Goal: Task Accomplishment & Management: Manage account settings

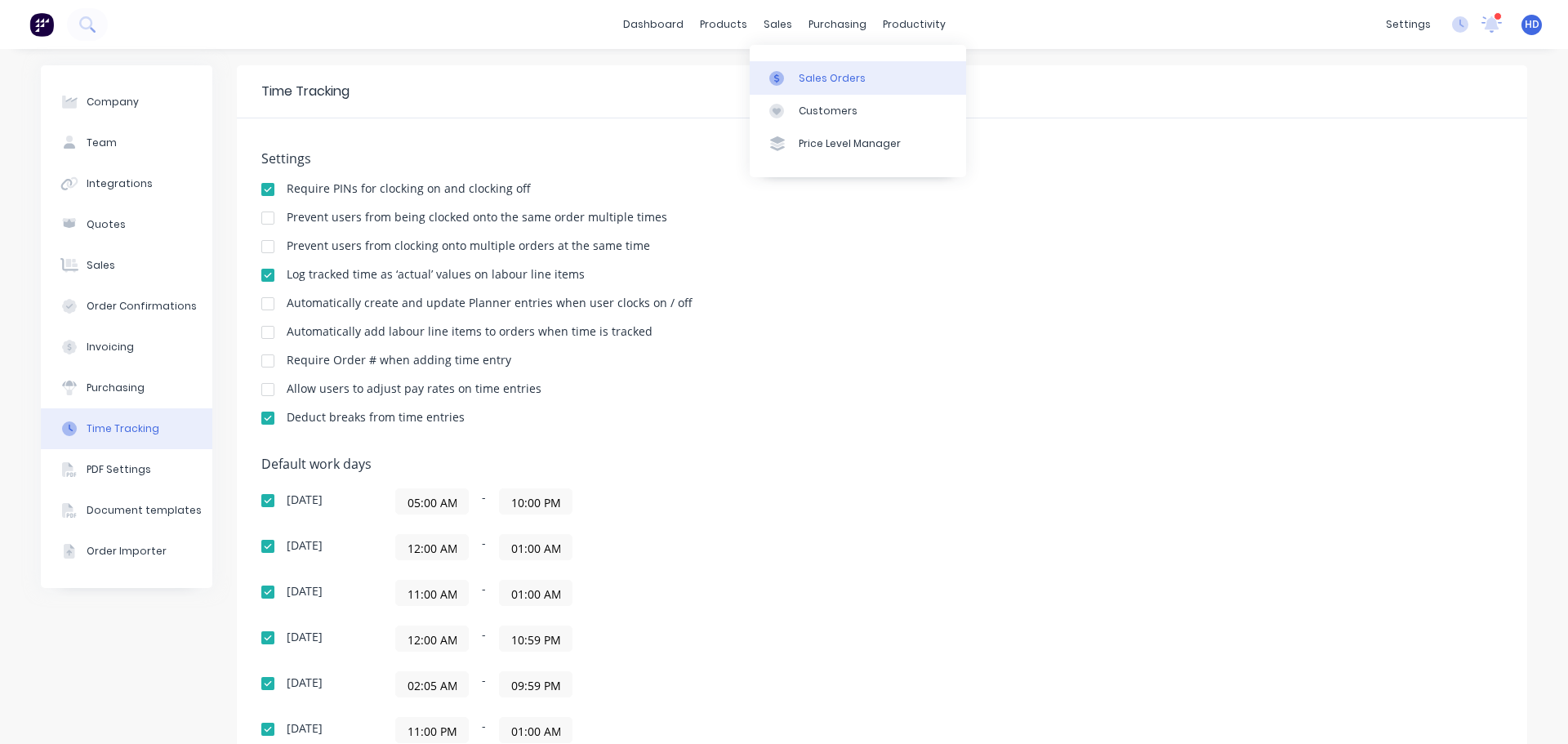
click at [828, 88] on link "Sales Orders" at bounding box center [857, 77] width 216 height 33
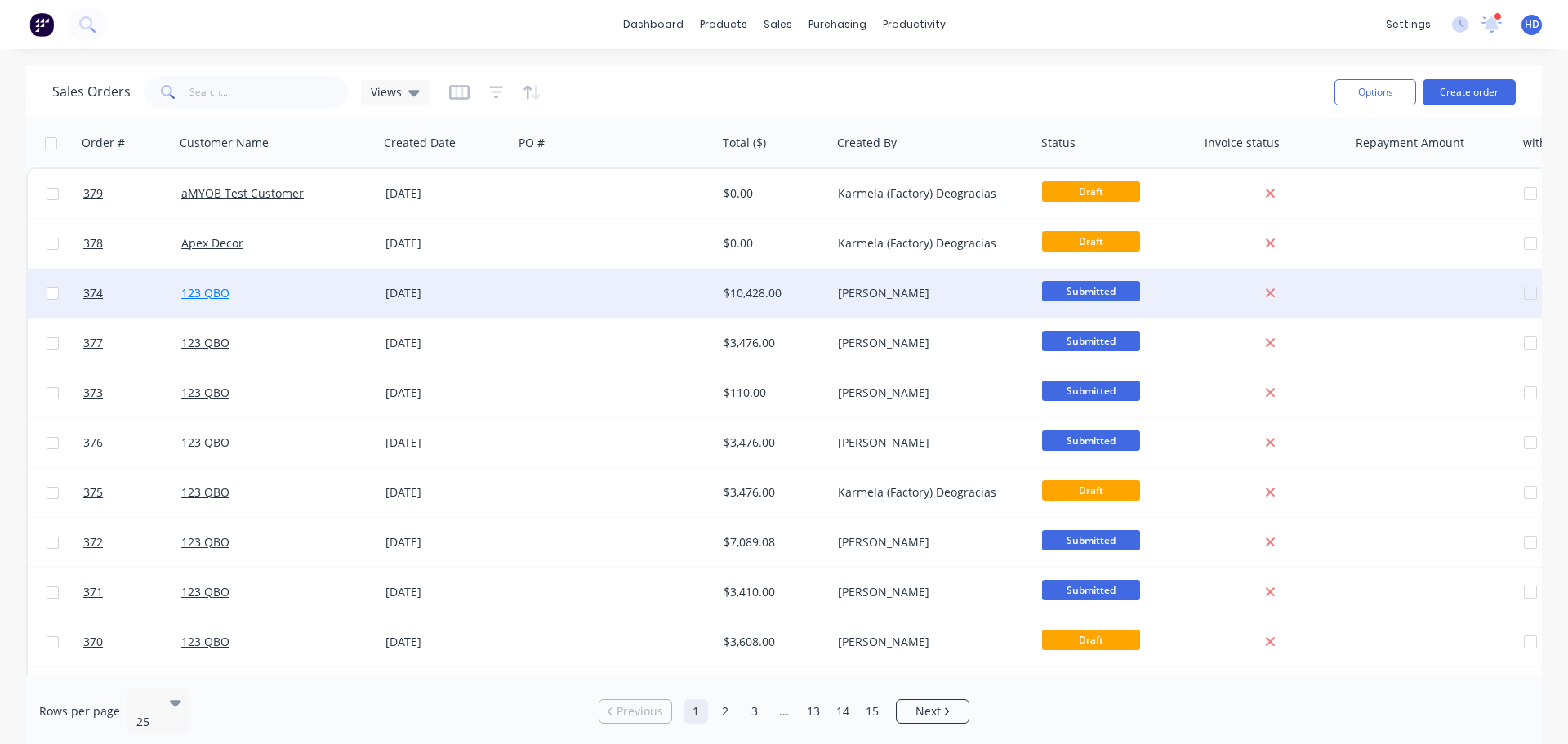
click at [196, 295] on link "123 QBO" at bounding box center [205, 293] width 48 height 16
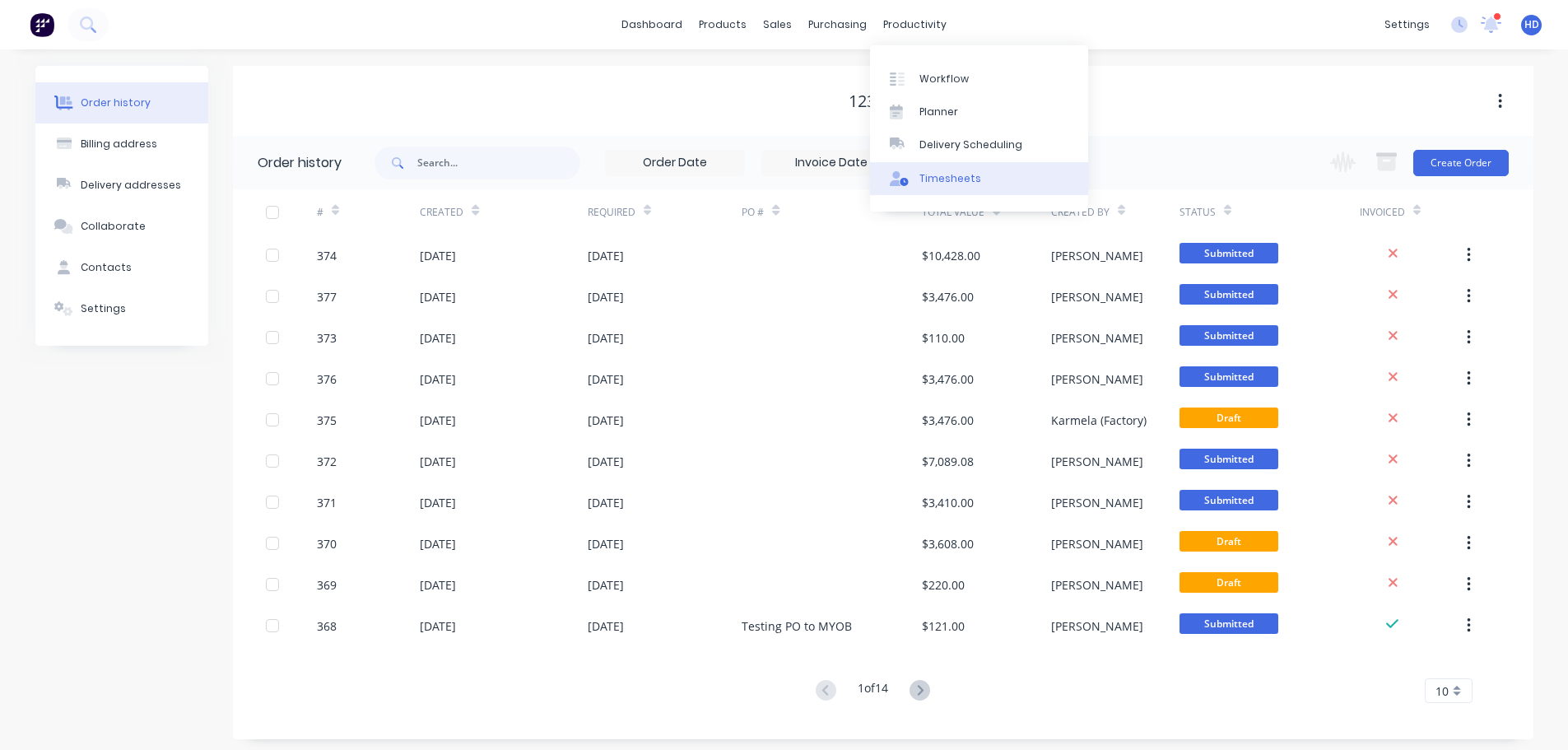
click at [956, 182] on div "Timesheets" at bounding box center [950, 178] width 61 height 15
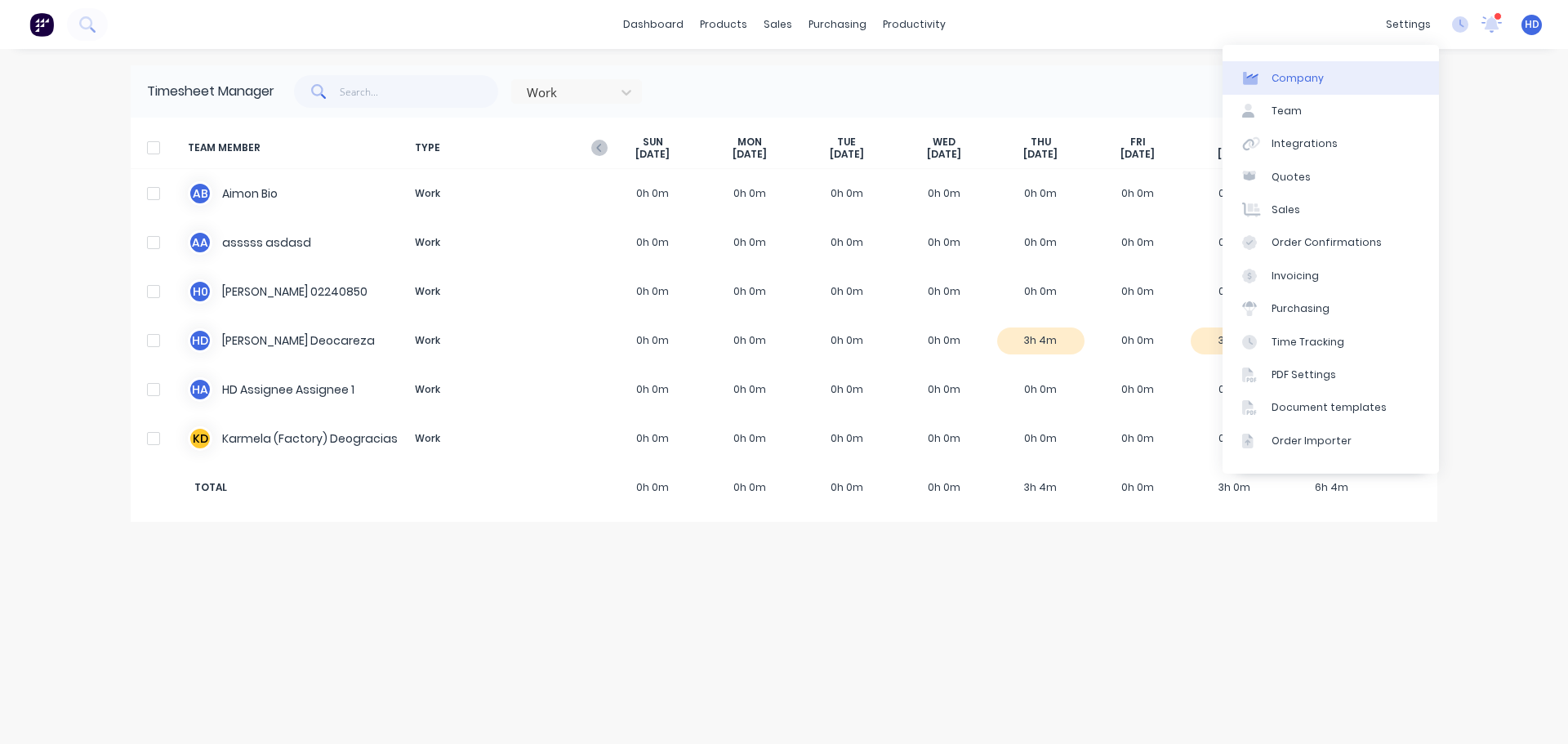
click at [1332, 83] on link "Company" at bounding box center [1330, 77] width 216 height 33
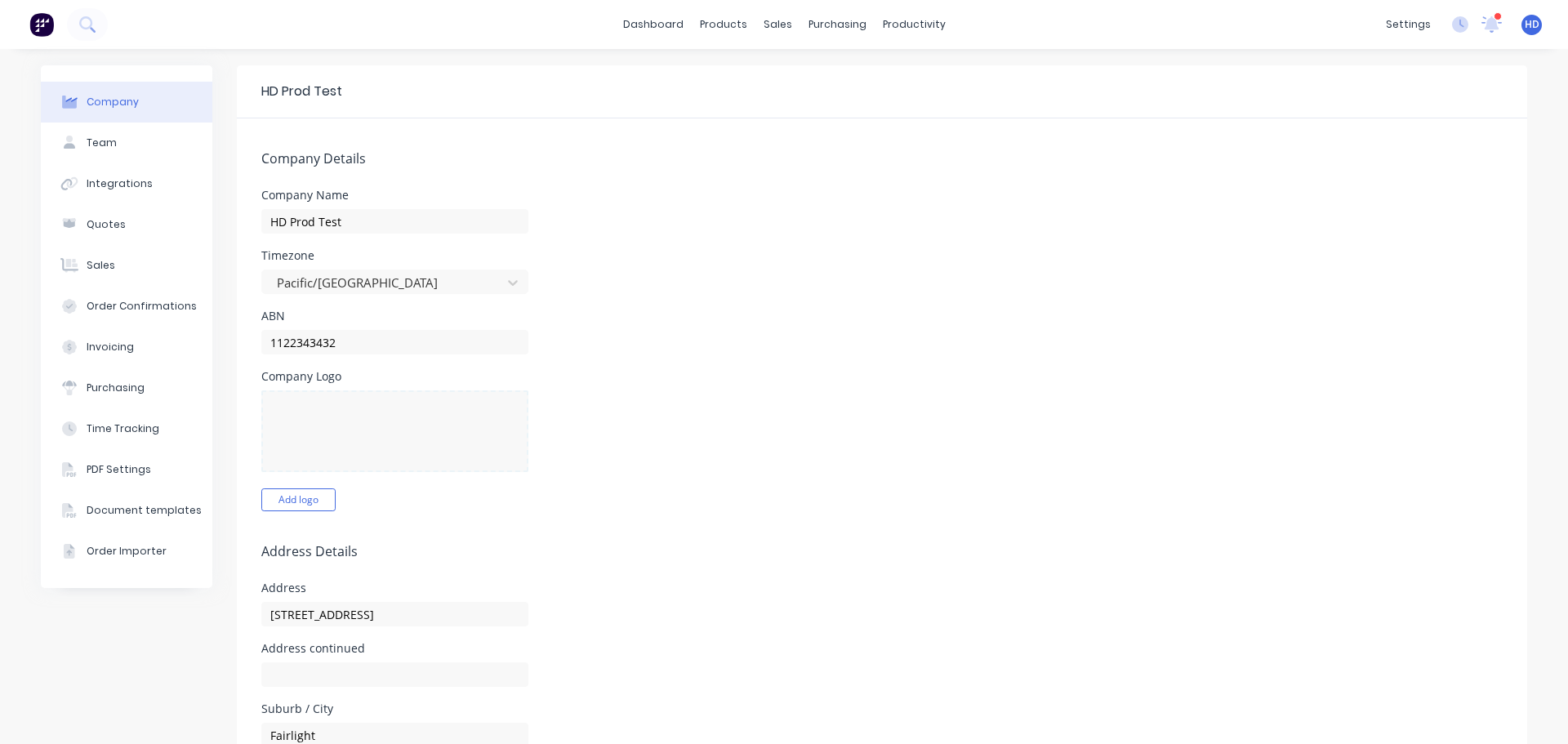
select select "GB"
click at [378, 286] on div at bounding box center [384, 282] width 218 height 20
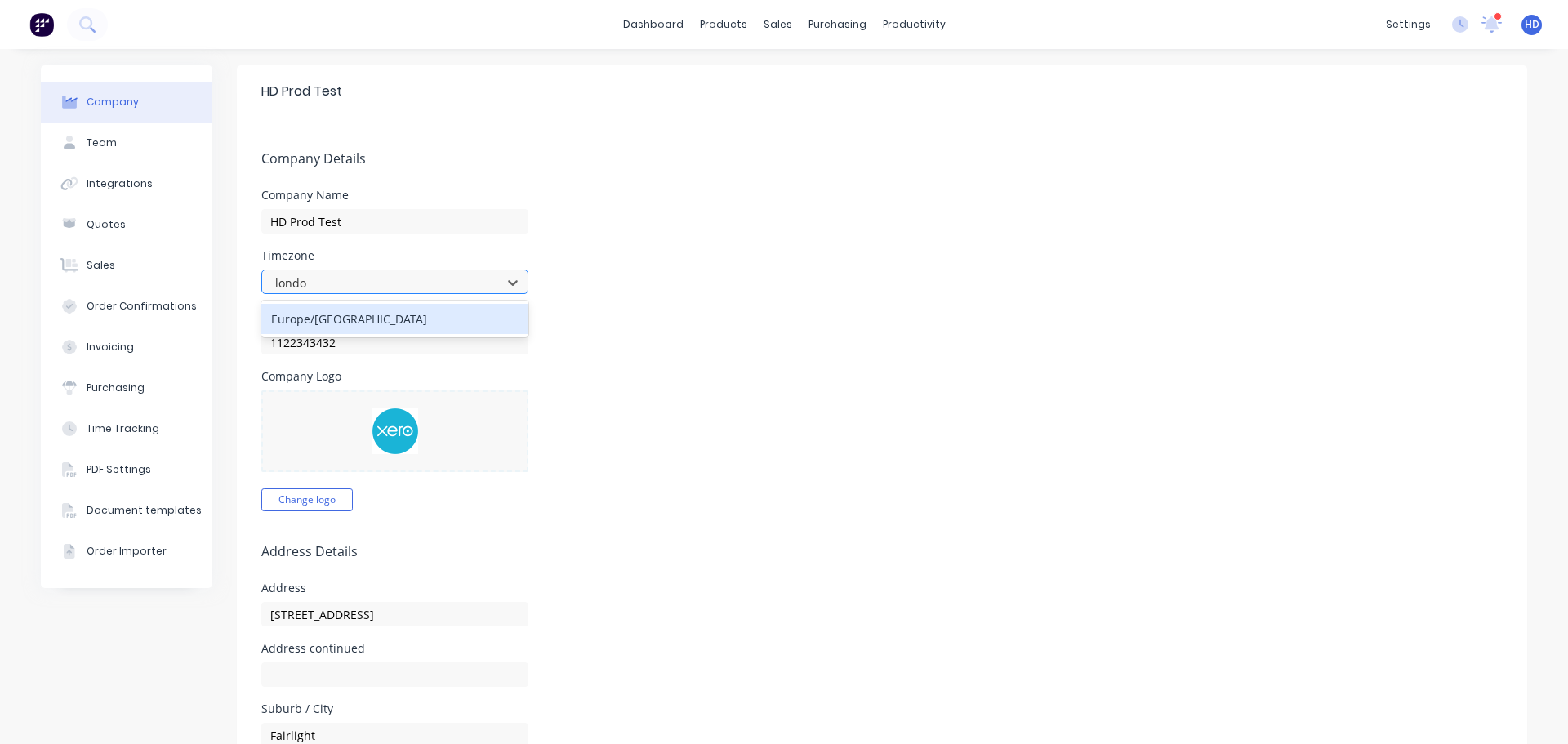
type input "london"
click at [355, 330] on div "Europe/[GEOGRAPHIC_DATA]" at bounding box center [395, 318] width 267 height 30
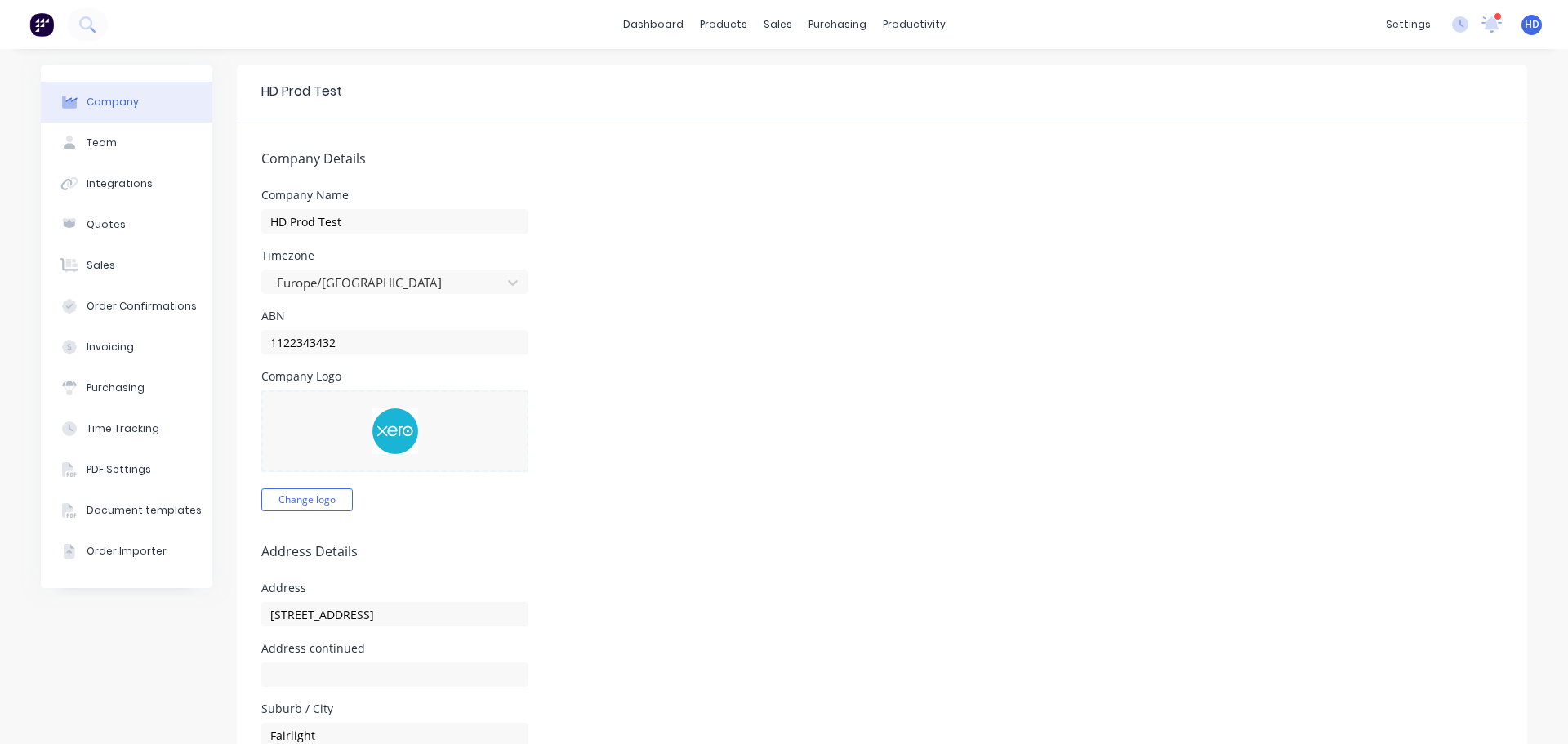
click at [1525, 28] on span "HD" at bounding box center [1531, 24] width 15 height 15
click at [1390, 166] on button "Profile" at bounding box center [1430, 172] width 216 height 33
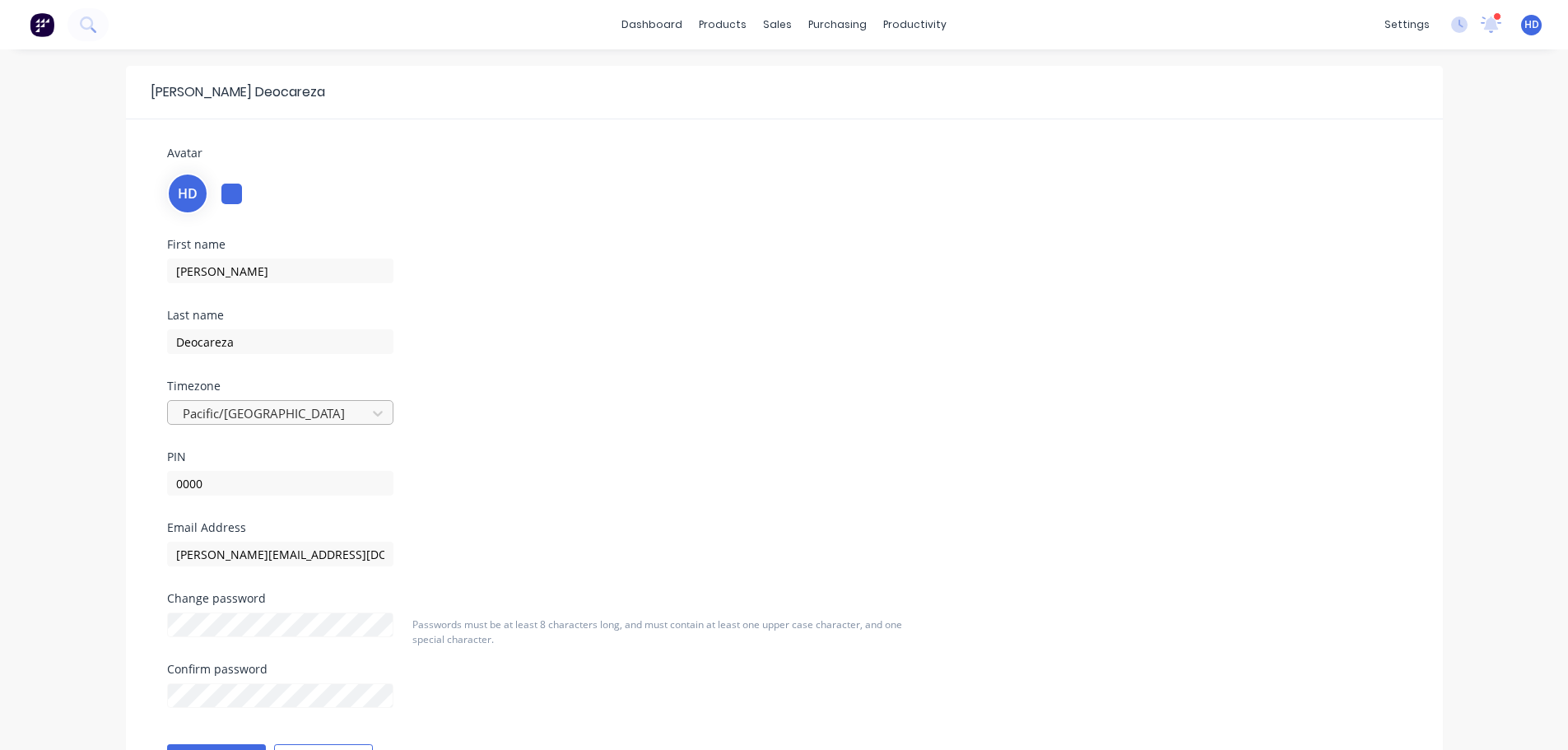
click at [292, 413] on div at bounding box center [270, 413] width 177 height 20
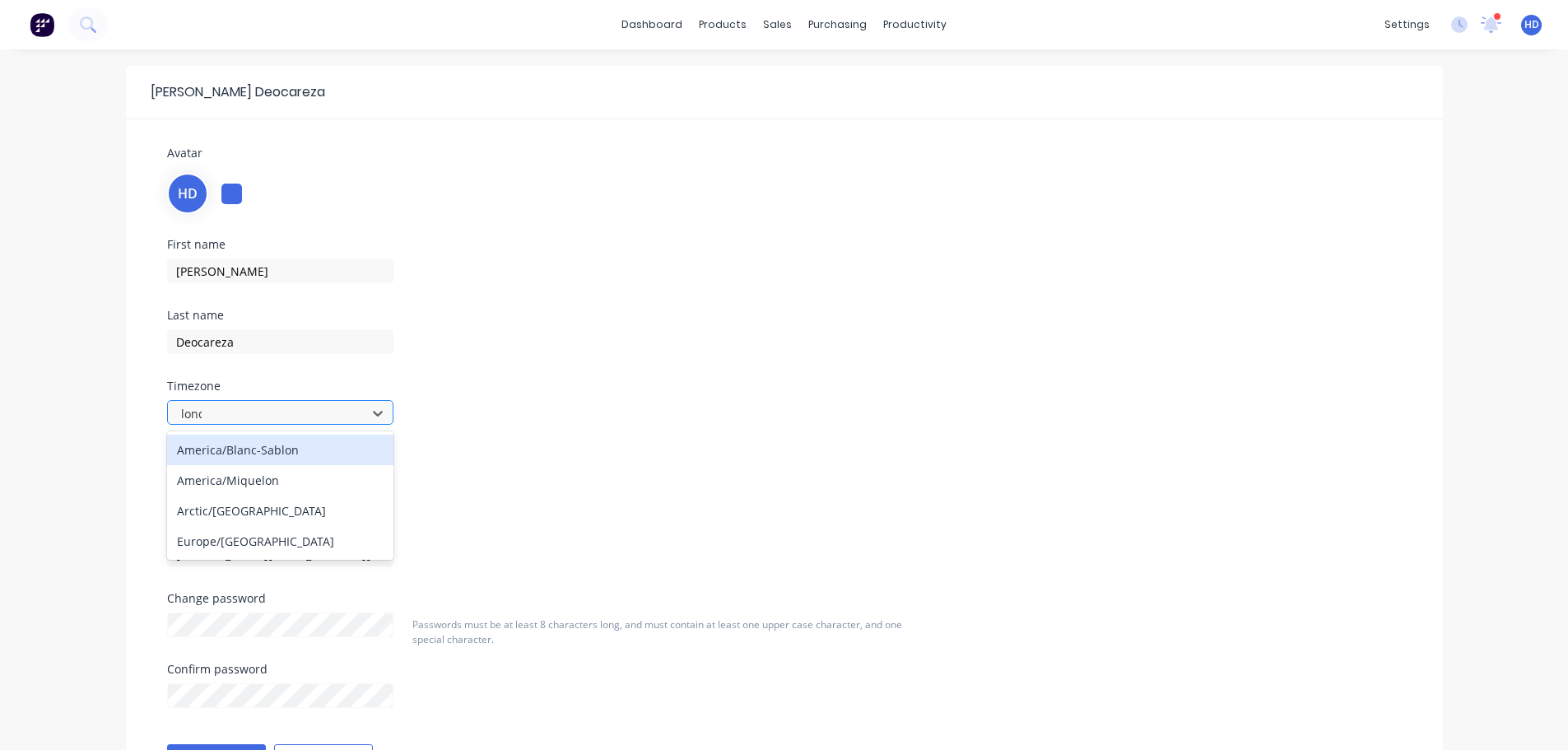
type input "londo"
click at [220, 455] on div "Europe/[GEOGRAPHIC_DATA]" at bounding box center [280, 449] width 226 height 31
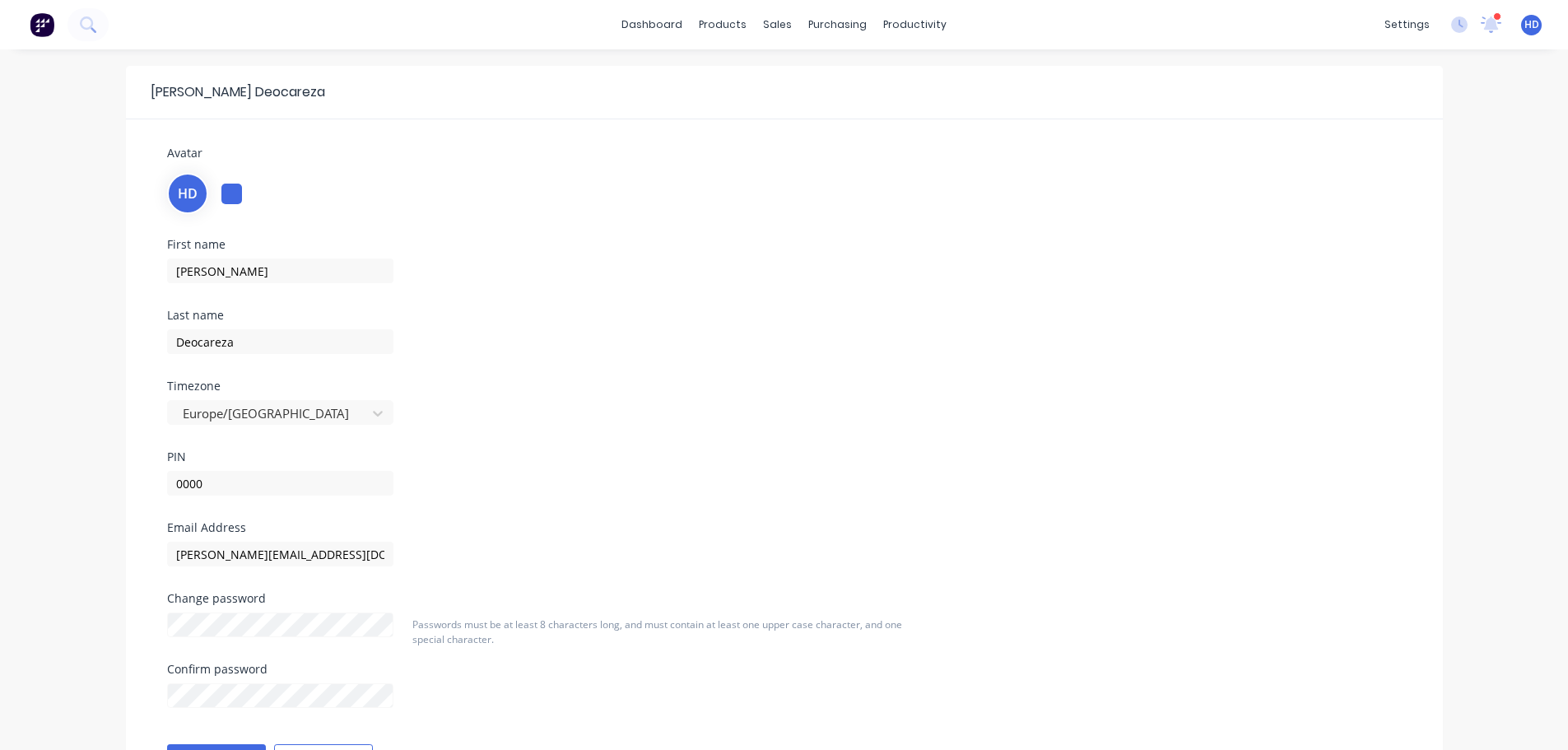
drag, startPoint x: 648, startPoint y: 357, endPoint x: 658, endPoint y: 356, distance: 10.0
click at [657, 356] on div "First name Harry Last name Deocareza Timezone Europe/London PIN 0000" at bounding box center [784, 379] width 1259 height 283
click at [644, 29] on link "dashboard" at bounding box center [652, 25] width 77 height 25
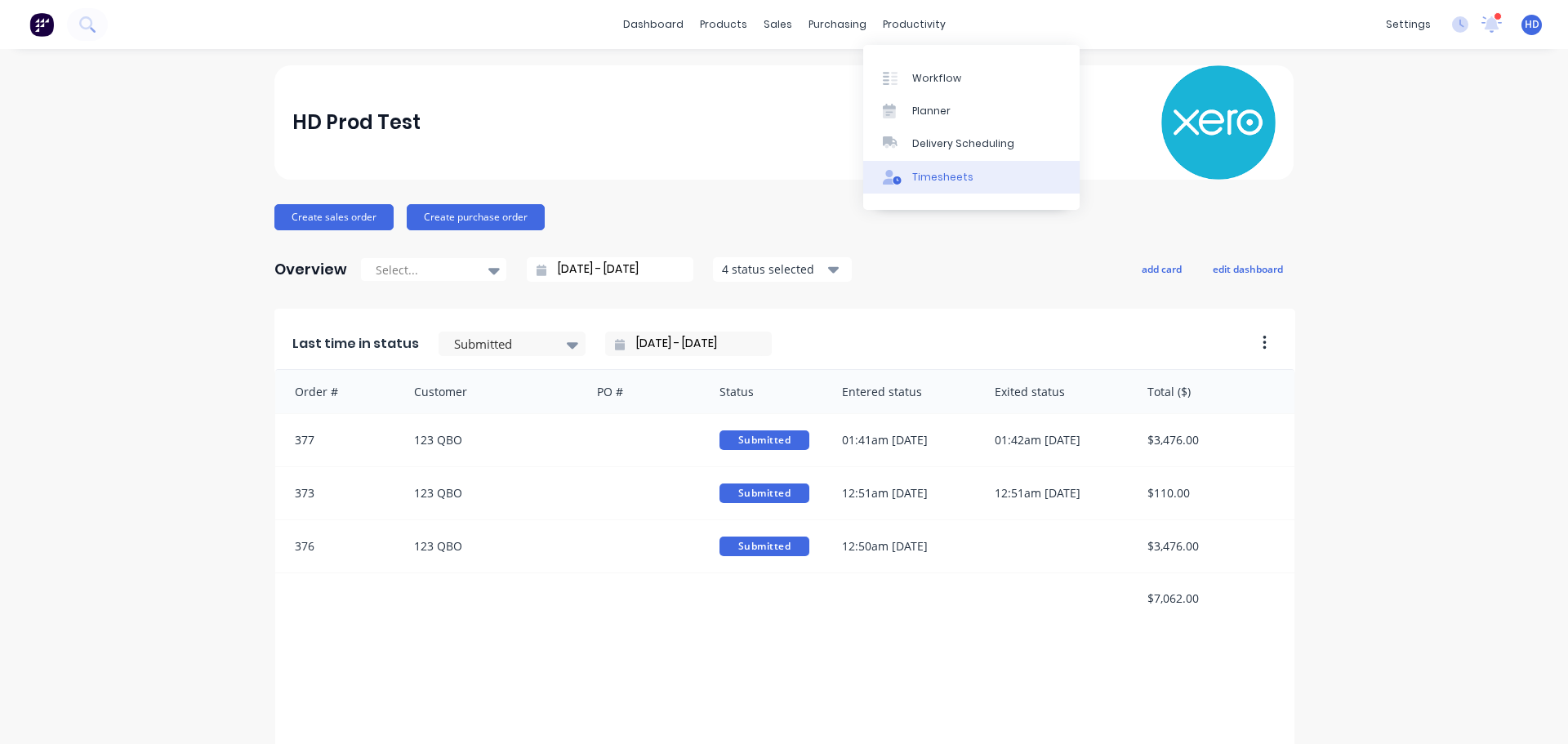
click at [960, 171] on div "Timesheets" at bounding box center [942, 176] width 61 height 15
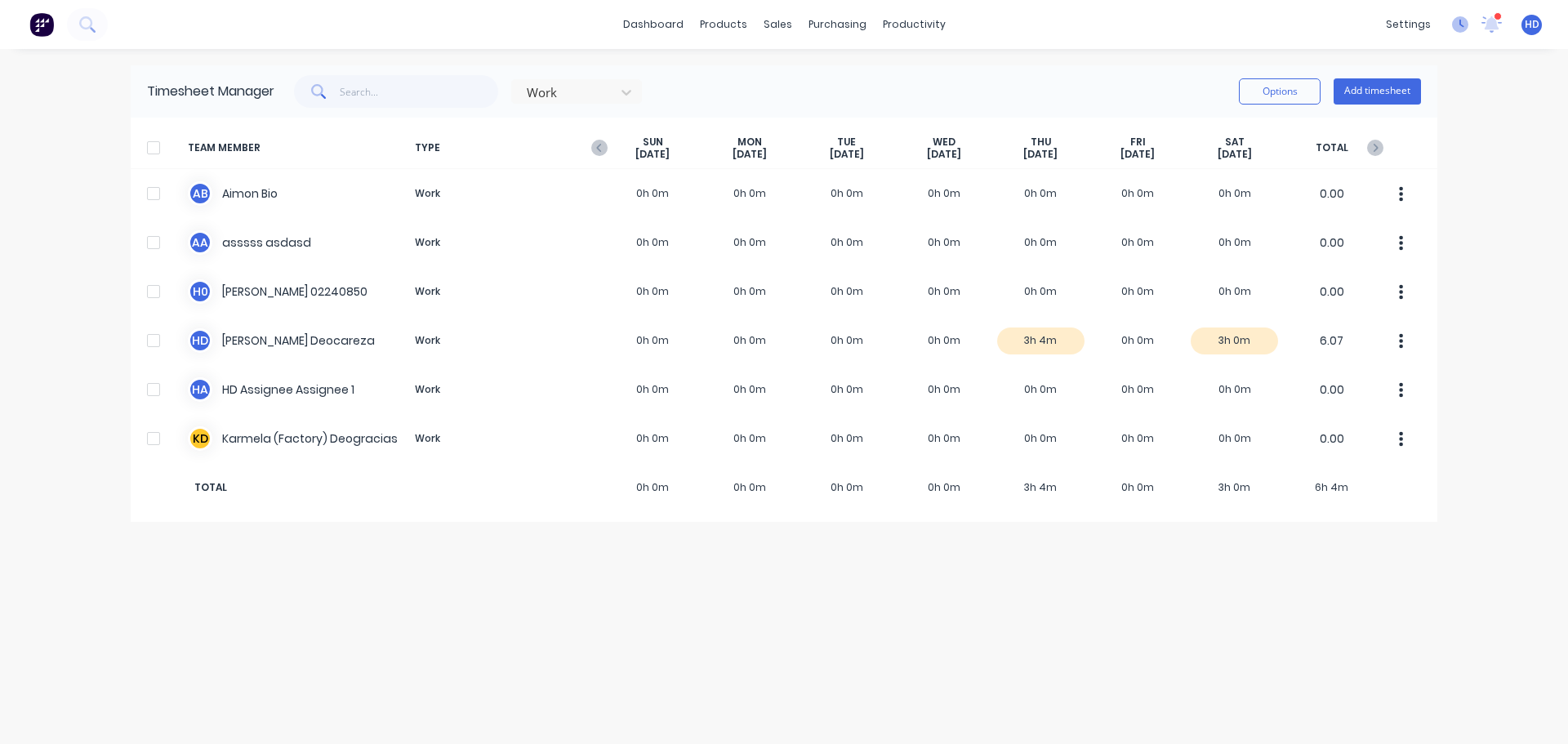
click at [1462, 24] on icon at bounding box center [1459, 24] width 17 height 17
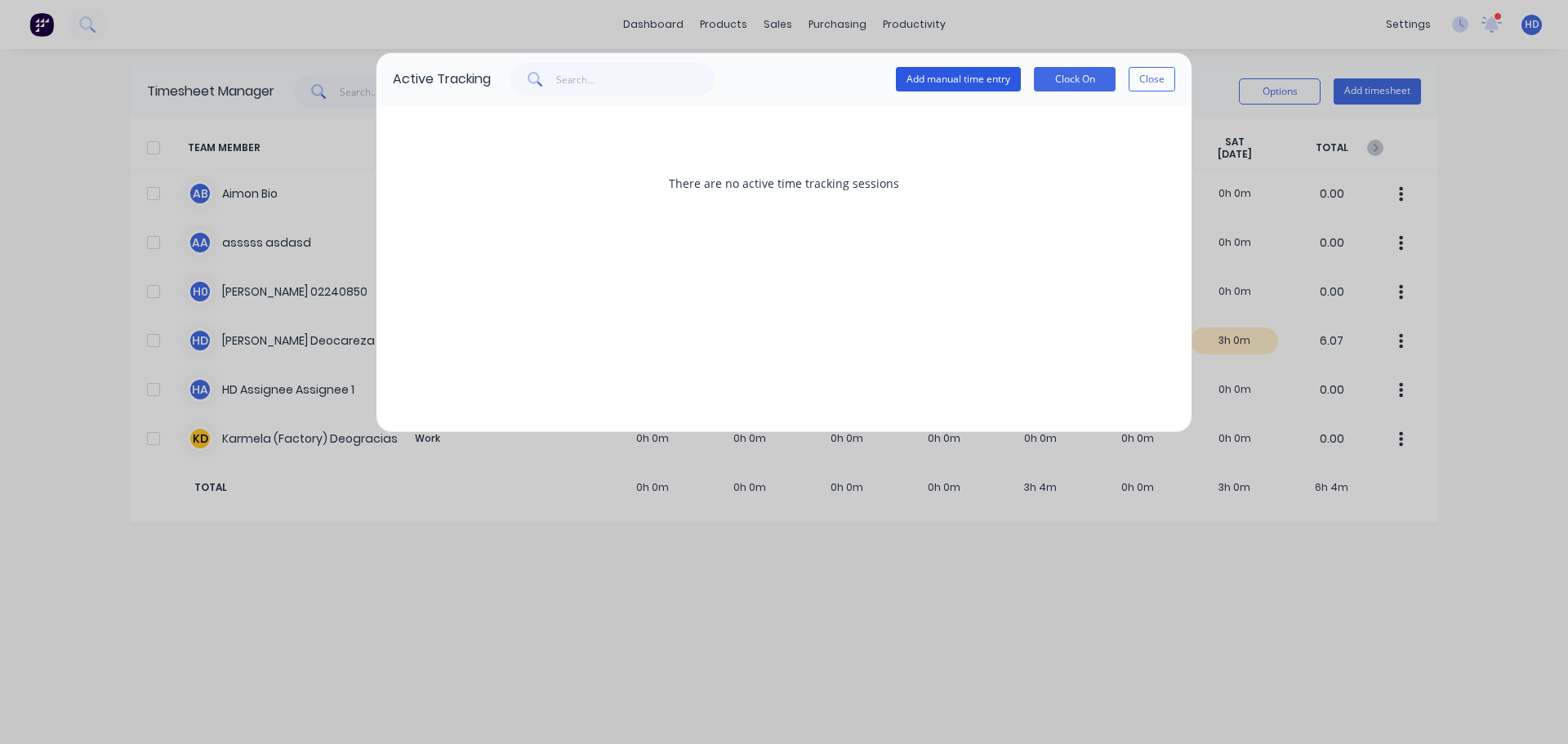
click at [955, 88] on button "Add manual time entry" at bounding box center [959, 79] width 125 height 24
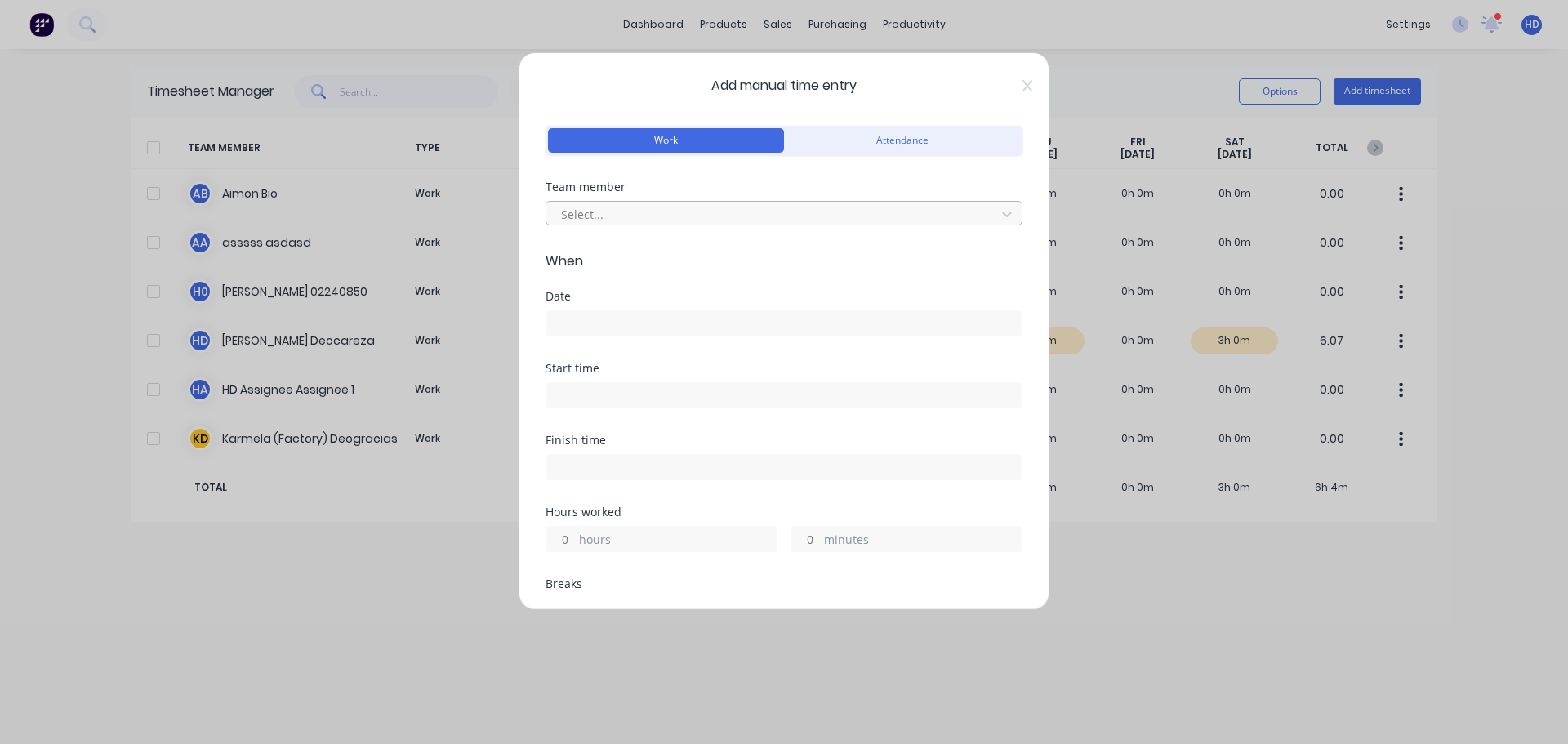
click at [611, 224] on div "Select..." at bounding box center [774, 214] width 438 height 24
click at [607, 329] on input at bounding box center [784, 323] width 475 height 24
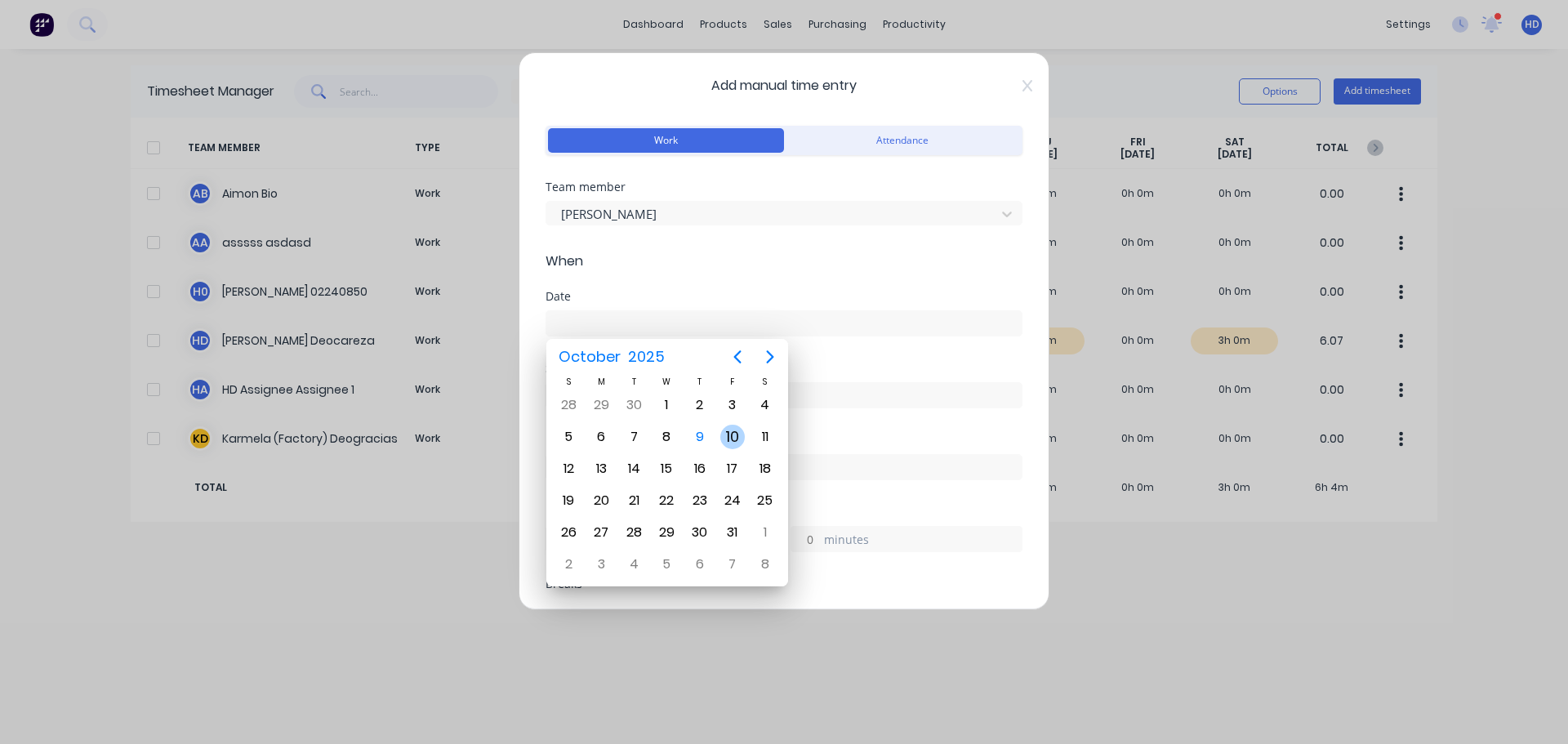
click at [731, 442] on div "10" at bounding box center [733, 437] width 24 height 24
type input "10/10/2025"
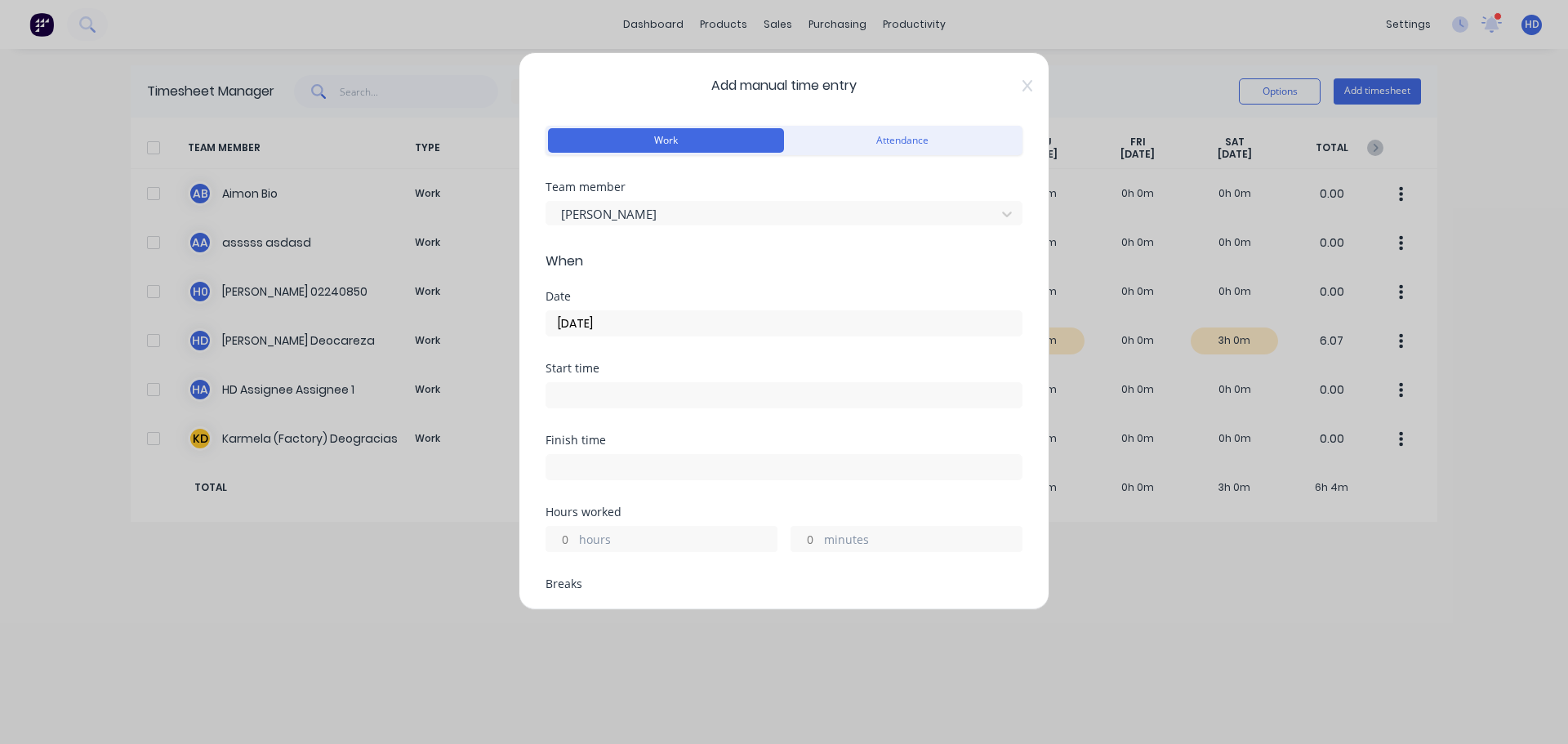
click at [611, 402] on input at bounding box center [784, 395] width 475 height 24
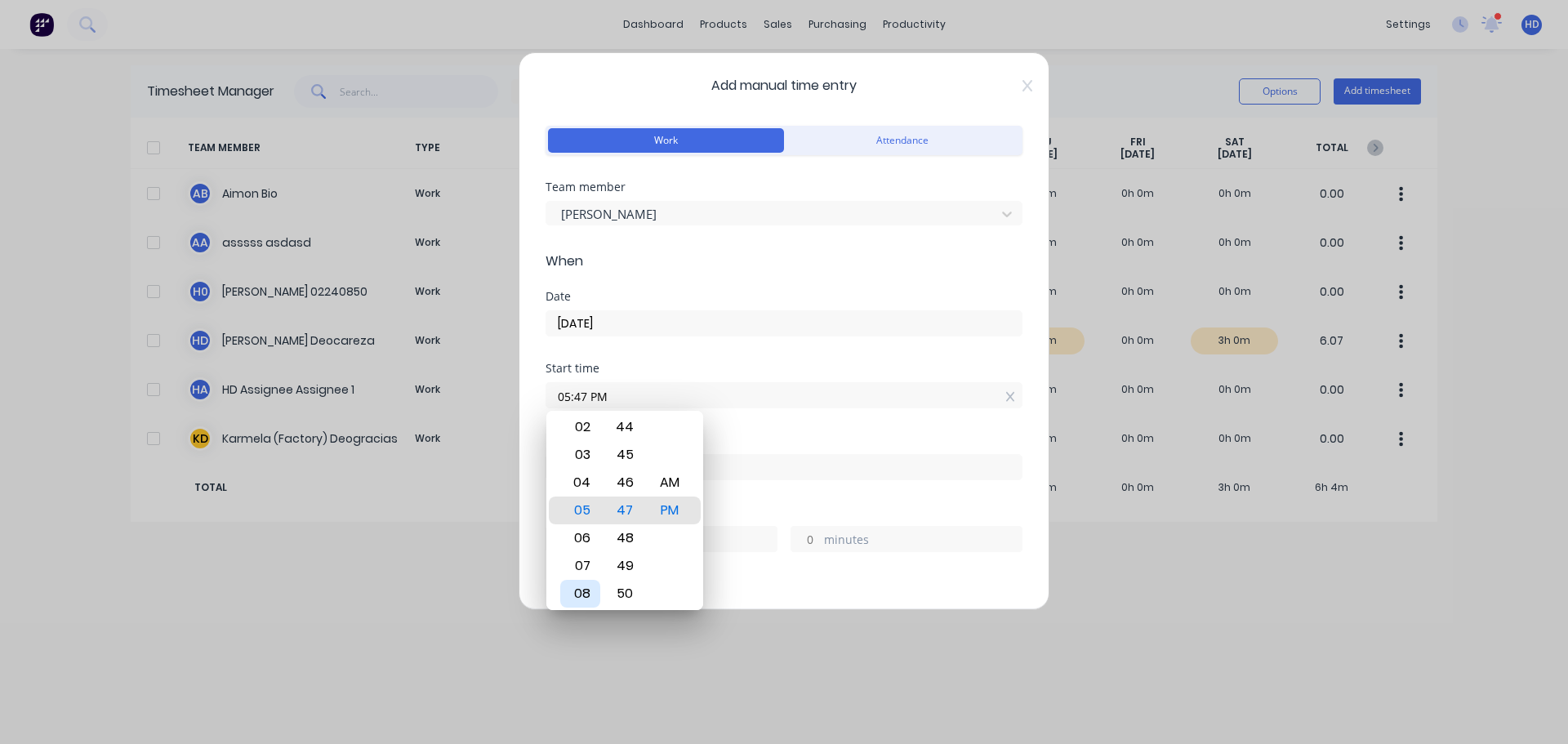
click at [582, 594] on div "08" at bounding box center [580, 594] width 40 height 28
click at [668, 491] on div "AM" at bounding box center [670, 482] width 40 height 28
type input "08:47 AM"
click at [775, 366] on div "Start time" at bounding box center [784, 368] width 477 height 11
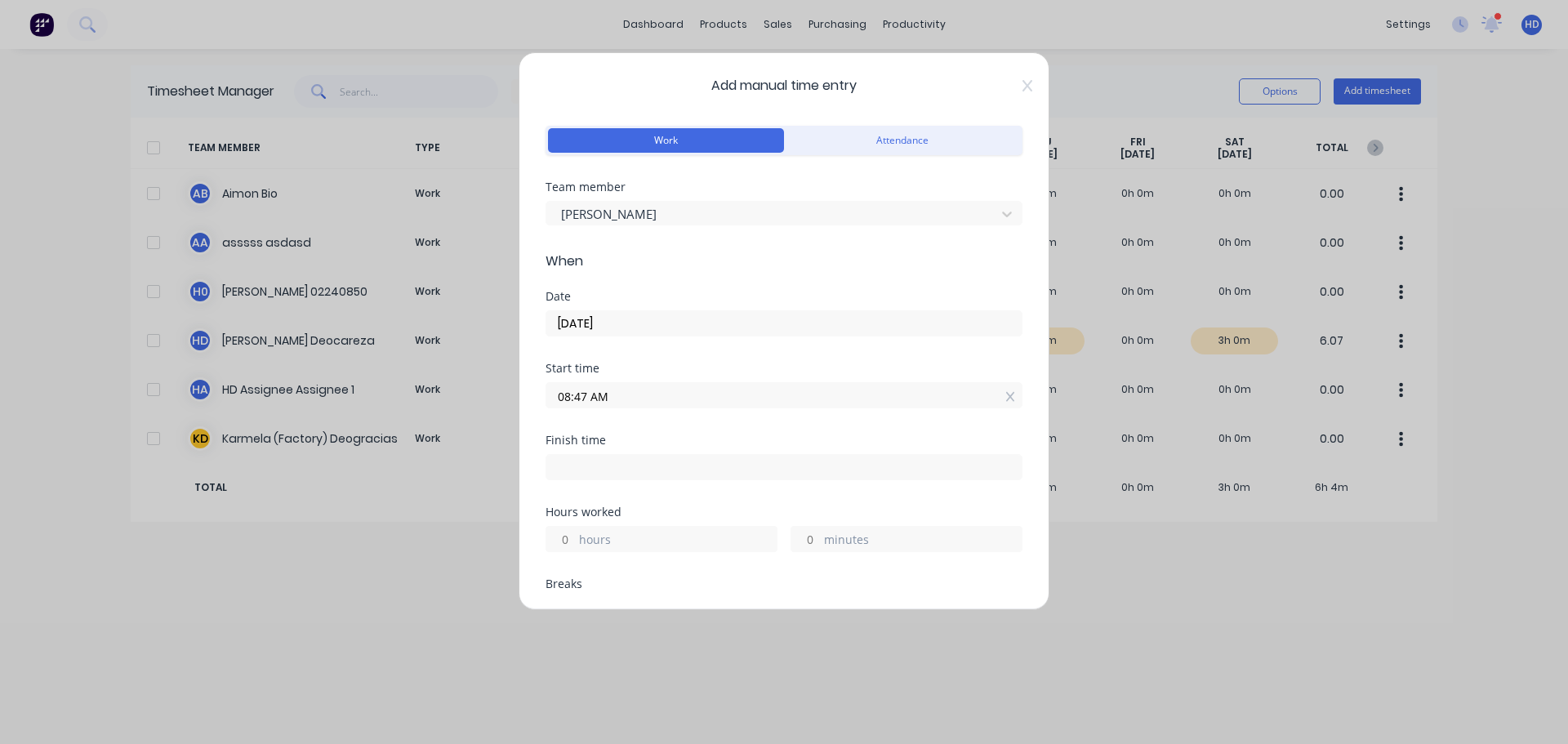
click at [567, 544] on input "hours" at bounding box center [561, 539] width 29 height 24
type input "4"
type input "12:47 PM"
type input "0"
click at [663, 506] on div "Finish time 12:47 PM" at bounding box center [784, 470] width 477 height 72
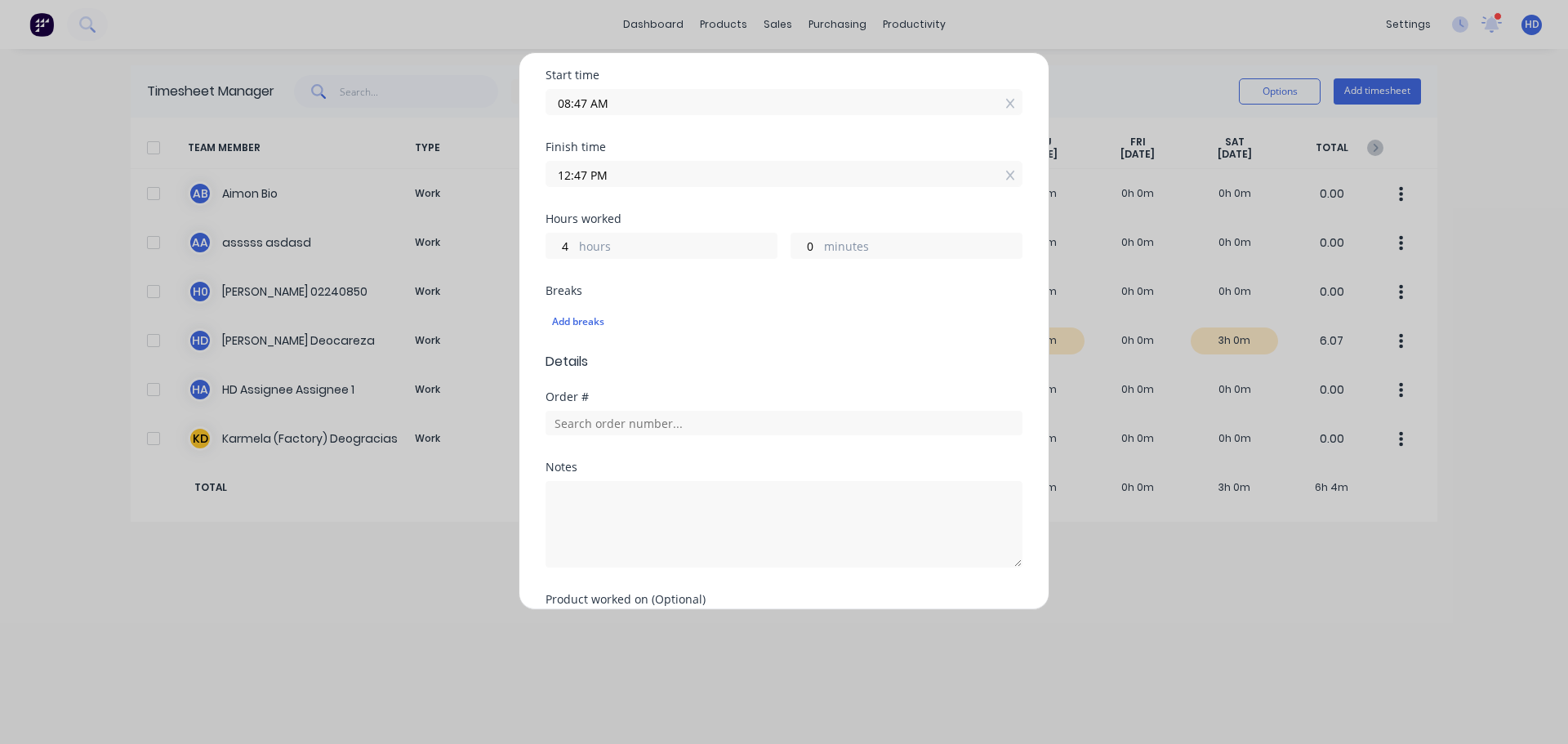
scroll to position [452, 0]
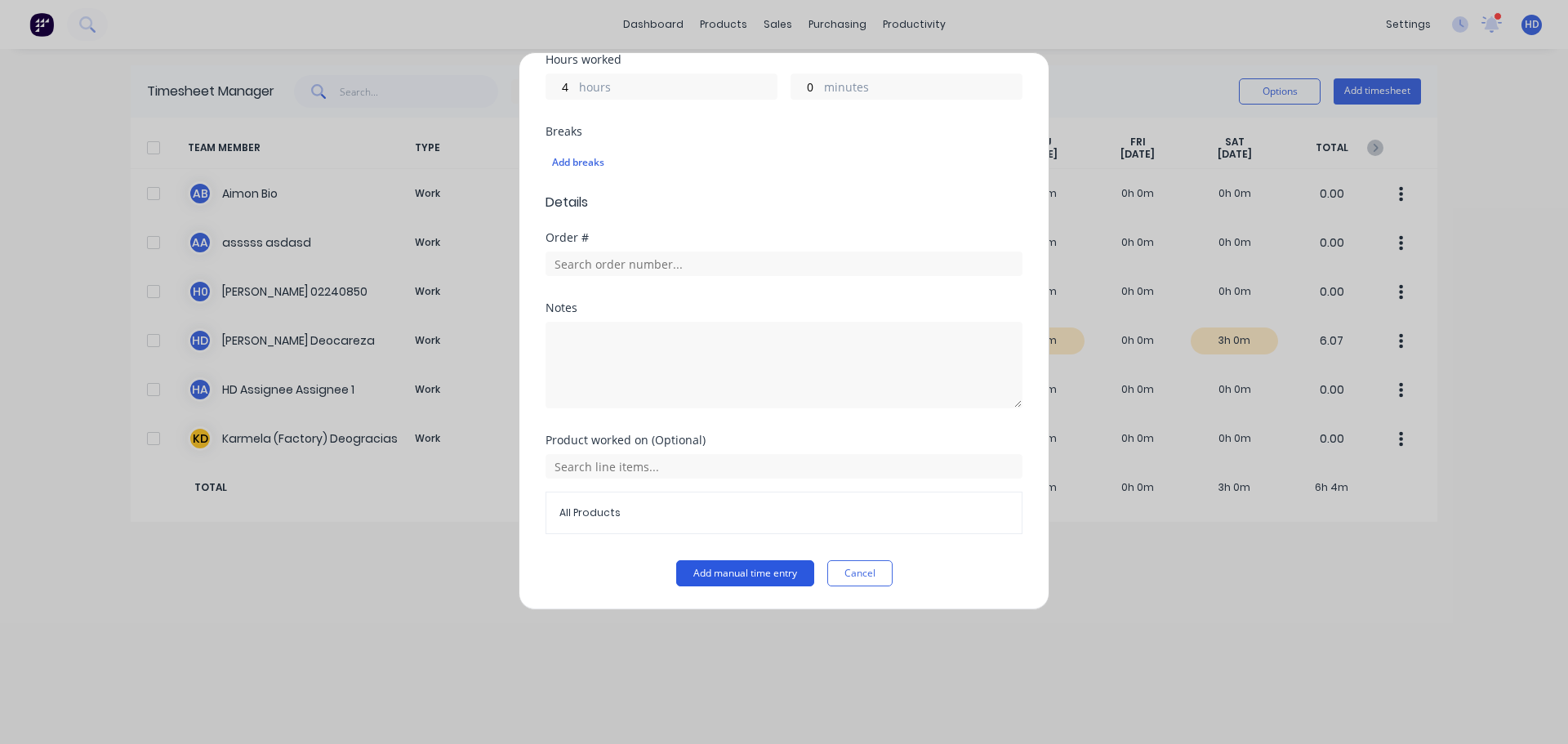
click at [734, 571] on button "Add manual time entry" at bounding box center [745, 573] width 138 height 26
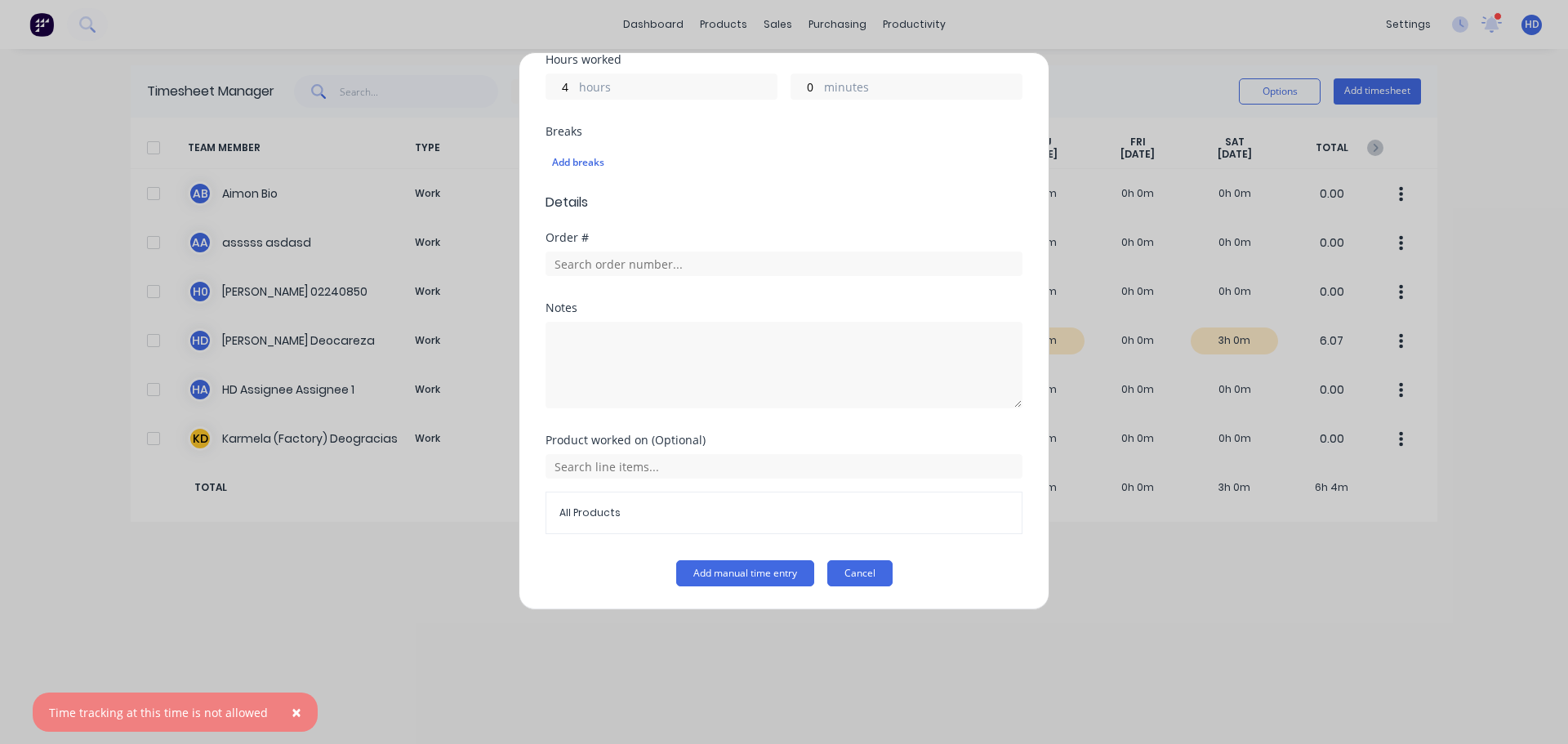
click at [866, 569] on button "Cancel" at bounding box center [860, 573] width 65 height 26
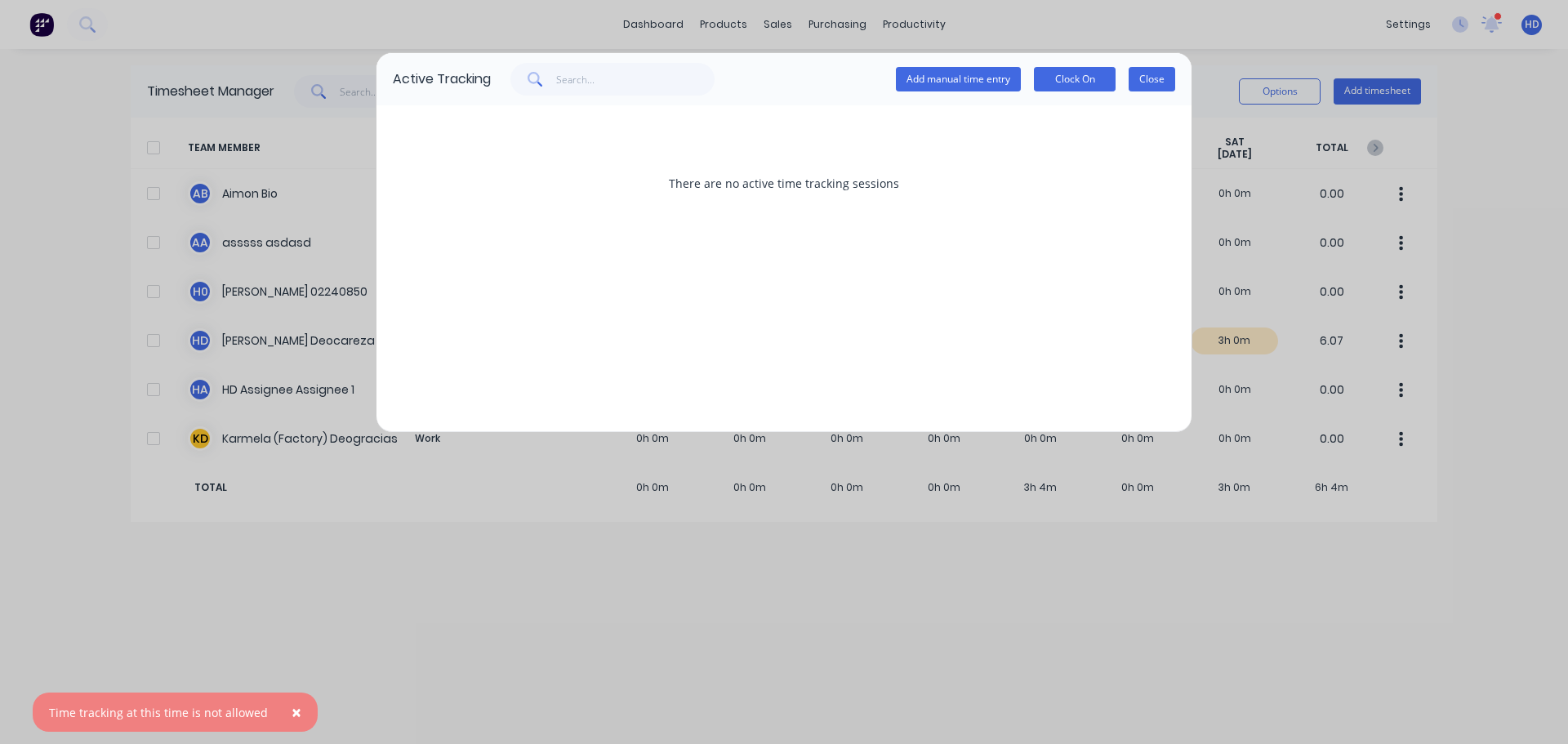
click at [1152, 80] on button "Close" at bounding box center [1152, 79] width 47 height 24
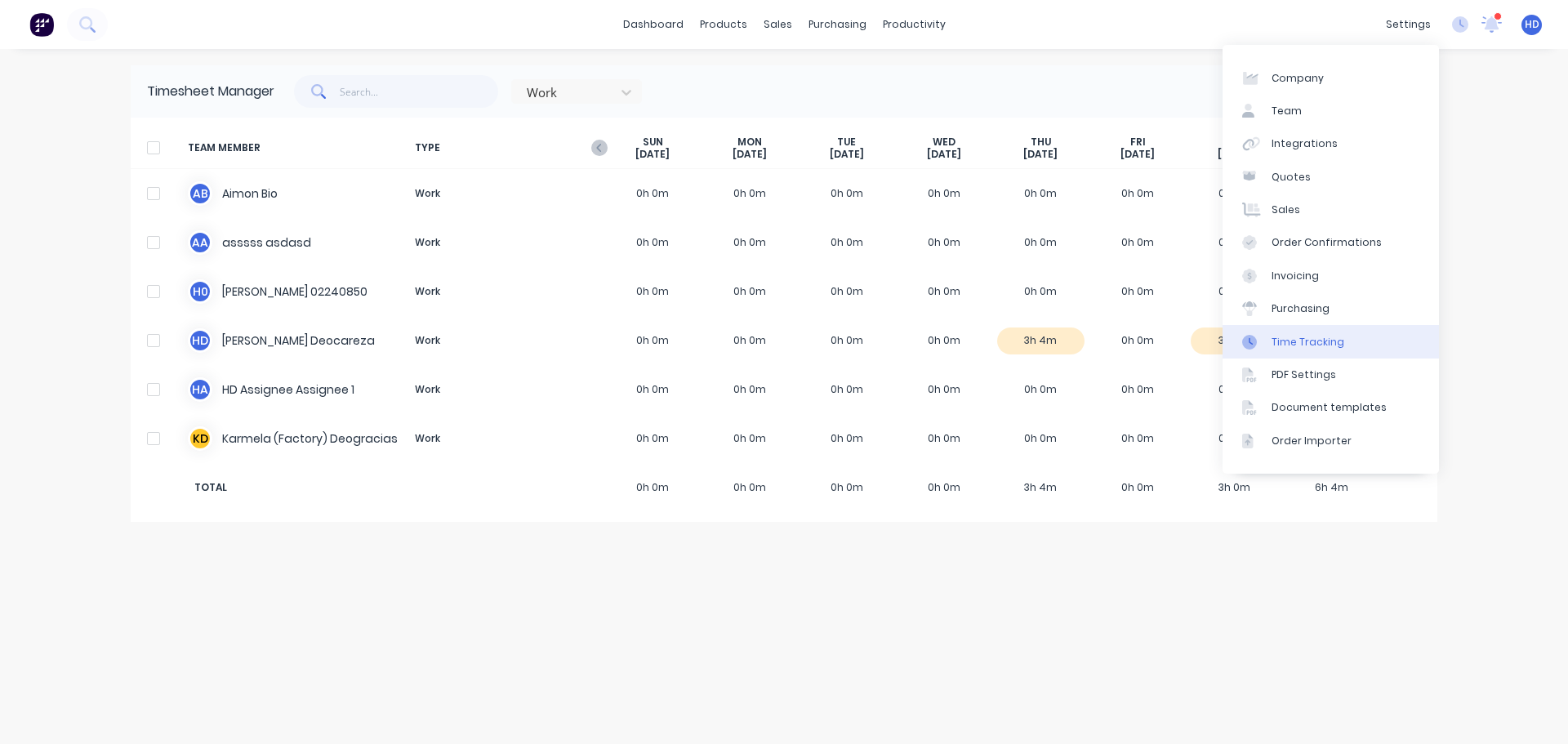
click at [1339, 349] on link "Time Tracking" at bounding box center [1330, 342] width 216 height 33
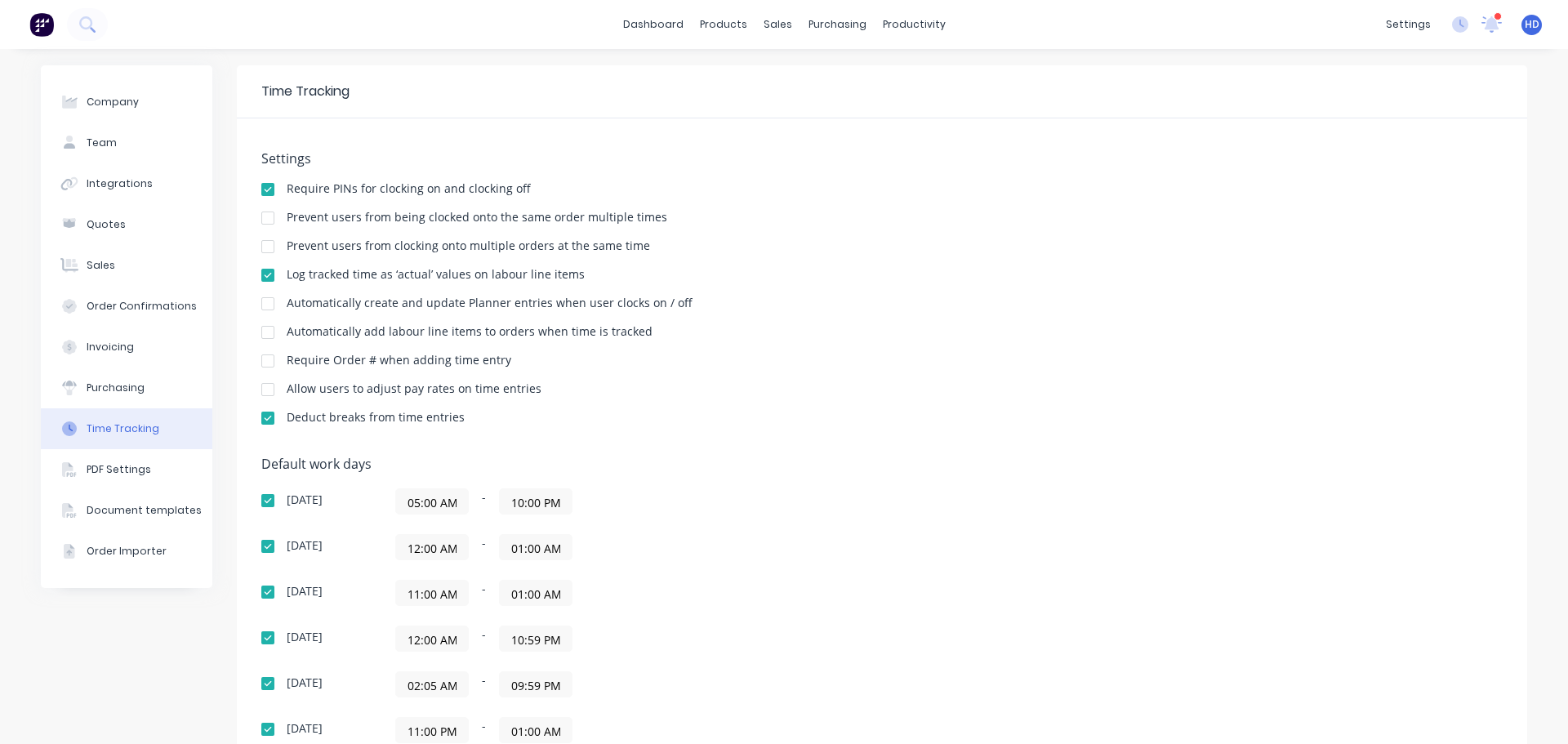
scroll to position [258, 0]
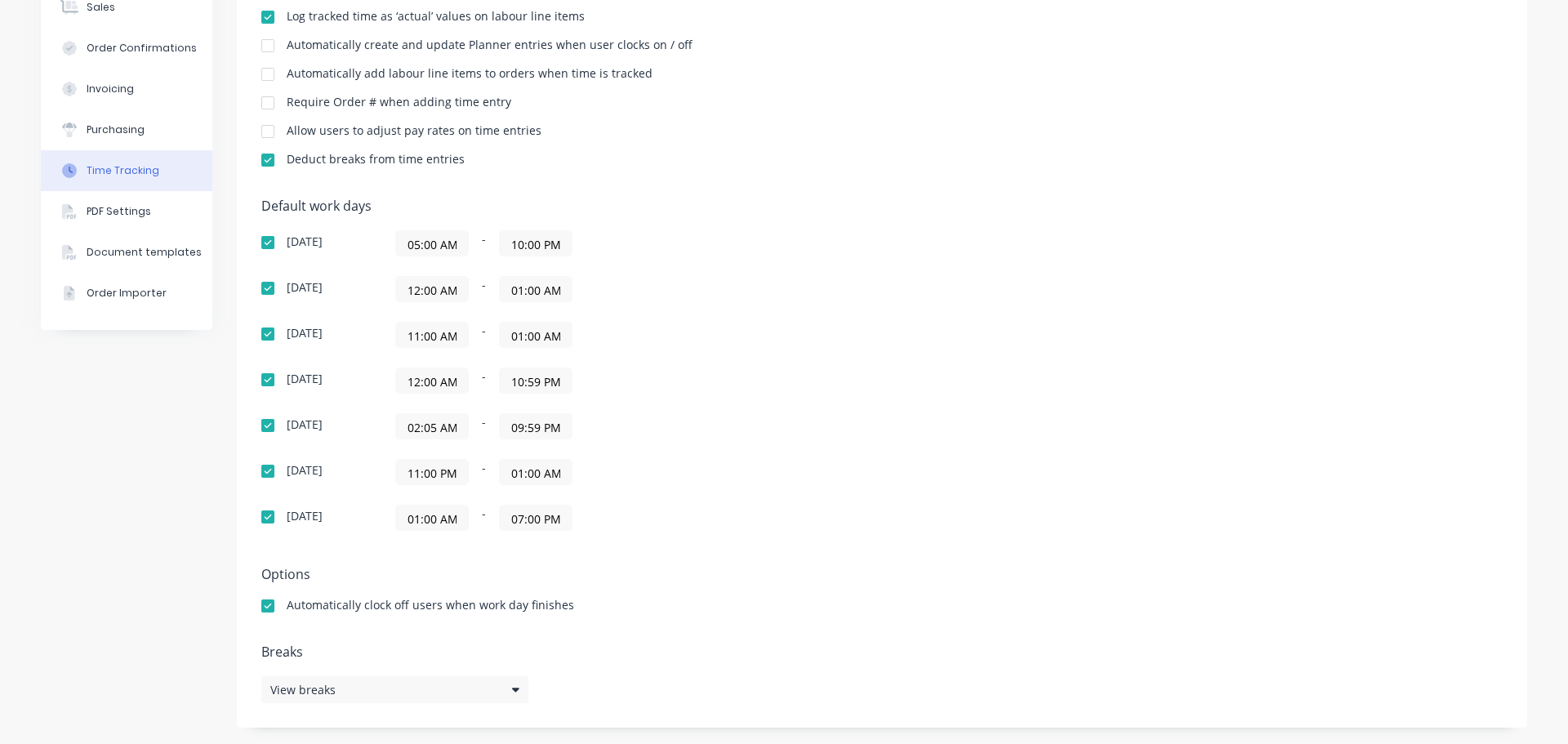
click at [426, 471] on input "11:00 PM" at bounding box center [432, 472] width 72 height 24
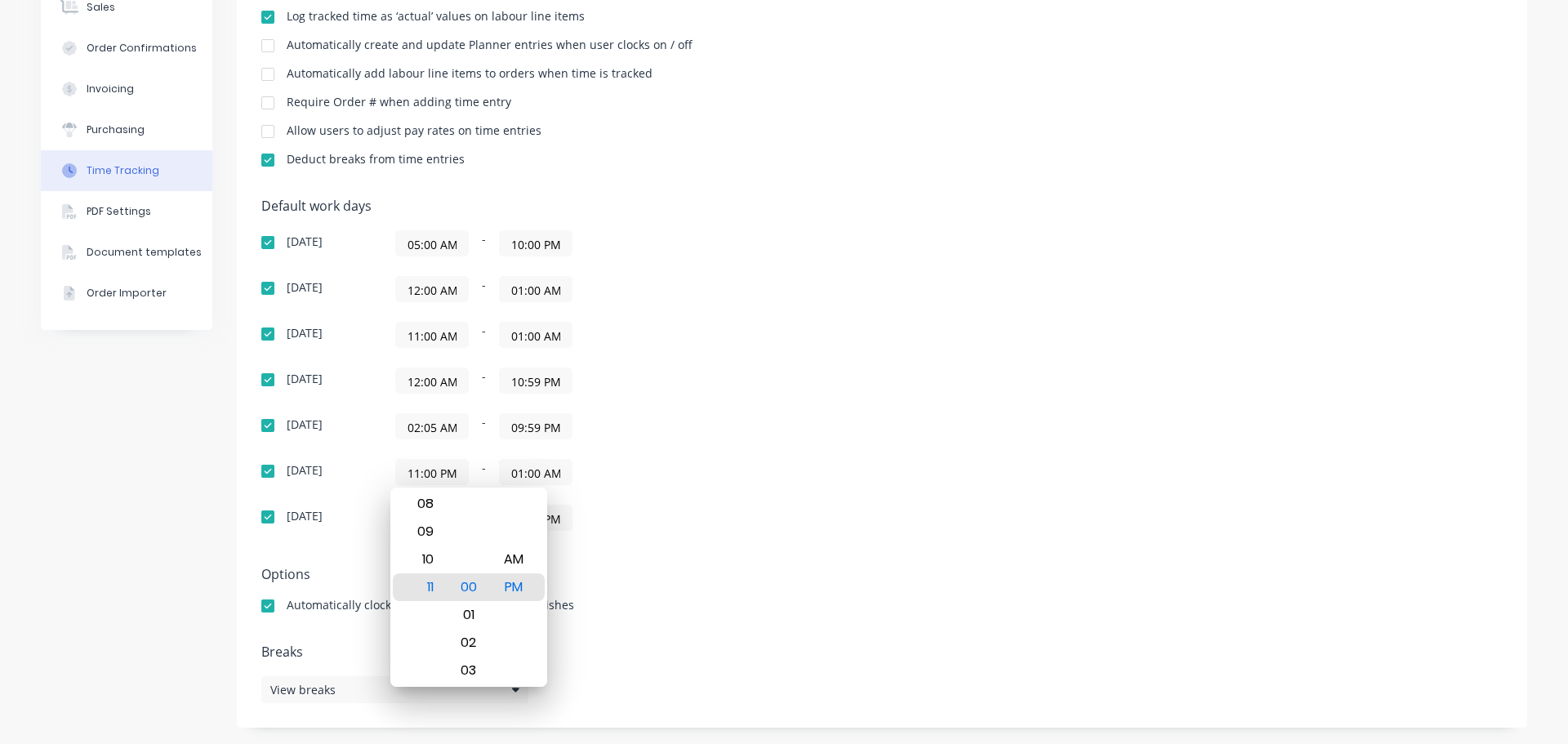
click at [441, 488] on div "12 01 02 03 04 05 06 07 08 09 10 11" at bounding box center [423, 587] width 45 height 199
click at [432, 500] on div "08" at bounding box center [423, 504] width 40 height 28
click at [412, 555] on div "07" at bounding box center [423, 560] width 40 height 28
click at [508, 557] on div "AM" at bounding box center [513, 560] width 40 height 28
type input "07:00 AM"
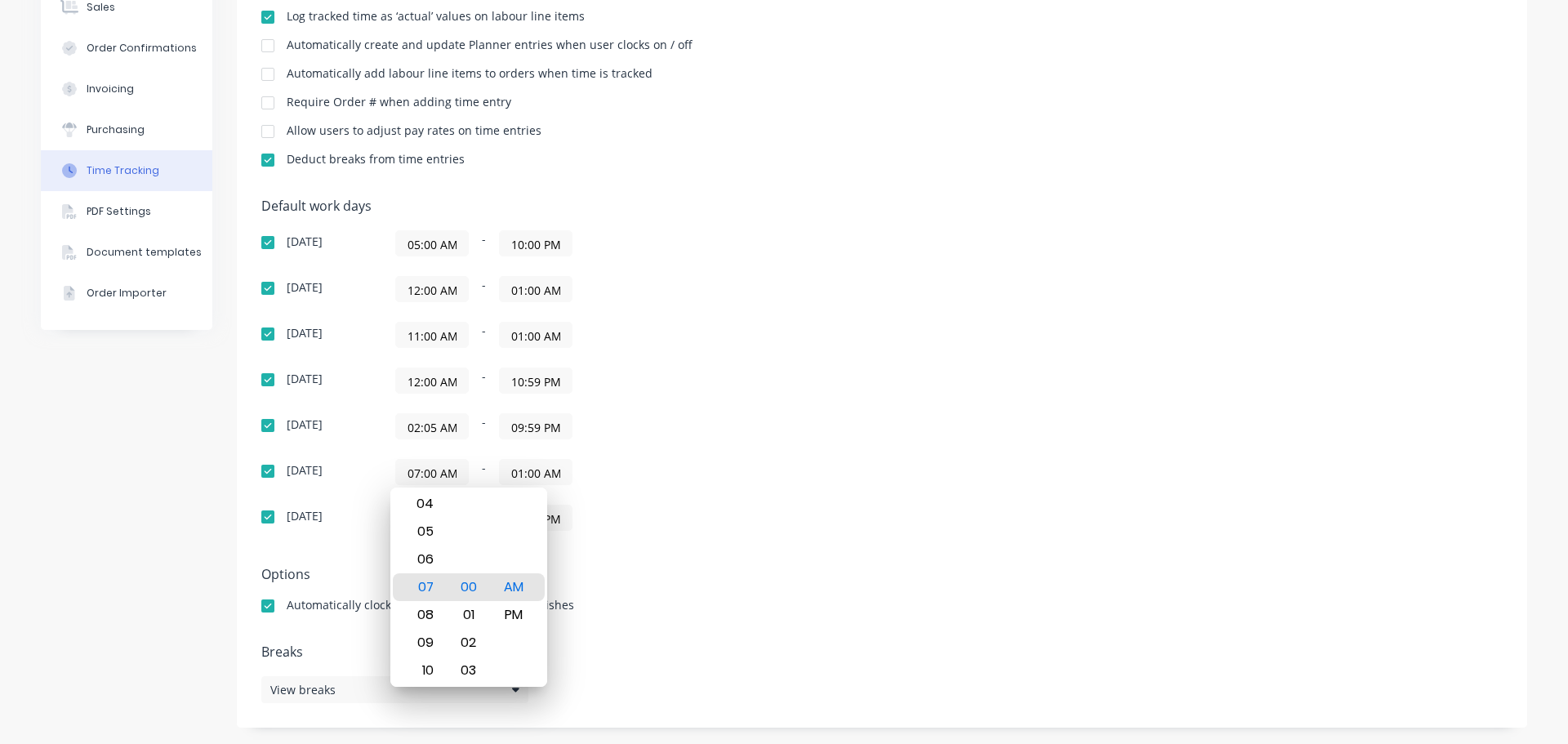
click at [527, 547] on div at bounding box center [513, 560] width 40 height 28
drag, startPoint x: 832, startPoint y: 485, endPoint x: 612, endPoint y: 493, distance: 220.1
click at [834, 484] on div "Default work days Sunday 05:00 AM - 10:00 PM Monday 12:00 AM - 01:00 AM Tuesday…" at bounding box center [882, 374] width 1241 height 352
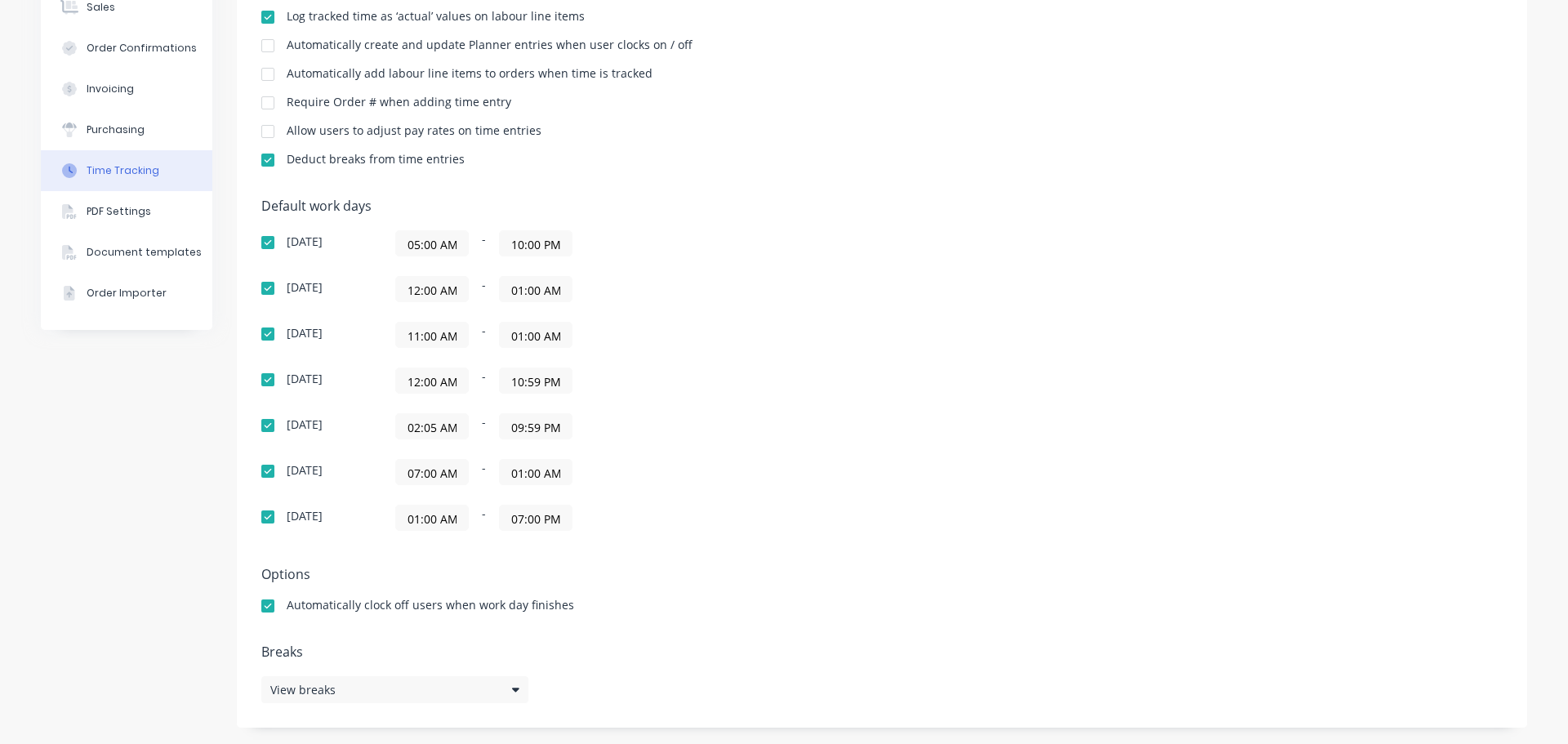
click at [520, 472] on input "01:00 AM" at bounding box center [535, 472] width 72 height 24
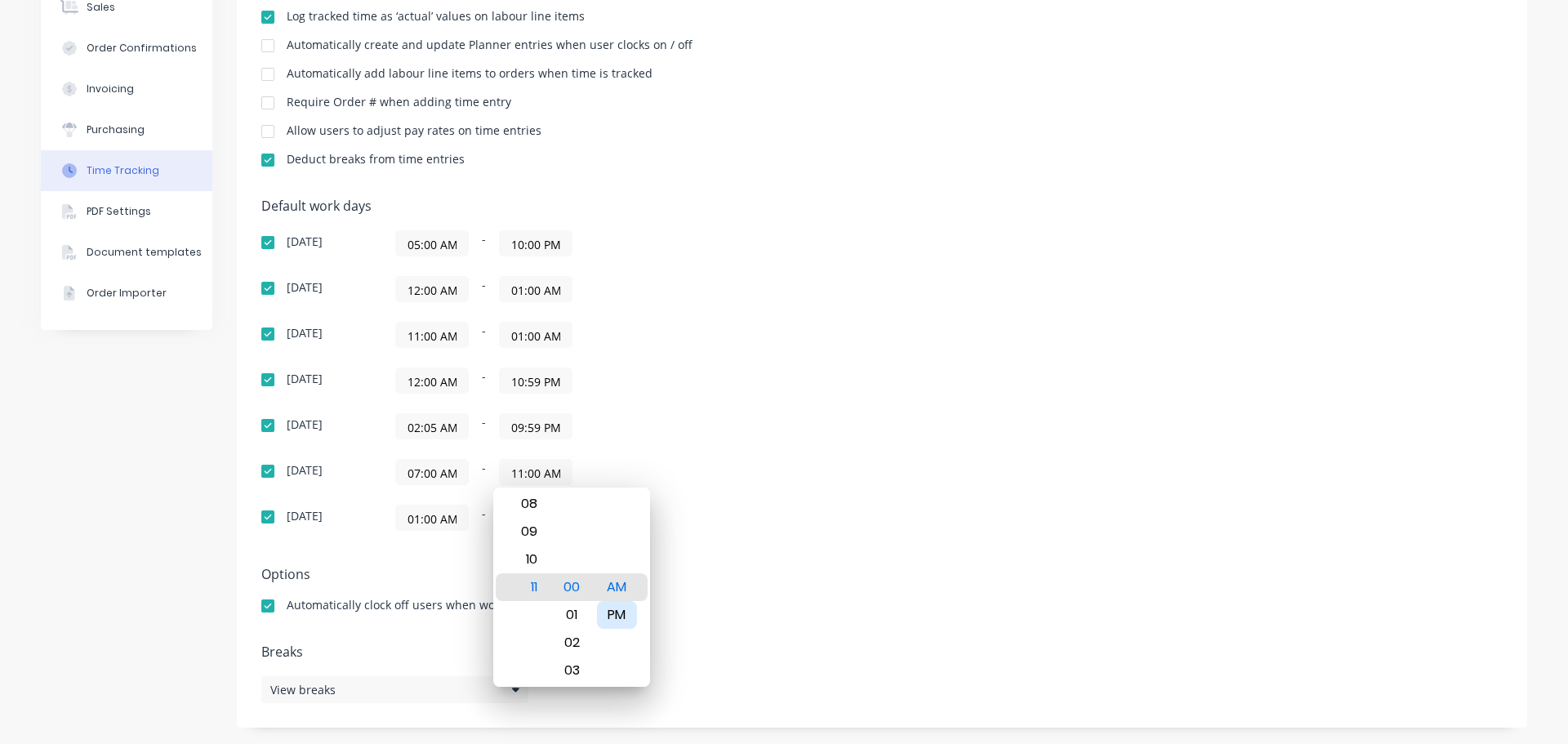
click at [622, 614] on div "PM" at bounding box center [617, 614] width 40 height 28
type input "11:00 PM"
click at [798, 477] on div "Friday 07:00 AM - 11:00 PM" at bounding box center [548, 472] width 572 height 26
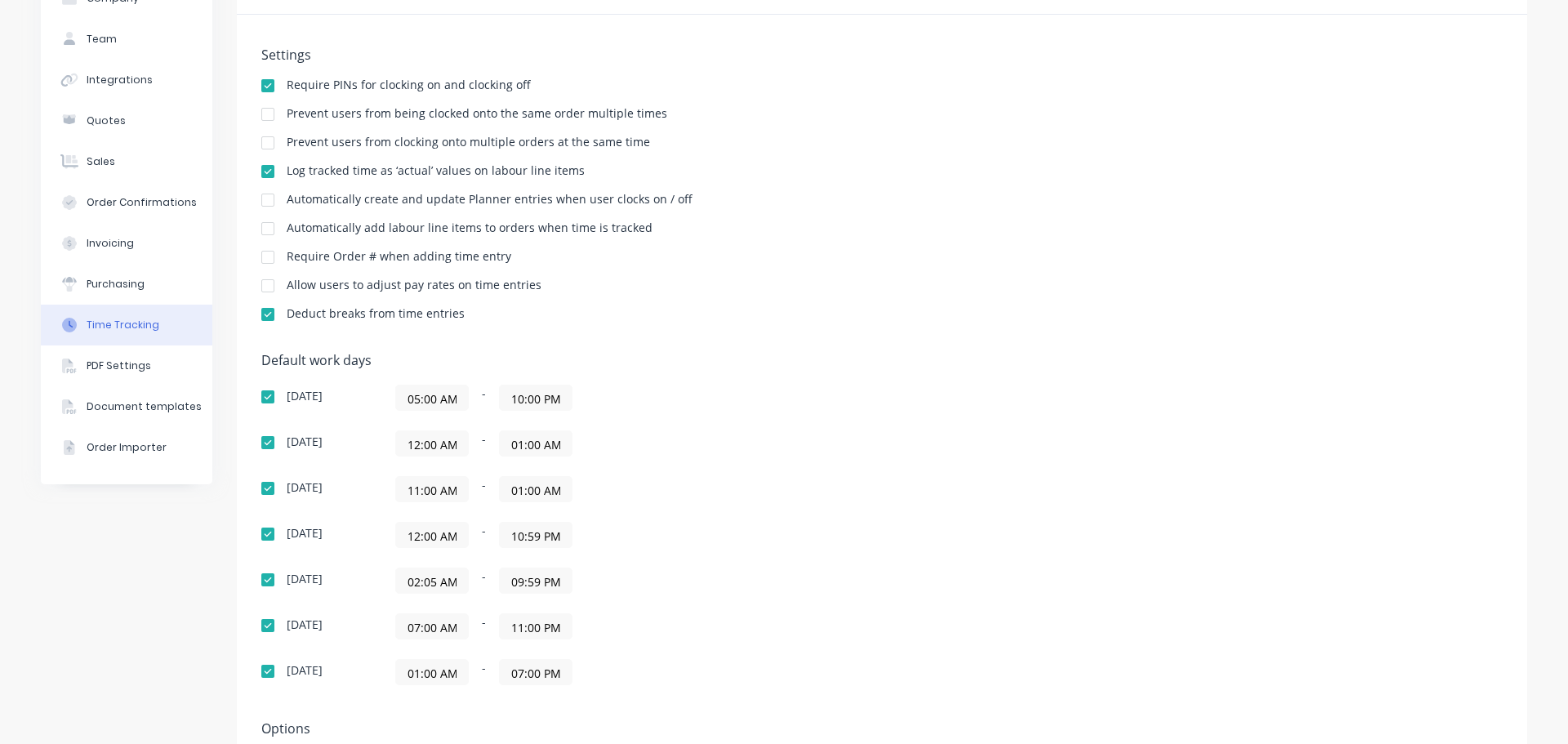
scroll to position [0, 0]
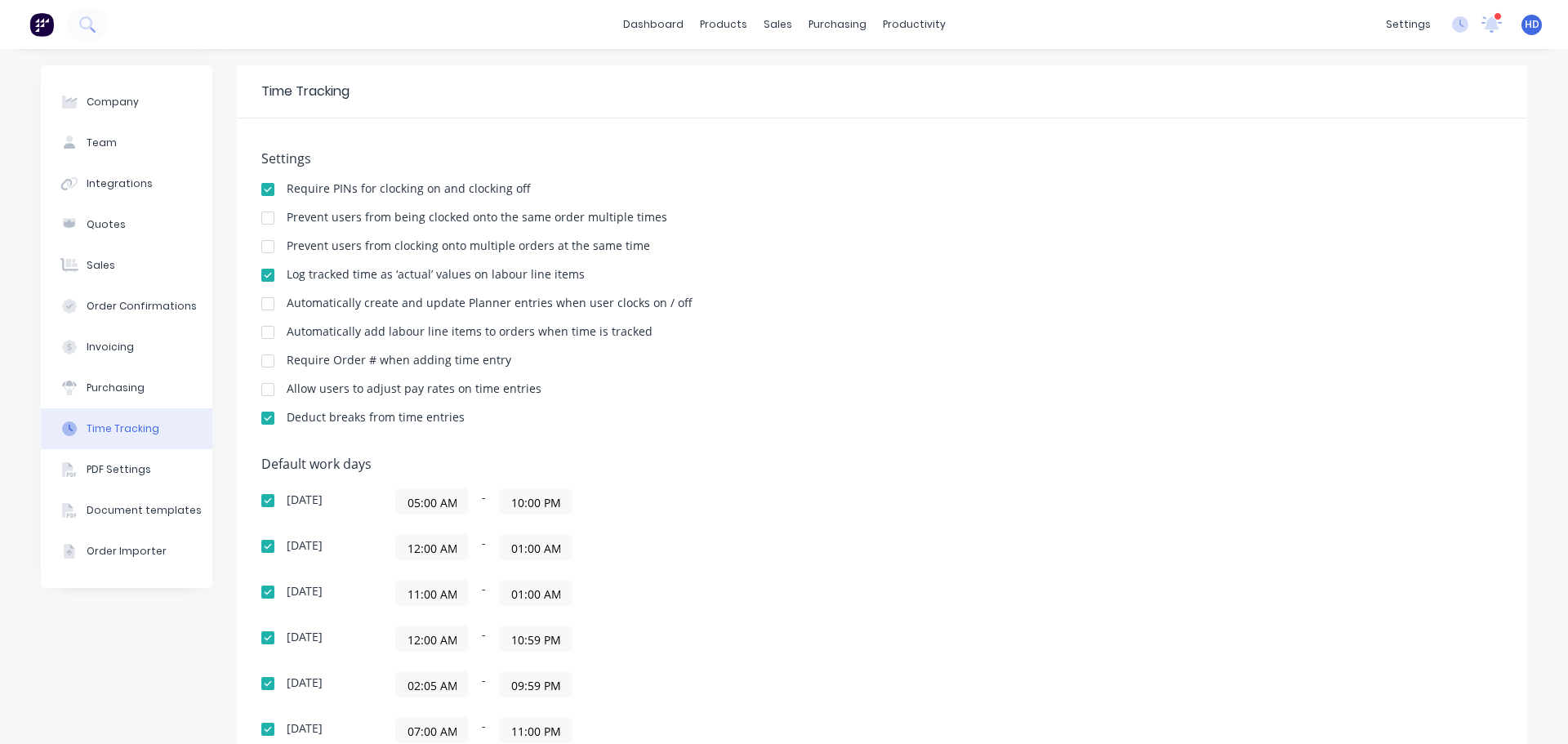
click at [1438, 21] on div "settings 10 new notifications Mark all as read Harry mentioned you in a message…" at bounding box center [1472, 24] width 190 height 24
click at [1453, 22] on icon at bounding box center [1459, 24] width 17 height 17
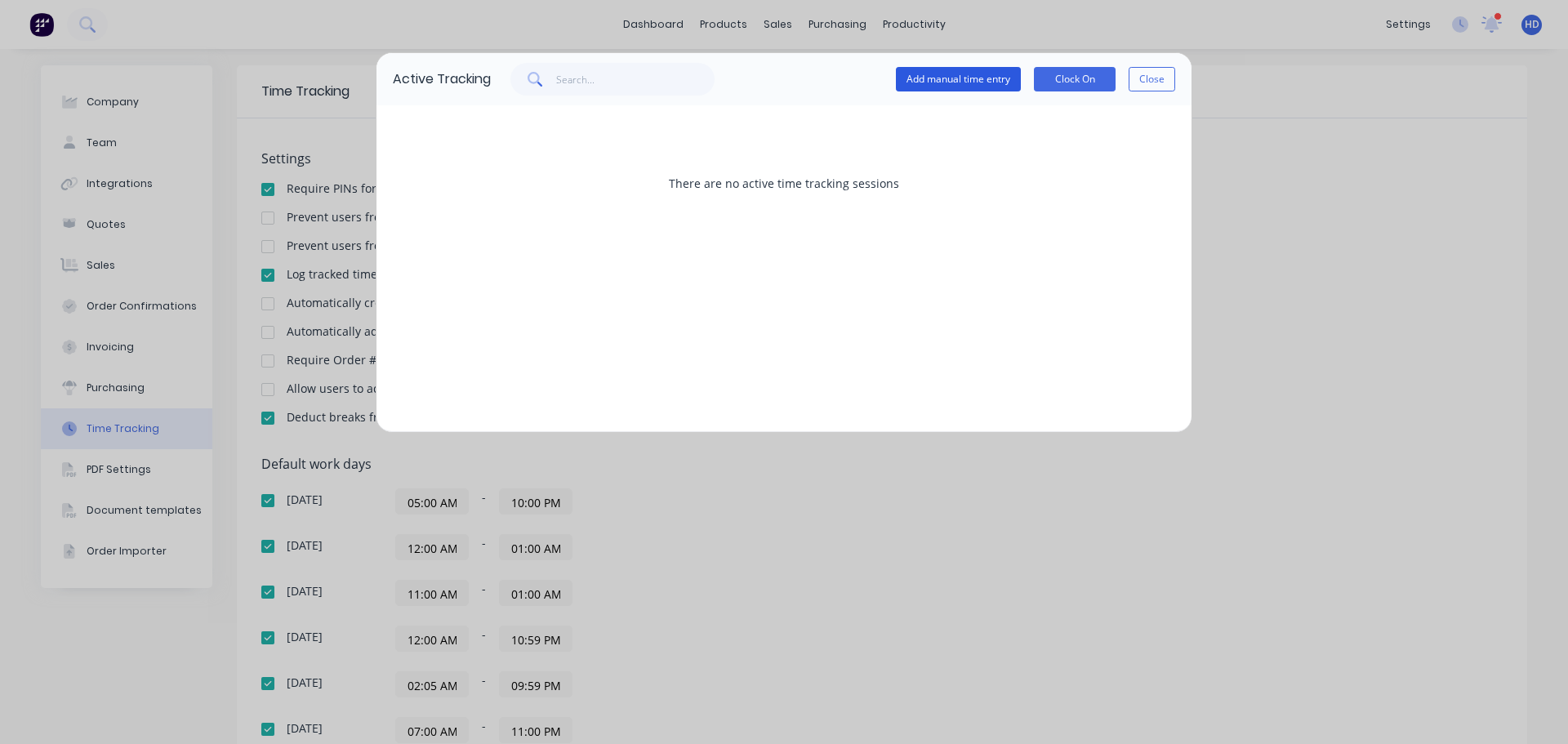
click at [991, 78] on button "Add manual time entry" at bounding box center [959, 79] width 125 height 24
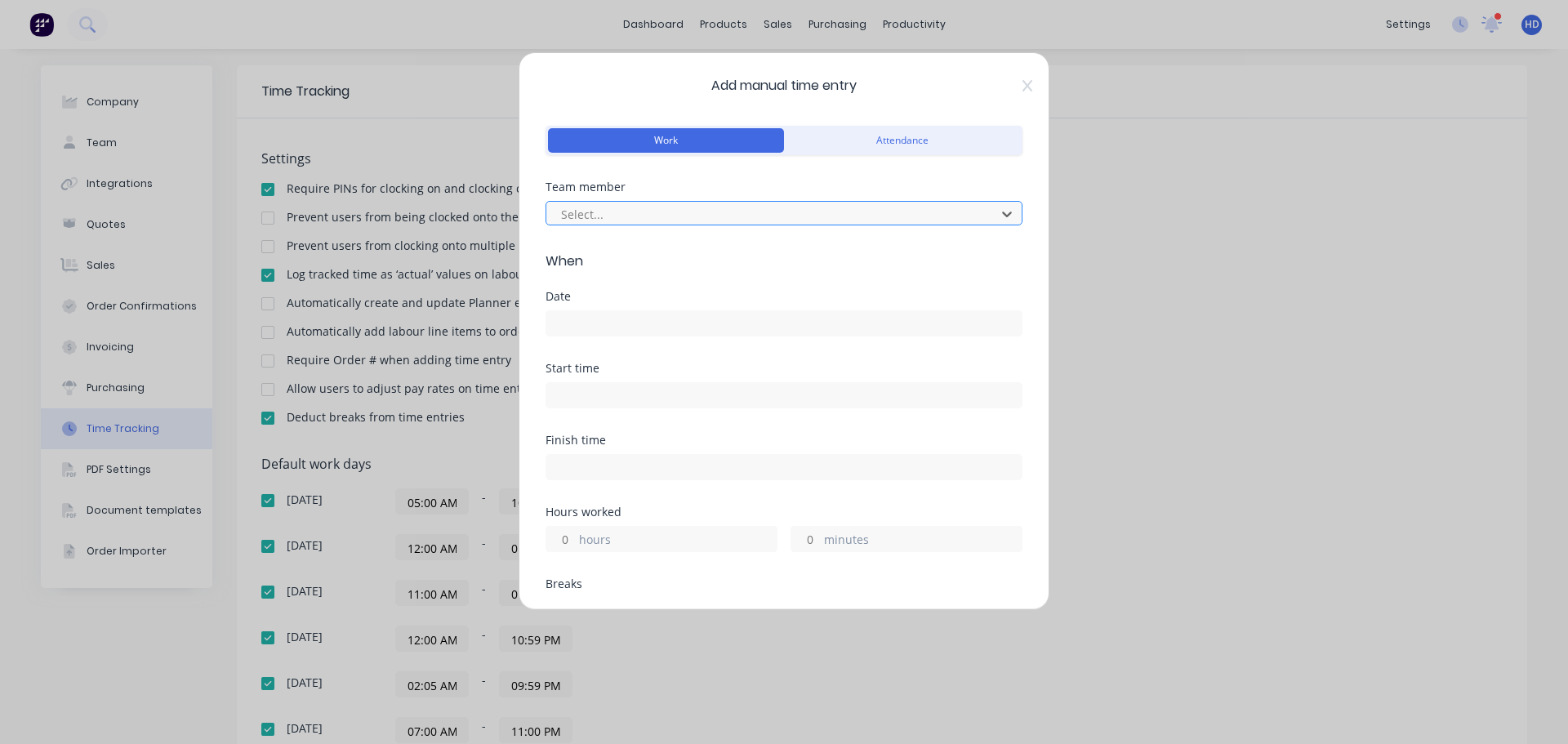
click at [825, 212] on div at bounding box center [774, 214] width 428 height 20
click at [601, 331] on input at bounding box center [784, 323] width 475 height 24
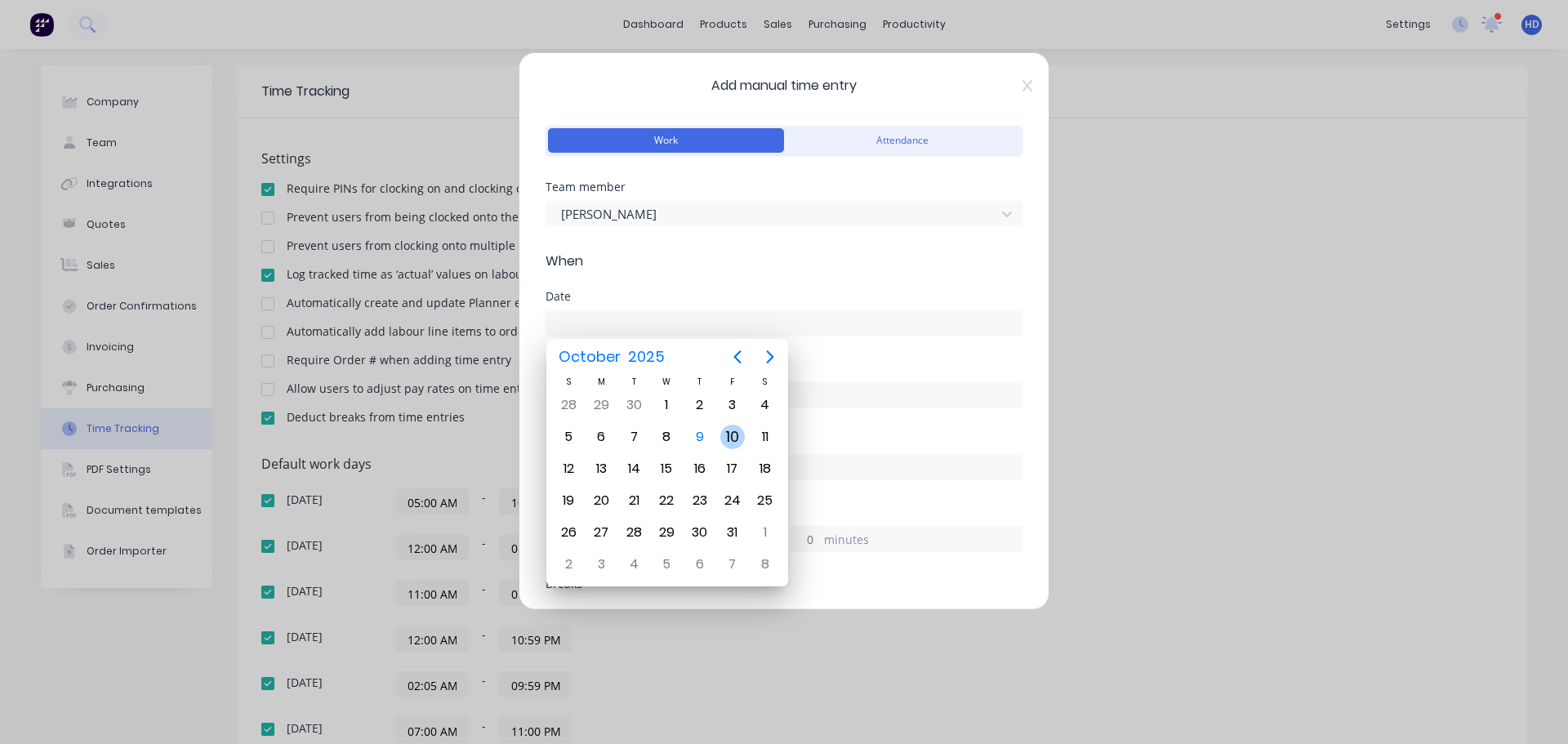
click at [735, 442] on div "10" at bounding box center [733, 437] width 24 height 24
type input "10/10/2025"
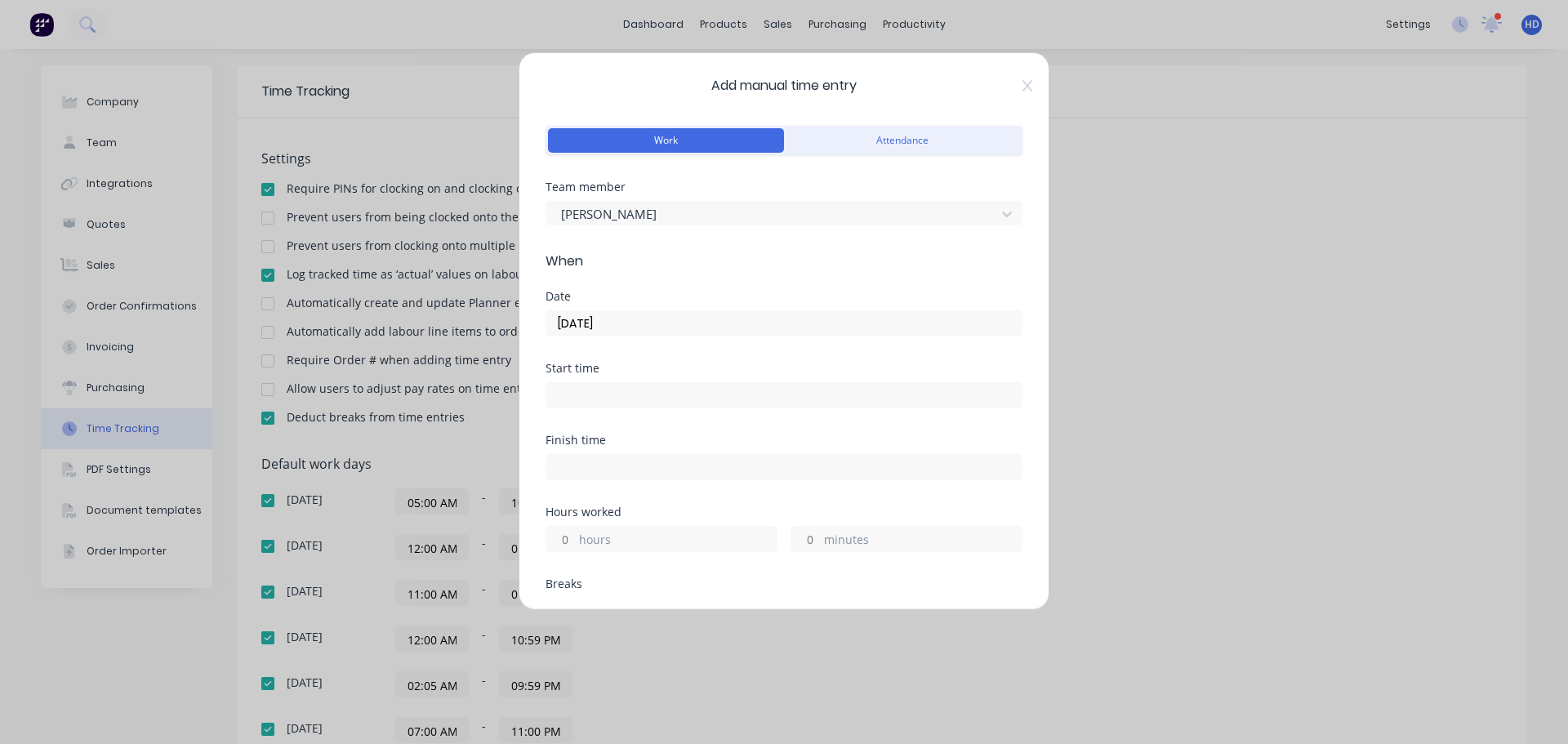
click at [624, 395] on input at bounding box center [784, 395] width 475 height 24
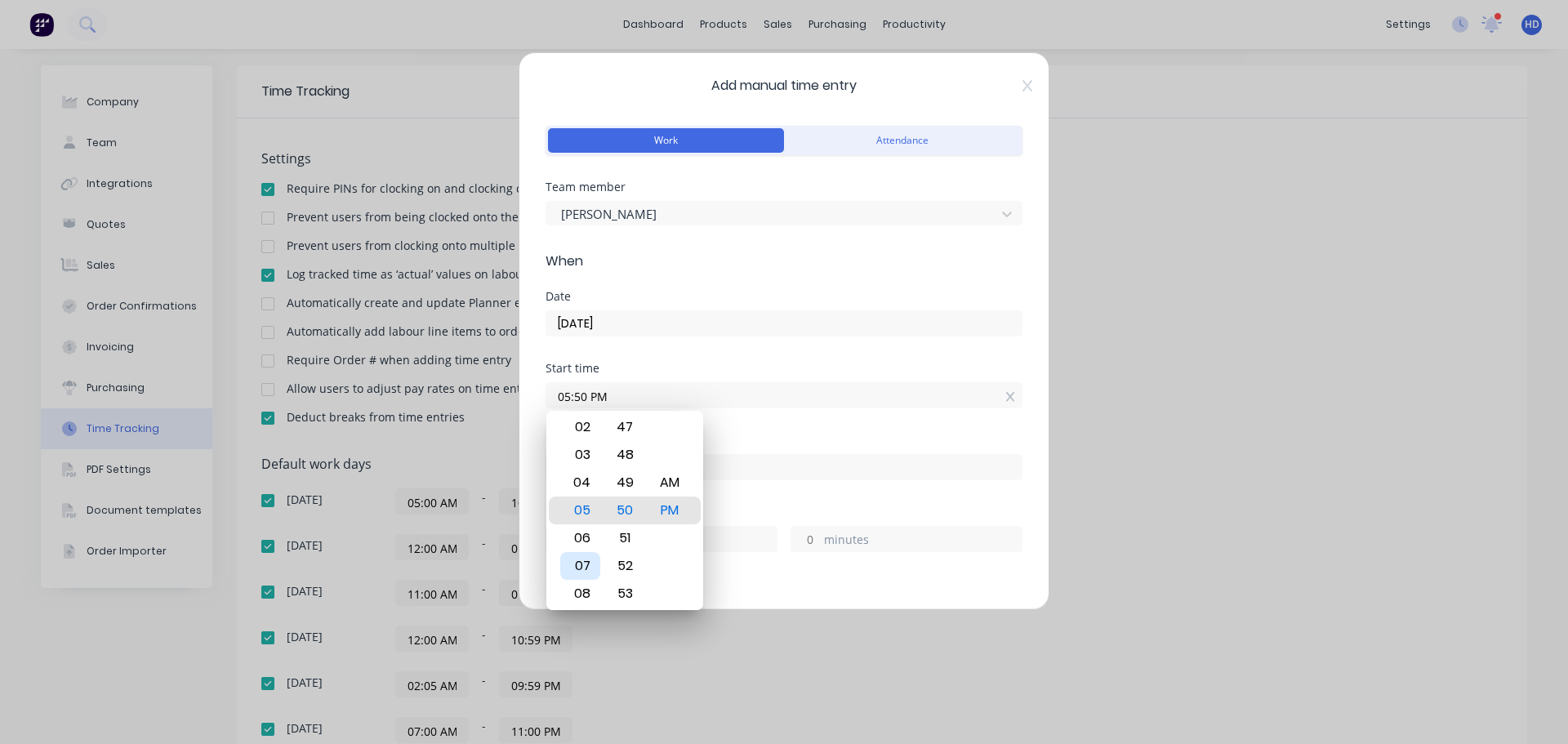
click at [591, 563] on div "07" at bounding box center [580, 566] width 40 height 28
click at [670, 487] on div "AM" at bounding box center [670, 482] width 40 height 28
type input "07:50 AM"
click at [706, 369] on div "Start time" at bounding box center [784, 368] width 477 height 11
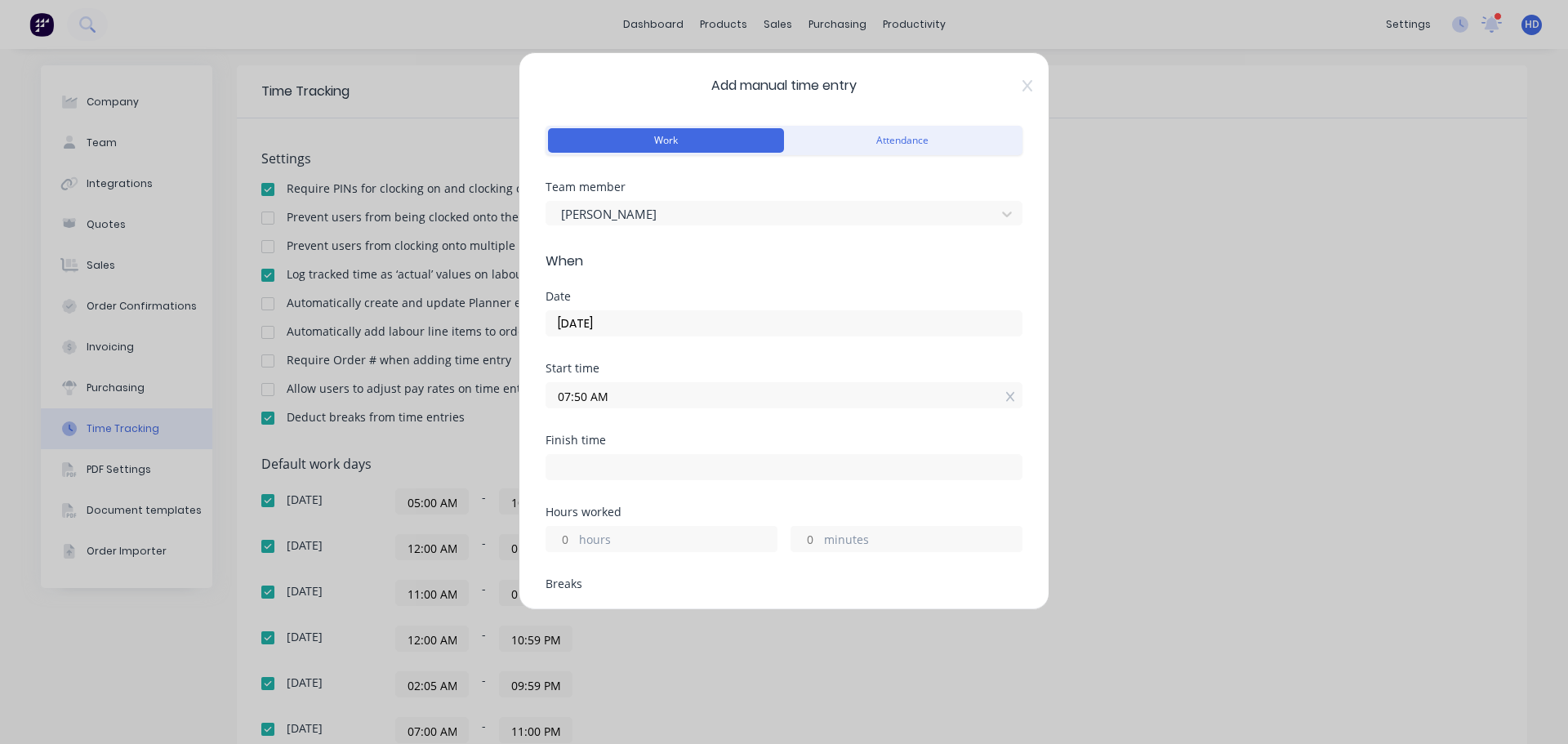
click at [579, 531] on label "hours" at bounding box center [677, 541] width 197 height 20
click at [575, 531] on input "hours" at bounding box center [561, 539] width 29 height 24
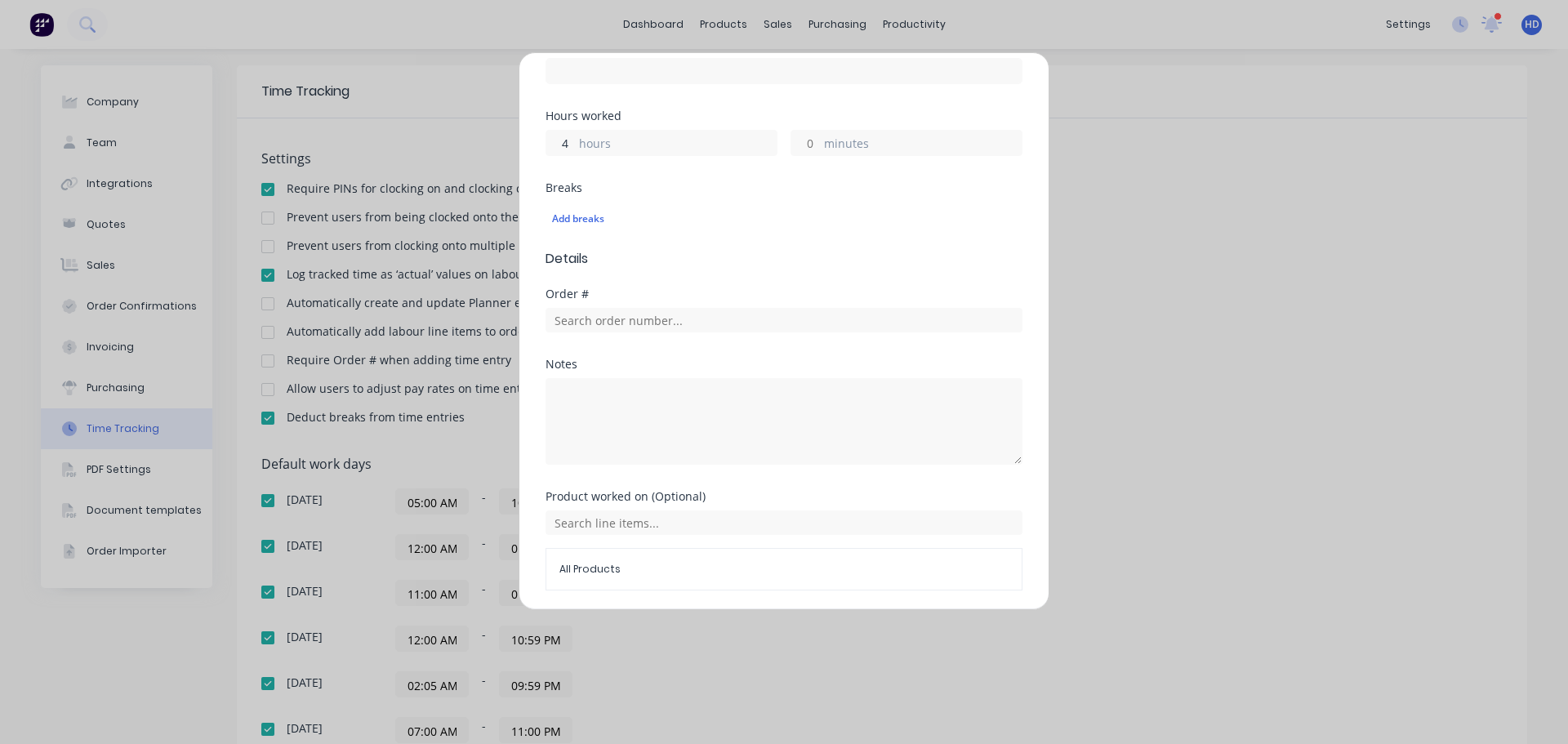
scroll to position [452, 0]
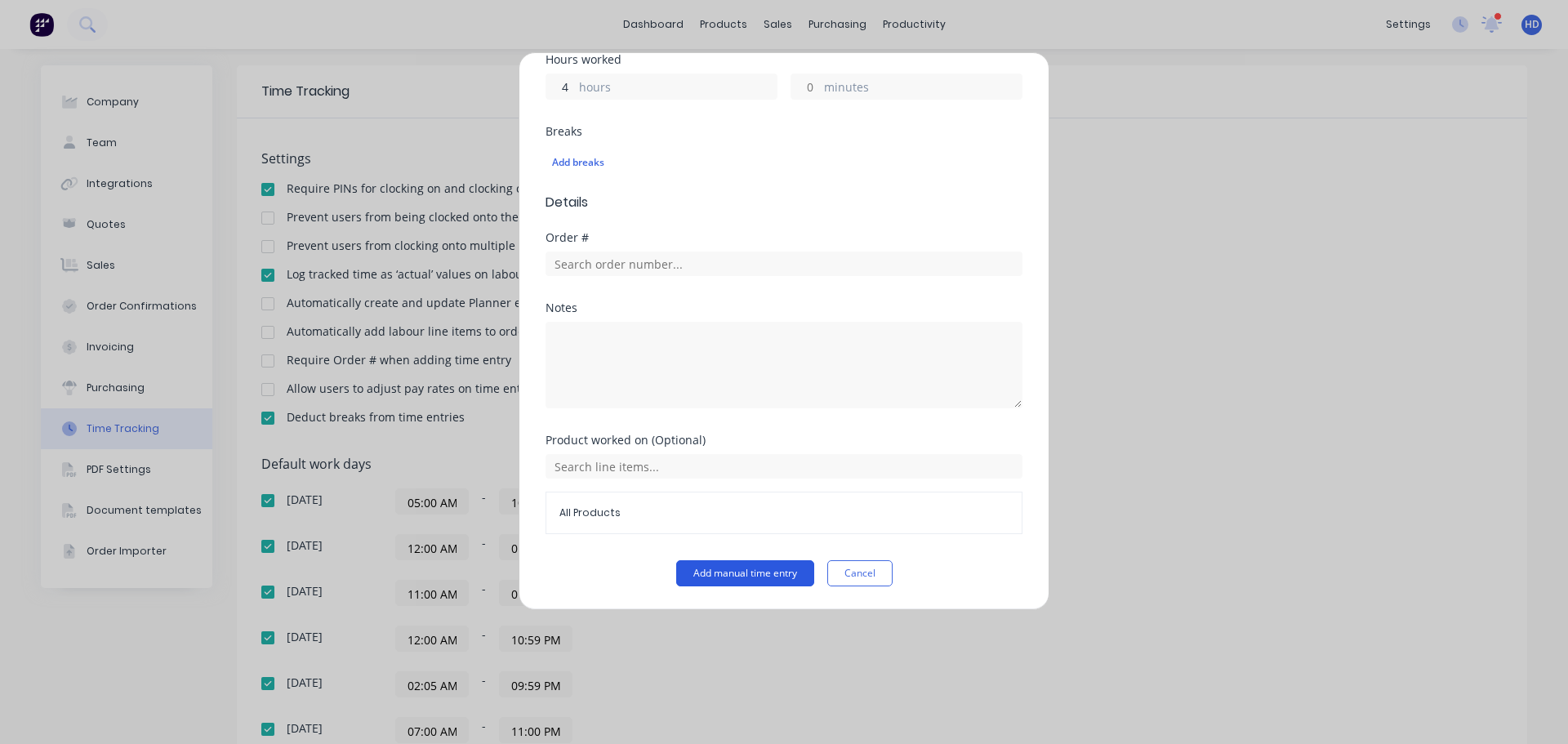
type input "4"
click at [712, 567] on button "Add manual time entry" at bounding box center [745, 573] width 138 height 26
type input "11:50 AM"
type input "0"
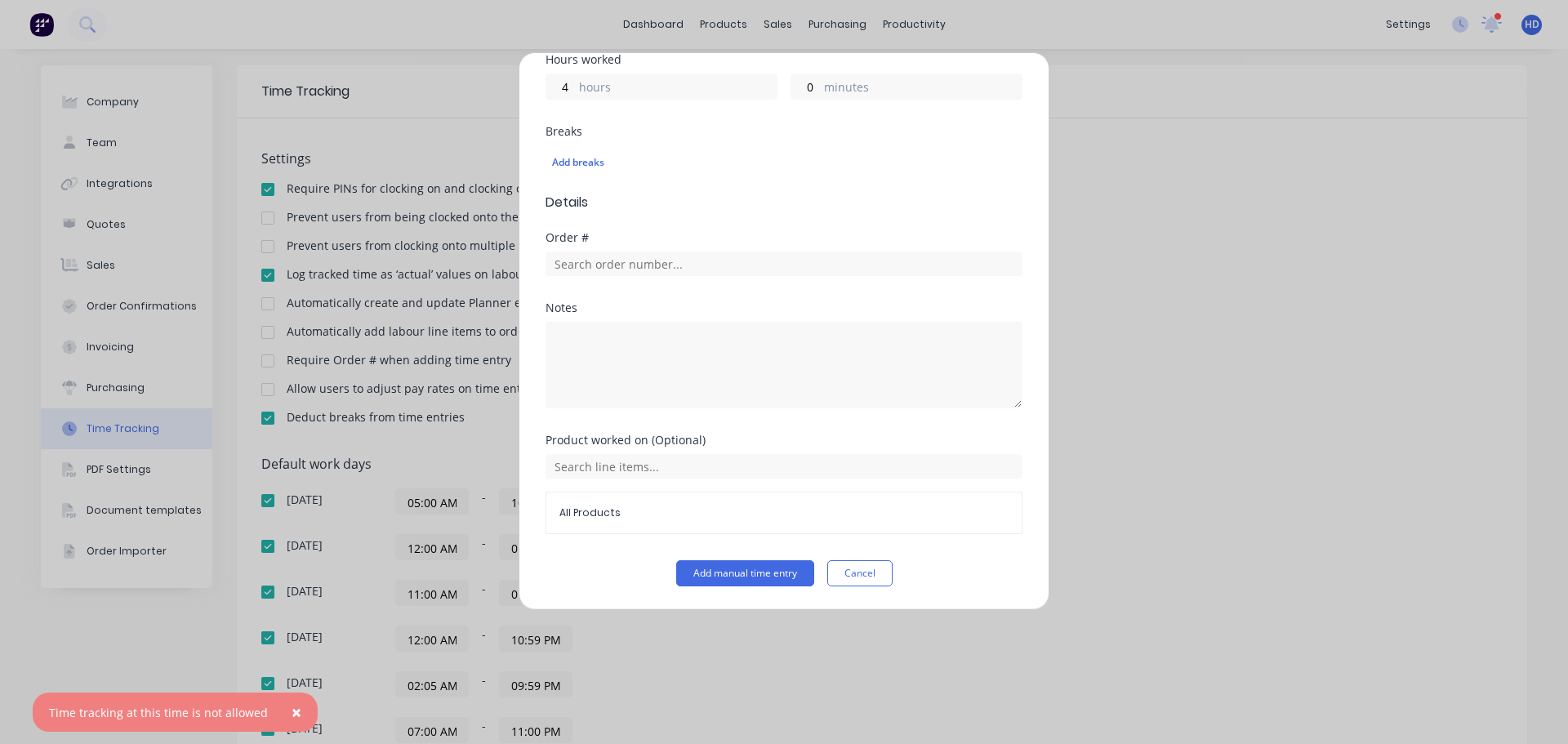
click at [1240, 475] on div "Add manual time entry Work Attendance Team member Harry Deocareza When Date 10/…" at bounding box center [784, 372] width 1568 height 744
click at [836, 569] on button "Cancel" at bounding box center [860, 573] width 65 height 26
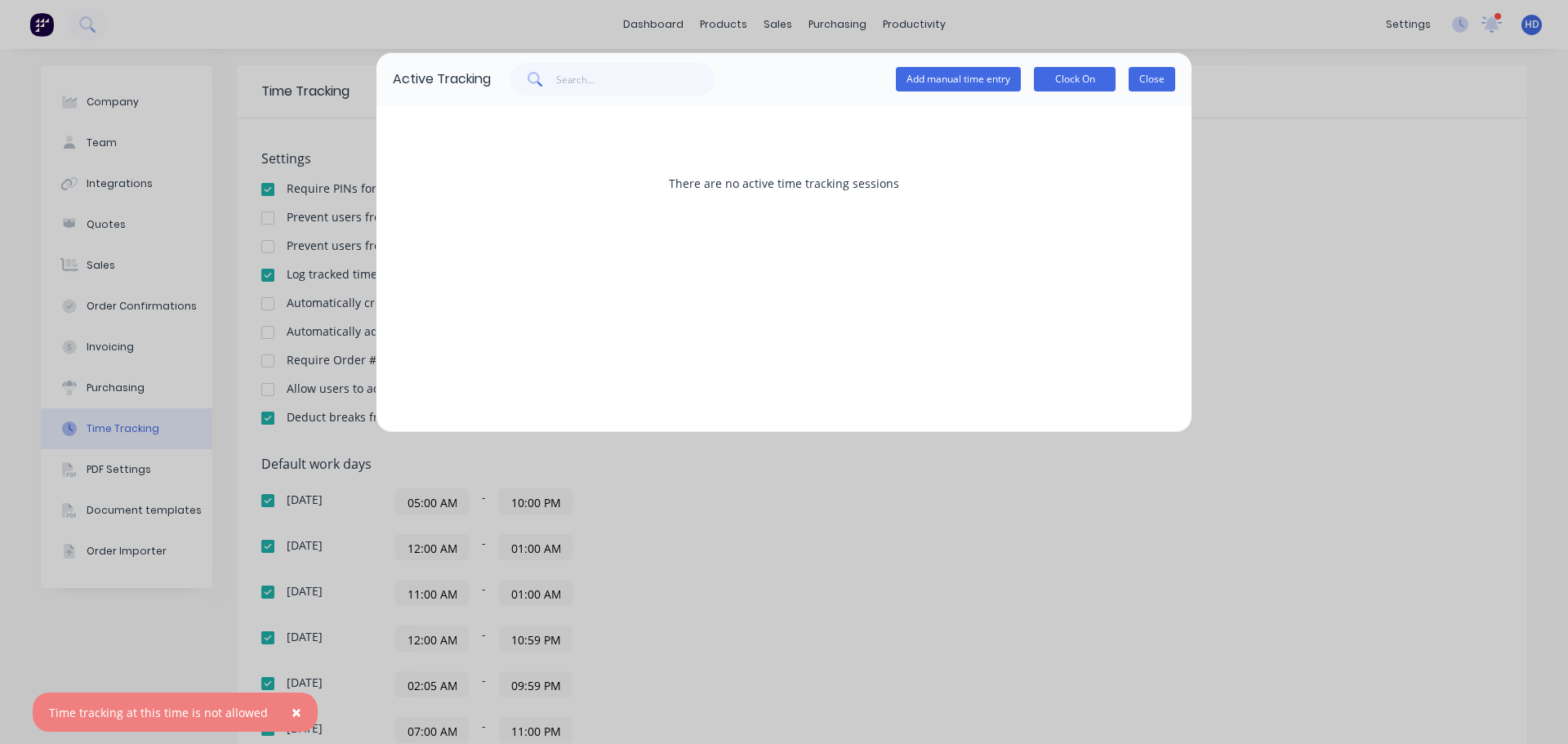
click at [1145, 77] on button "Close" at bounding box center [1152, 79] width 47 height 24
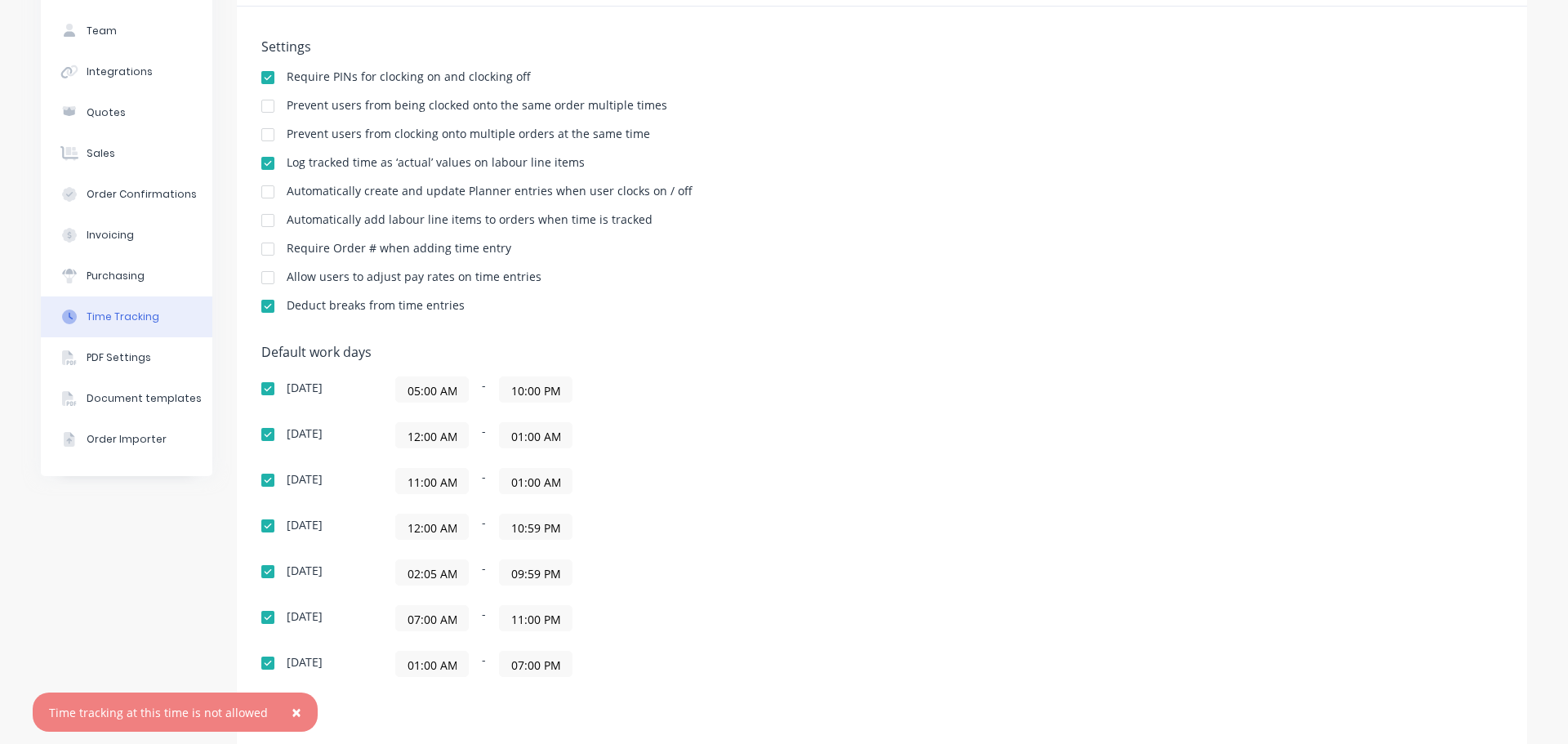
scroll to position [245, 0]
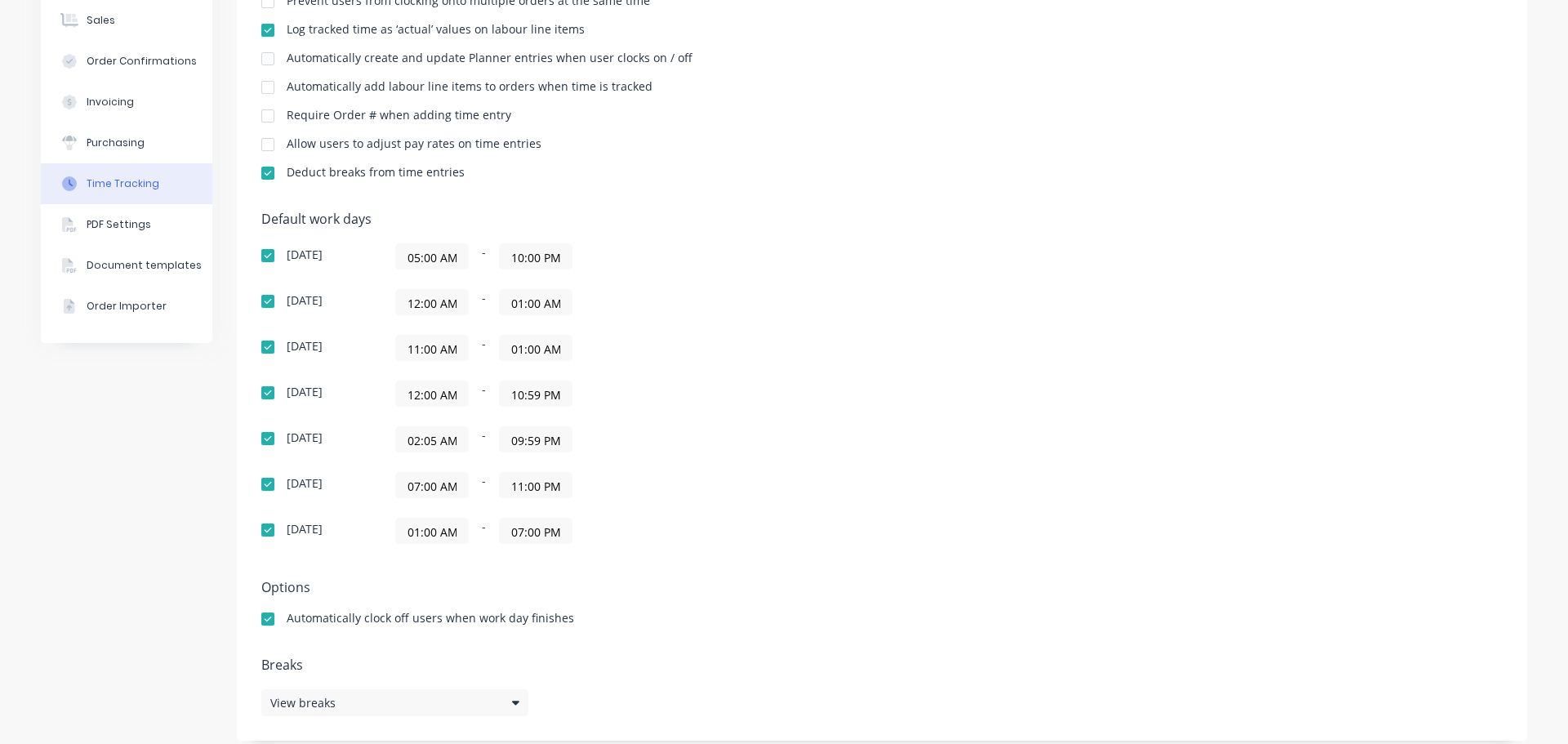
click at [431, 442] on input "02:05 AM" at bounding box center [432, 439] width 72 height 24
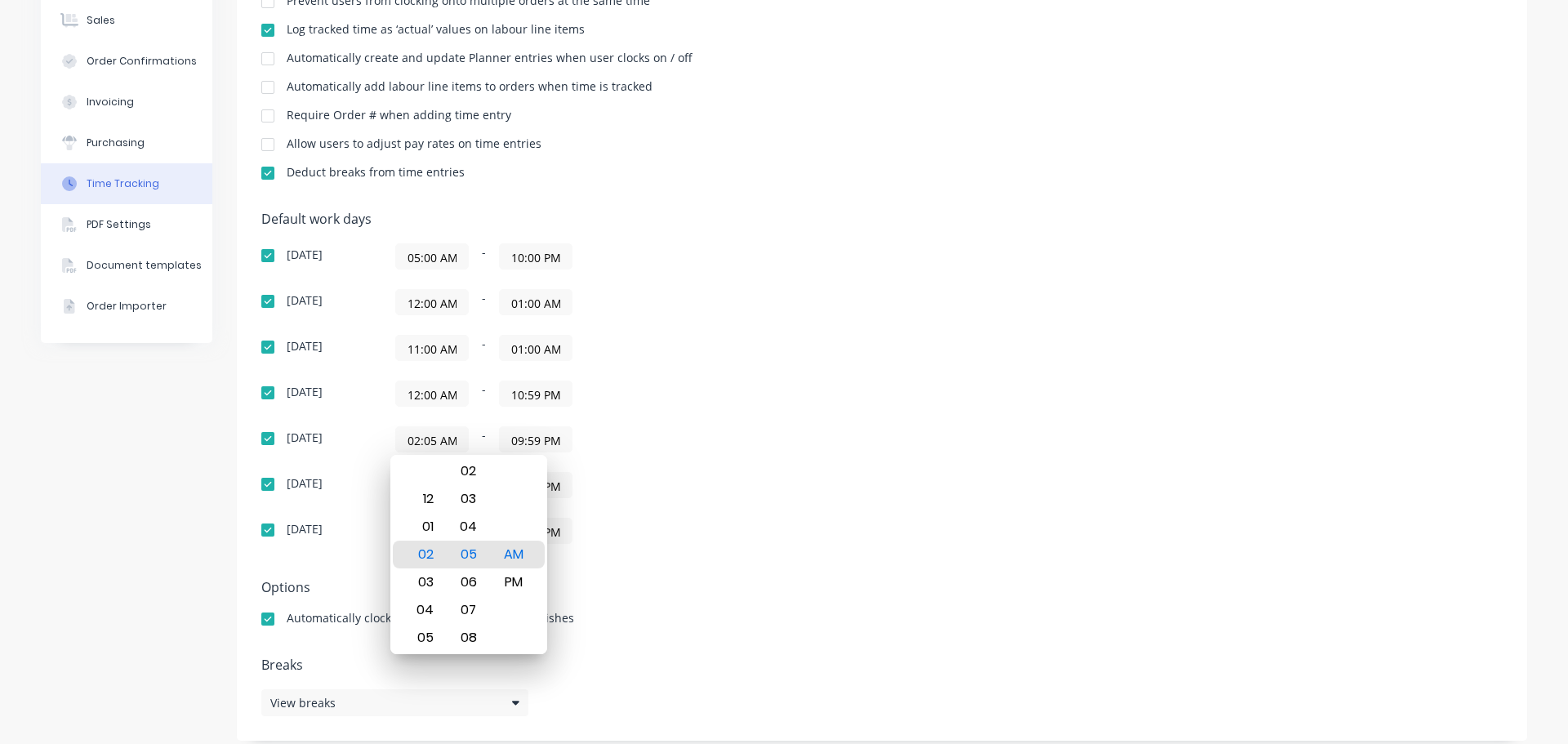
click at [658, 435] on div "02:05 AM - 09:59 PM" at bounding box center [600, 439] width 409 height 26
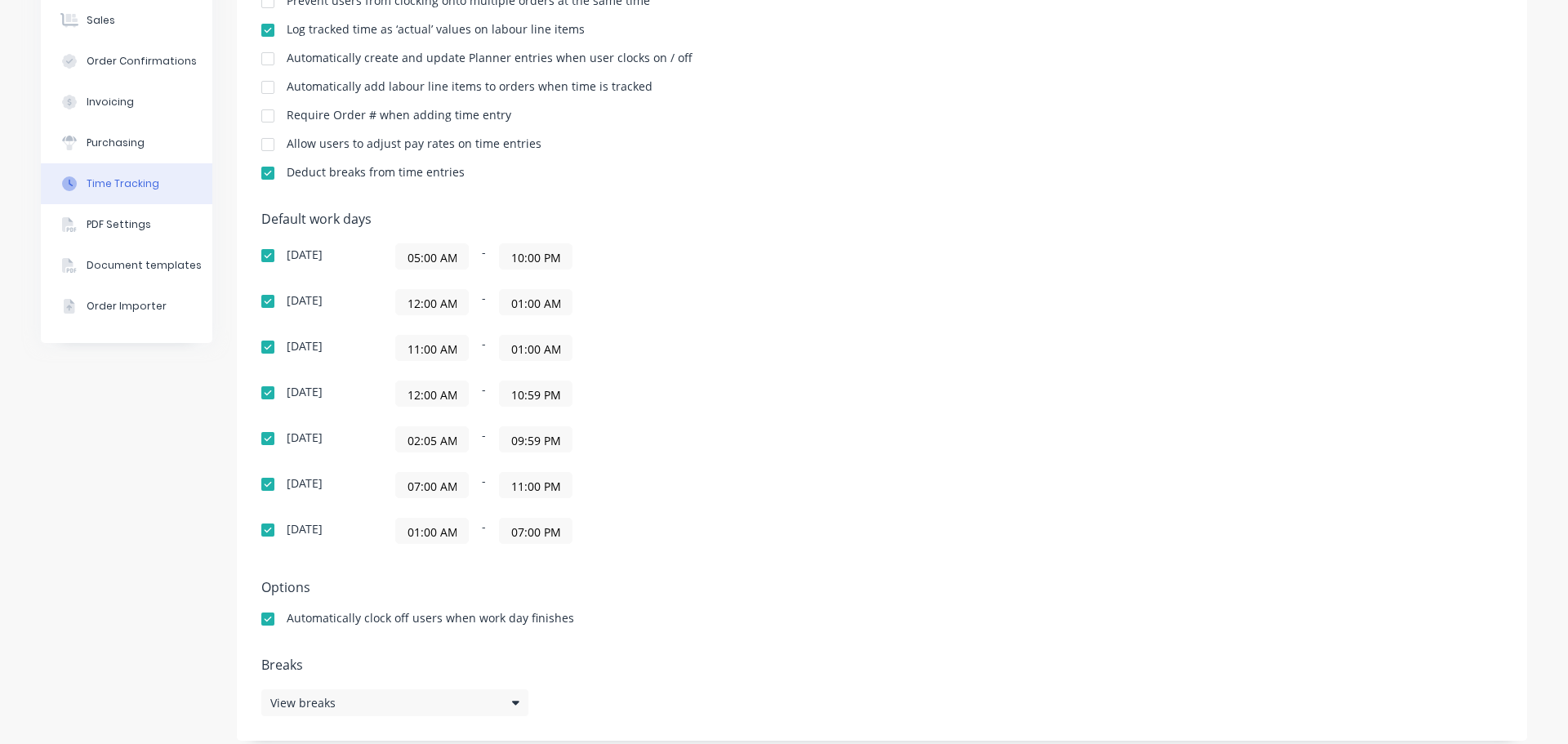
click at [528, 441] on input "09:59 PM" at bounding box center [535, 439] width 72 height 24
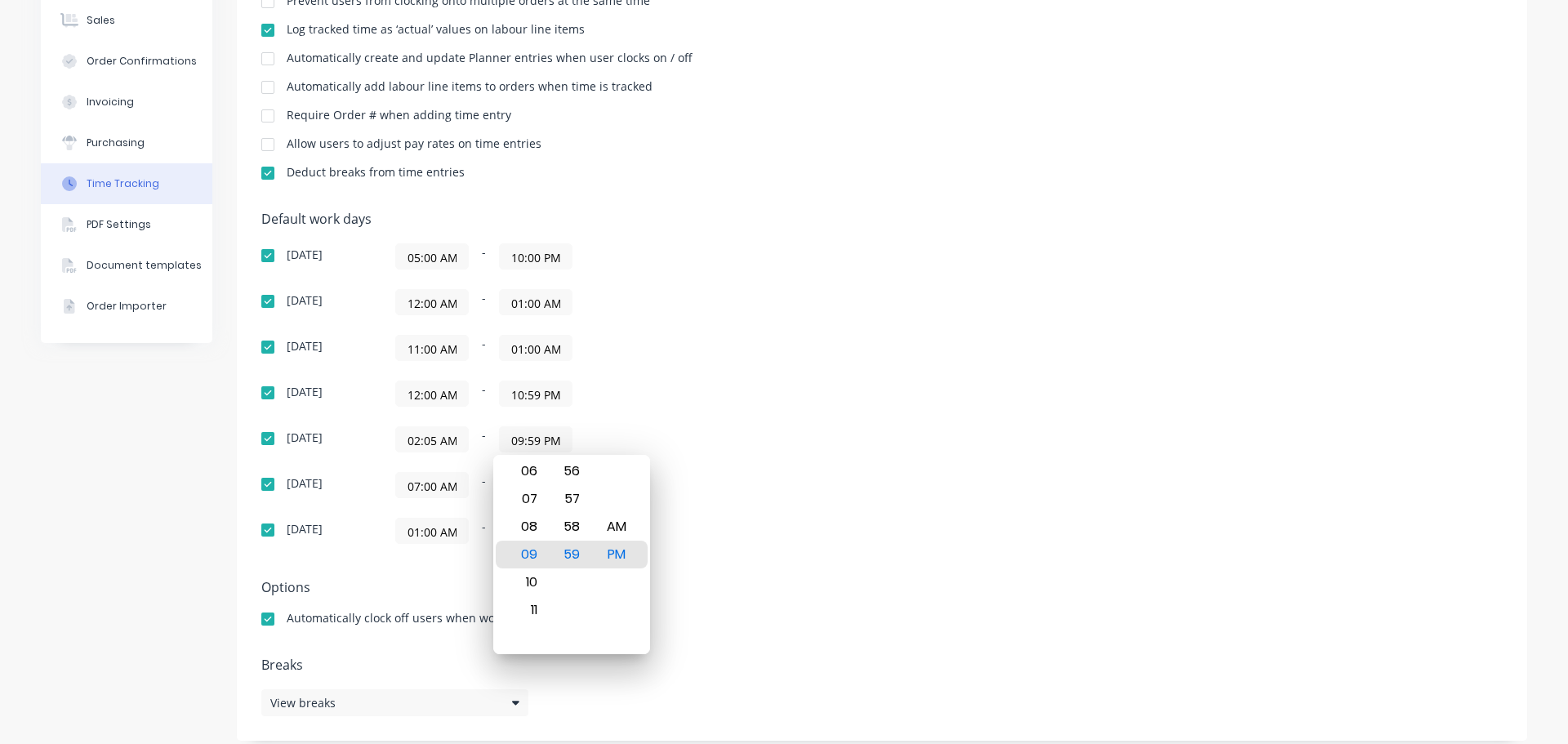
click at [924, 385] on div "Default work days Sunday 05:00 AM - 10:00 PM Monday 12:00 AM - 01:00 AM Tuesday…" at bounding box center [882, 387] width 1241 height 352
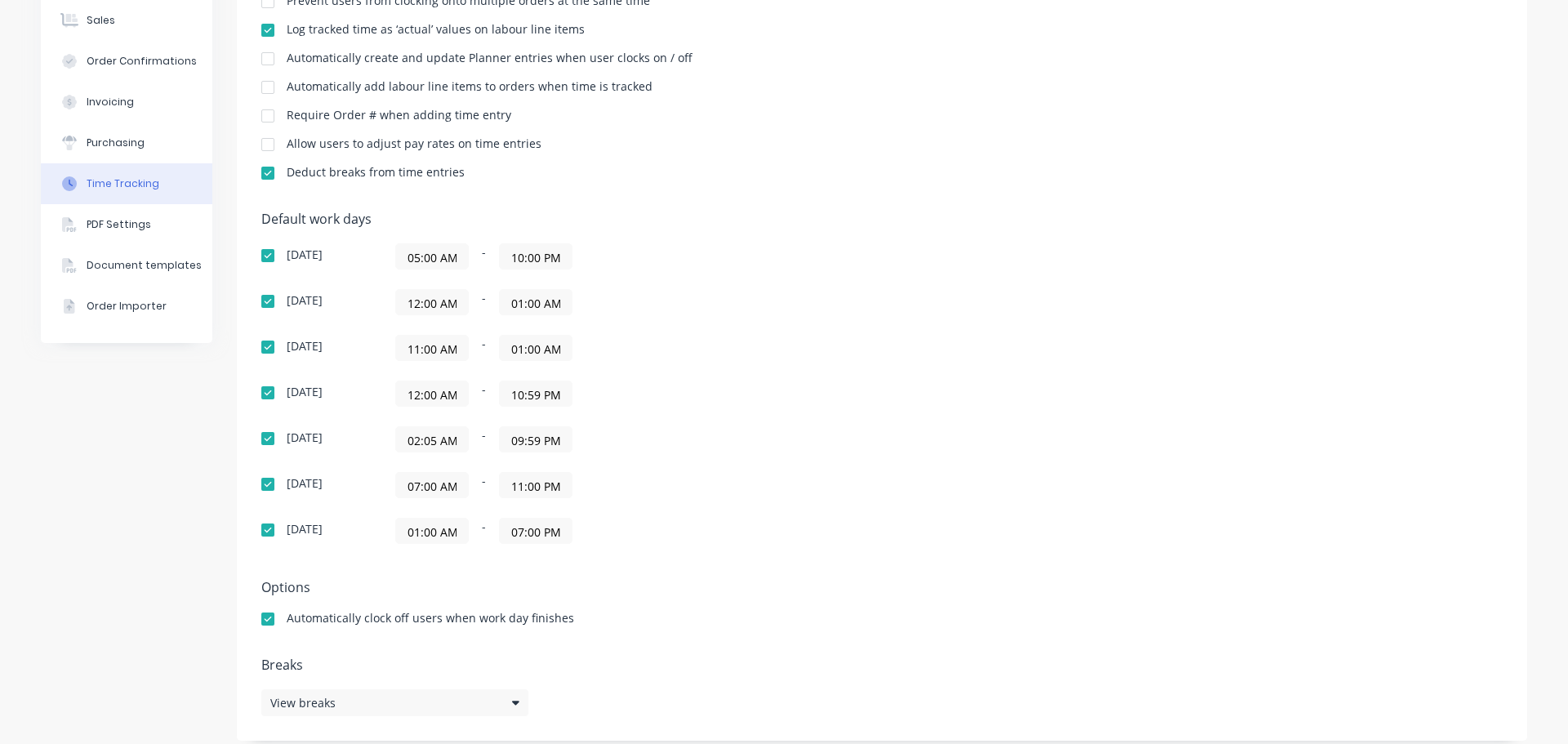
drag, startPoint x: 894, startPoint y: 392, endPoint x: 828, endPoint y: 528, distance: 151.2
click at [828, 528] on div "Default work days Sunday 05:00 AM - 10:00 PM Monday 12:00 AM - 01:00 AM Tuesday…" at bounding box center [882, 387] width 1241 height 352
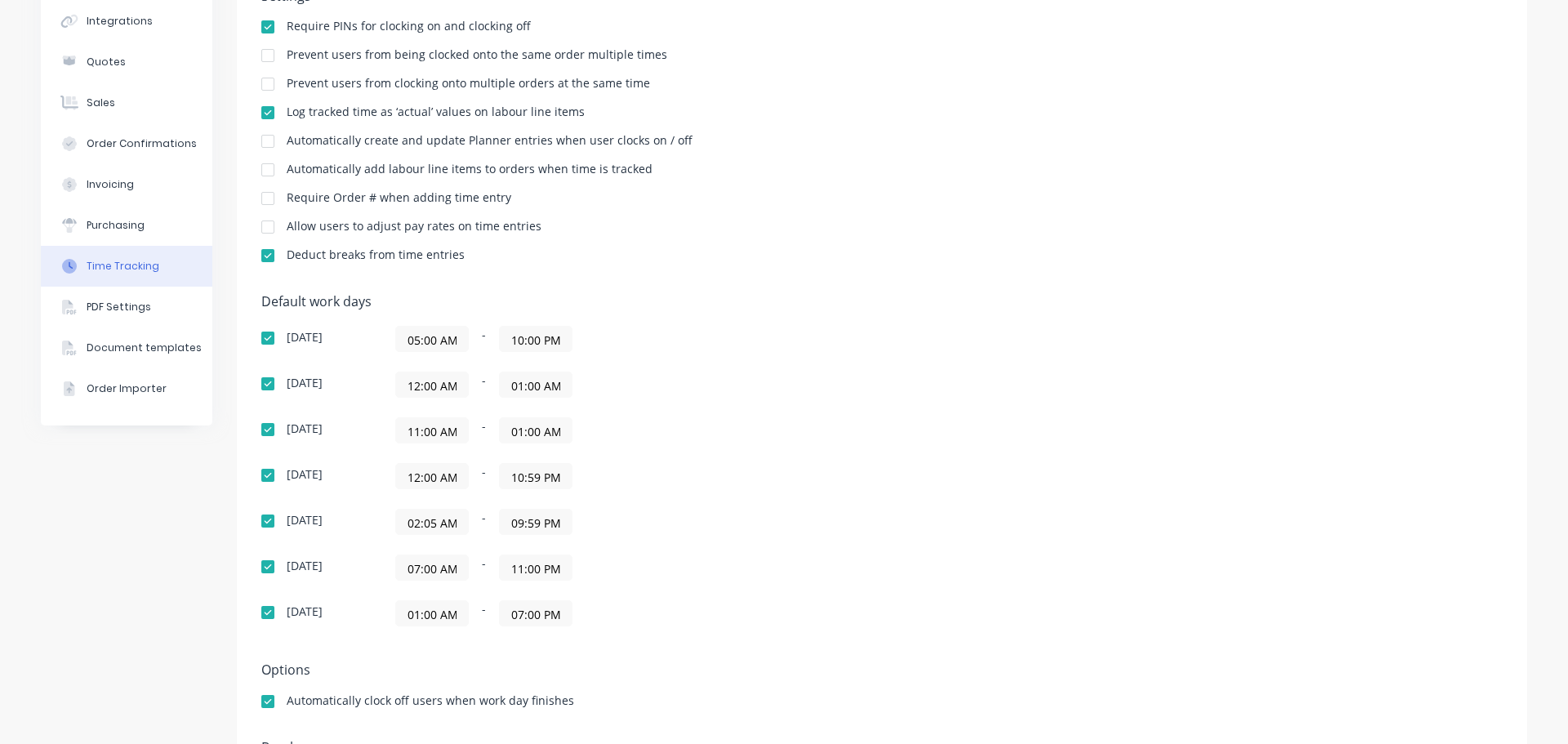
scroll to position [0, 0]
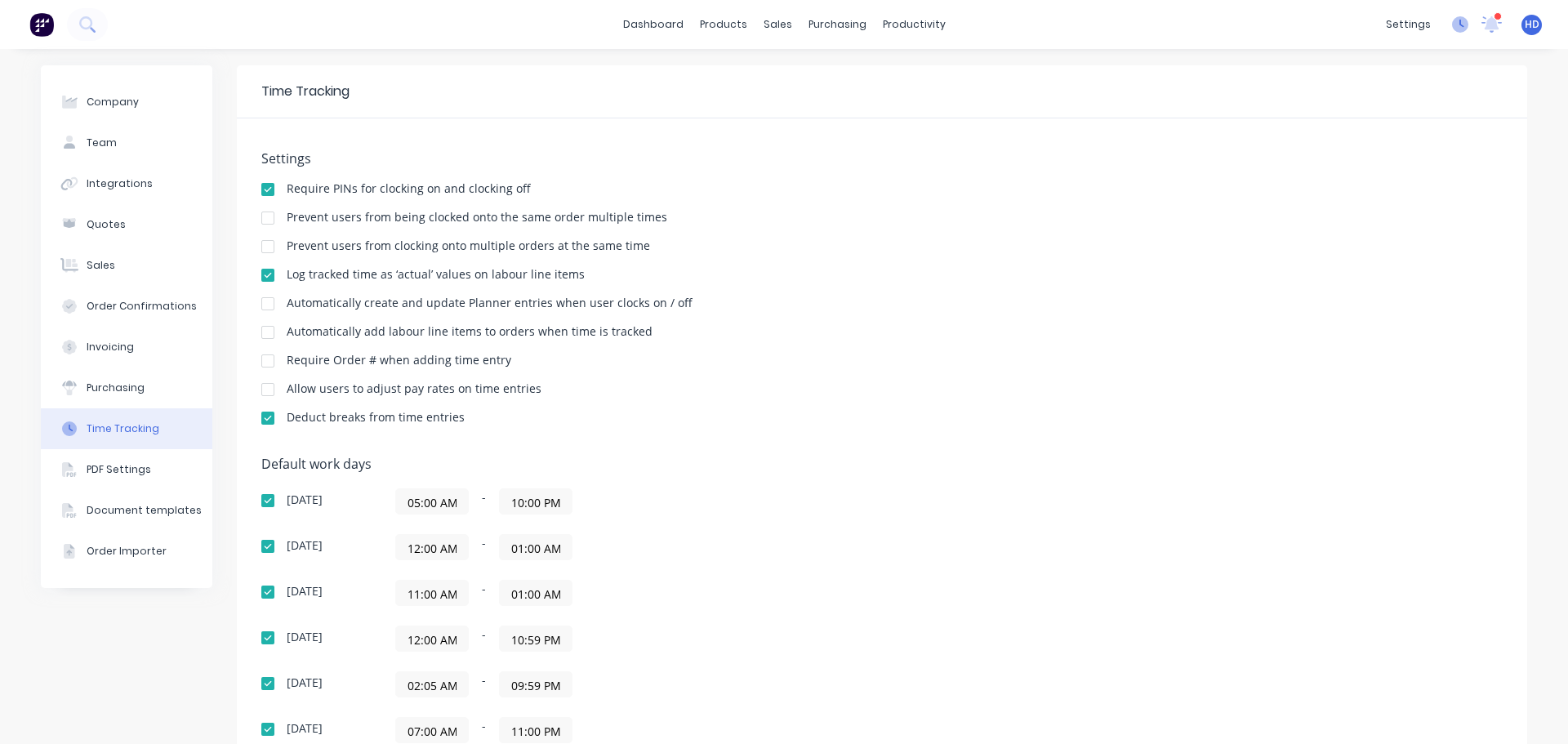
click at [1459, 25] on icon at bounding box center [1462, 23] width 5 height 8
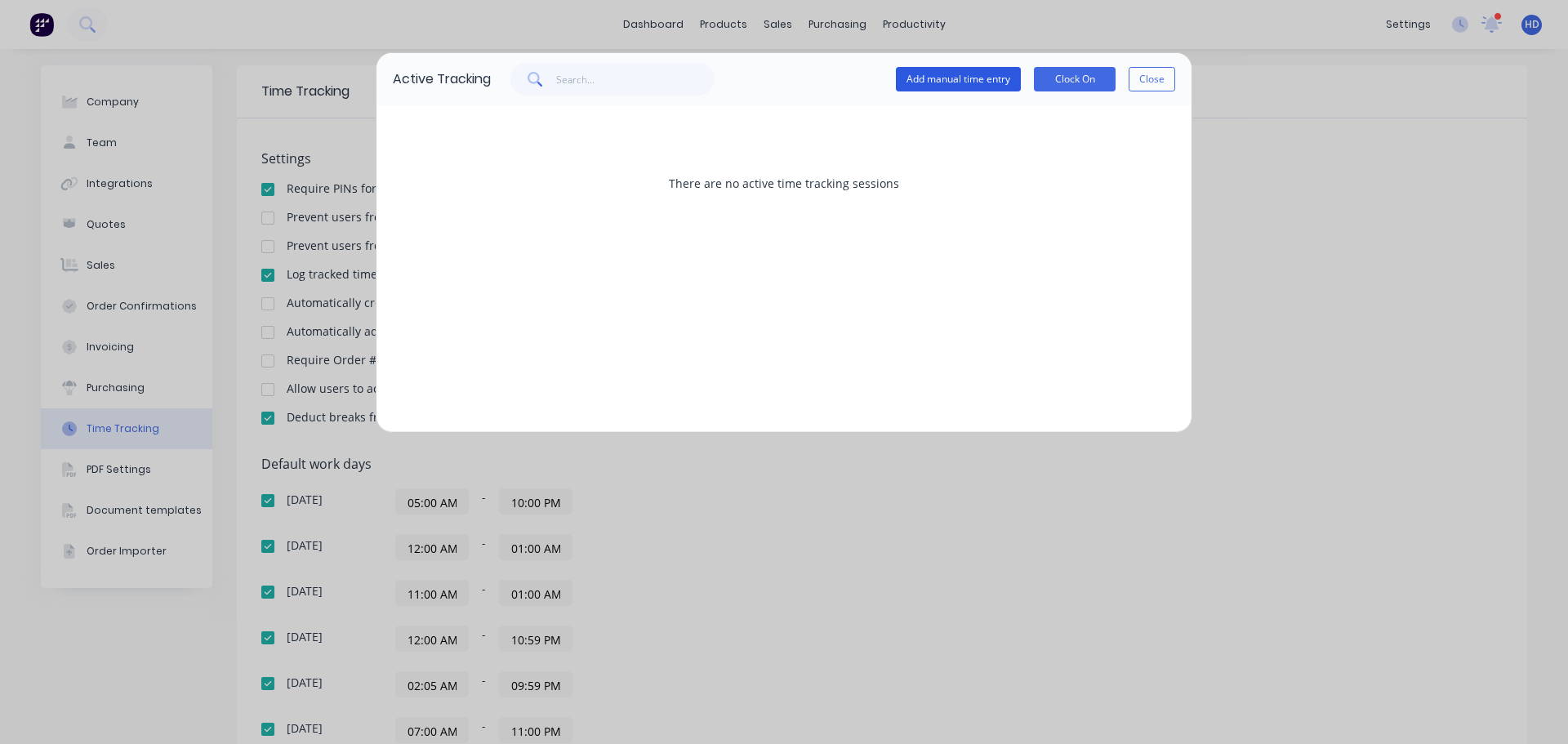
click at [982, 81] on button "Add manual time entry" at bounding box center [959, 79] width 125 height 24
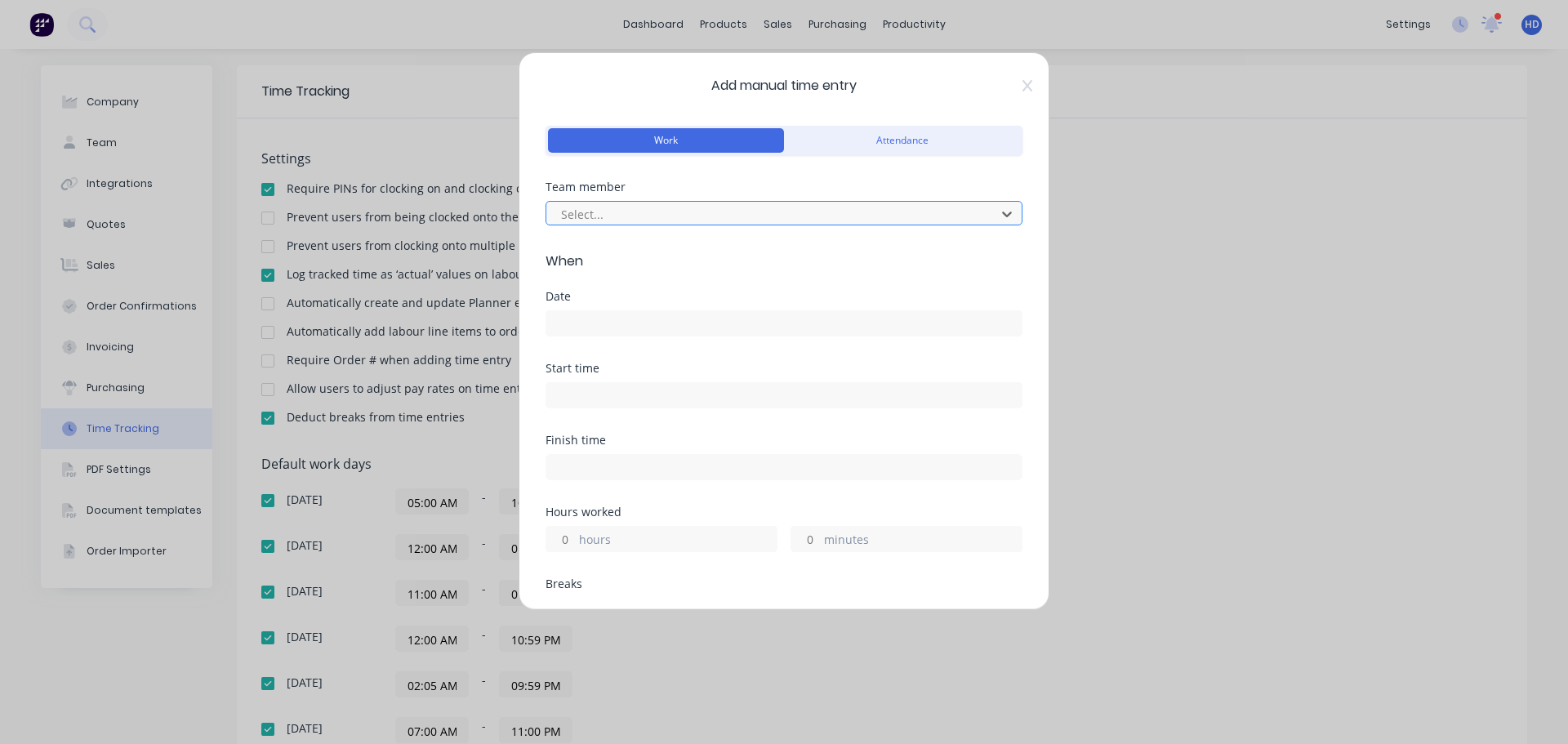
click at [629, 204] on div at bounding box center [774, 214] width 428 height 20
click at [601, 320] on input at bounding box center [784, 323] width 475 height 24
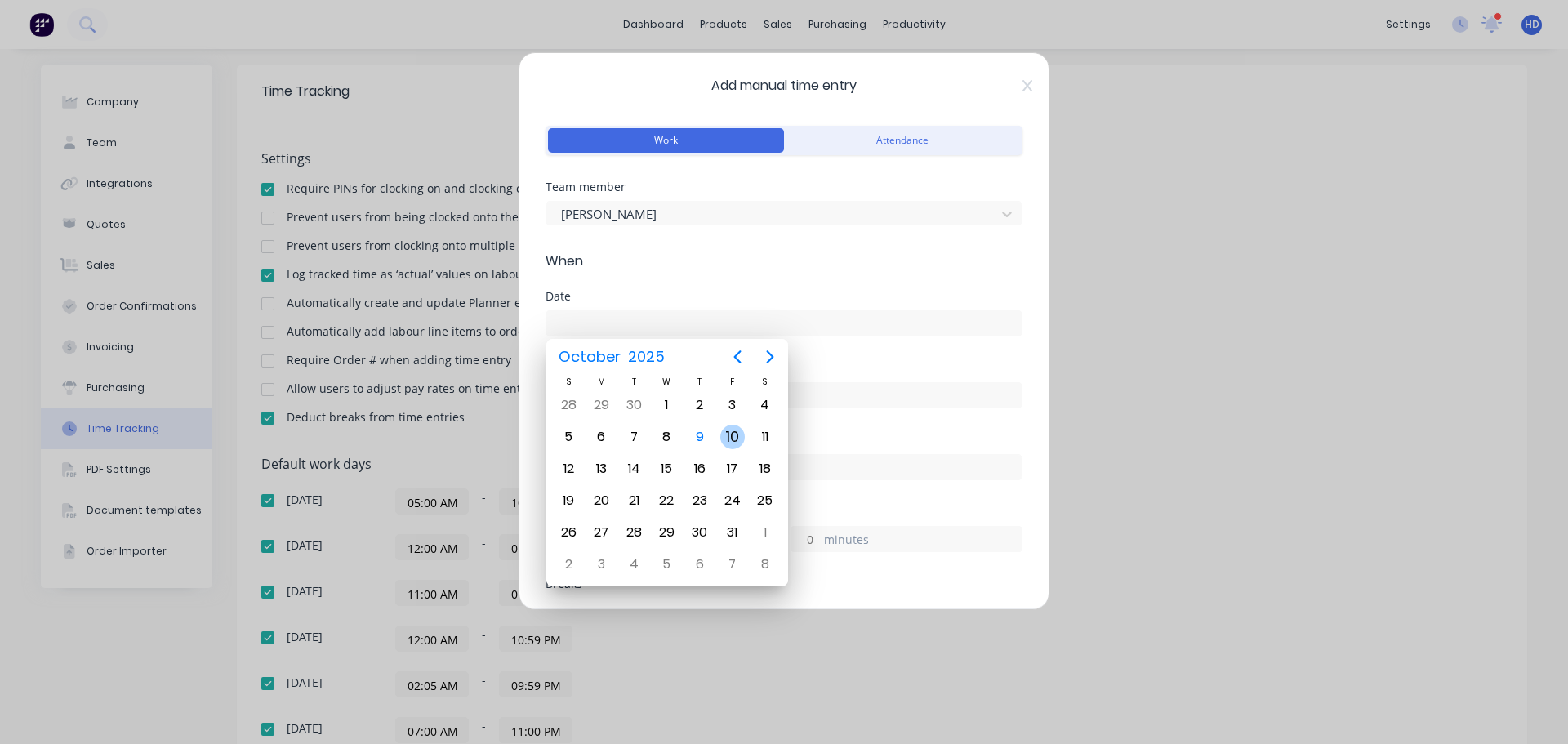
click at [733, 437] on div "10" at bounding box center [733, 437] width 24 height 24
type input "10/10/2025"
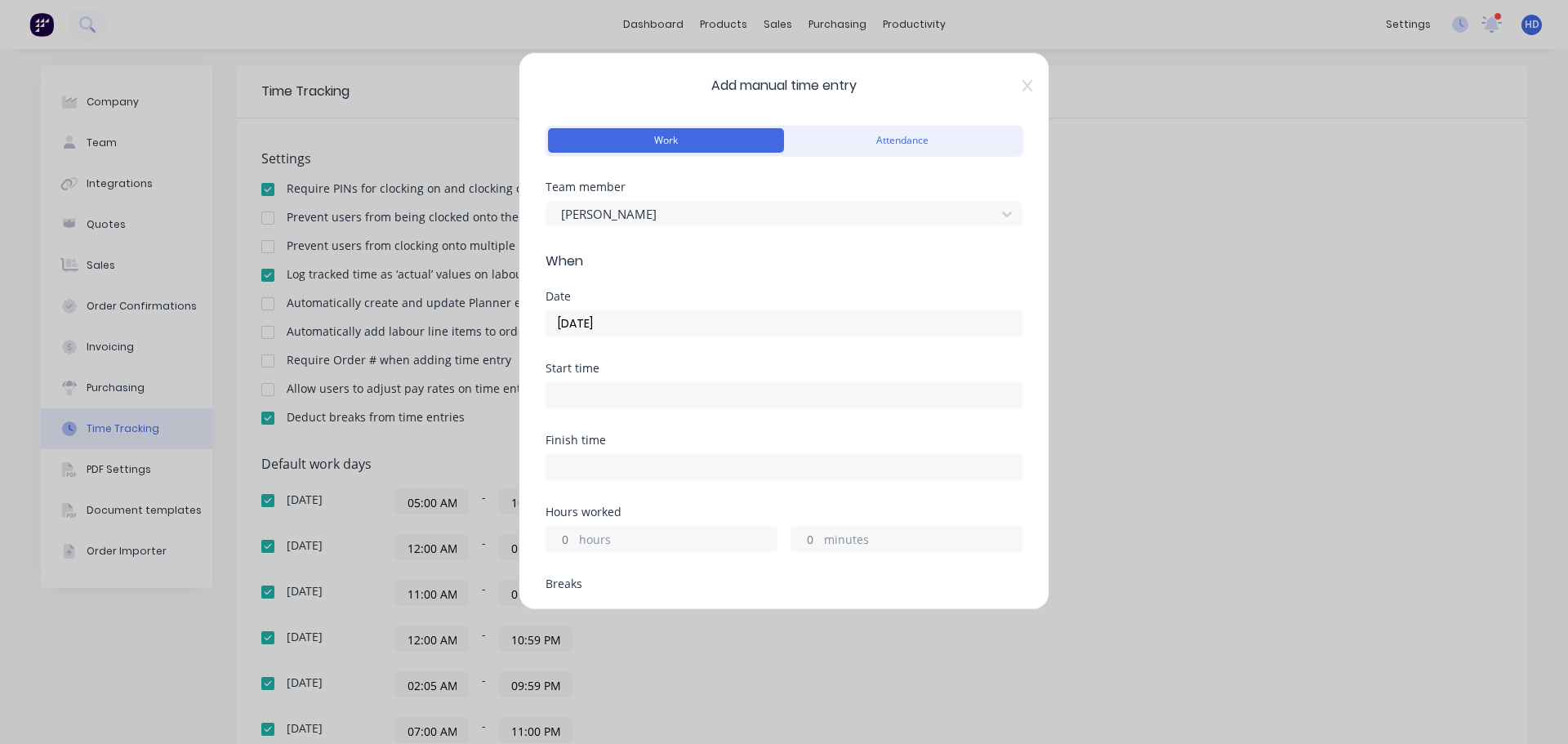
click at [586, 415] on div "Start time" at bounding box center [784, 398] width 477 height 72
click at [614, 395] on input at bounding box center [784, 395] width 475 height 24
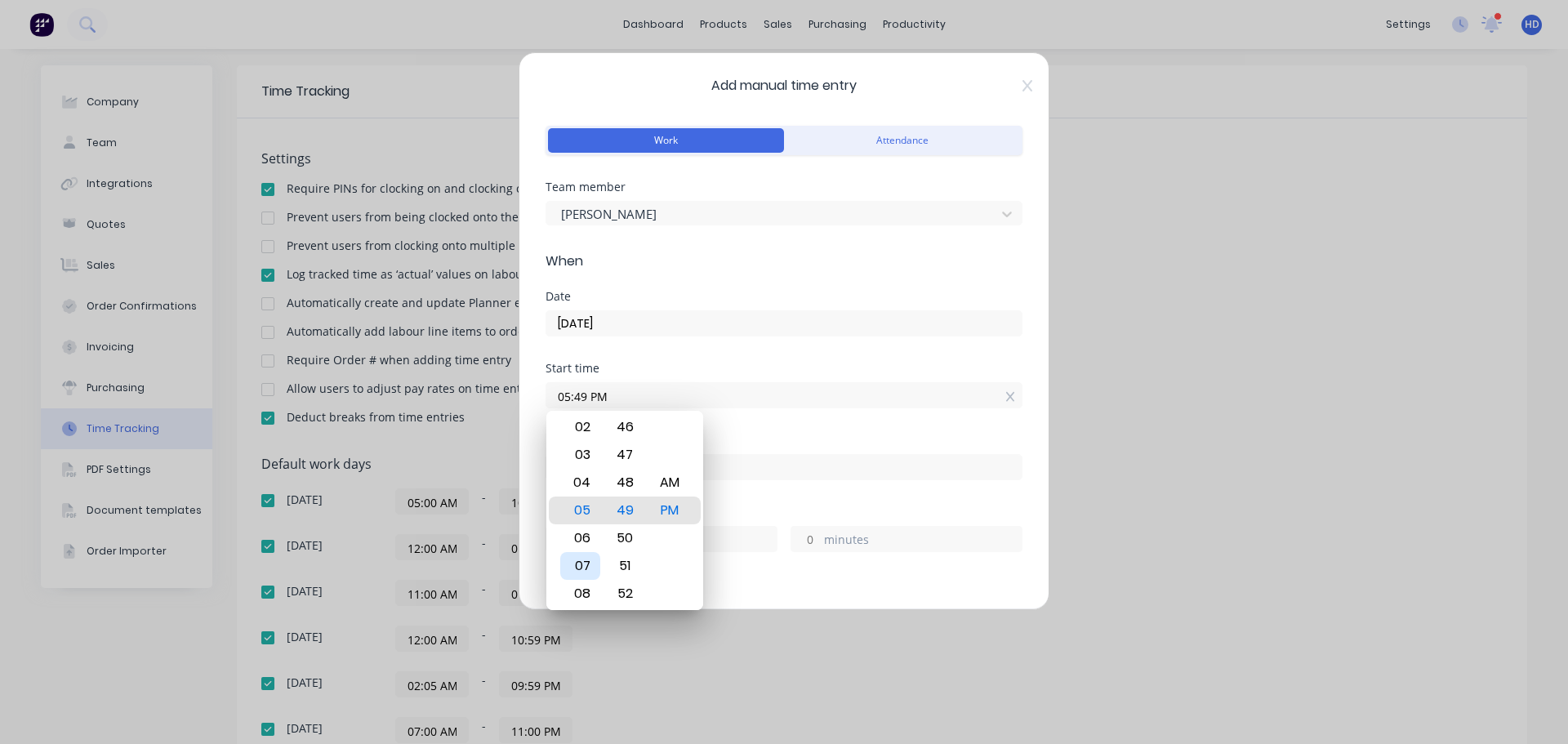
click at [595, 570] on div "07" at bounding box center [580, 566] width 40 height 28
click at [633, 537] on div "50" at bounding box center [625, 538] width 40 height 28
click at [669, 478] on div "AM" at bounding box center [670, 482] width 40 height 28
type input "07:50 AM"
click at [812, 424] on div "Start time 07:50 AM" at bounding box center [784, 398] width 477 height 72
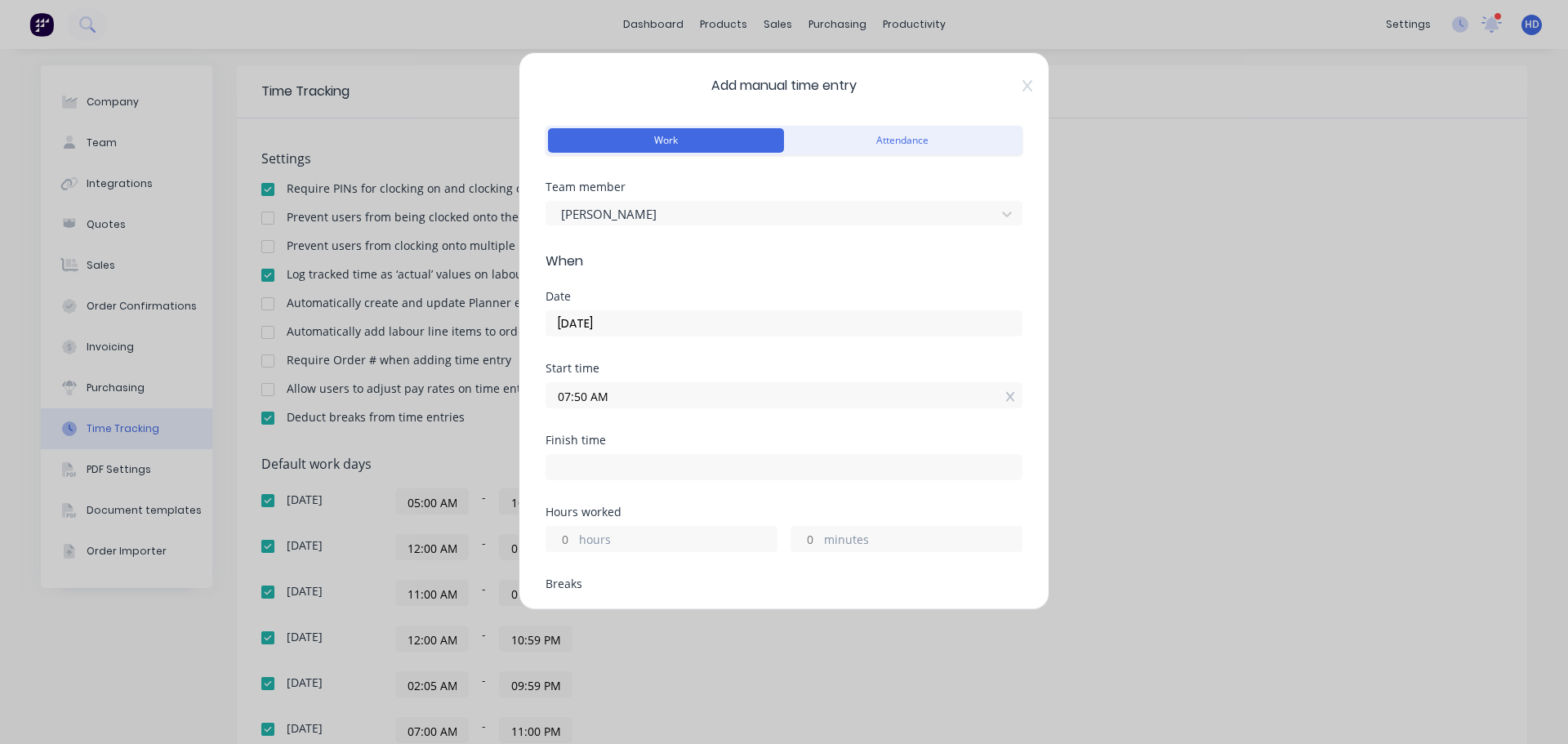
click at [575, 533] on div "hours" at bounding box center [661, 539] width 232 height 26
click at [560, 540] on input "hours" at bounding box center [561, 539] width 29 height 24
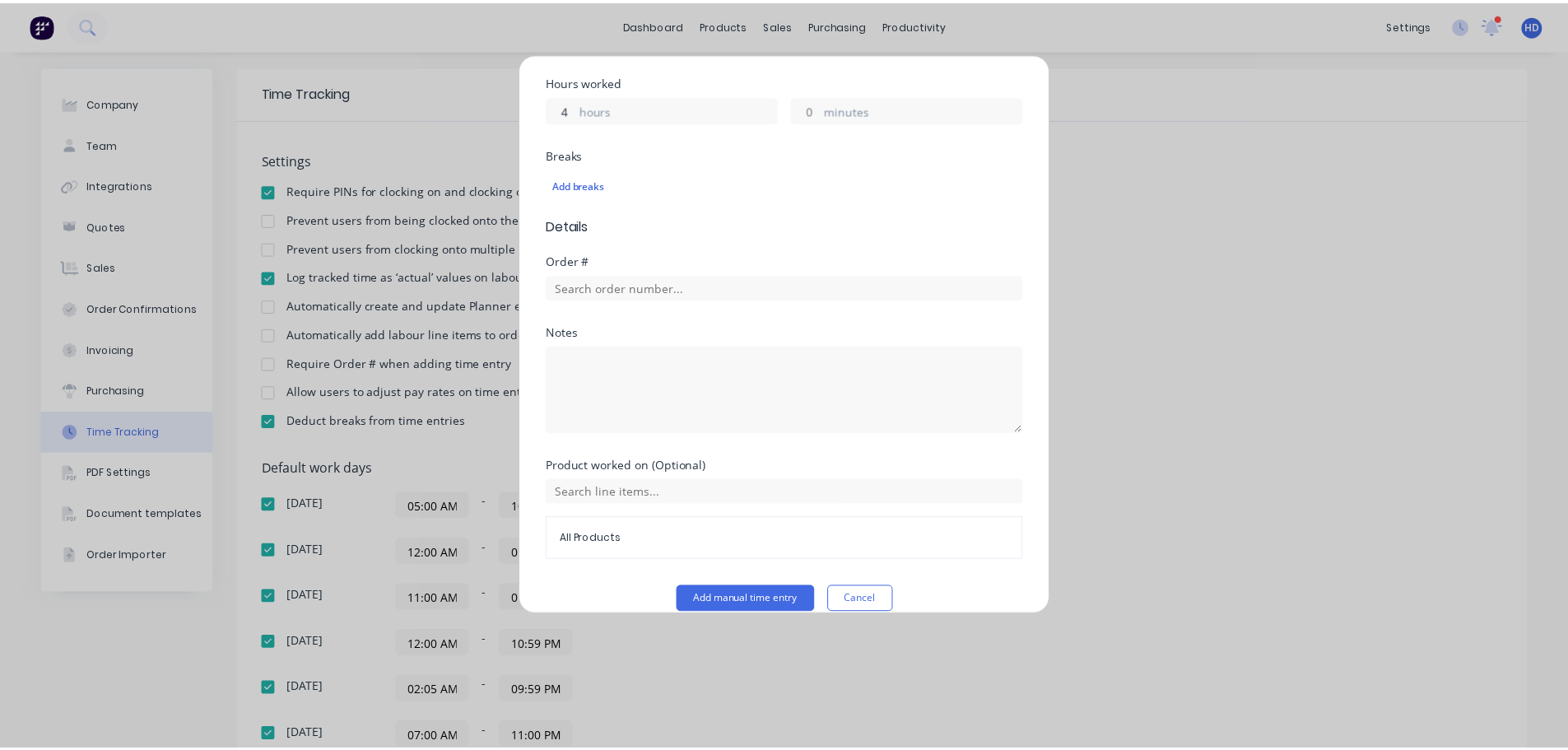
scroll to position [456, 0]
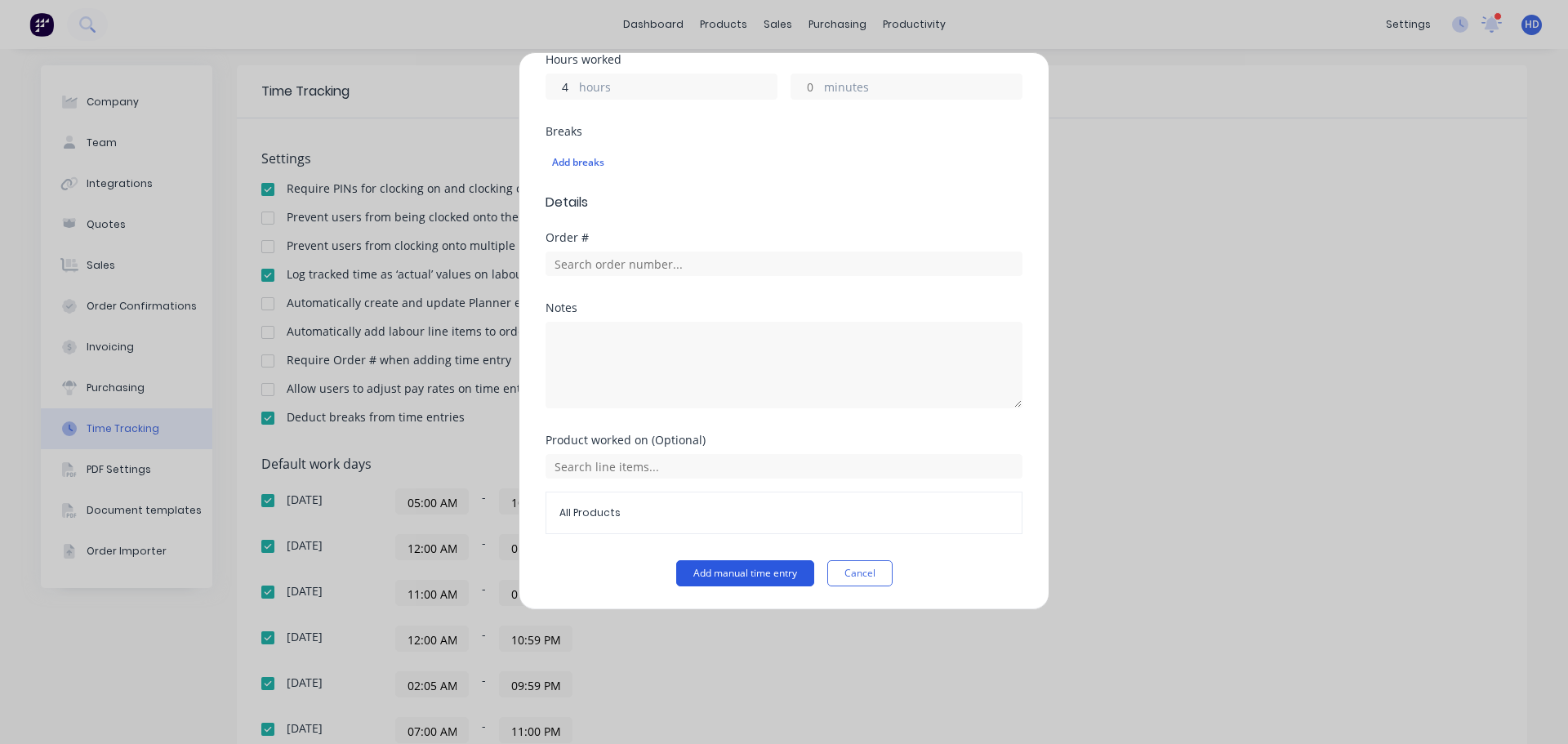
type input "4"
type input "11:50 AM"
type input "0"
click at [725, 585] on button "Add manual time entry" at bounding box center [745, 573] width 138 height 26
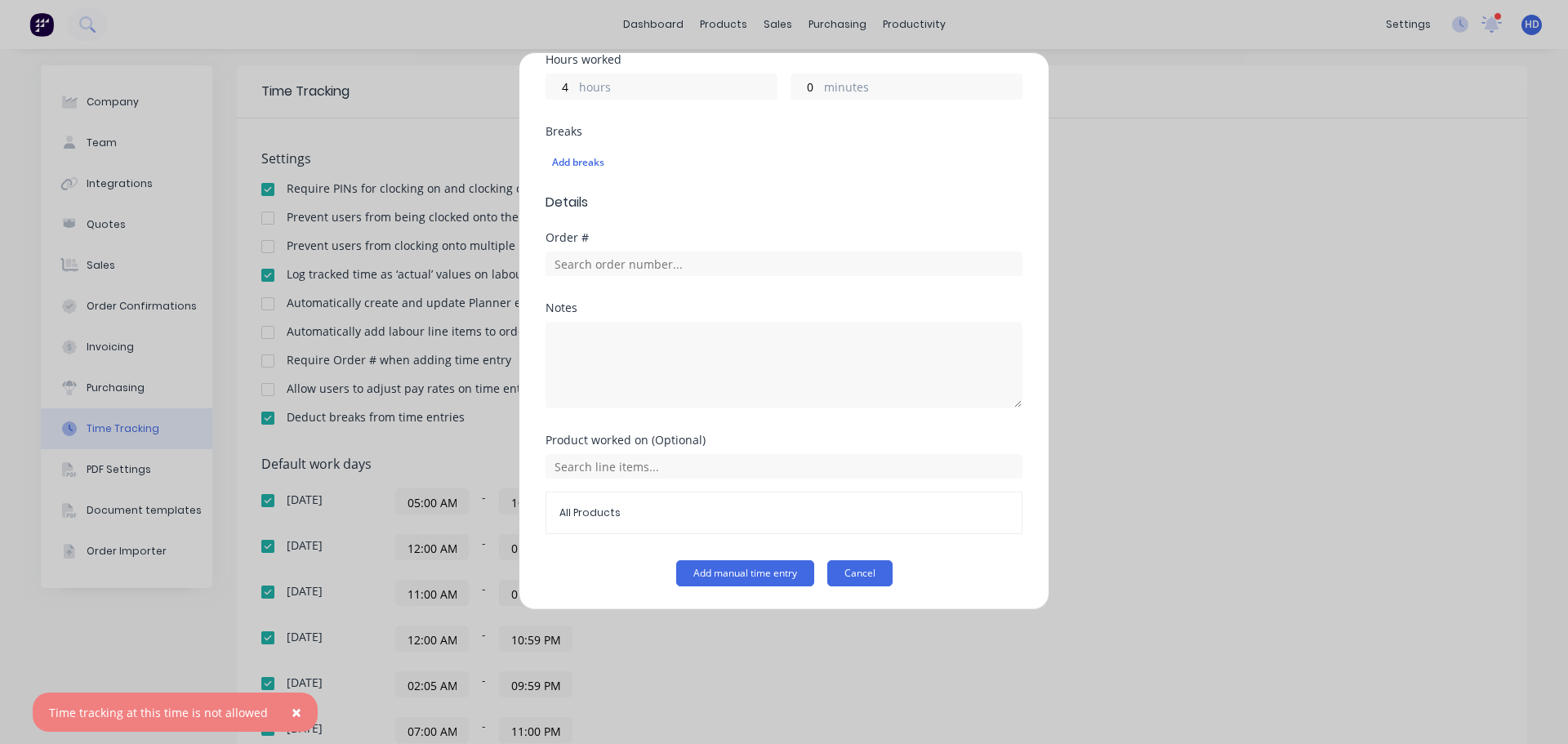
click at [870, 579] on button "Cancel" at bounding box center [860, 573] width 65 height 26
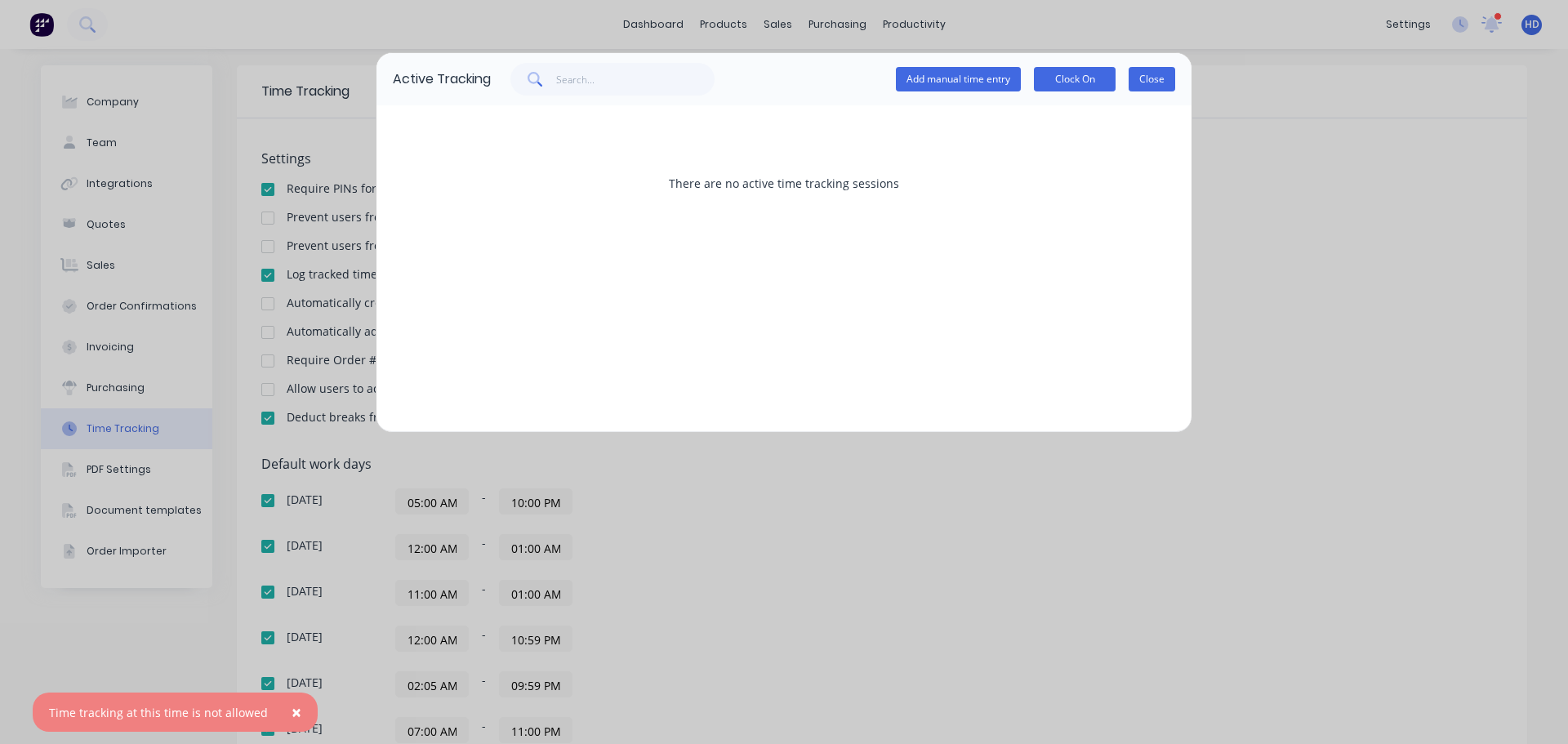
click at [1169, 86] on button "Close" at bounding box center [1152, 79] width 47 height 24
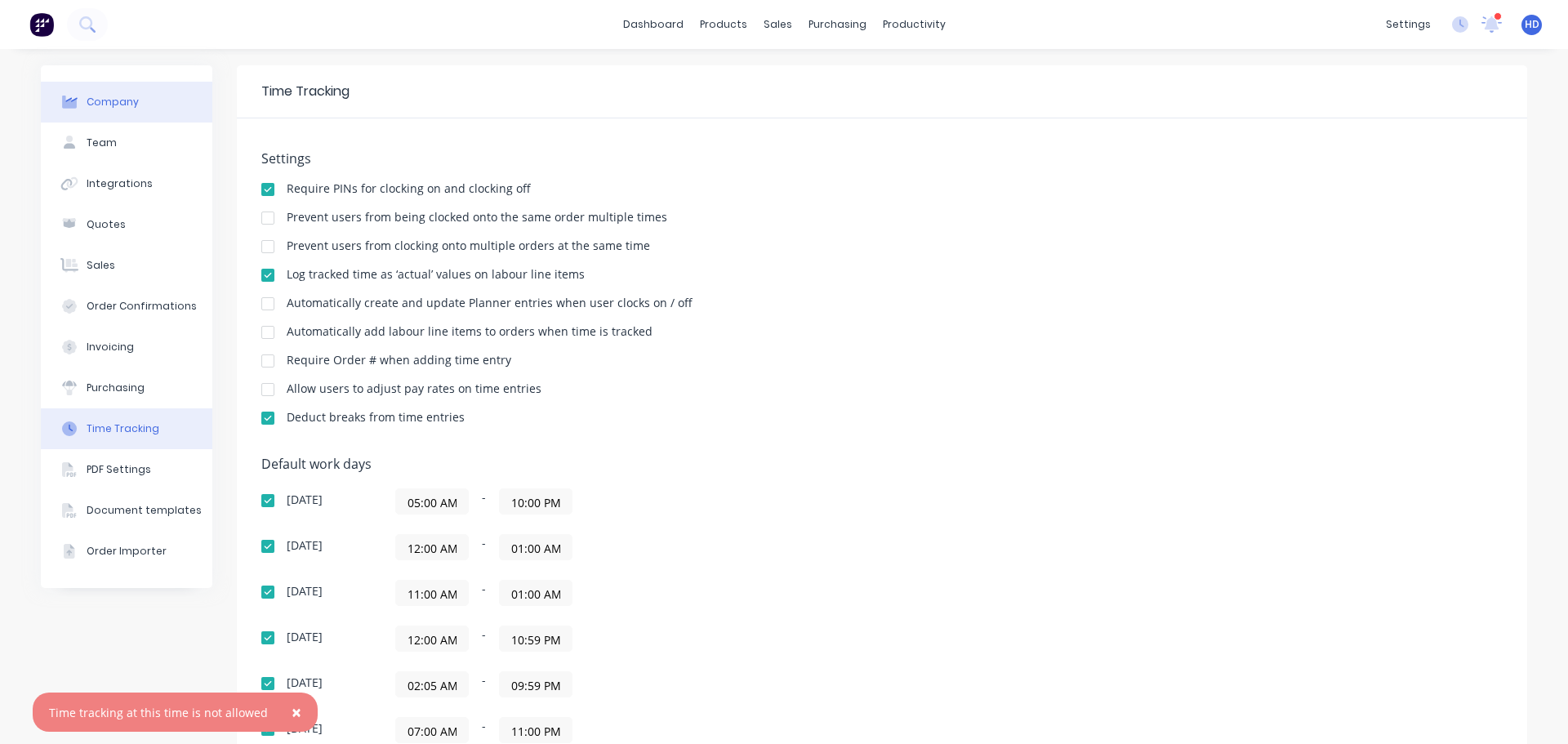
click at [156, 122] on button "Company" at bounding box center [126, 102] width 171 height 41
select select "GB"
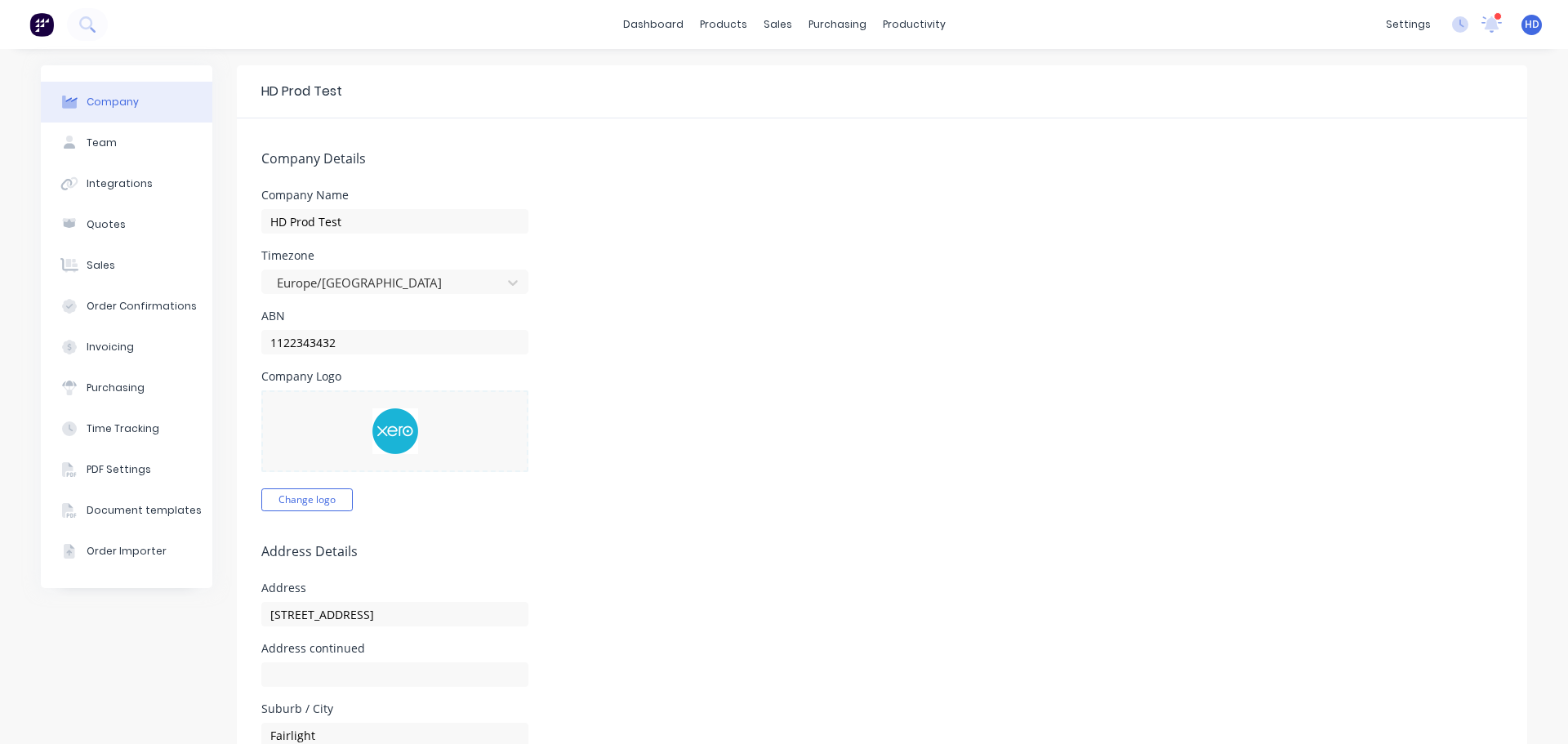
click at [1525, 26] on span "HD" at bounding box center [1531, 24] width 15 height 15
click at [1385, 167] on div "Profile" at bounding box center [1387, 172] width 33 height 15
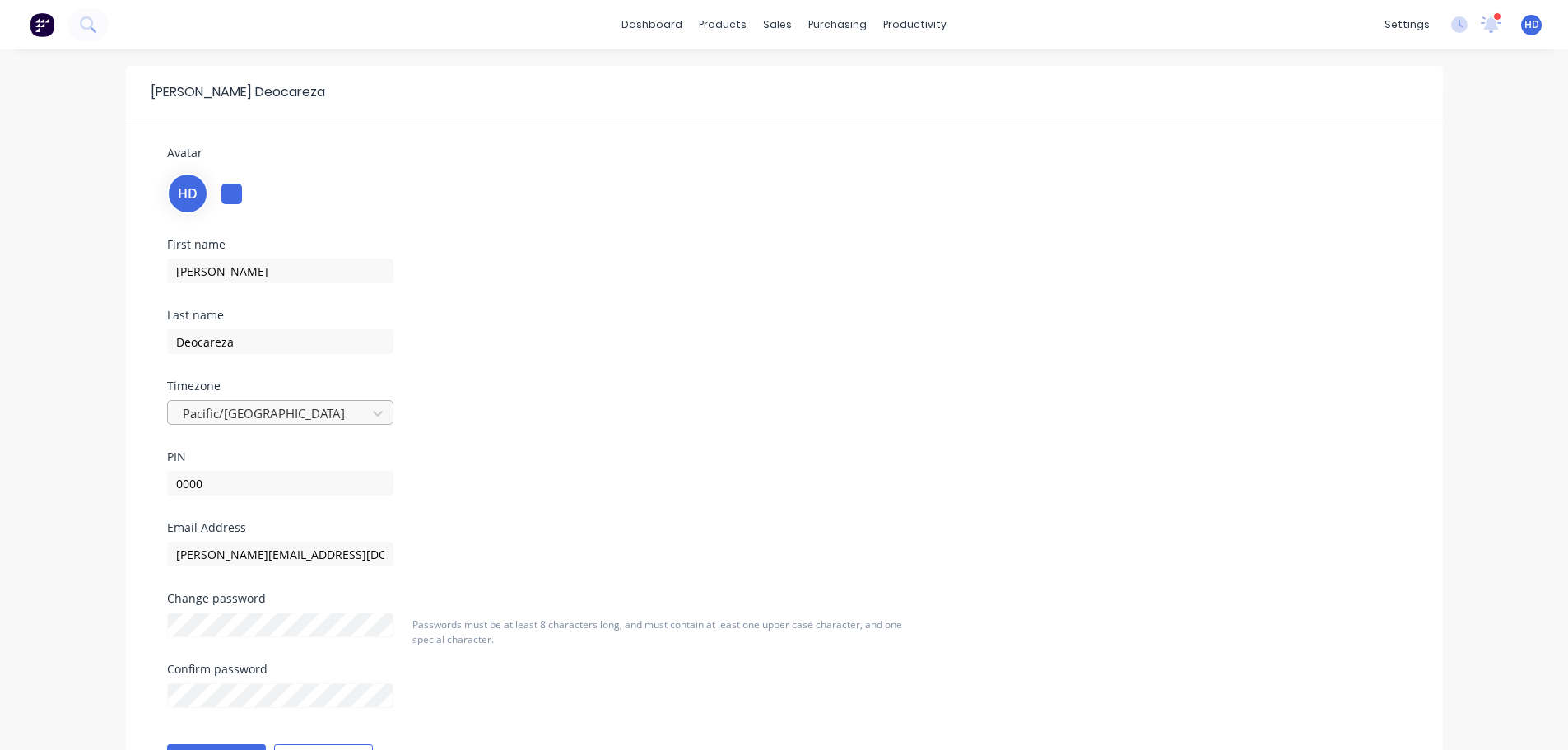
click at [293, 408] on div at bounding box center [270, 413] width 177 height 20
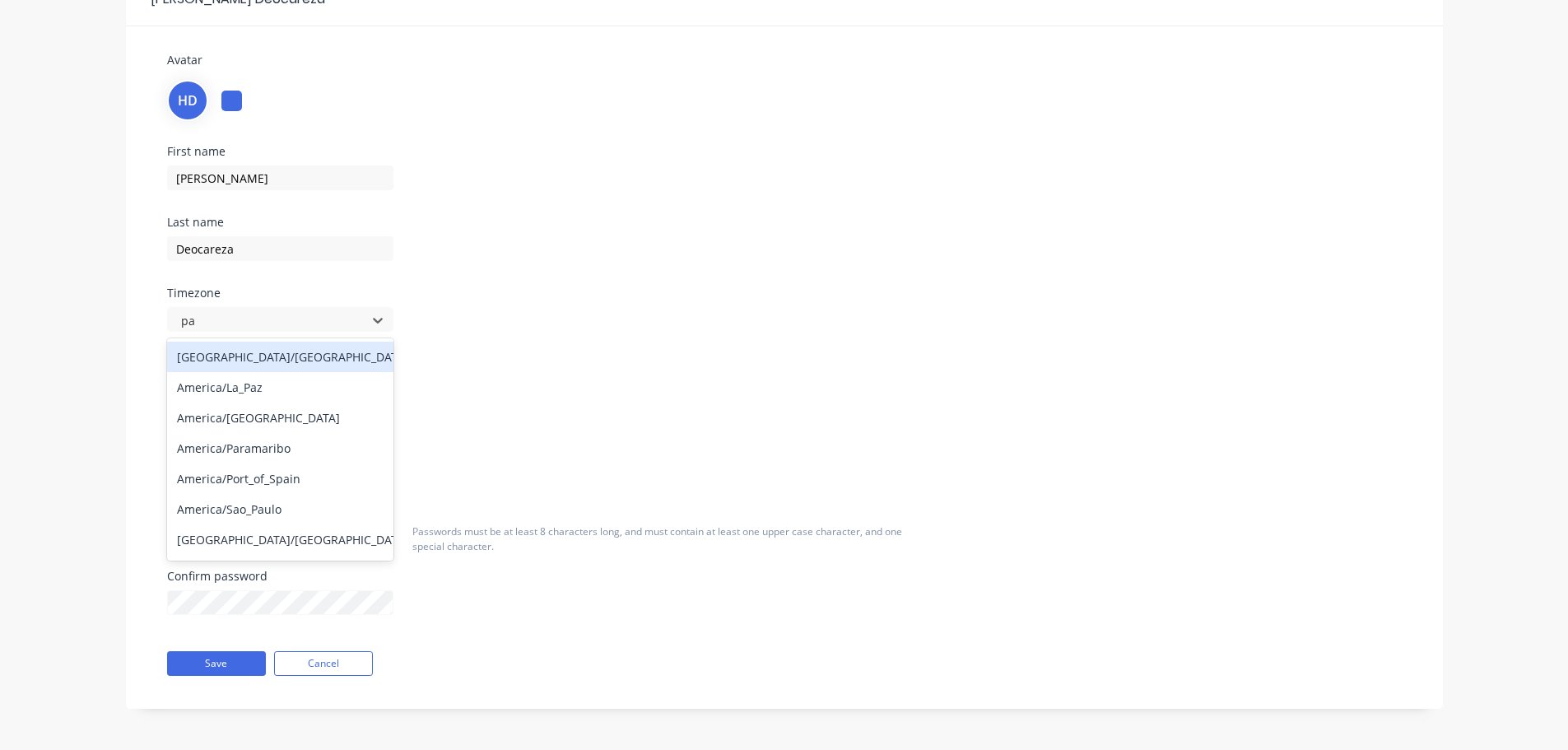
type input "p"
type input "europe"
type input "londo"
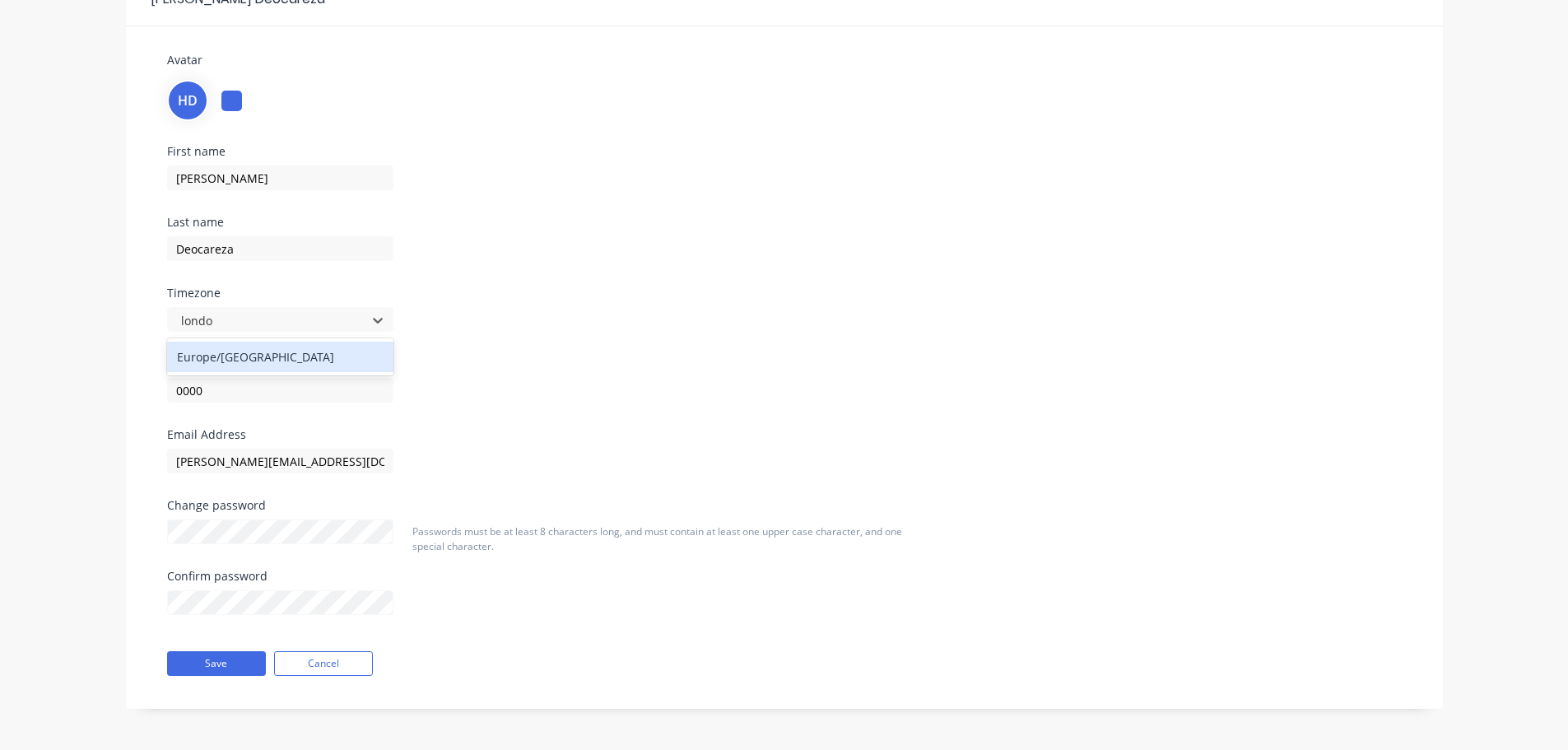
click at [215, 362] on div "Europe/London" at bounding box center [280, 357] width 226 height 31
click at [219, 659] on button "Save" at bounding box center [216, 663] width 99 height 25
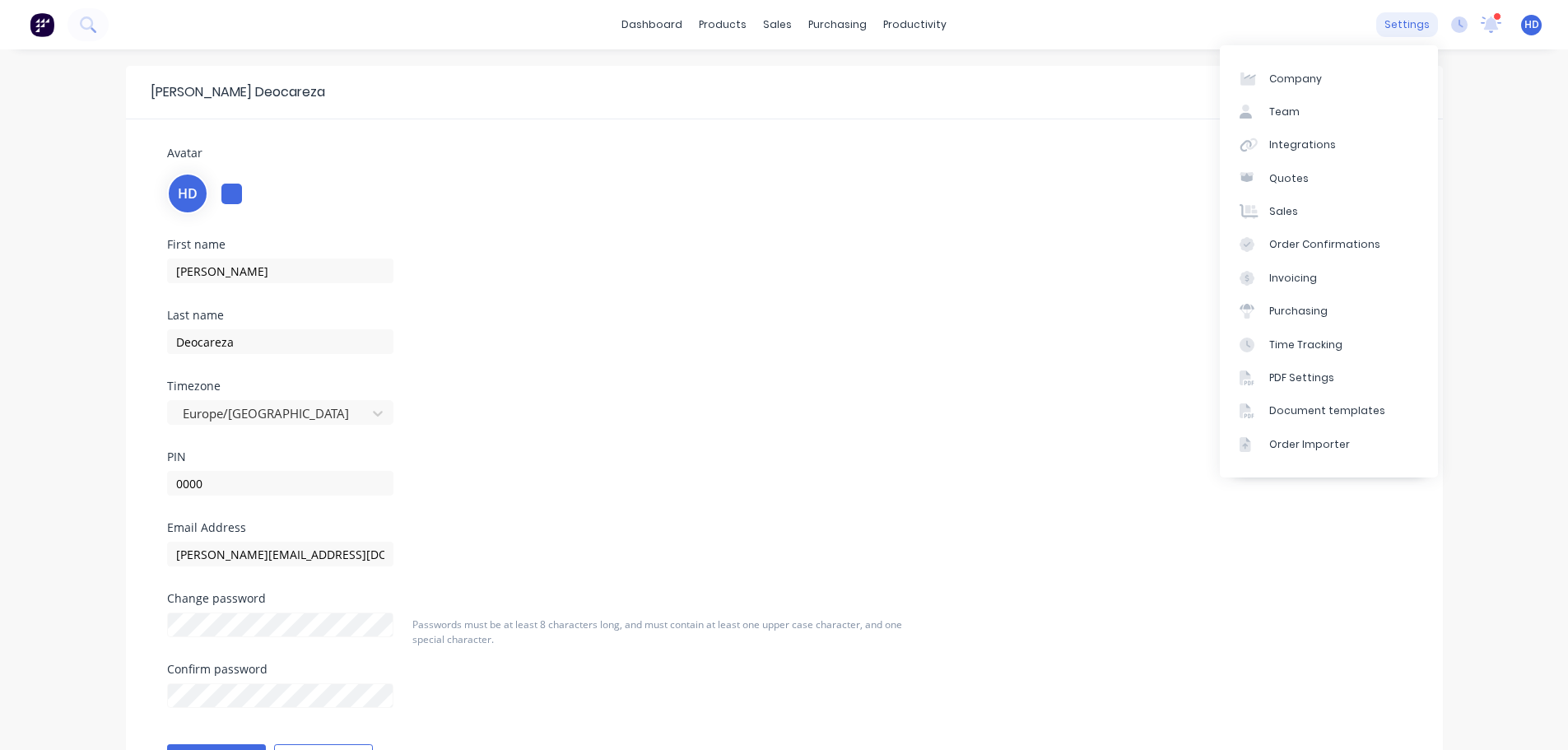
click at [1411, 25] on div "settings" at bounding box center [1407, 25] width 61 height 25
click at [1462, 28] on icon at bounding box center [1459, 25] width 17 height 17
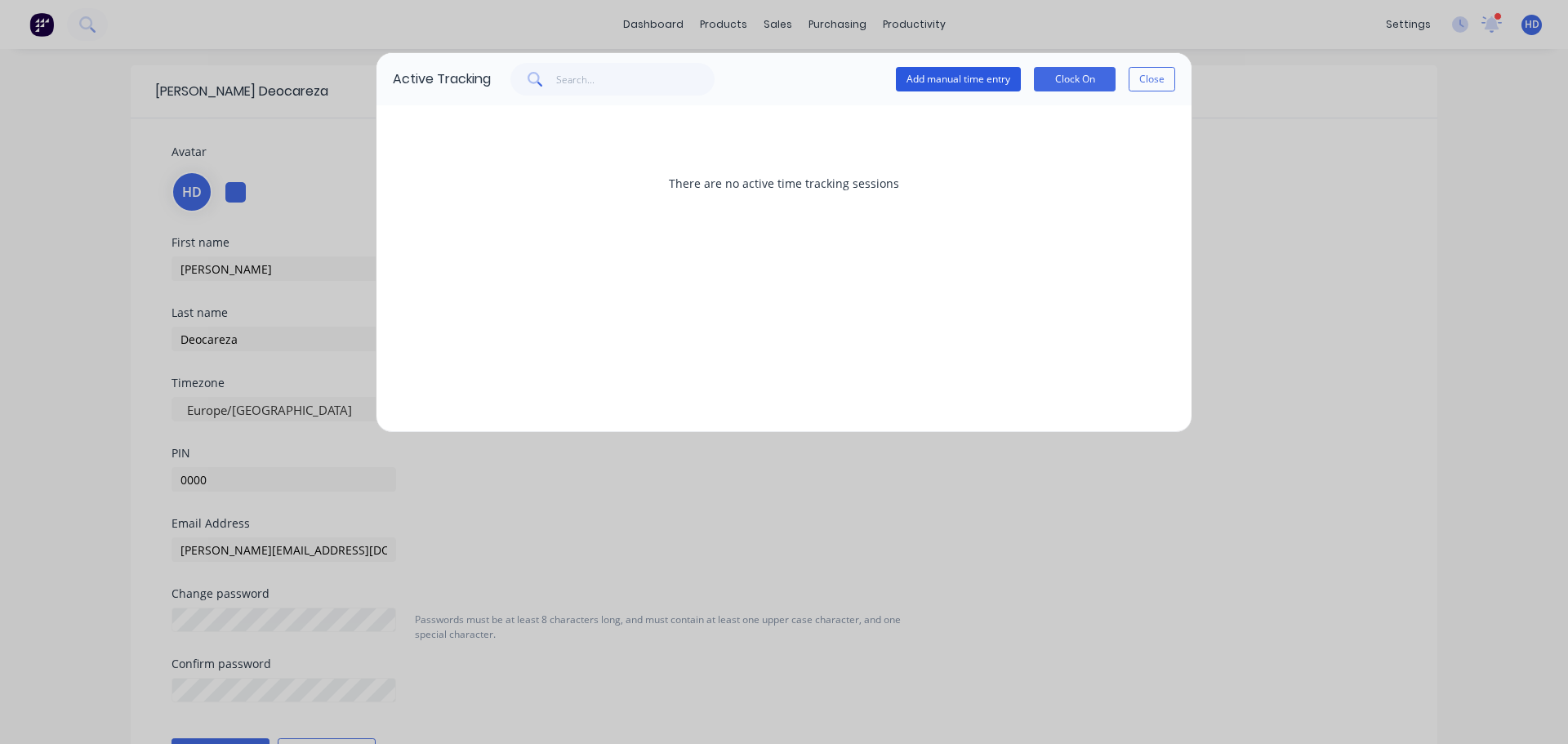
click at [979, 80] on button "Add manual time entry" at bounding box center [959, 79] width 125 height 24
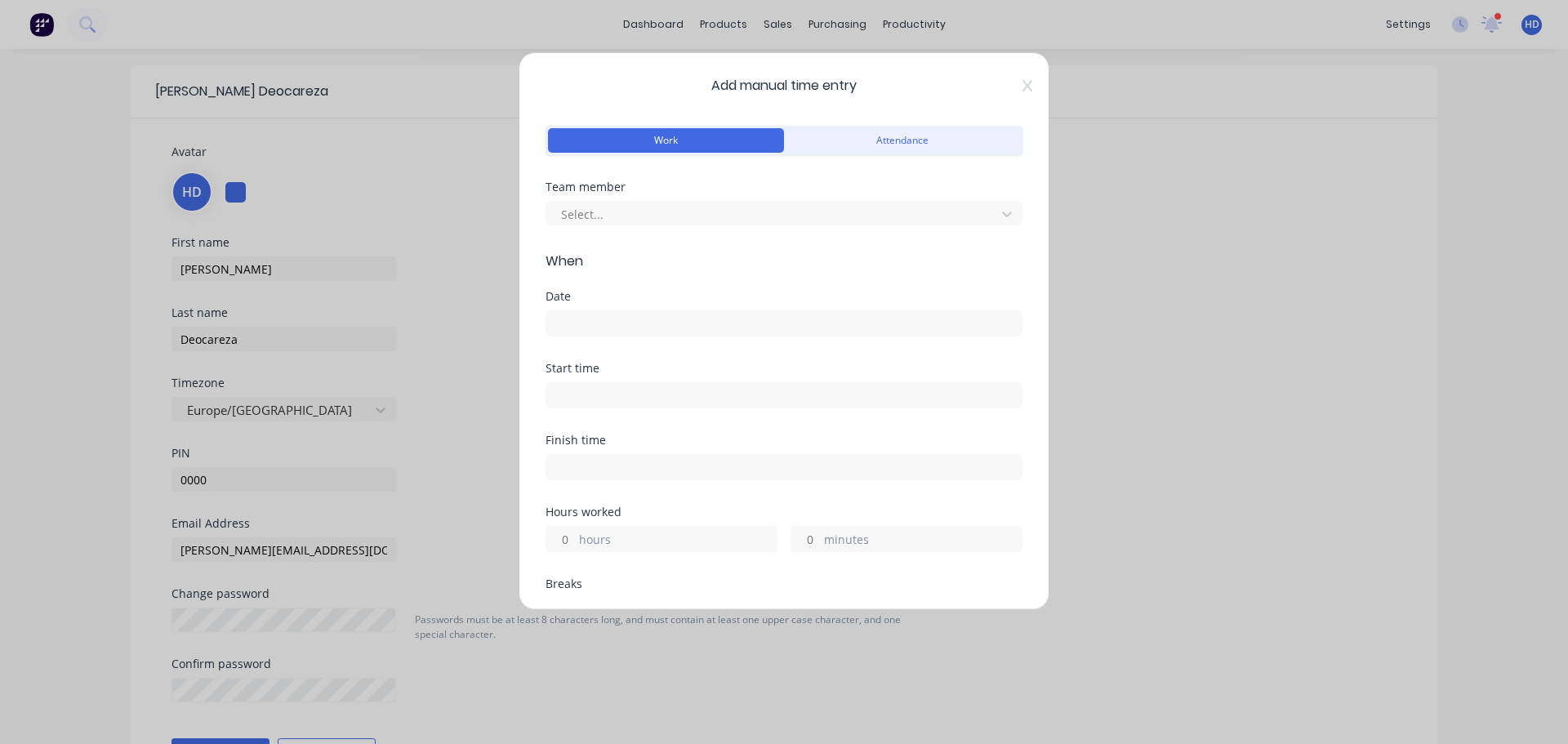
click at [653, 194] on div "Team member Select..." at bounding box center [784, 203] width 477 height 44
click at [635, 216] on div at bounding box center [774, 214] width 428 height 20
click at [601, 322] on input at bounding box center [784, 323] width 475 height 24
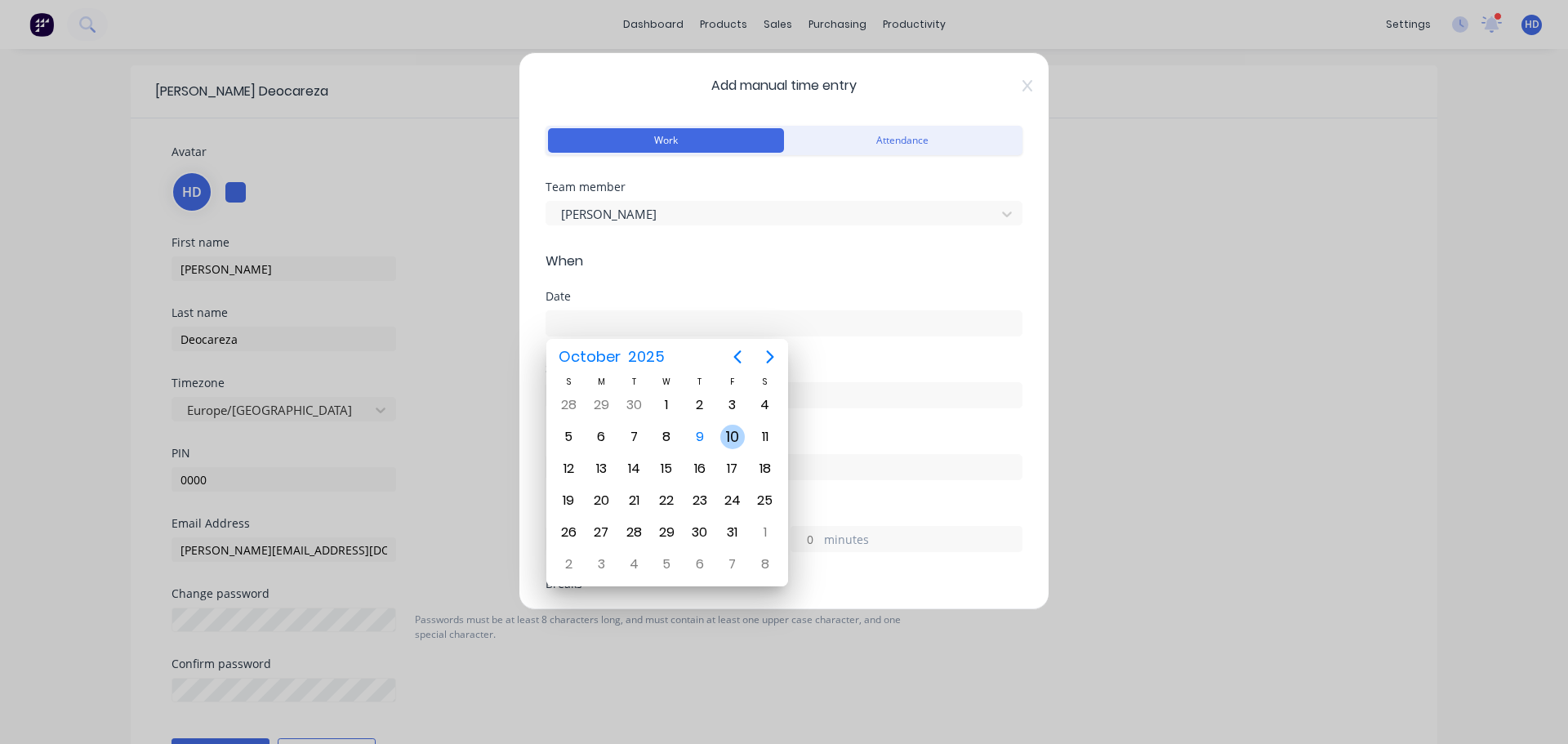
click at [731, 435] on div "10" at bounding box center [733, 437] width 24 height 24
type input "10/10/2025"
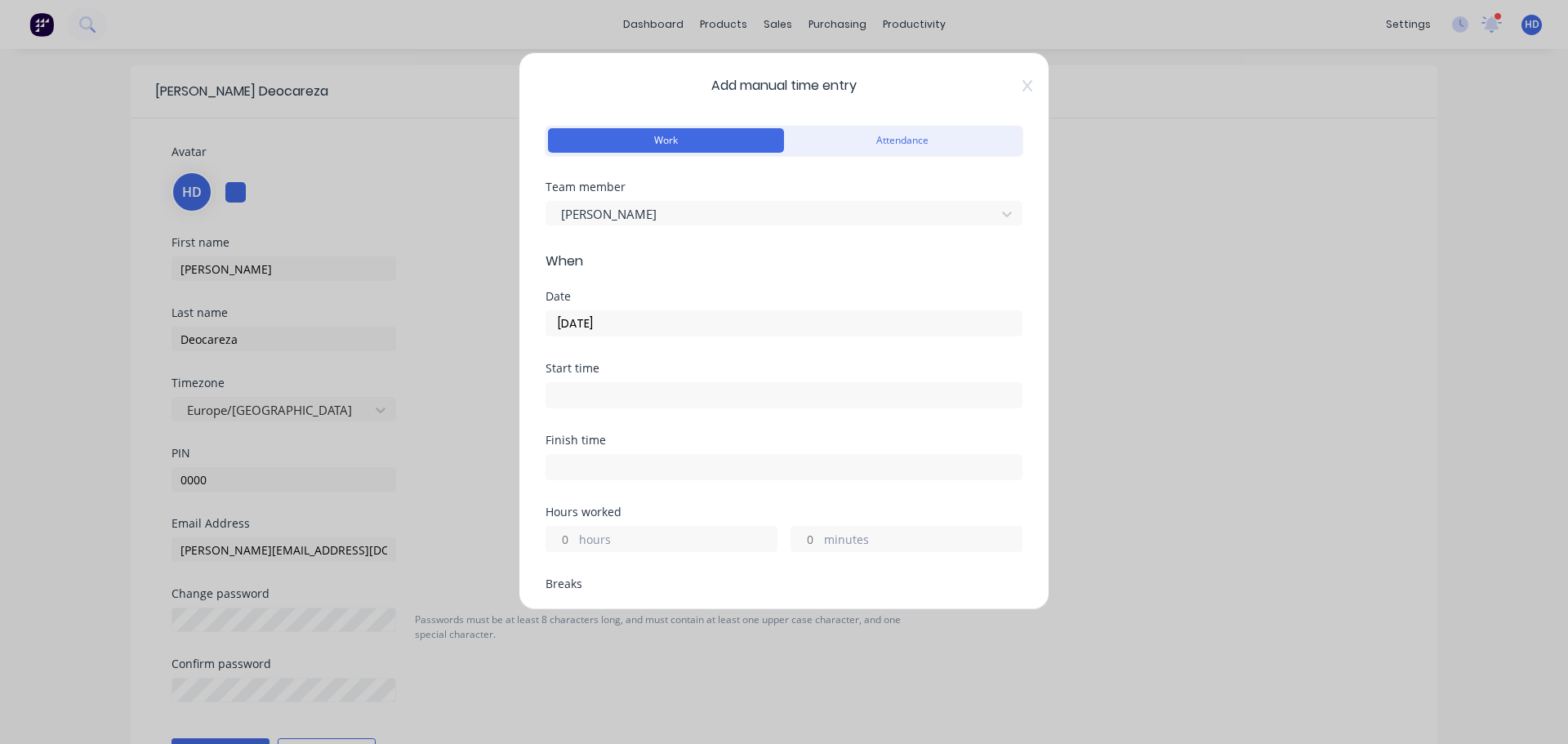
click at [601, 395] on input at bounding box center [784, 395] width 475 height 24
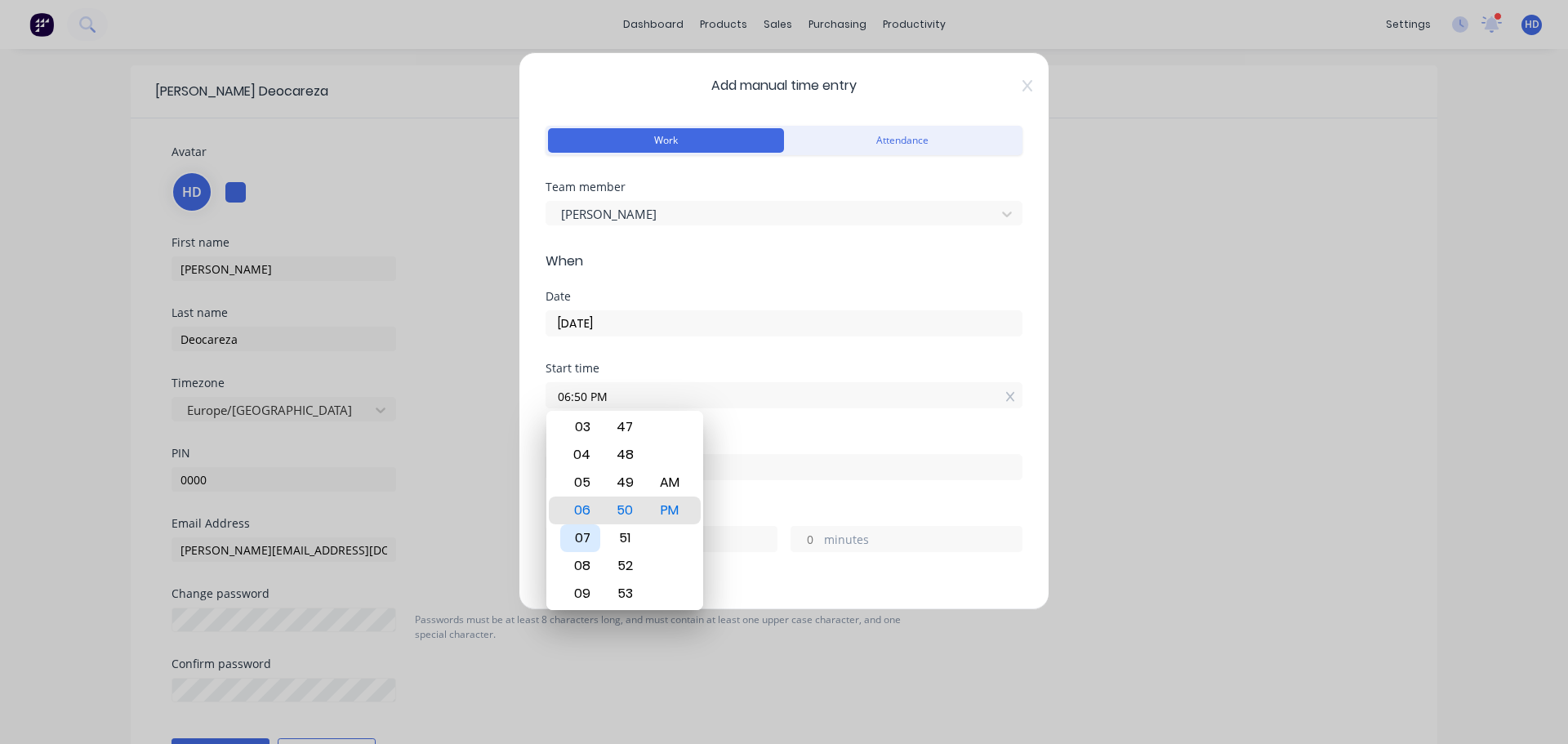
click at [588, 540] on div "07" at bounding box center [580, 538] width 40 height 28
click at [676, 489] on div "AM" at bounding box center [670, 482] width 40 height 28
type input "07:50 AM"
click at [775, 426] on div "Start time 07:50 AM" at bounding box center [784, 398] width 477 height 72
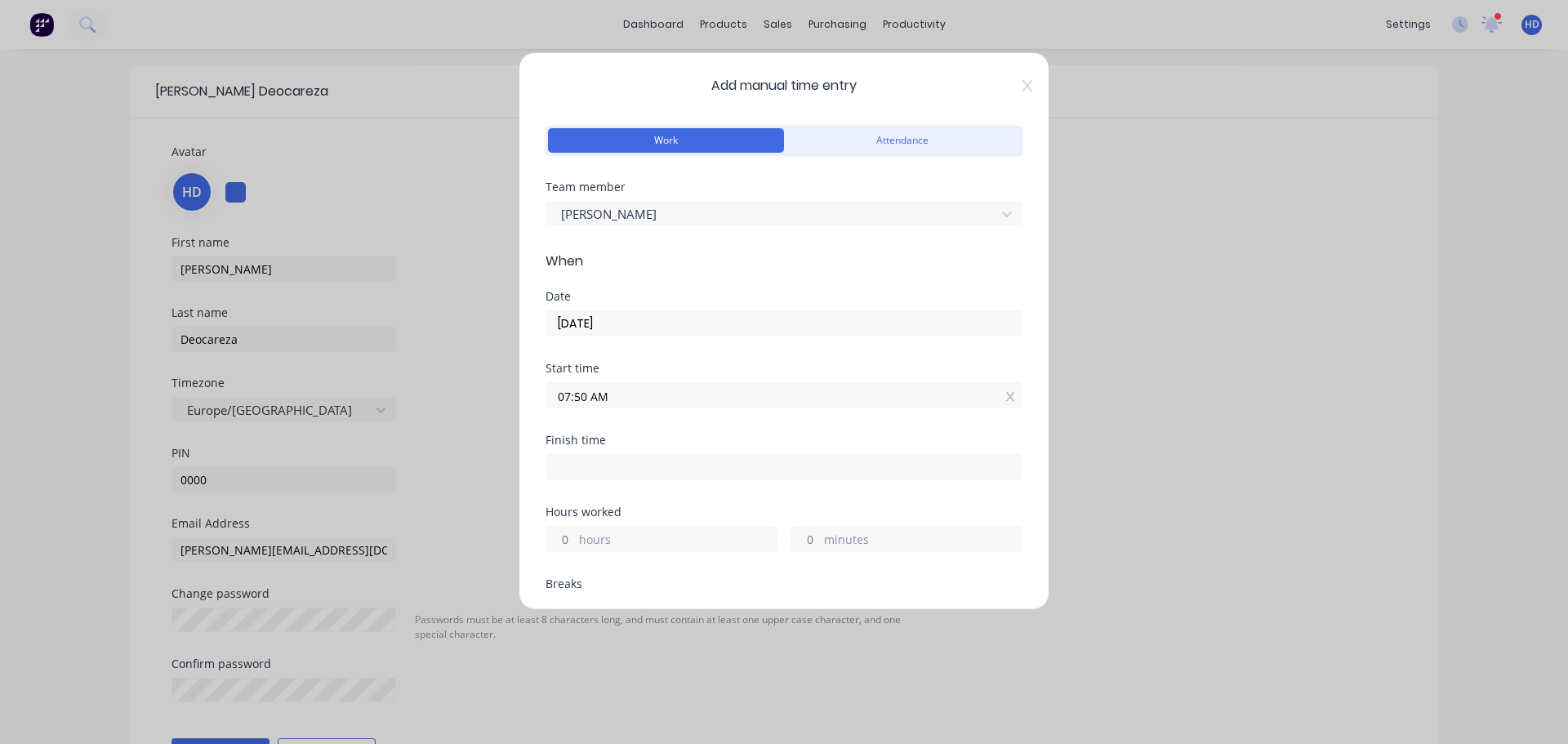
scroll to position [82, 0]
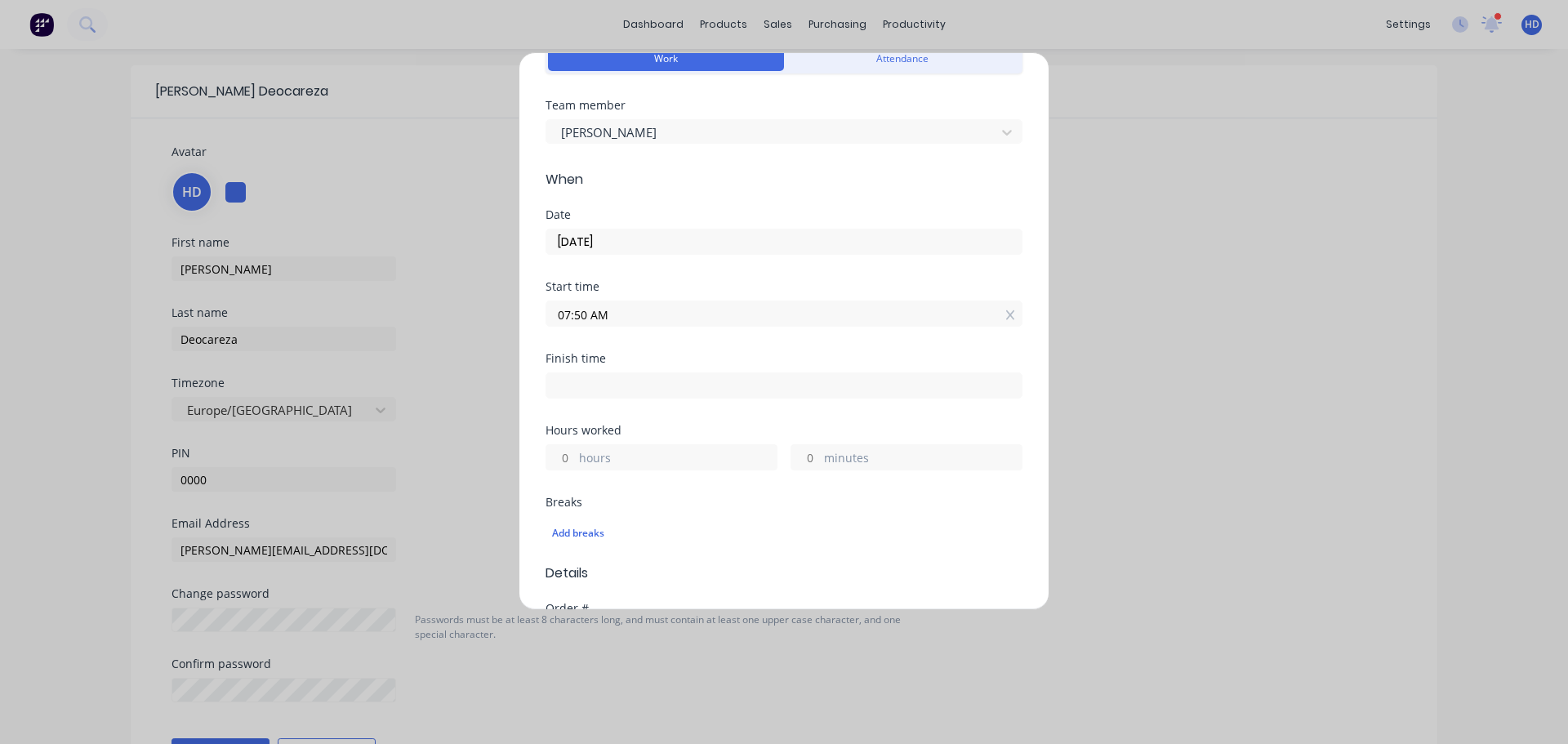
drag, startPoint x: 564, startPoint y: 476, endPoint x: 575, endPoint y: 457, distance: 22.0
click at [565, 475] on div "Hours worked hours minutes" at bounding box center [784, 461] width 477 height 72
click at [576, 455] on div "hours" at bounding box center [661, 457] width 232 height 26
click at [567, 459] on input "hours" at bounding box center [561, 457] width 29 height 24
type input "4"
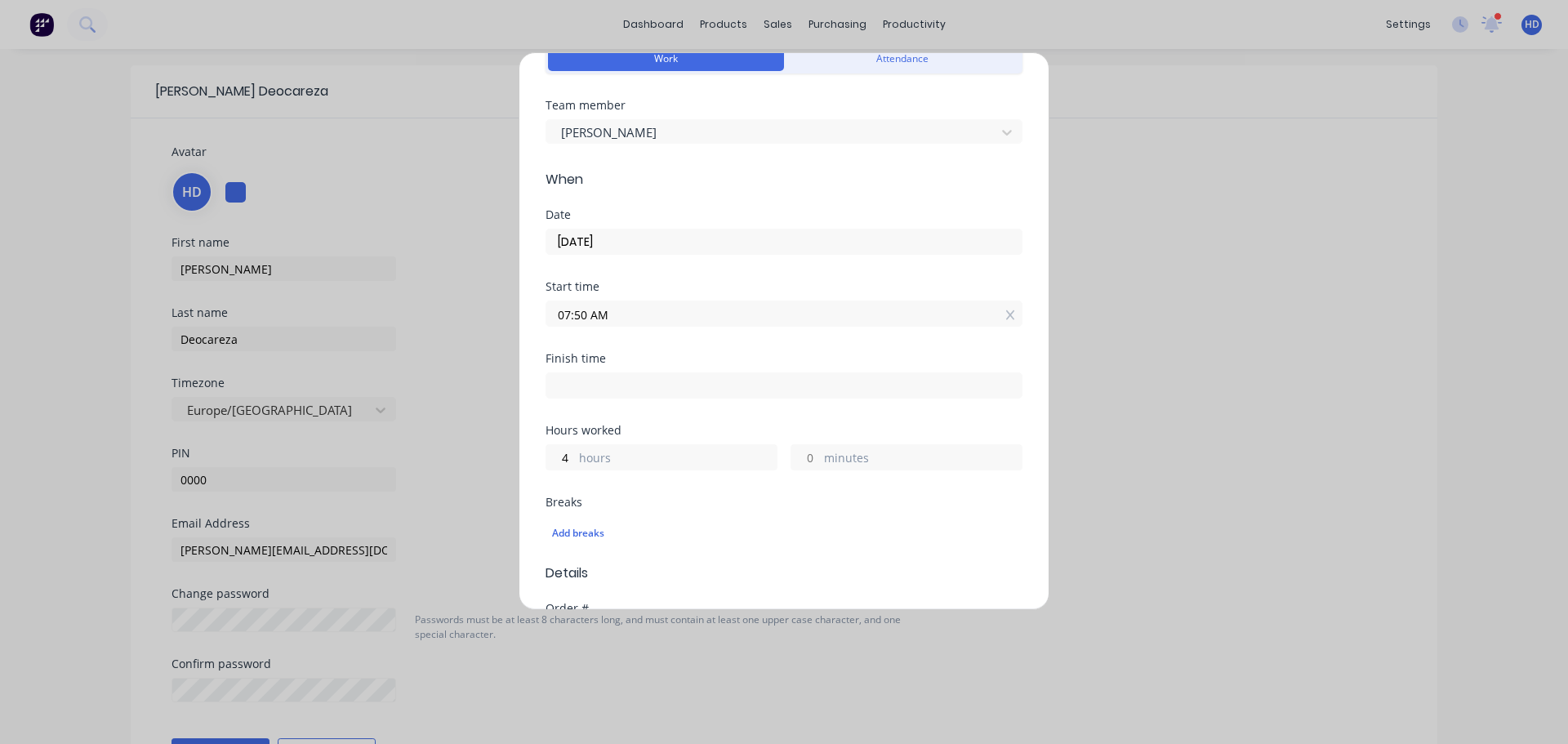
type input "11:50 AM"
type input "0"
click at [688, 513] on div "Add breaks" at bounding box center [784, 531] width 477 height 38
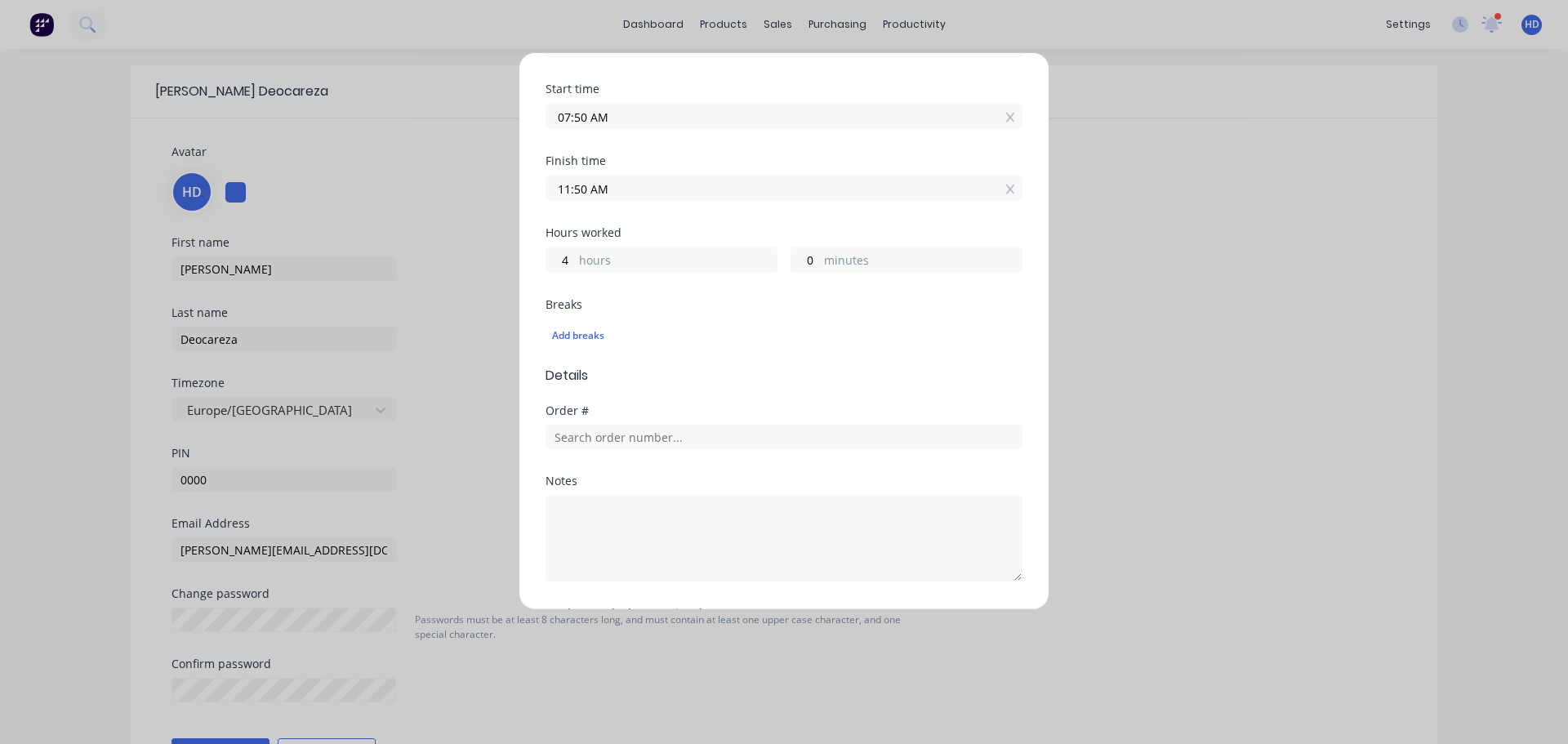
scroll to position [452, 0]
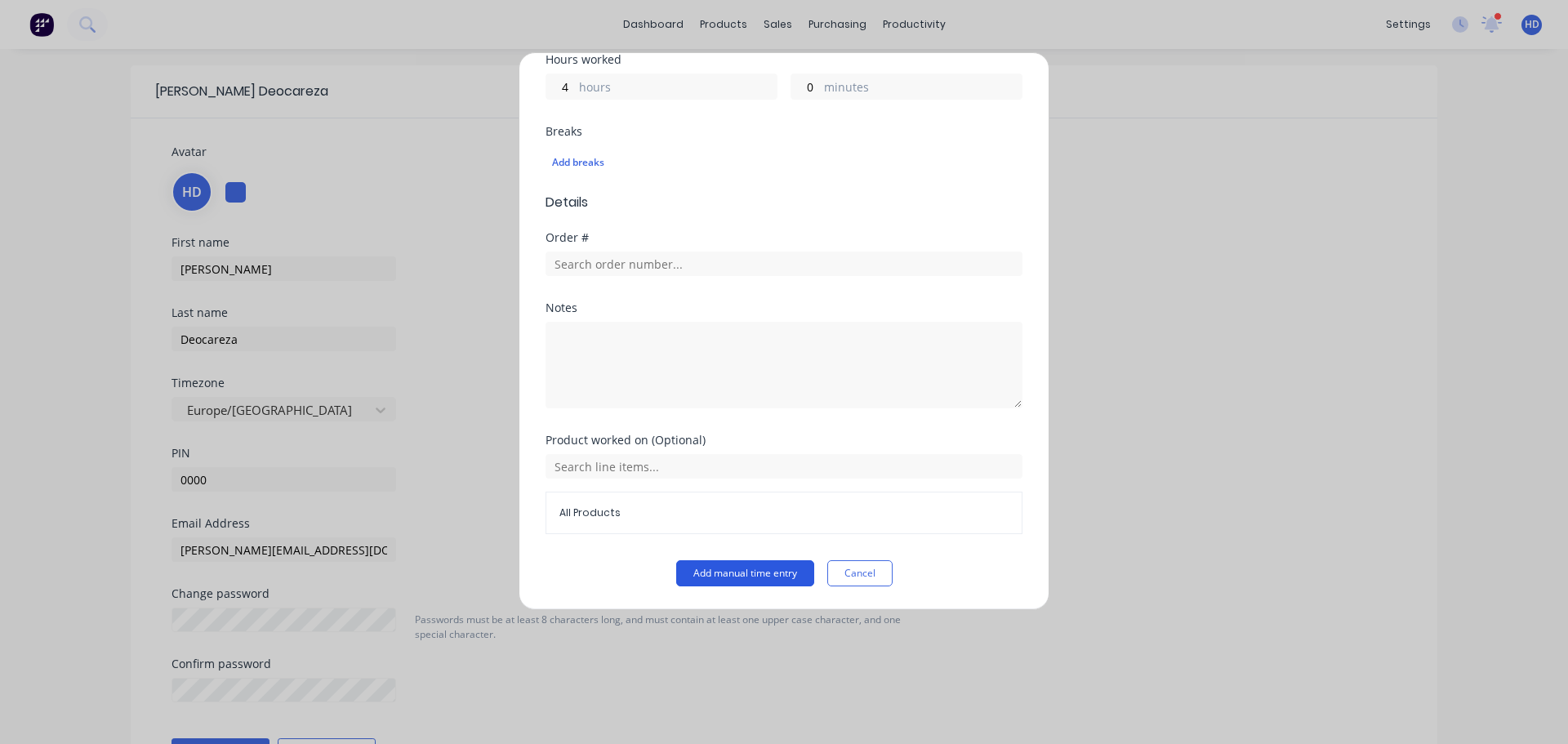
click at [718, 566] on button "Add manual time entry" at bounding box center [745, 573] width 138 height 26
click at [750, 566] on button "Add manual time entry" at bounding box center [745, 573] width 138 height 26
click at [850, 567] on button "Cancel" at bounding box center [860, 573] width 65 height 26
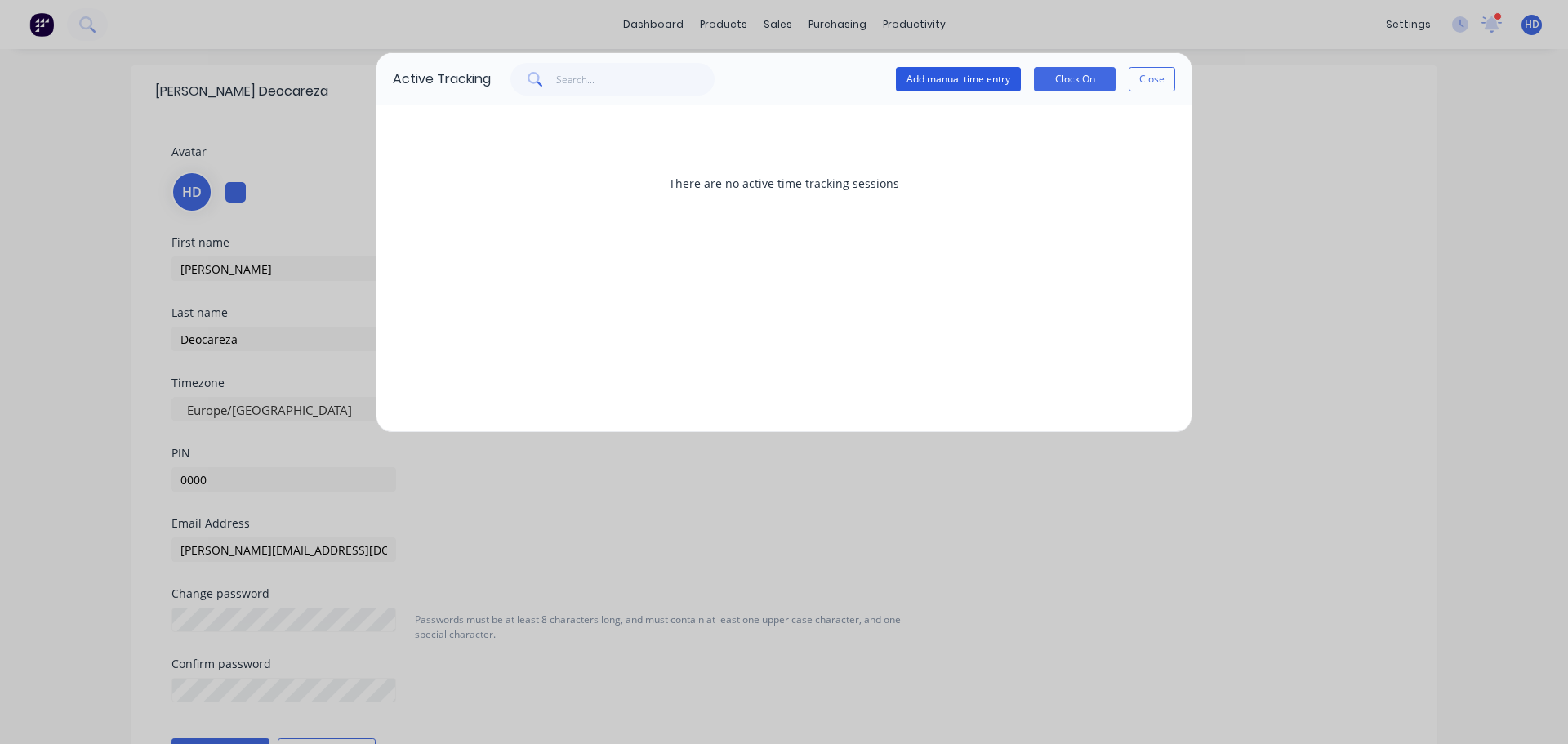
click at [972, 86] on button "Add manual time entry" at bounding box center [959, 79] width 125 height 24
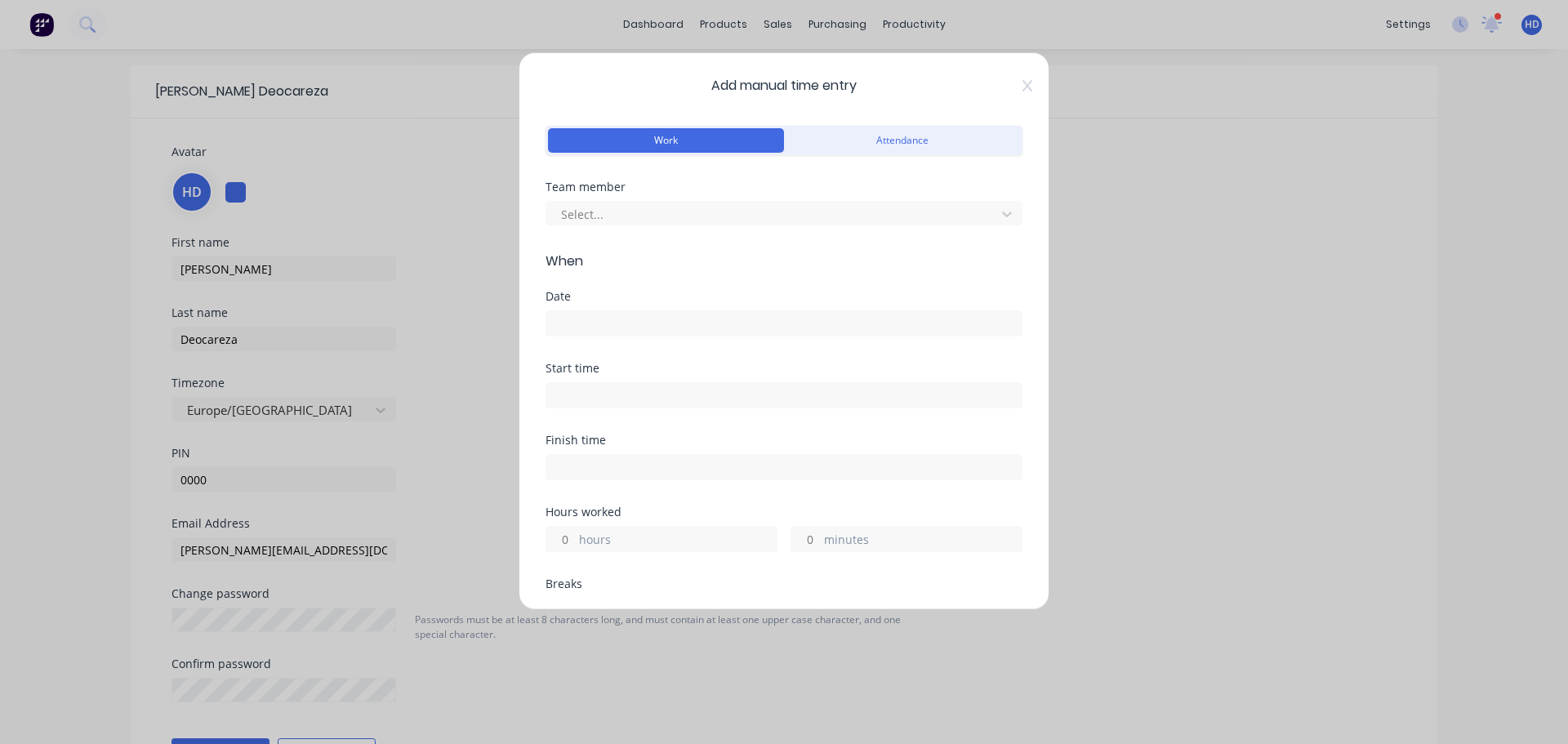
click at [1015, 94] on div "Add manual time entry Work Attendance Team member Select... When Date Start tim…" at bounding box center [784, 331] width 531 height 558
click at [1022, 89] on icon at bounding box center [1027, 85] width 10 height 13
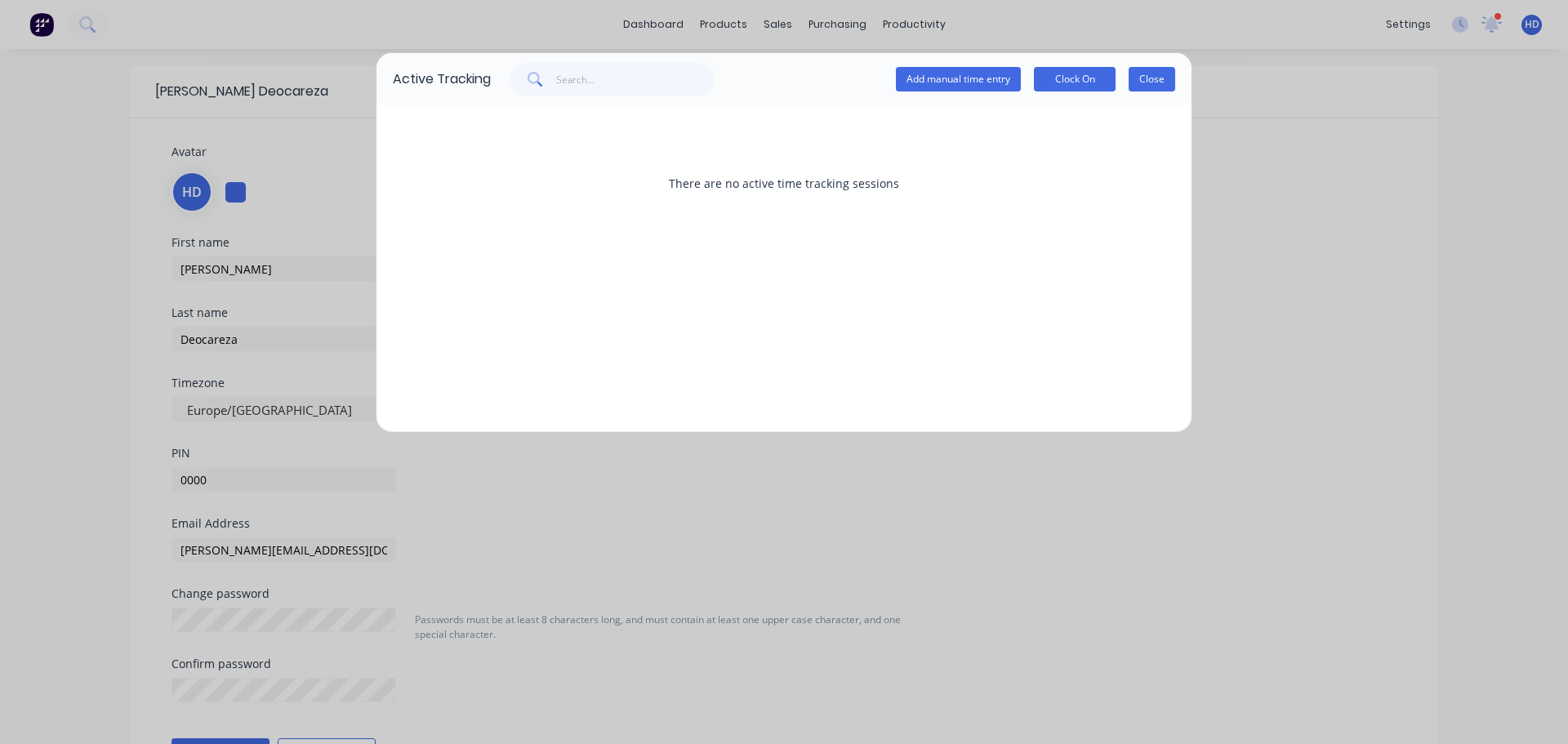
click at [1140, 74] on button "Close" at bounding box center [1152, 79] width 47 height 24
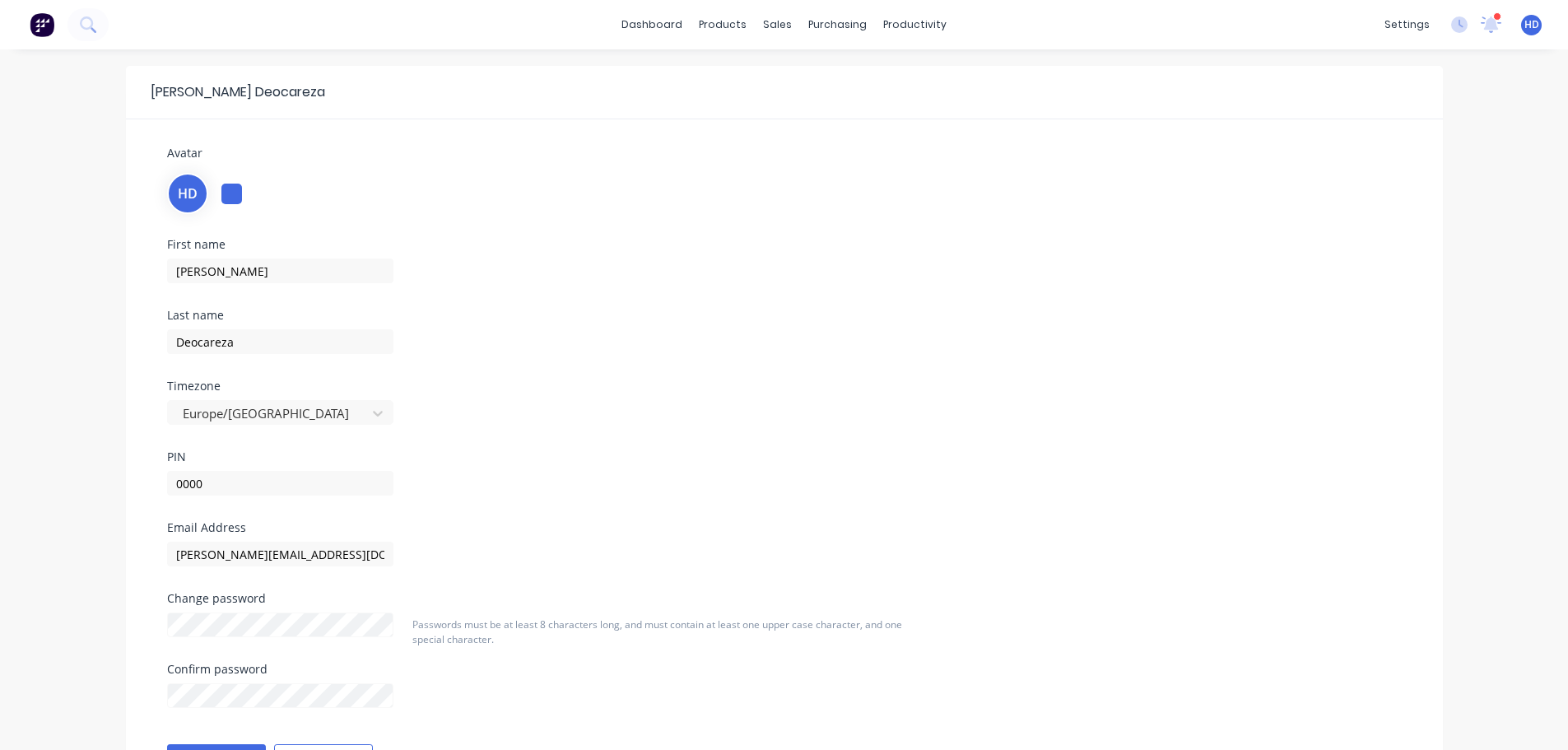
click at [1222, 102] on header "Harry Deocareza" at bounding box center [784, 92] width 1317 height 53
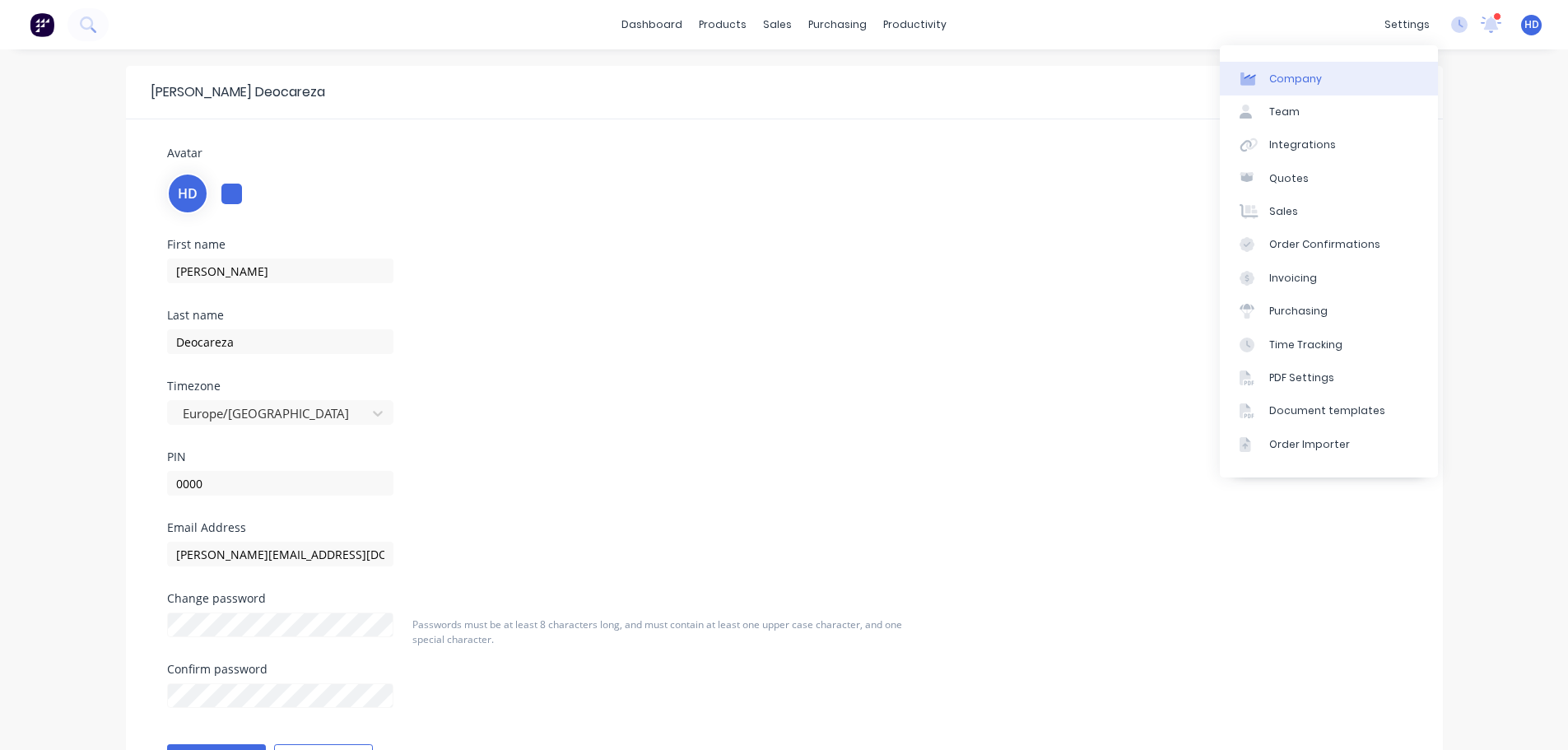
click at [1285, 73] on div "Company" at bounding box center [1296, 79] width 53 height 15
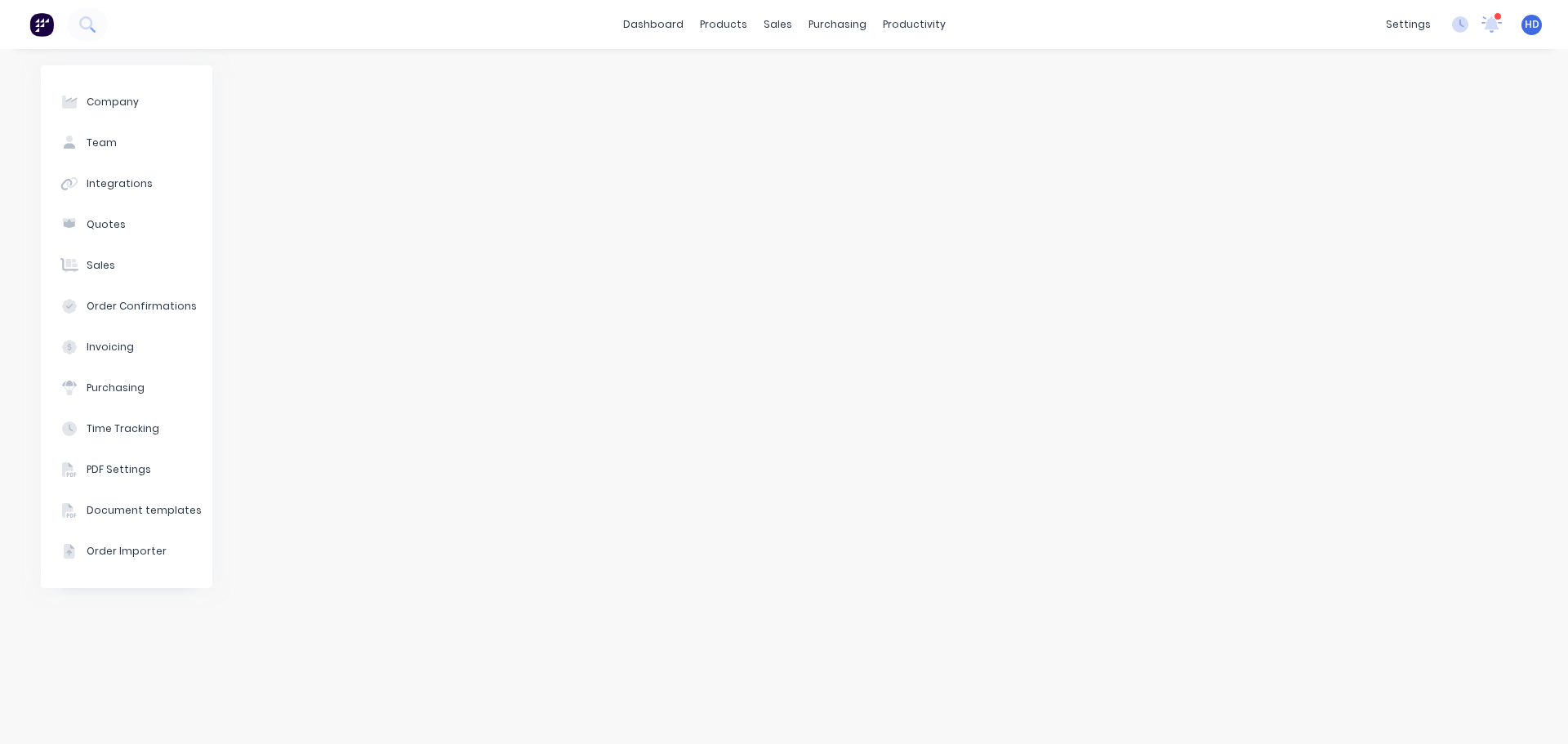
select select "GB"
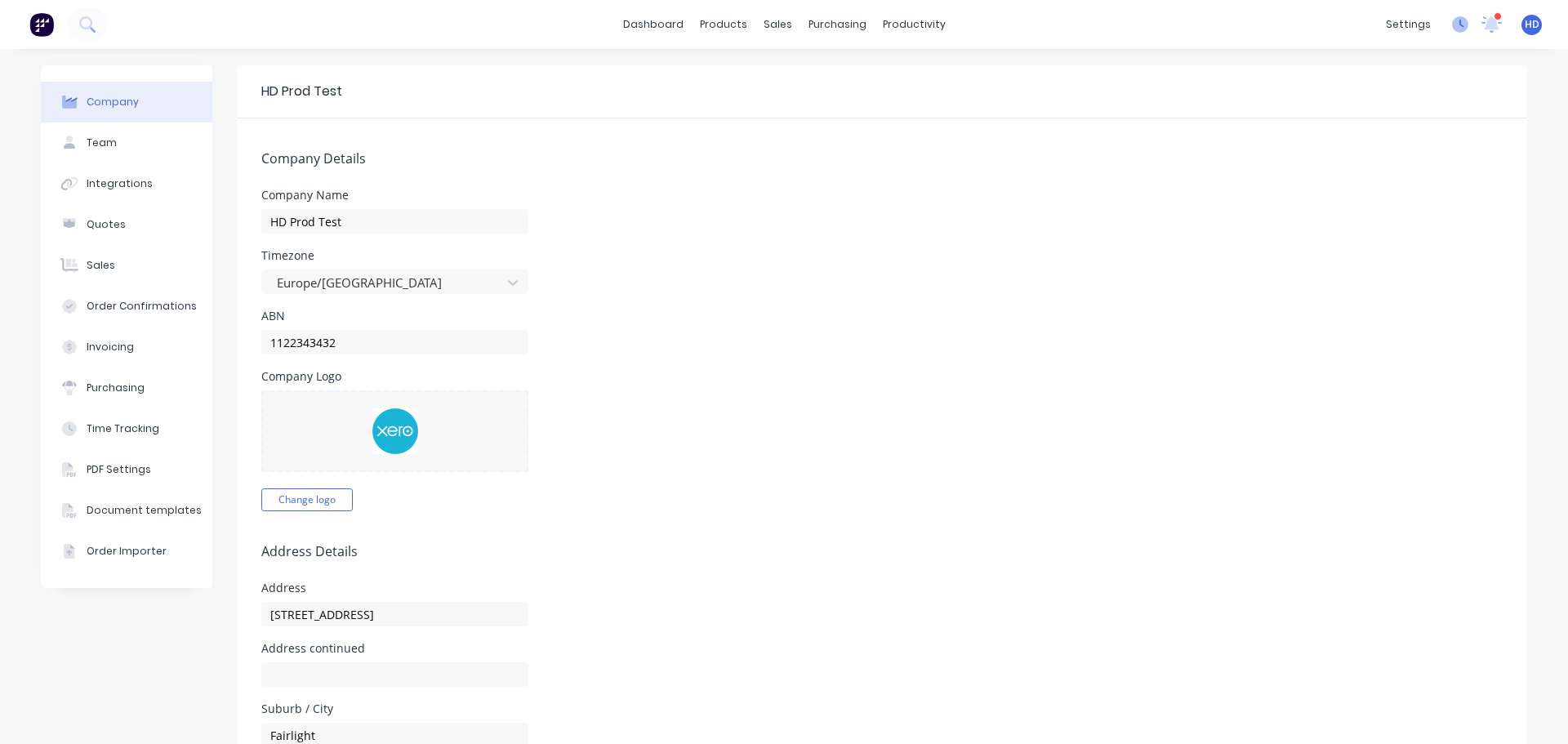
click at [1452, 30] on icon at bounding box center [1459, 24] width 17 height 17
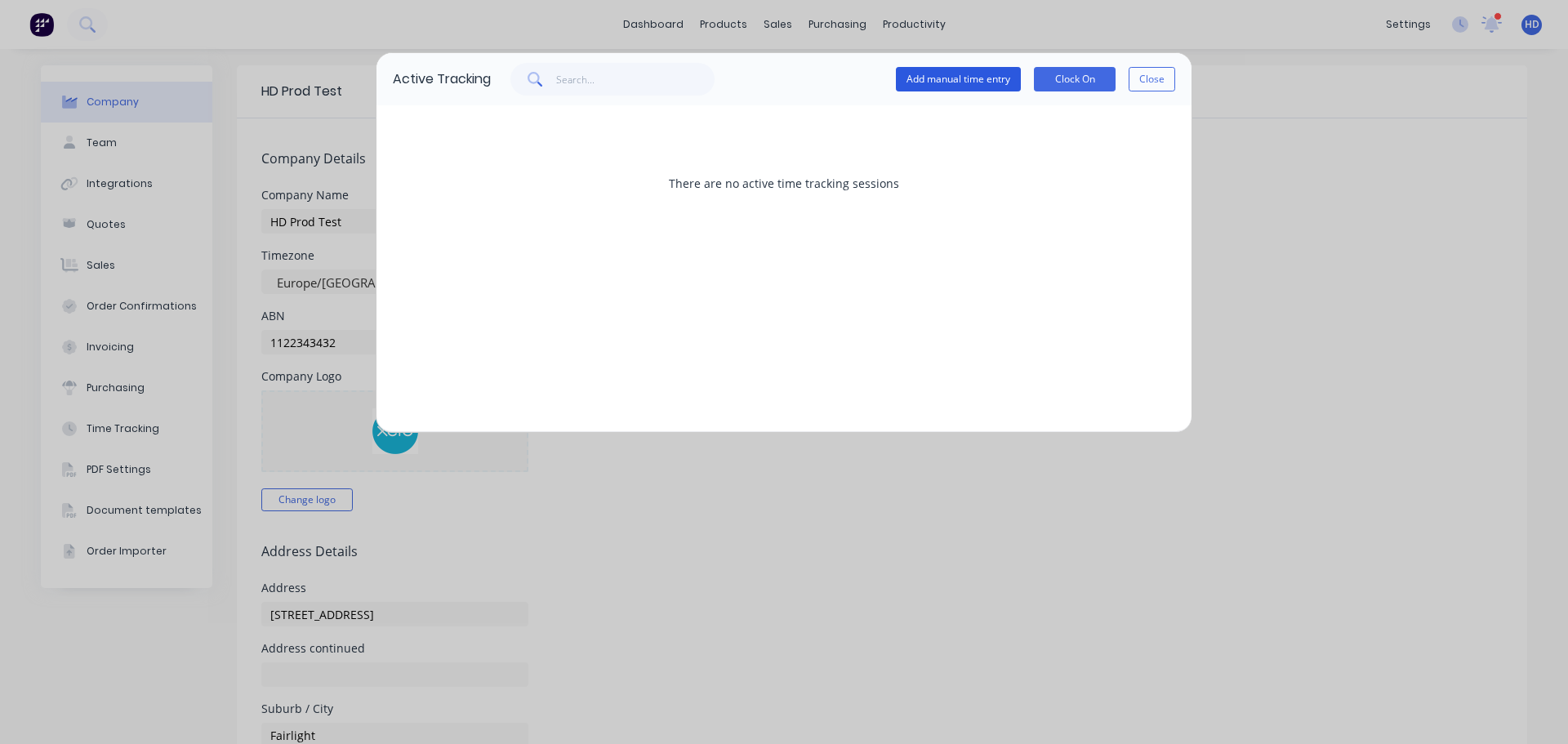
click at [941, 74] on button "Add manual time entry" at bounding box center [959, 79] width 125 height 24
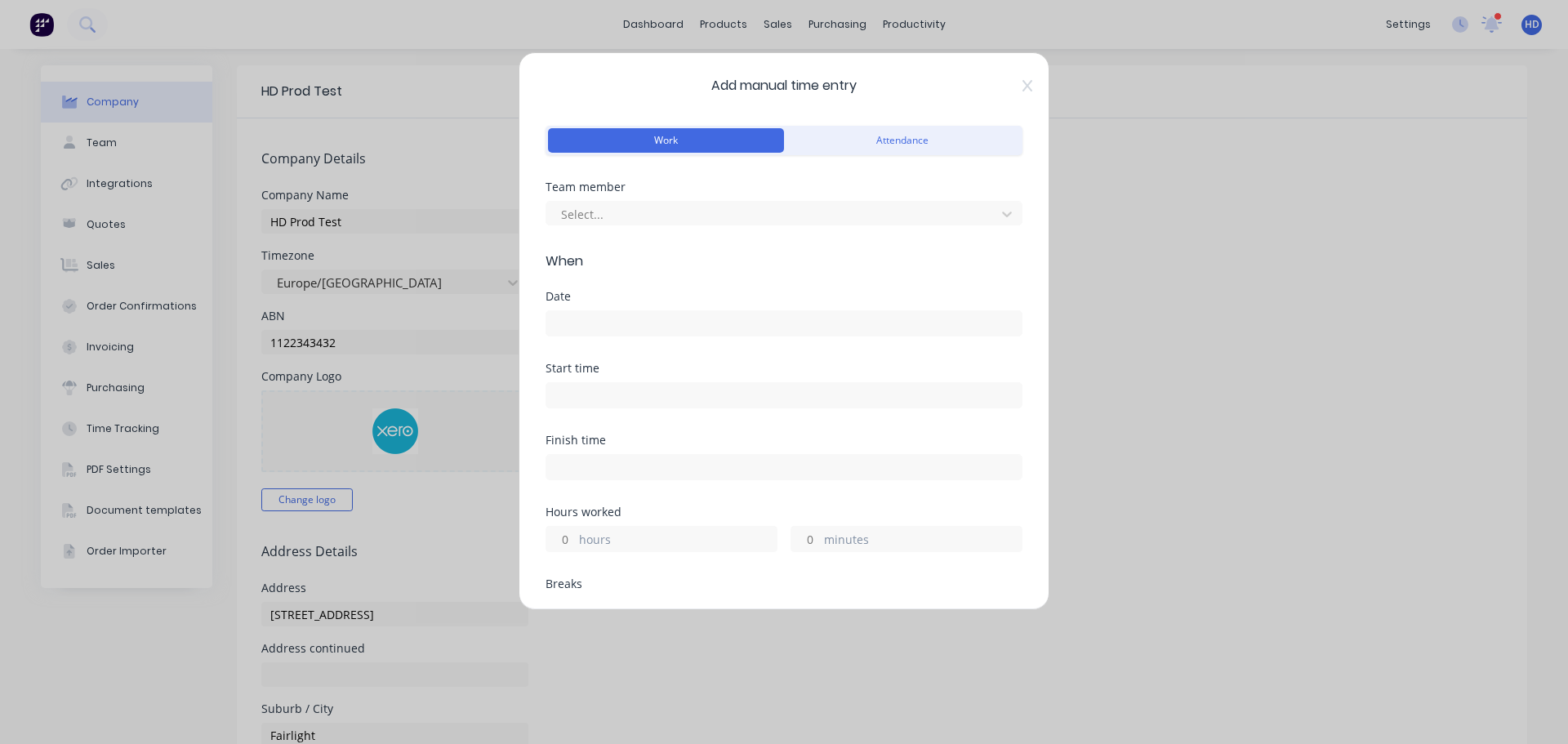
click at [636, 317] on input at bounding box center [784, 323] width 475 height 24
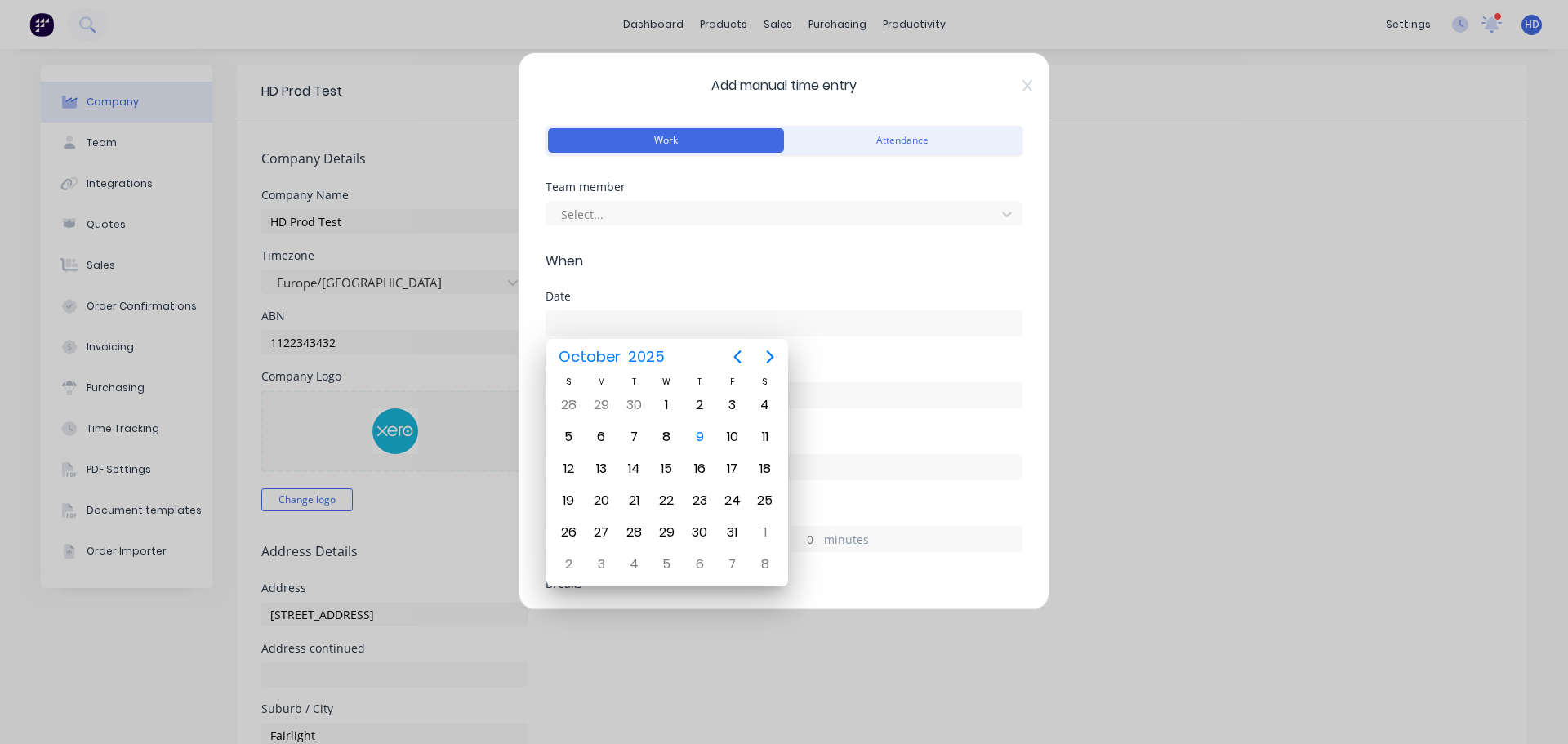
click at [653, 210] on div at bounding box center [774, 214] width 428 height 20
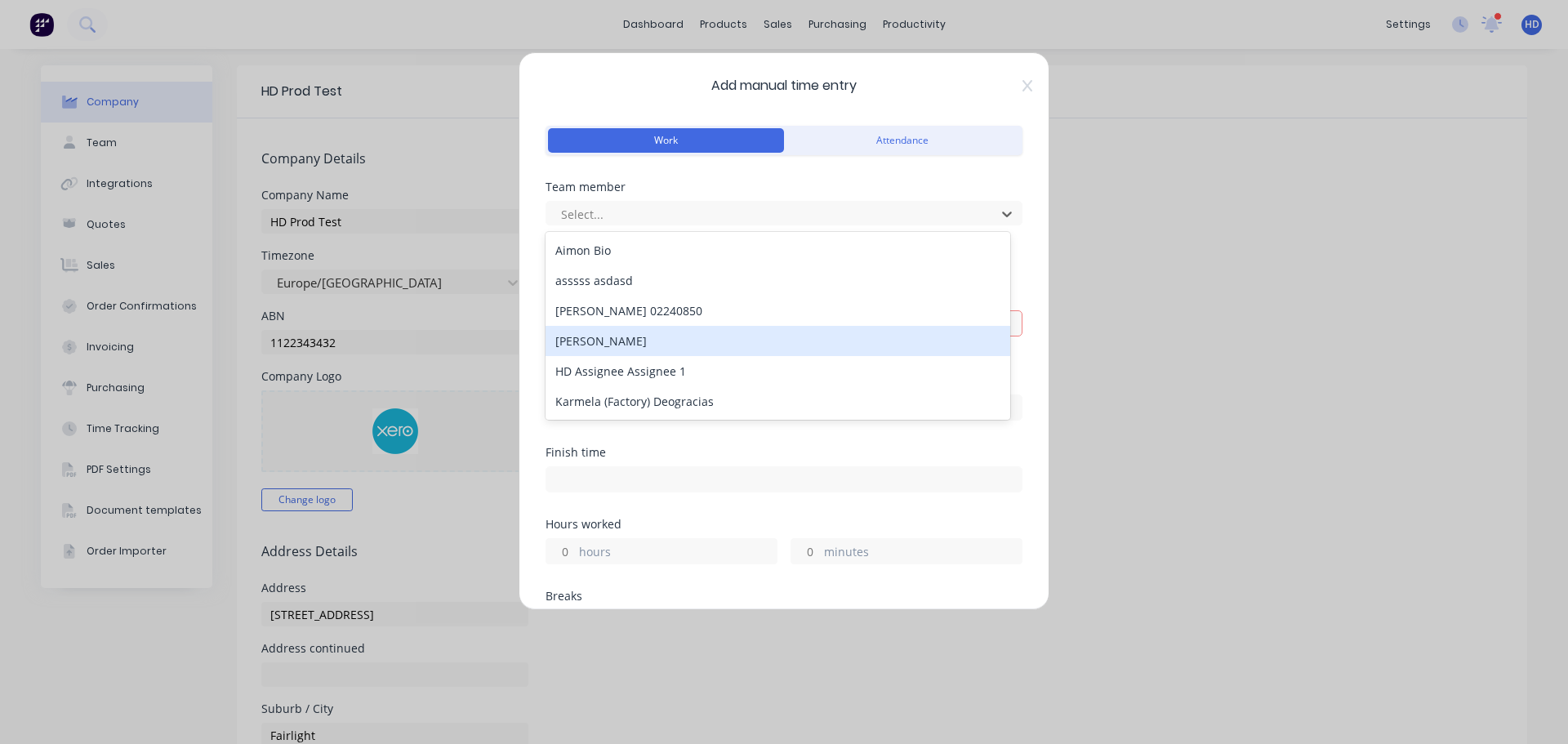
click at [638, 342] on div "[PERSON_NAME]" at bounding box center [778, 341] width 465 height 30
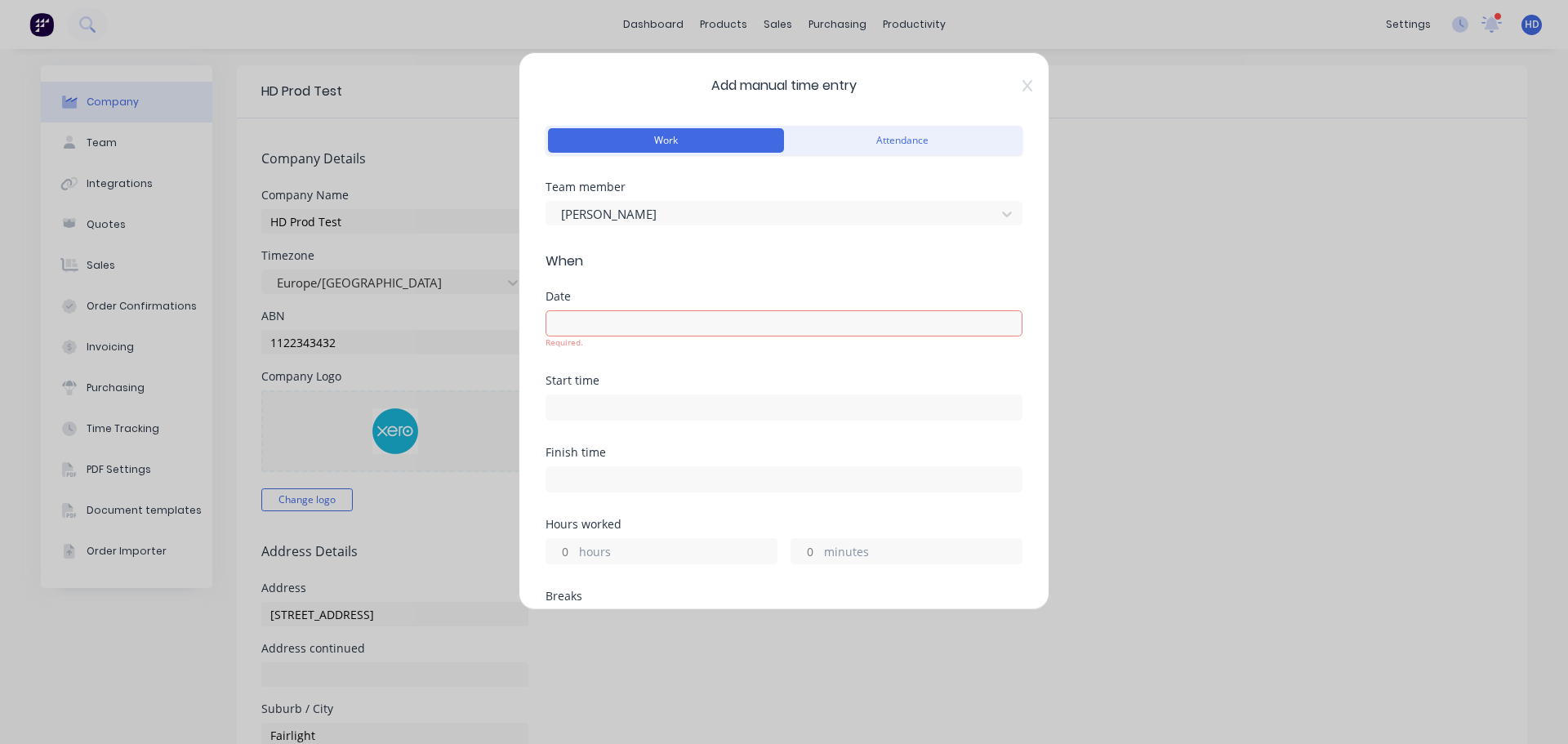
click at [641, 317] on input at bounding box center [784, 323] width 475 height 24
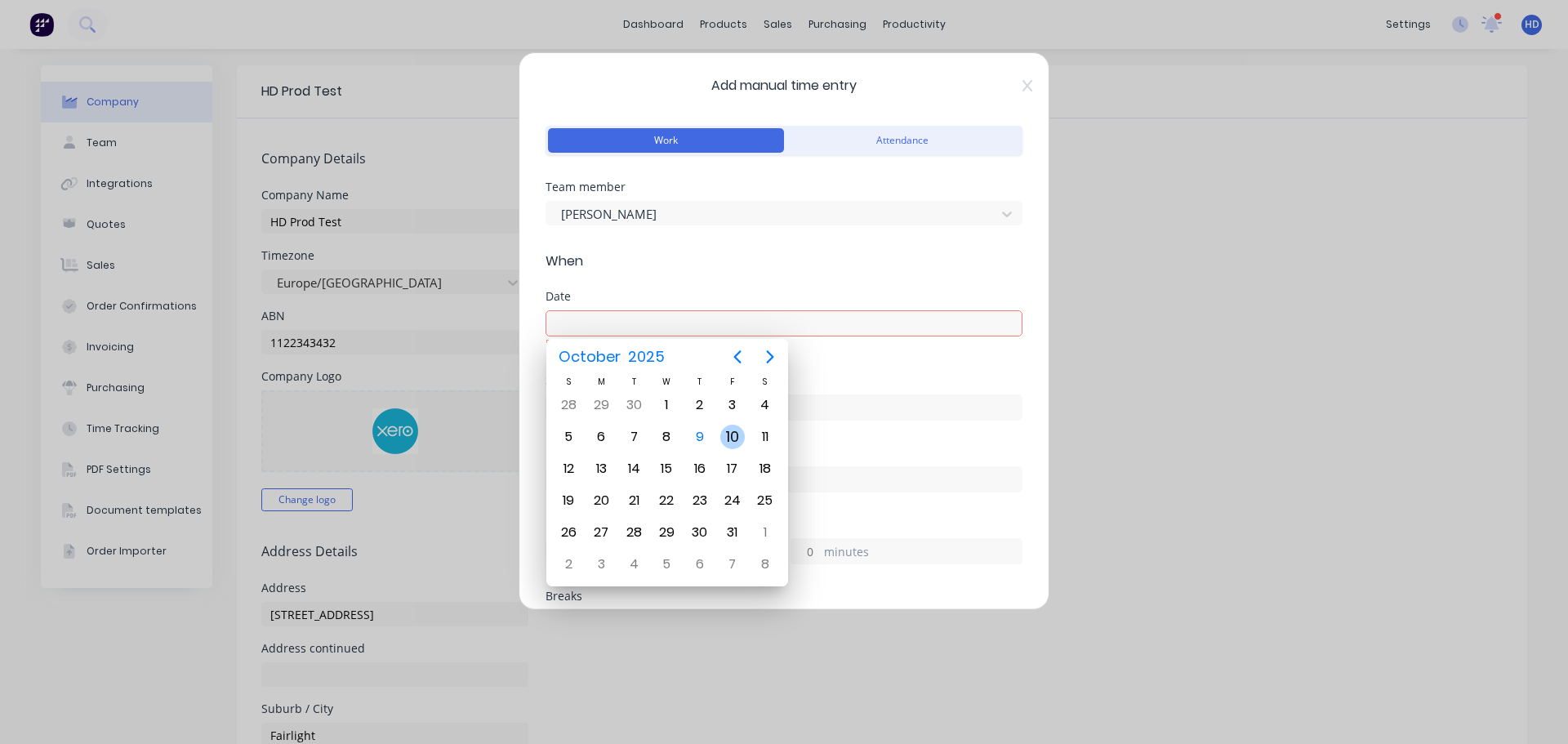
click at [731, 435] on div "10" at bounding box center [733, 437] width 24 height 24
type input "10/10/2025"
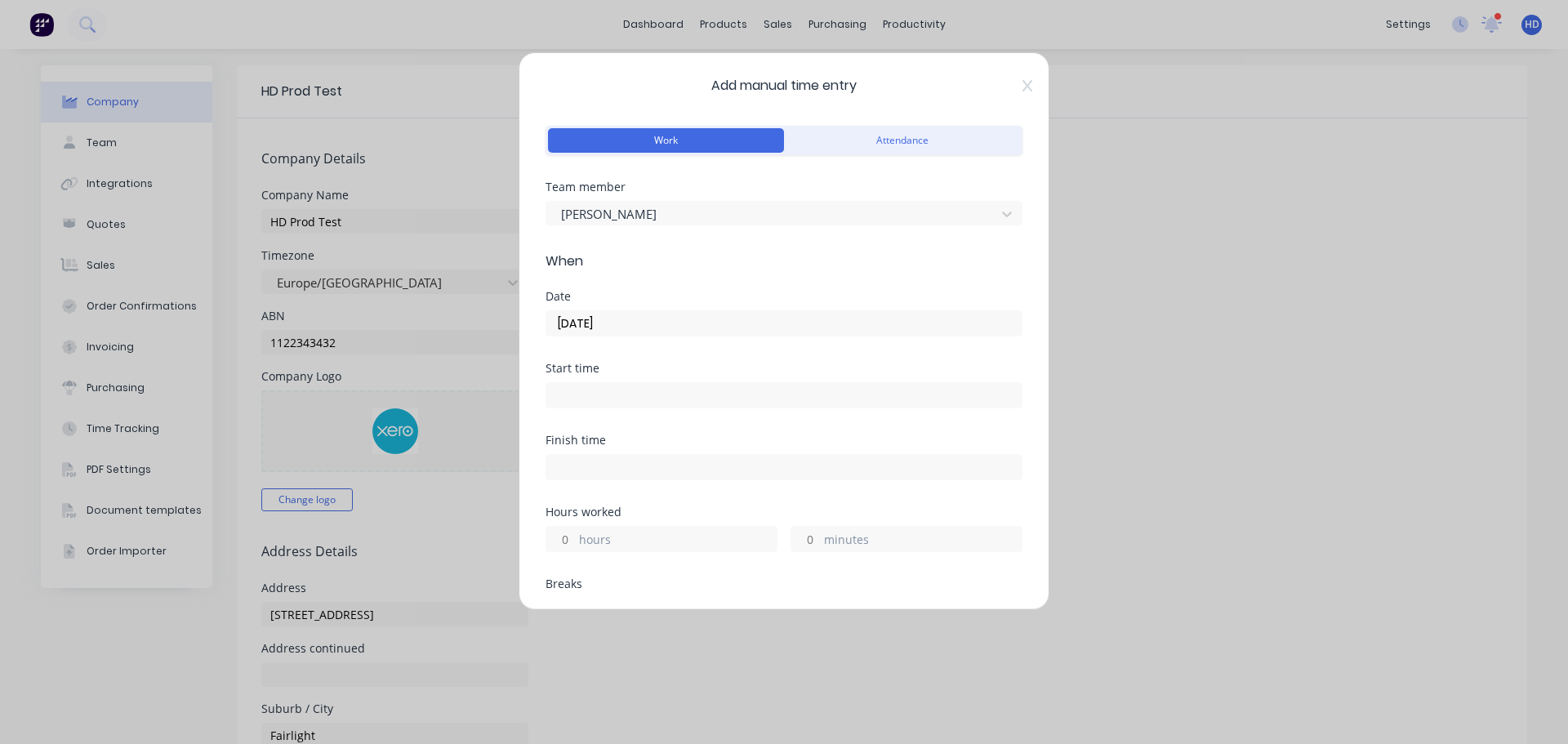
click at [641, 396] on input at bounding box center [784, 395] width 475 height 24
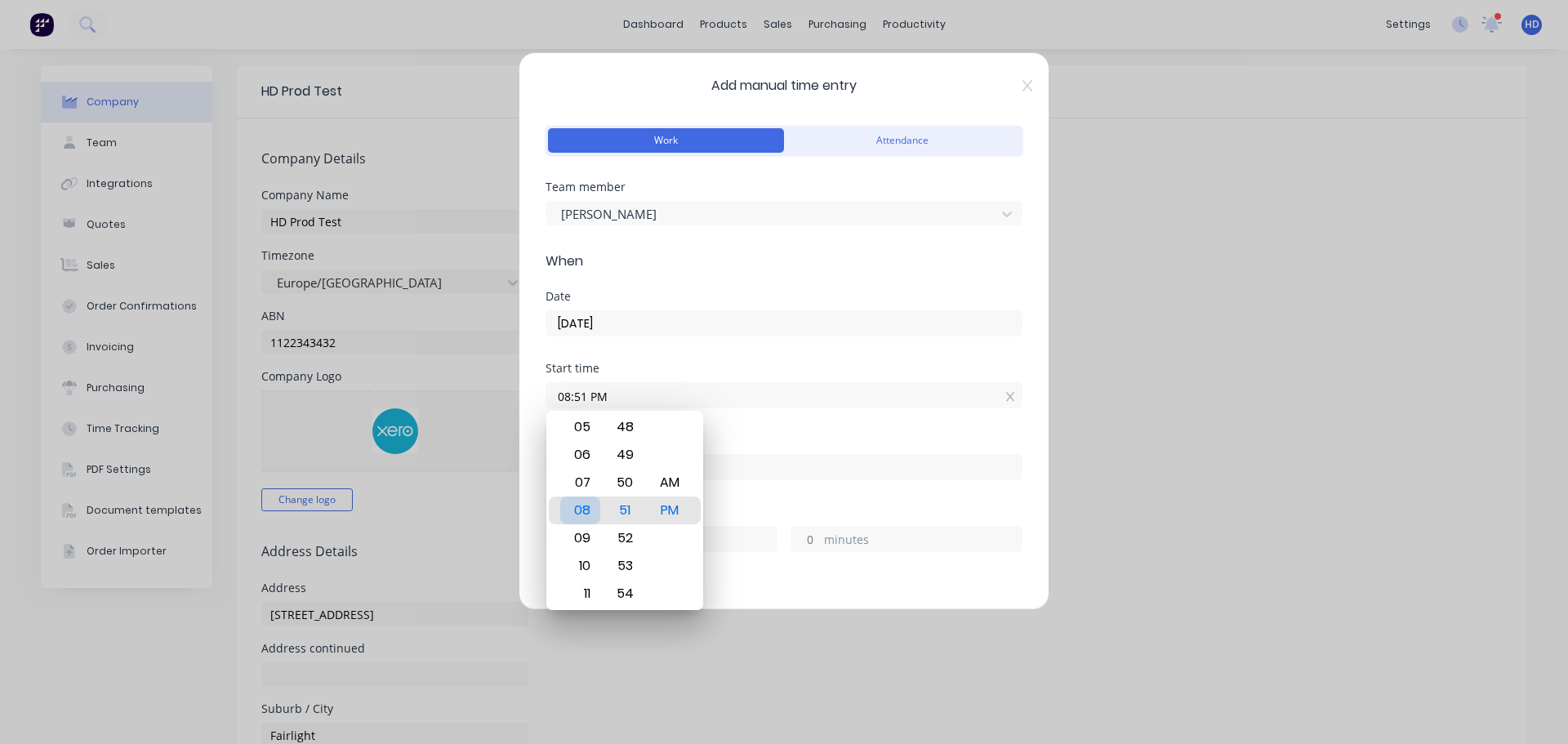
click at [594, 513] on div "08" at bounding box center [580, 510] width 40 height 28
click at [679, 491] on div "AM" at bounding box center [670, 482] width 40 height 28
type input "08:51 AM"
click at [756, 427] on div "Start time 08:51 AM" at bounding box center [784, 398] width 477 height 72
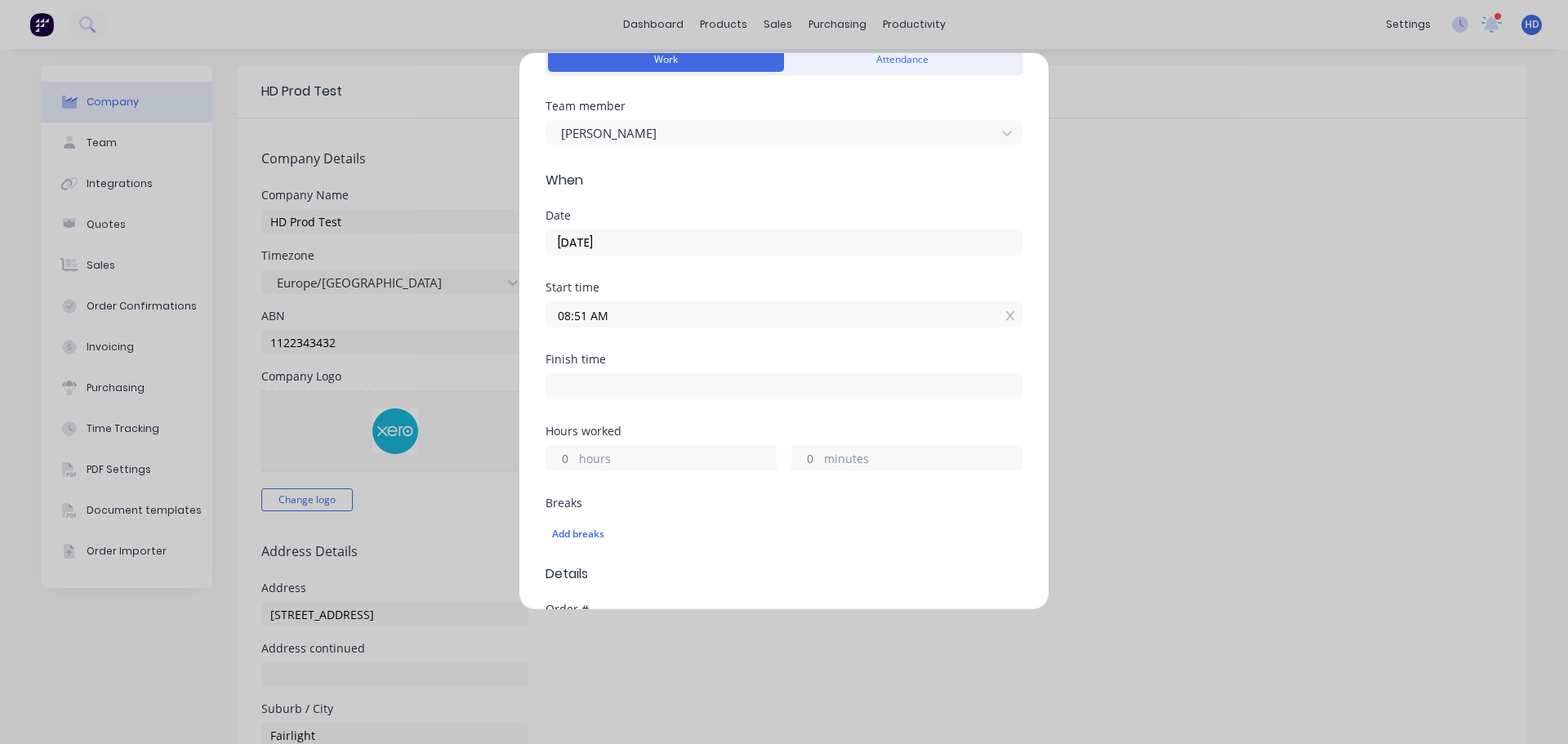
scroll to position [245, 0]
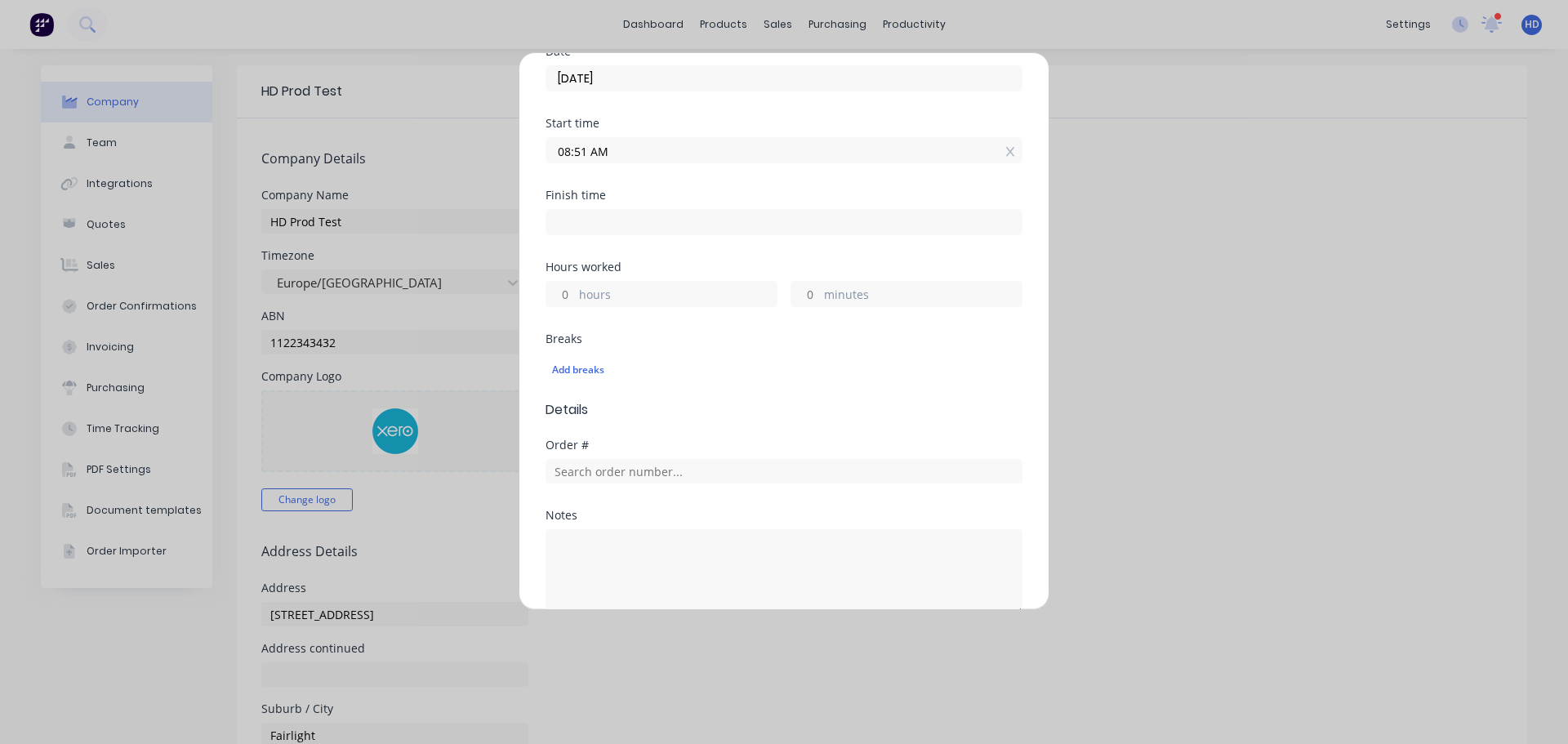
click at [567, 306] on div "Hours worked hours minutes" at bounding box center [784, 297] width 477 height 72
click at [575, 290] on div "hours" at bounding box center [661, 294] width 232 height 26
click at [557, 297] on input "hours" at bounding box center [561, 294] width 29 height 24
type input "4"
type input "12:51 PM"
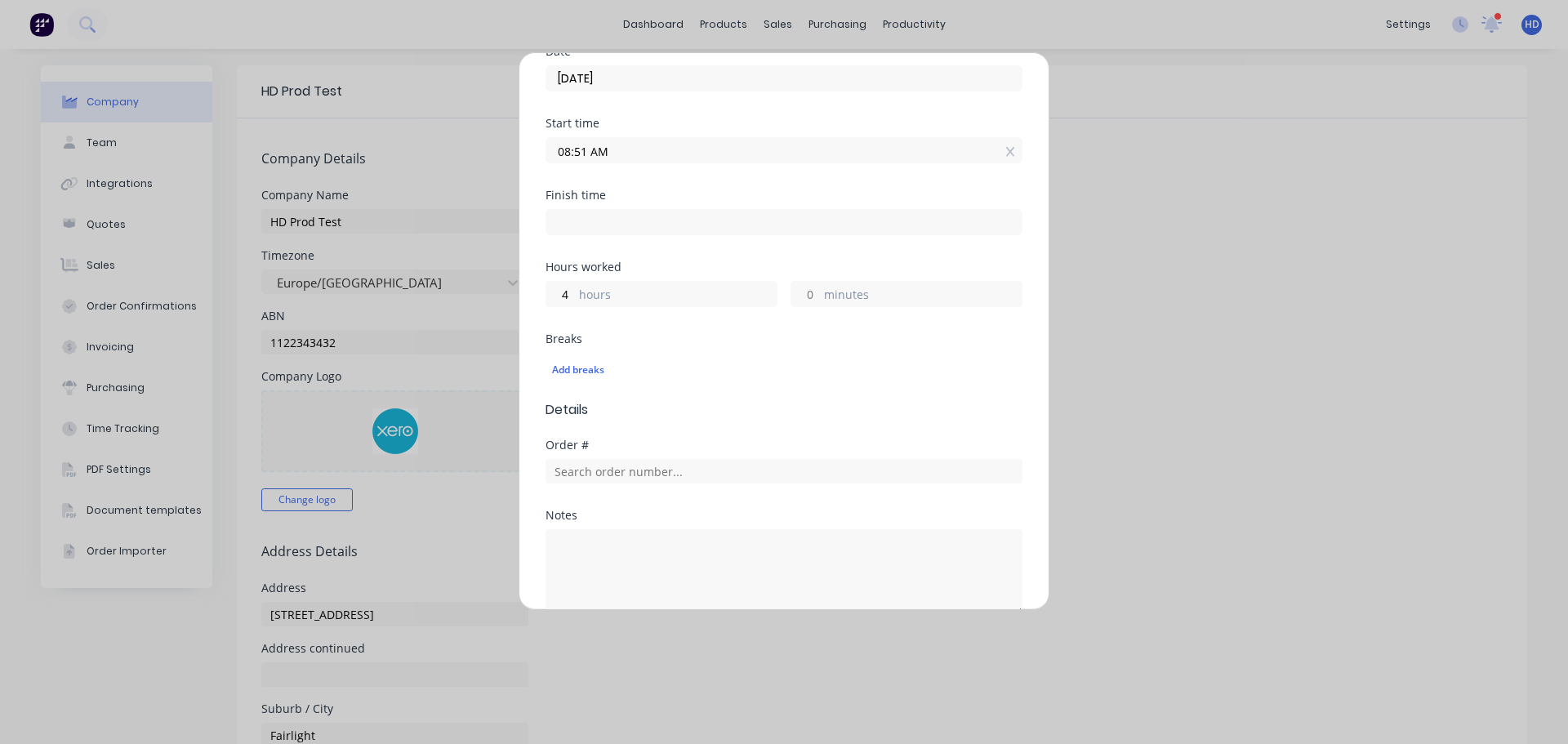
type input "0"
click at [642, 316] on div "Hours worked 4 hours 0 minutes" at bounding box center [784, 297] width 477 height 72
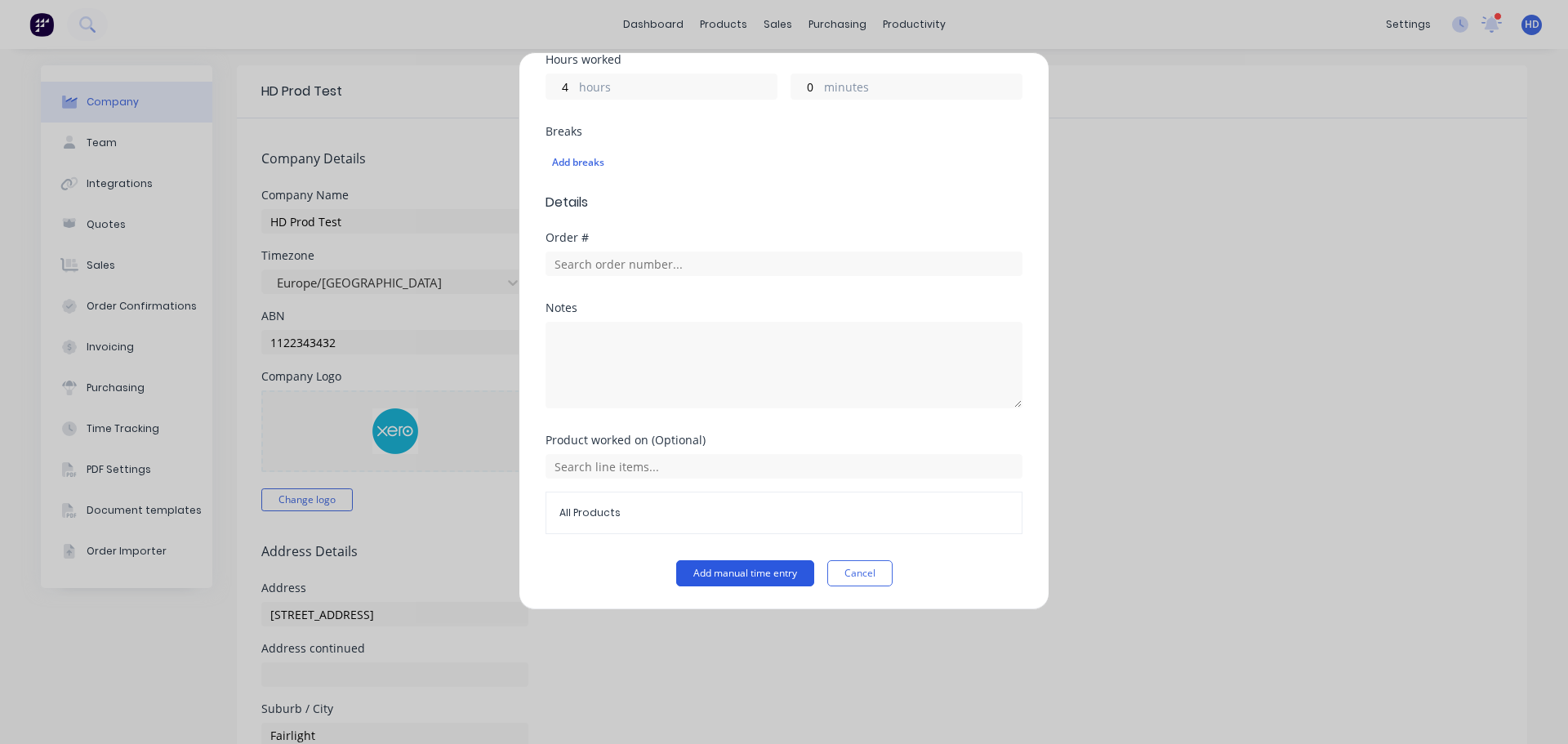
click at [709, 573] on button "Add manual time entry" at bounding box center [745, 573] width 138 height 26
click at [868, 571] on button "Cancel" at bounding box center [860, 573] width 65 height 26
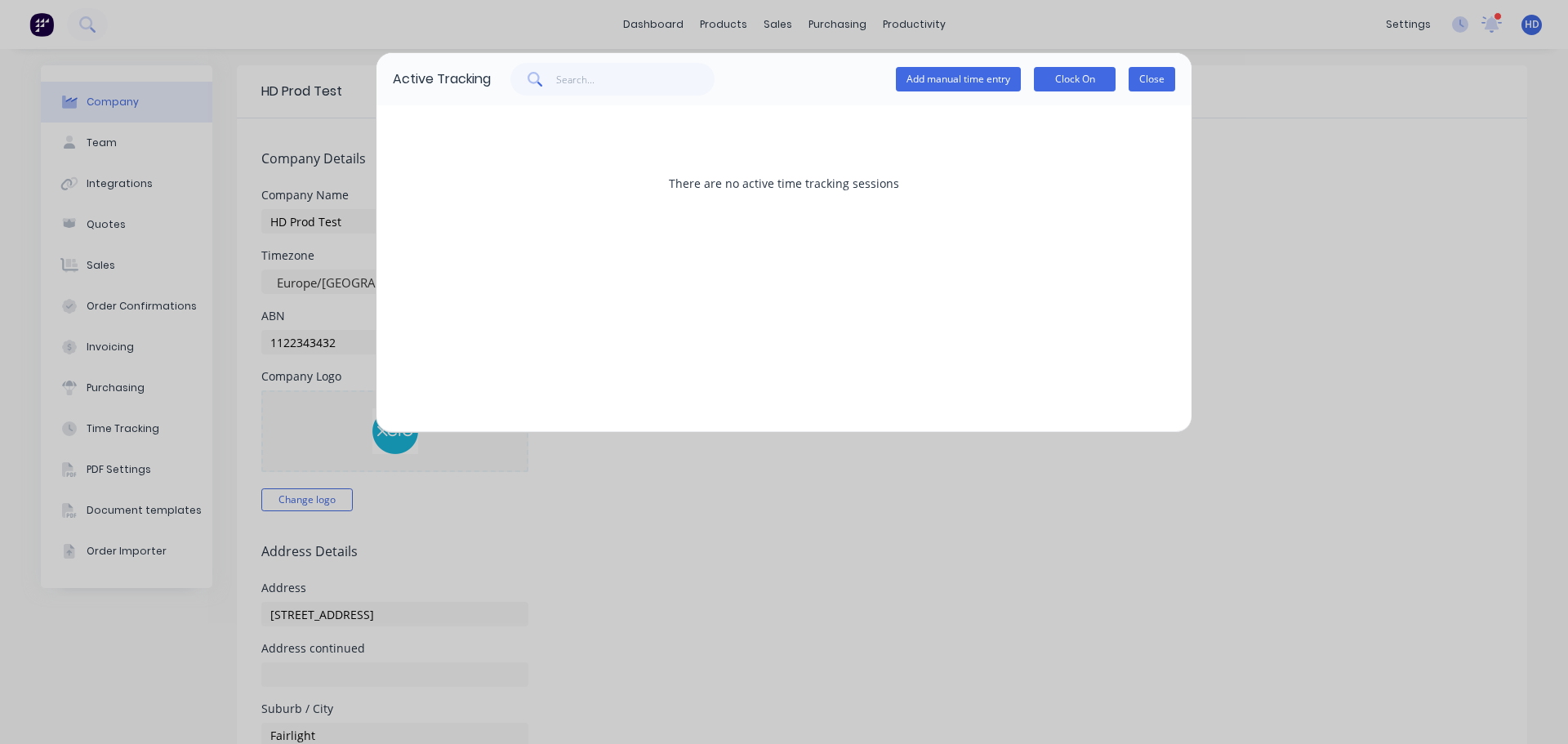
click at [1156, 71] on button "Close" at bounding box center [1152, 79] width 47 height 24
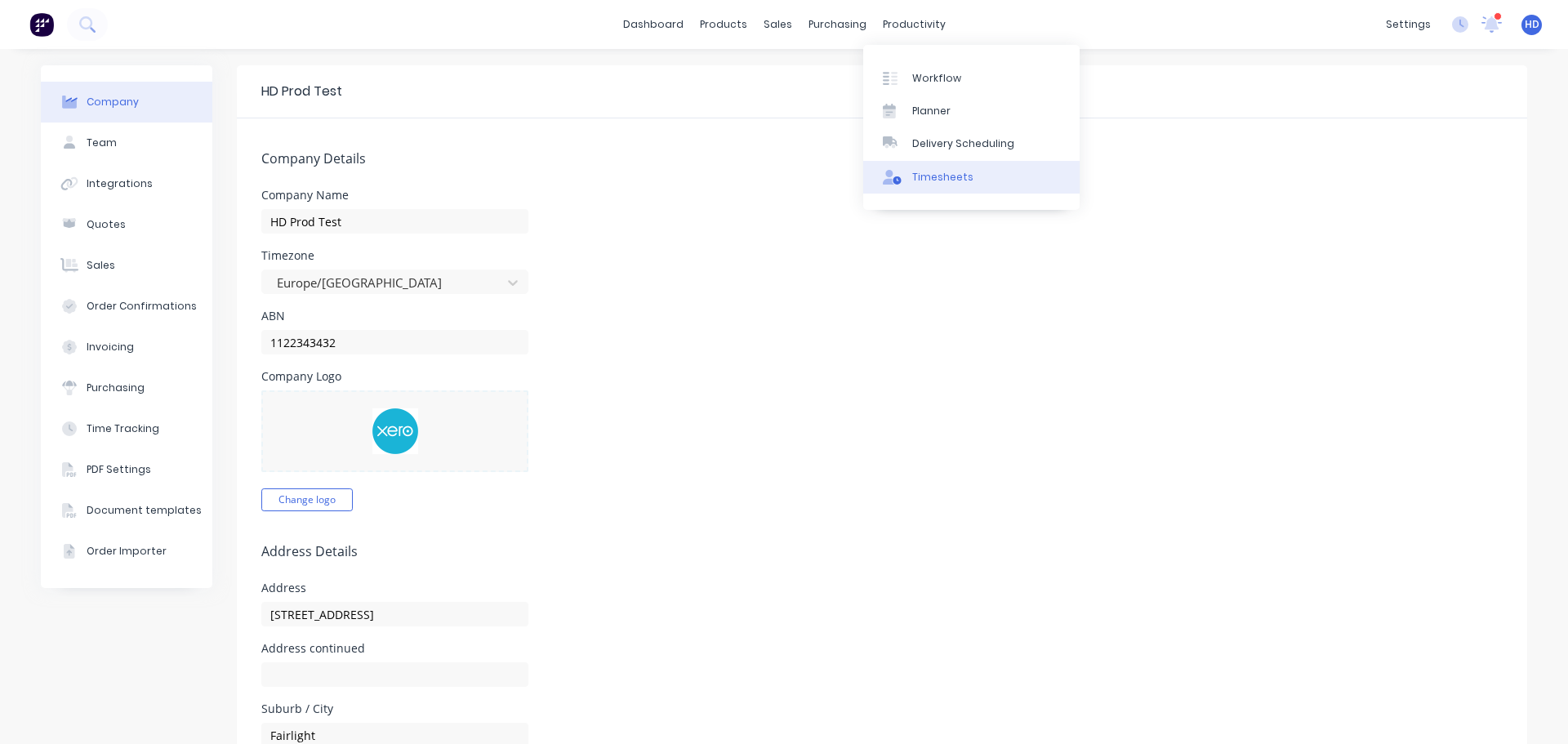
click at [963, 176] on div "Timesheets" at bounding box center [942, 176] width 61 height 15
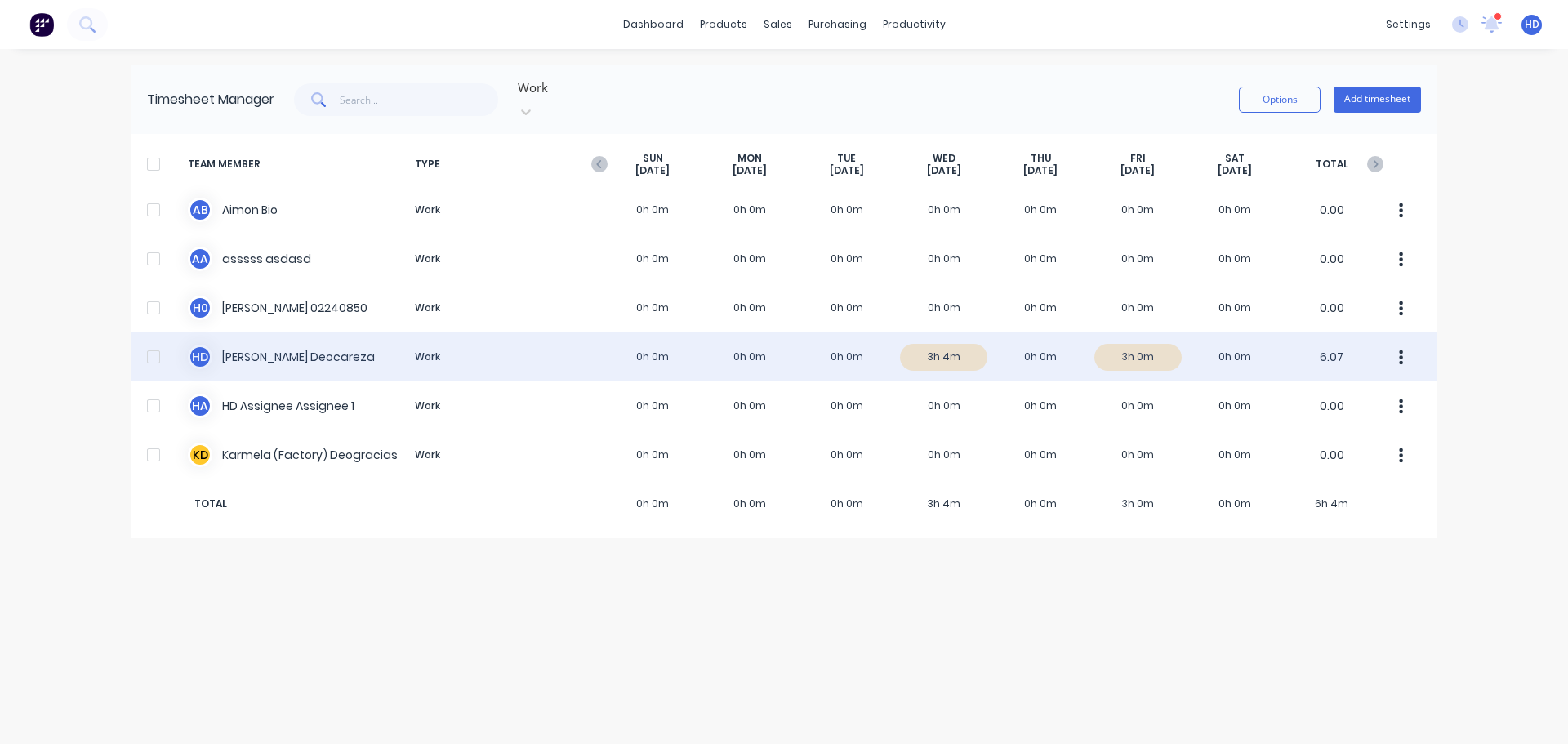
click at [681, 339] on div "H D Harry Deocareza Work 0h 0m 0h 0m 0h 0m 3h 4m 0h 0m 3h 0m 0h 0m 6.07" at bounding box center [783, 356] width 1306 height 49
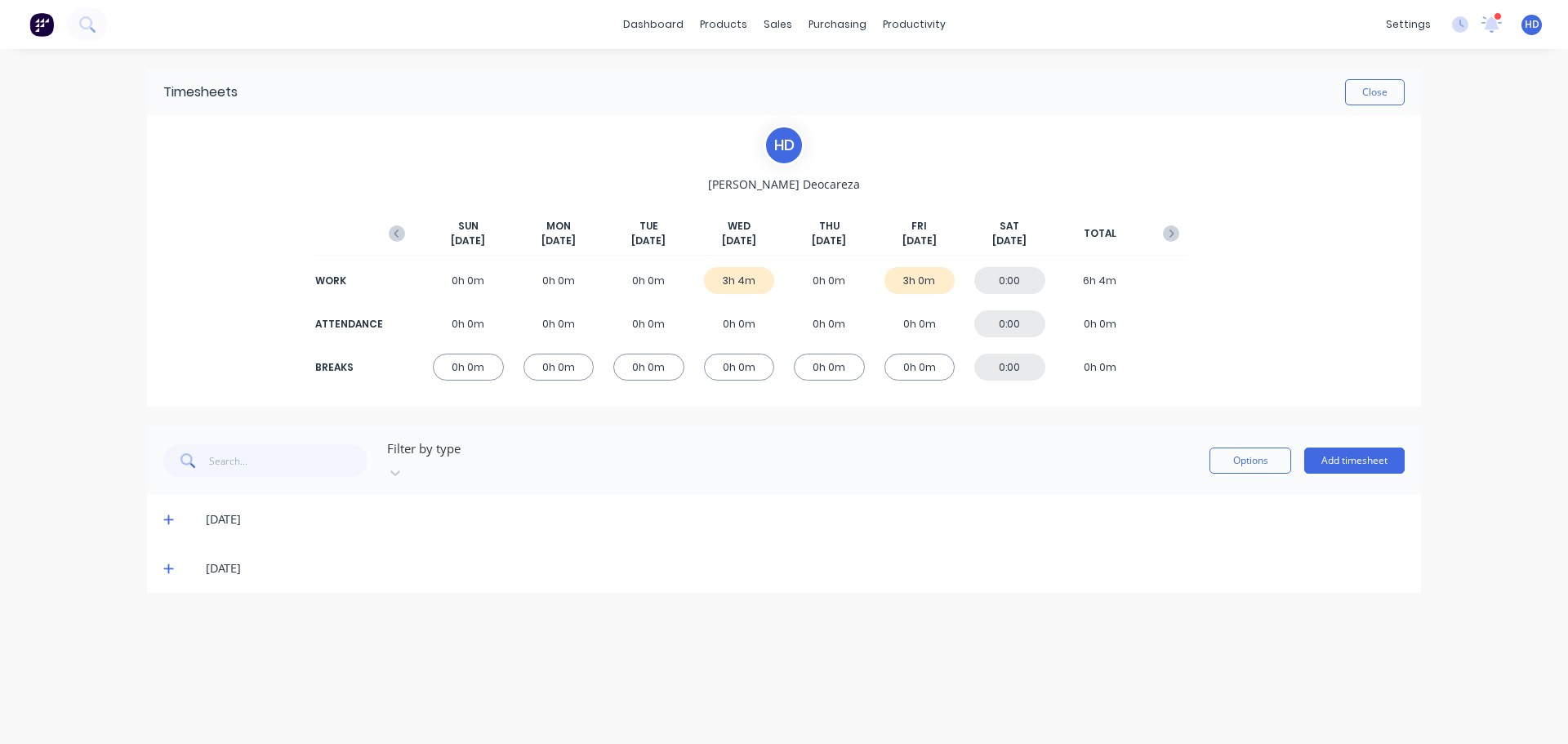
click at [171, 514] on icon at bounding box center [169, 519] width 10 height 11
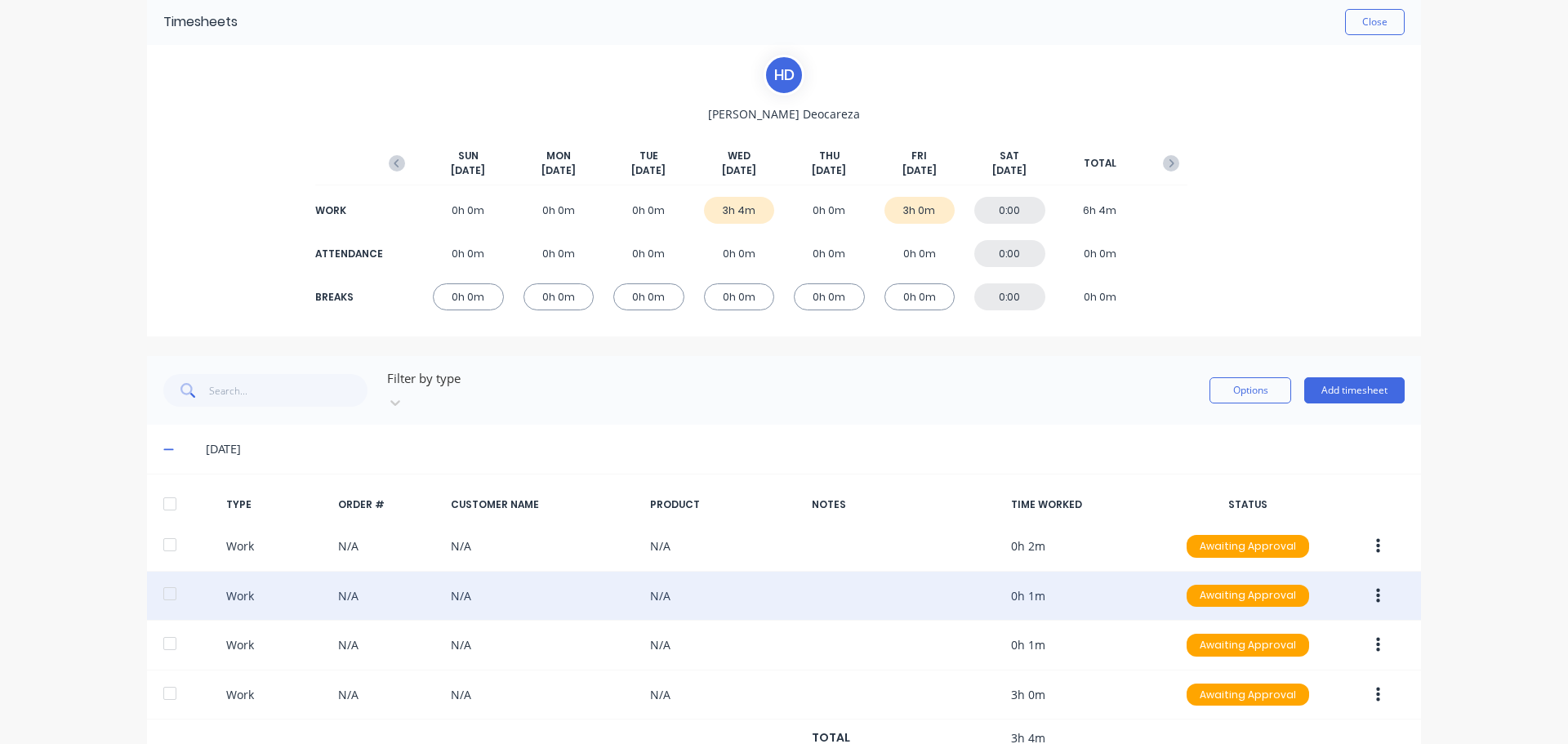
scroll to position [163, 0]
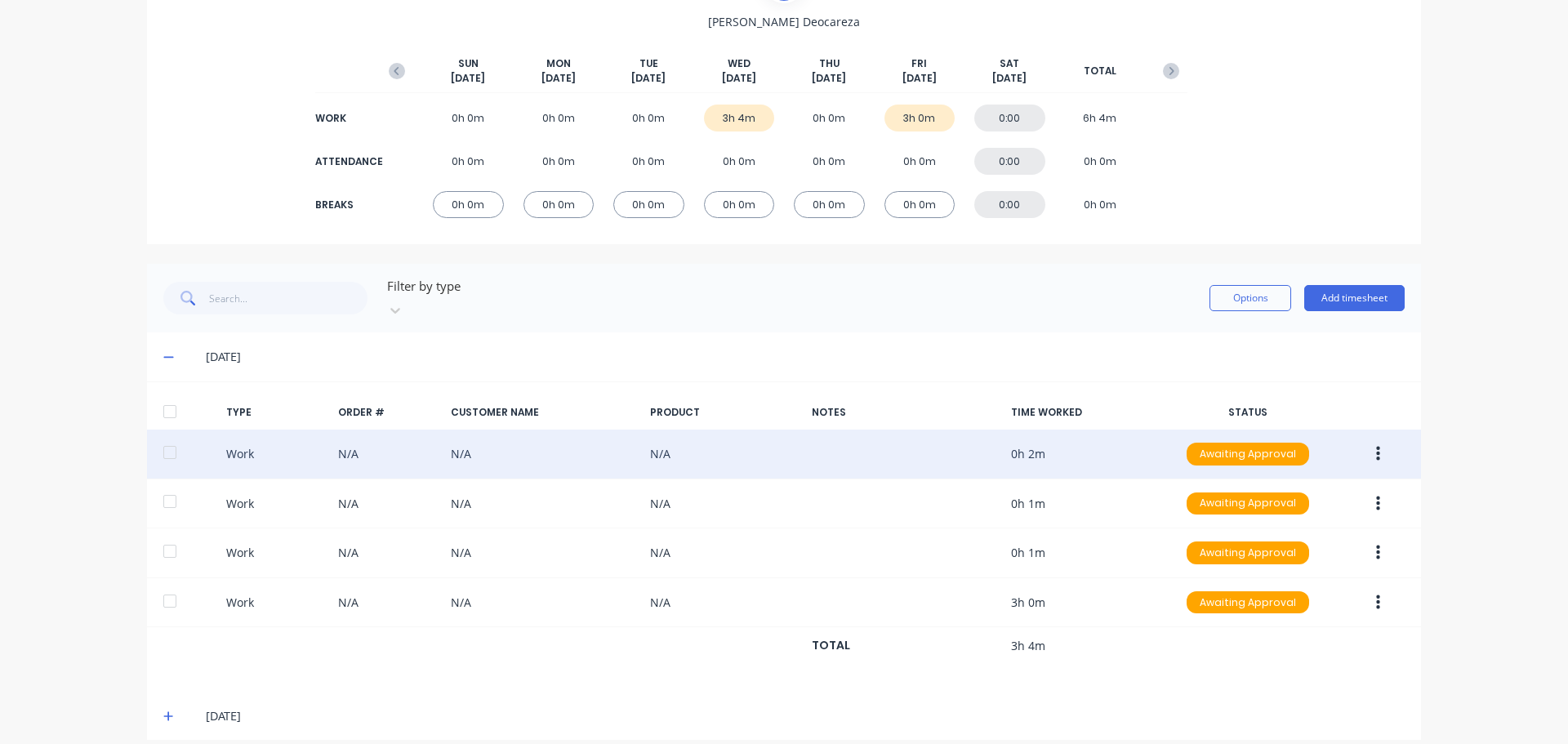
click at [417, 438] on div "Work N/A N/A N/A 0h 2m Awaiting Approval" at bounding box center [784, 454] width 1274 height 50
click at [1376, 445] on icon "button" at bounding box center [1378, 454] width 4 height 18
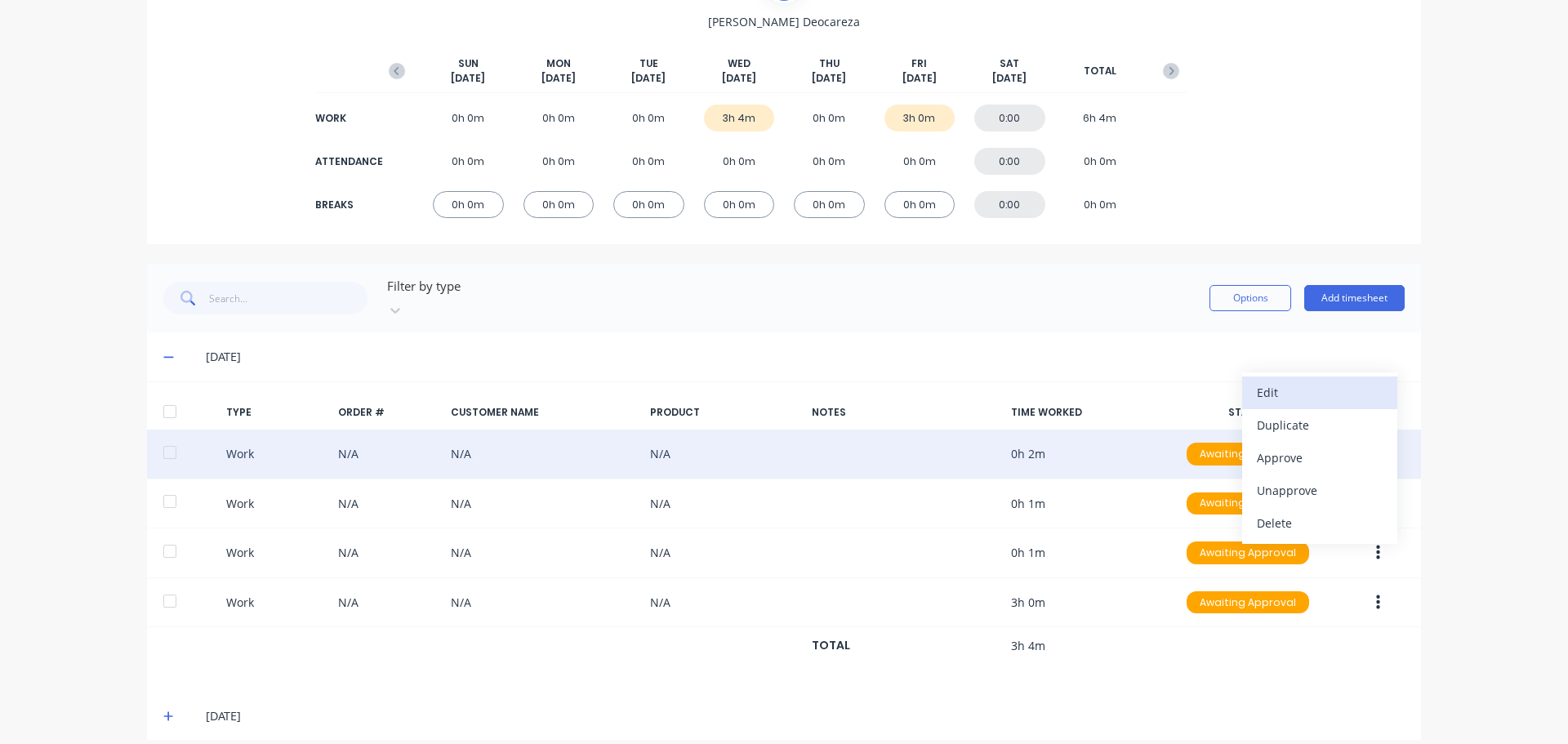
click at [1319, 381] on div "Edit" at bounding box center [1319, 392] width 126 height 23
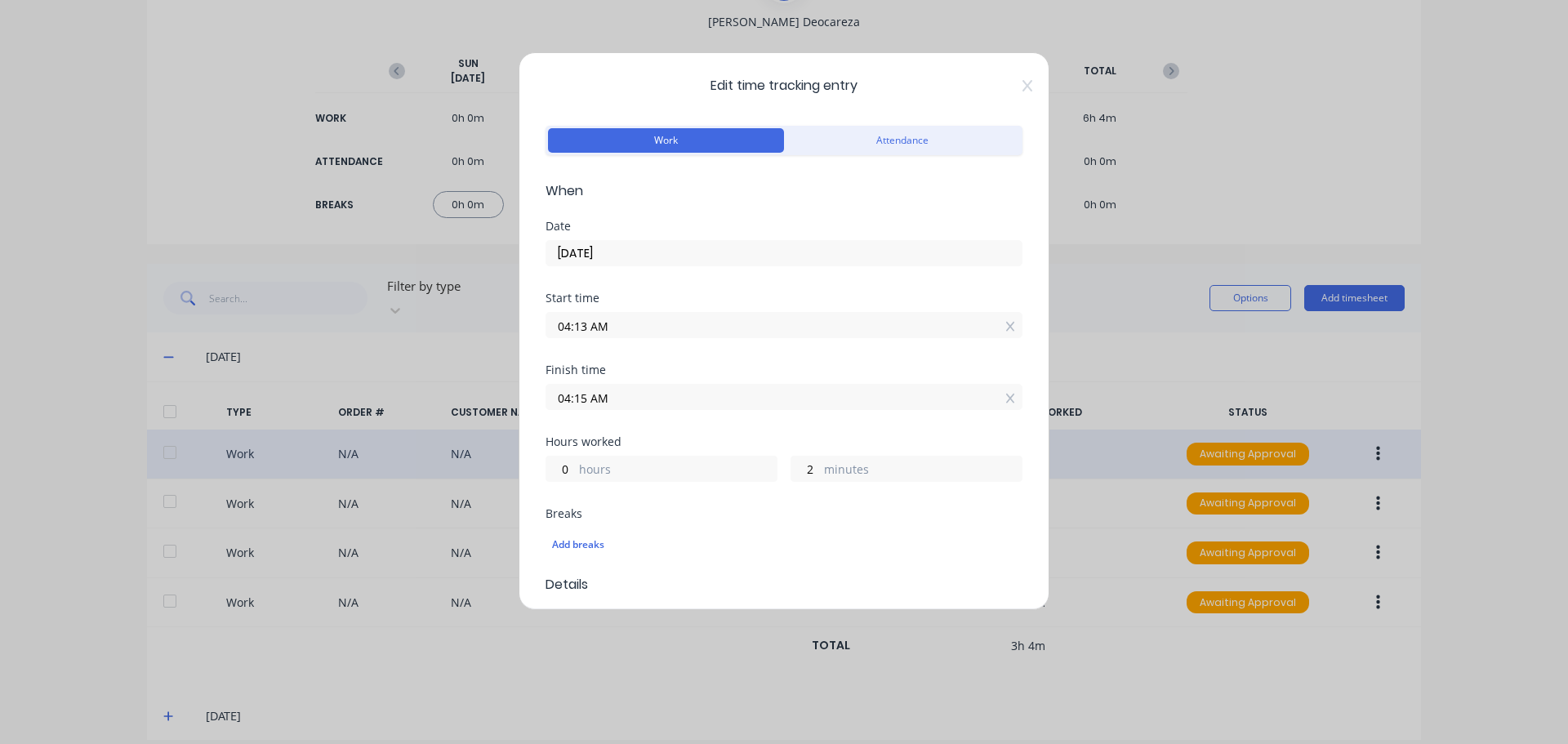
drag, startPoint x: 548, startPoint y: 256, endPoint x: 624, endPoint y: 255, distance: 76.0
click at [624, 255] on input "09/10/2025" at bounding box center [784, 253] width 475 height 24
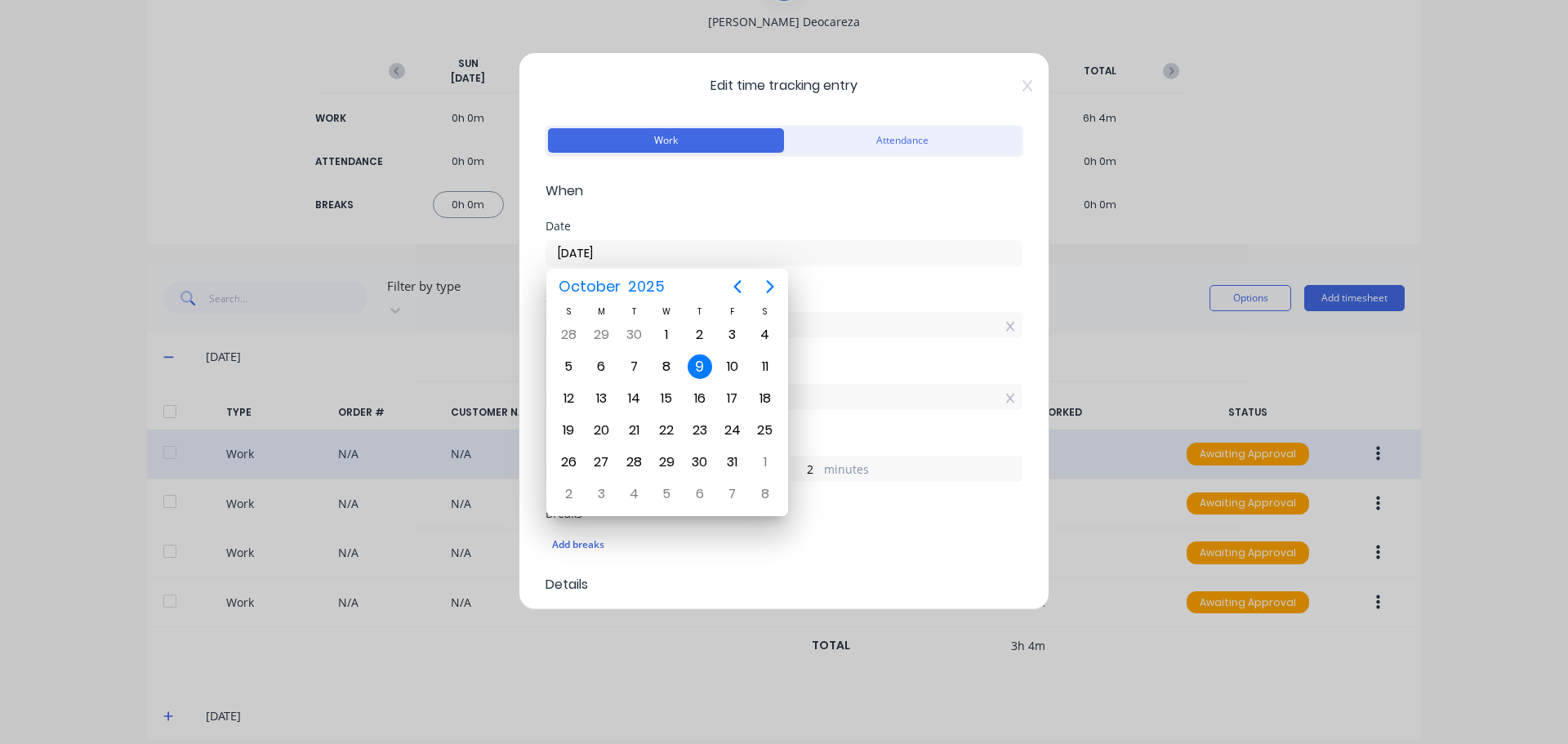
click at [666, 212] on form "Work Attendance When Date 09/10/2025 Start time 04:13 AM Finish time 04:15 AM H…" at bounding box center [784, 545] width 477 height 847
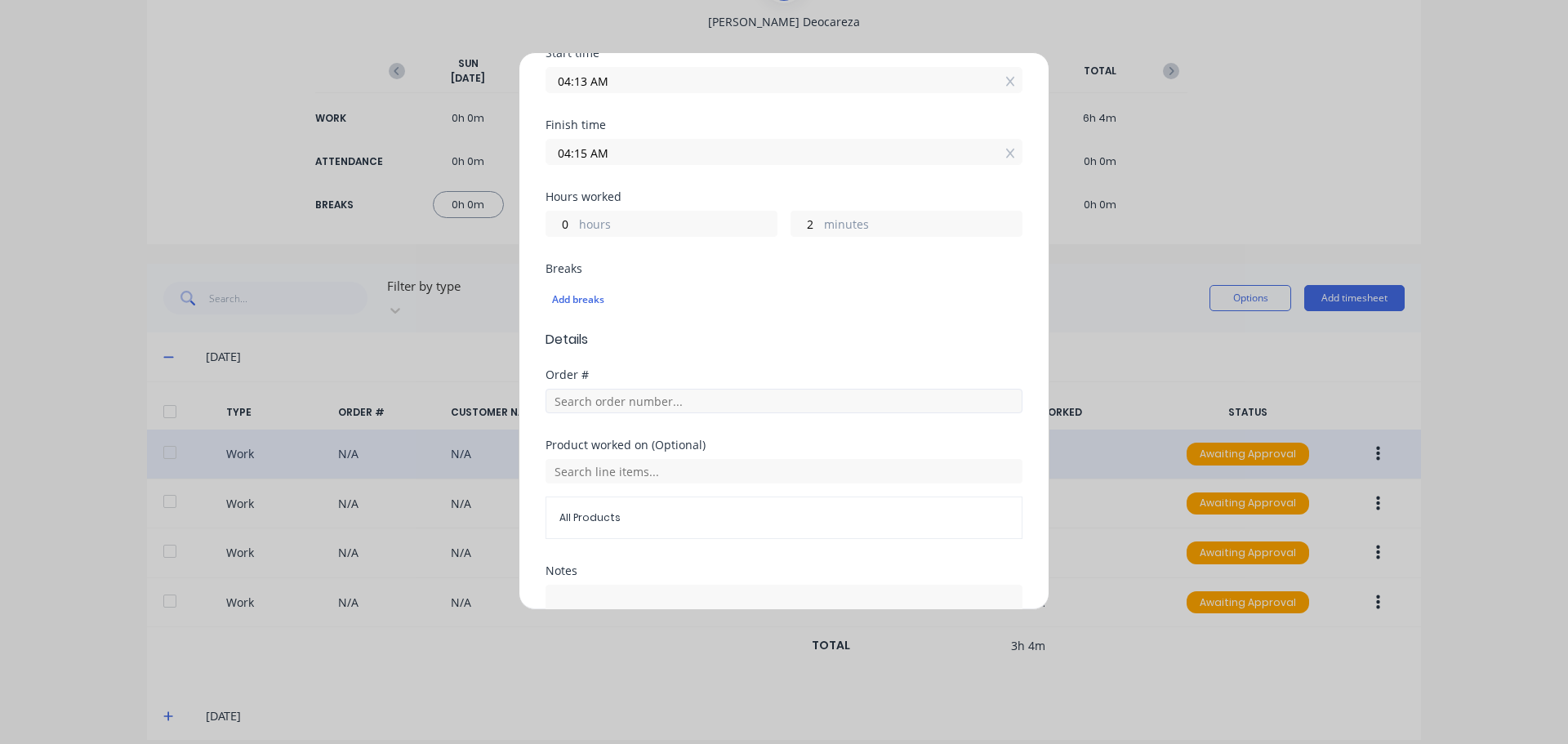
scroll to position [382, 0]
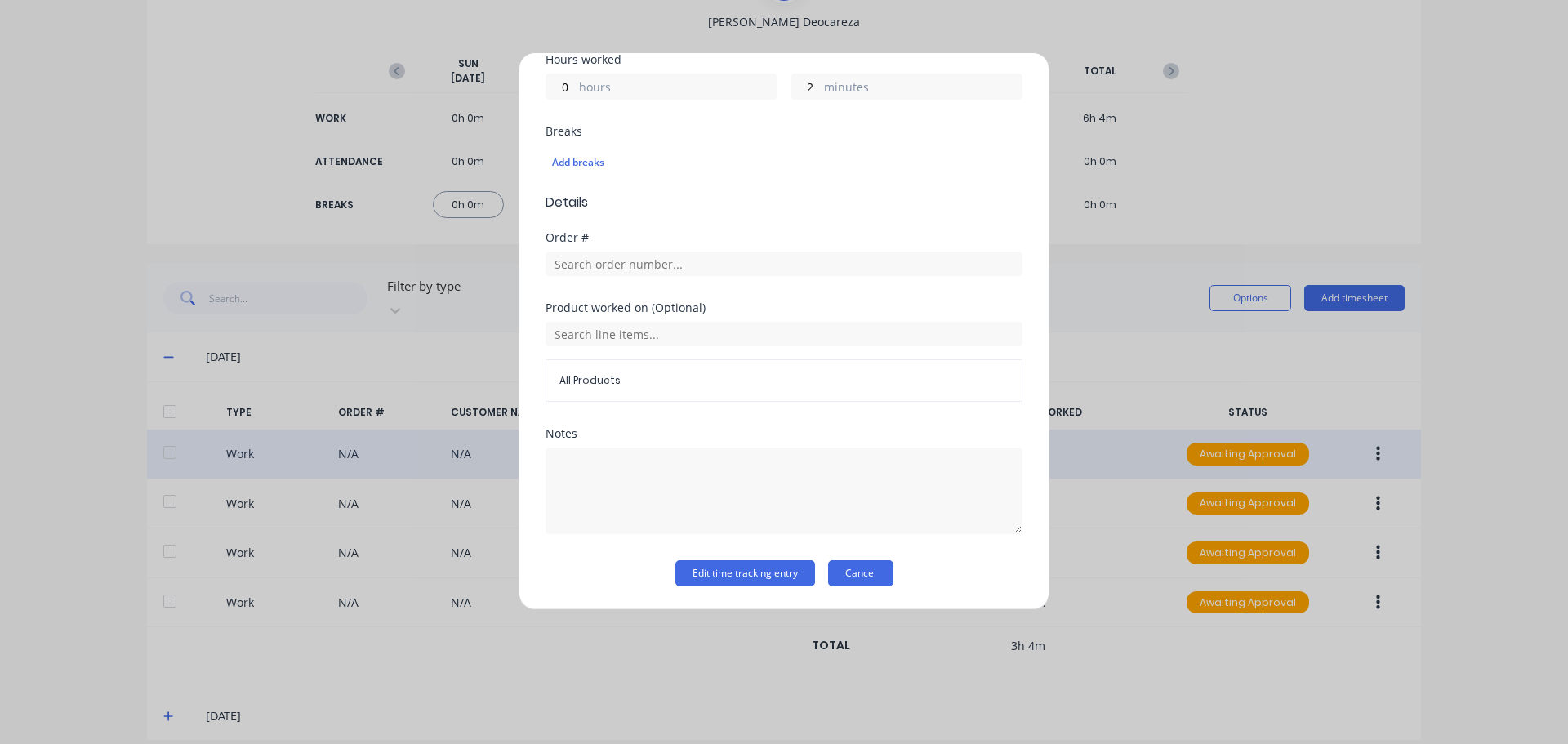
click at [867, 575] on button "Cancel" at bounding box center [860, 573] width 65 height 26
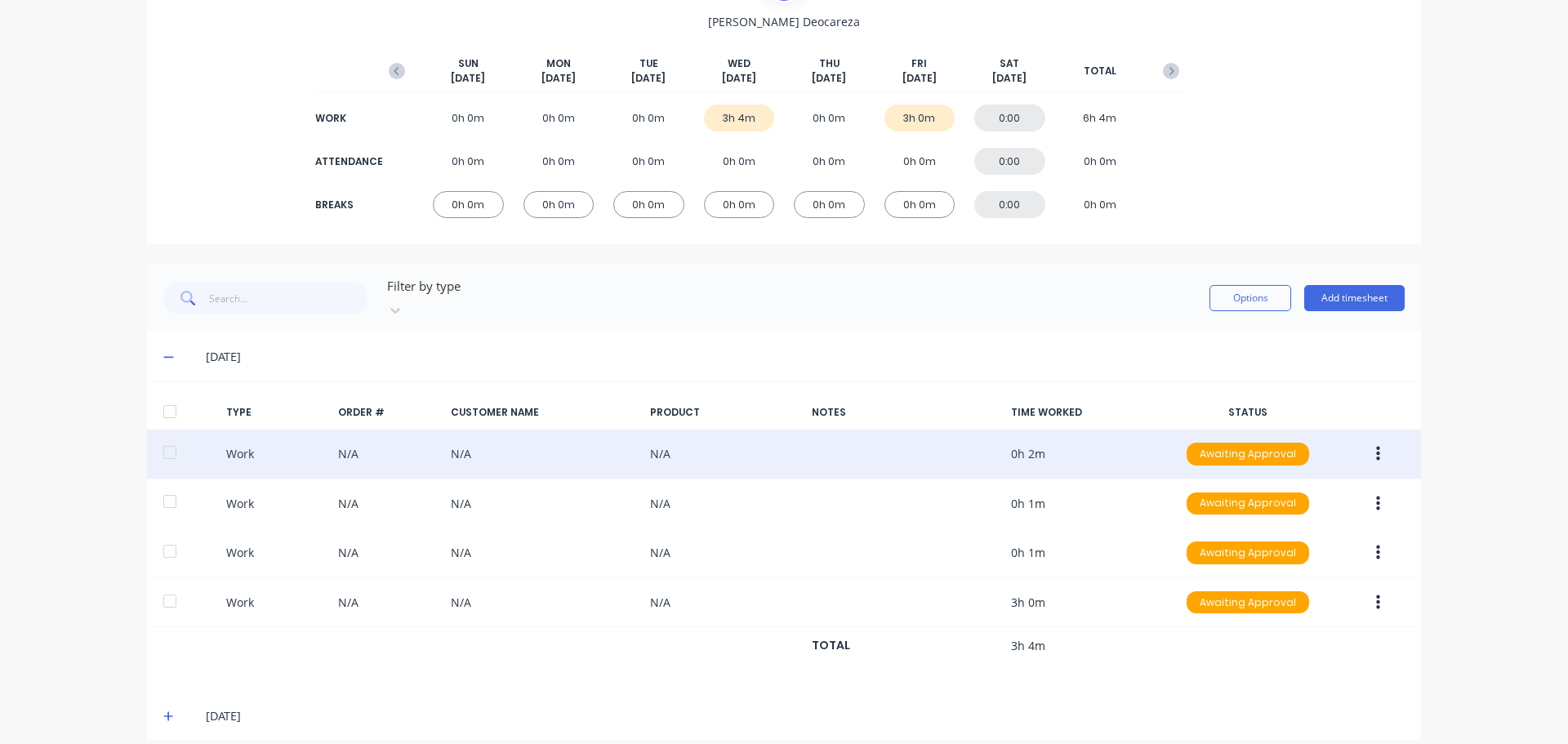
click at [163, 710] on icon at bounding box center [169, 715] width 10 height 11
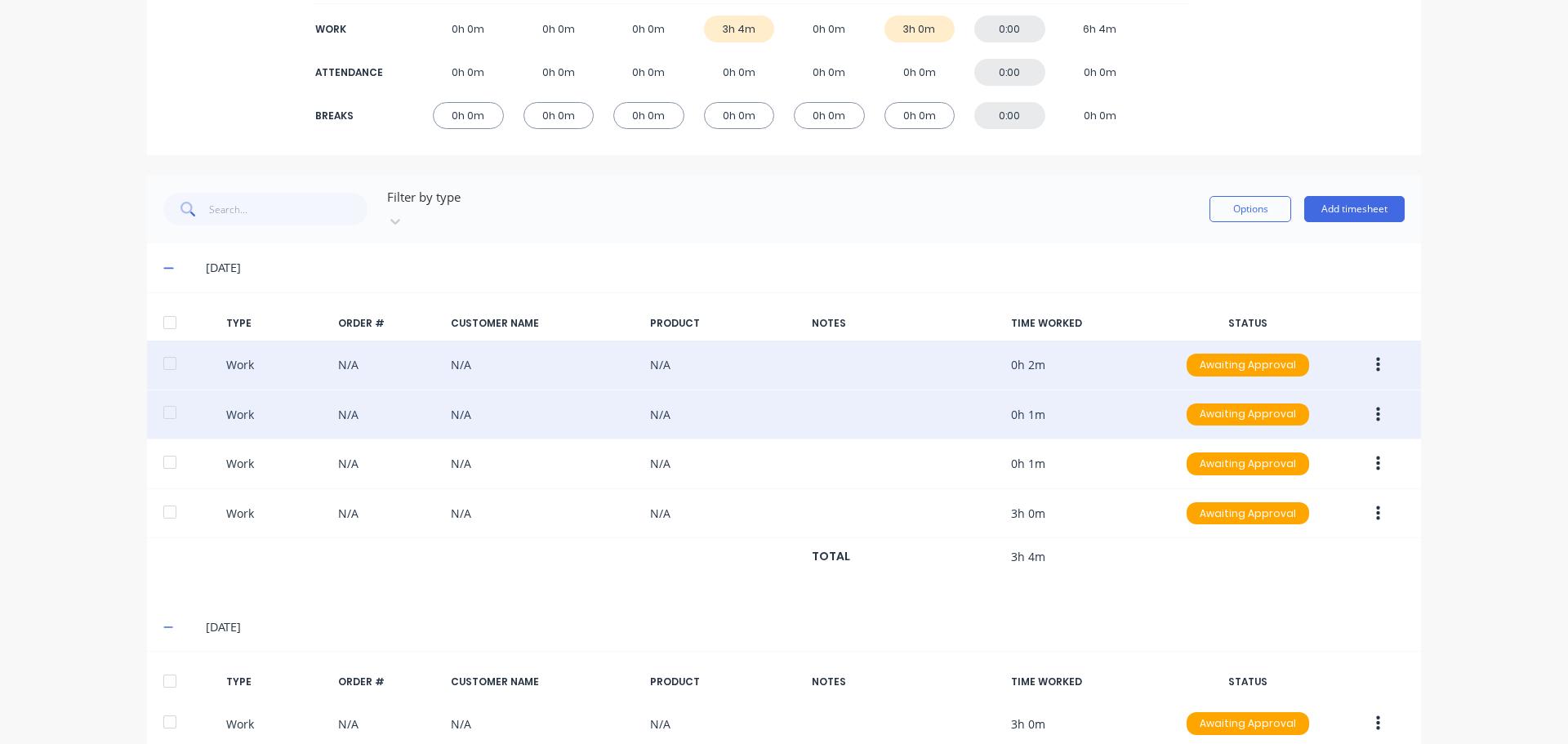
scroll to position [324, 0]
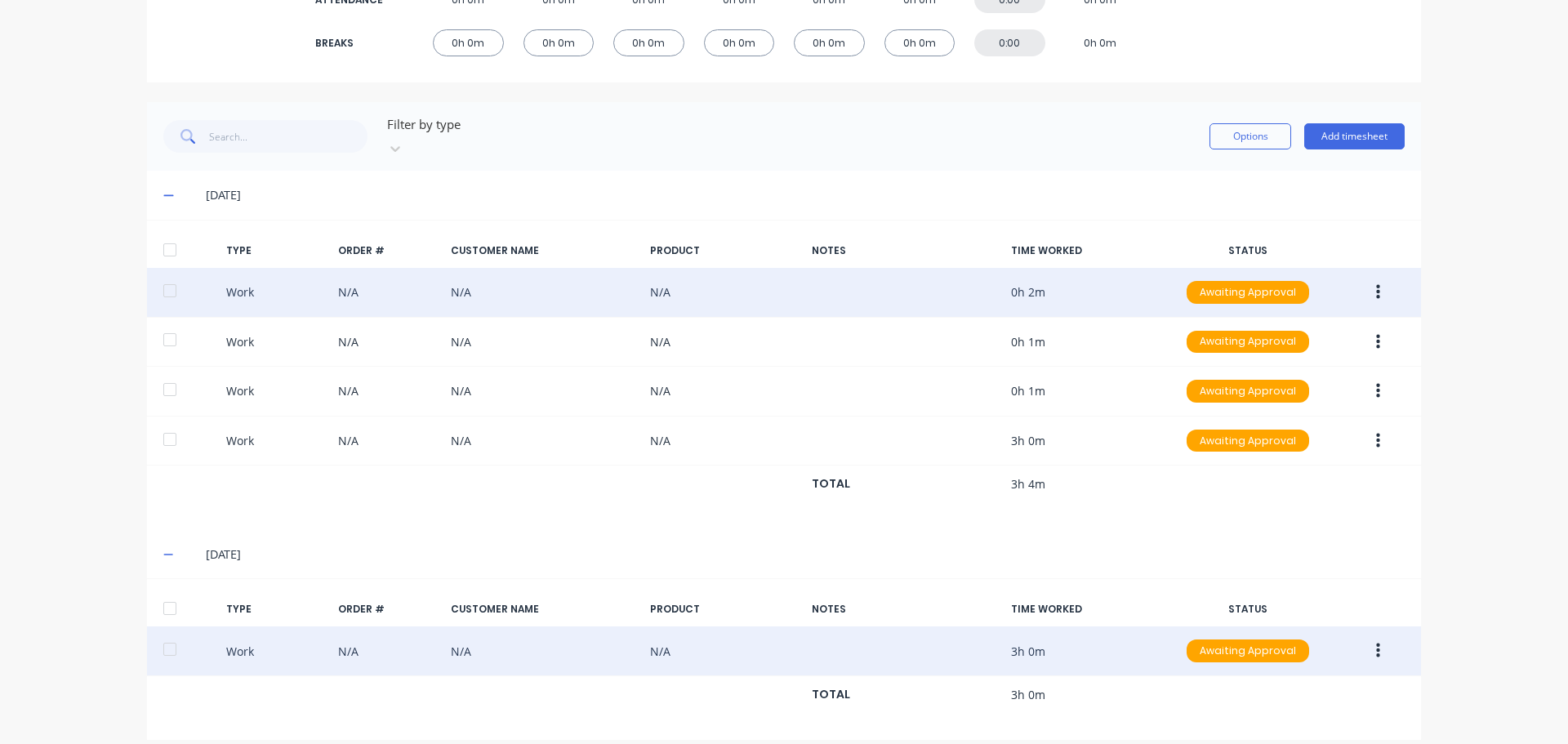
click at [344, 628] on div "Work N/A N/A N/A 3h 0m Awaiting Approval" at bounding box center [784, 651] width 1274 height 50
click at [1374, 636] on button "button" at bounding box center [1378, 651] width 38 height 30
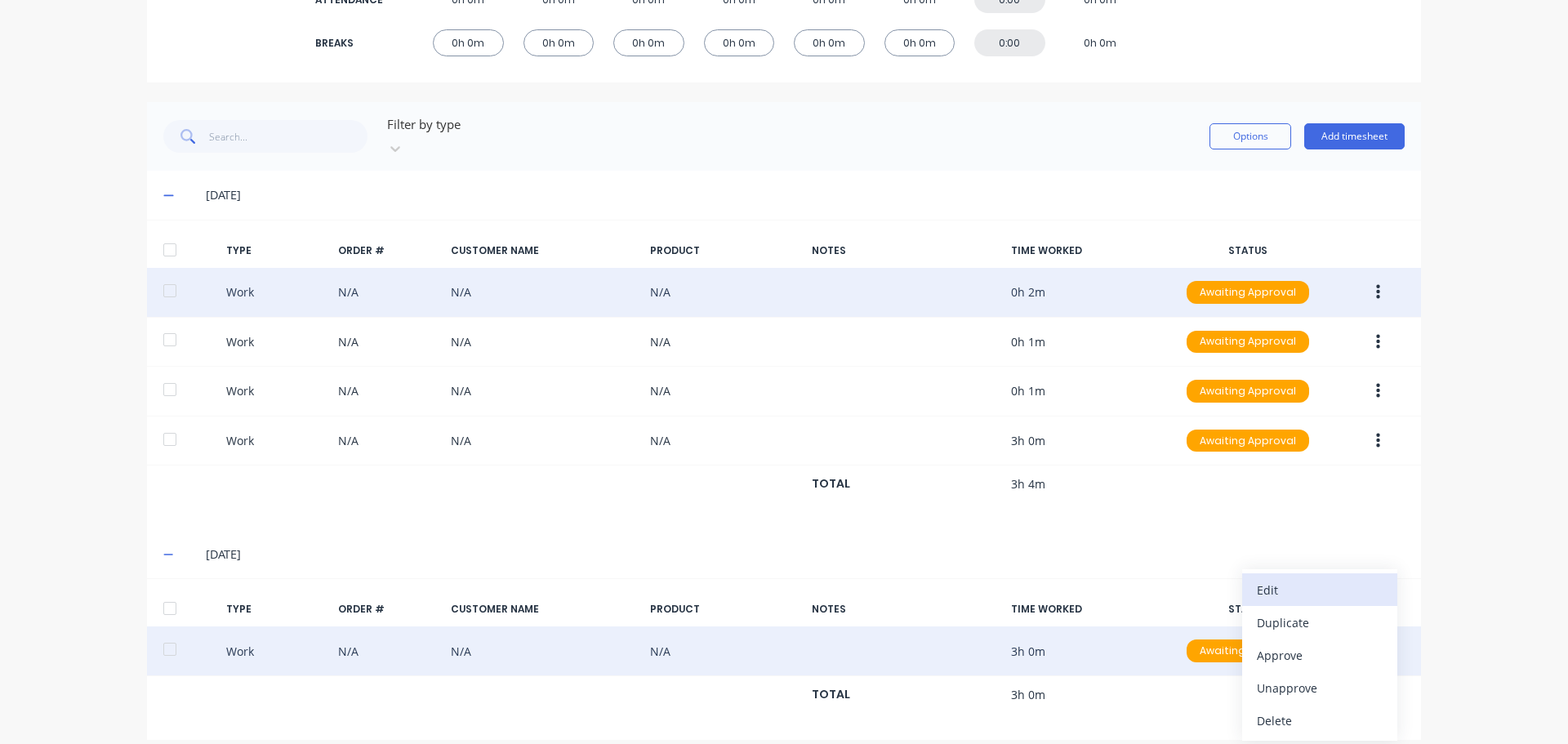
click at [1317, 578] on div "Edit" at bounding box center [1319, 589] width 126 height 23
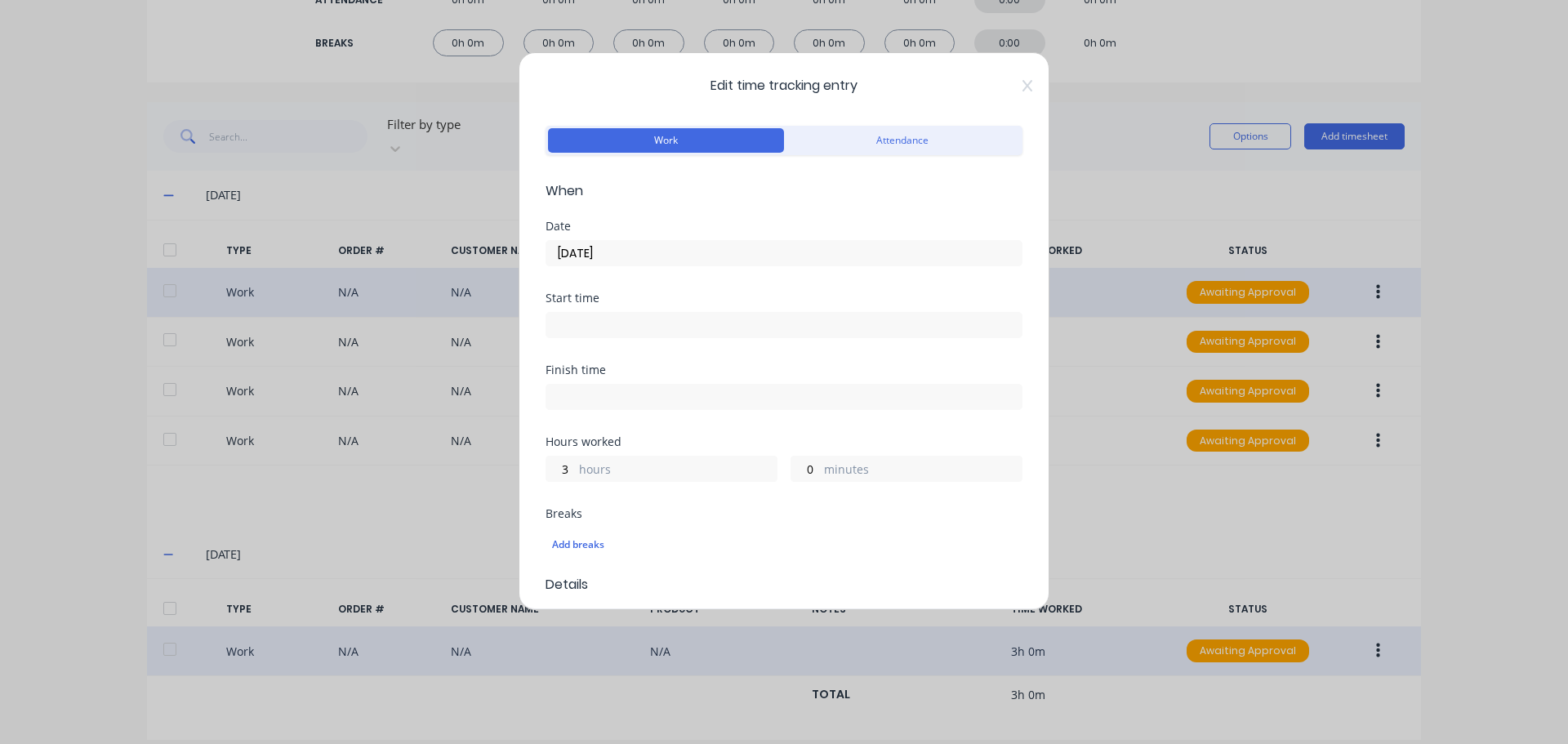
click at [1016, 93] on div "Edit time tracking entry Work Attendance When Date 11/10/2025 Start time Finish…" at bounding box center [784, 331] width 531 height 558
click at [1016, 92] on div "Edit time tracking entry Work Attendance When Date 11/10/2025 Start time Finish…" at bounding box center [784, 331] width 531 height 558
click at [1022, 87] on icon at bounding box center [1027, 85] width 10 height 11
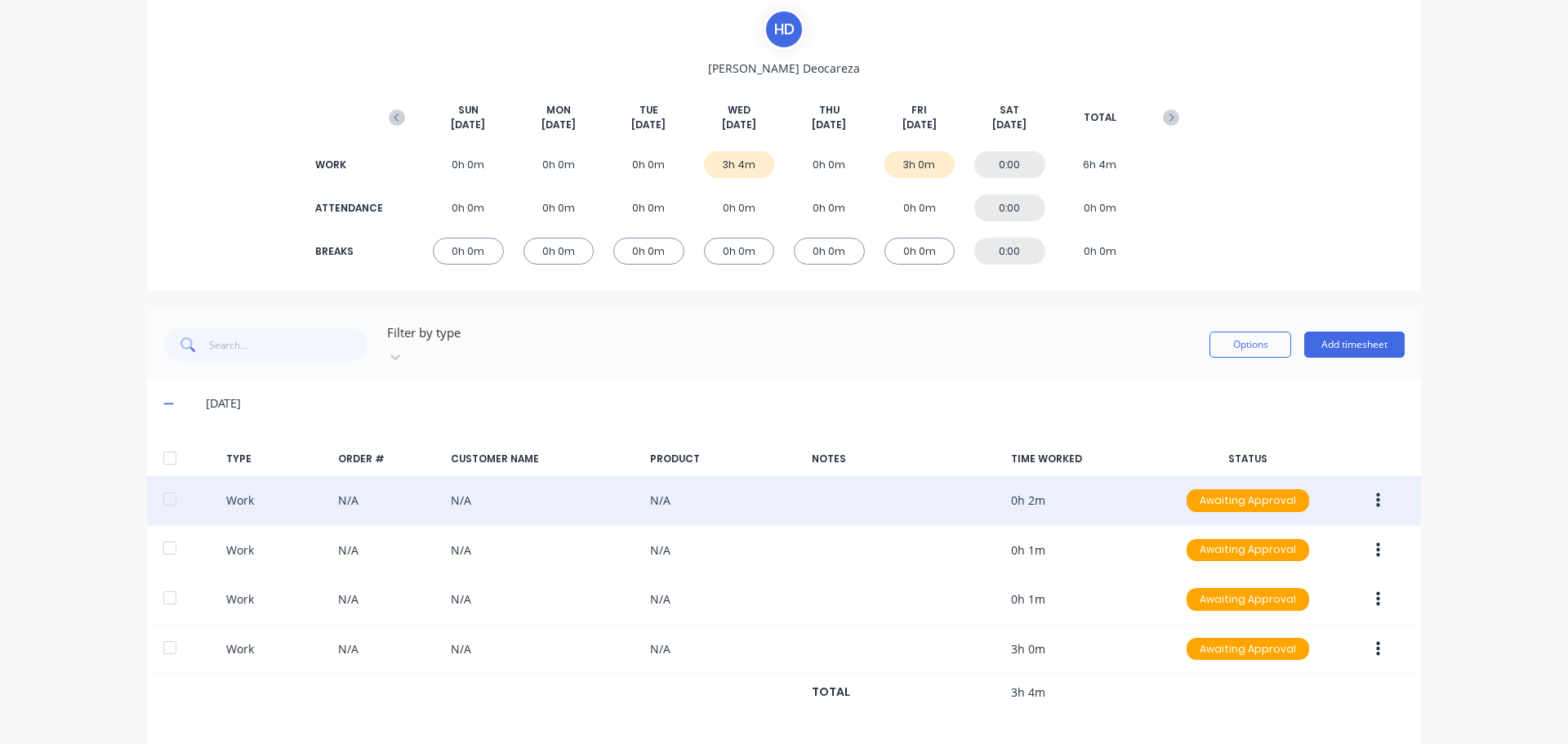
scroll to position [0, 0]
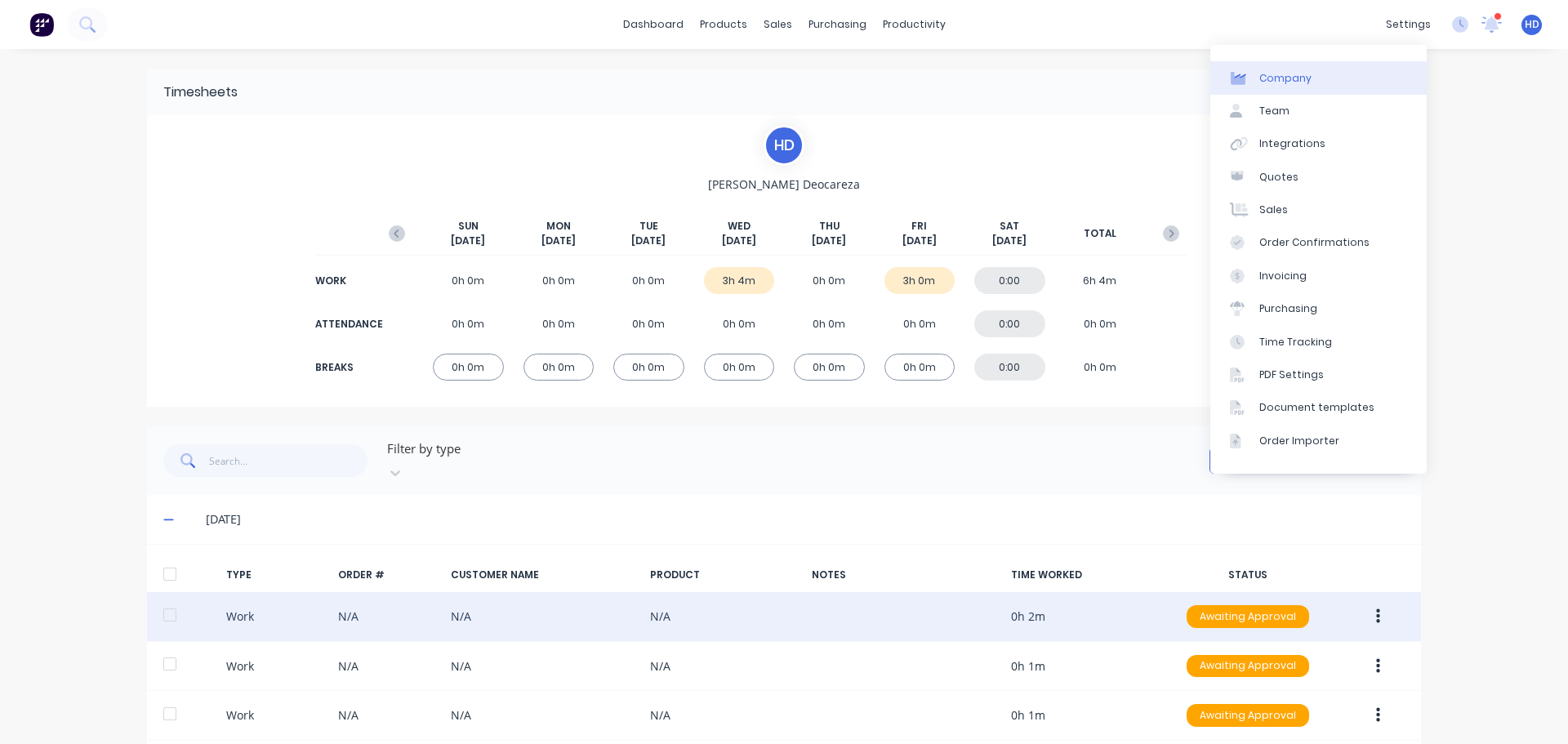
click at [1360, 85] on link "Company" at bounding box center [1318, 77] width 216 height 33
select select "GB"
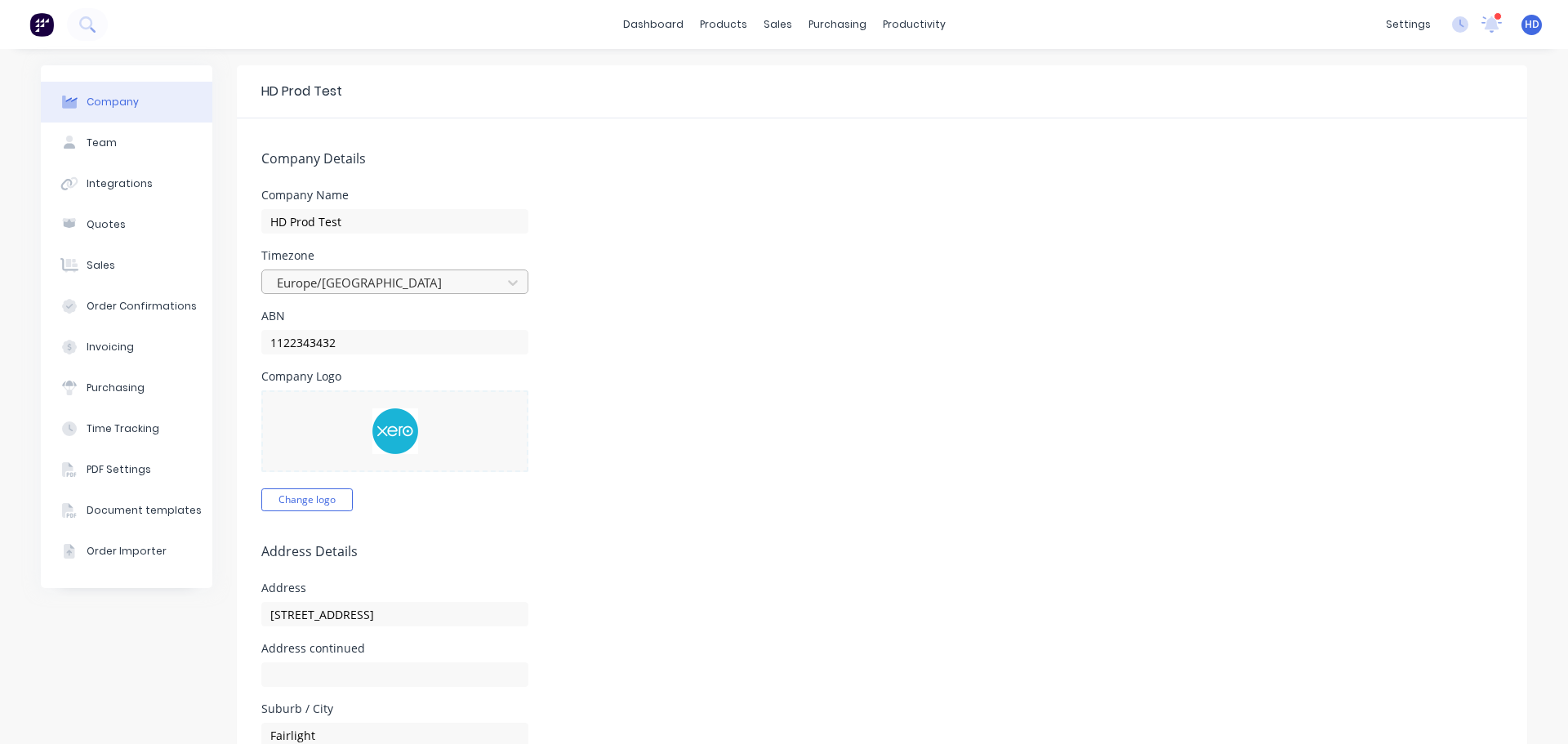
click at [401, 290] on div at bounding box center [384, 282] width 218 height 20
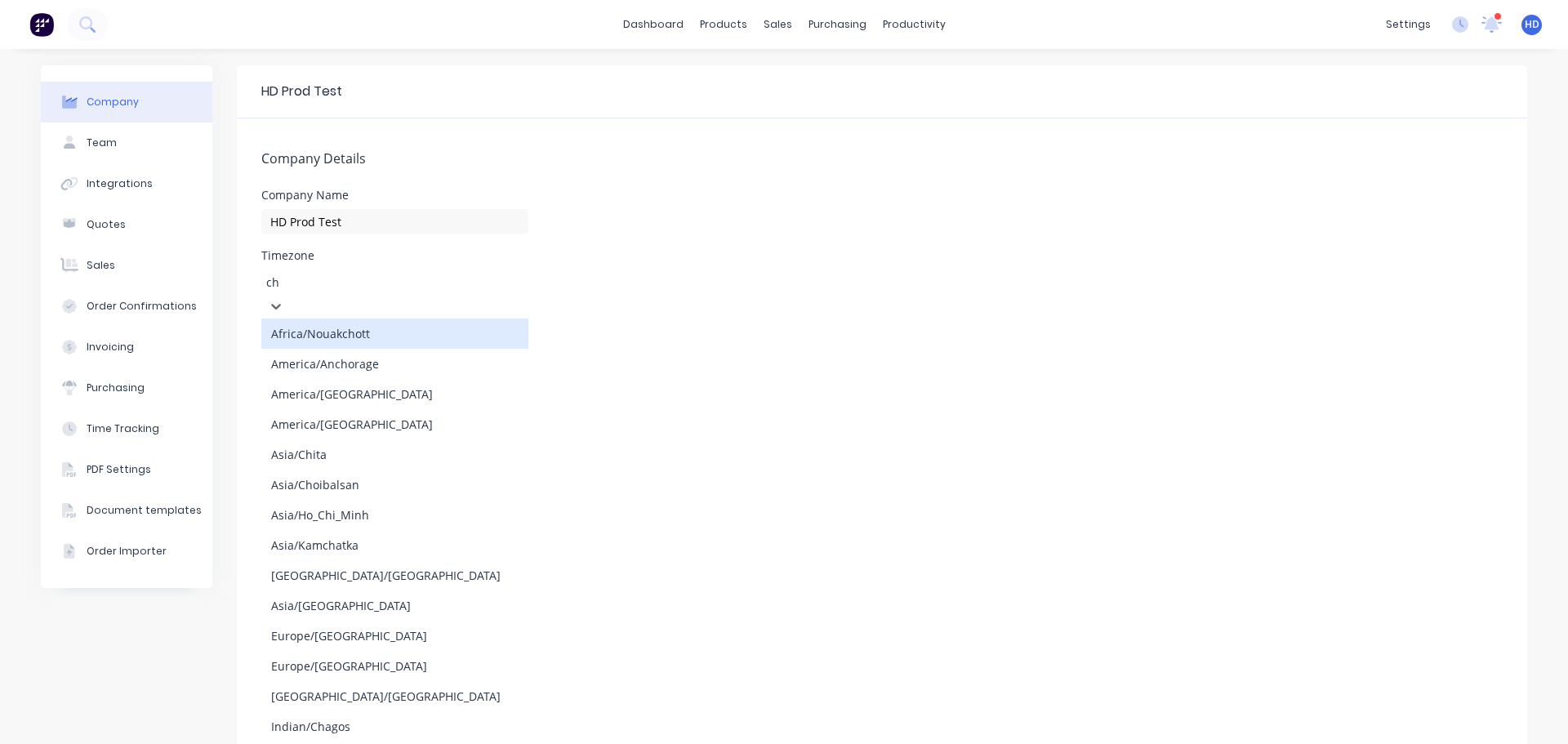
type input "chi"
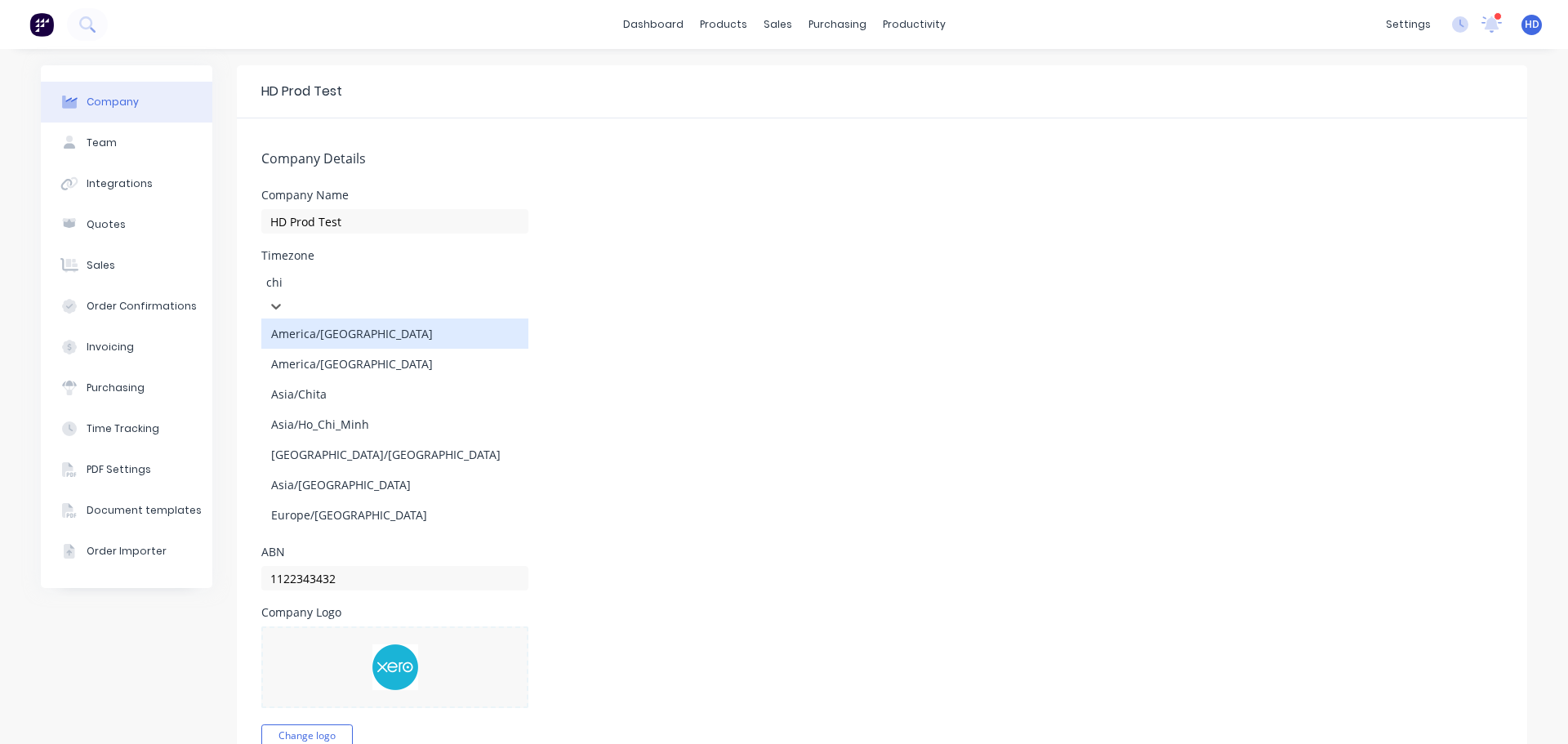
click at [409, 318] on div "America/Chicago" at bounding box center [395, 333] width 267 height 30
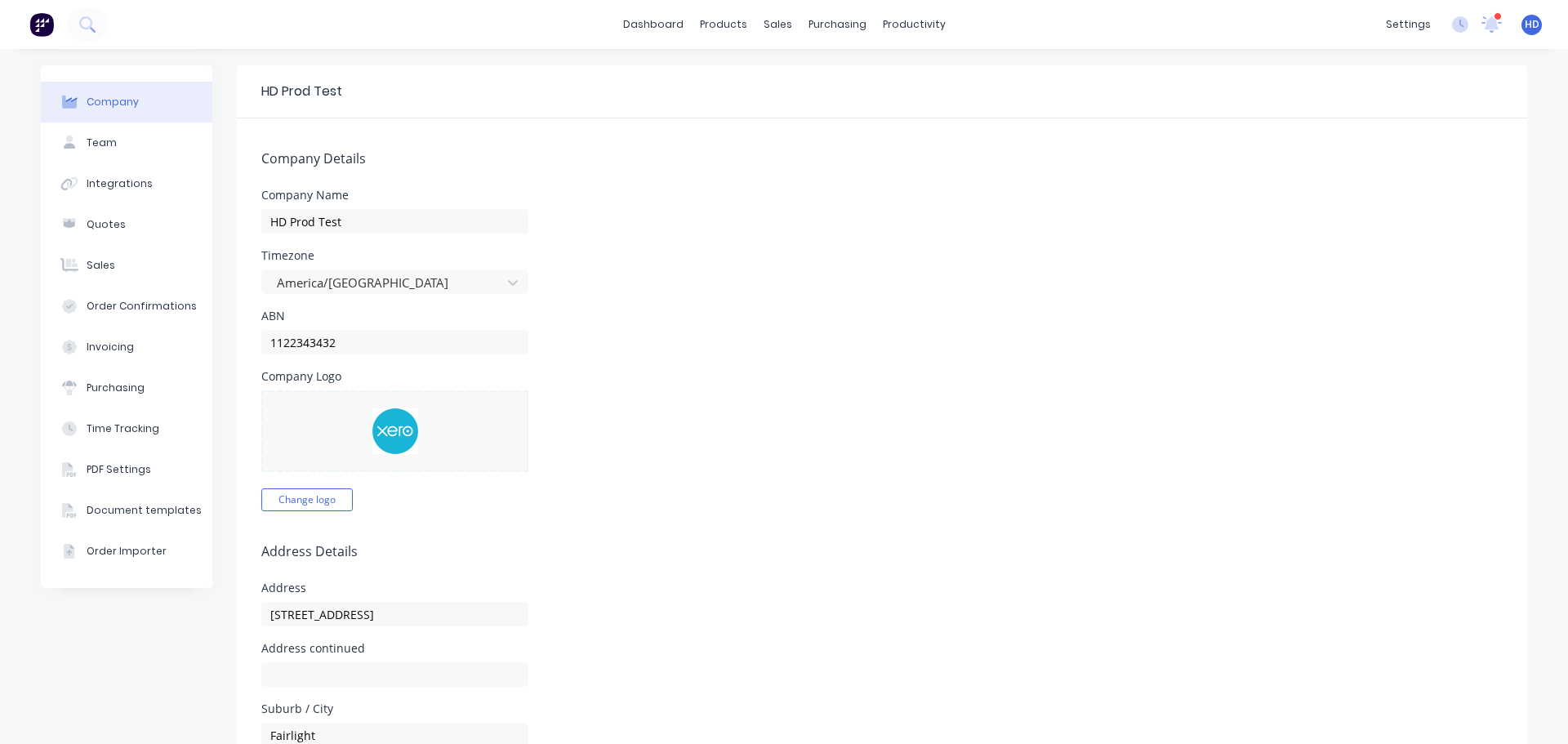
click at [1502, 23] on div "settings 10 new notifications Mark all as read Harry mentioned you in a message…" at bounding box center [1472, 24] width 190 height 24
drag, startPoint x: 1510, startPoint y: 23, endPoint x: 1501, endPoint y: 36, distance: 15.8
click at [1521, 23] on div "HD HD Prod Test Harry Deocareza Administrator Profile Sign out" at bounding box center [1531, 24] width 20 height 20
click at [1525, 27] on span "HD" at bounding box center [1531, 24] width 15 height 15
click at [1371, 173] on div "Profile" at bounding box center [1387, 172] width 33 height 15
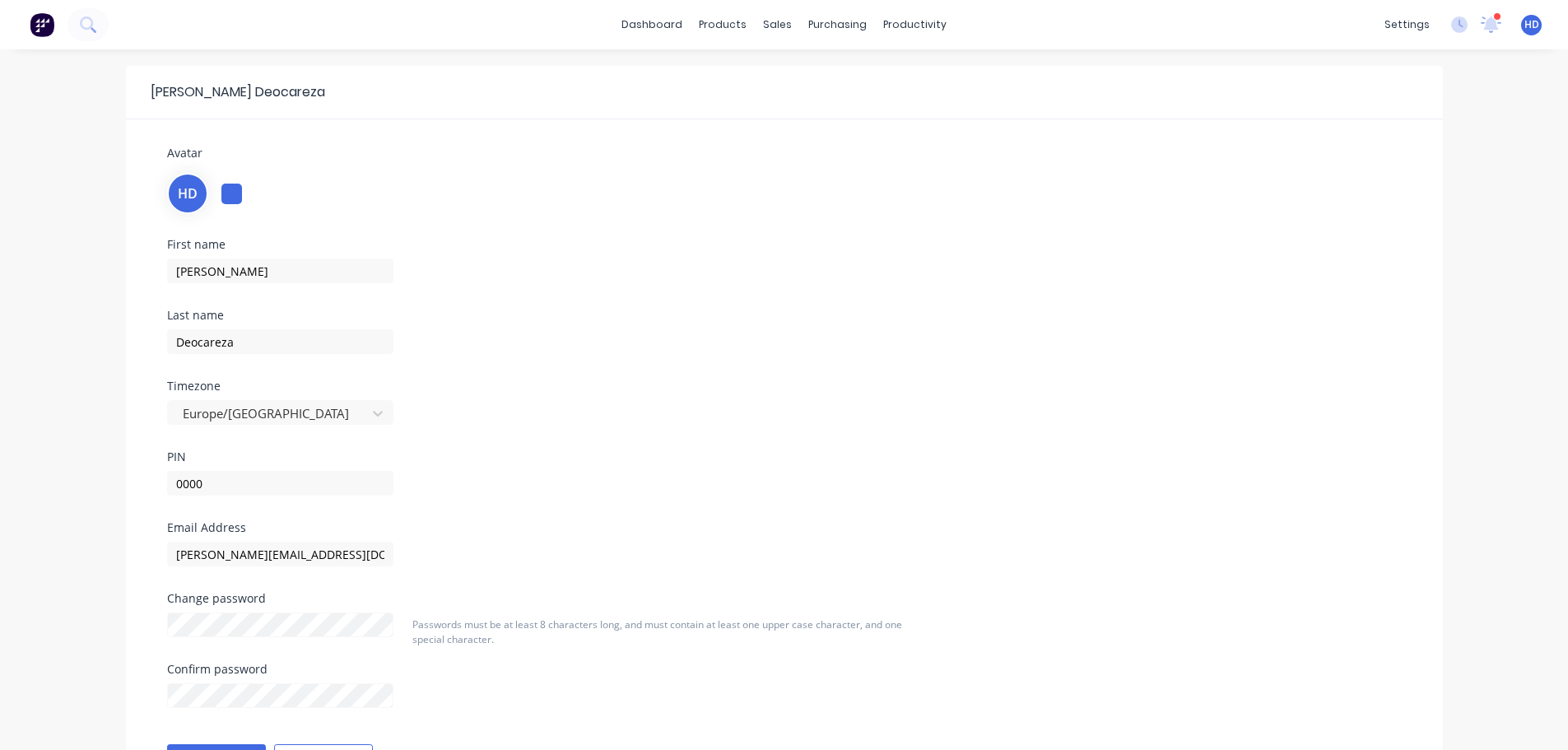
click at [239, 429] on div "Timezone Europe/London" at bounding box center [364, 415] width 395 height 71
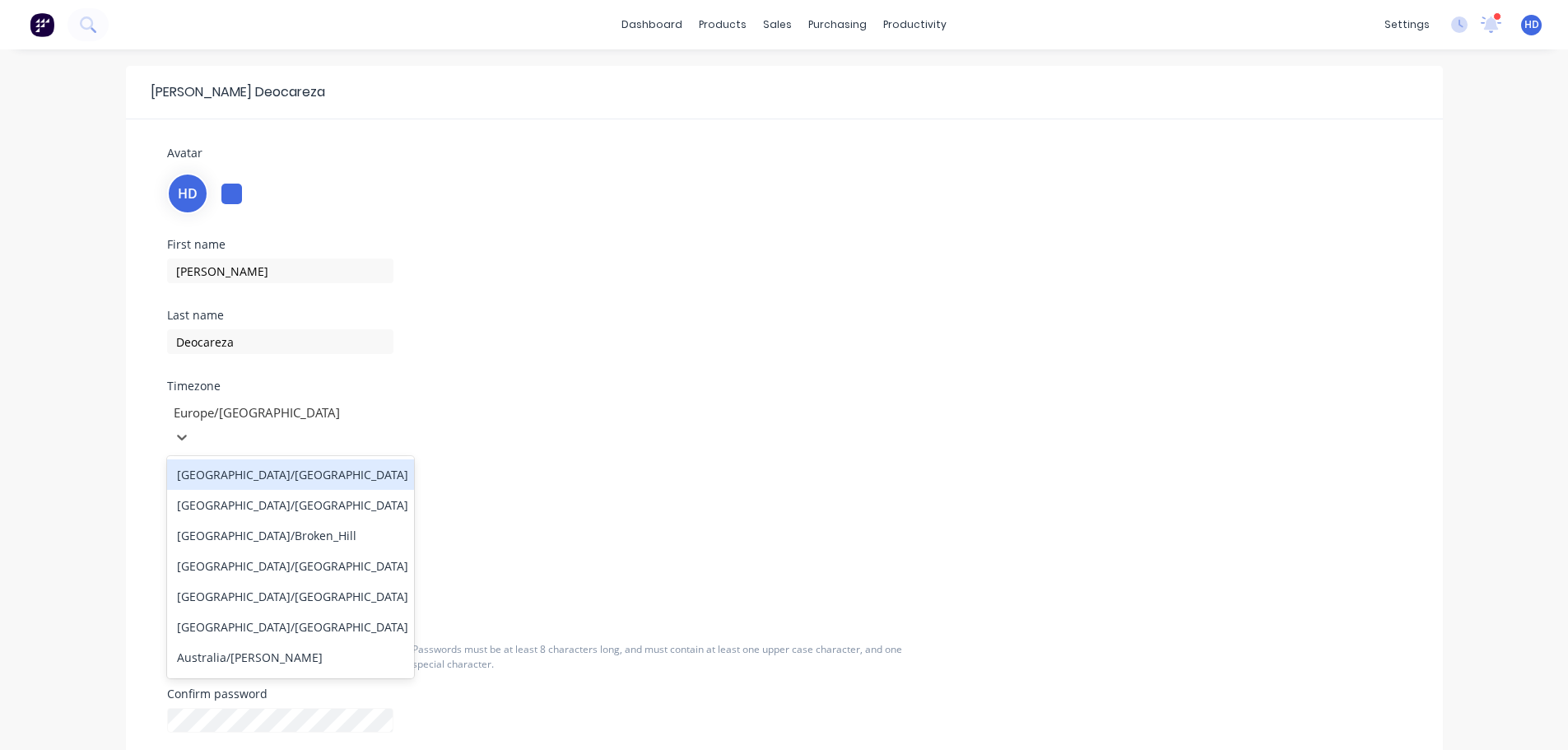
click at [253, 407] on div at bounding box center [290, 412] width 237 height 20
type input "chica"
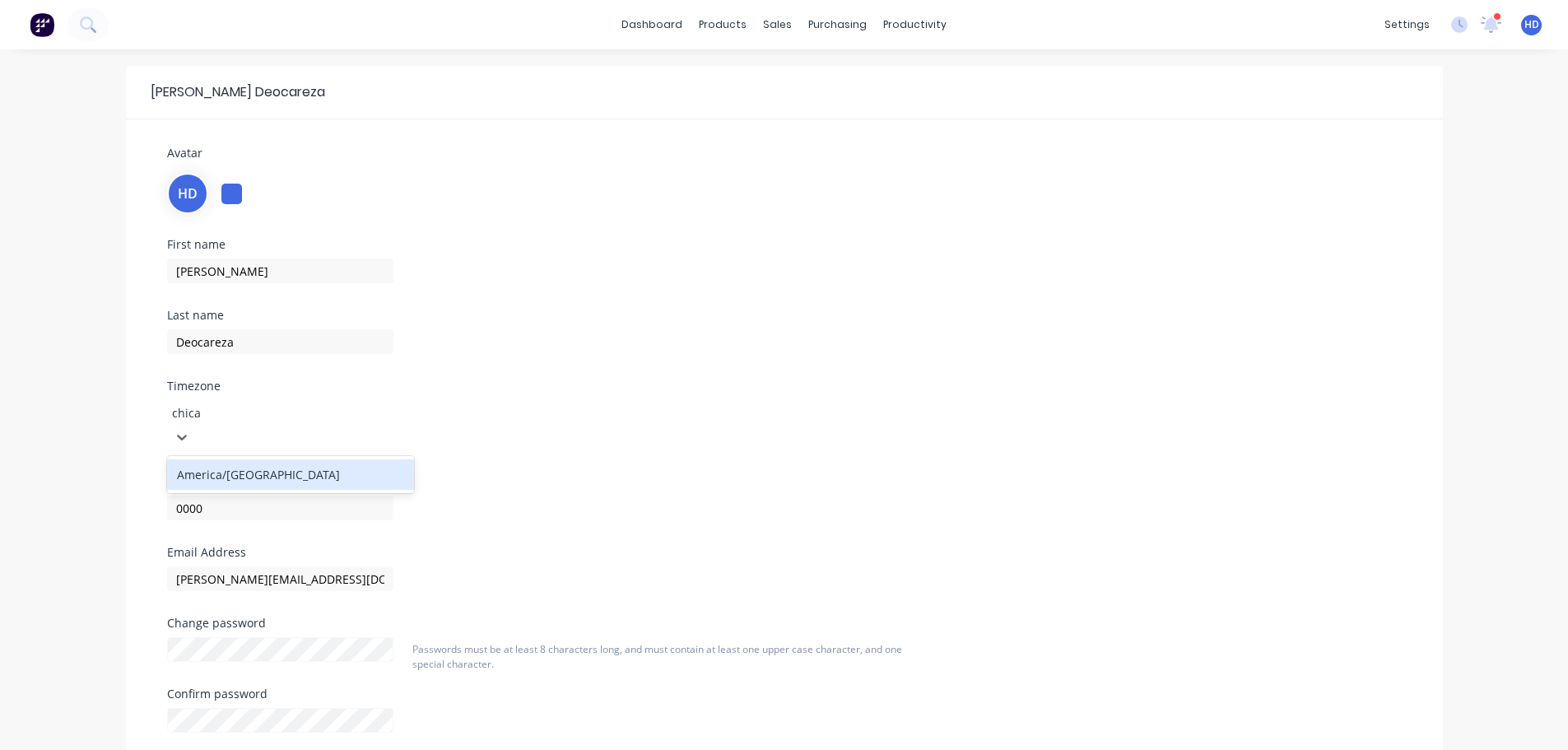
click at [264, 459] on div "America/Chicago" at bounding box center [291, 474] width 247 height 31
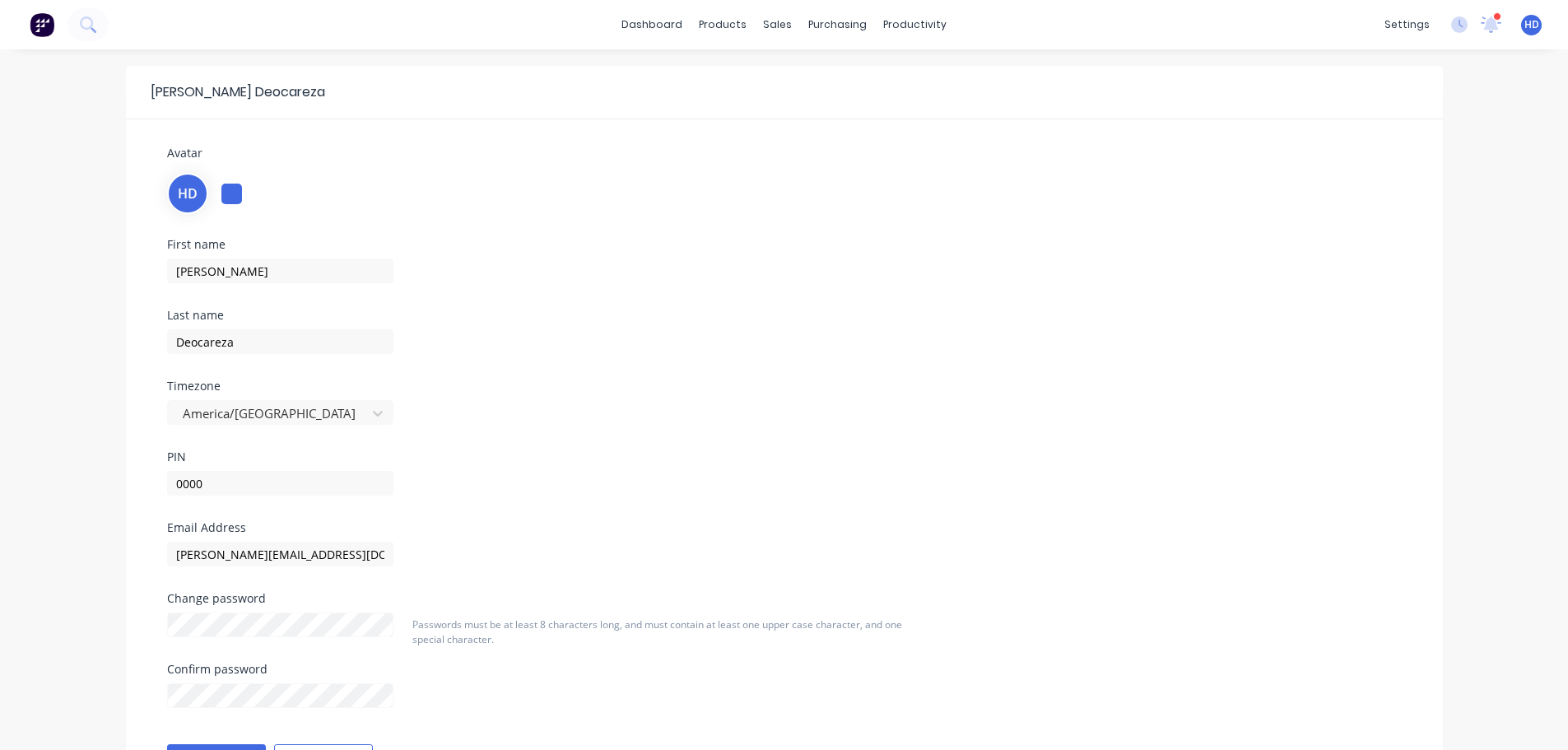
click at [819, 389] on div "First name Harry Last name Deocareza Timezone America/Chicago PIN 0000" at bounding box center [784, 379] width 1259 height 283
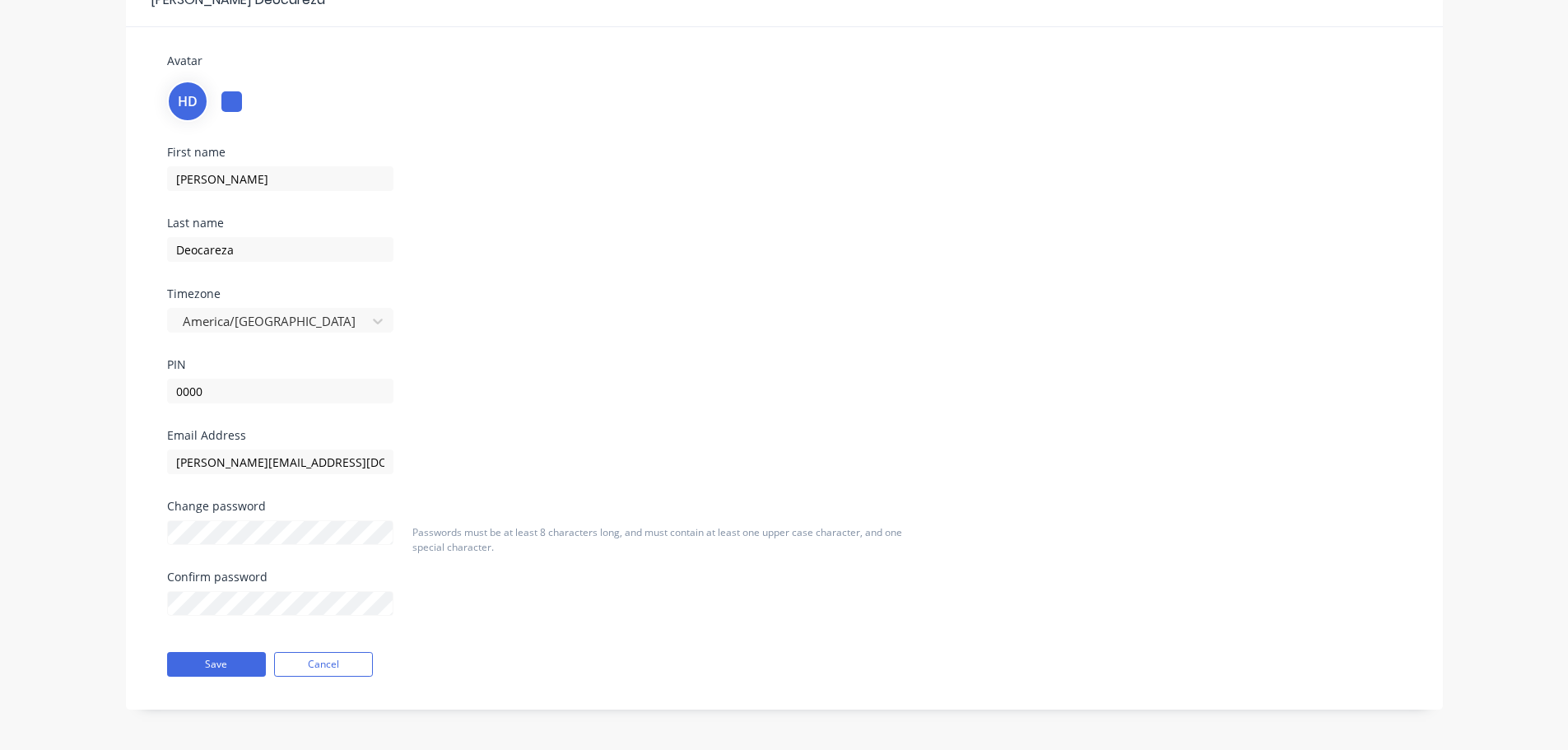
scroll to position [93, 0]
click at [194, 658] on button "Save" at bounding box center [216, 663] width 99 height 25
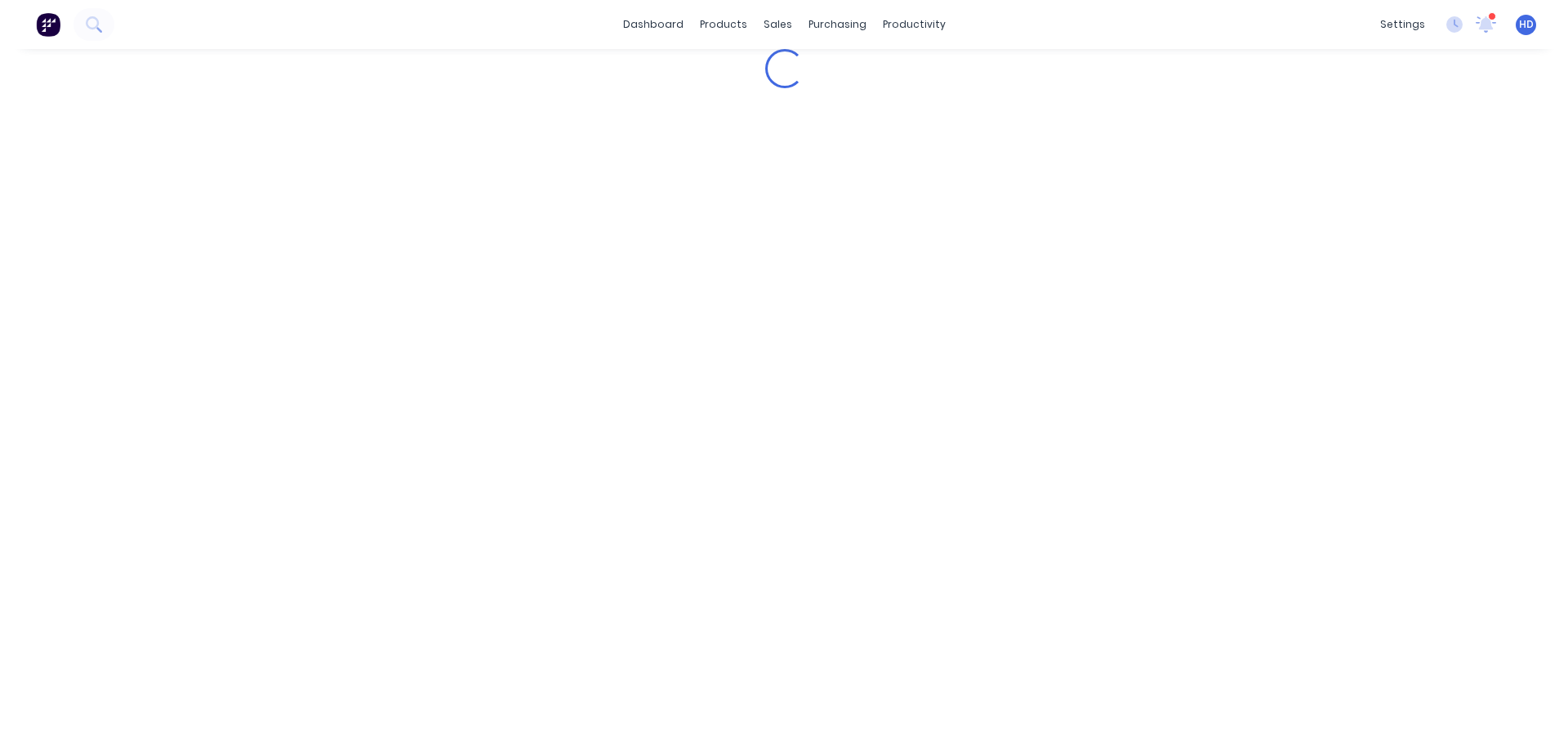
scroll to position [0, 0]
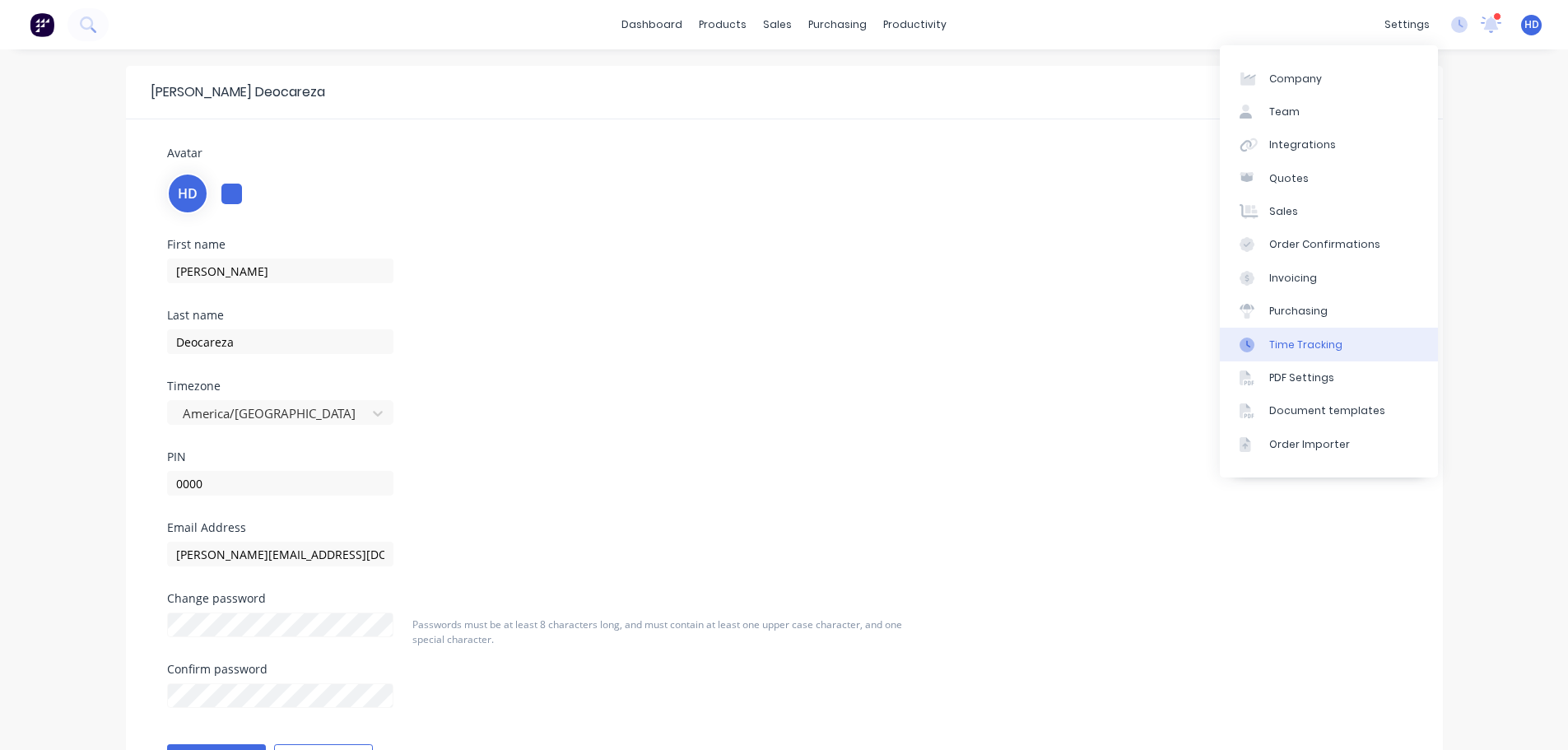
click at [1331, 351] on div "Time Tracking" at bounding box center [1306, 344] width 74 height 15
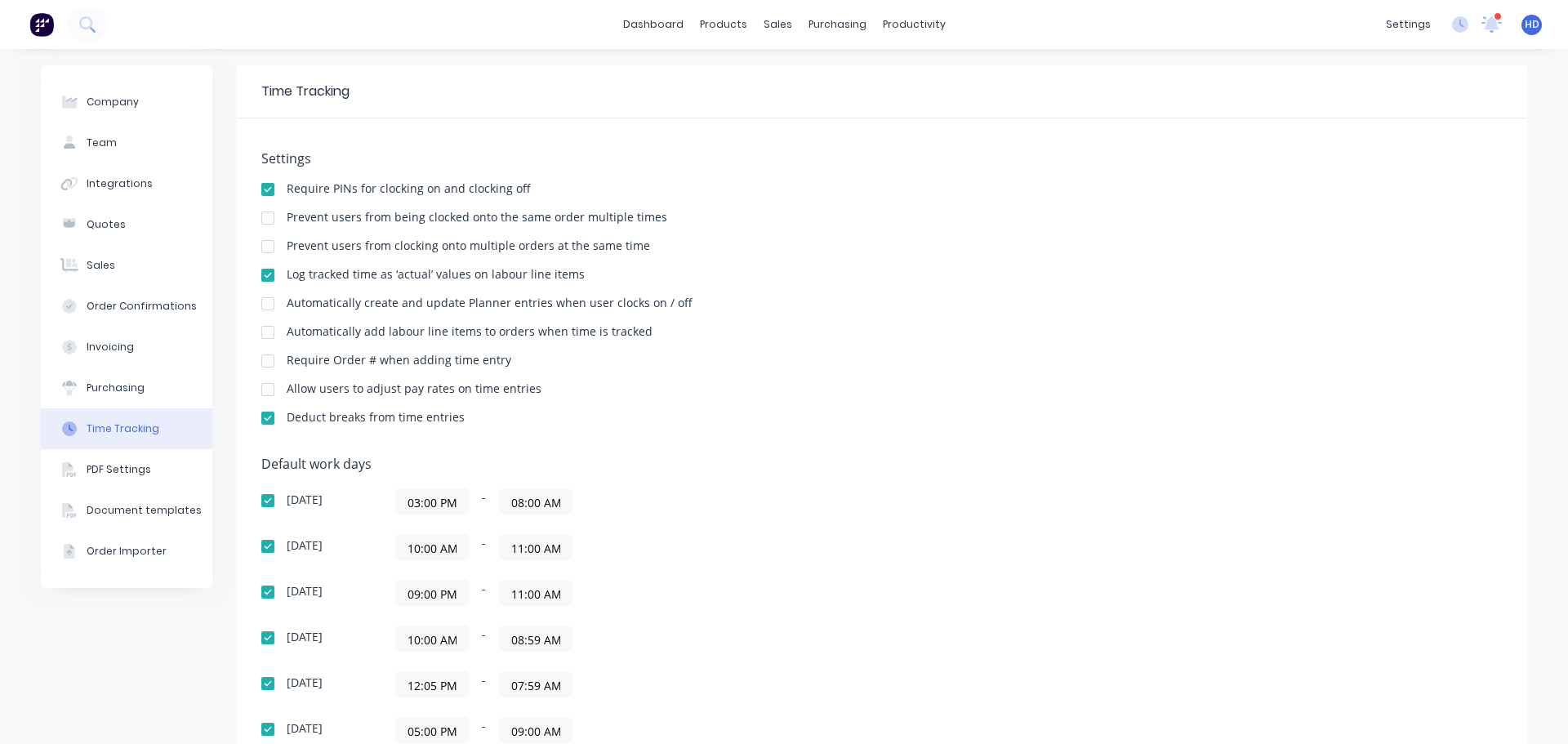
scroll to position [258, 0]
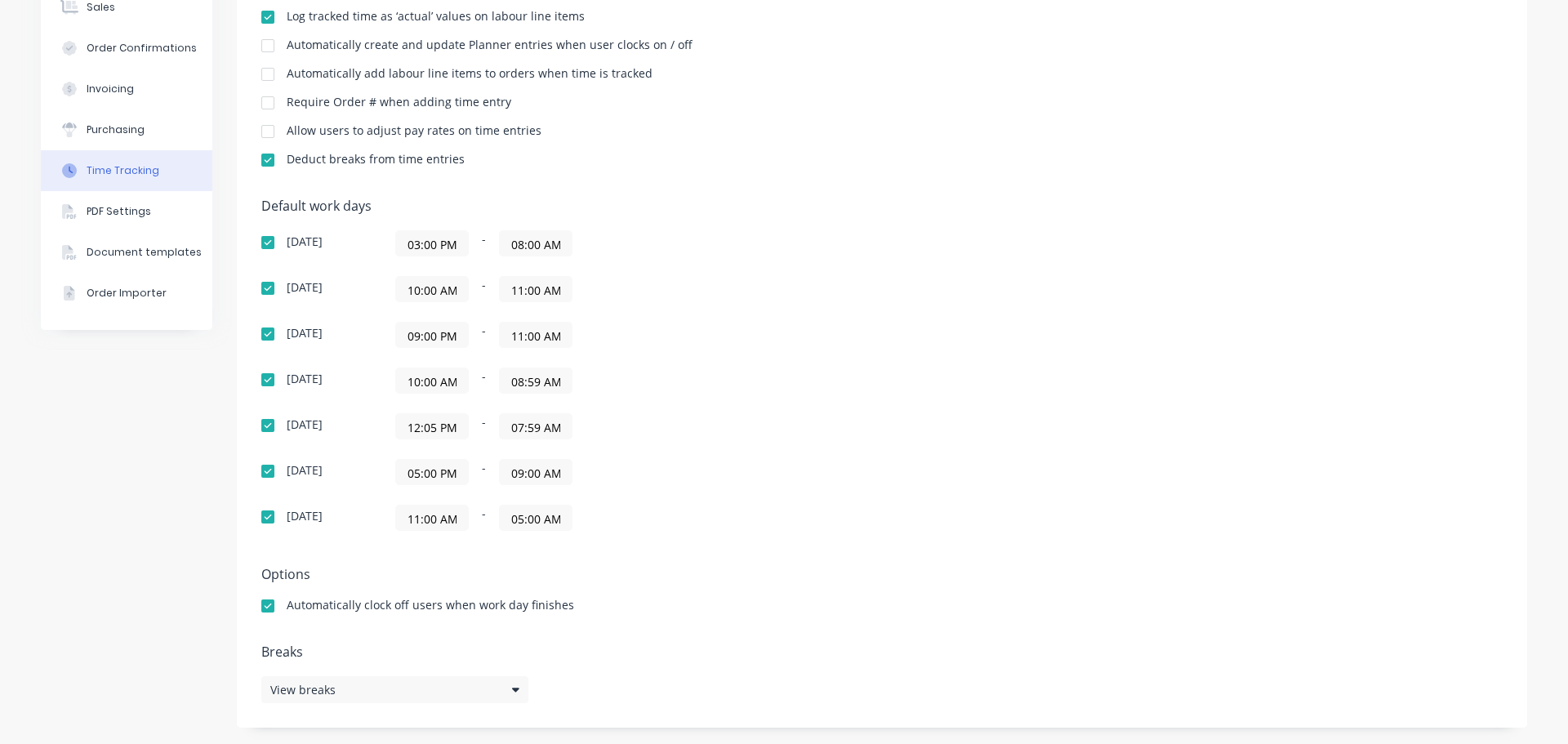
click at [424, 427] on input "12:05 PM" at bounding box center [432, 426] width 72 height 24
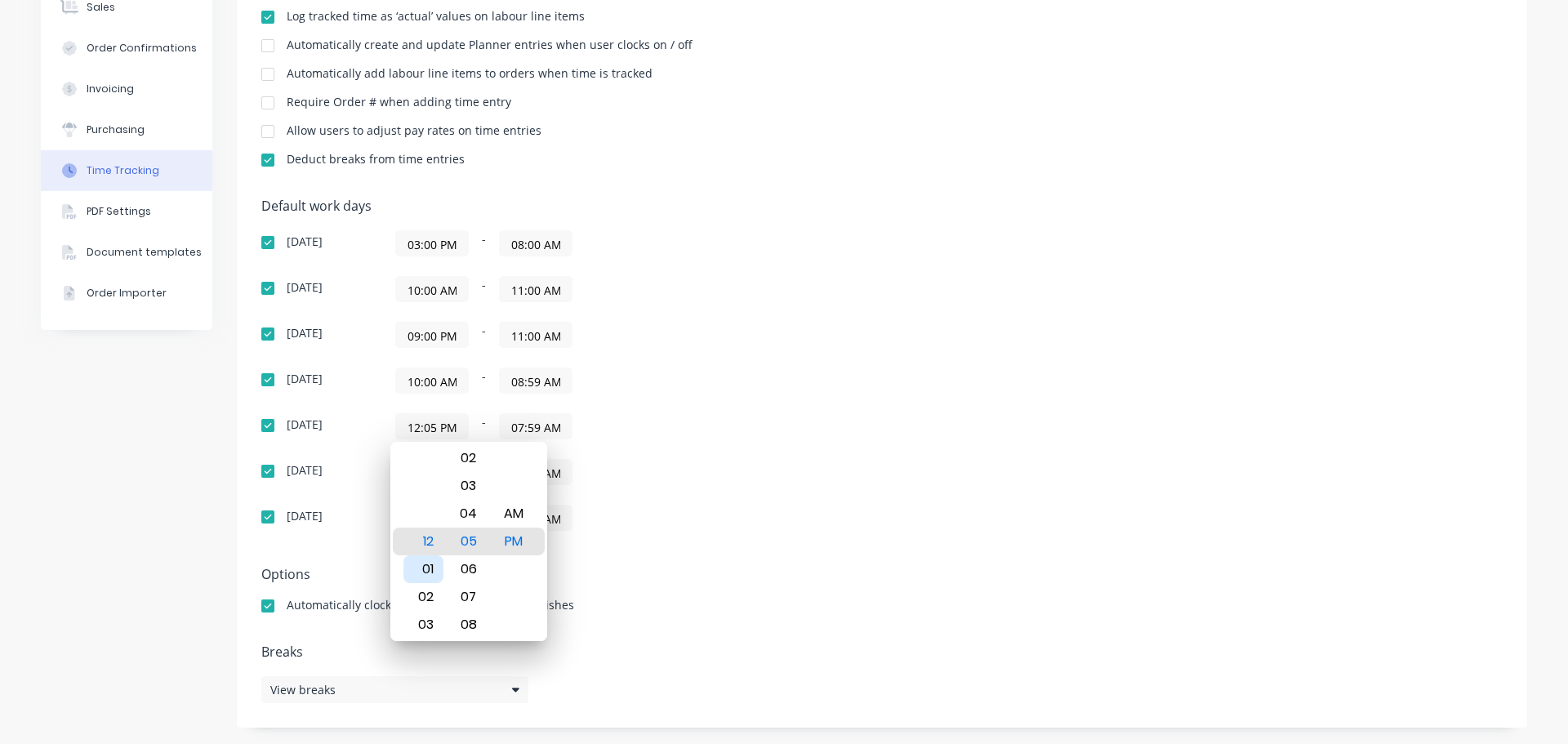
click at [426, 575] on div "01" at bounding box center [423, 569] width 40 height 28
click at [533, 508] on div "AM PM" at bounding box center [514, 541] width 45 height 2249
click at [513, 513] on div "AM" at bounding box center [513, 514] width 40 height 28
type input "01:05 AM"
click at [765, 395] on div "Sunday 03:00 PM - 08:00 AM Monday 10:00 AM - 11:00 AM Tuesday 09:00 PM - 11:00 …" at bounding box center [548, 381] width 572 height 301
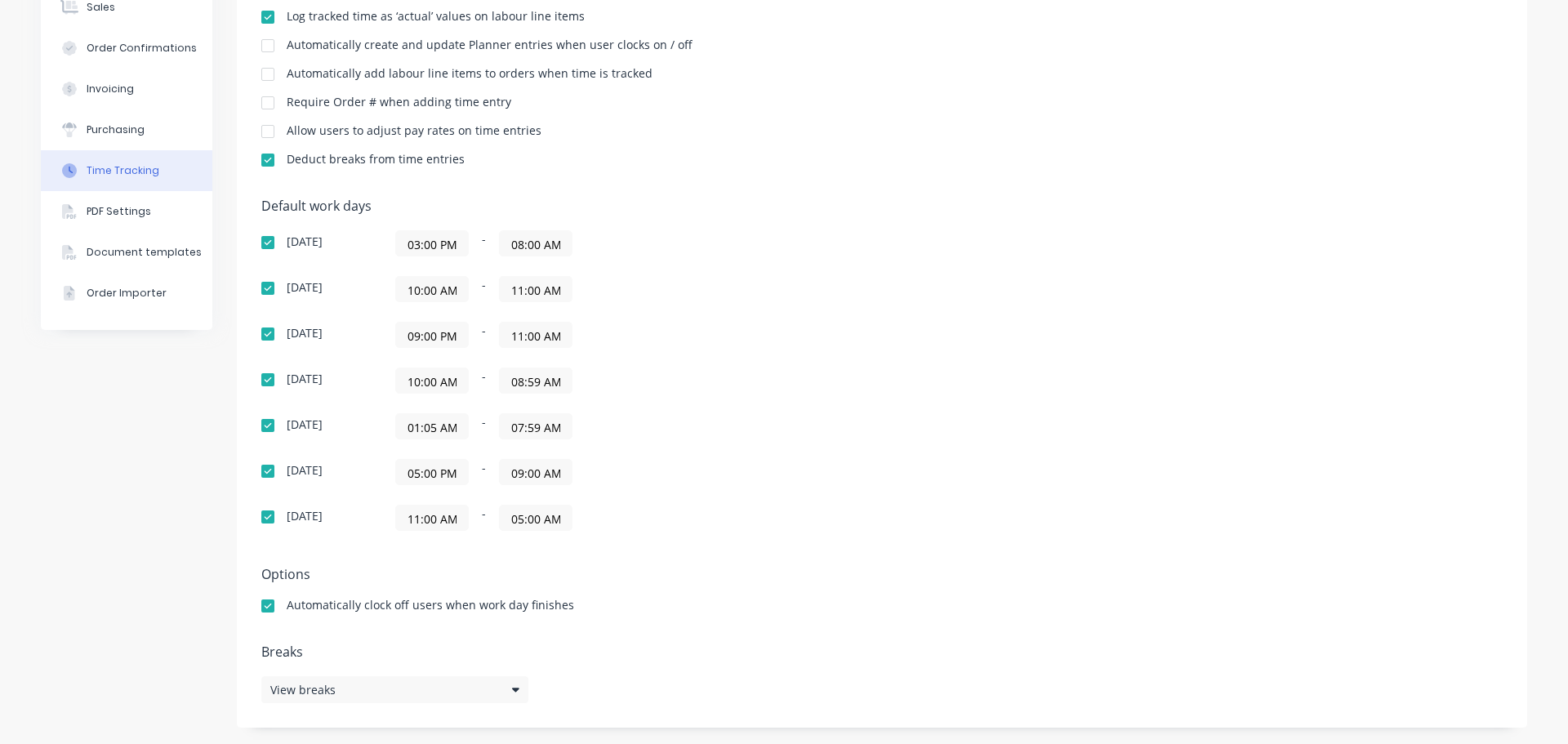
click at [525, 428] on input "07:59 AM" at bounding box center [535, 426] width 72 height 24
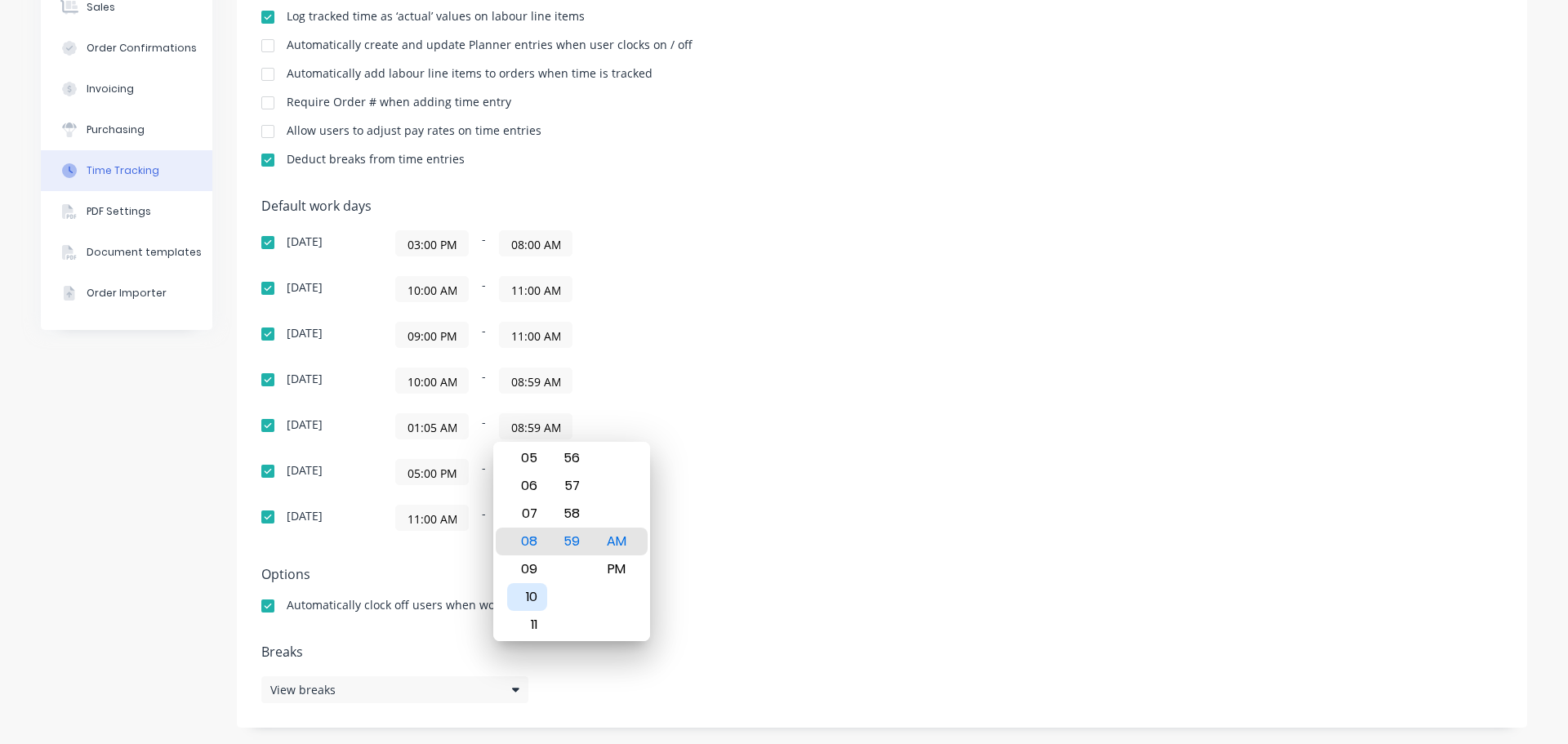
click at [533, 598] on div "10" at bounding box center [527, 597] width 40 height 28
click at [620, 574] on div "PM" at bounding box center [617, 569] width 40 height 28
type input "10:59 PM"
click at [812, 445] on div "Sunday 03:00 PM - 08:00 AM Monday 10:00 AM - 11:00 AM Tuesday 09:00 PM - 11:00 …" at bounding box center [548, 381] width 572 height 301
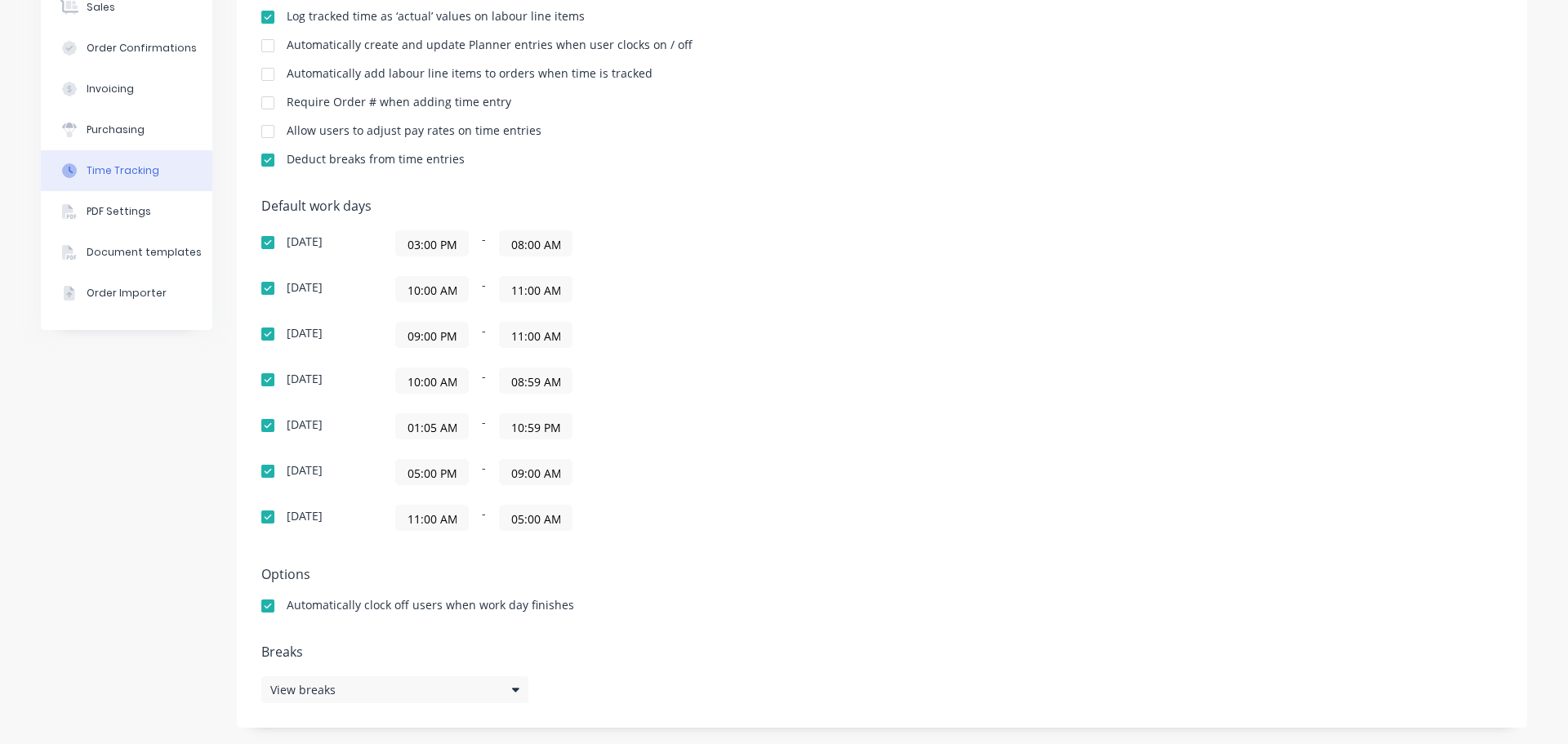
scroll to position [0, 0]
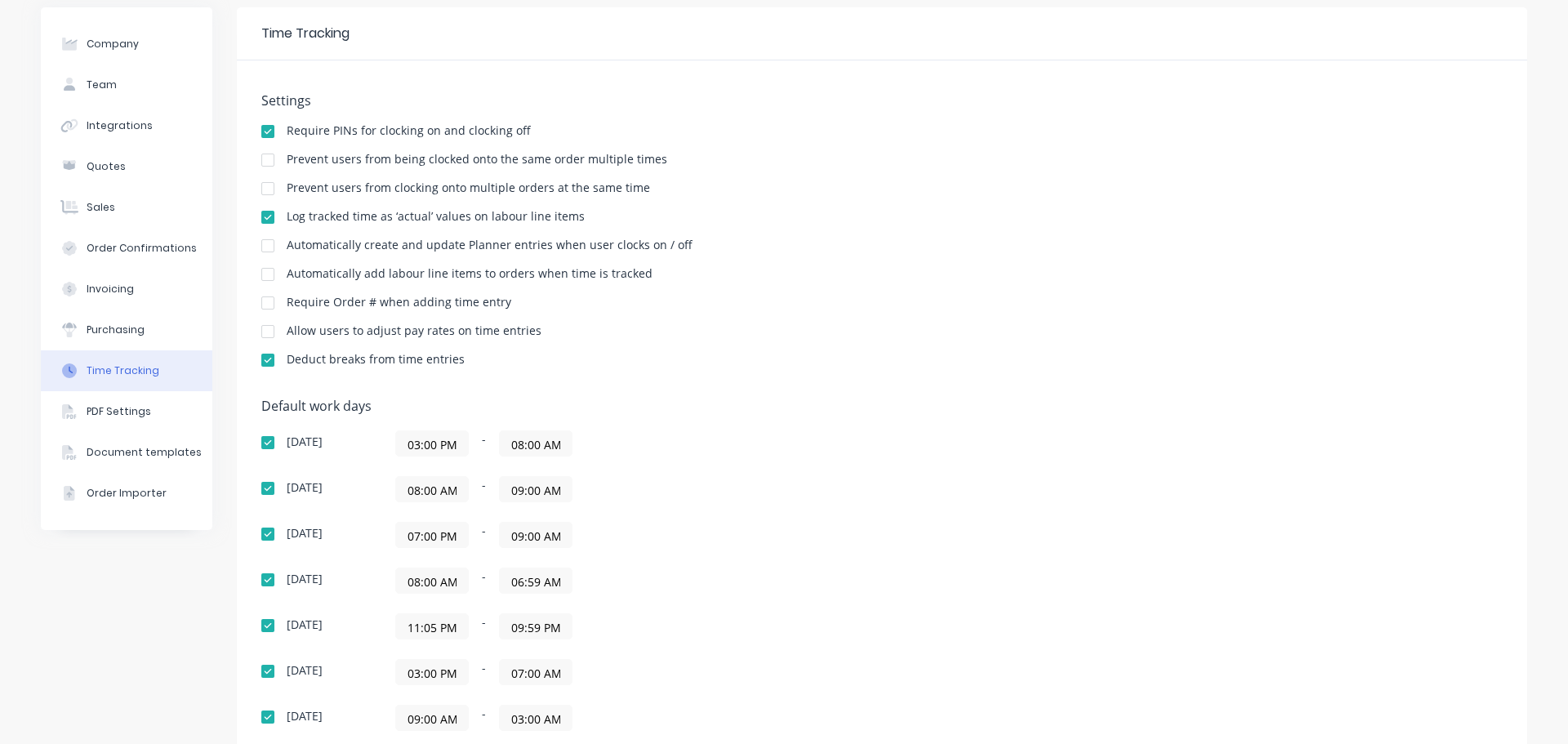
scroll to position [245, 0]
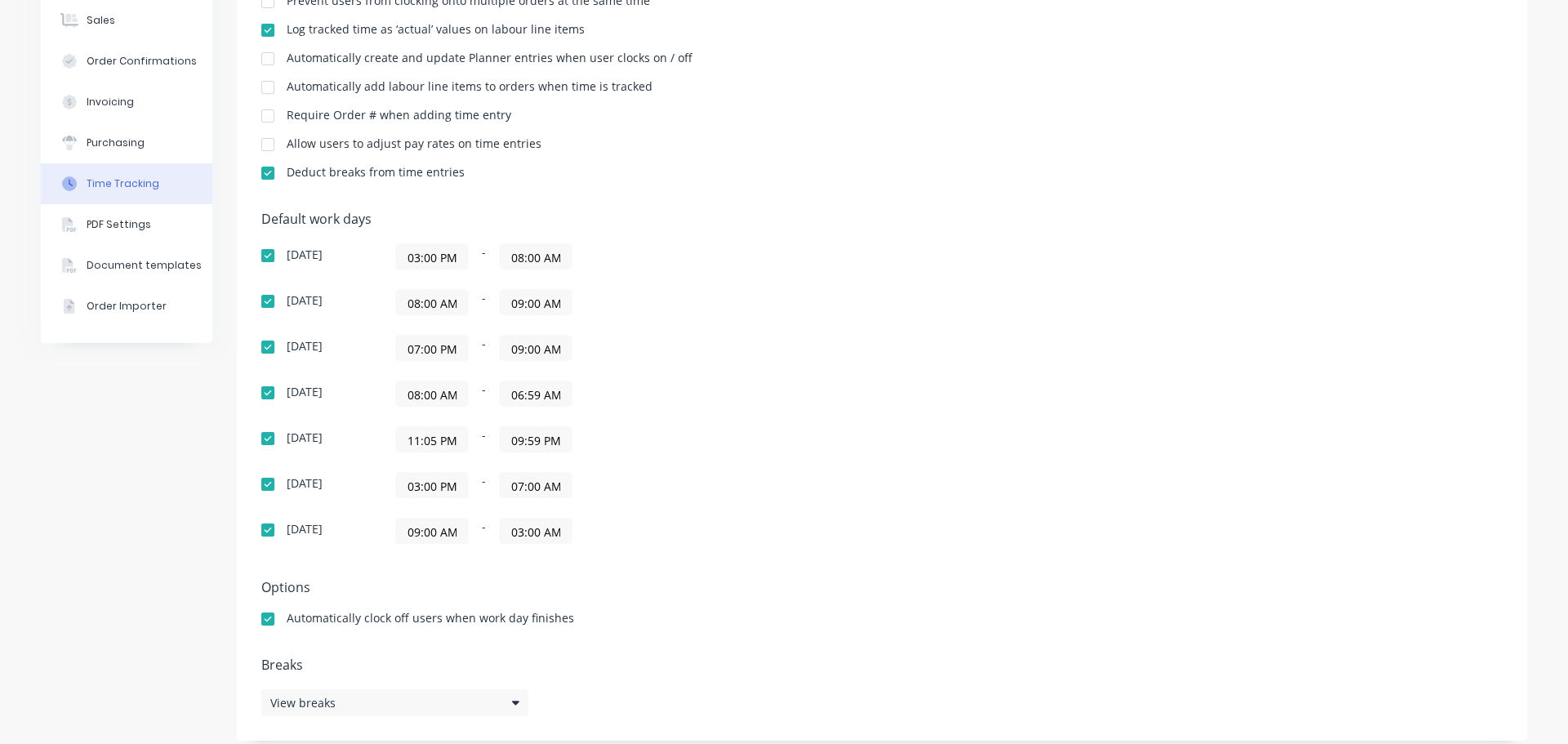
click at [422, 439] on input "11:05 PM" at bounding box center [432, 439] width 72 height 24
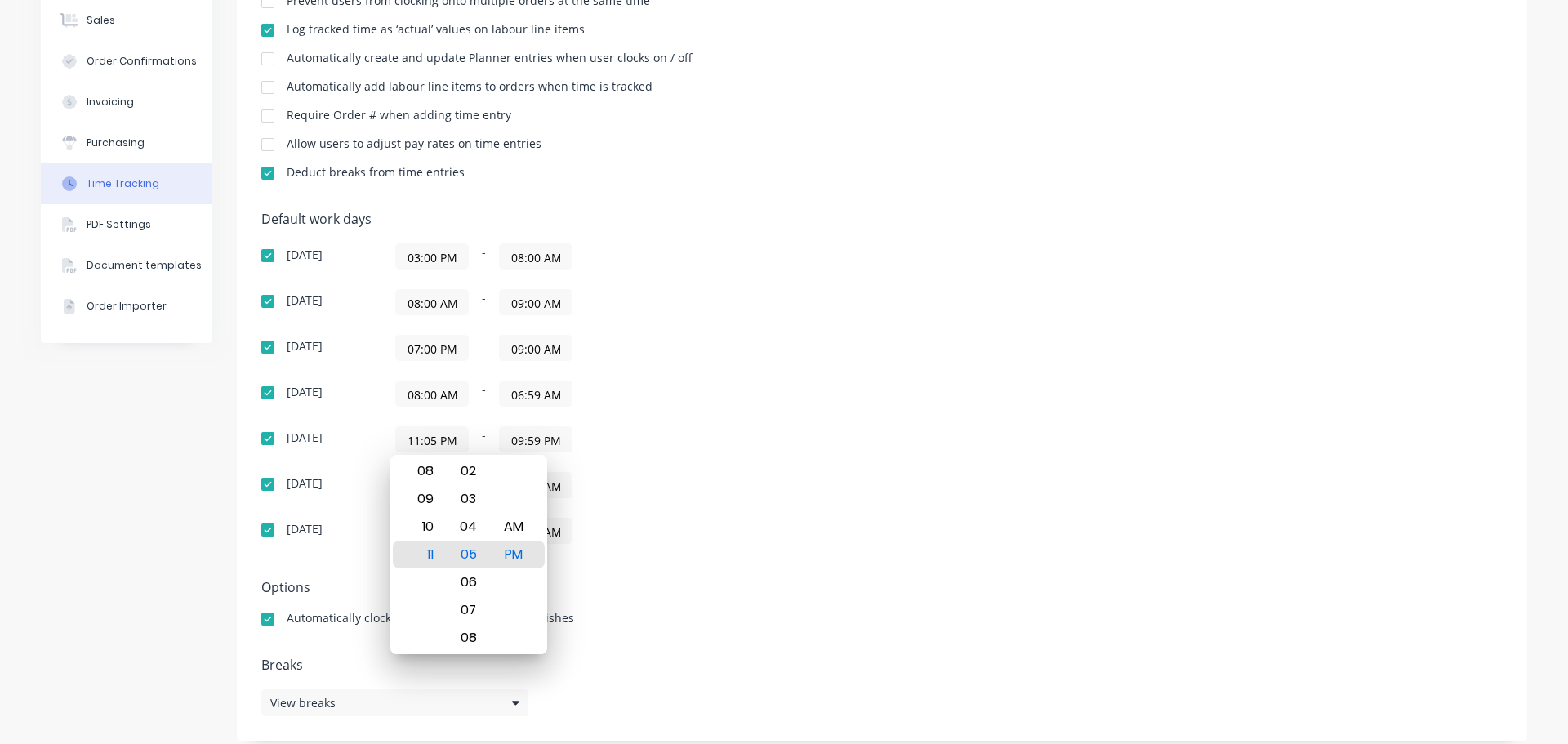
click at [867, 424] on div "Default work days Sunday 03:00 PM - 08:00 AM Monday 08:00 AM - 09:00 AM Tuesday…" at bounding box center [882, 387] width 1241 height 352
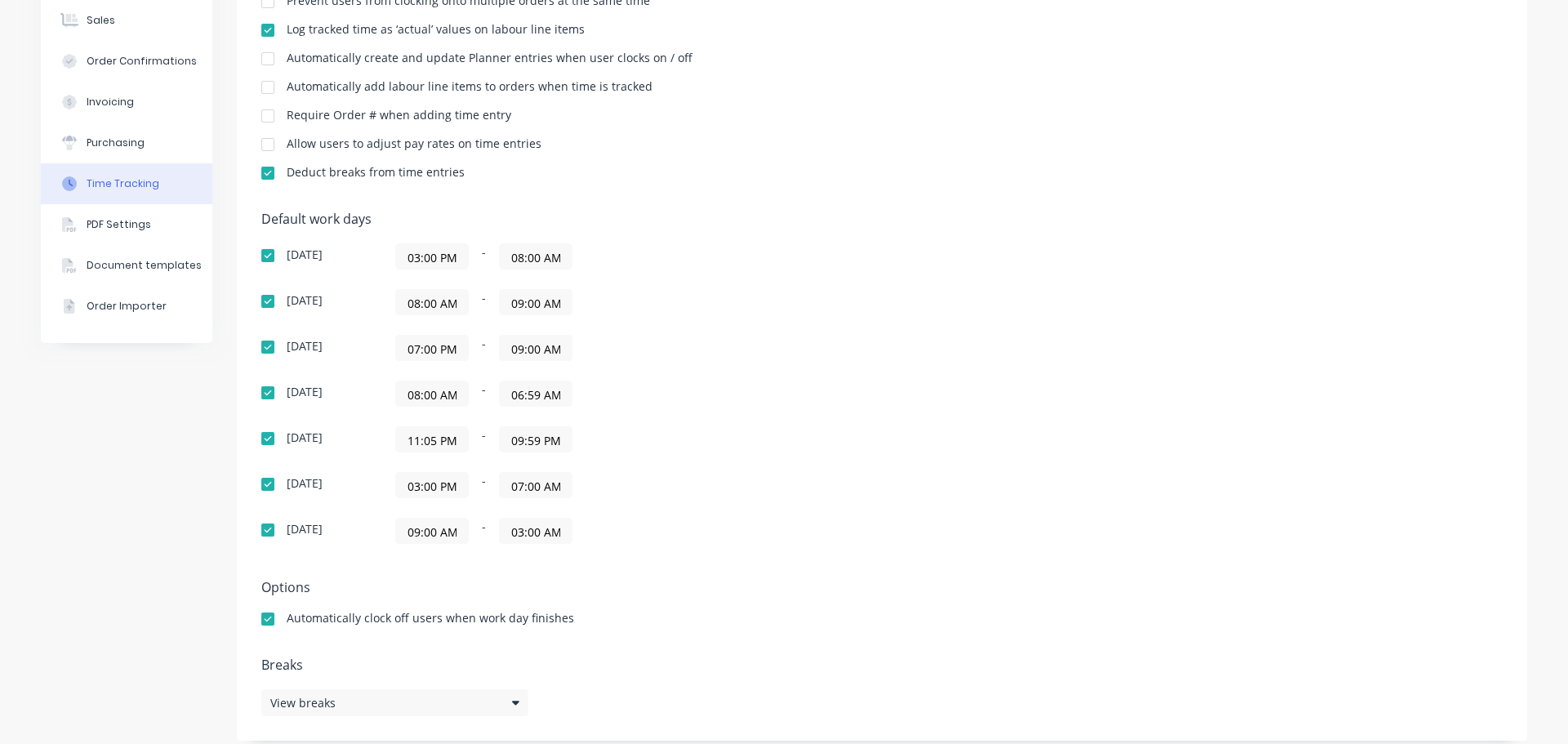
click at [425, 438] on input "11:05 PM" at bounding box center [432, 439] width 72 height 24
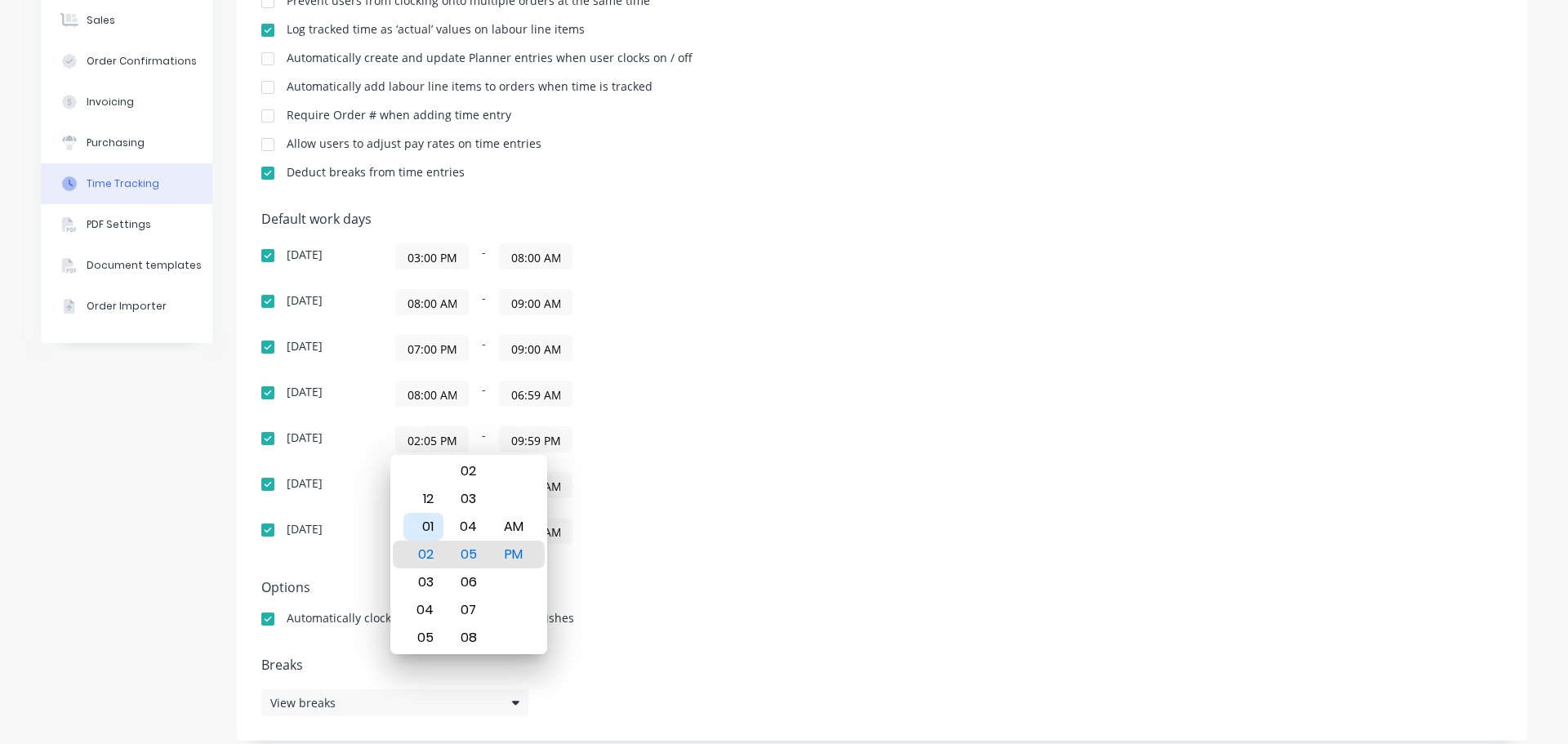
click at [438, 525] on div "01" at bounding box center [423, 527] width 40 height 28
click at [522, 528] on div "AM" at bounding box center [513, 527] width 40 height 28
type input "01:05 AM"
click at [883, 388] on div "Default work days Sunday 03:00 PM - 08:00 AM Monday 08:00 AM - 09:00 AM Tuesday…" at bounding box center [882, 387] width 1241 height 352
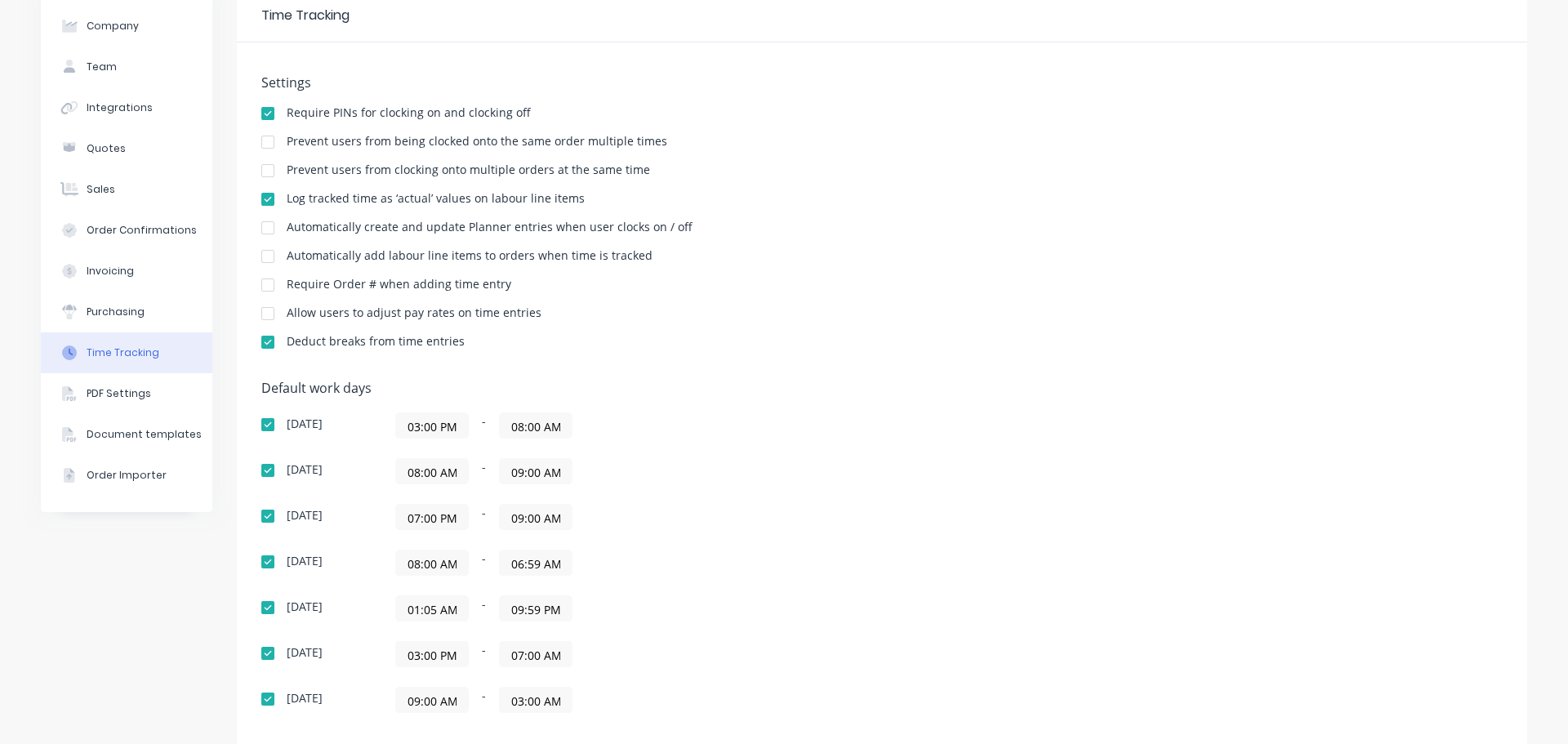
scroll to position [0, 0]
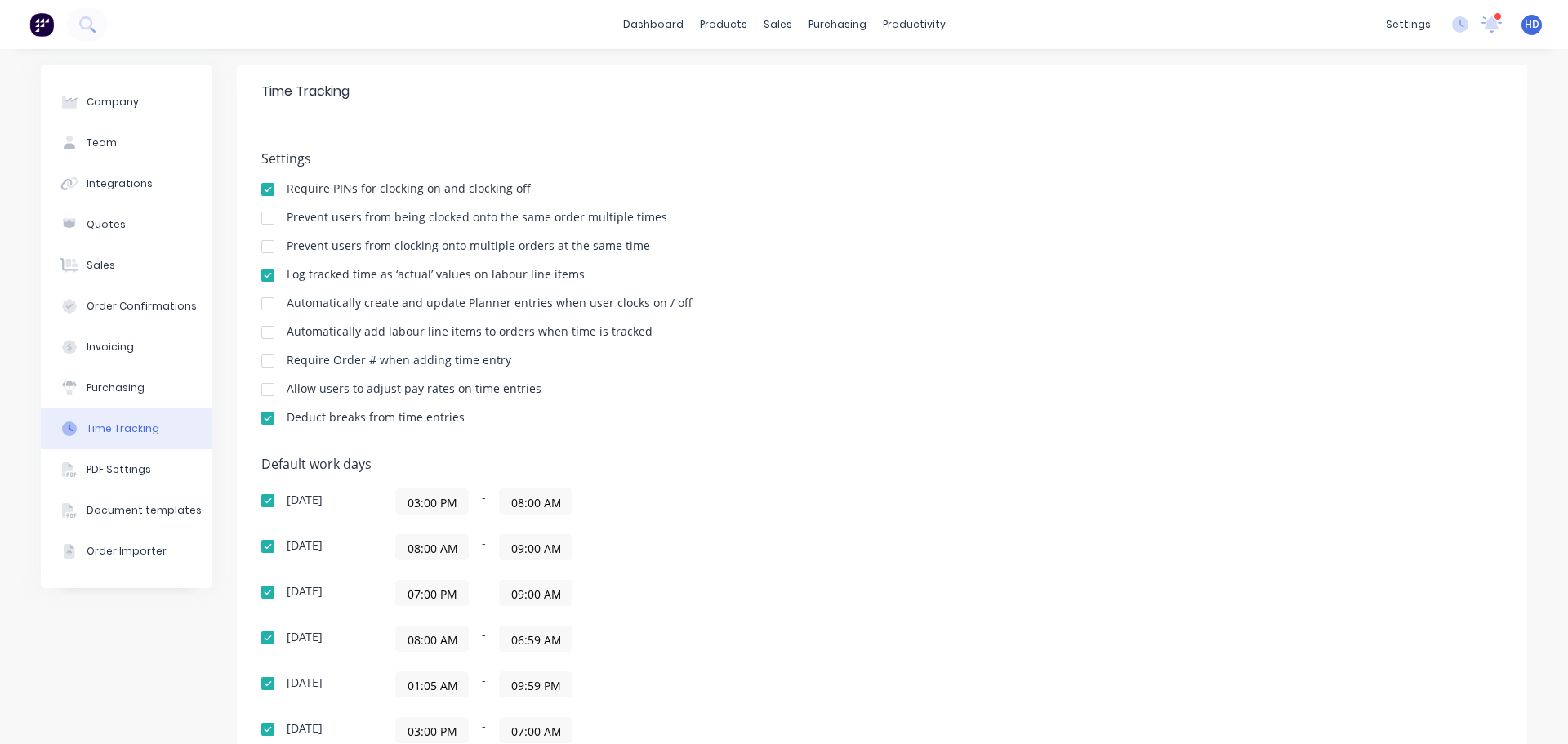
click at [1525, 22] on span "HD" at bounding box center [1531, 24] width 15 height 15
click at [1386, 176] on div "Profile" at bounding box center [1387, 172] width 33 height 15
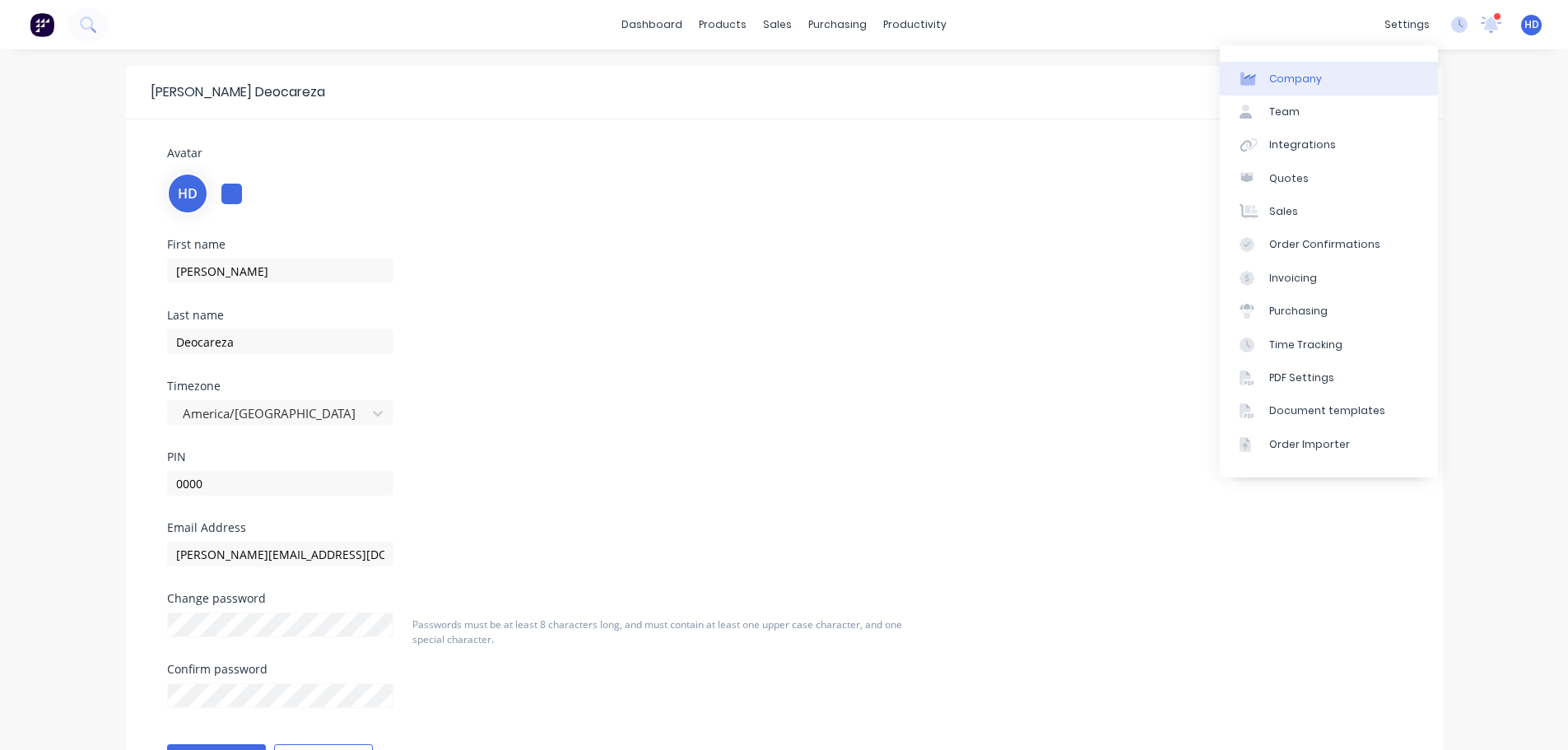
click at [1324, 88] on link "Company" at bounding box center [1328, 78] width 218 height 33
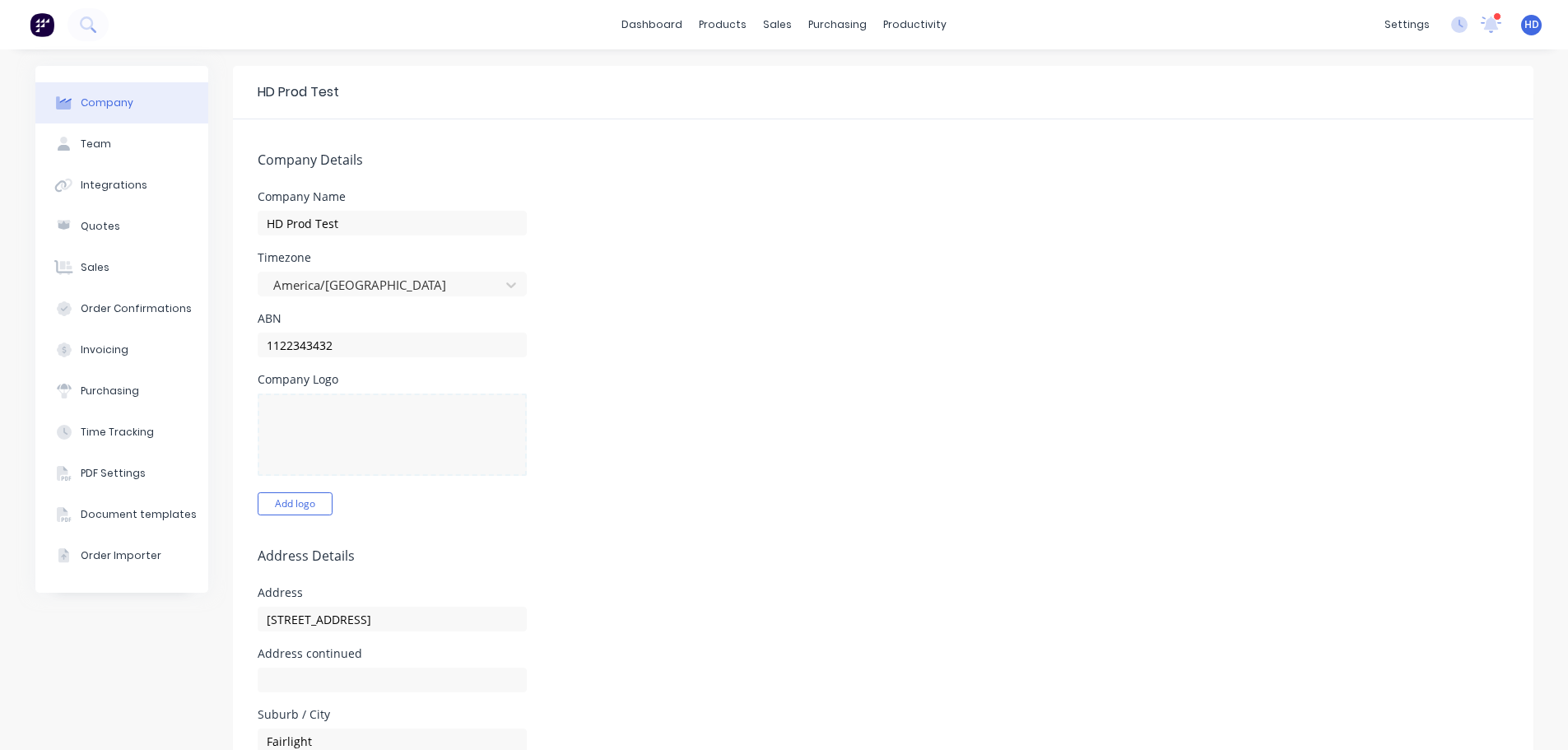
select select "GB"
click at [967, 175] on div "Timesheets" at bounding box center [950, 178] width 61 height 15
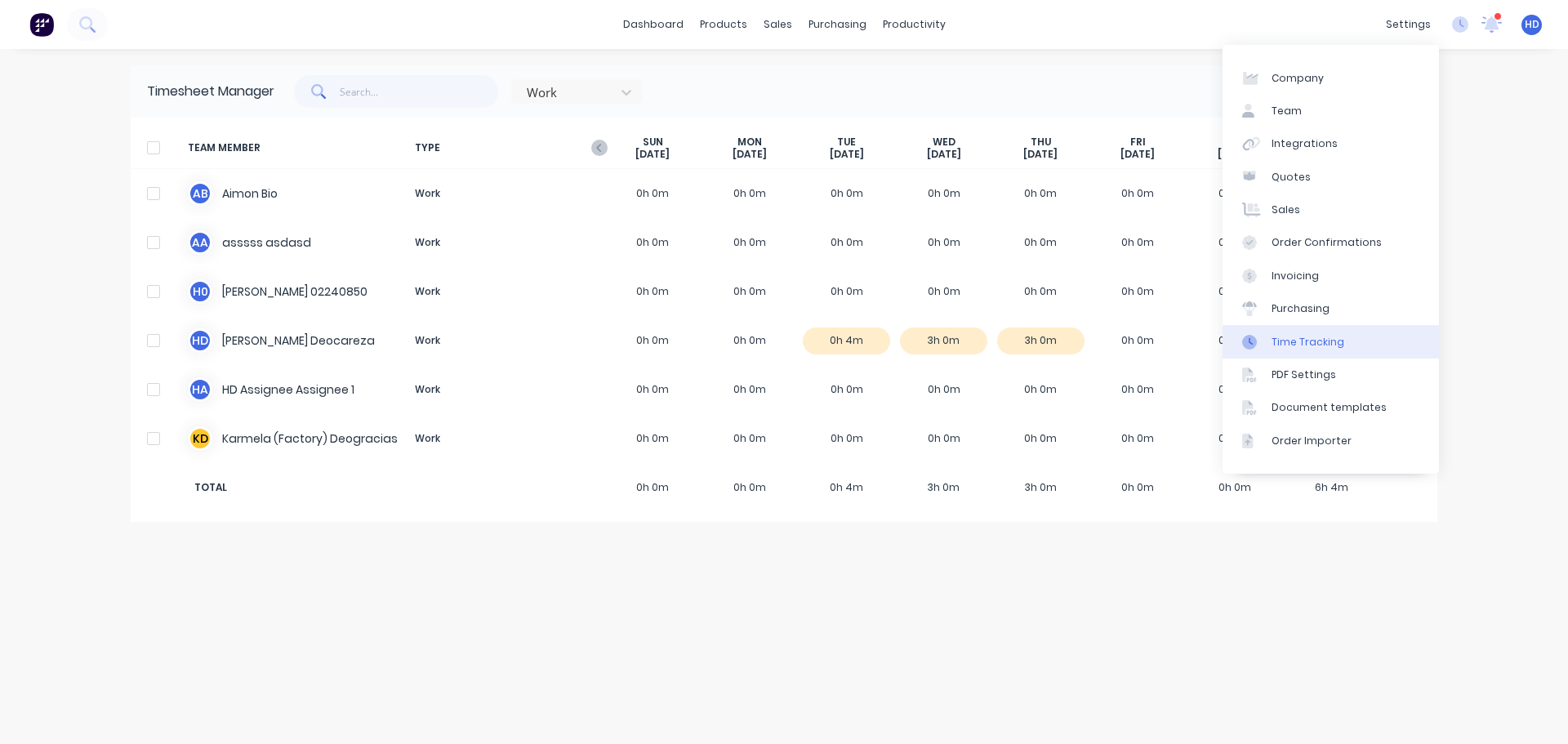
click at [1289, 341] on div "Time Tracking" at bounding box center [1308, 342] width 73 height 15
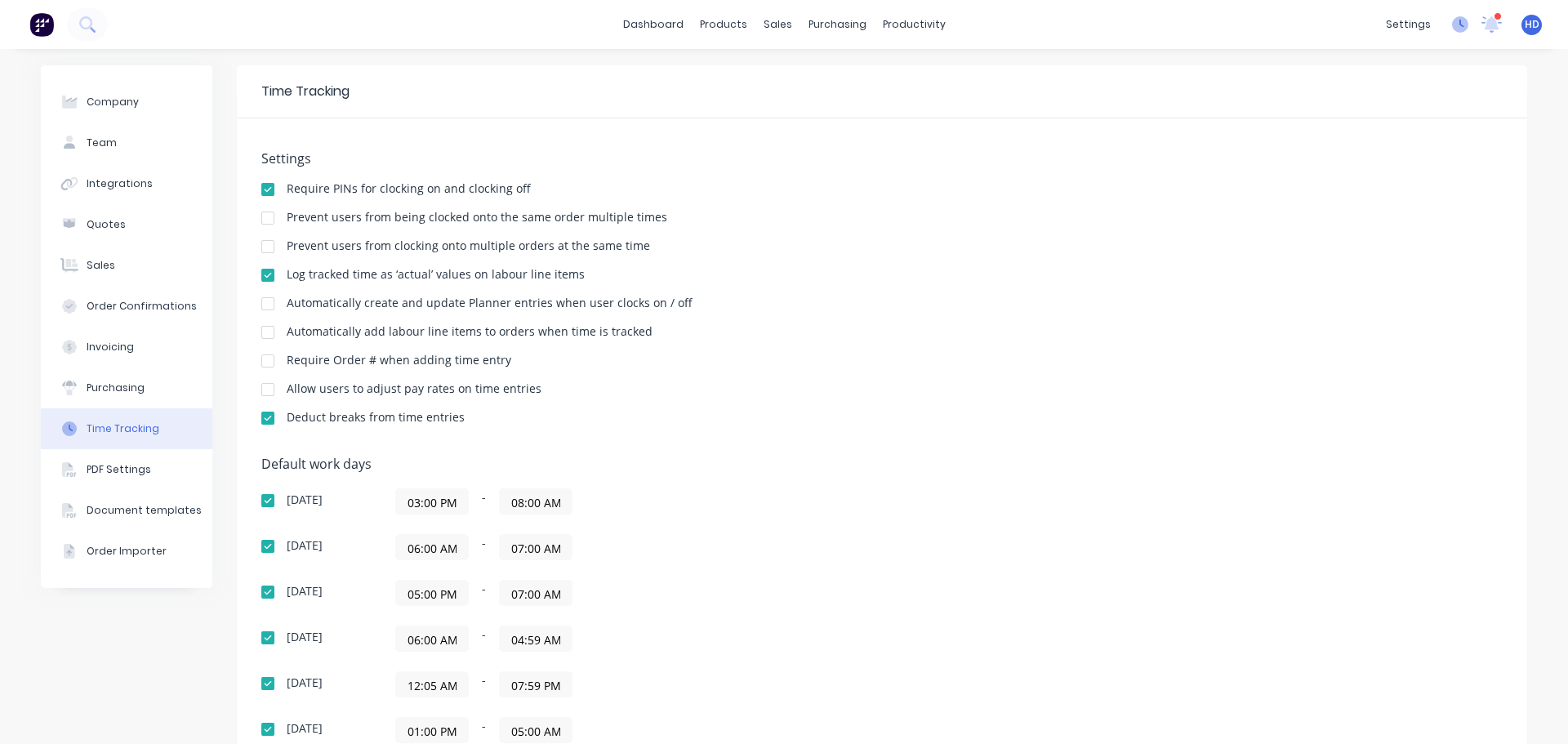
click at [1459, 25] on icon at bounding box center [1462, 23] width 5 height 8
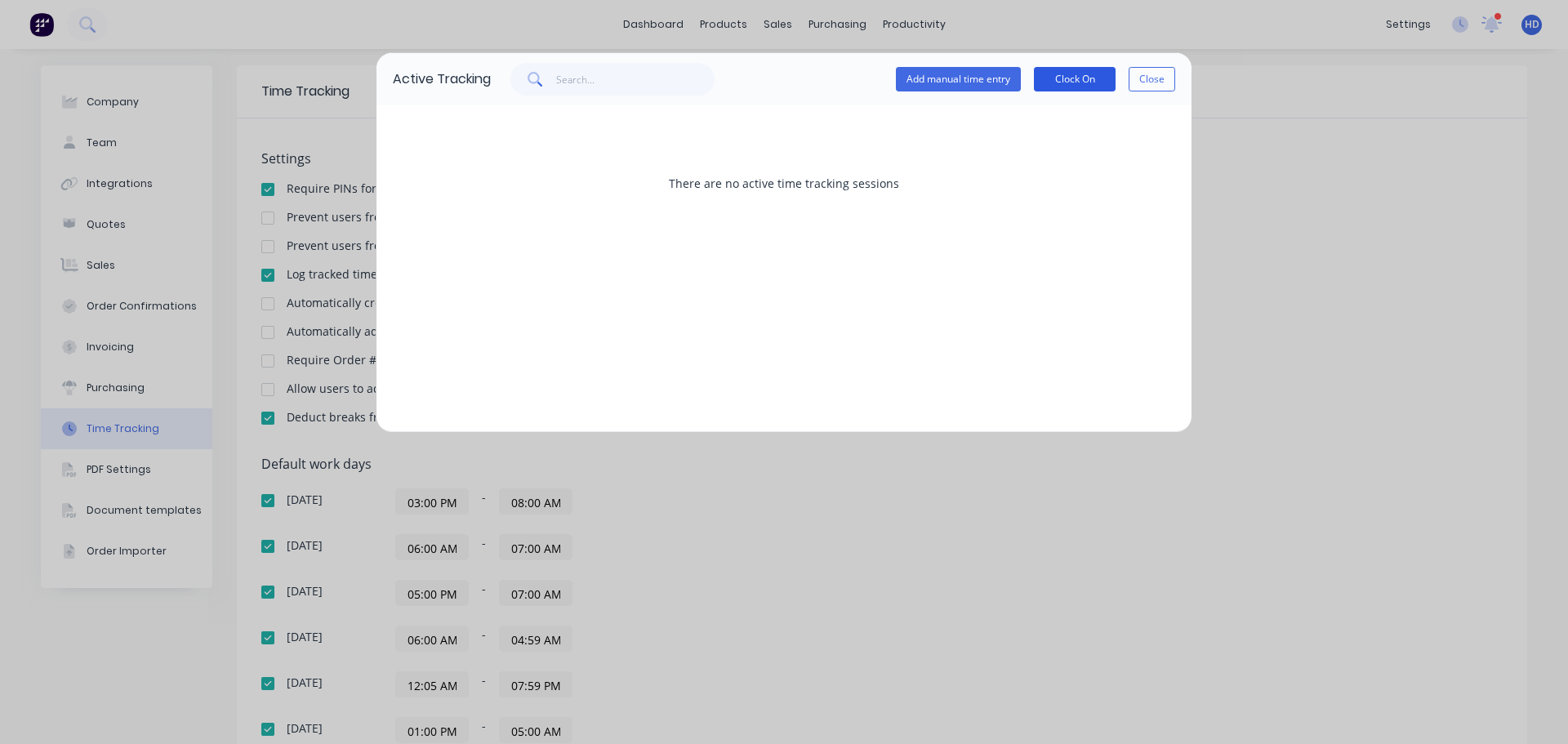
click at [1062, 78] on button "Clock On" at bounding box center [1074, 79] width 82 height 24
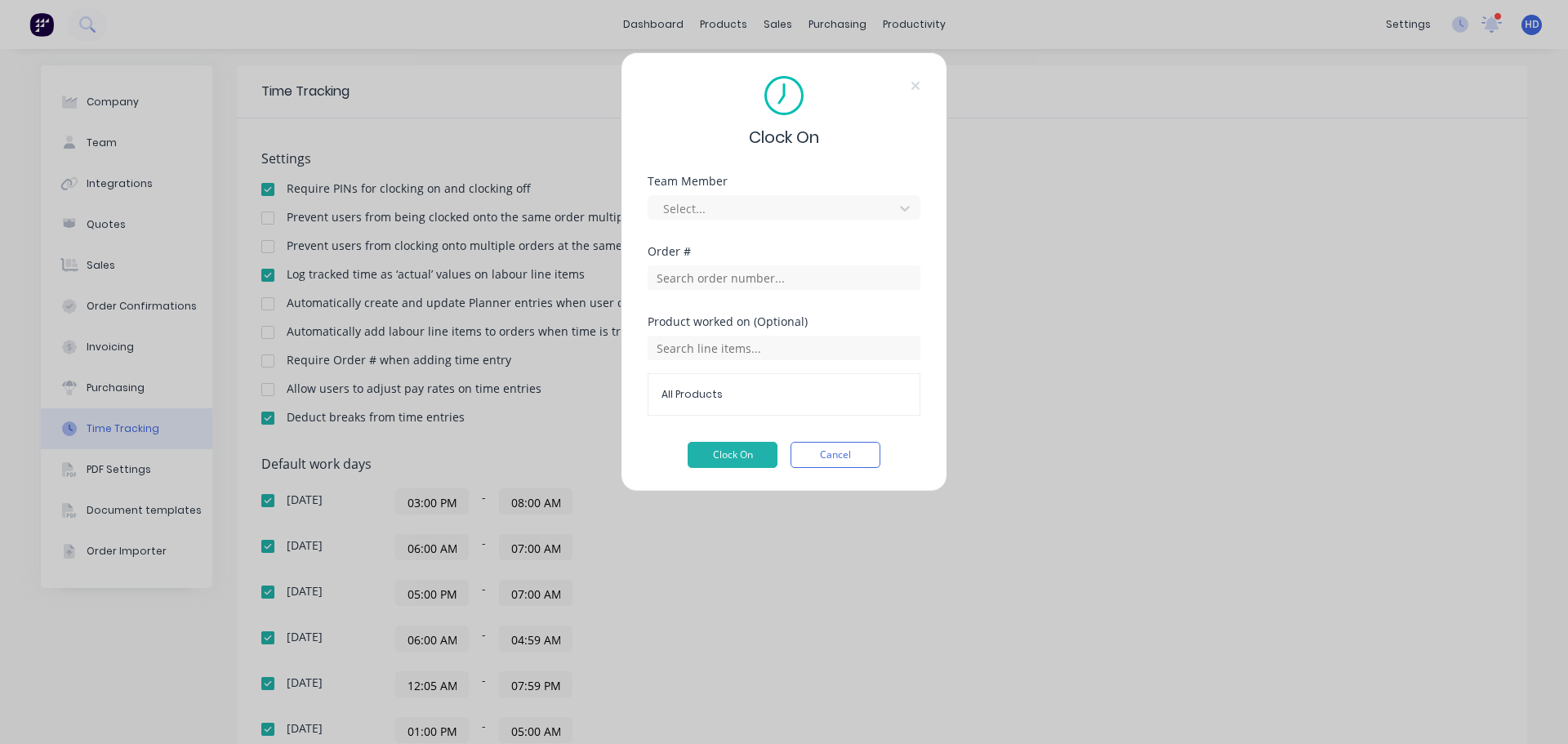
click at [823, 435] on div "Product worked on (Optional) All Products" at bounding box center [784, 379] width 273 height 126
click at [770, 208] on div at bounding box center [773, 208] width 223 height 20
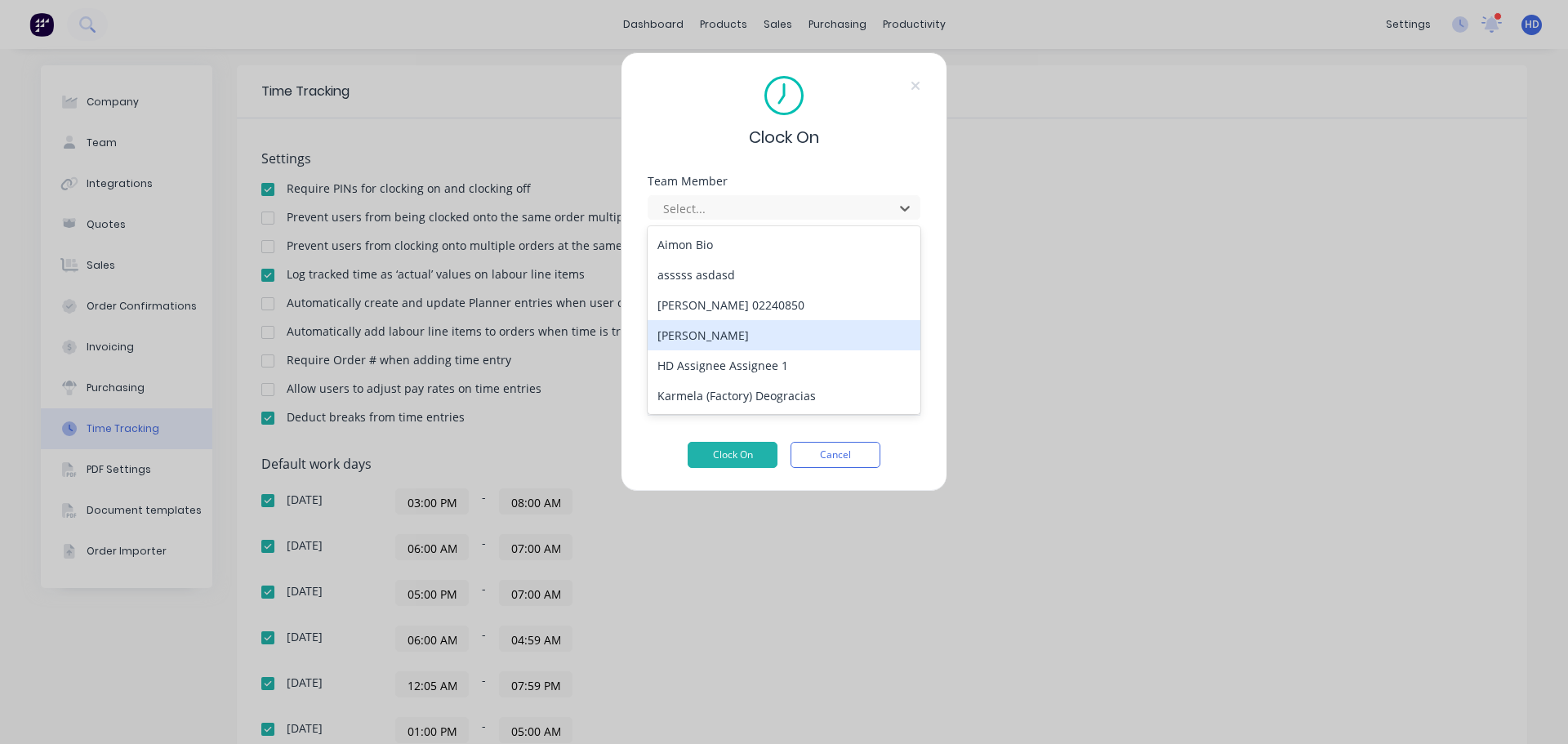
click at [740, 335] on div "[PERSON_NAME]" at bounding box center [784, 335] width 273 height 30
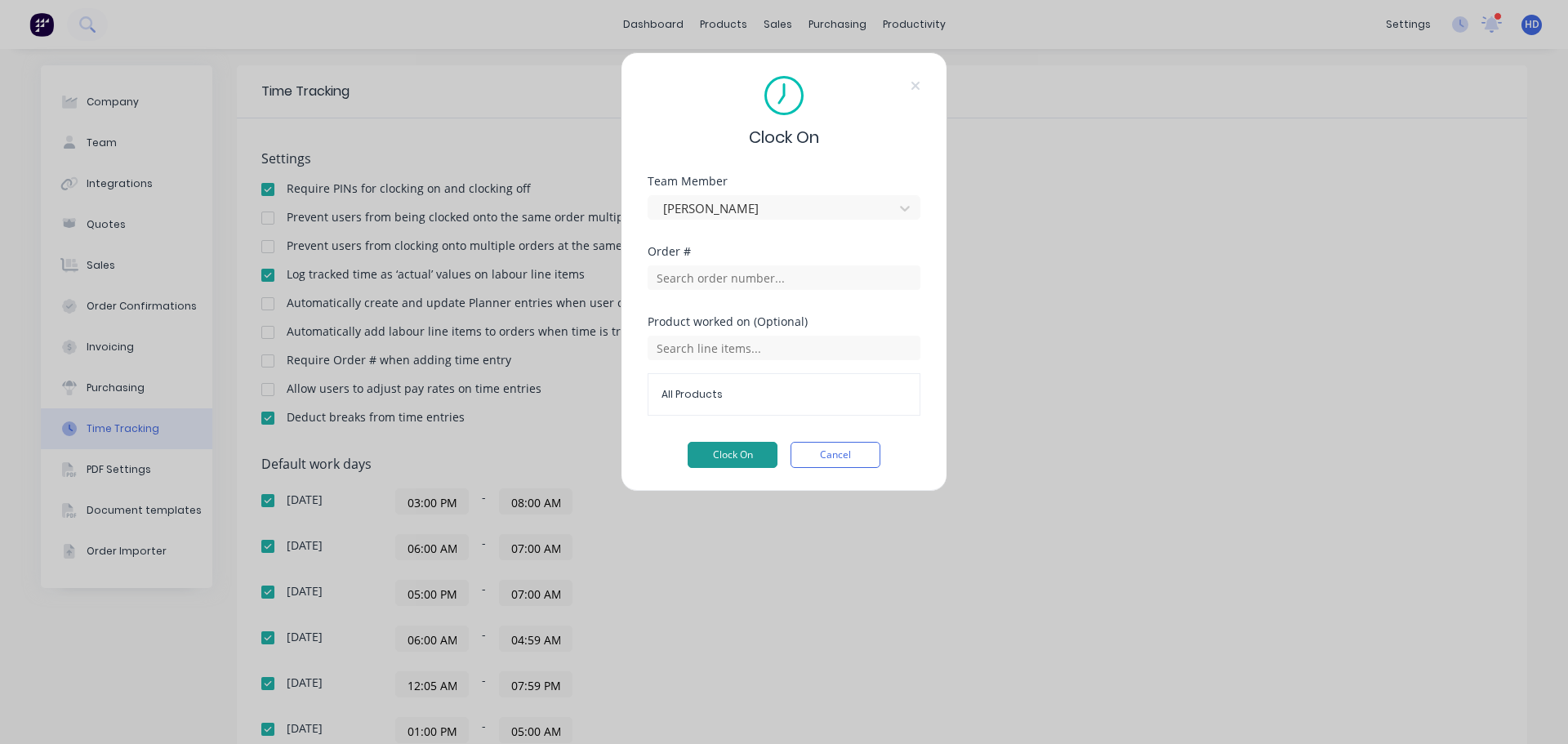
click at [745, 453] on button "Clock On" at bounding box center [732, 455] width 90 height 26
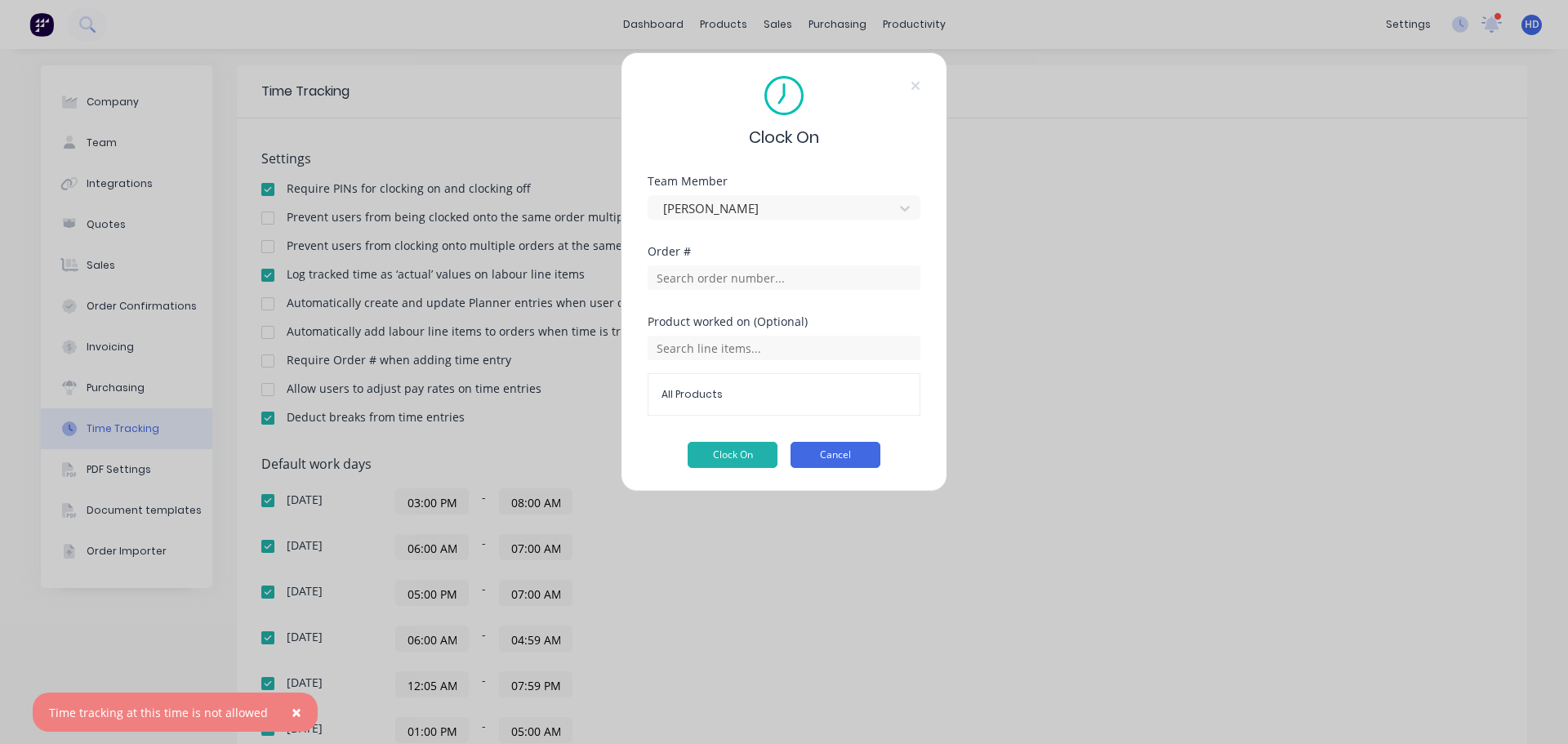
click at [813, 454] on button "Cancel" at bounding box center [834, 455] width 90 height 26
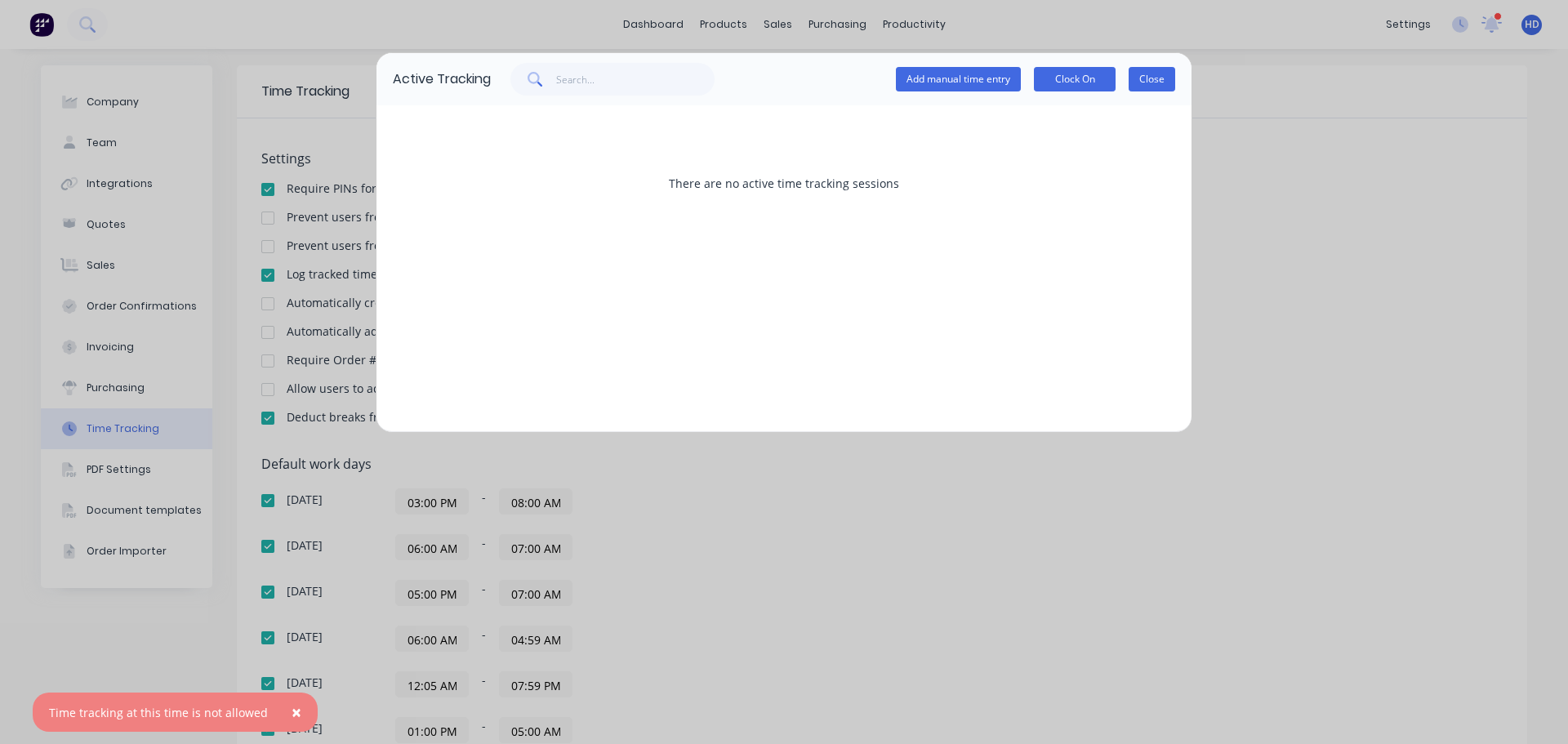
click at [1168, 81] on button "Close" at bounding box center [1152, 79] width 47 height 24
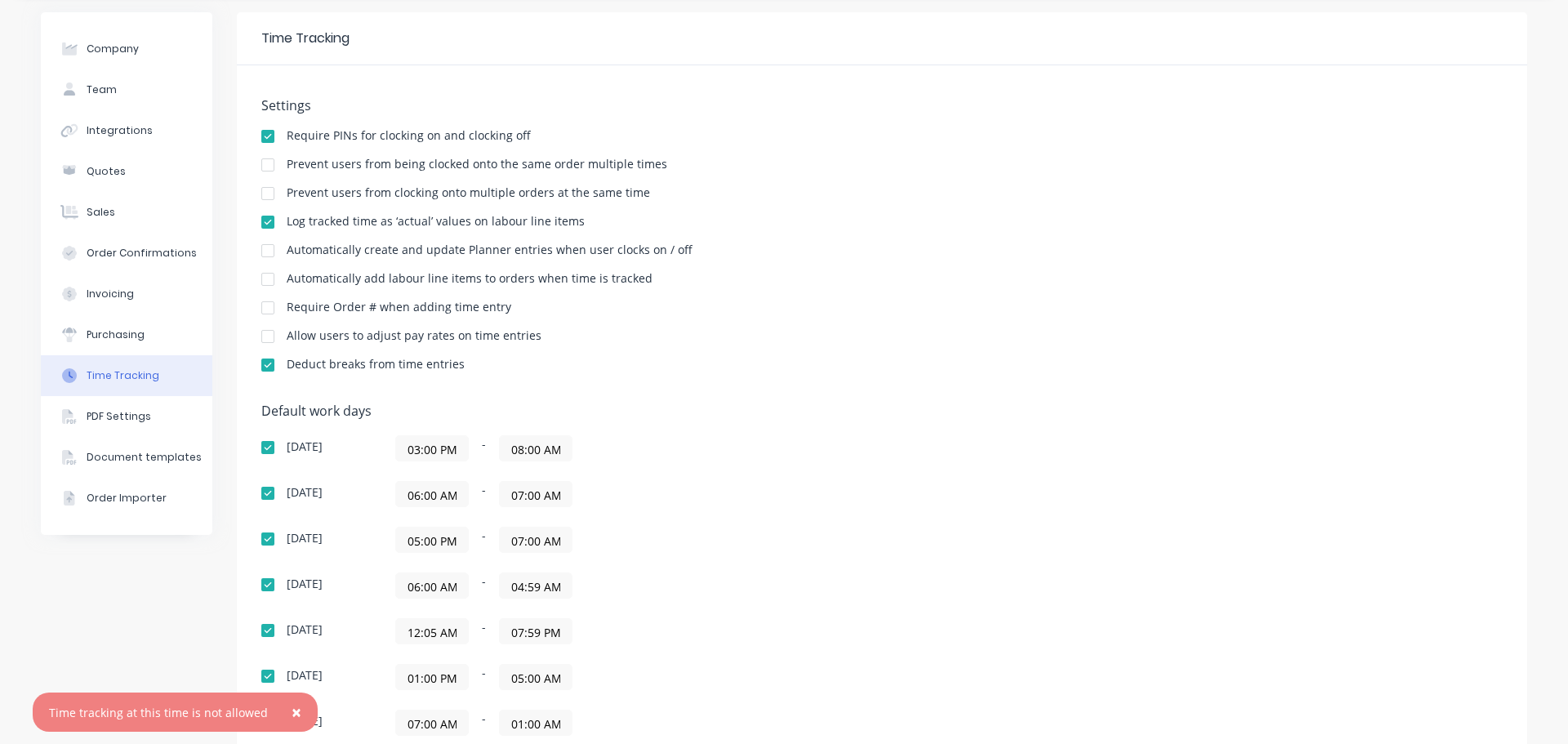
scroll to position [82, 0]
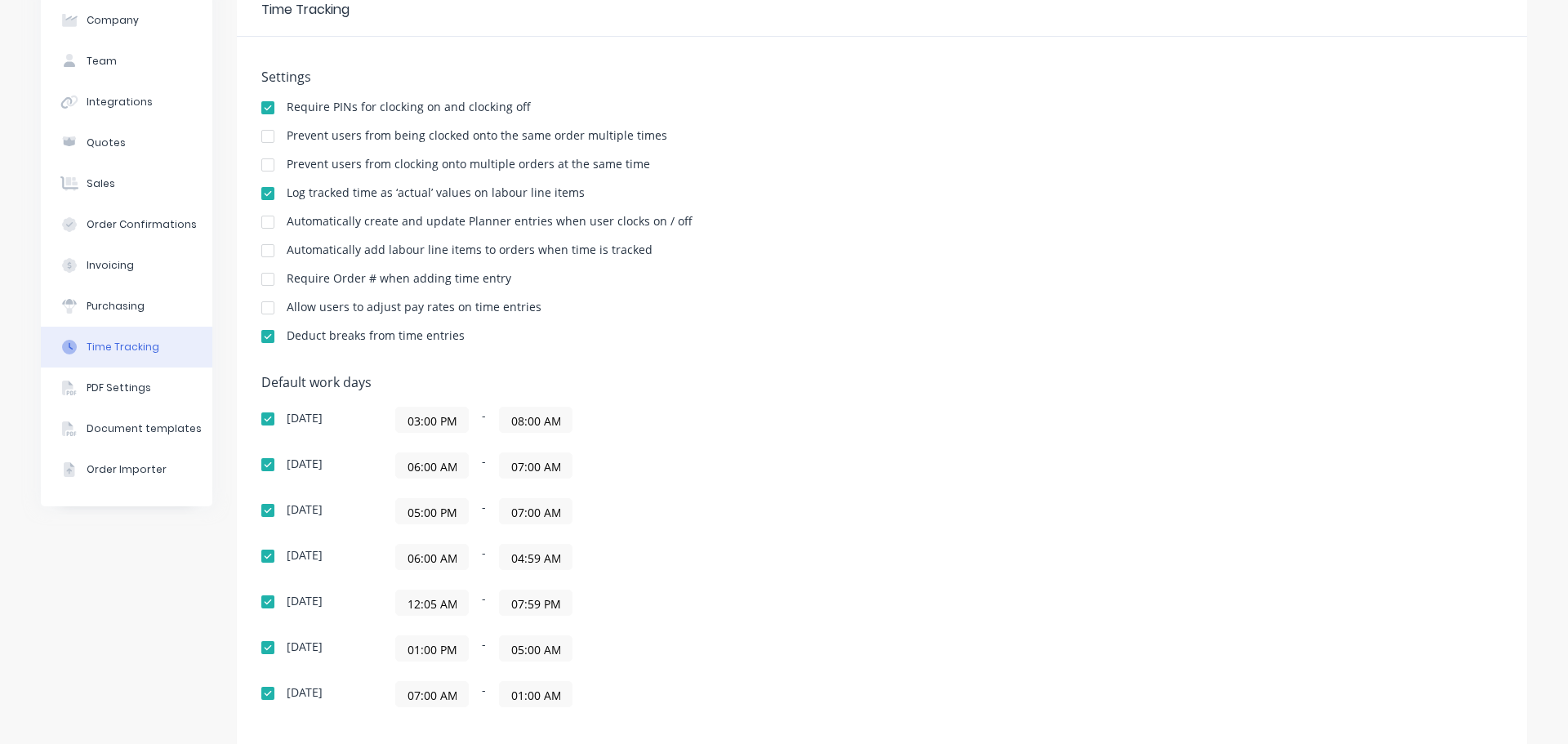
click at [442, 558] on input "06:00 AM" at bounding box center [432, 557] width 72 height 24
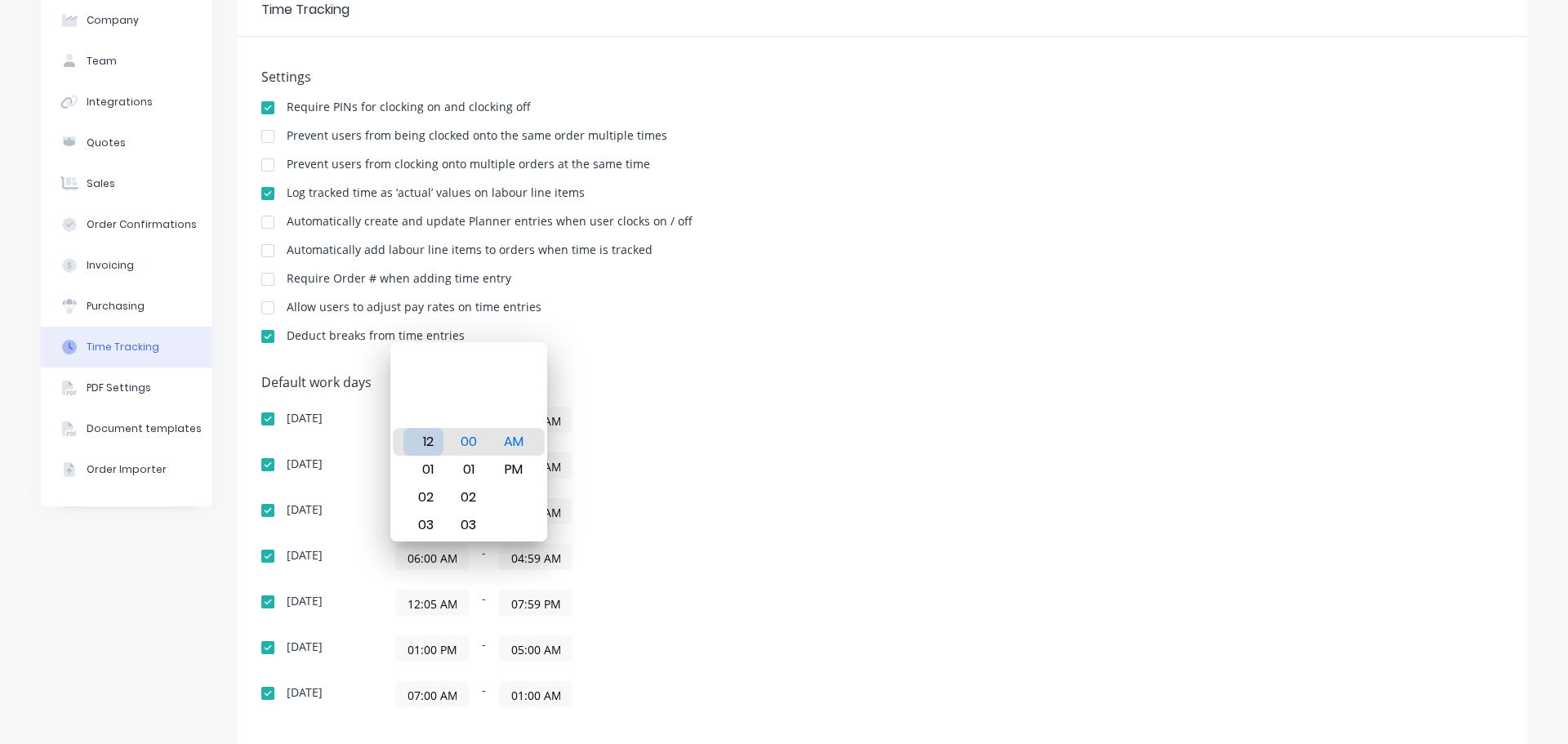
type input "12:00 AM"
drag, startPoint x: 785, startPoint y: 430, endPoint x: 770, endPoint y: 431, distance: 15.0
click at [787, 429] on div "03:00 PM - 08:00 AM" at bounding box center [600, 420] width 409 height 26
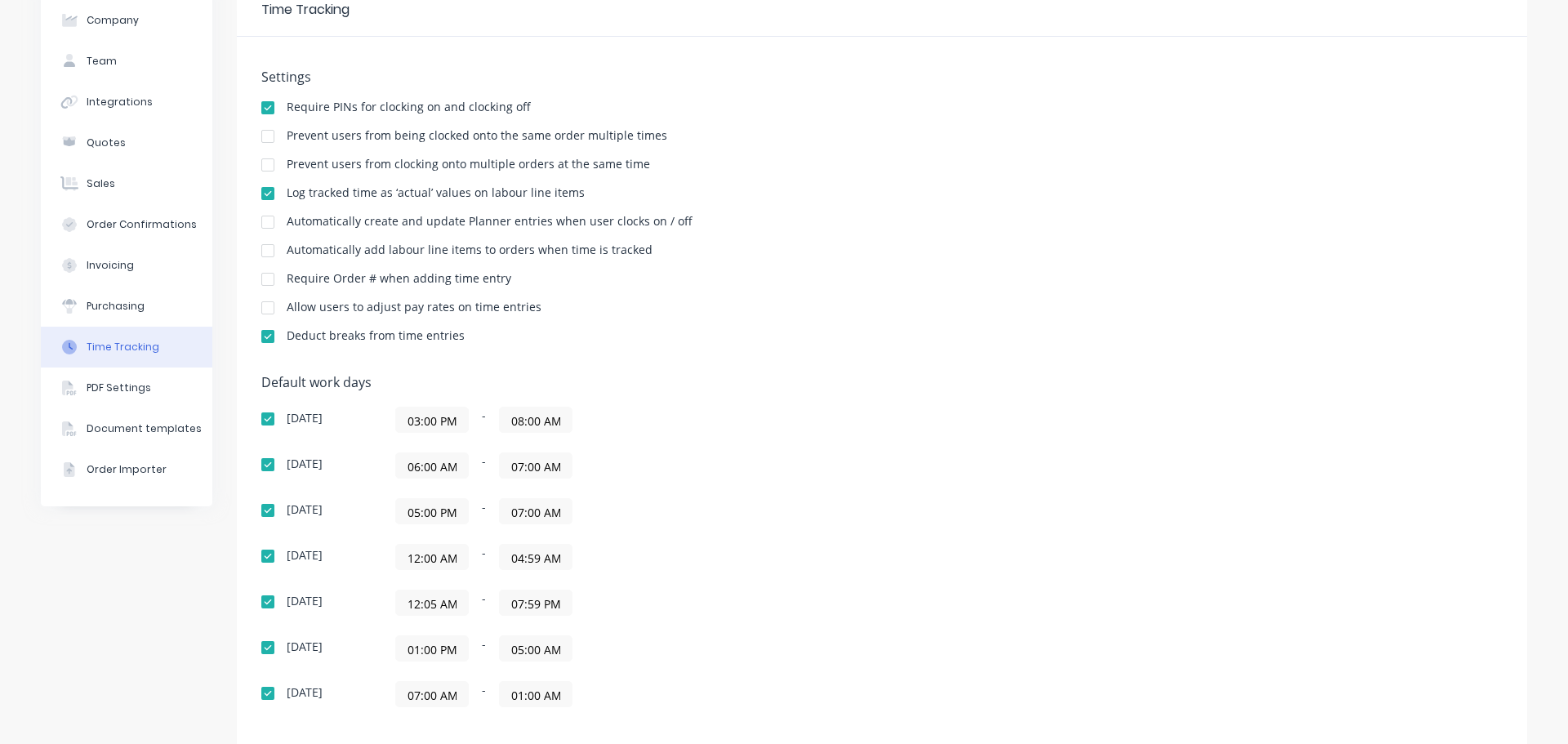
scroll to position [0, 1]
click at [520, 556] on input "04:59 AM" at bounding box center [535, 557] width 72 height 24
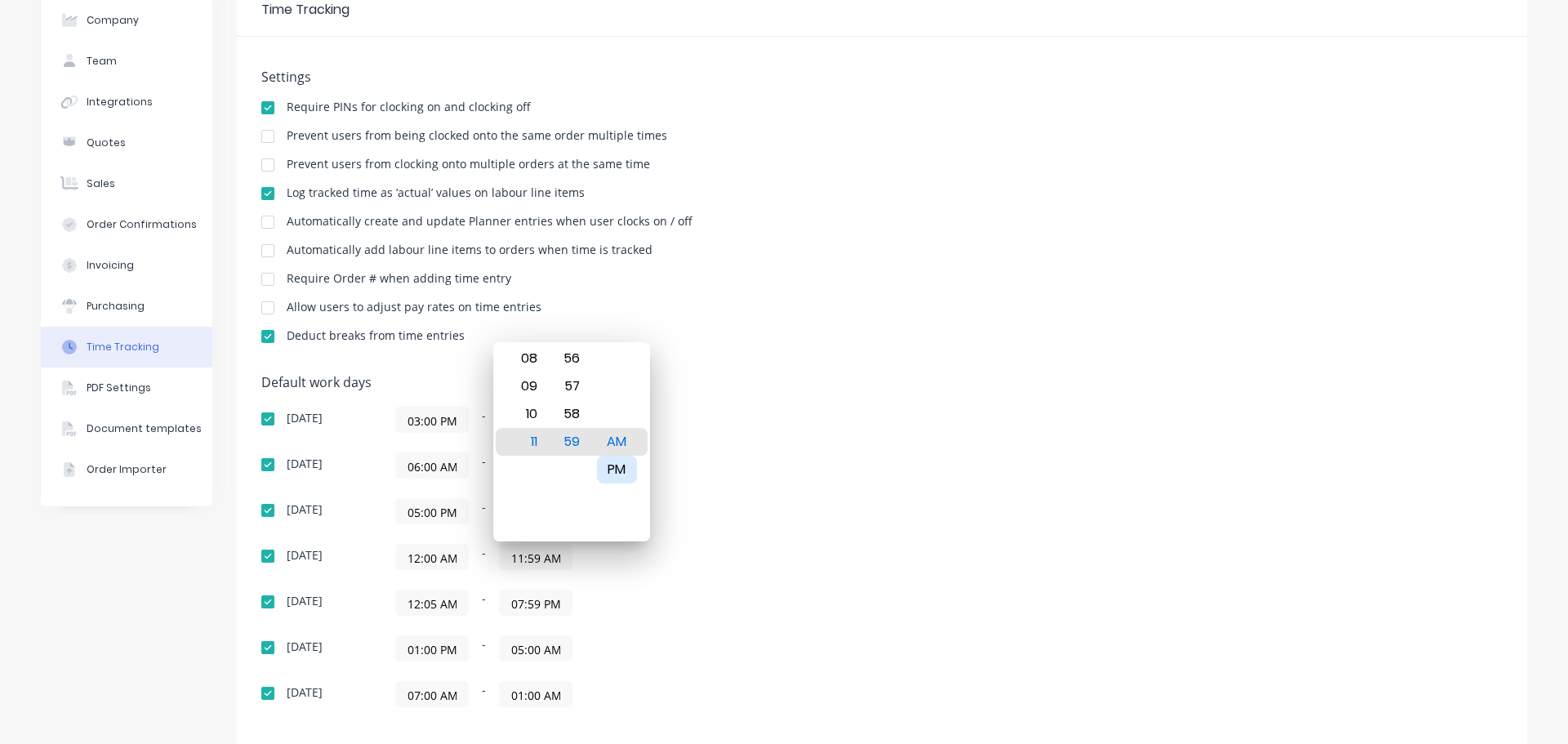
drag, startPoint x: 619, startPoint y: 466, endPoint x: 608, endPoint y: 463, distance: 11.4
click at [620, 466] on div "PM" at bounding box center [617, 469] width 40 height 28
type input "11:59 PM"
click at [925, 395] on div "Default work days Sunday 03:00 PM - 08:00 AM Monday 06:00 AM - 07:00 AM Tuesday…" at bounding box center [882, 550] width 1241 height 352
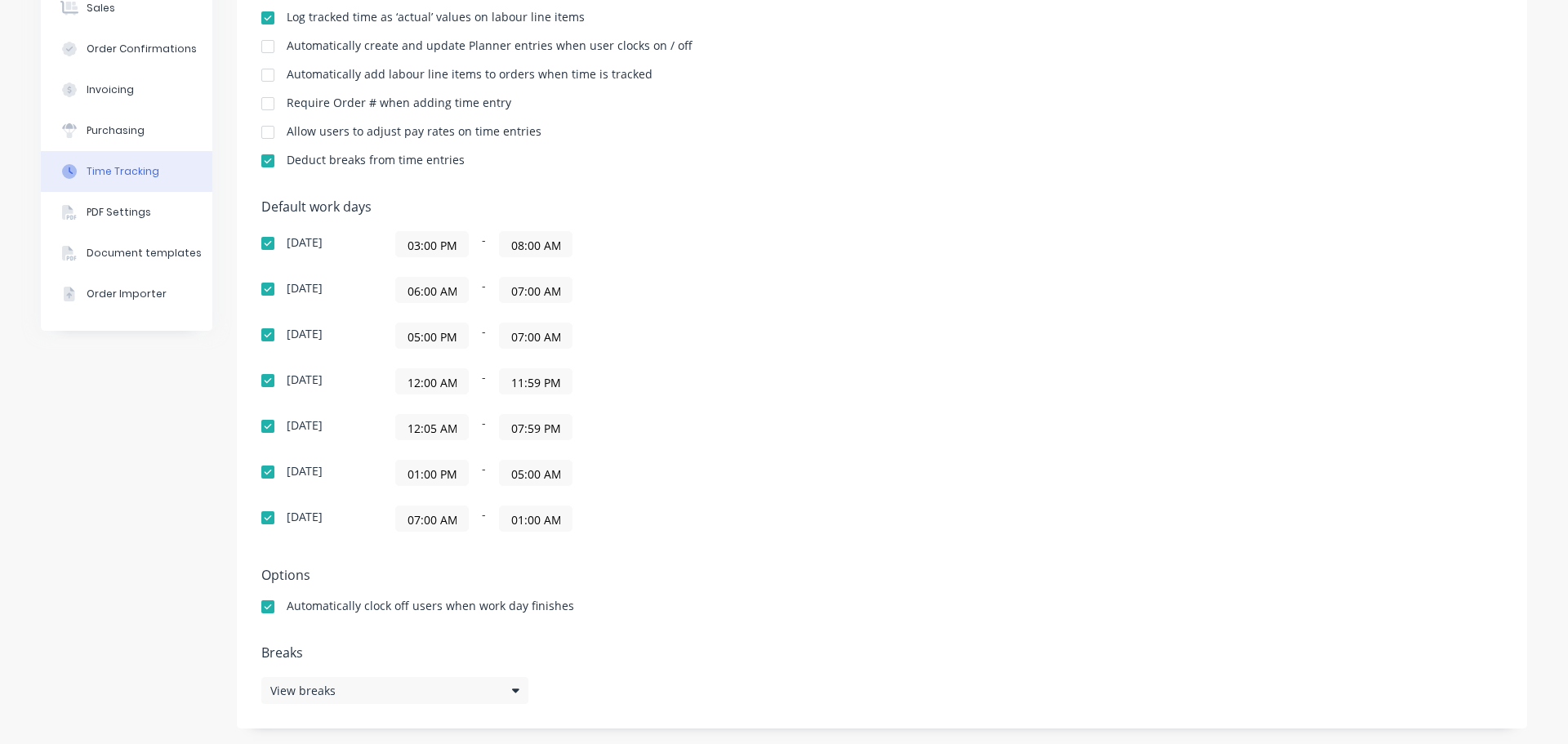
scroll to position [258, 0]
click at [432, 427] on input "12:05 AM" at bounding box center [432, 426] width 72 height 24
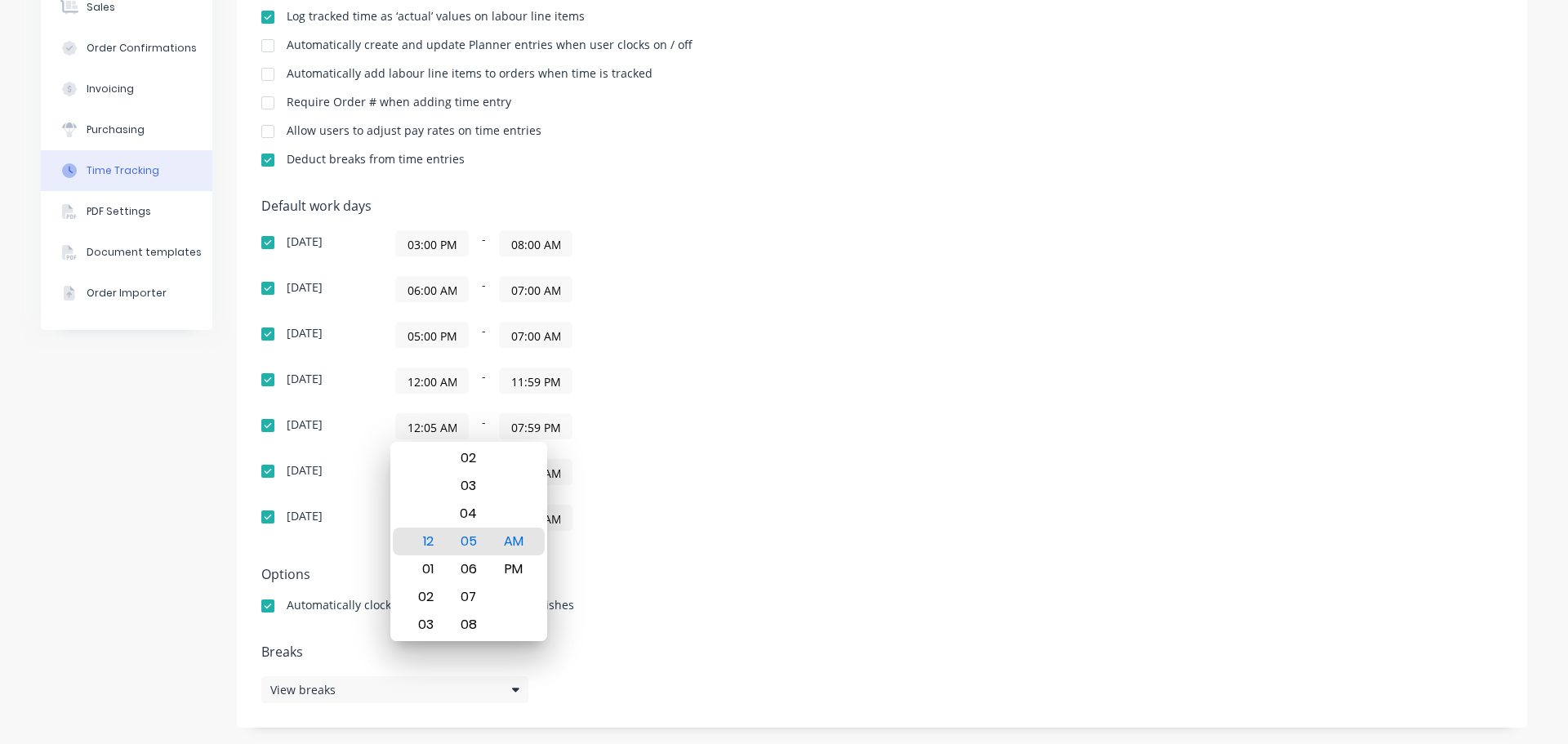
click at [834, 423] on div "Default work days Sunday 03:00 PM - 08:00 AM Monday 06:00 AM - 07:00 AM Tuesday…" at bounding box center [882, 374] width 1241 height 352
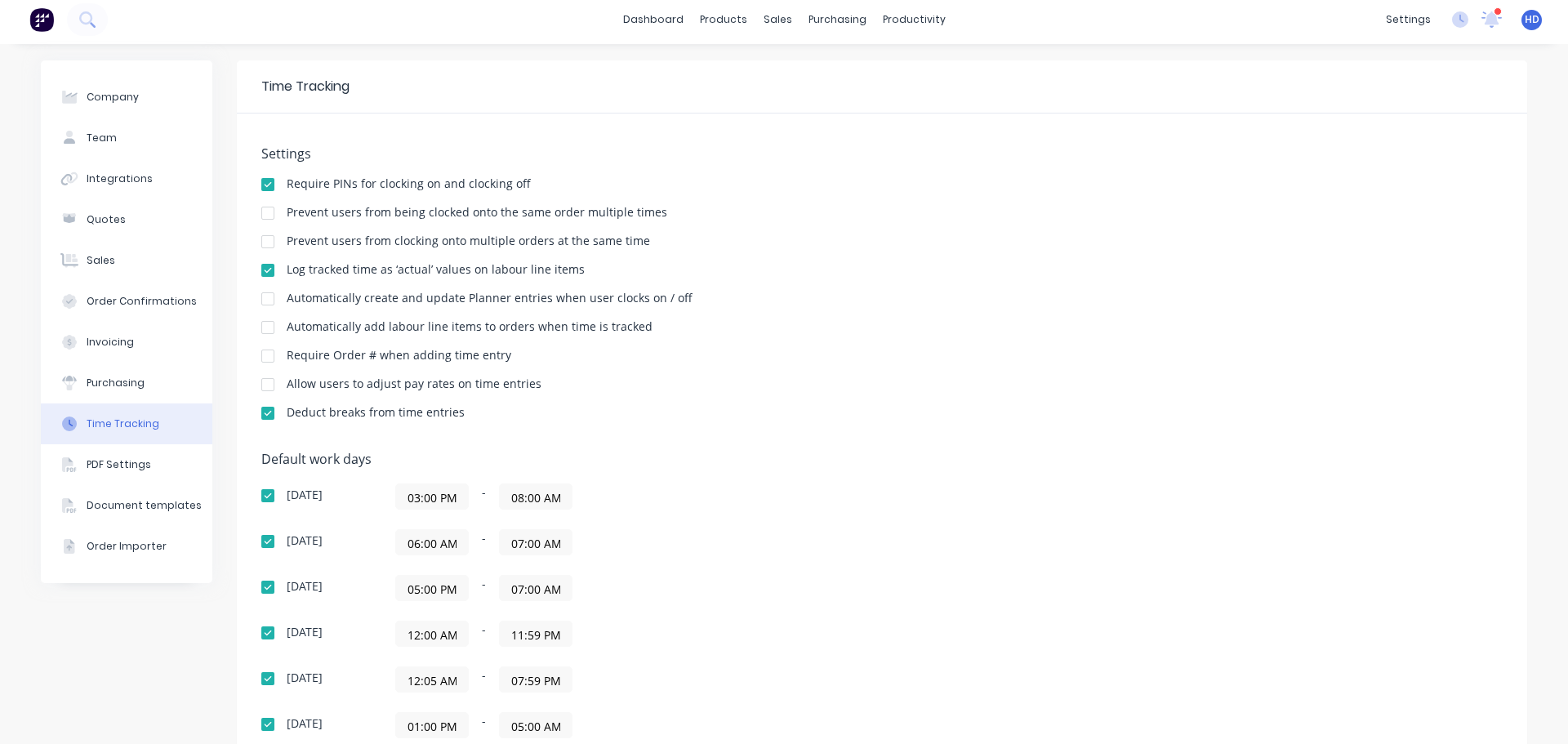
scroll to position [0, 0]
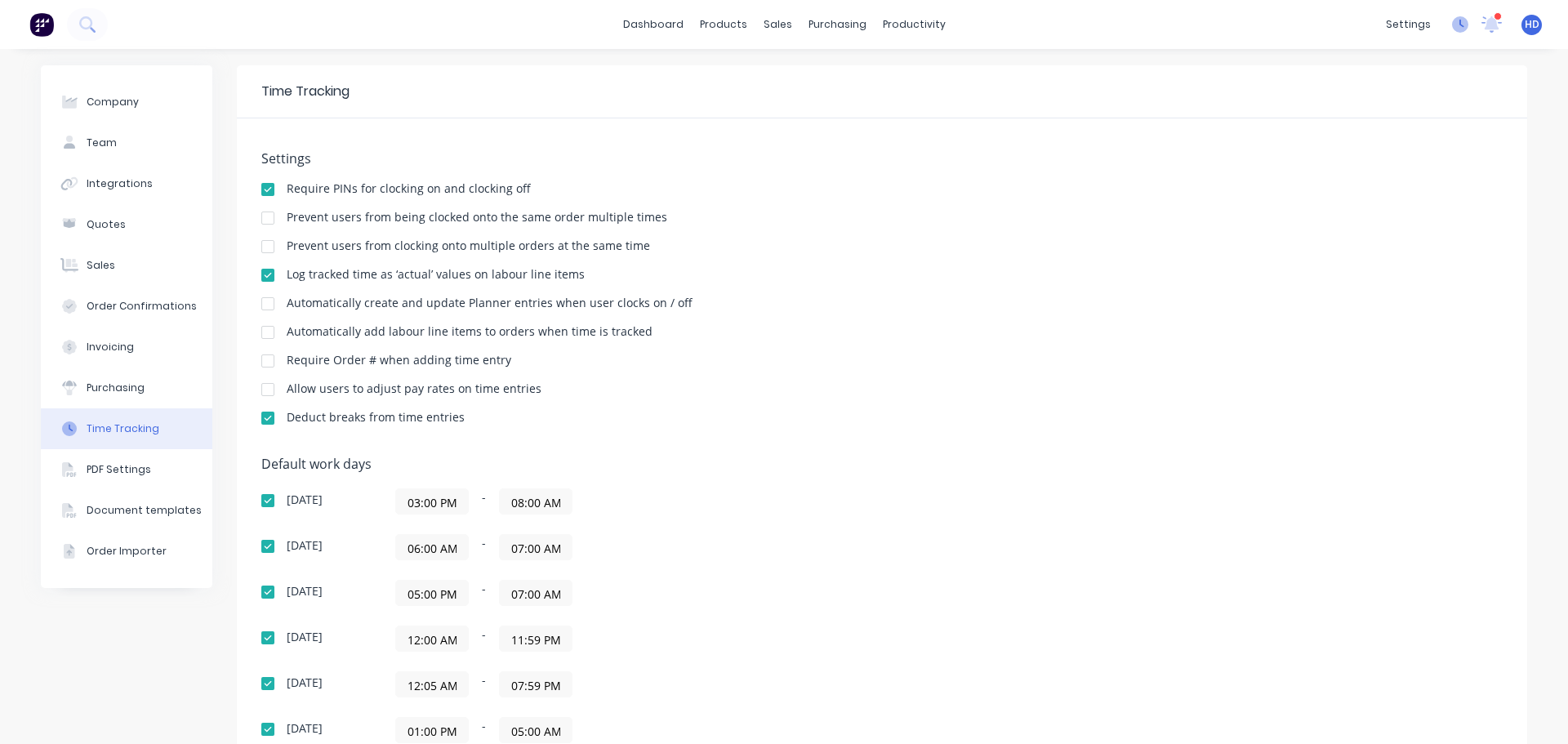
click at [1452, 21] on icon at bounding box center [1459, 24] width 17 height 17
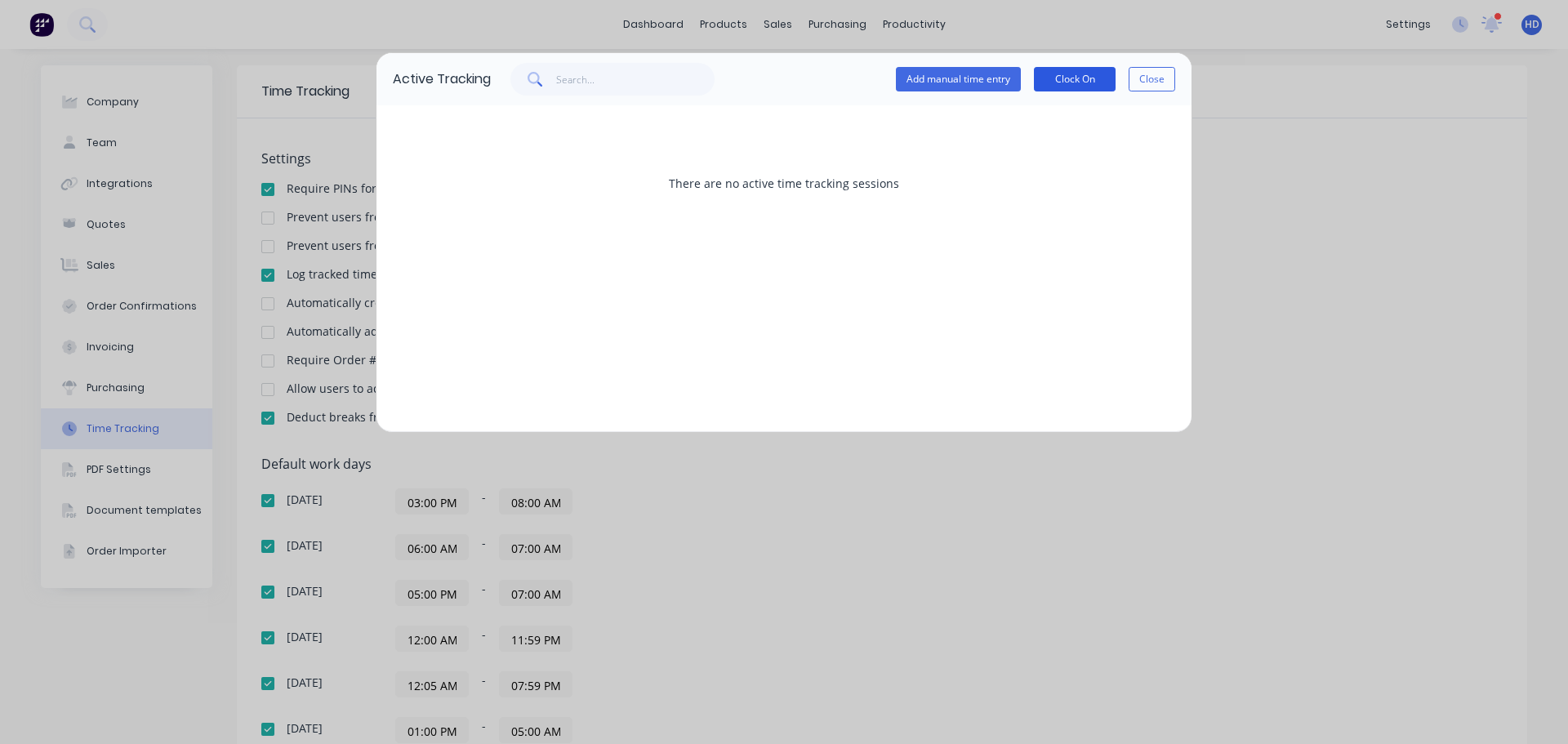
click at [1057, 74] on button "Clock On" at bounding box center [1074, 79] width 82 height 24
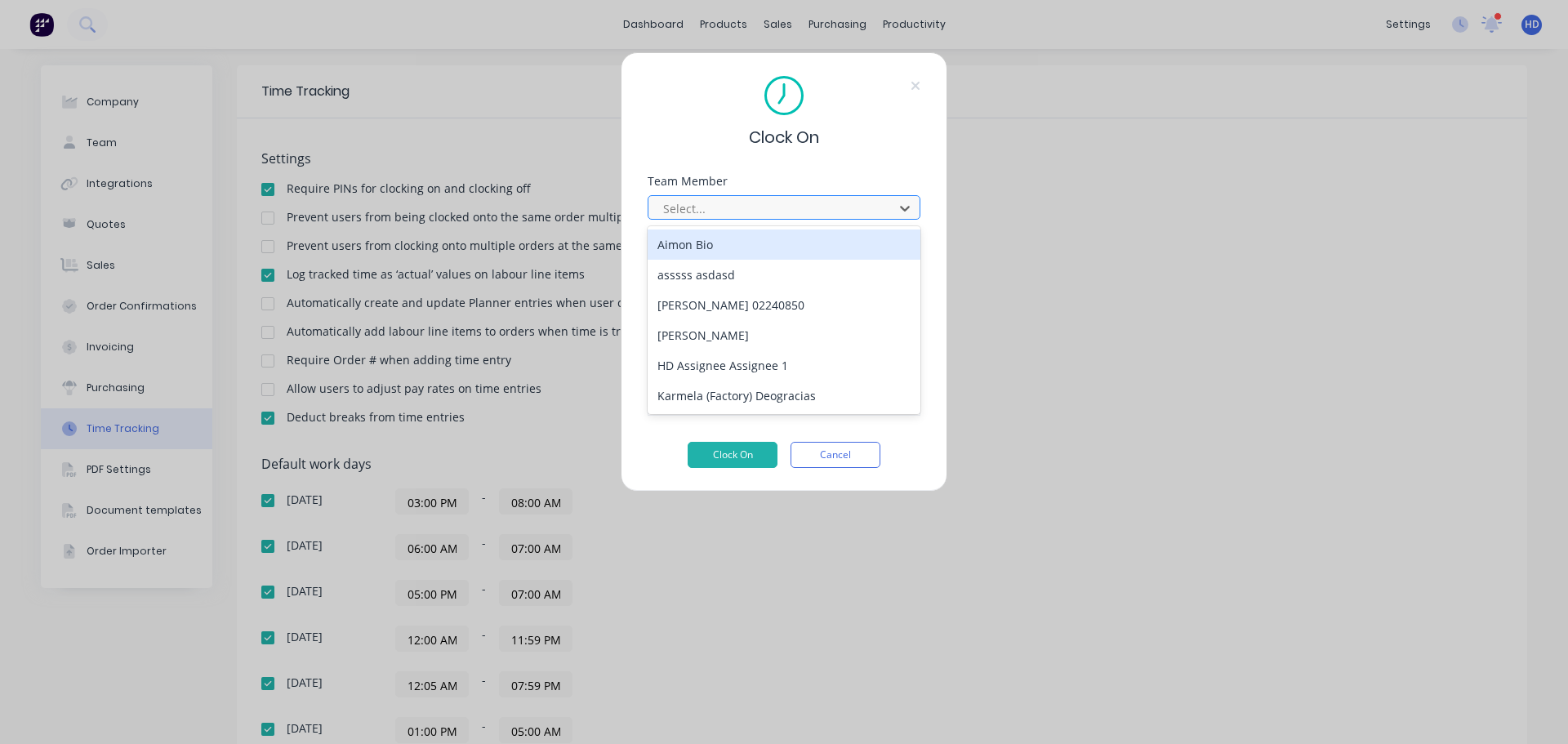
click at [787, 209] on div at bounding box center [773, 208] width 223 height 20
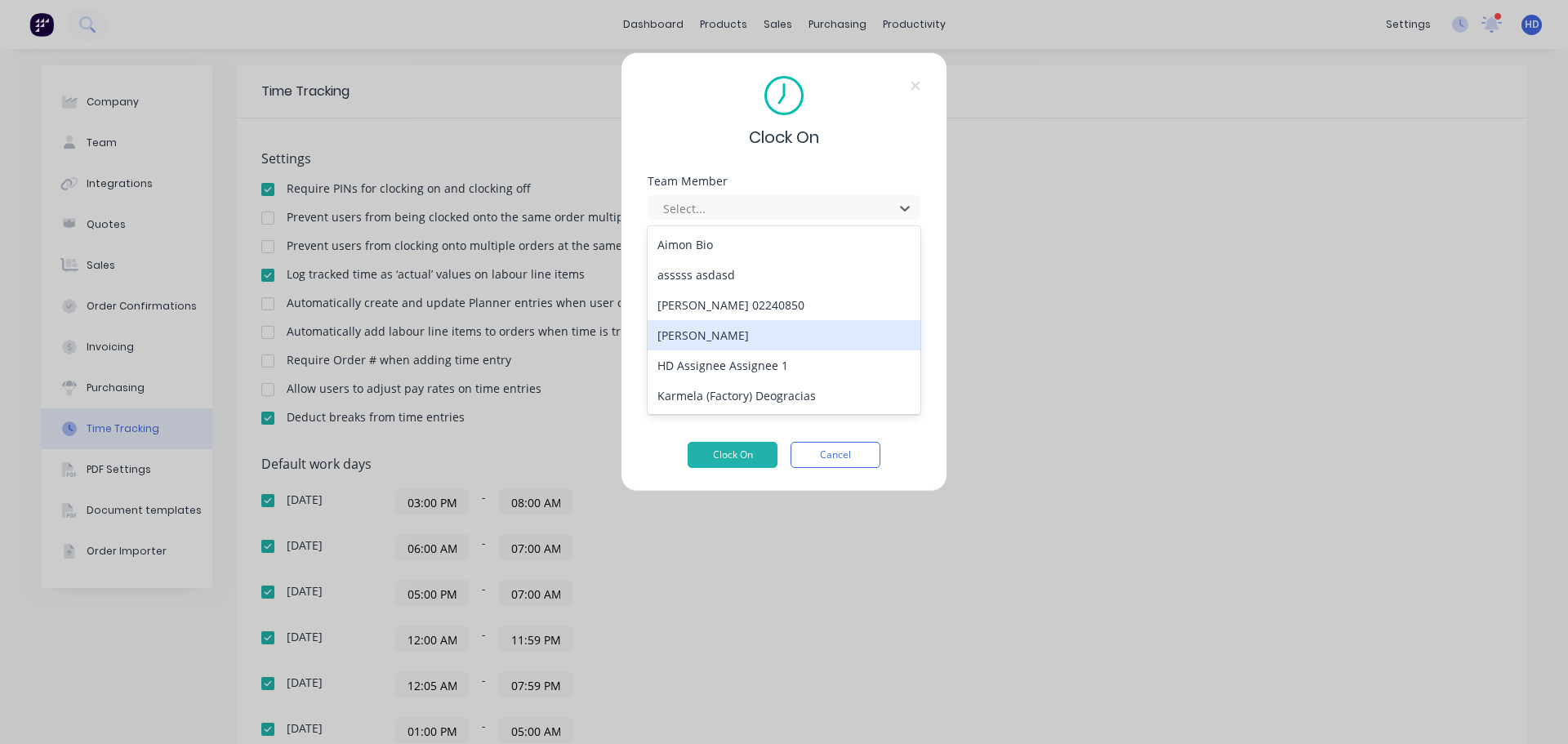
click at [727, 327] on div "[PERSON_NAME]" at bounding box center [784, 335] width 273 height 30
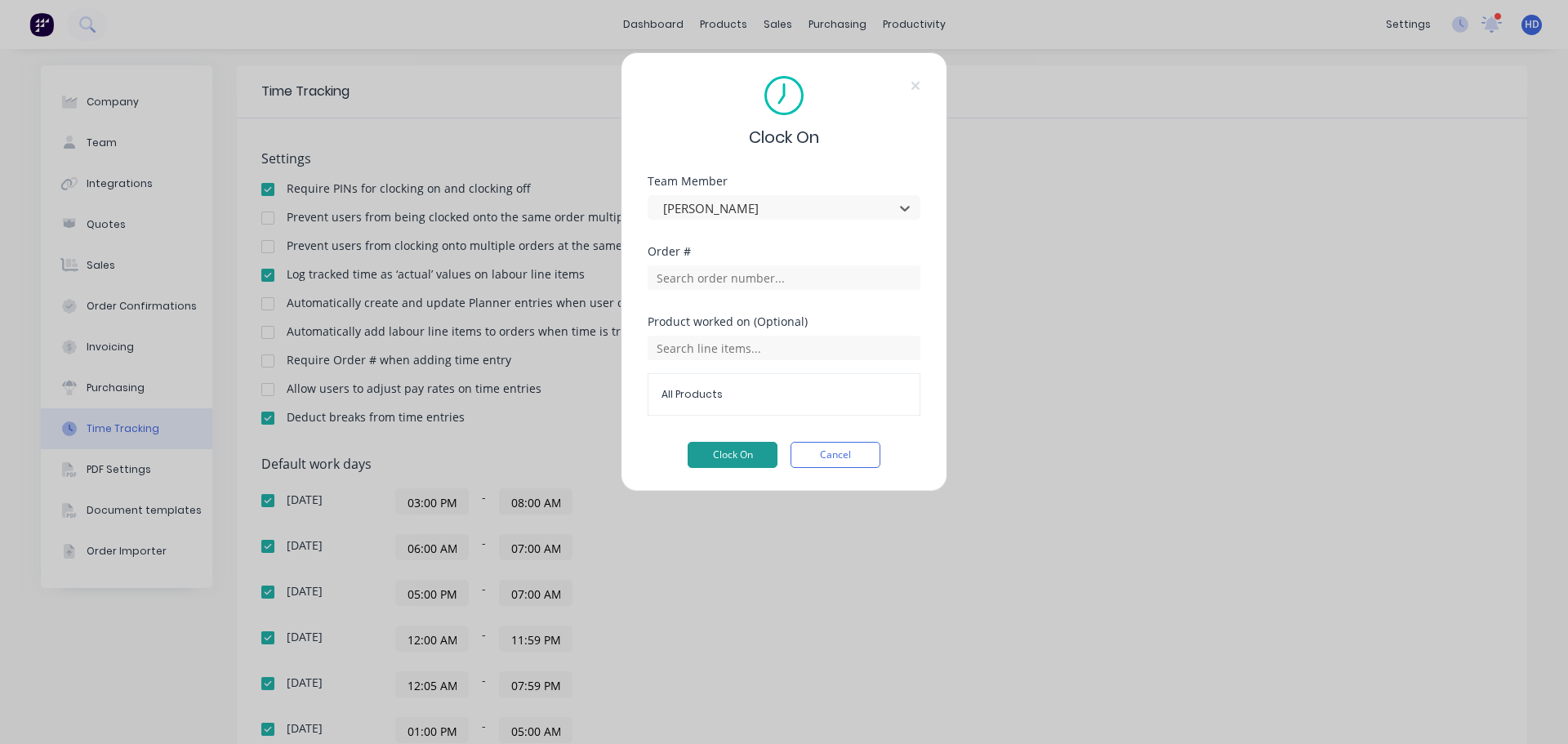
click at [731, 448] on button "Clock On" at bounding box center [732, 455] width 90 height 26
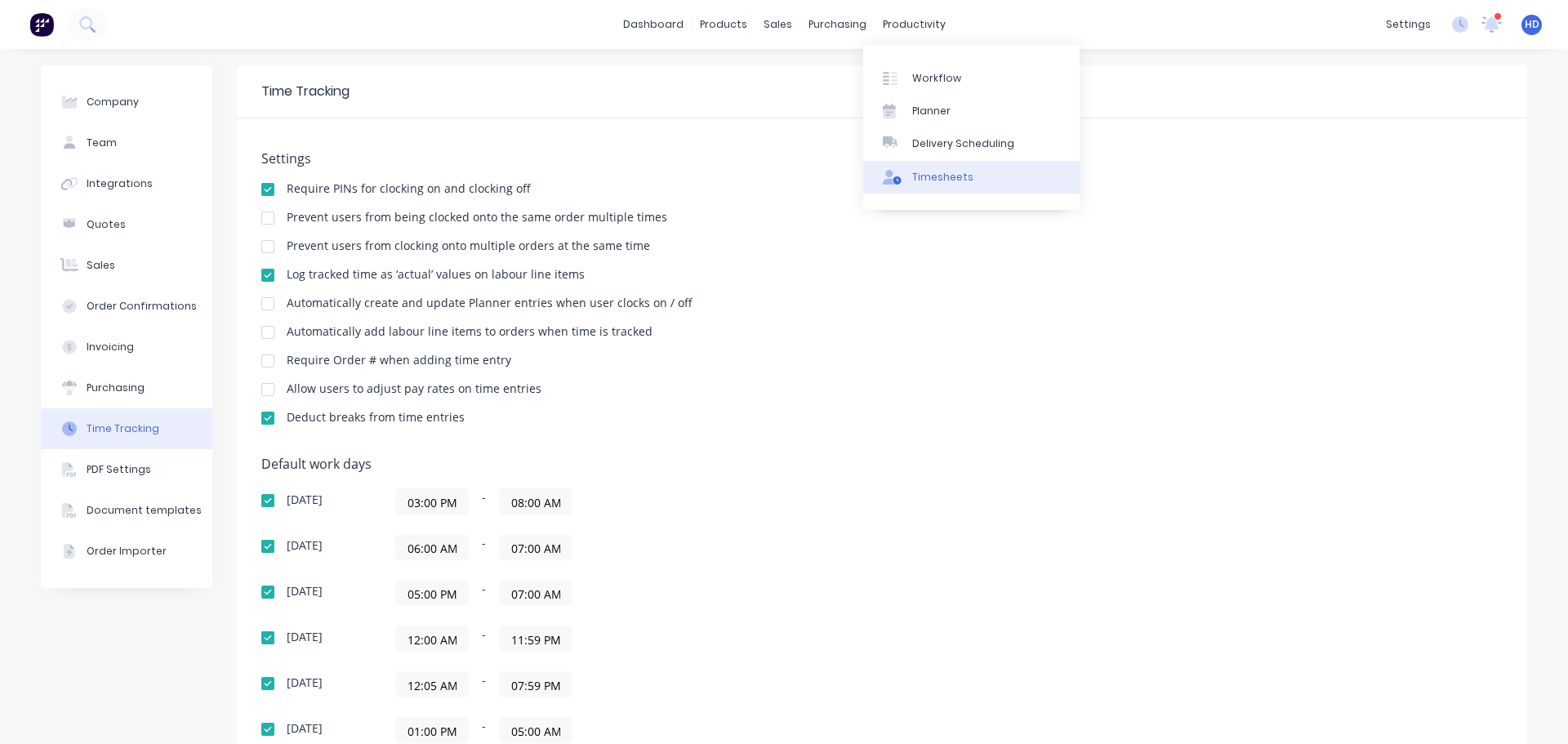
click at [937, 172] on div "Timesheets" at bounding box center [942, 176] width 61 height 15
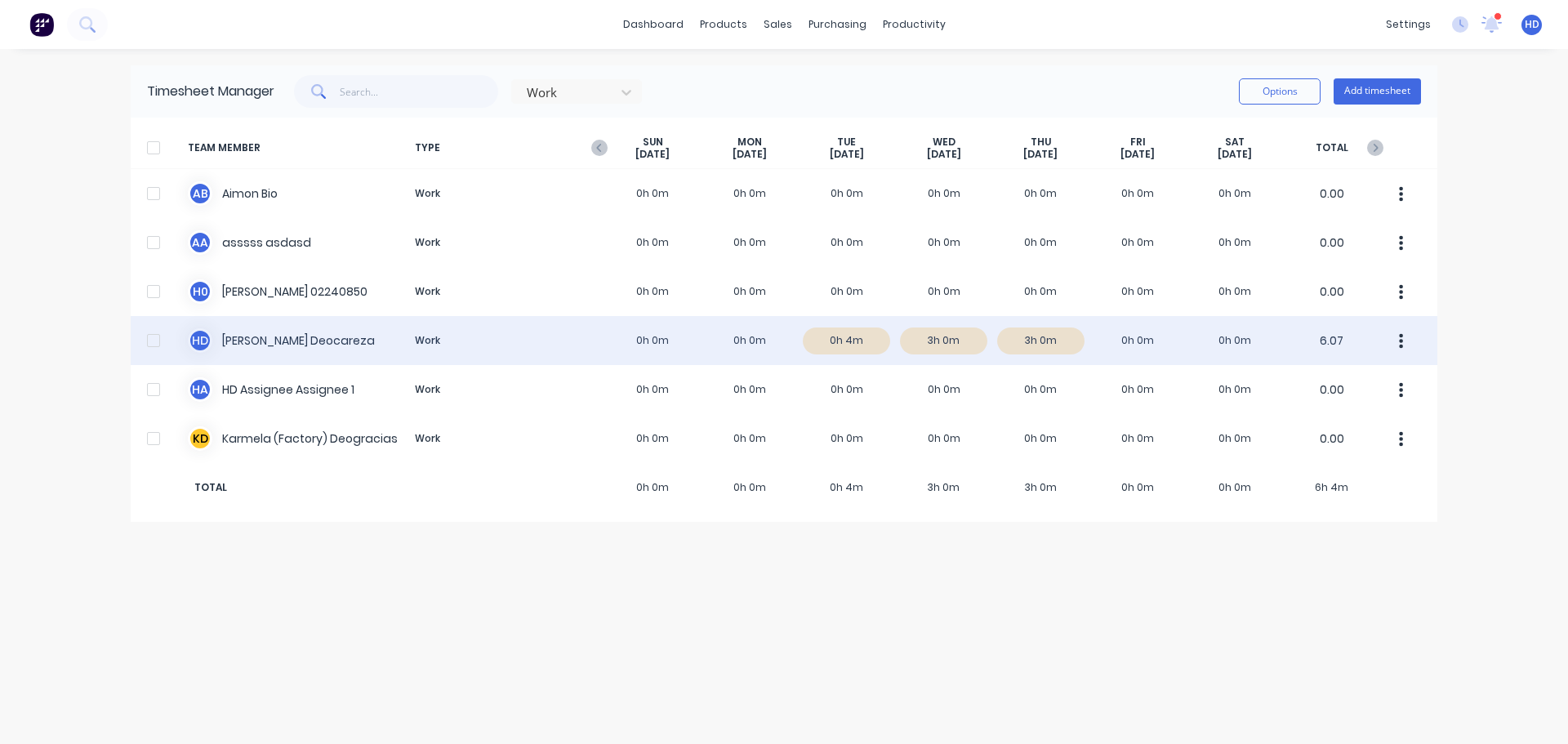
click at [330, 338] on div "H D Harry Deocareza Work 0h 0m 0h 0m 0h 4m 3h 0m 3h 0m 0h 0m 0h 0m 6.07" at bounding box center [783, 341] width 1306 height 49
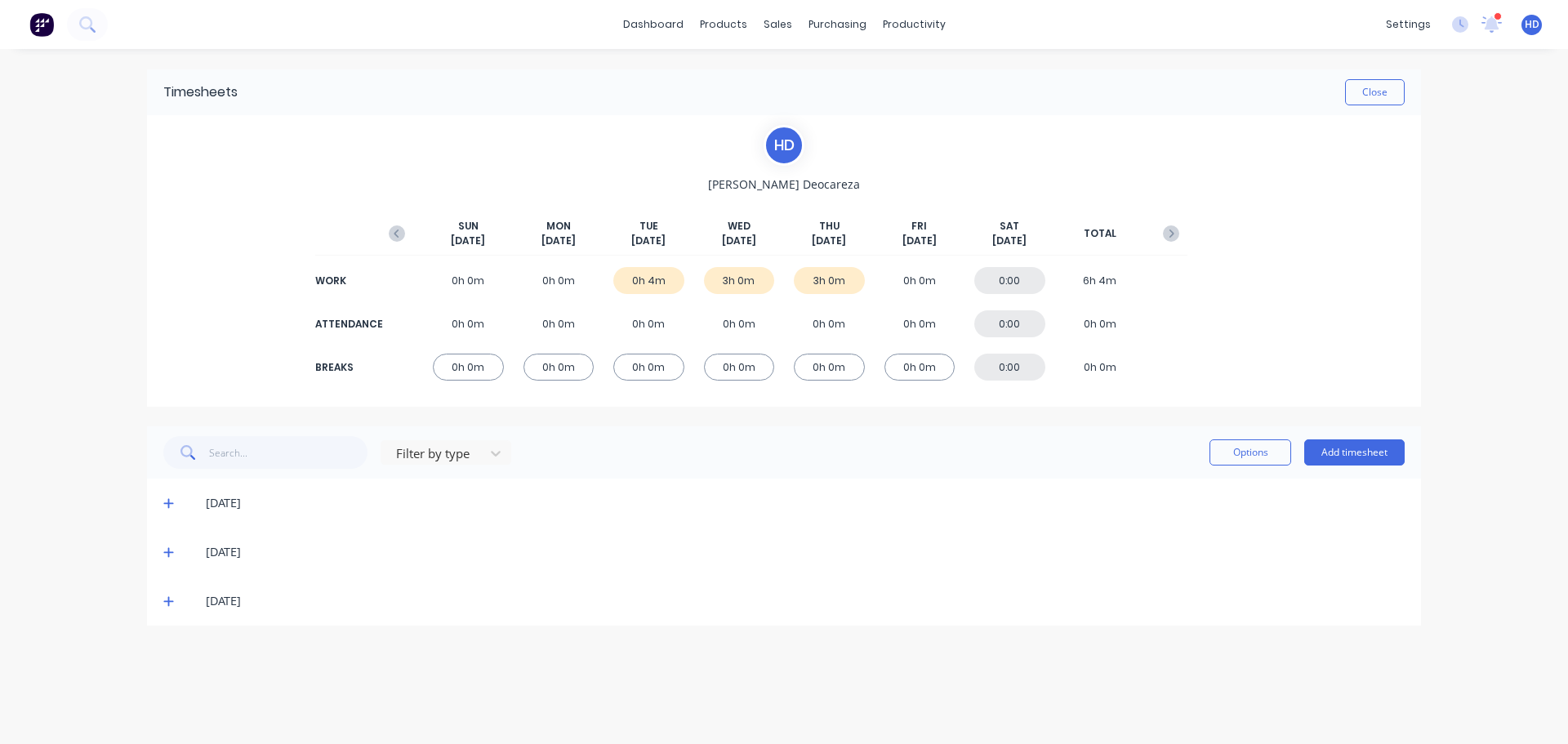
click at [169, 497] on icon at bounding box center [169, 502] width 10 height 11
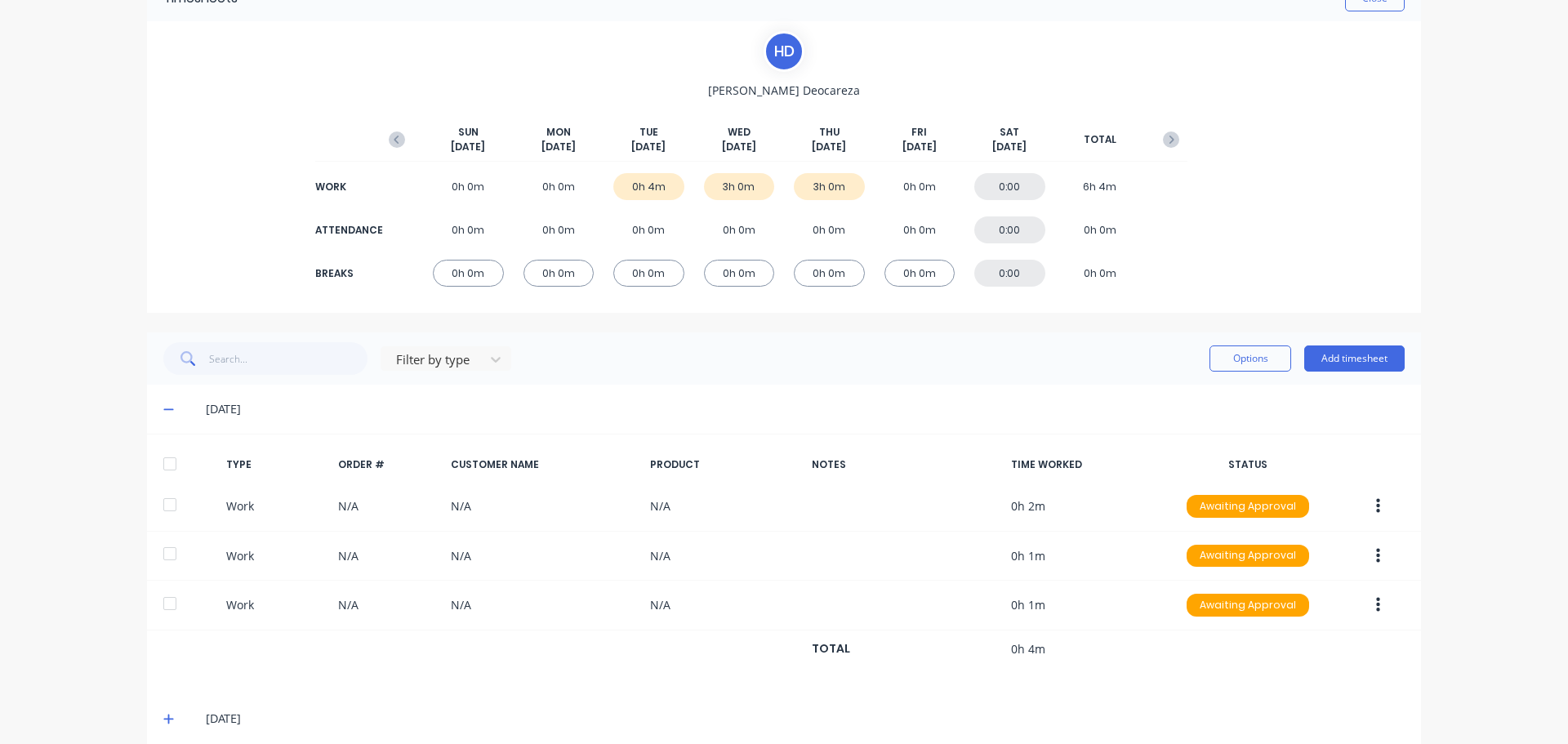
scroll to position [163, 0]
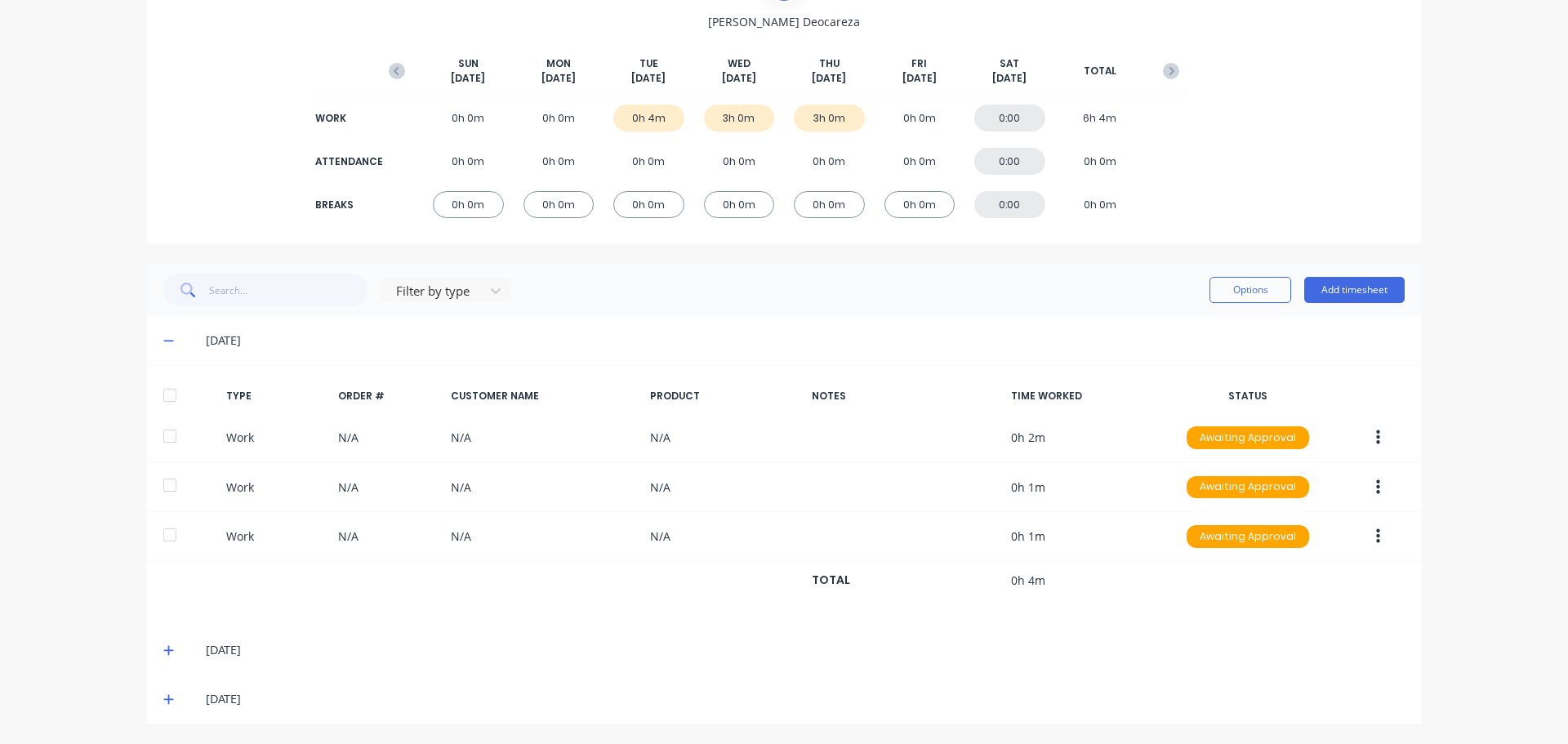
click at [164, 394] on div at bounding box center [170, 395] width 33 height 33
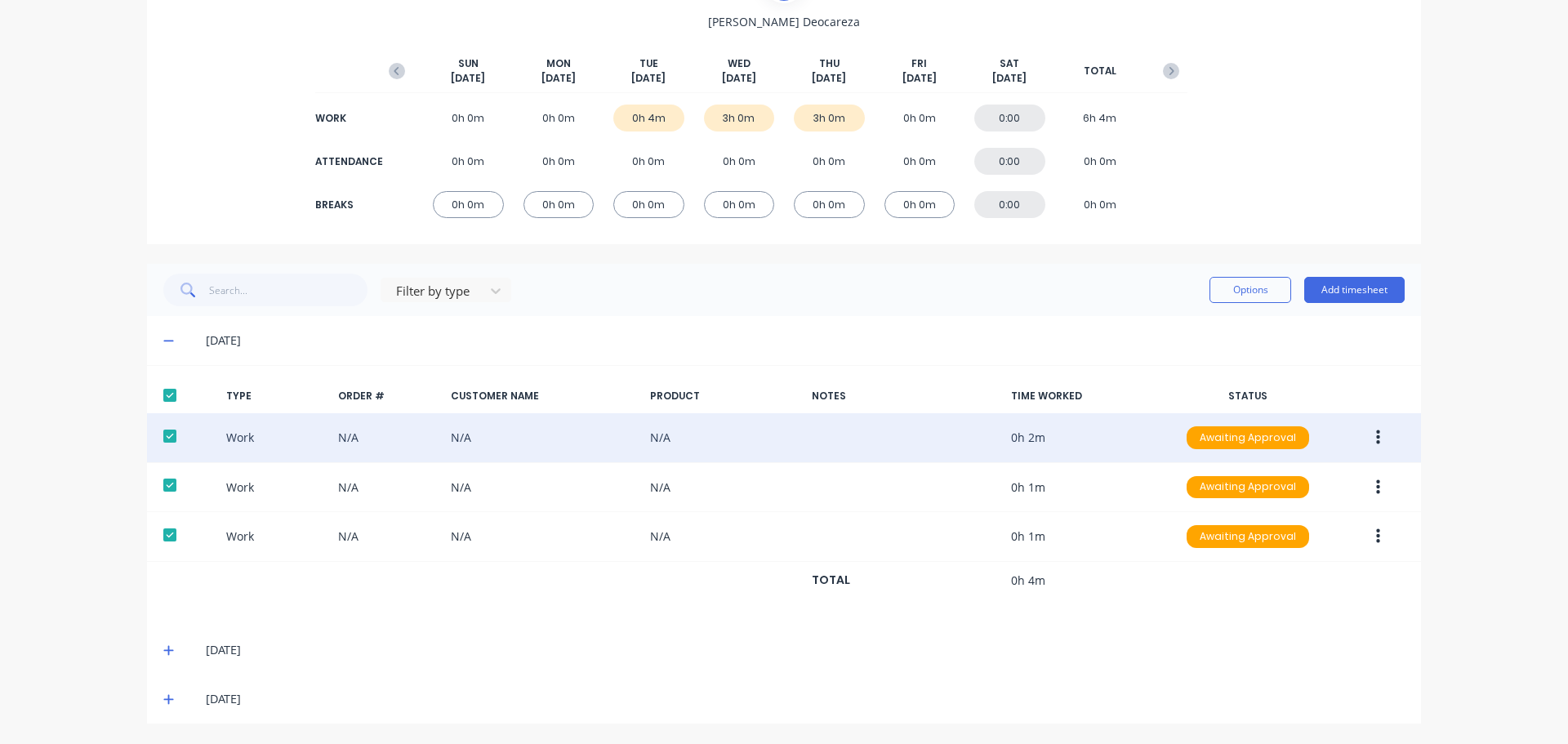
click at [1376, 433] on icon "button" at bounding box center [1378, 437] width 4 height 15
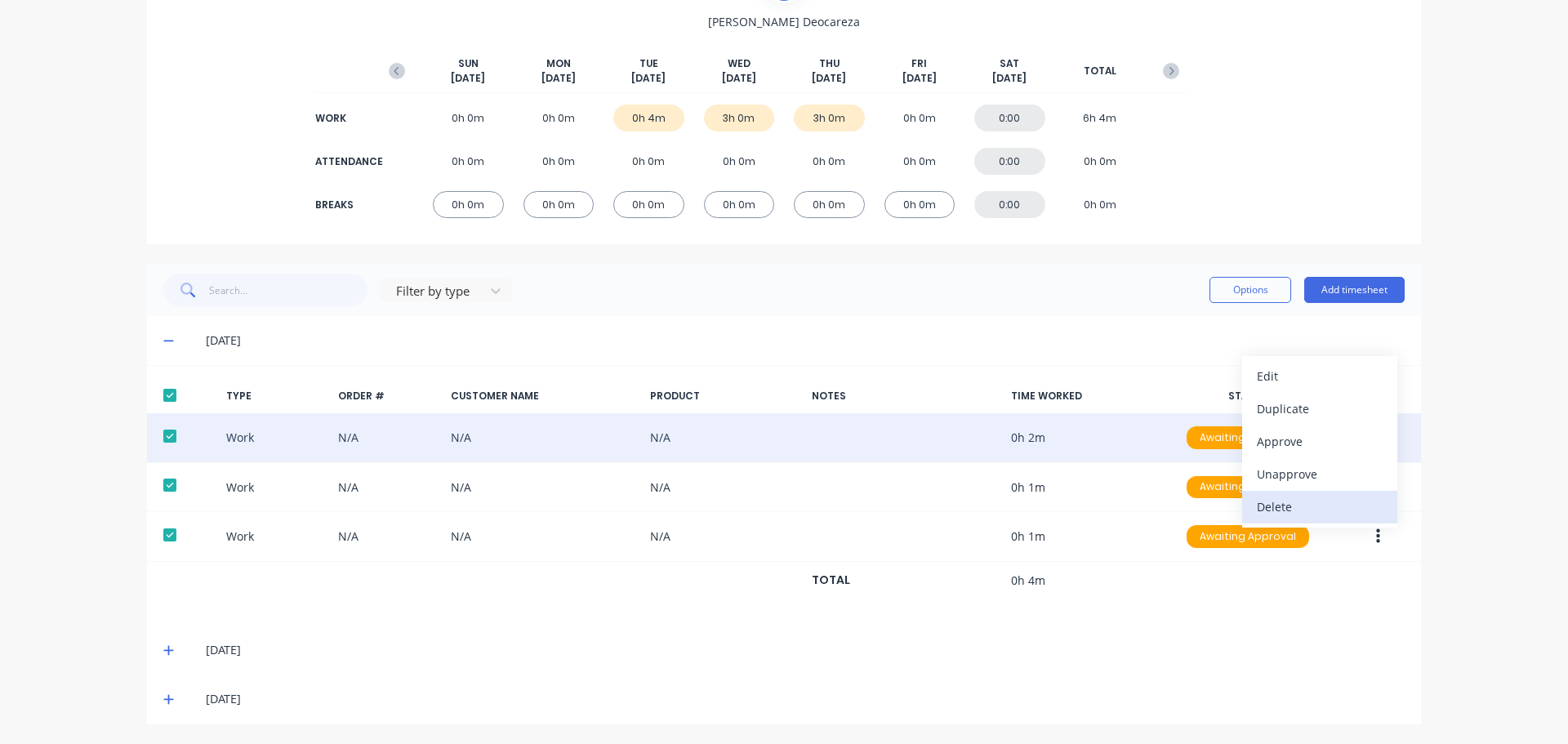
click at [1270, 511] on div "Delete" at bounding box center [1319, 506] width 126 height 23
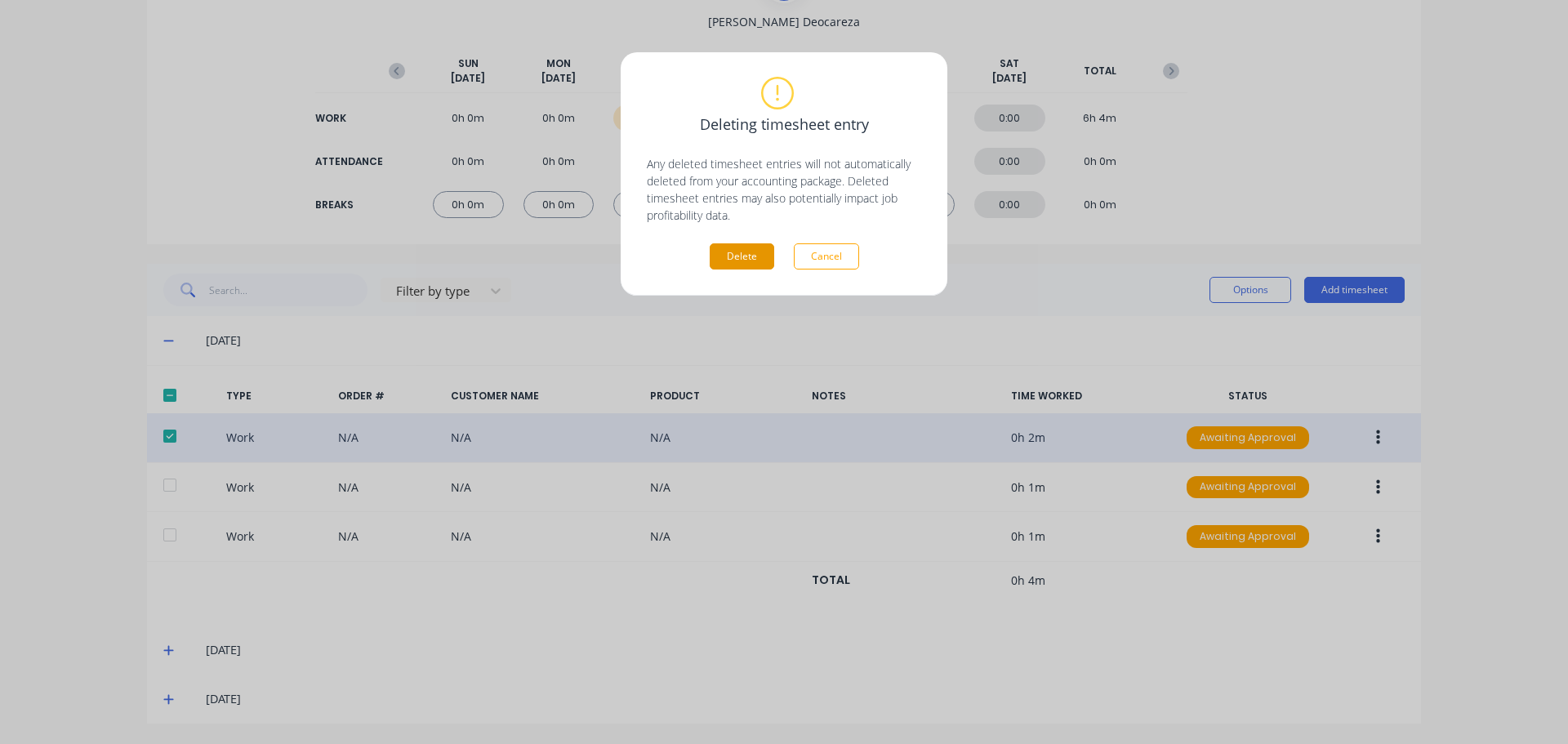
click at [749, 262] on button "Delete" at bounding box center [741, 256] width 64 height 26
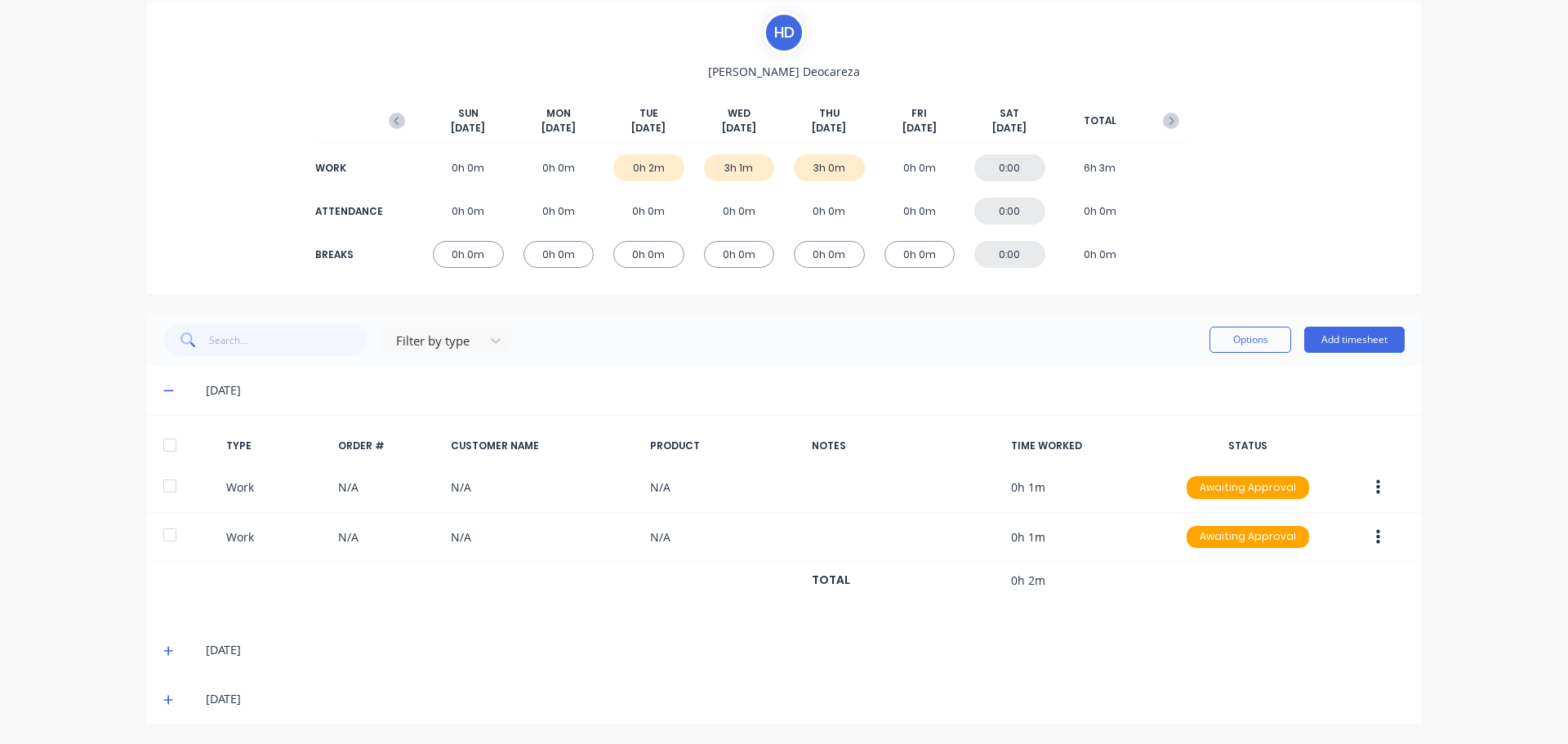
scroll to position [113, 0]
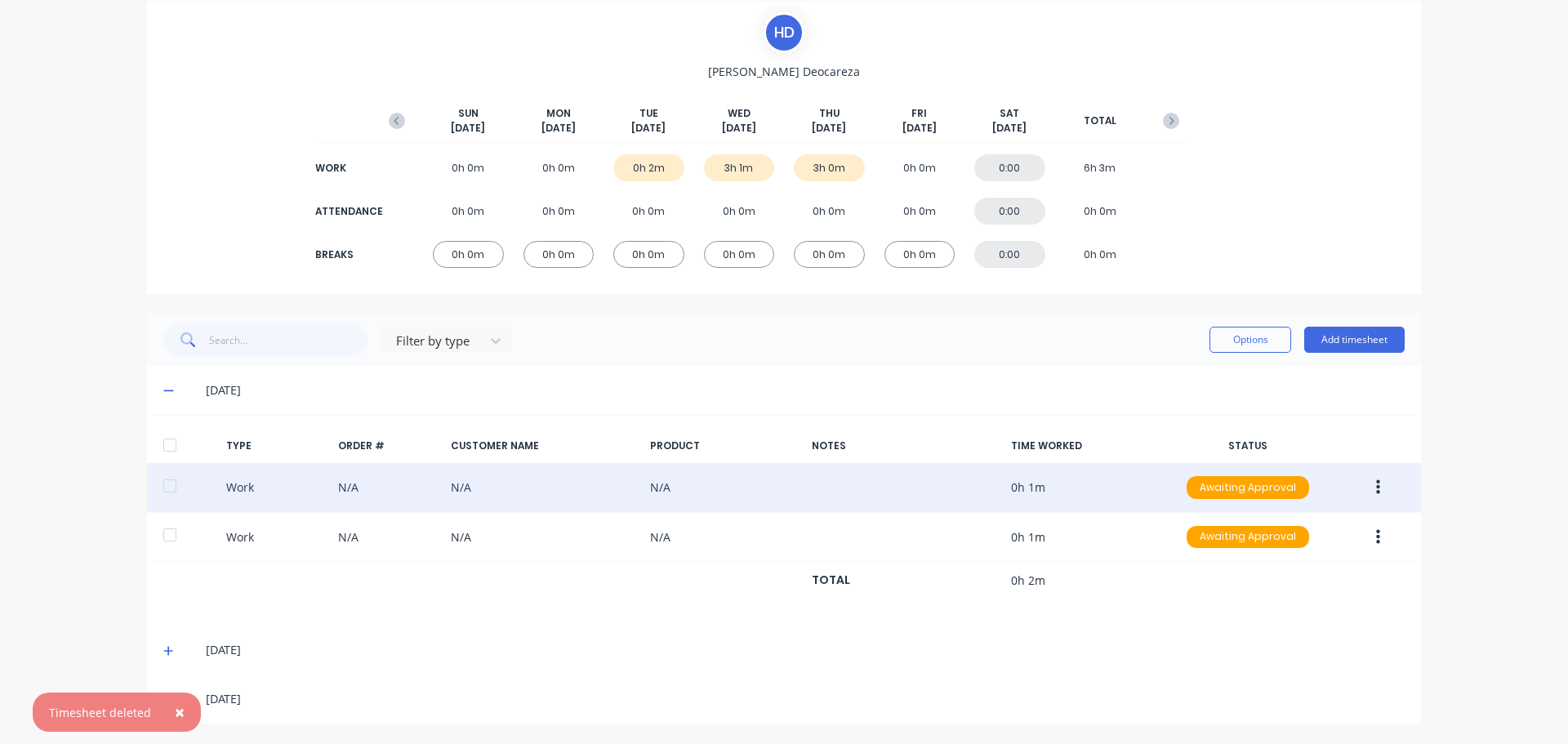
click at [1376, 482] on icon "button" at bounding box center [1378, 487] width 4 height 15
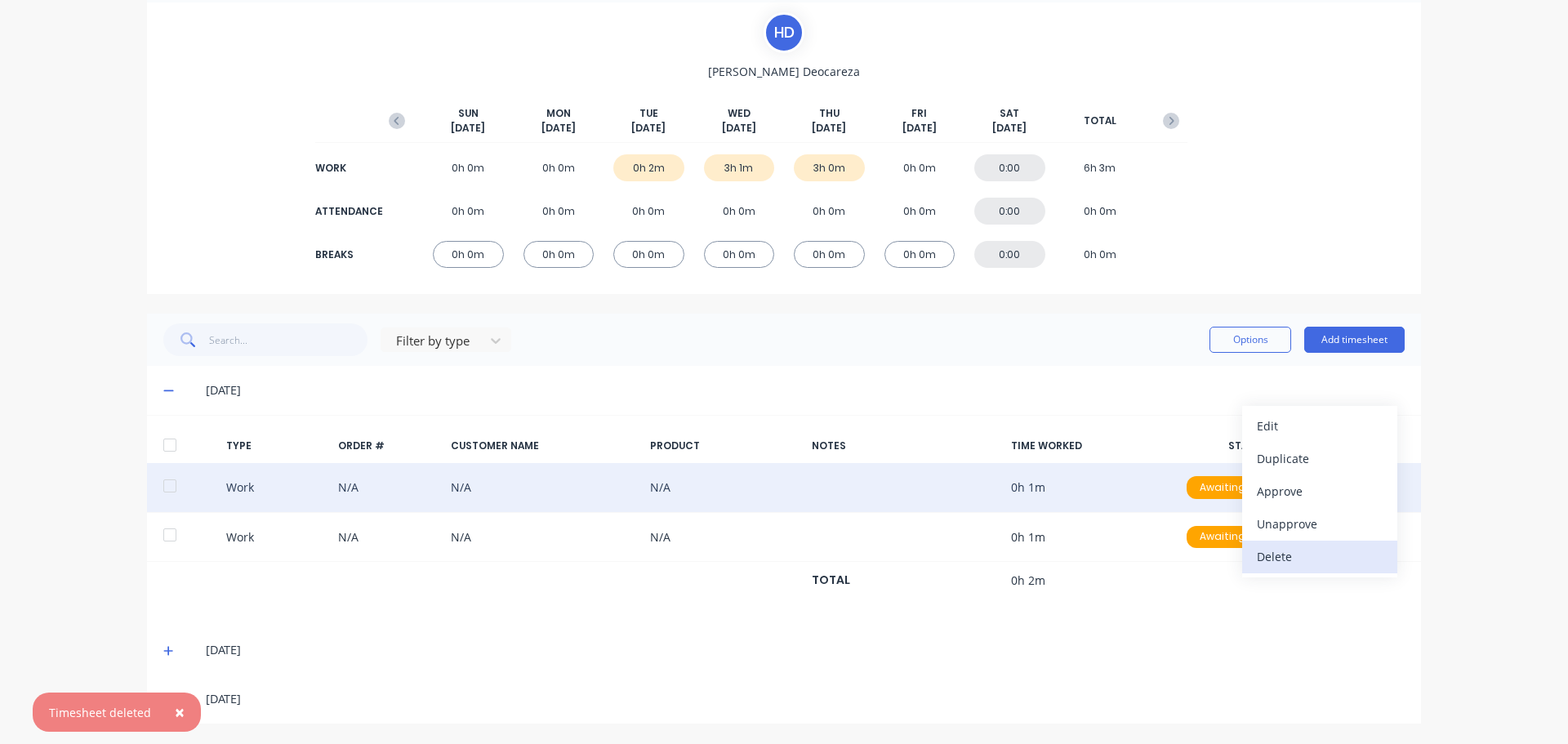
click at [1298, 556] on div "Delete" at bounding box center [1319, 556] width 126 height 23
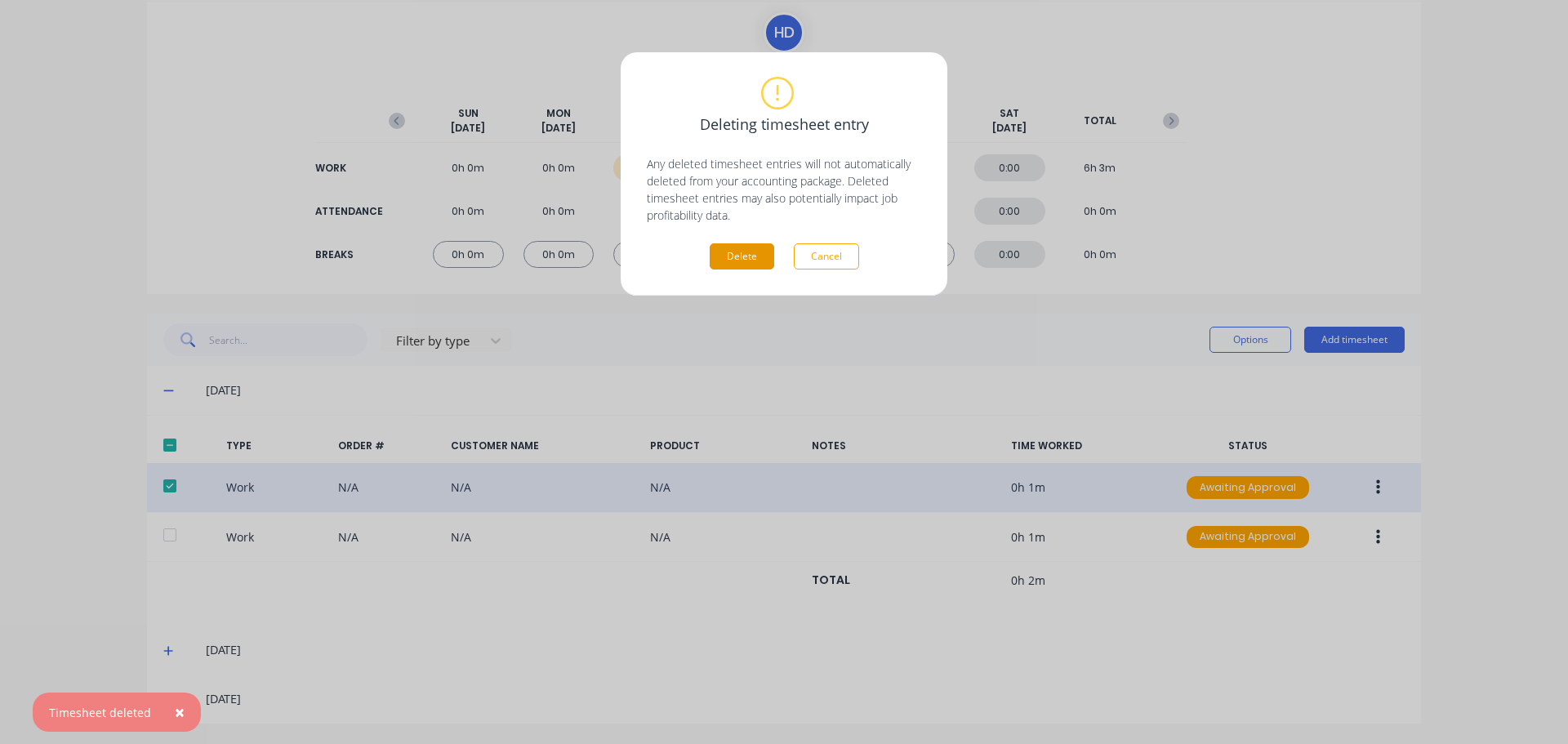
click at [746, 263] on button "Delete" at bounding box center [741, 256] width 64 height 26
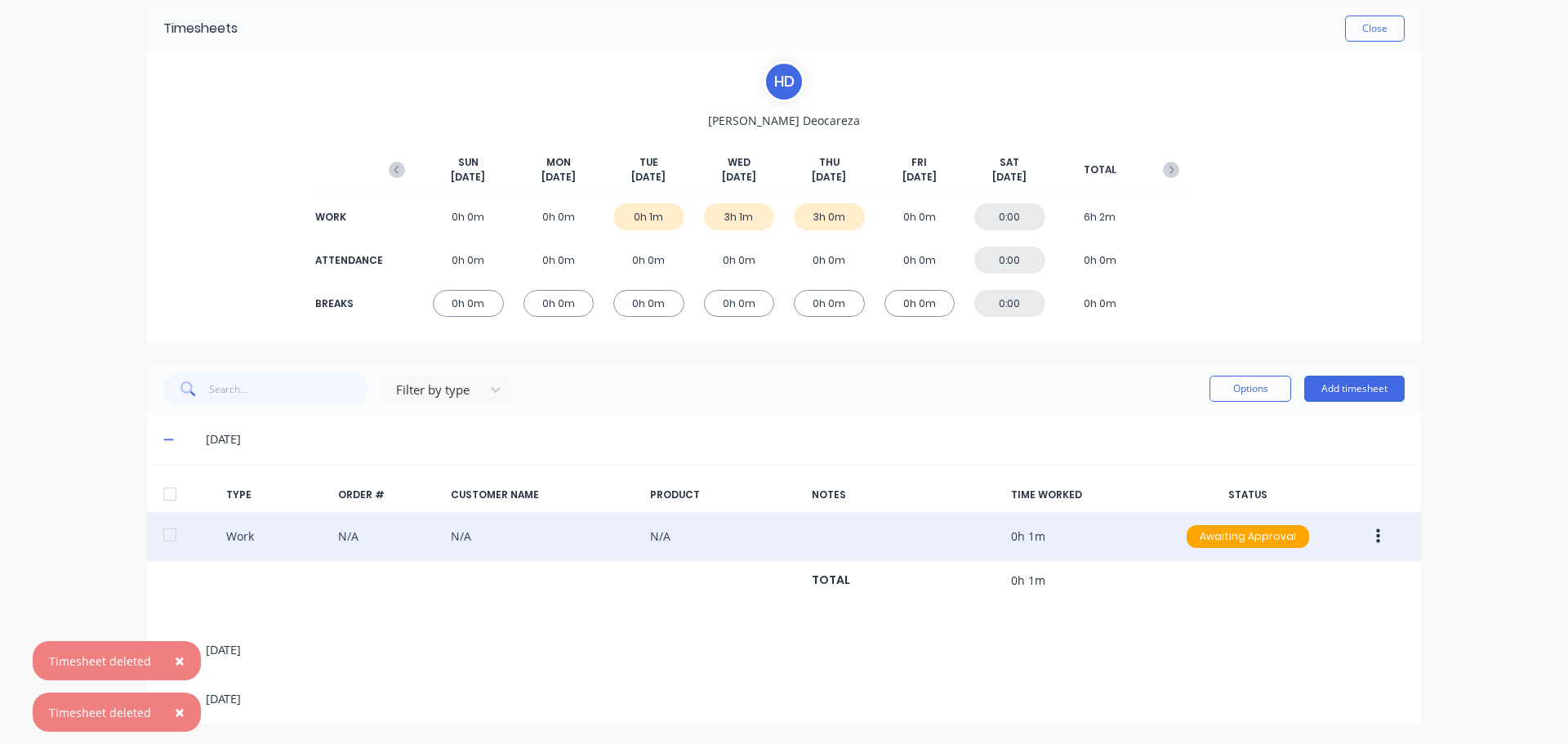
click at [1376, 528] on icon "button" at bounding box center [1378, 536] width 4 height 18
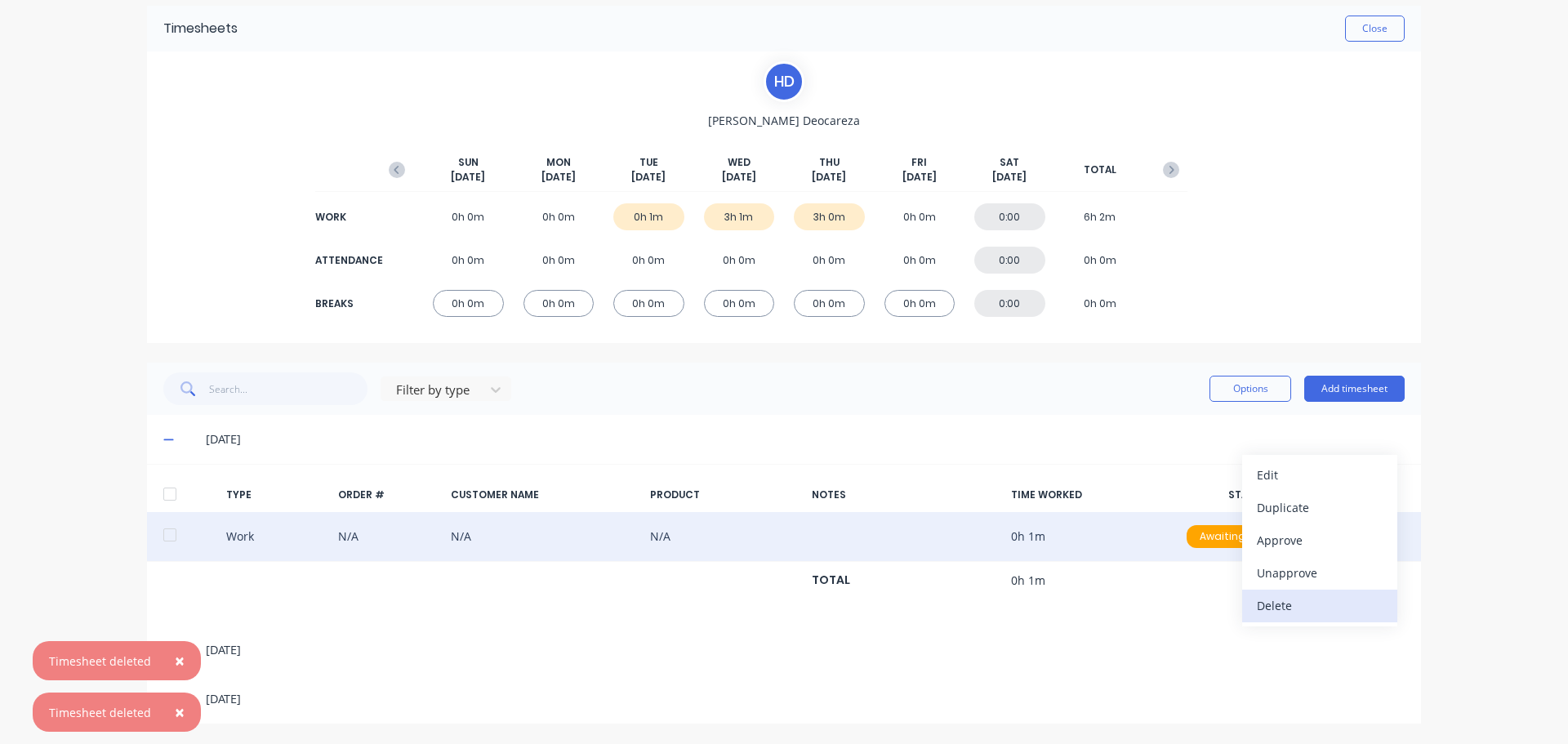
click at [1290, 607] on div "Delete" at bounding box center [1319, 605] width 126 height 23
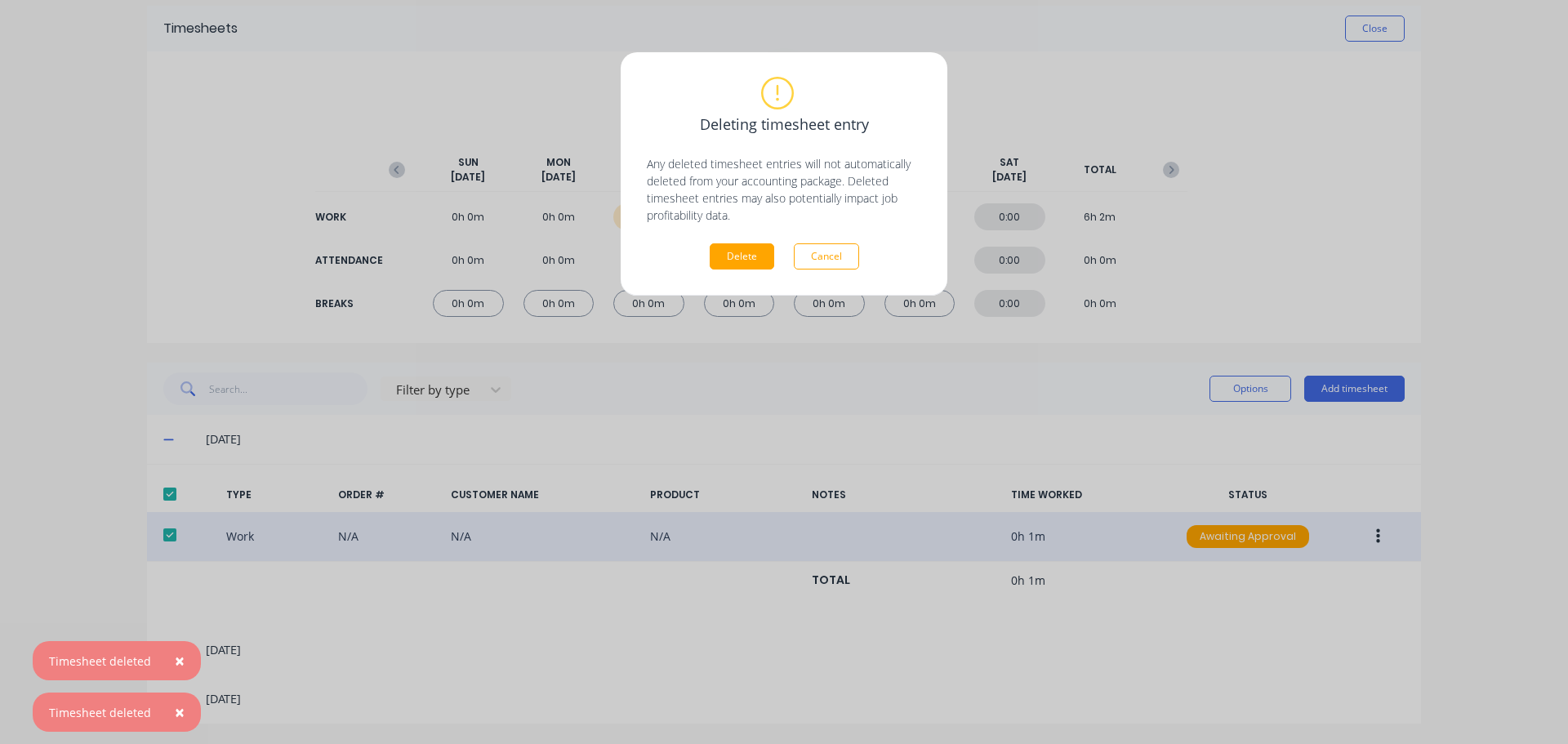
click at [744, 241] on div "Deleting timesheet entry Any deleted timesheet entries will not automatically d…" at bounding box center [784, 174] width 275 height 191
click at [741, 251] on button "Delete" at bounding box center [741, 256] width 64 height 26
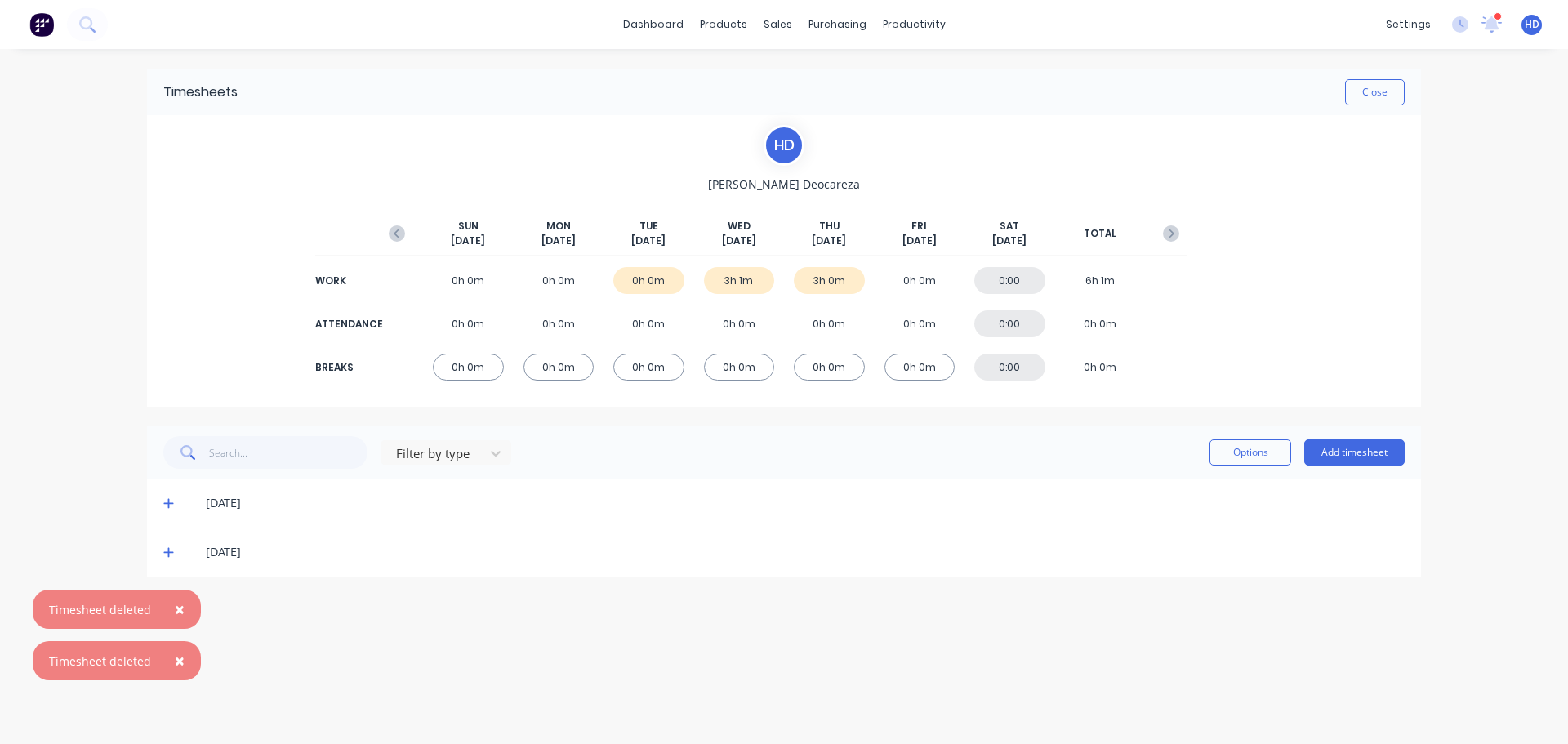
scroll to position [0, 0]
click at [168, 507] on icon at bounding box center [169, 502] width 10 height 11
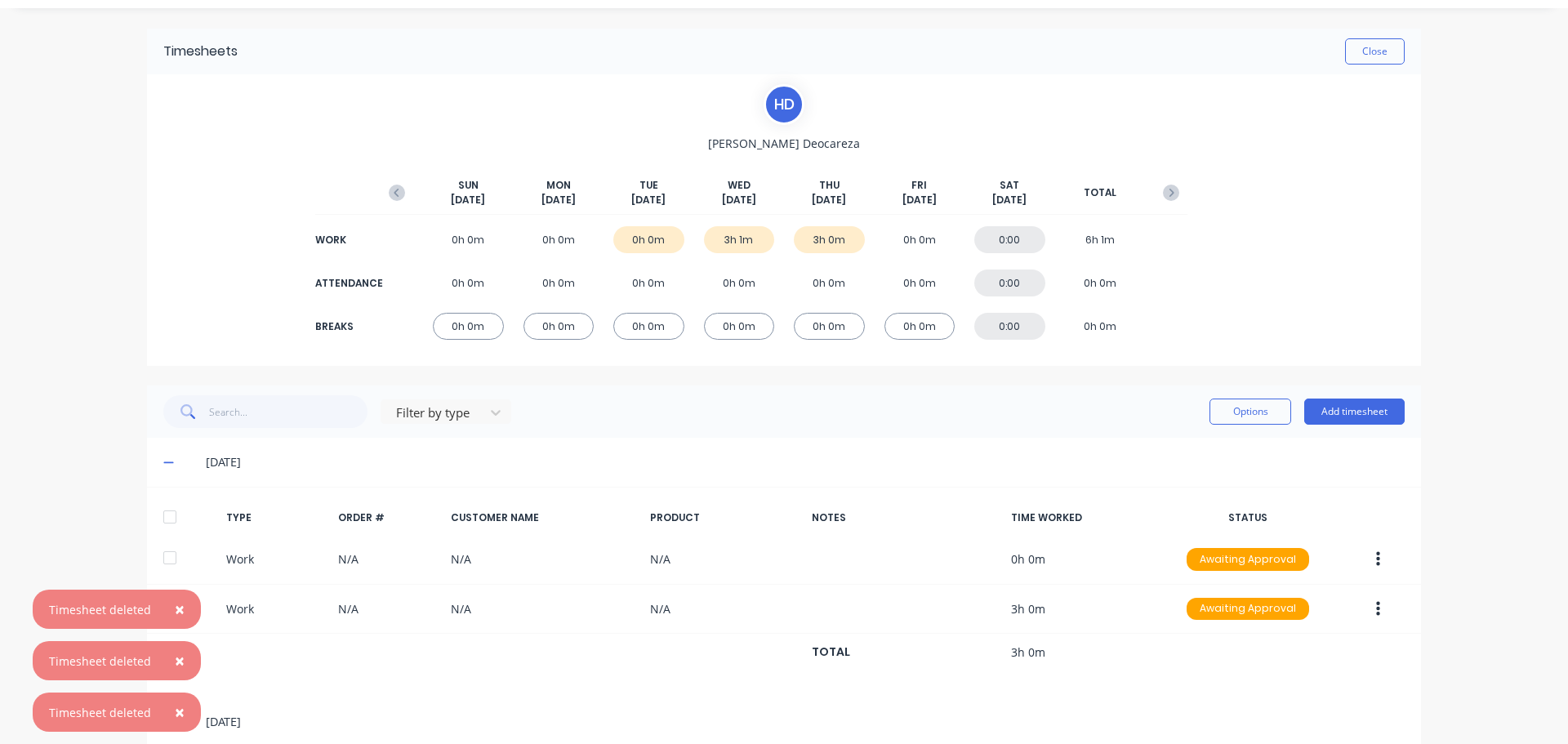
scroll to position [63, 0]
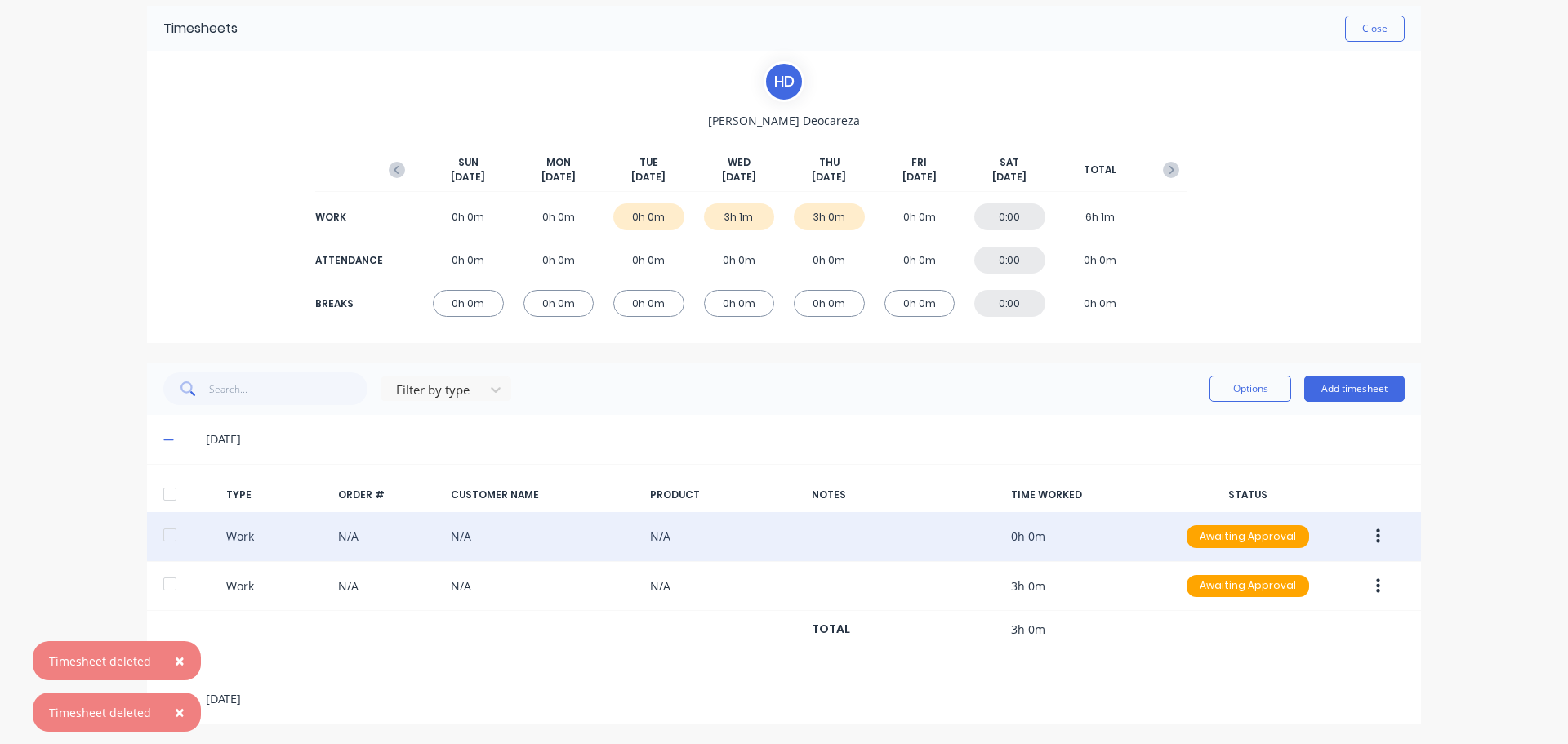
click at [1374, 535] on button "button" at bounding box center [1378, 536] width 38 height 30
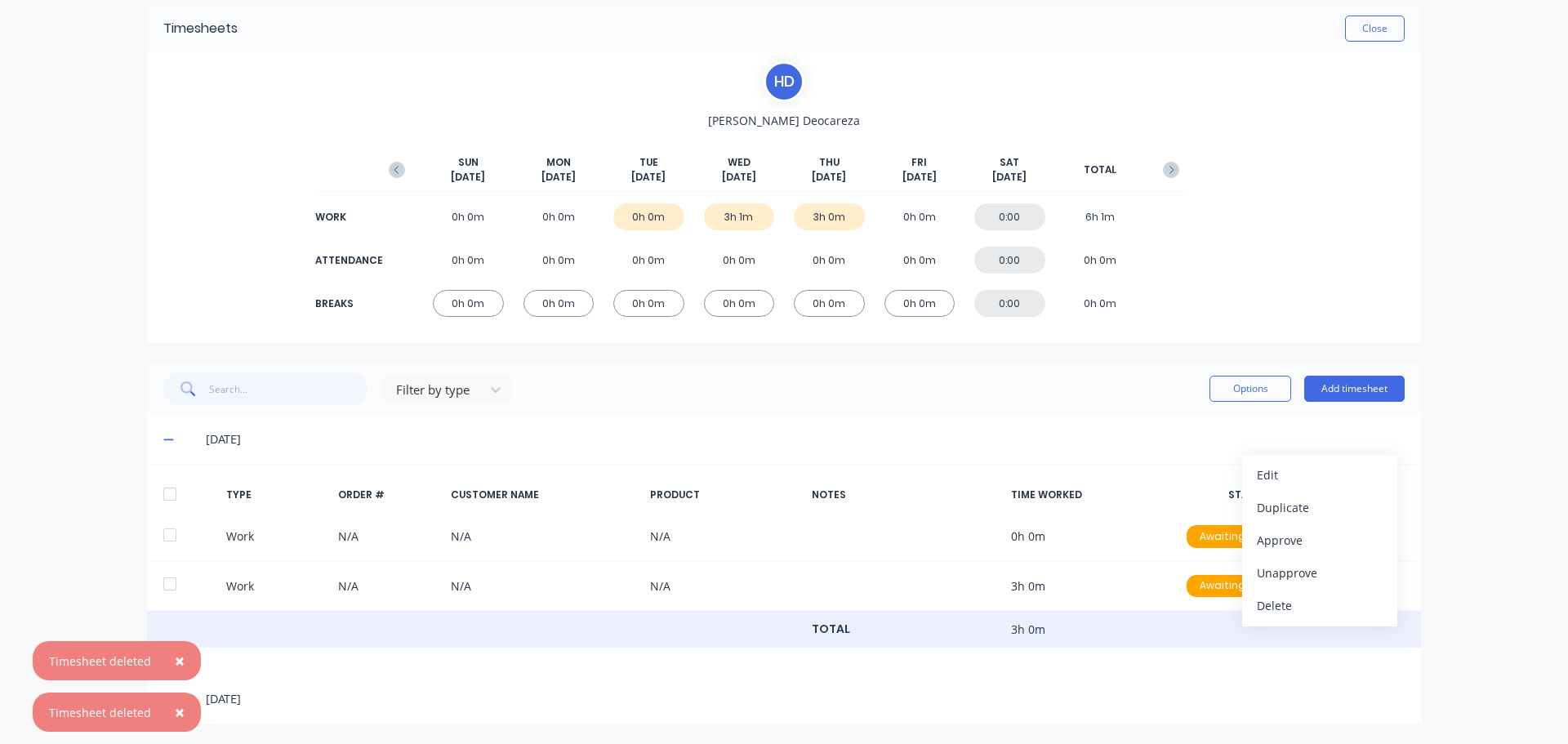
click at [298, 648] on div "TOTAL 3h 0m" at bounding box center [784, 629] width 1274 height 37
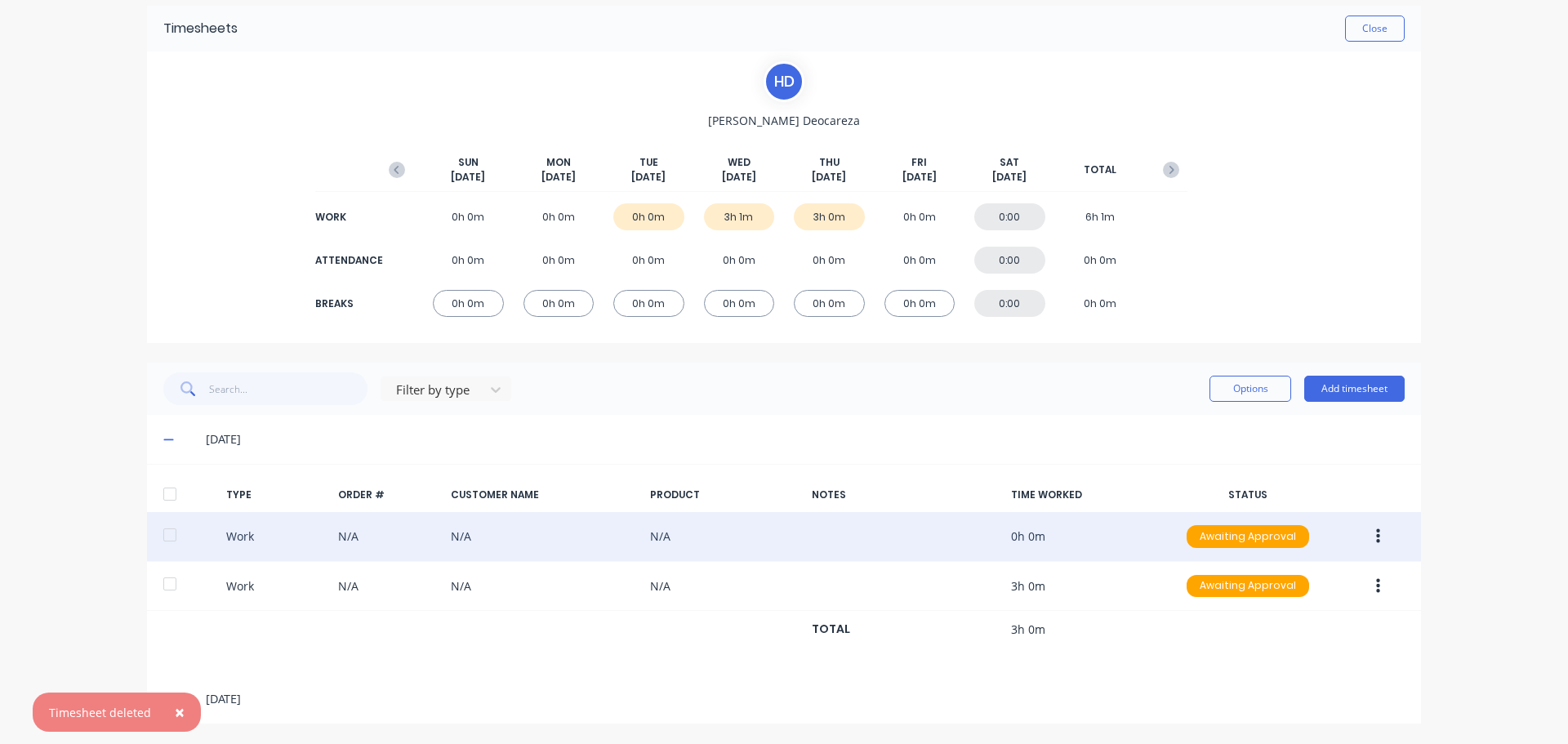
click at [787, 536] on div "Work N/A N/A N/A 0h 0m Awaiting Approval" at bounding box center [784, 536] width 1274 height 50
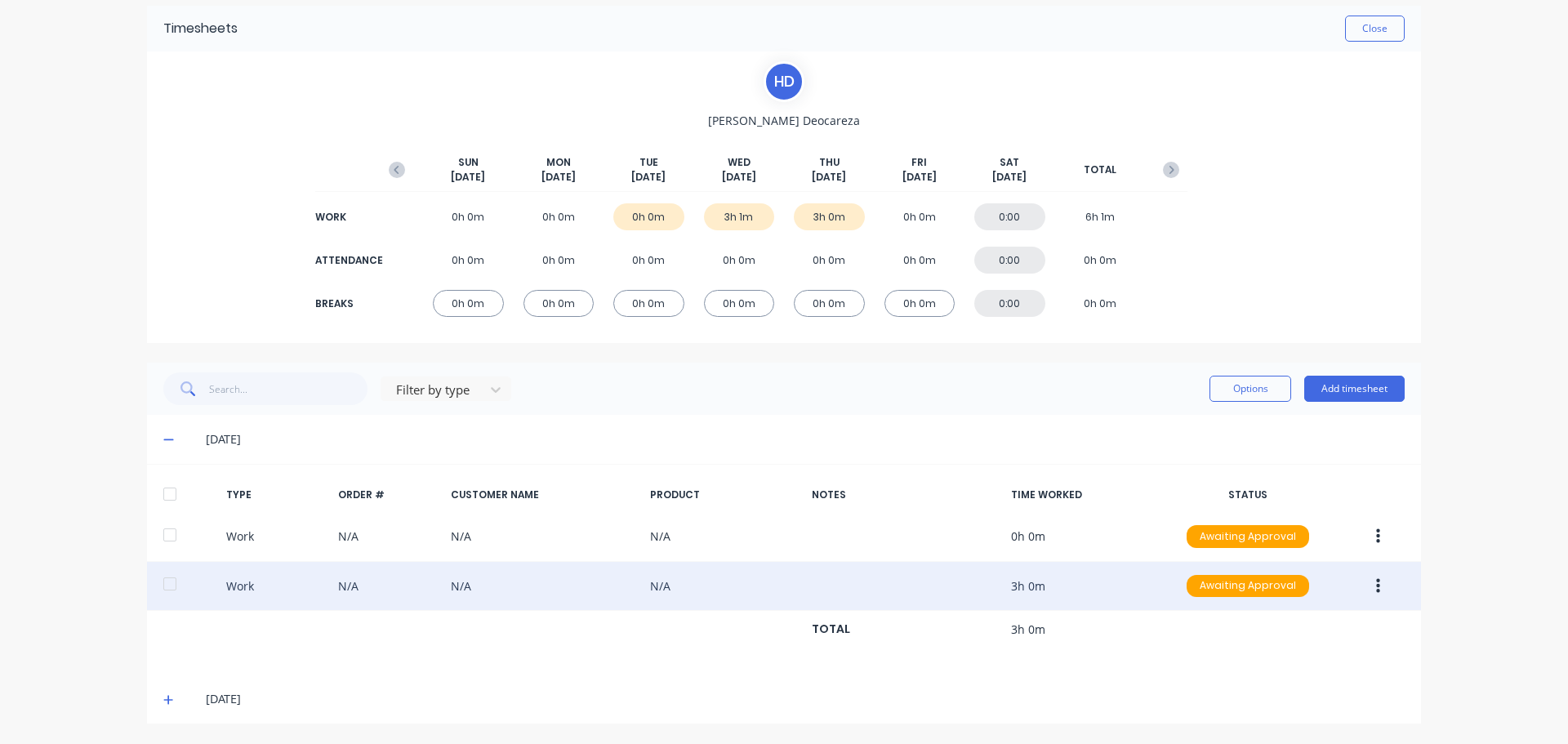
click at [1376, 581] on icon "button" at bounding box center [1378, 586] width 4 height 18
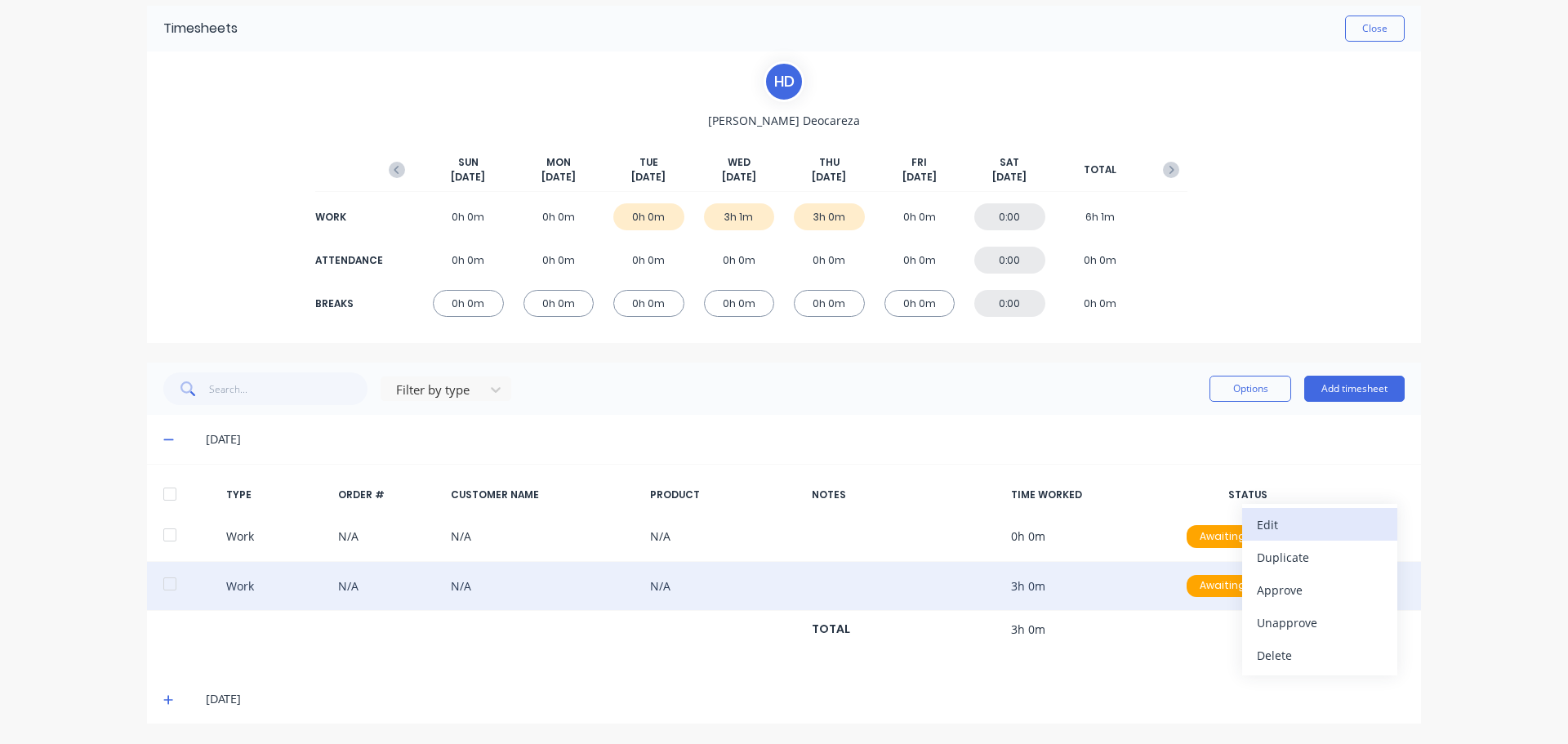
click at [1350, 528] on div "Edit" at bounding box center [1319, 524] width 126 height 23
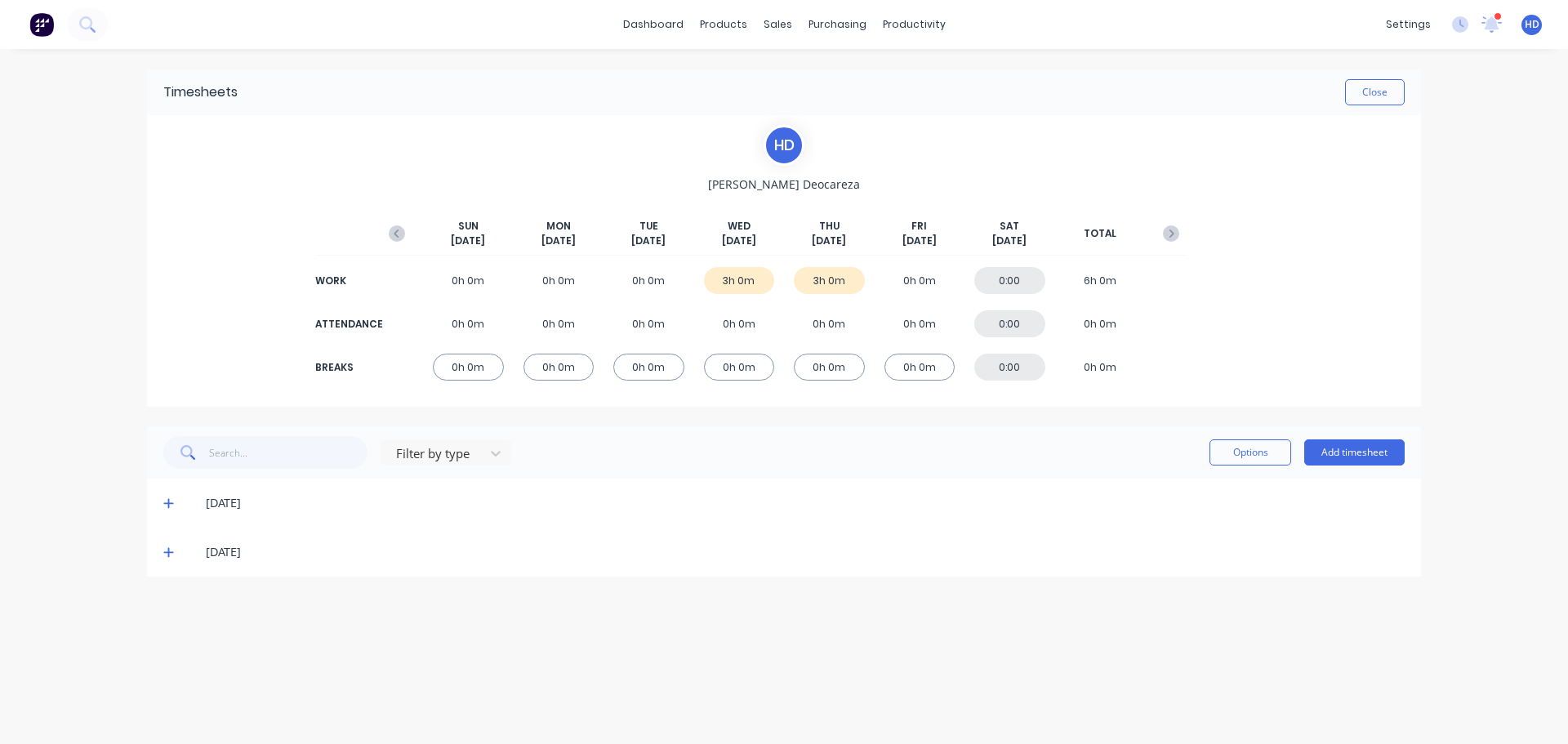
click at [174, 502] on span at bounding box center [171, 502] width 17 height 17
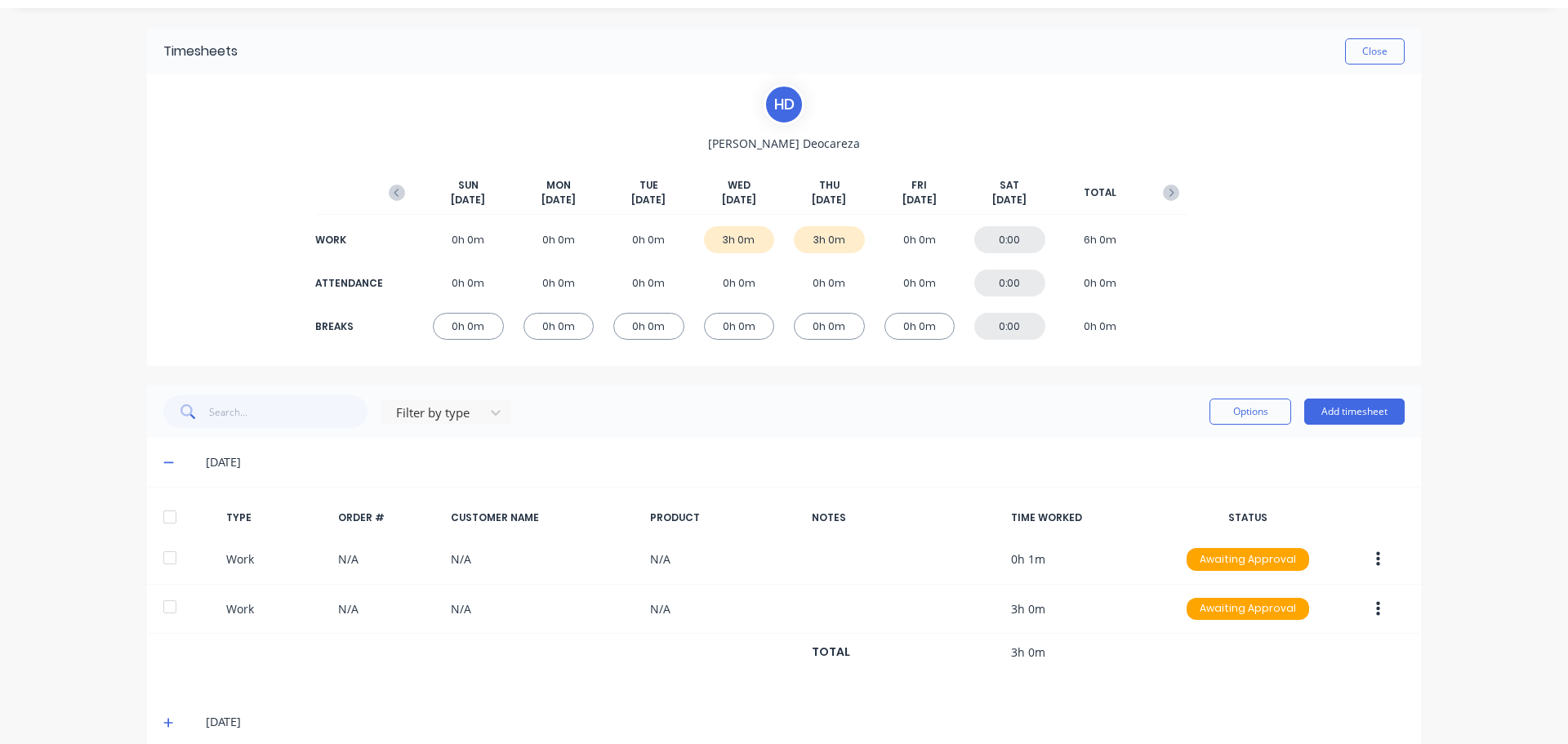
scroll to position [63, 0]
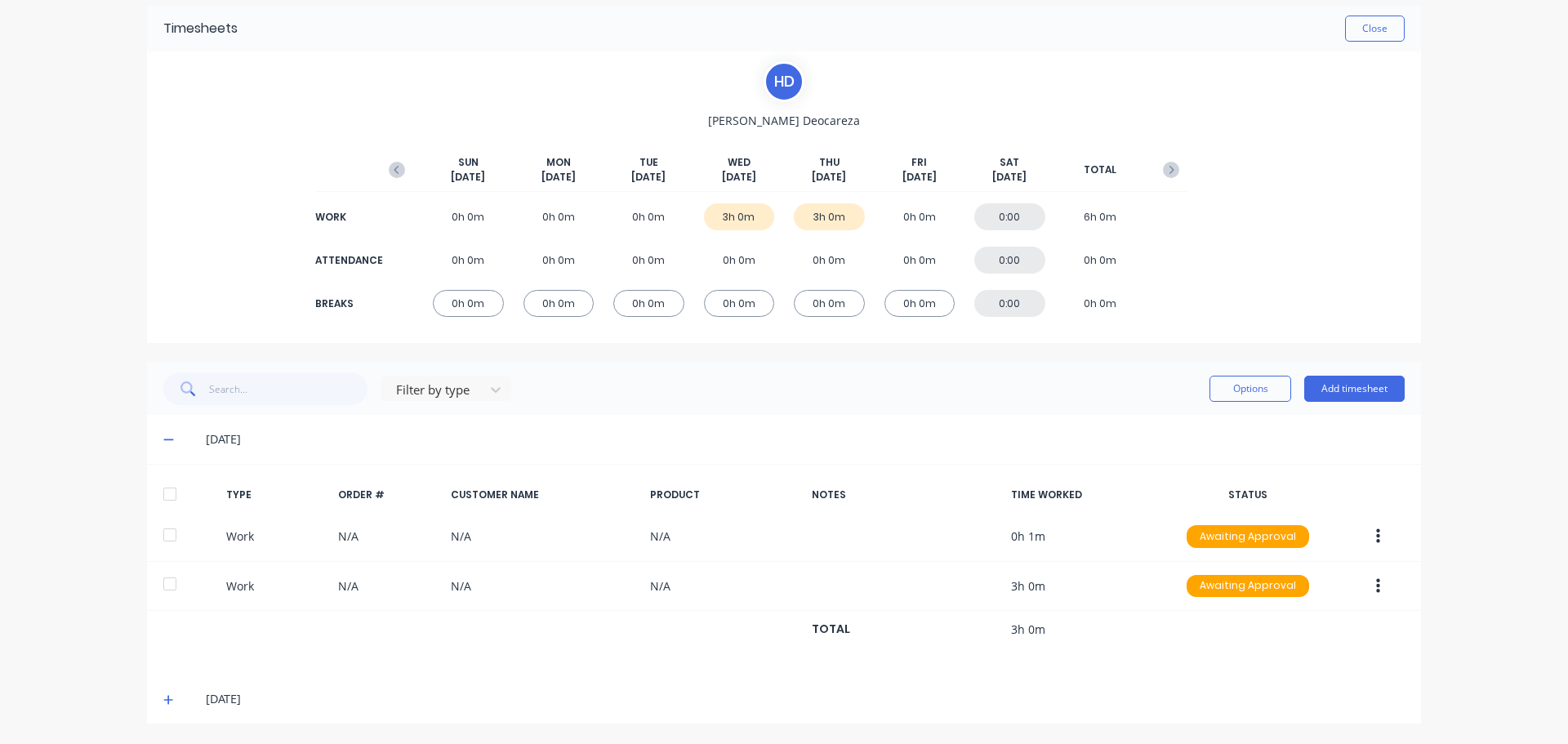
click at [163, 694] on icon at bounding box center [169, 700] width 10 height 11
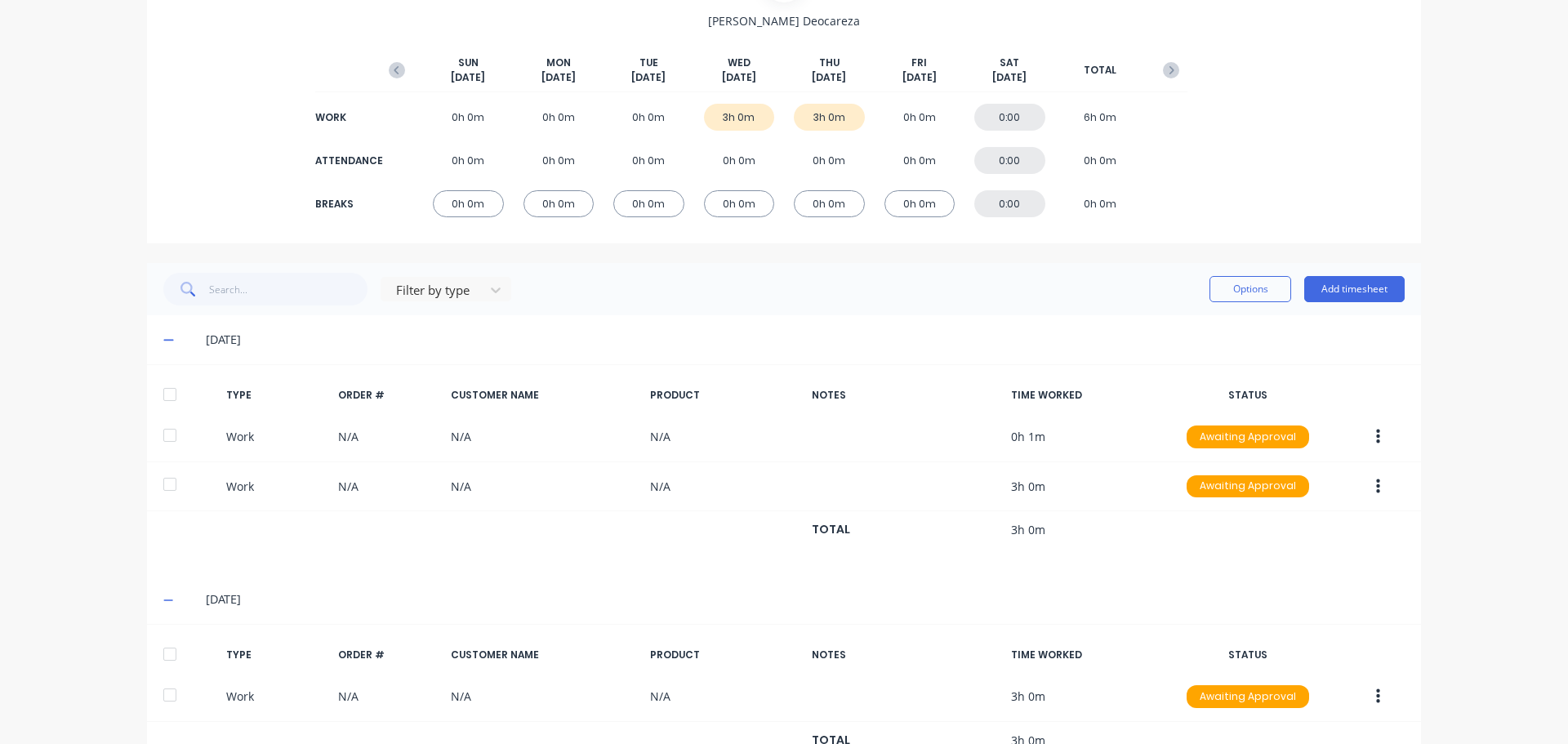
scroll to position [0, 0]
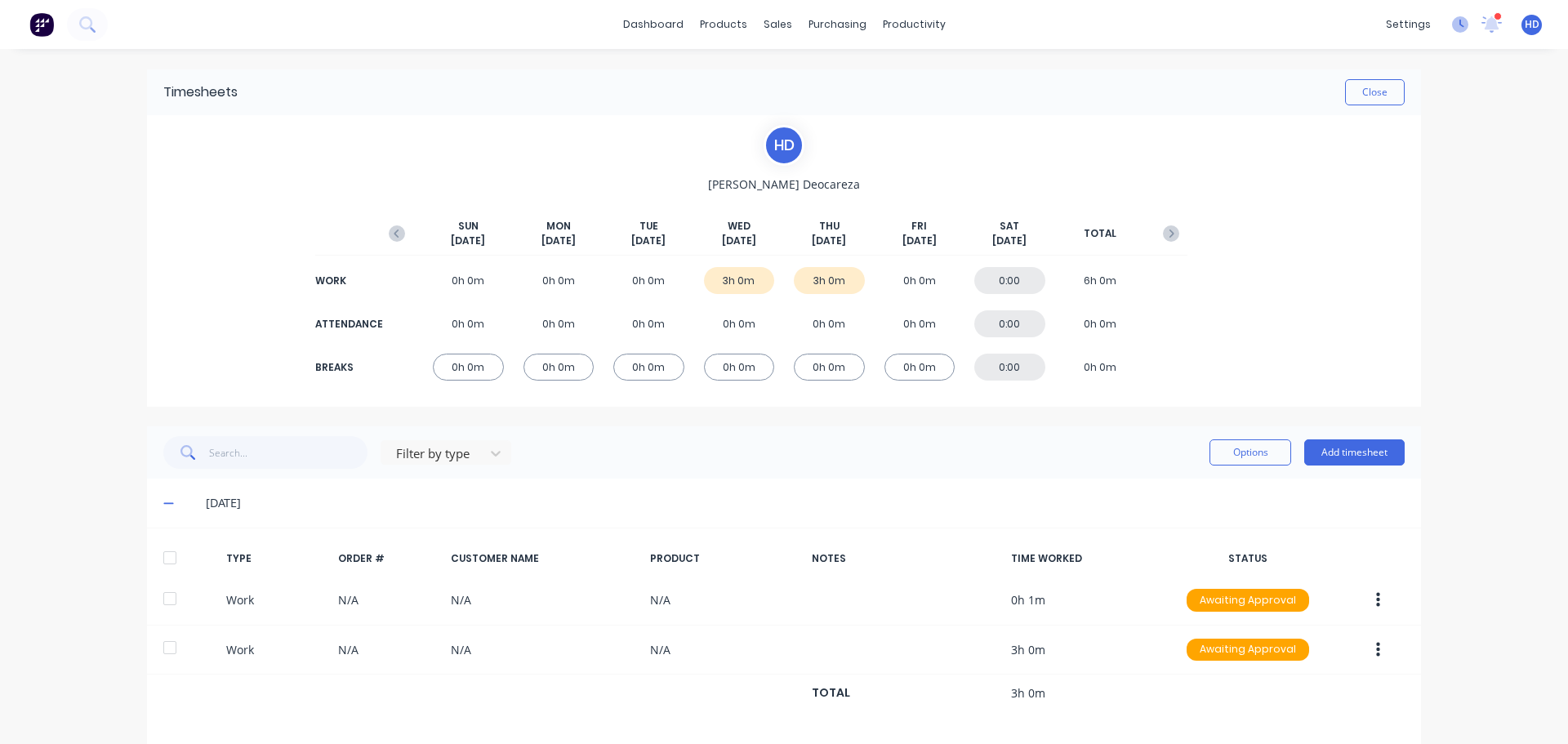
click at [1459, 25] on icon at bounding box center [1462, 23] width 5 height 8
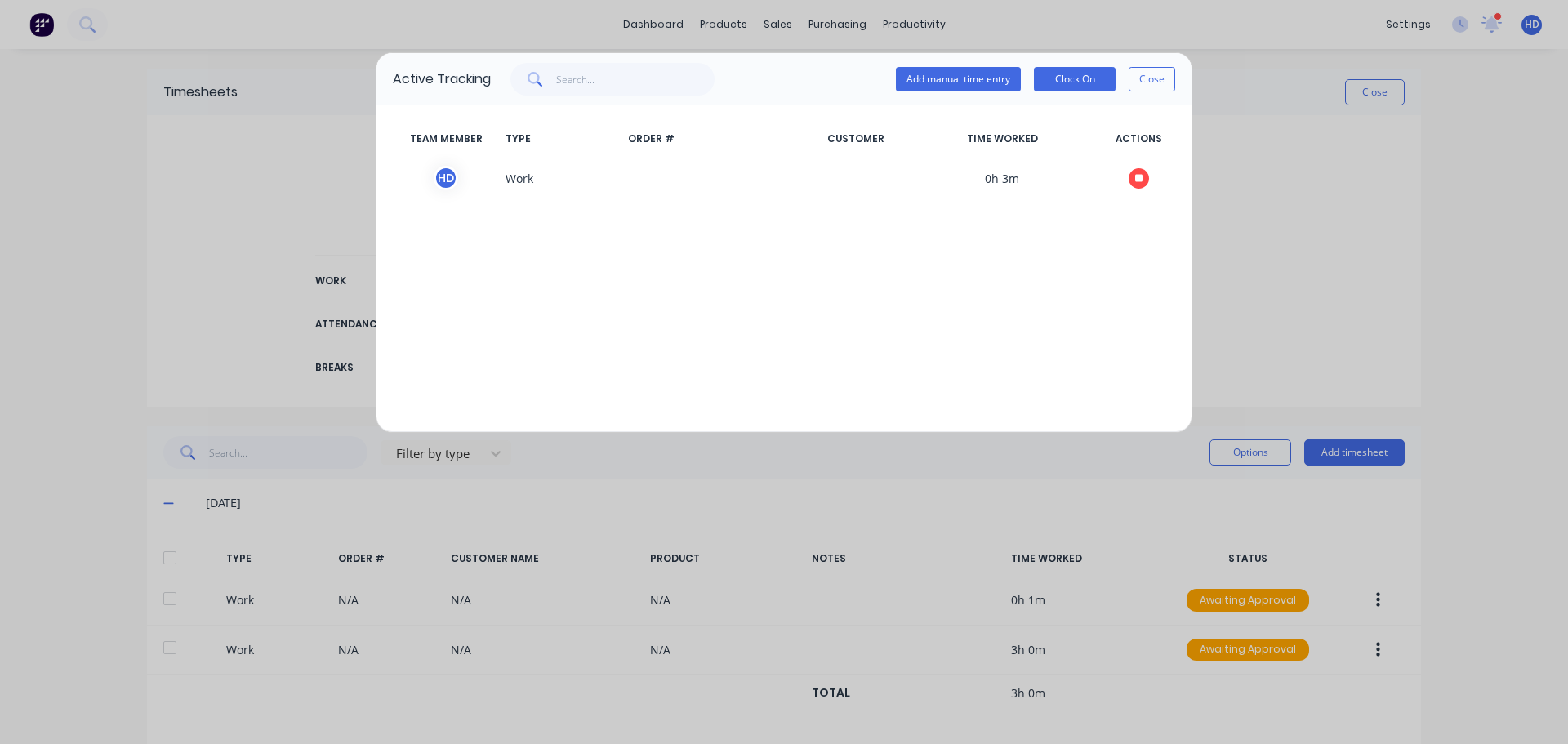
click at [1152, 81] on button "Close" at bounding box center [1152, 79] width 47 height 24
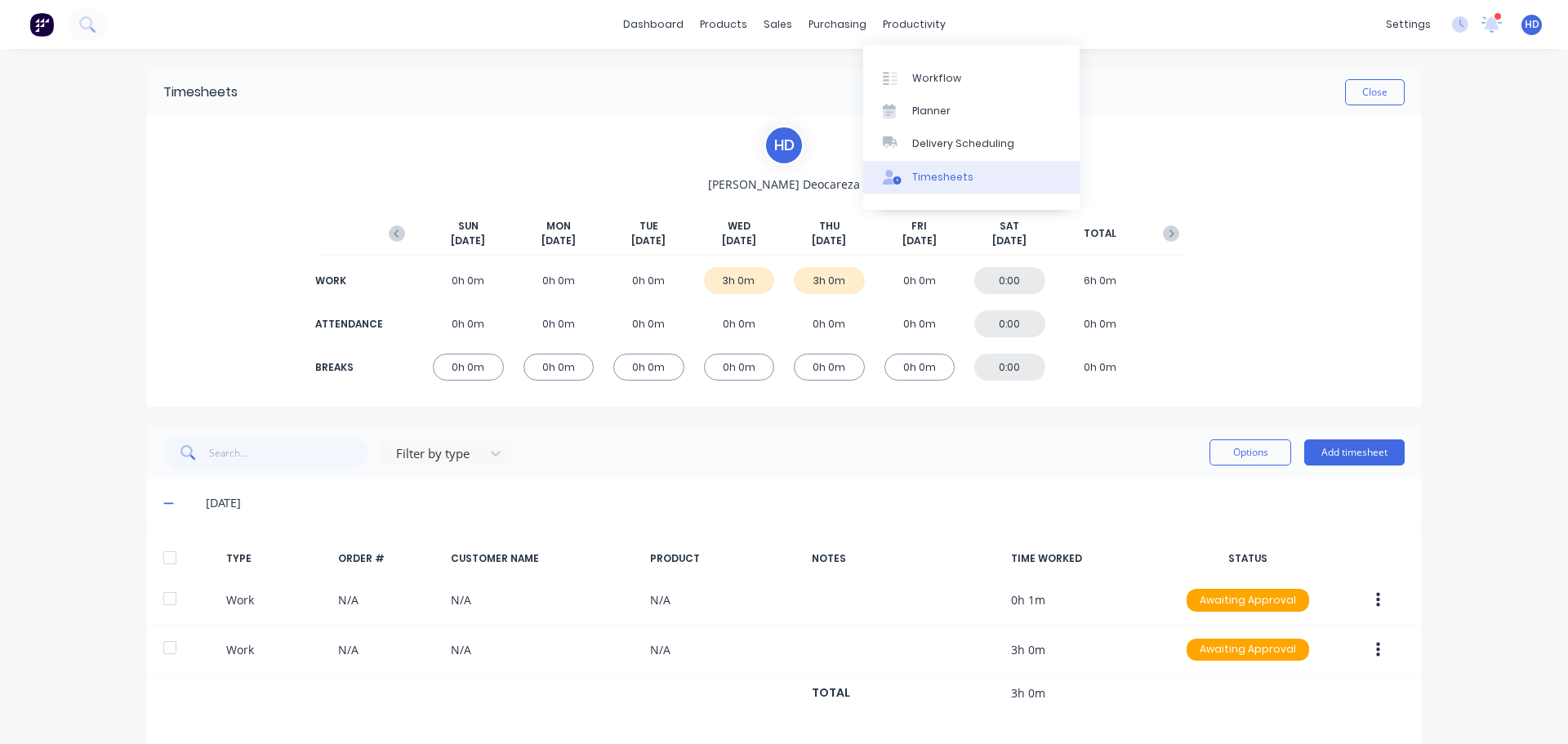
click at [954, 176] on div "Timesheets" at bounding box center [942, 176] width 61 height 15
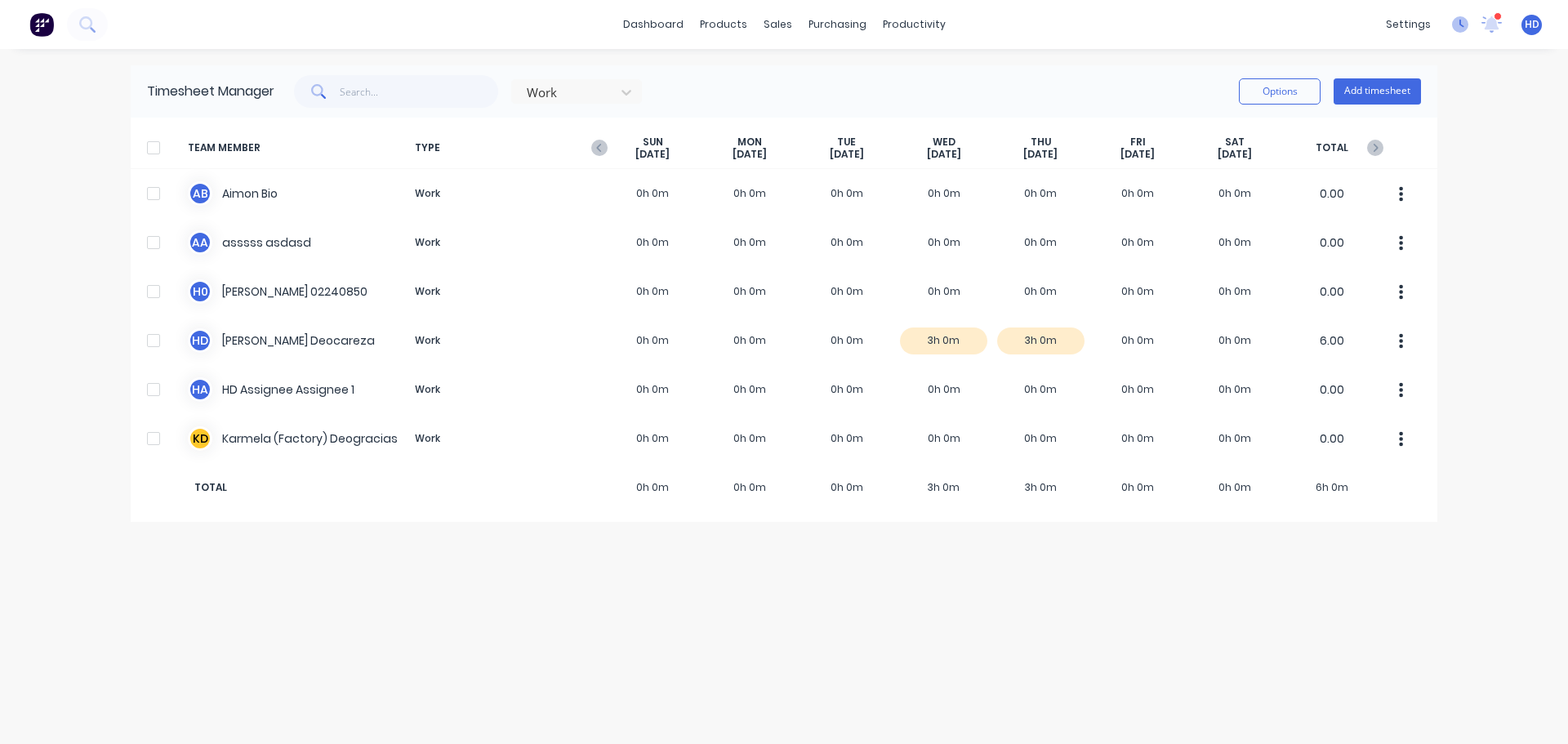
click at [1464, 31] on icon at bounding box center [1459, 24] width 17 height 17
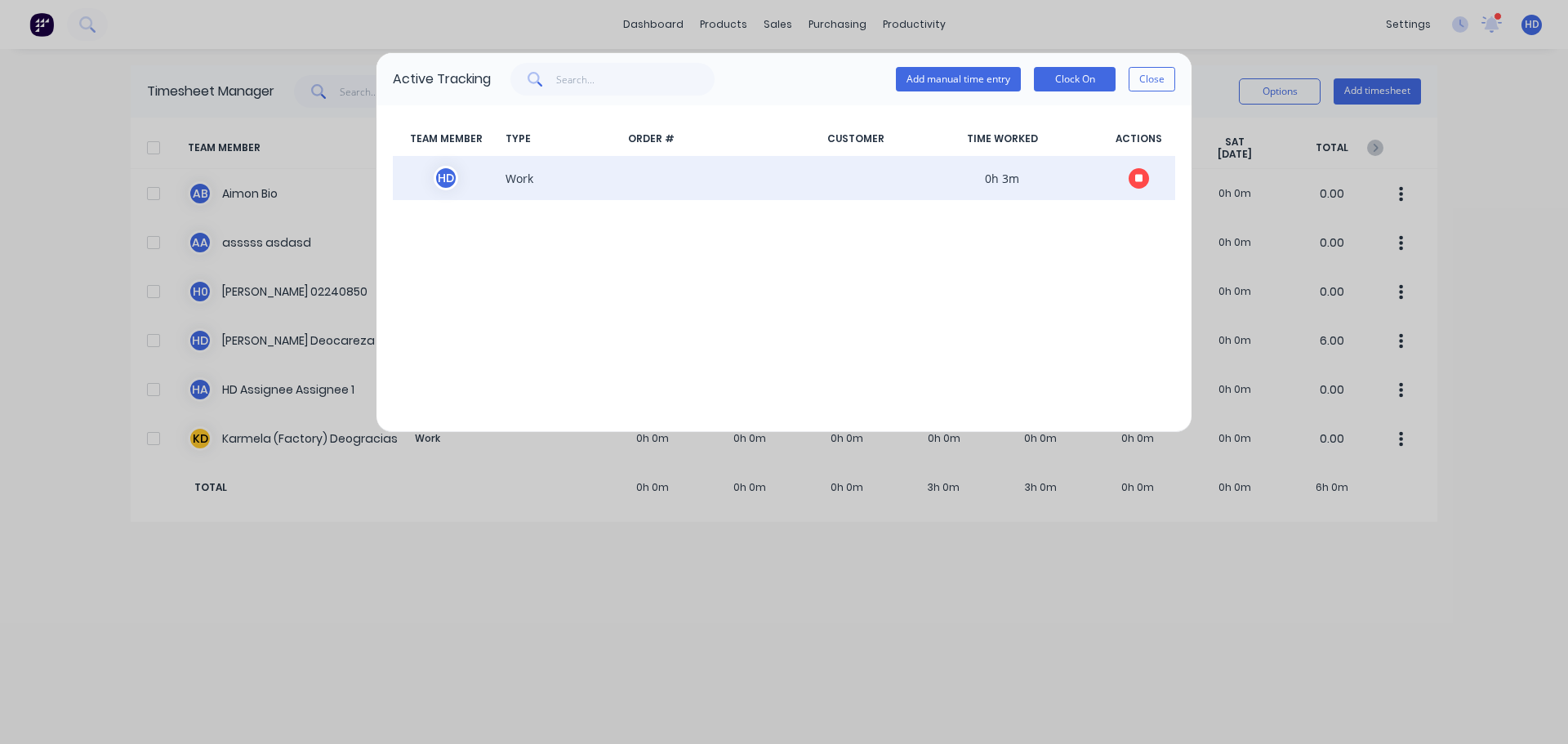
click at [1139, 179] on icon "button" at bounding box center [1139, 177] width 8 height 8
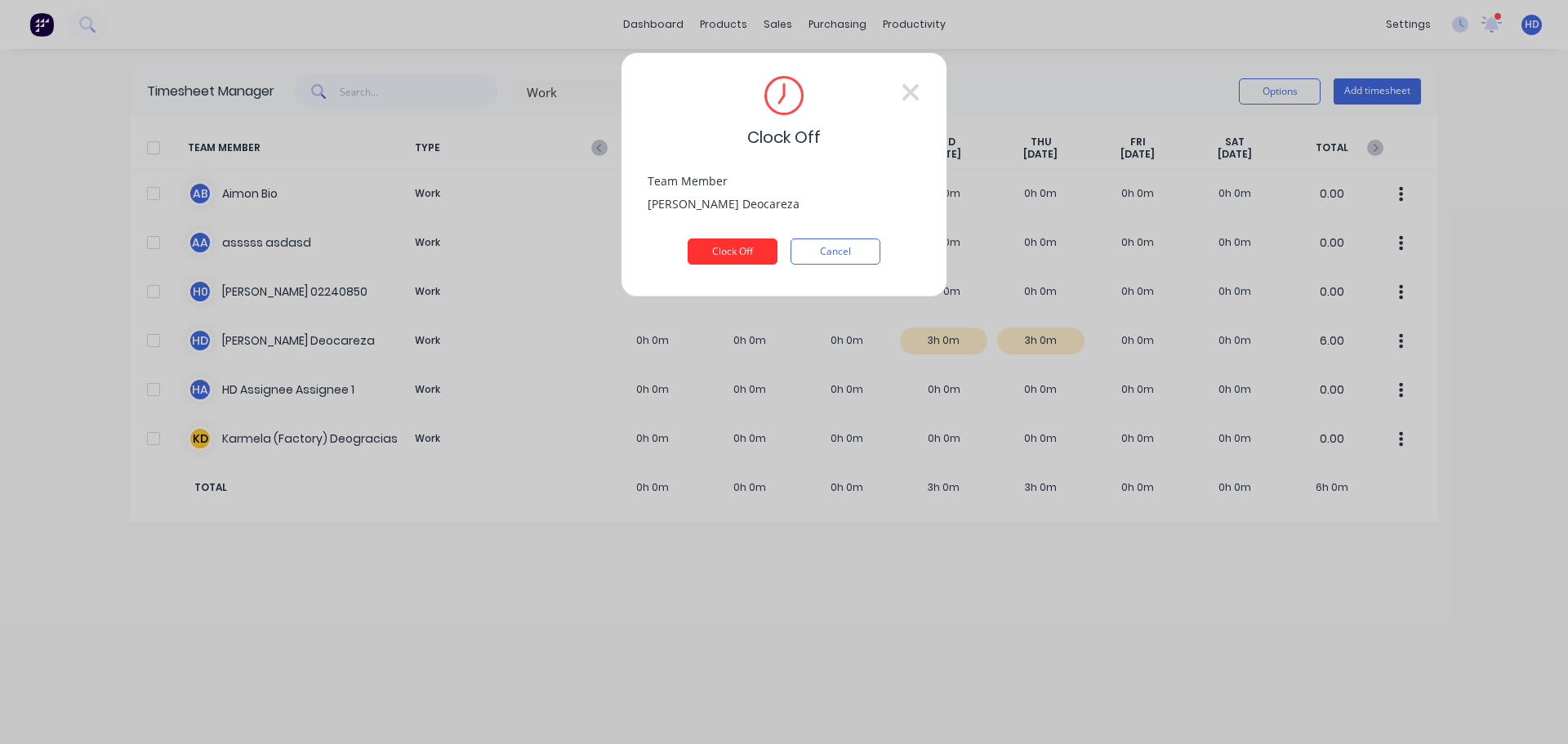
click at [746, 254] on button "Clock Off" at bounding box center [732, 251] width 90 height 26
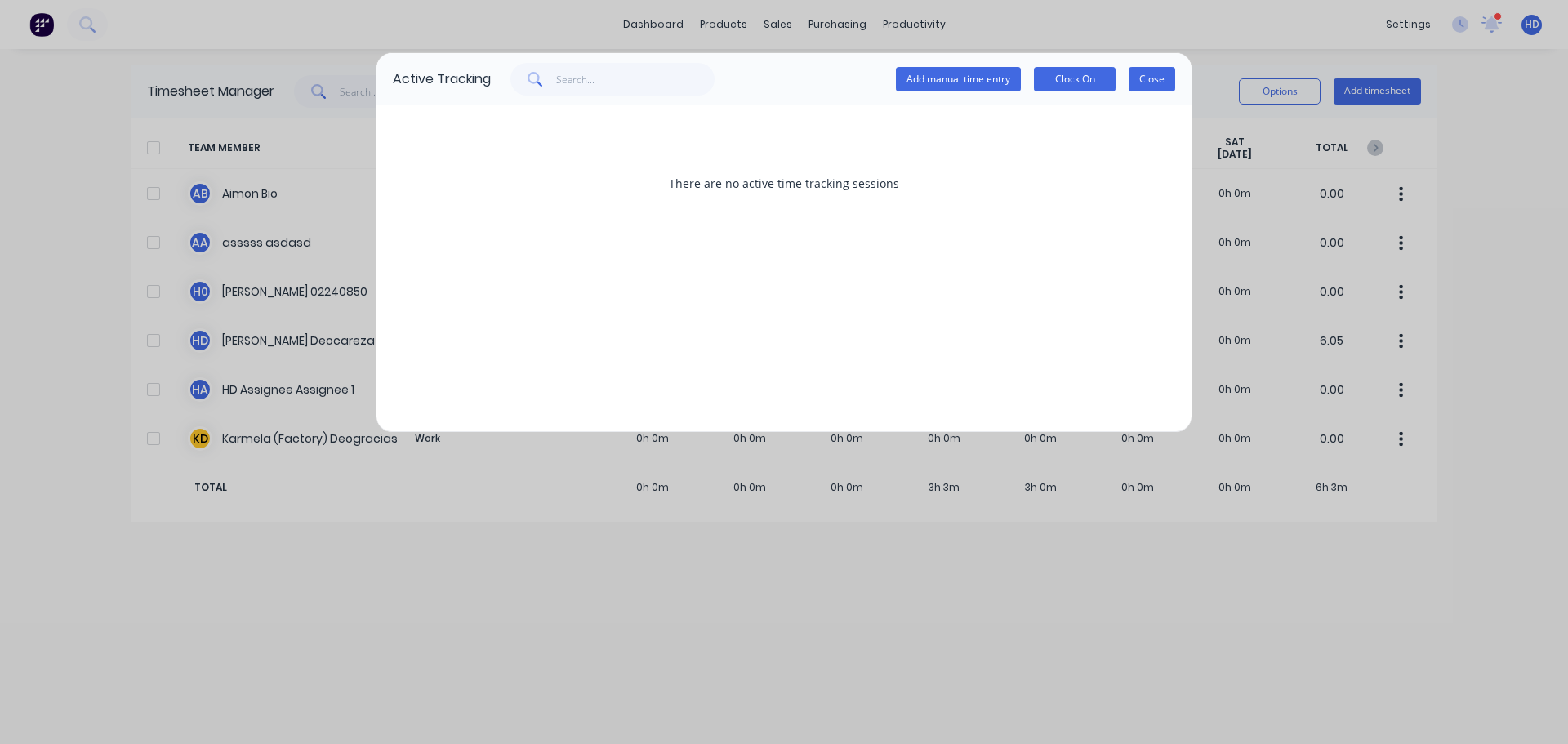
click at [1148, 80] on button "Close" at bounding box center [1152, 79] width 47 height 24
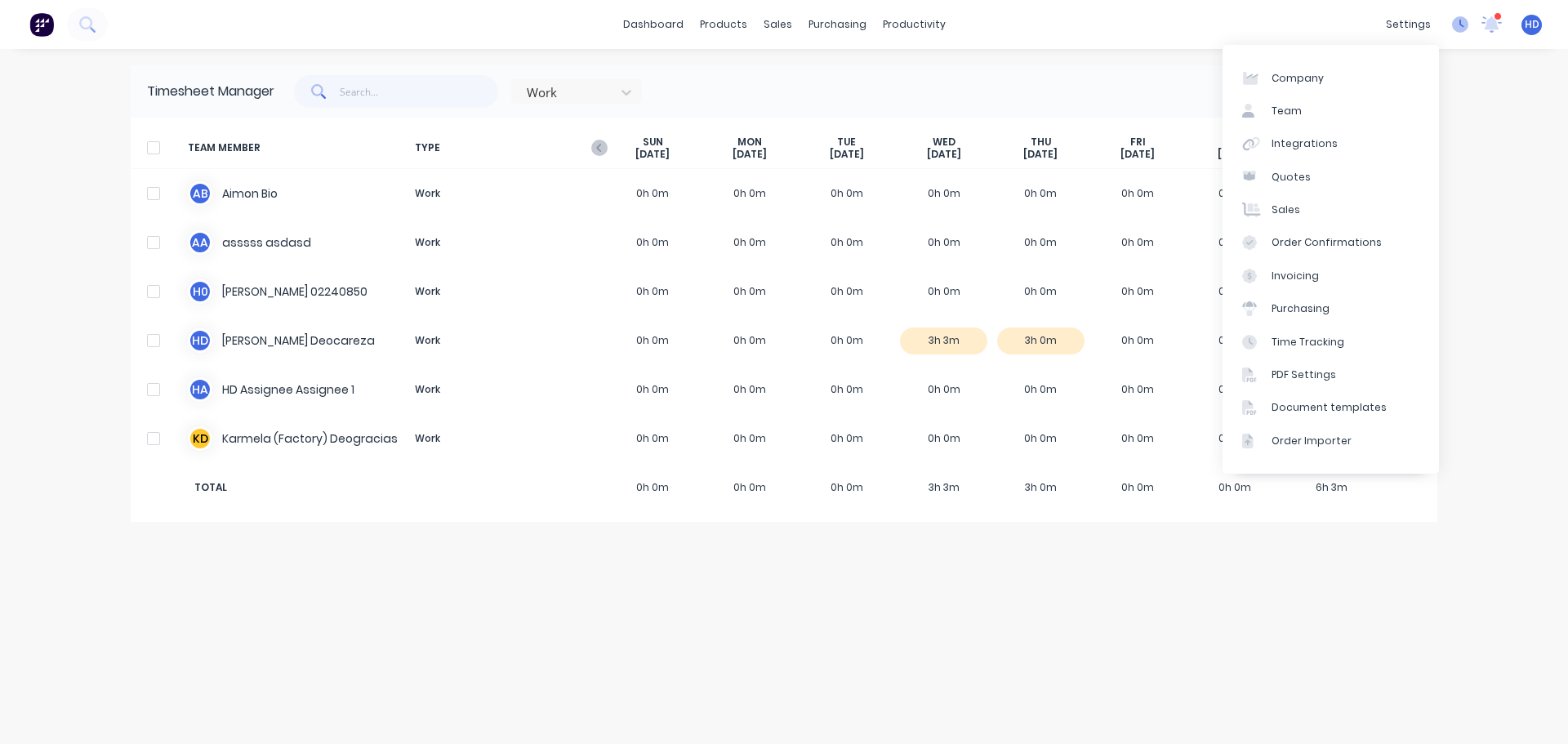
click at [1463, 21] on icon at bounding box center [1459, 24] width 17 height 17
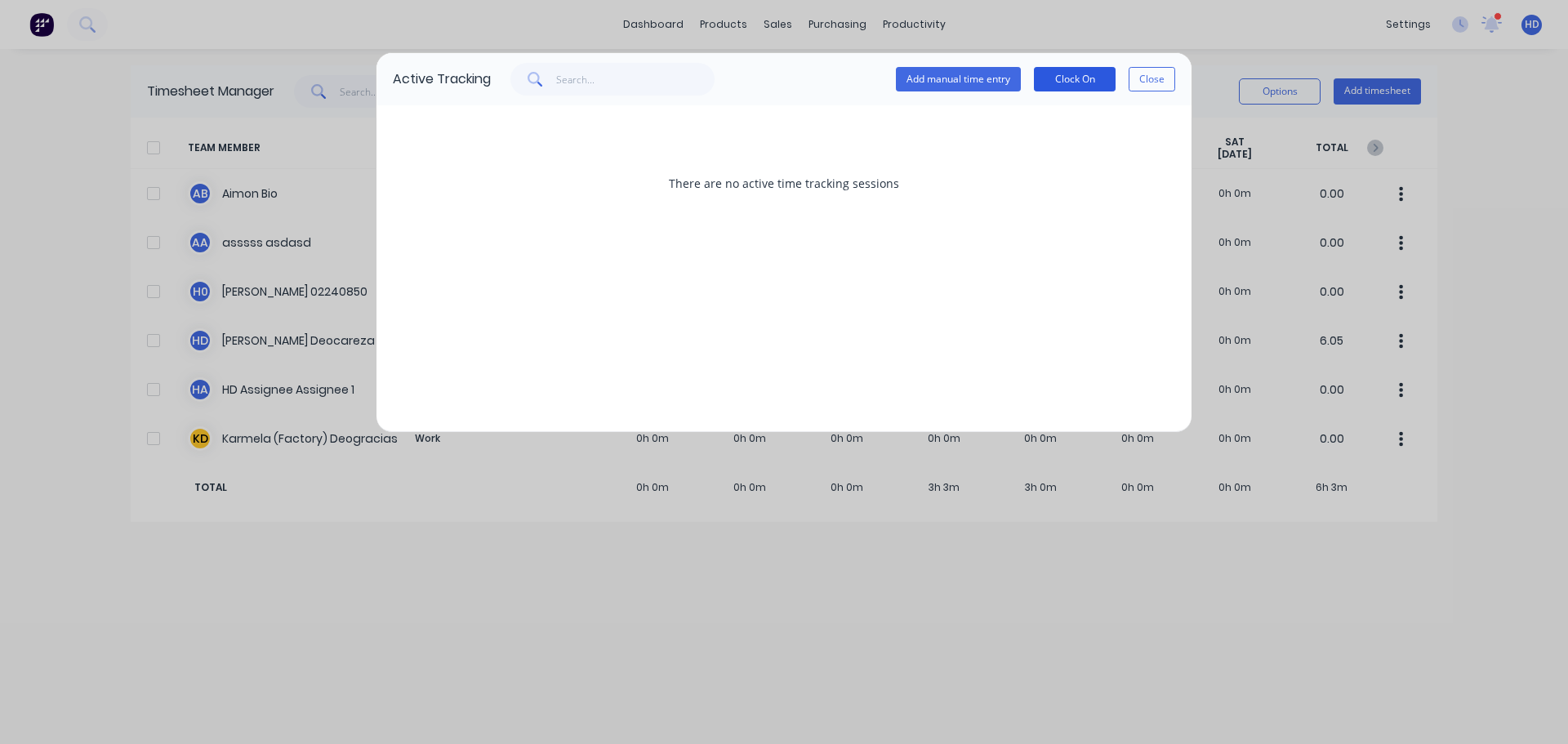
click at [1068, 86] on button "Clock On" at bounding box center [1074, 79] width 82 height 24
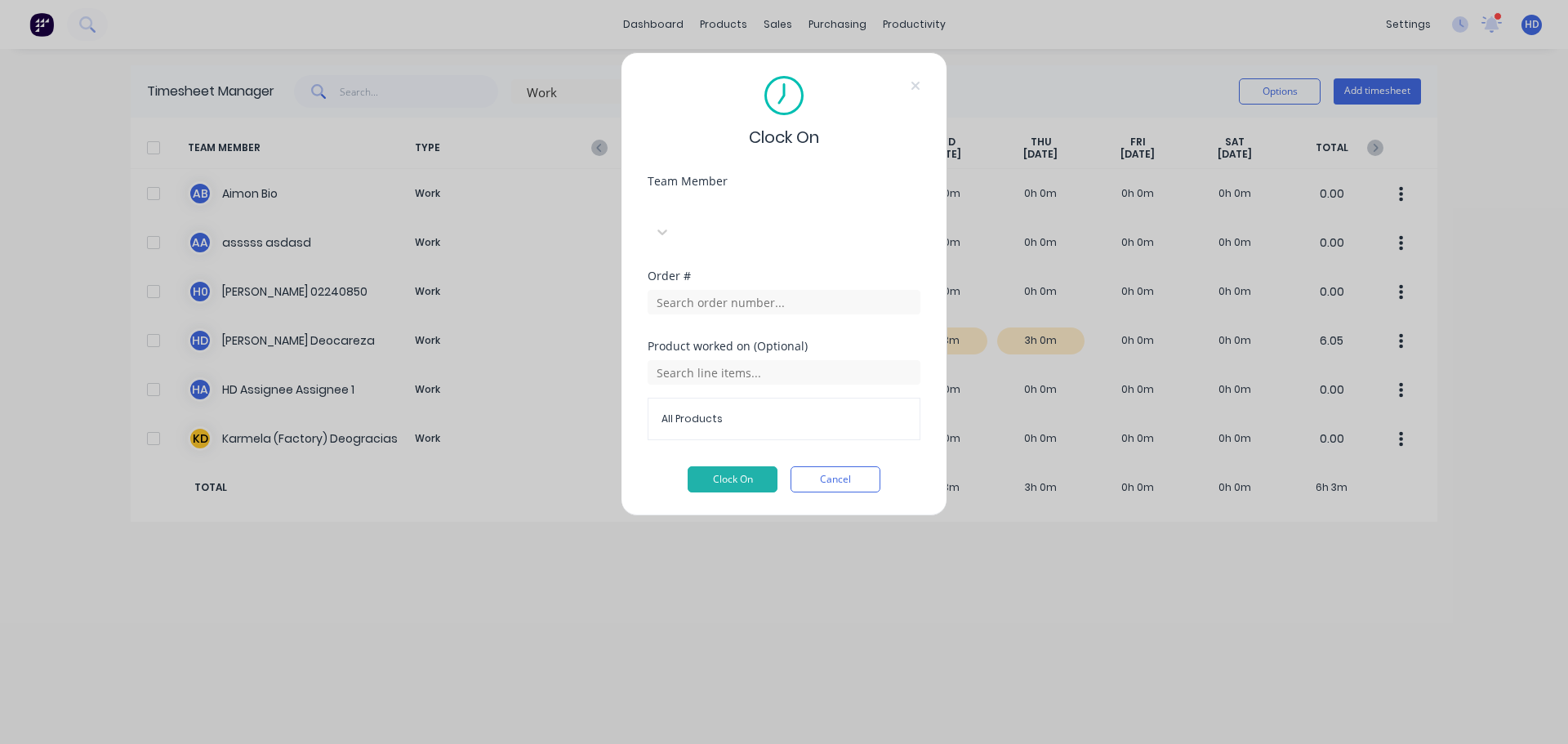
click at [788, 208] on div at bounding box center [770, 205] width 236 height 20
click at [758, 466] on button "Clock On" at bounding box center [732, 479] width 90 height 26
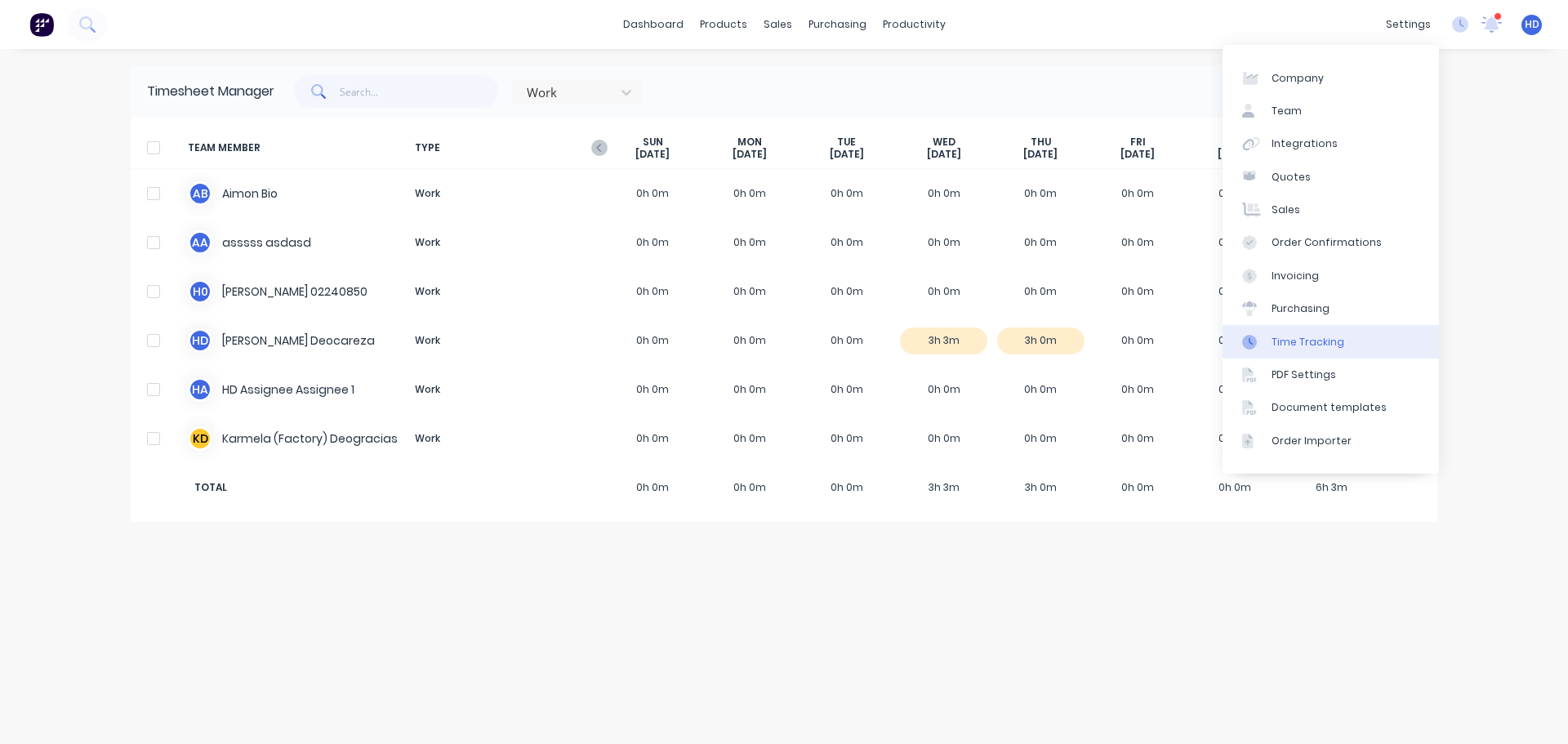
click at [1320, 331] on link "Time Tracking" at bounding box center [1330, 342] width 216 height 33
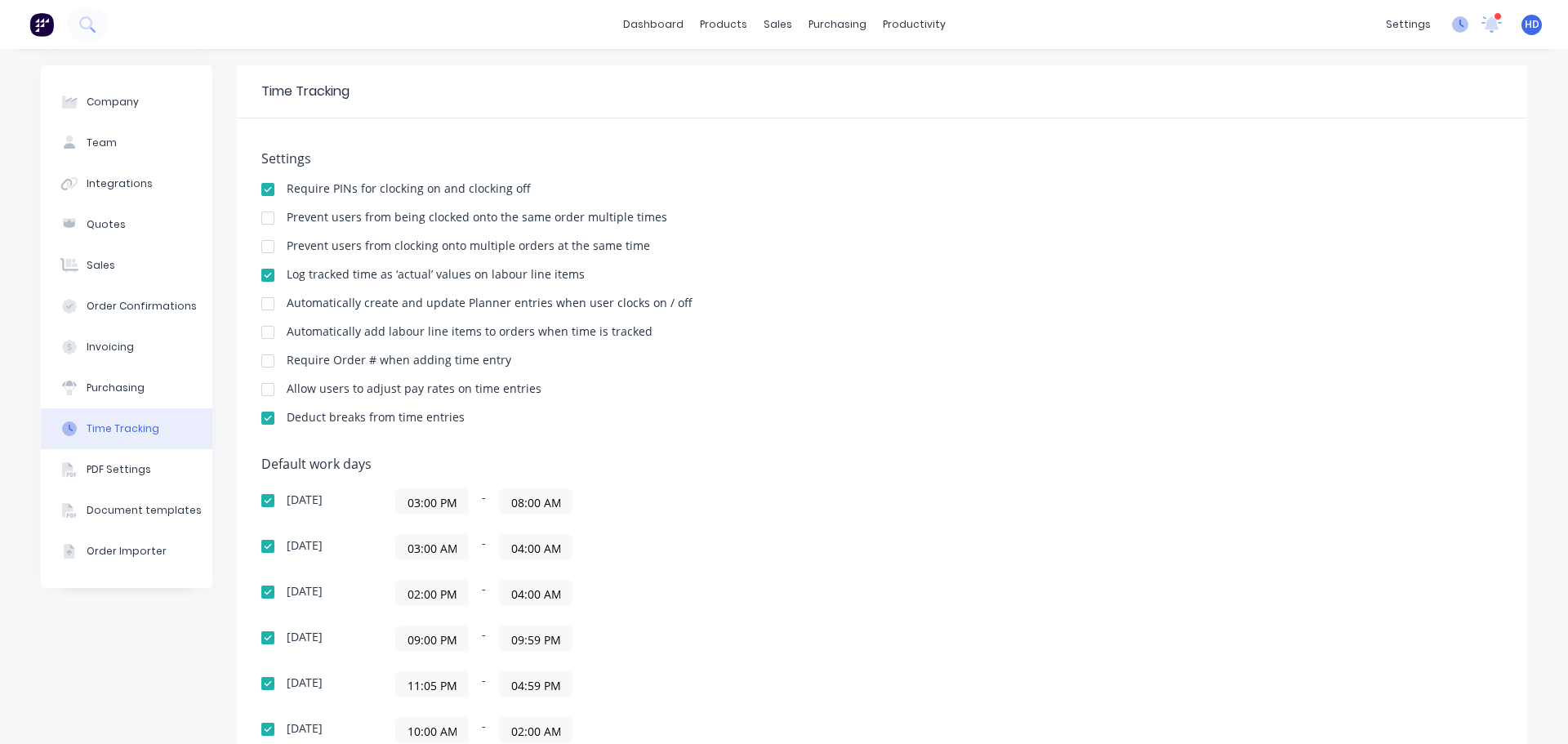
click at [1452, 24] on icon at bounding box center [1459, 24] width 17 height 17
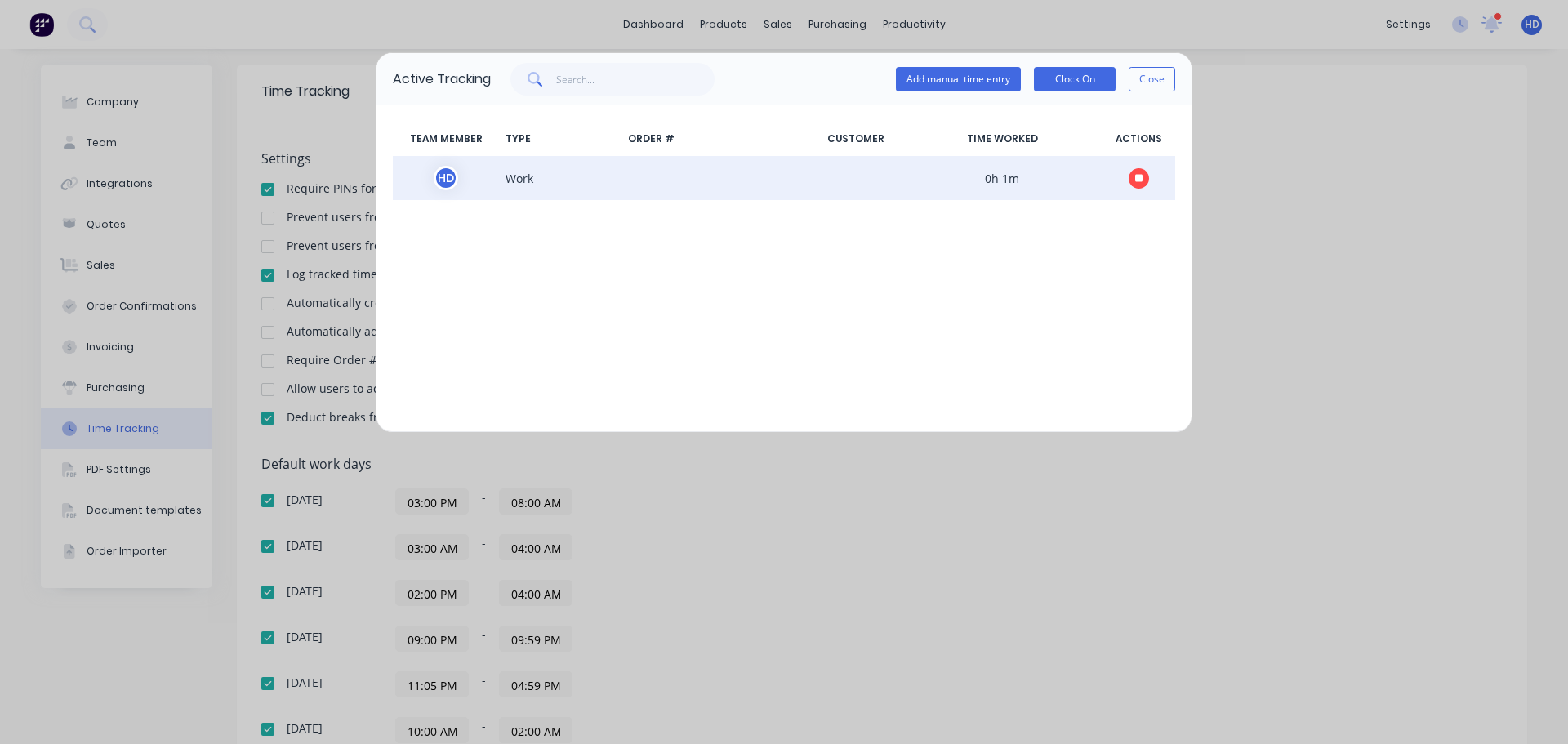
click at [1140, 180] on icon "button" at bounding box center [1139, 177] width 8 height 8
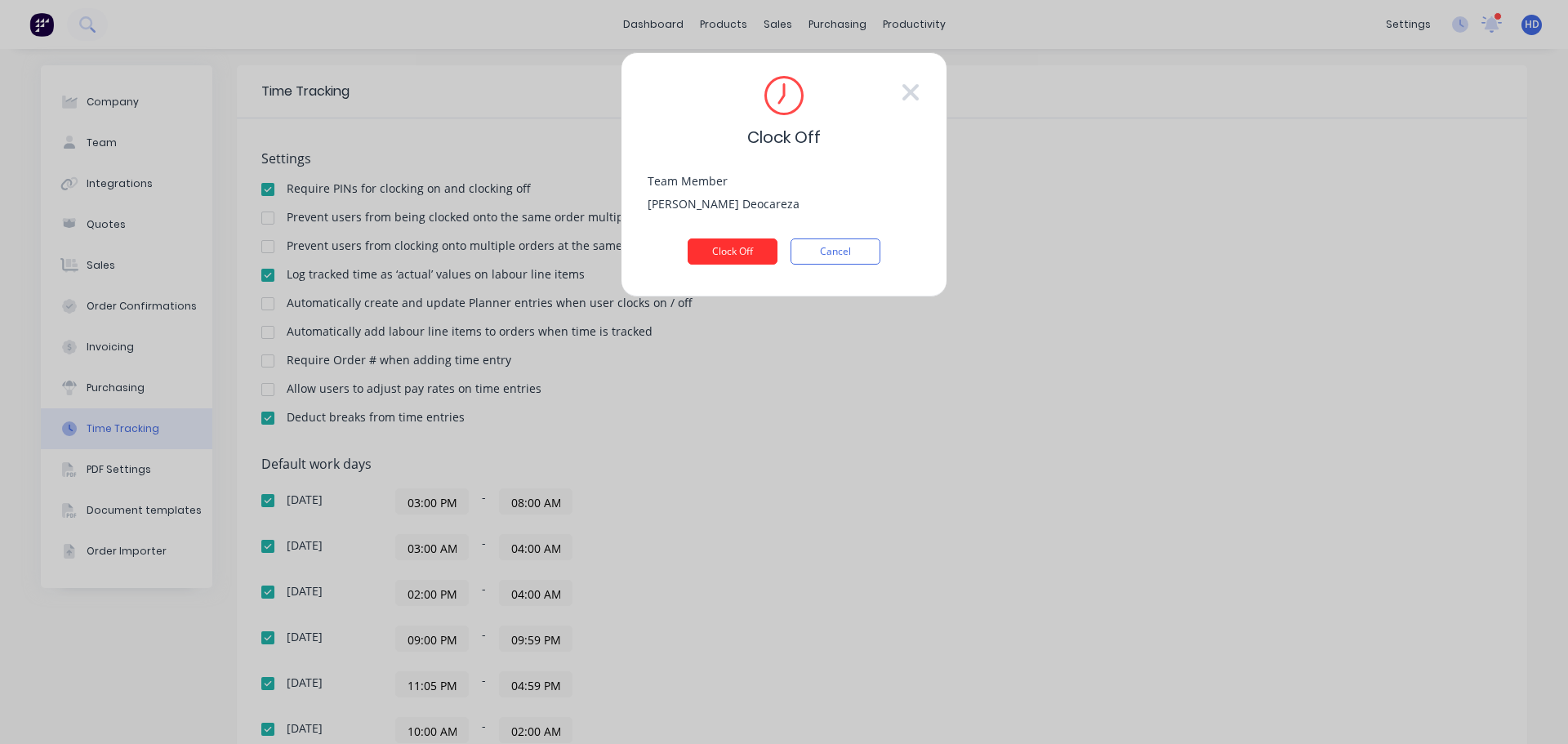
click at [749, 250] on button "Clock Off" at bounding box center [732, 251] width 90 height 26
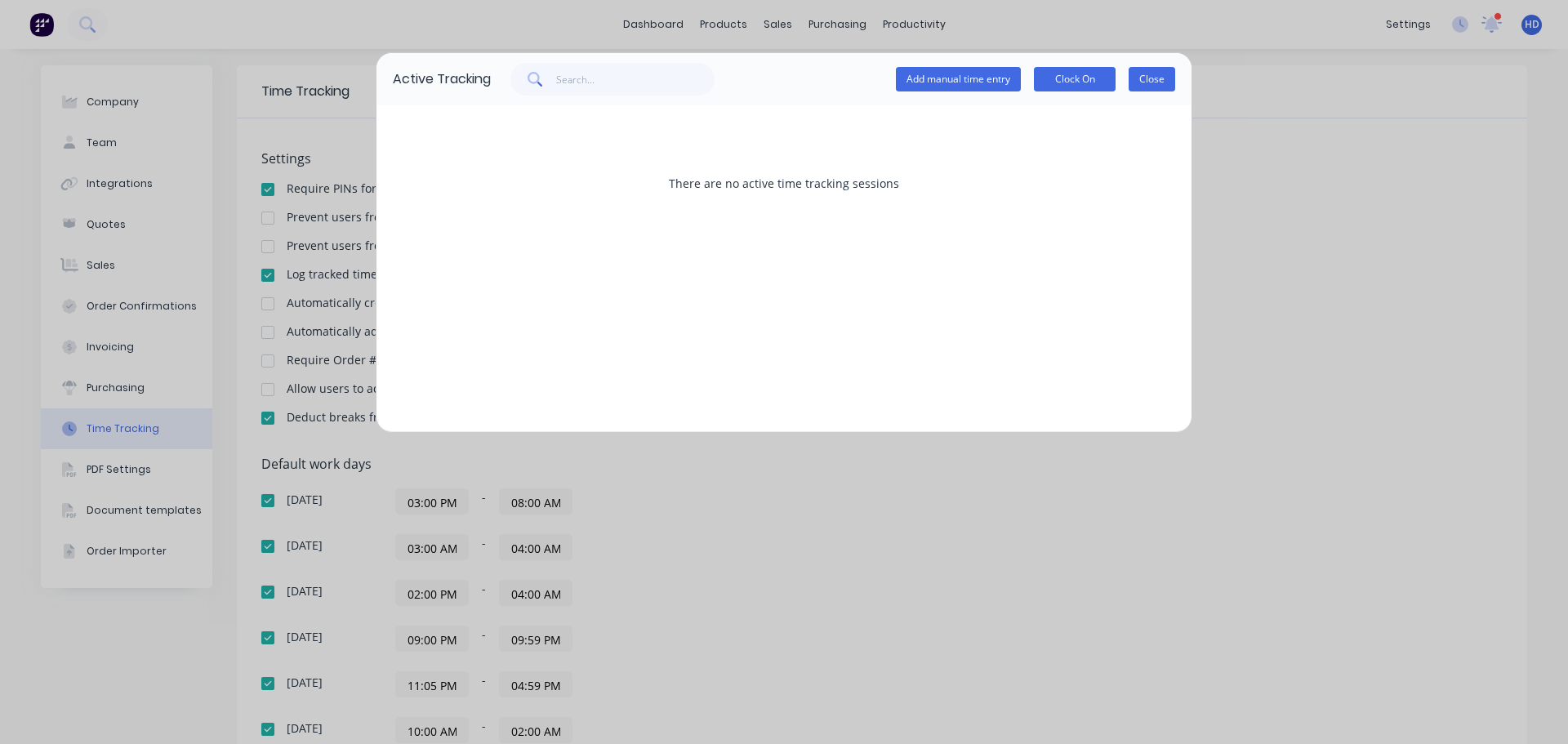
click at [1163, 79] on button "Close" at bounding box center [1152, 79] width 47 height 24
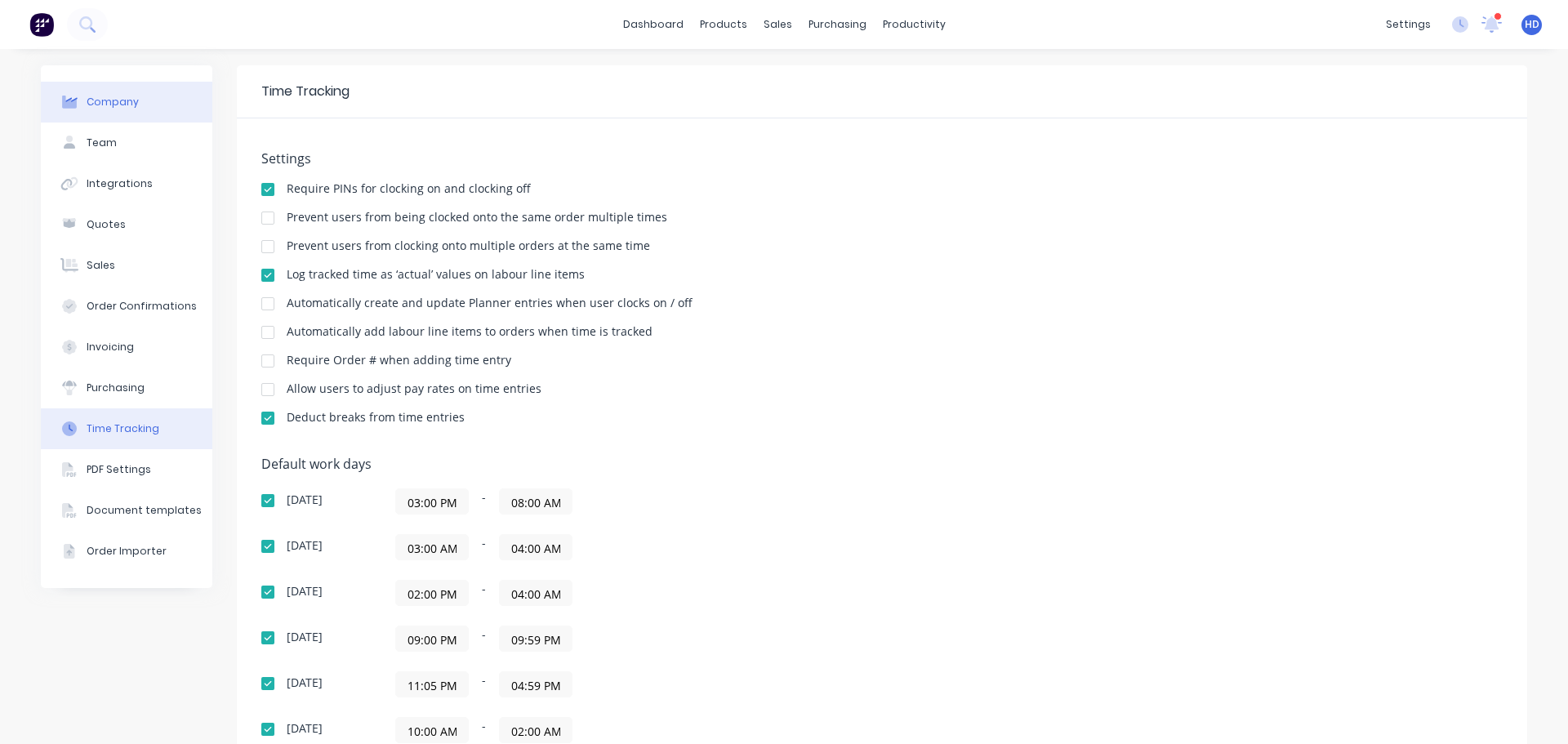
click at [156, 102] on button "Company" at bounding box center [126, 102] width 171 height 41
select select "GB"
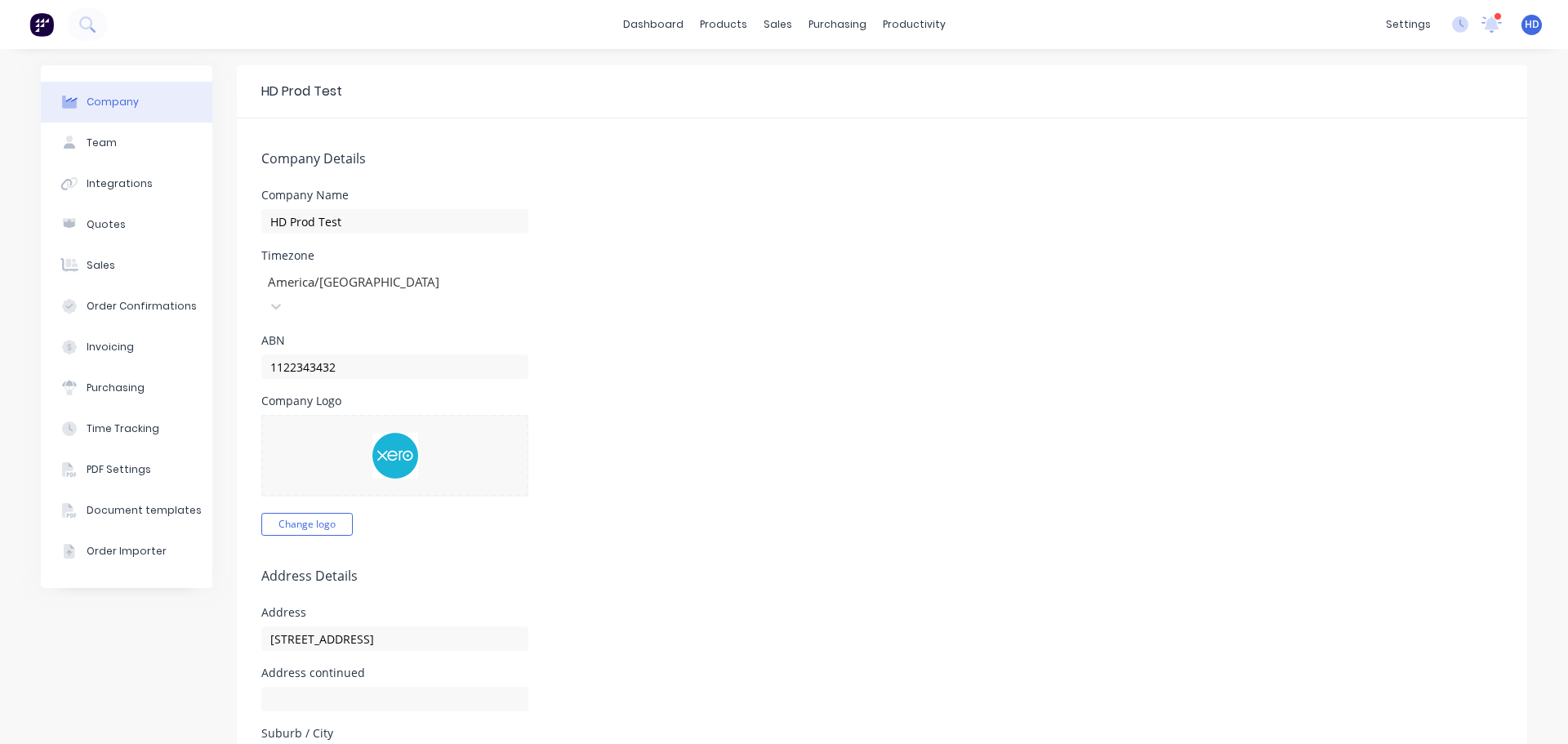
click at [424, 291] on div at bounding box center [383, 282] width 236 height 20
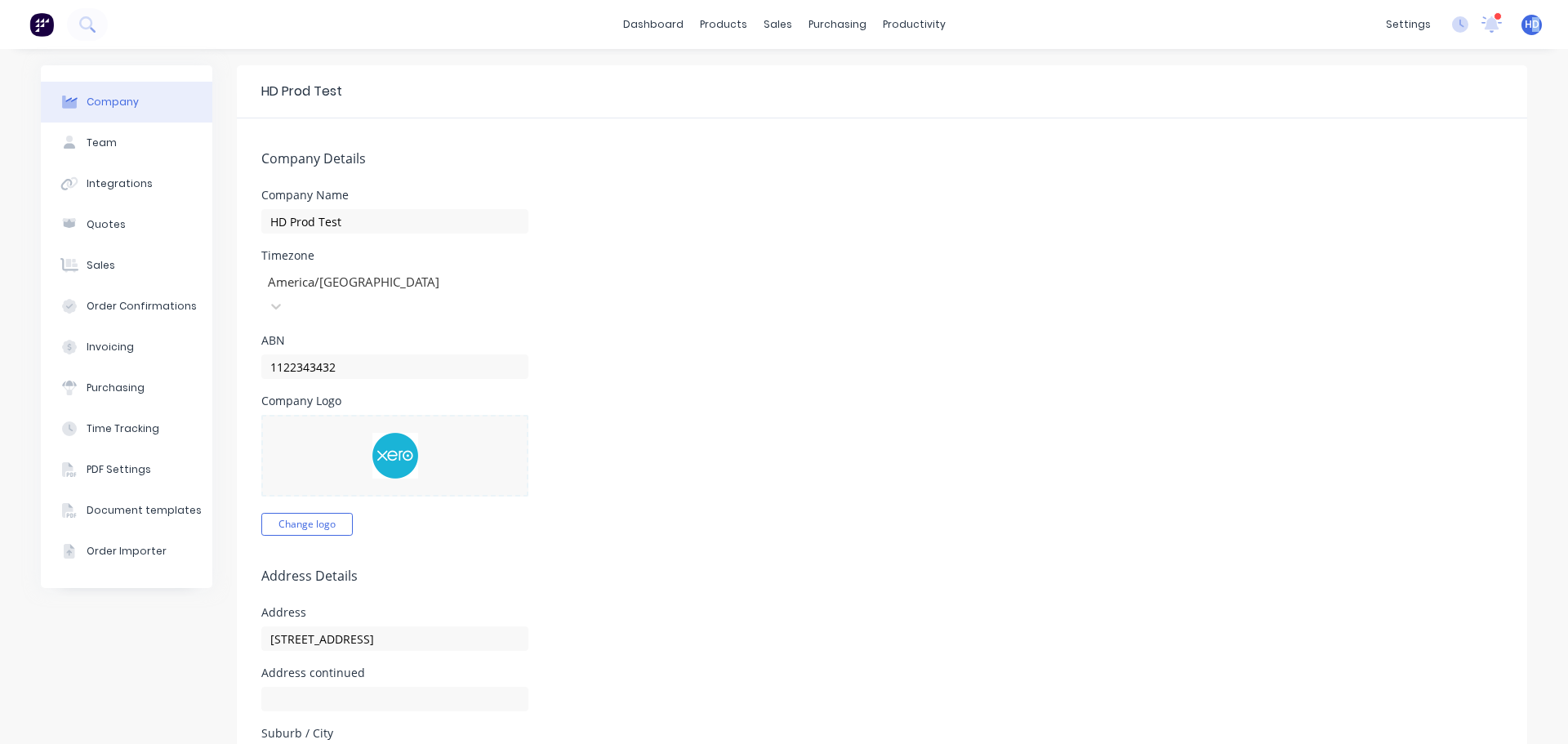
click at [1525, 30] on span "HD" at bounding box center [1531, 24] width 15 height 15
click at [1390, 183] on button "Profile" at bounding box center [1430, 172] width 216 height 33
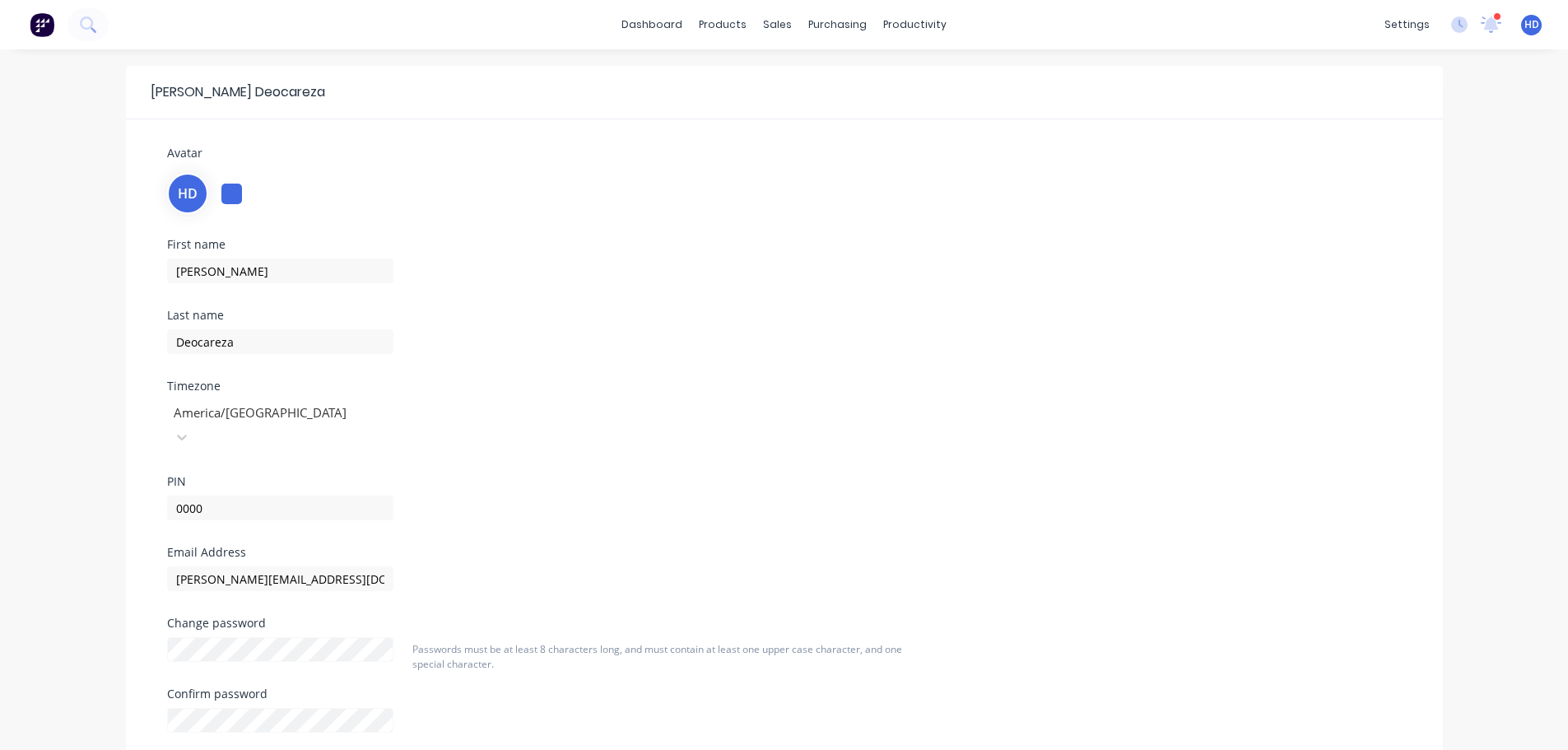
click at [273, 417] on div at bounding box center [290, 412] width 237 height 20
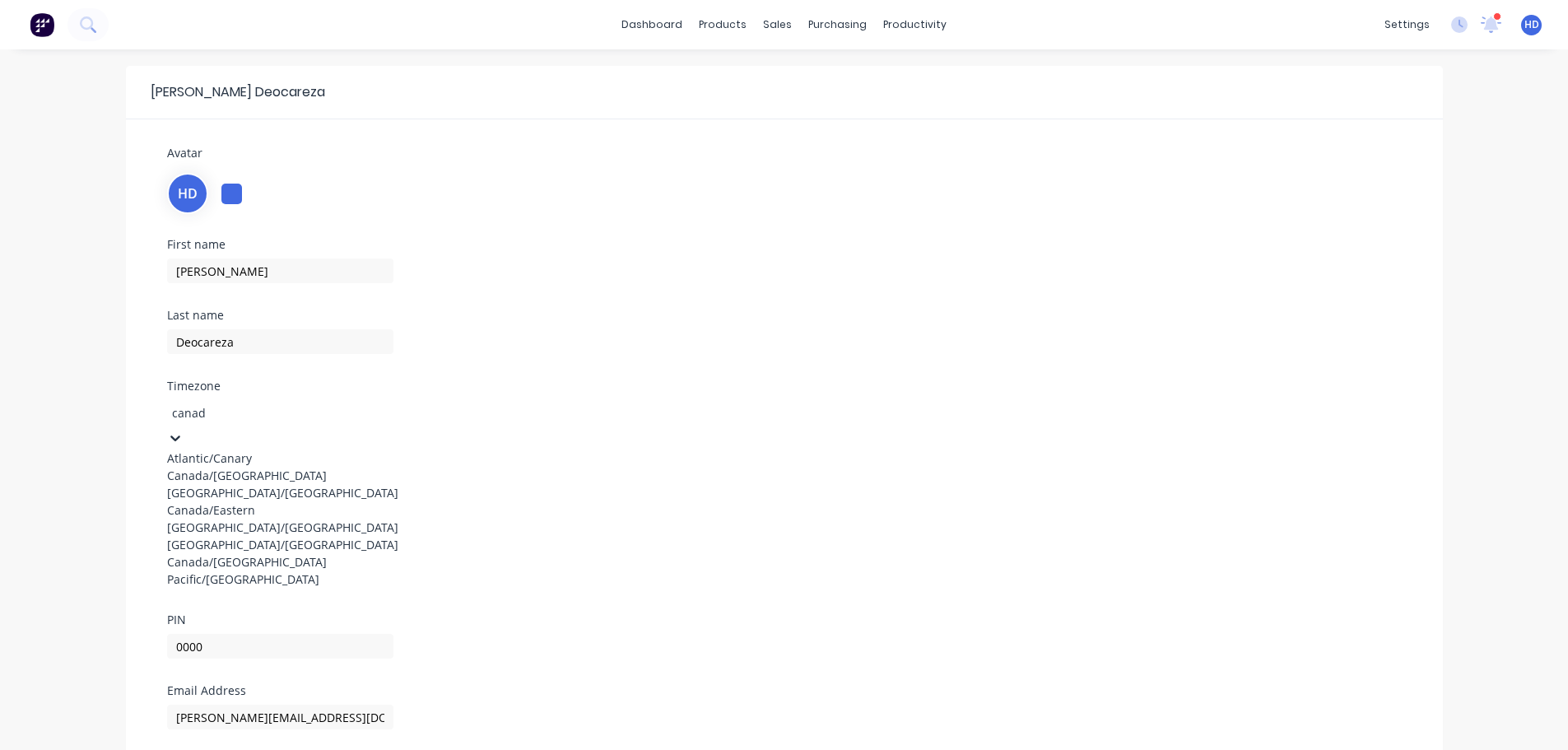
type input "[GEOGRAPHIC_DATA]"
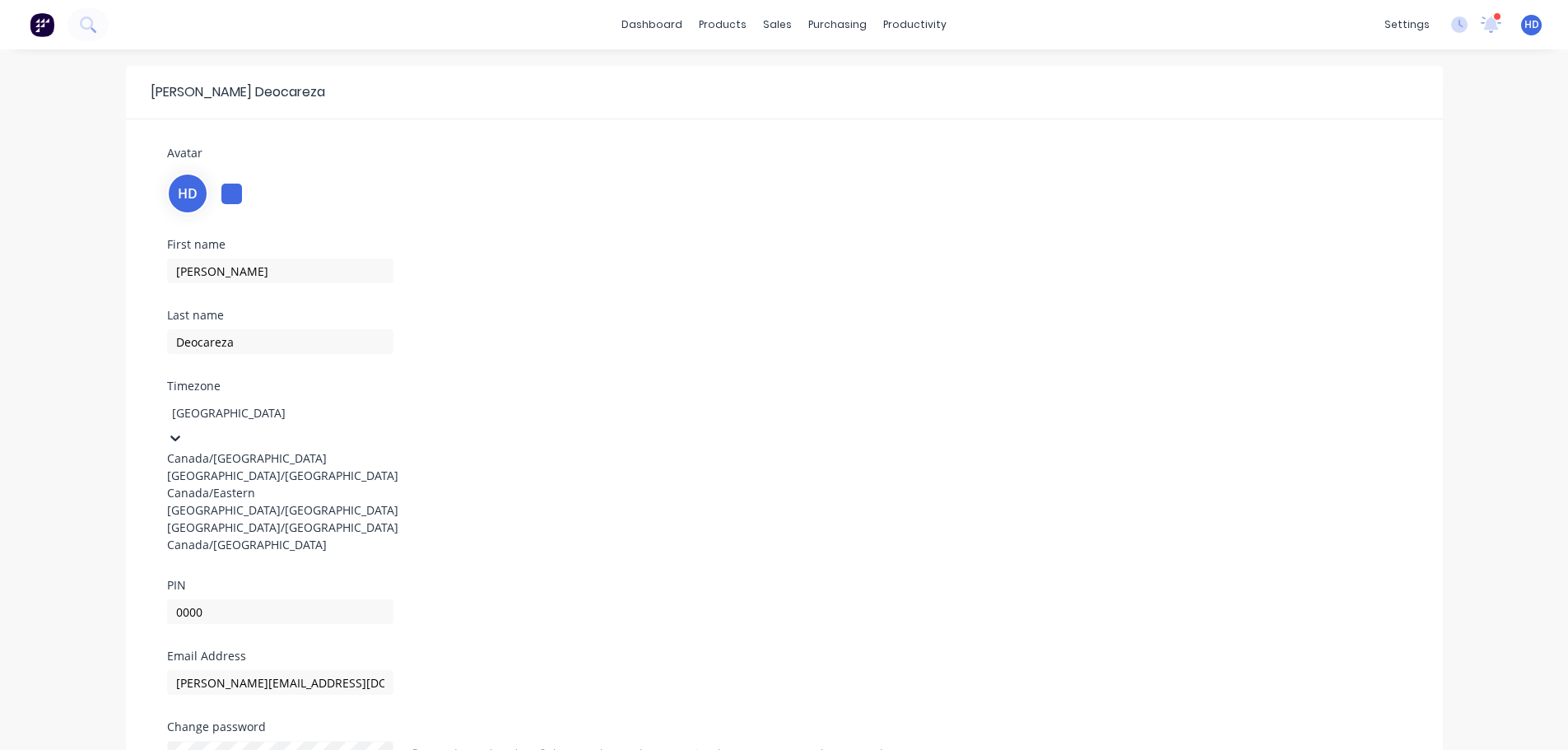
click at [298, 484] on div "[GEOGRAPHIC_DATA]/[GEOGRAPHIC_DATA]" at bounding box center [291, 476] width 247 height 18
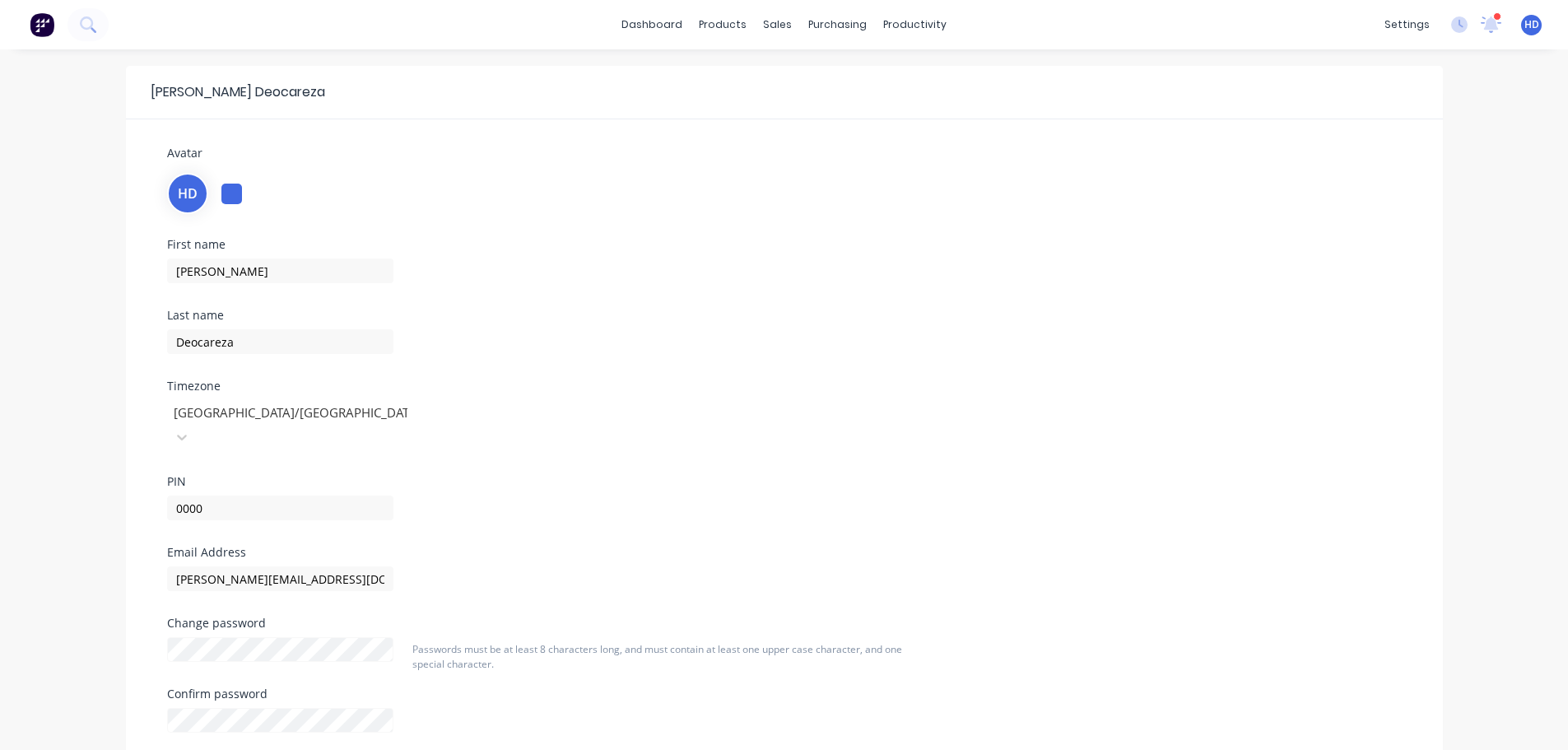
click at [743, 328] on div "First name [PERSON_NAME] Last name [PERSON_NAME] Timezone [GEOGRAPHIC_DATA]/Cen…" at bounding box center [784, 392] width 1259 height 308
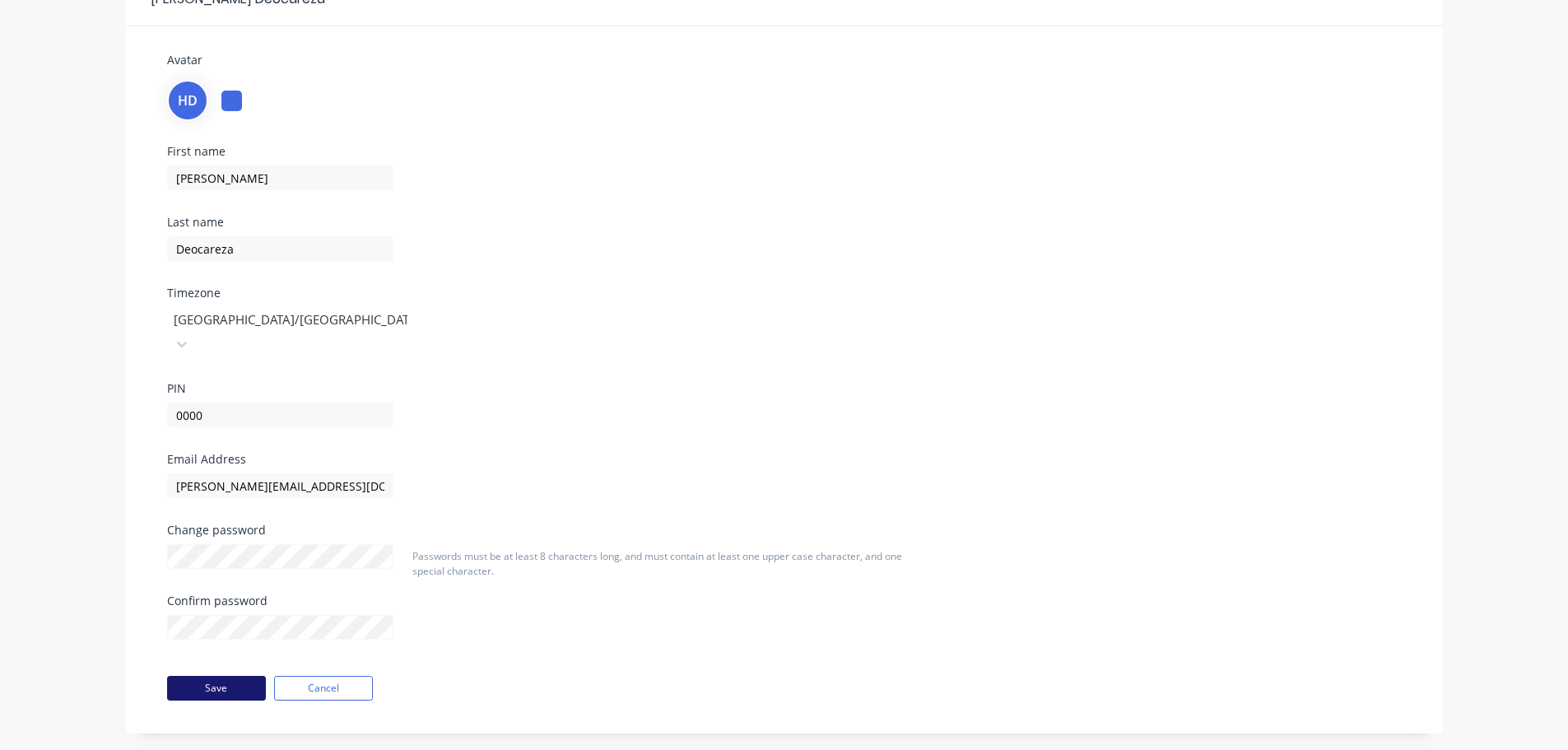
click at [216, 676] on button "Save" at bounding box center [216, 688] width 99 height 25
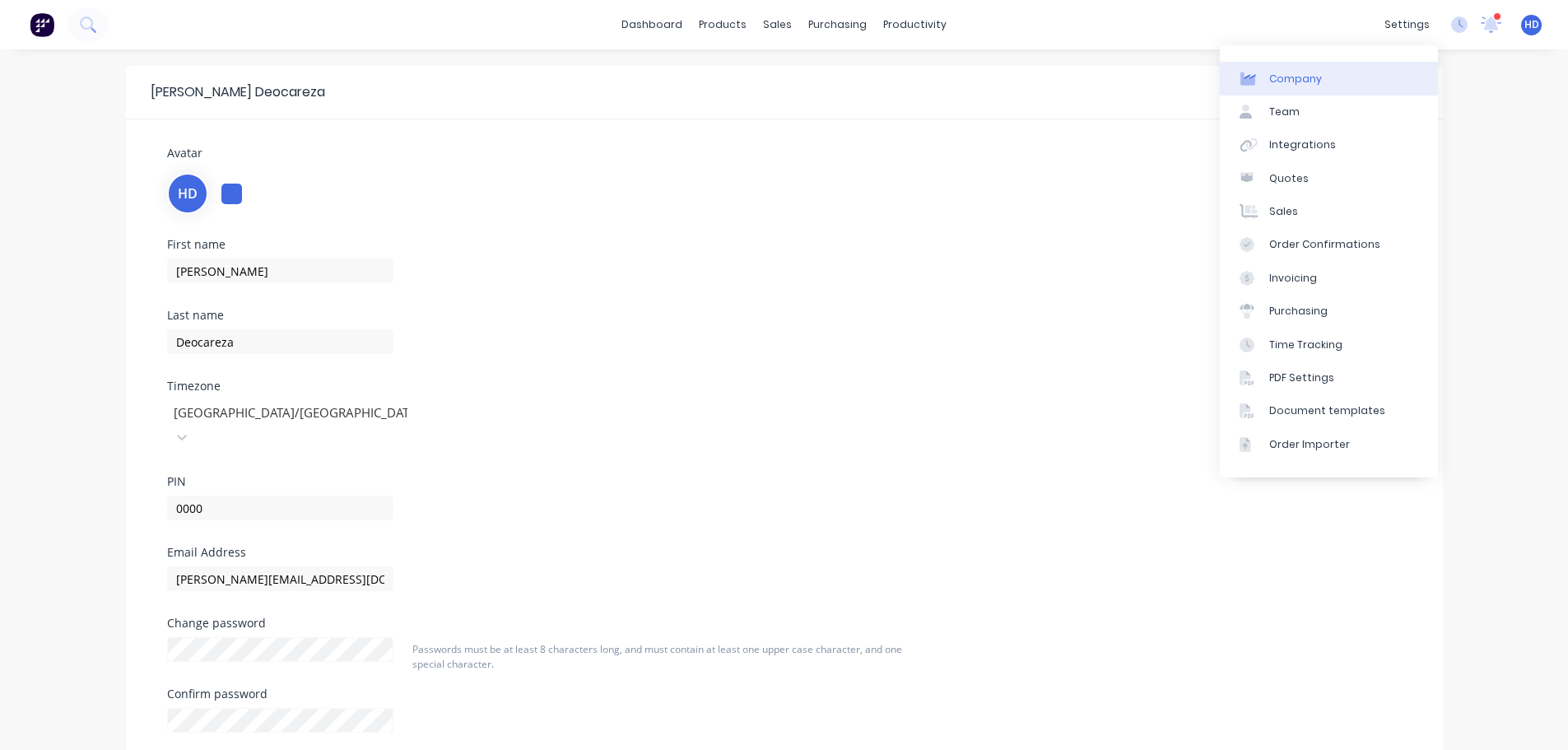
click at [1302, 74] on div "Company" at bounding box center [1296, 79] width 53 height 15
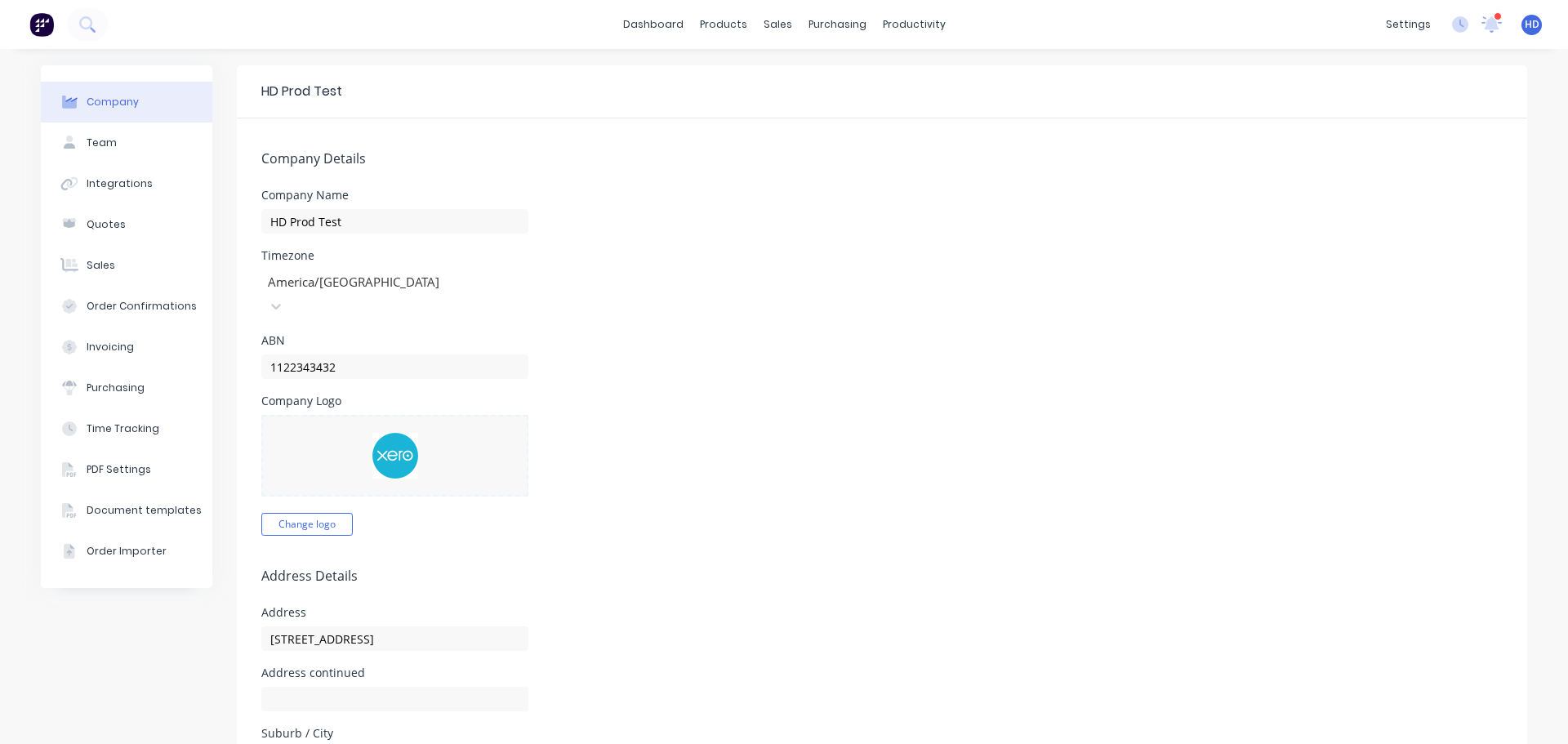
click at [377, 283] on div at bounding box center [383, 282] width 236 height 20
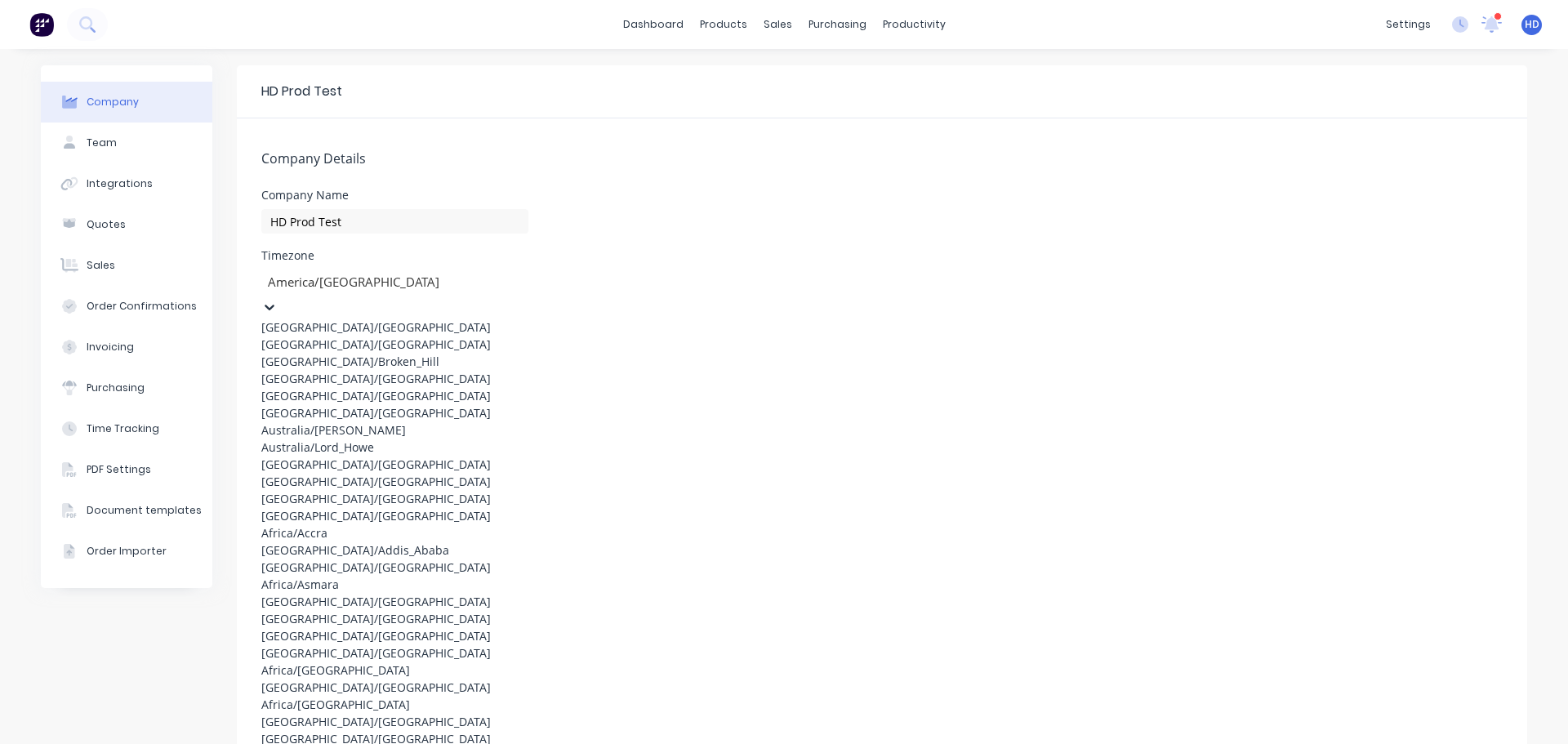
type input "a"
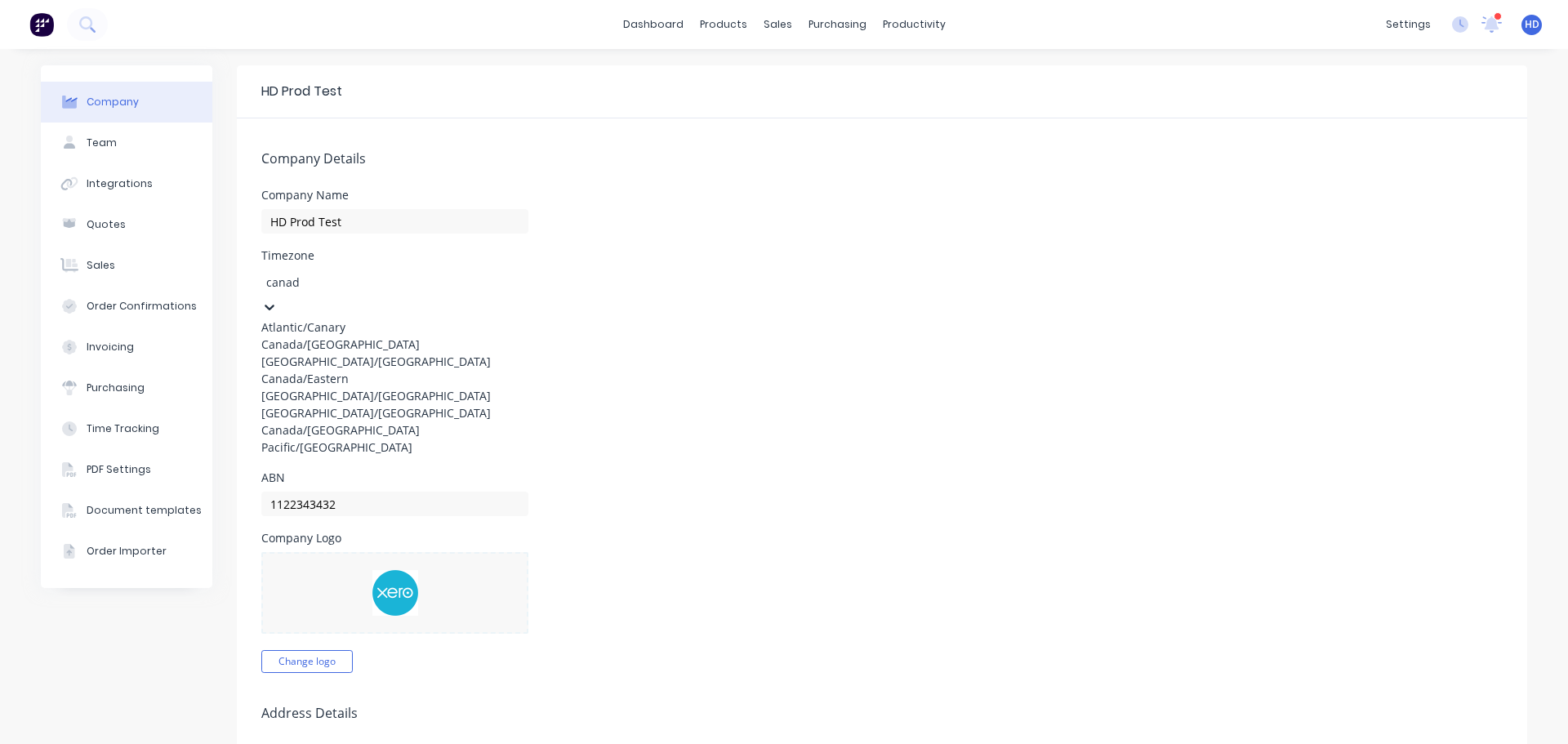
type input "[GEOGRAPHIC_DATA]"
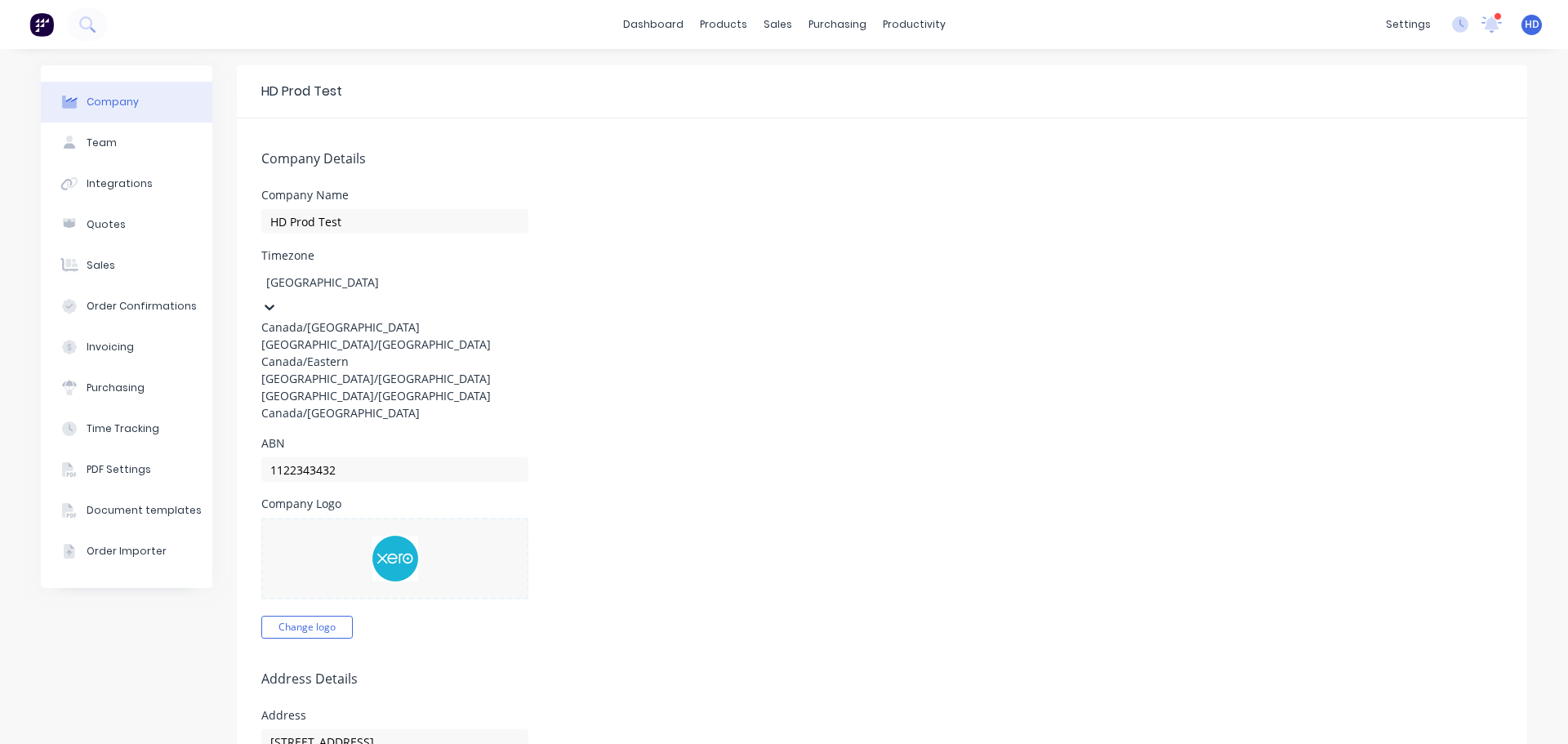
click at [369, 353] on div "[GEOGRAPHIC_DATA]/[GEOGRAPHIC_DATA]" at bounding box center [395, 344] width 267 height 17
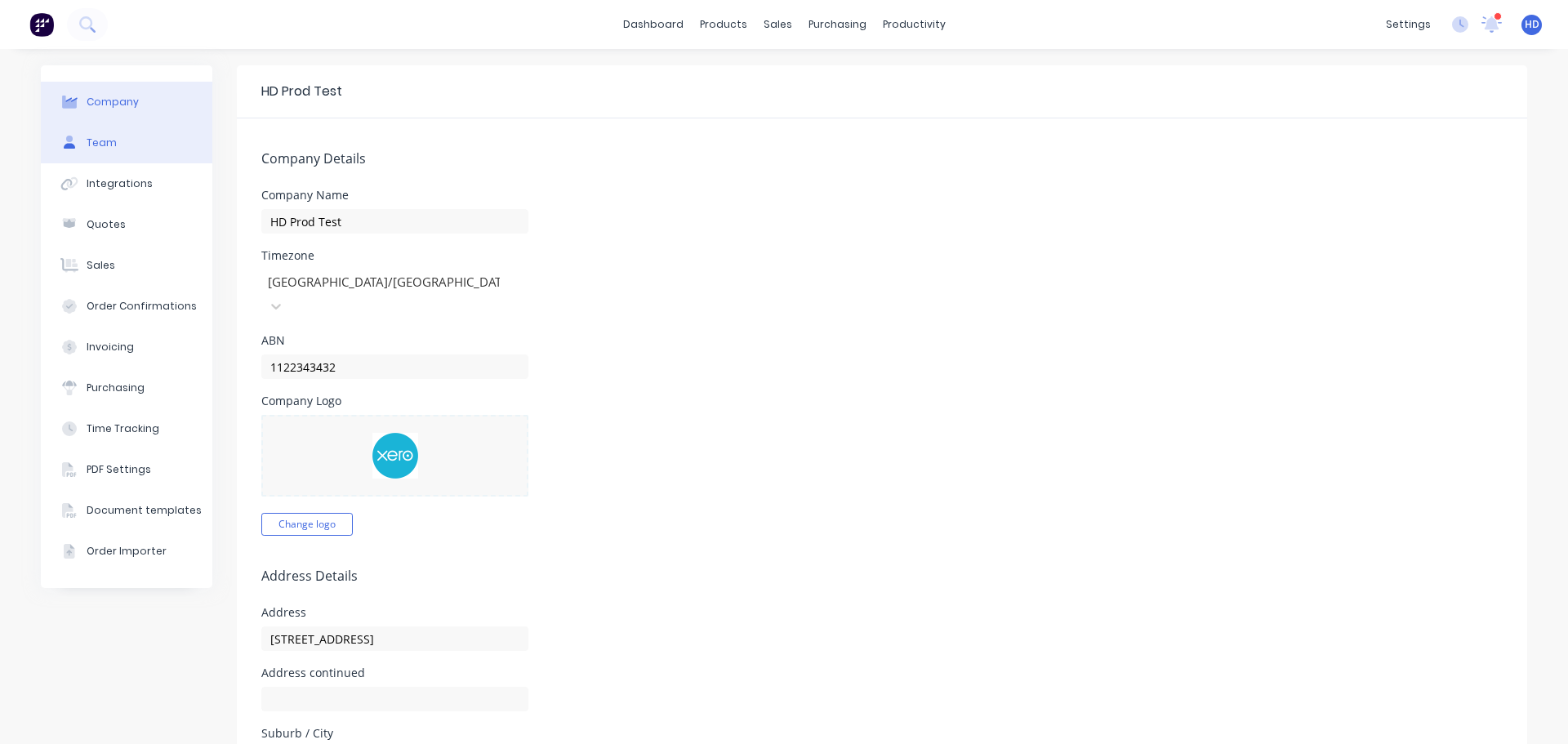
click at [95, 144] on div "Team" at bounding box center [102, 143] width 30 height 15
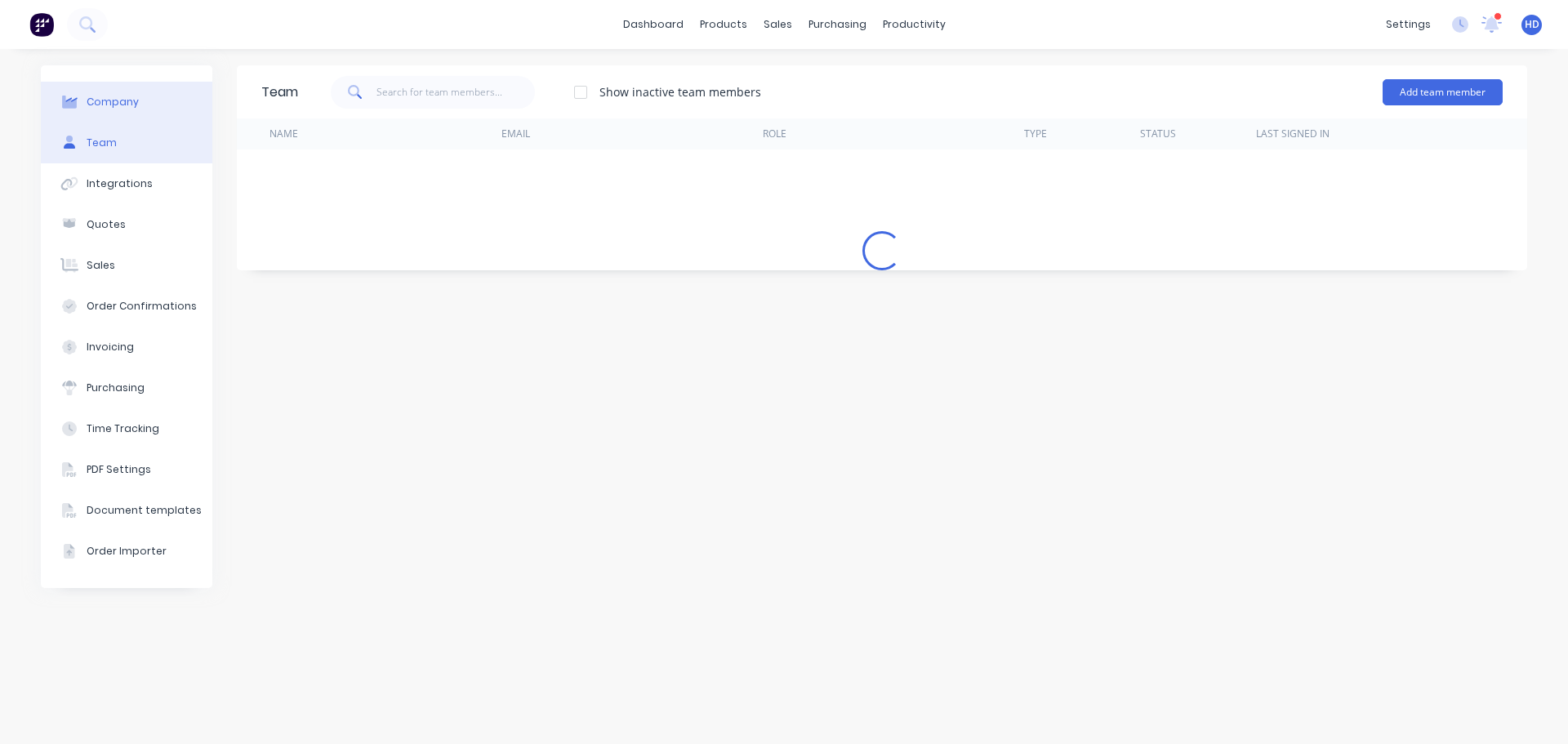
click at [127, 90] on button "Company" at bounding box center [126, 102] width 171 height 41
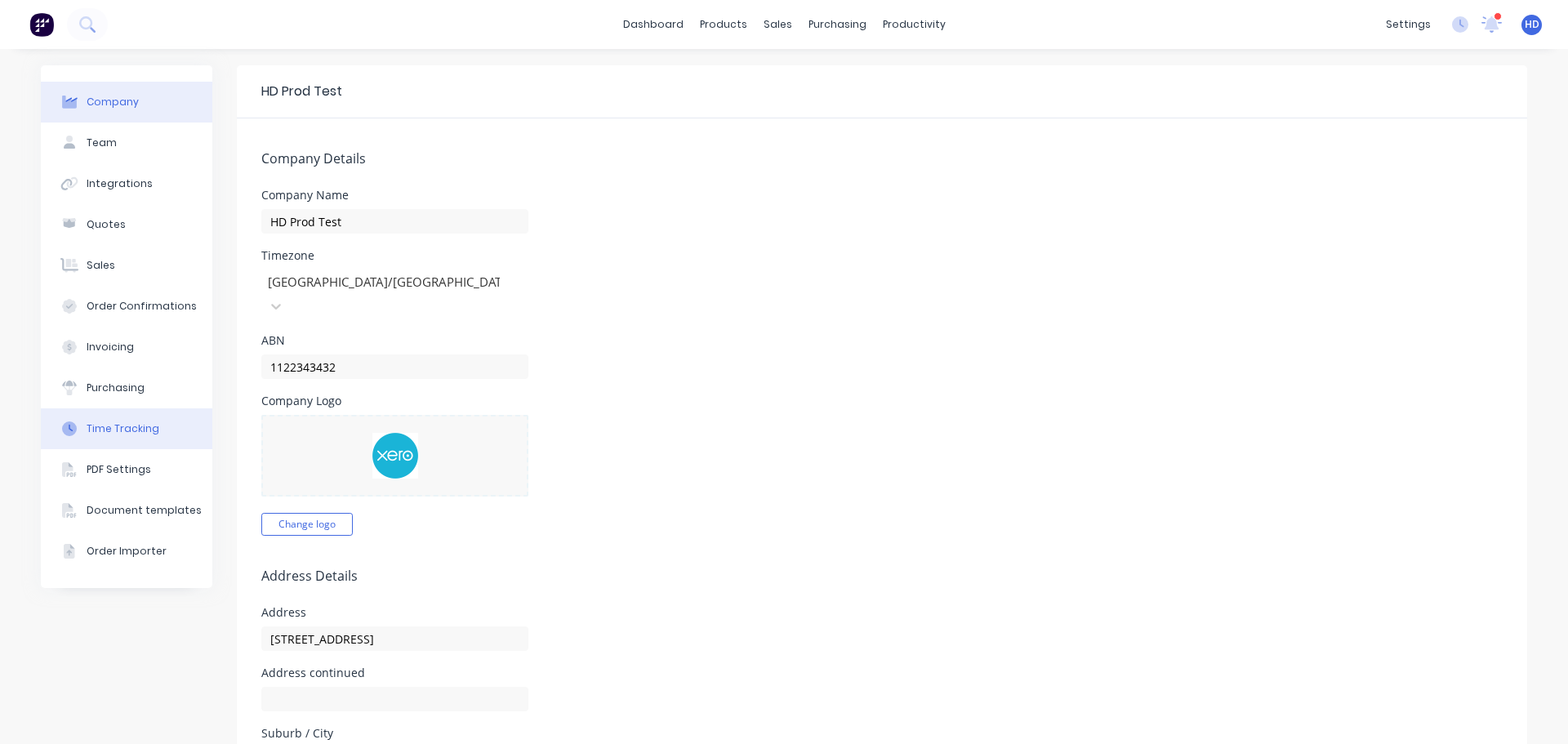
click at [134, 432] on div "Time Tracking" at bounding box center [123, 428] width 73 height 15
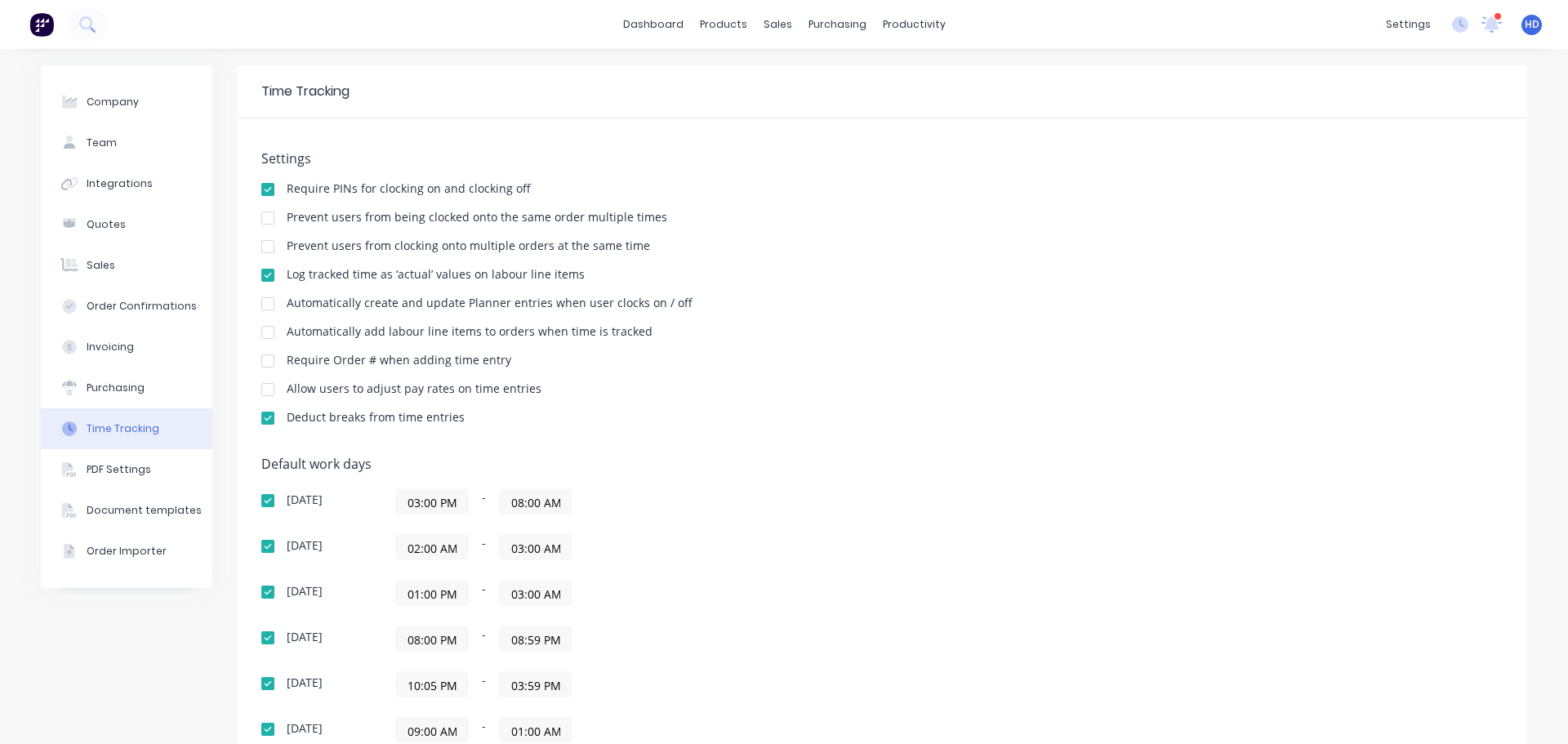
scroll to position [245, 0]
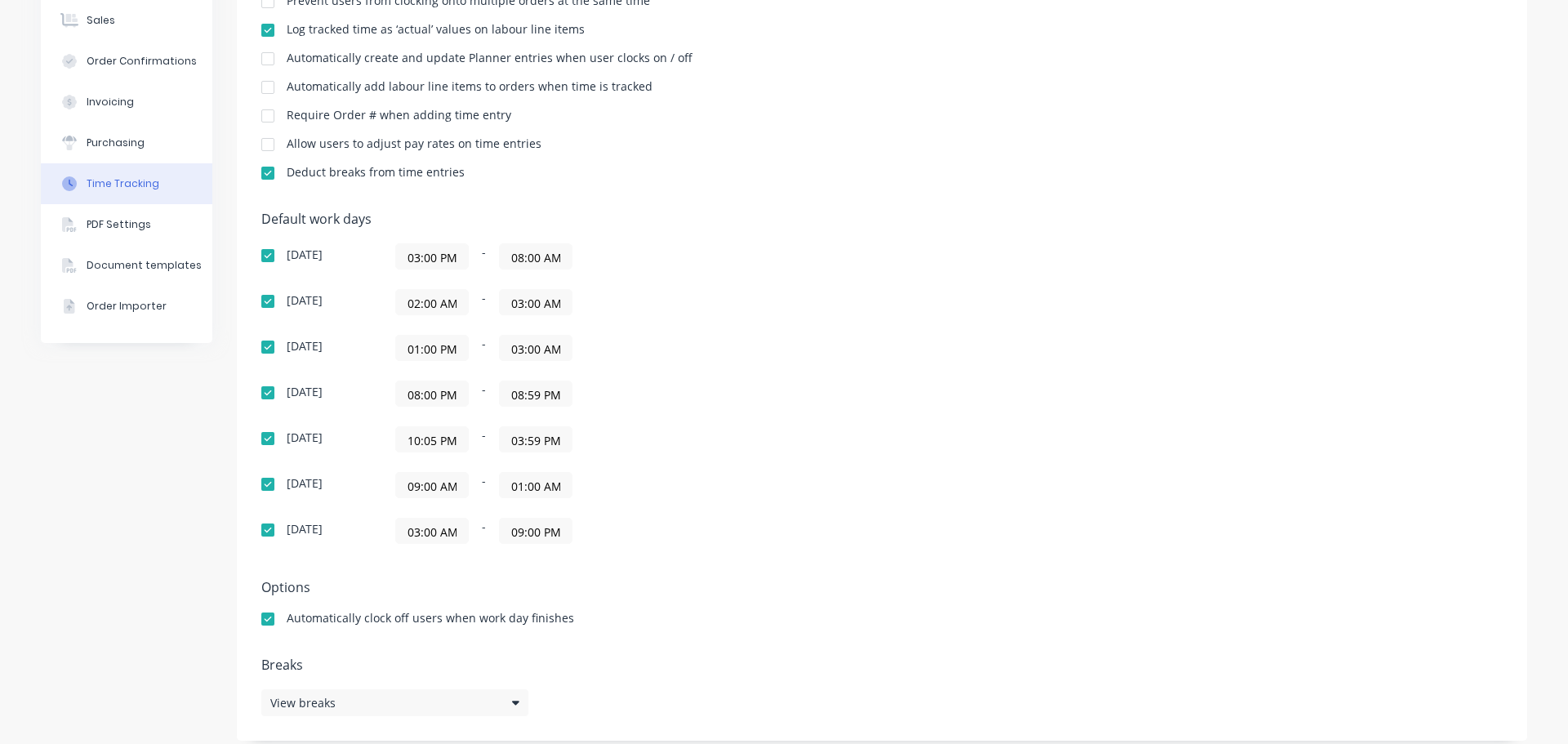
click at [437, 452] on label "10:05 PM" at bounding box center [432, 439] width 74 height 26
click at [437, 452] on input "10:05 PM" at bounding box center [432, 439] width 72 height 24
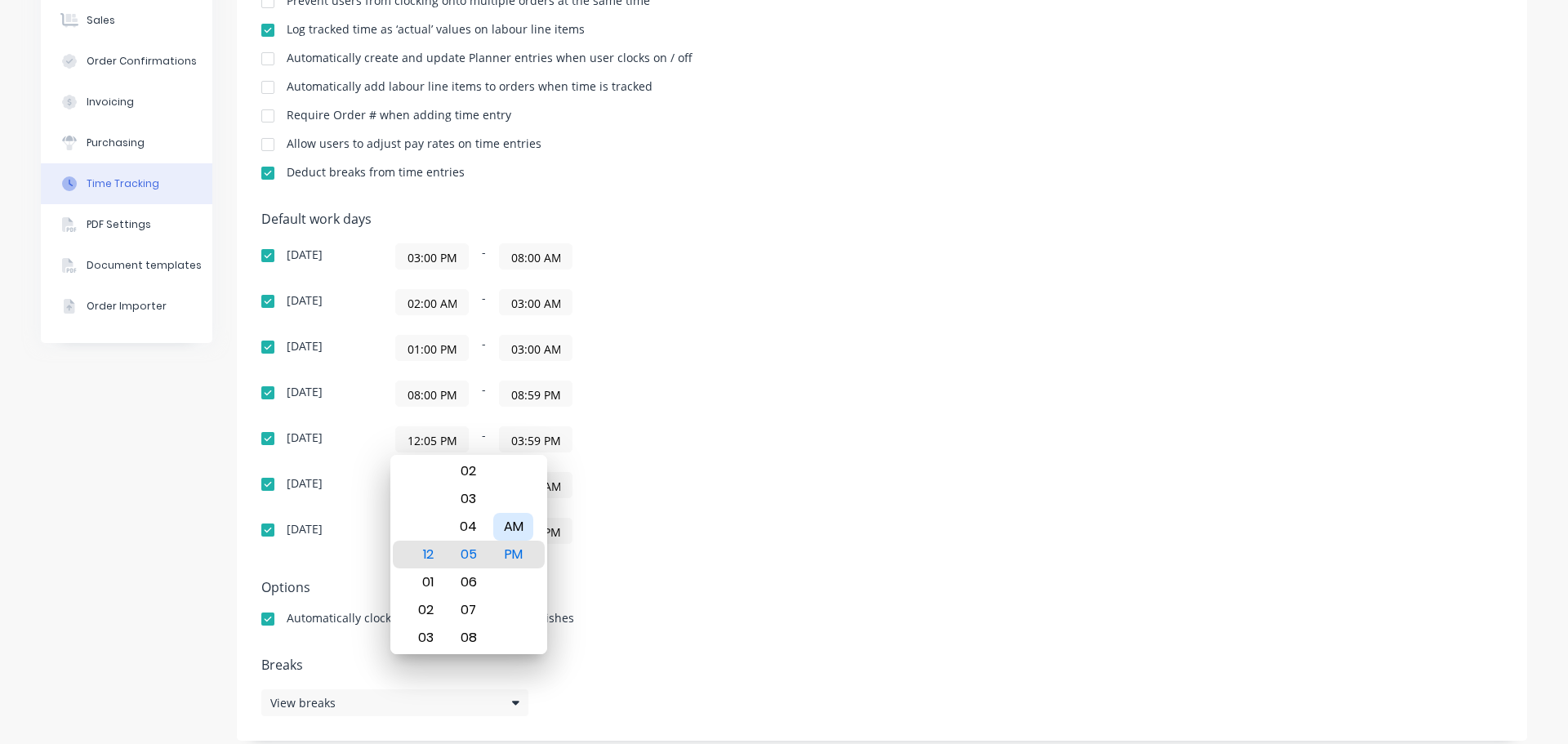
click at [522, 524] on div "AM" at bounding box center [513, 527] width 40 height 28
type input "12:05 AM"
click at [766, 401] on div "08:00 PM - 08:59 PM" at bounding box center [600, 394] width 409 height 26
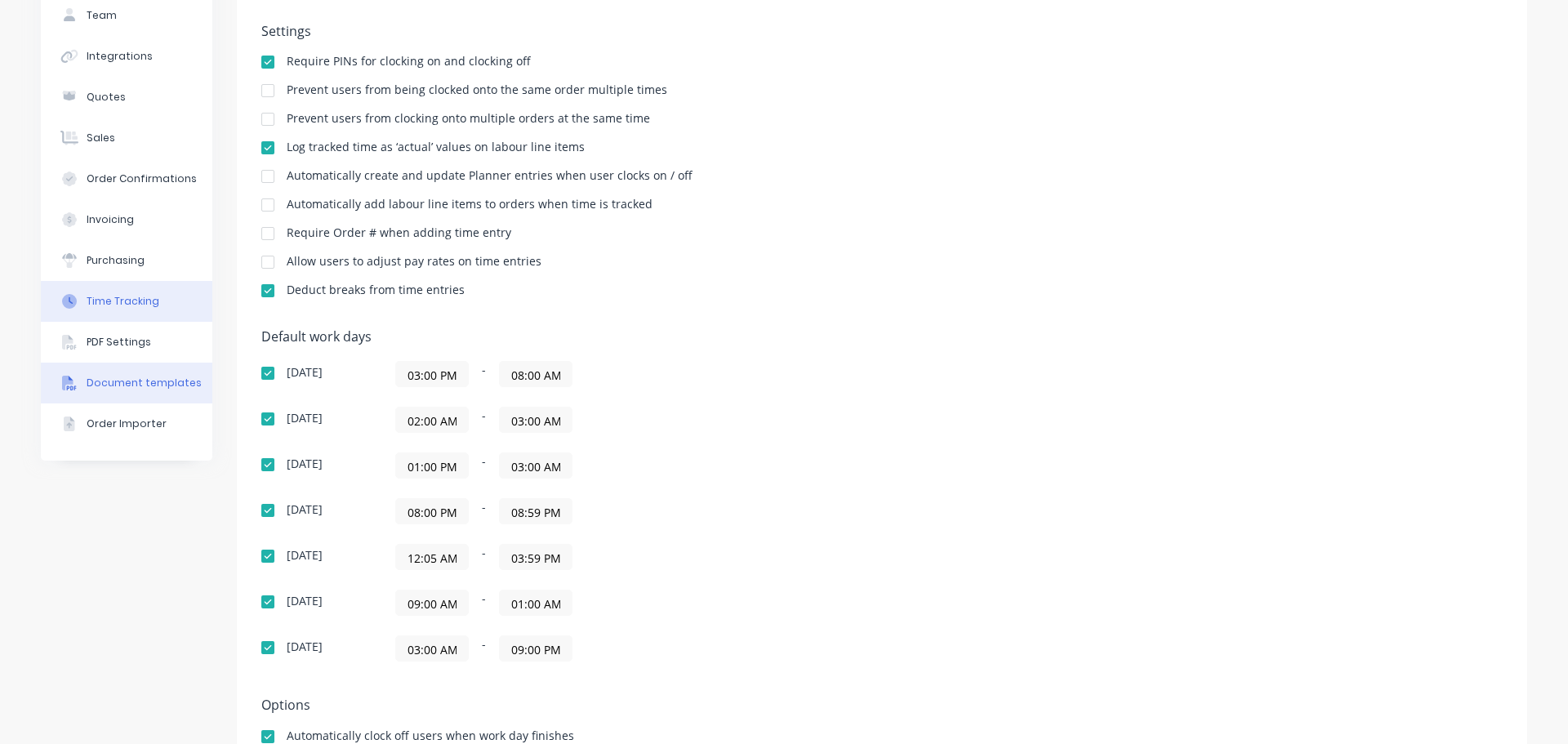
scroll to position [0, 0]
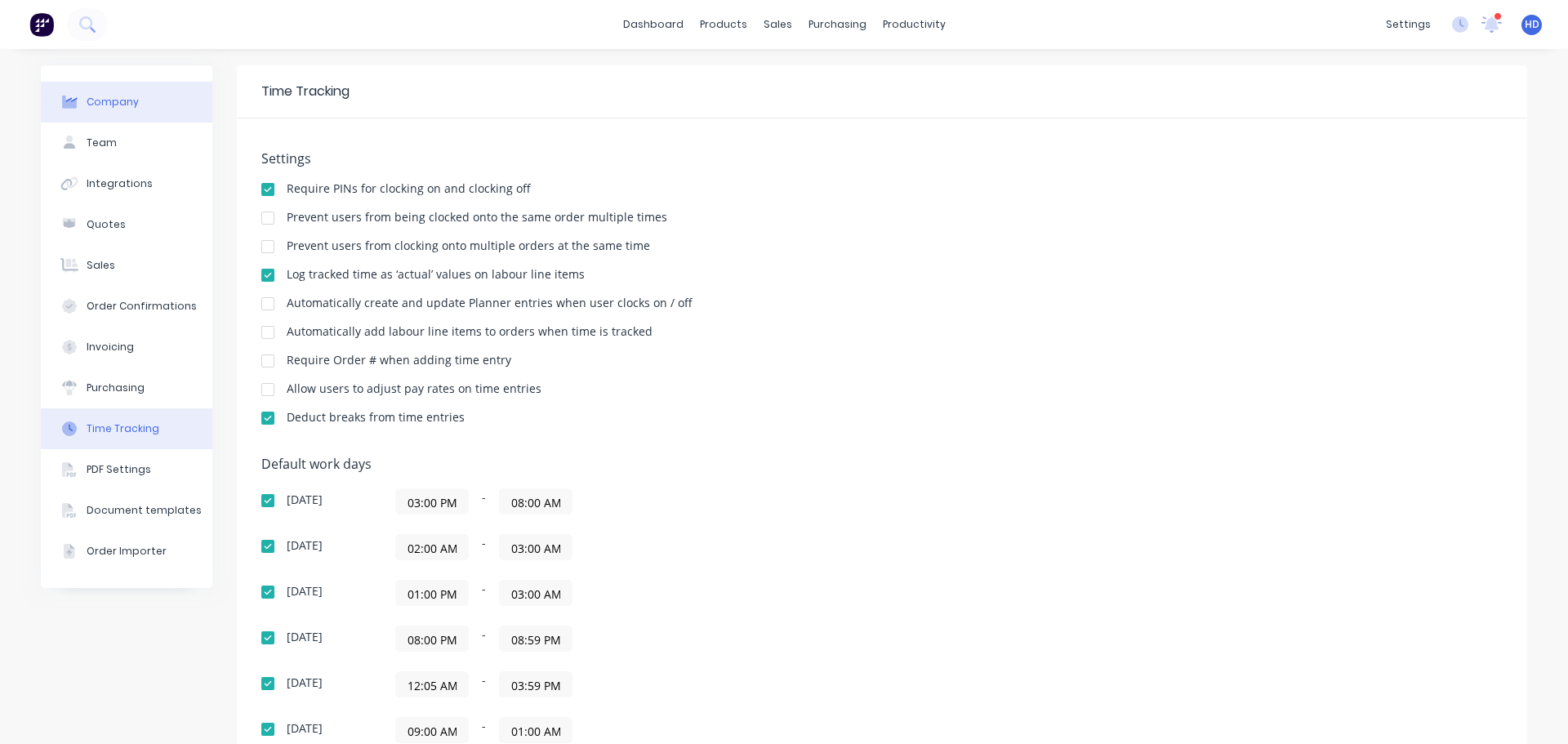
click at [126, 103] on div "Company" at bounding box center [113, 102] width 52 height 15
select select "GB"
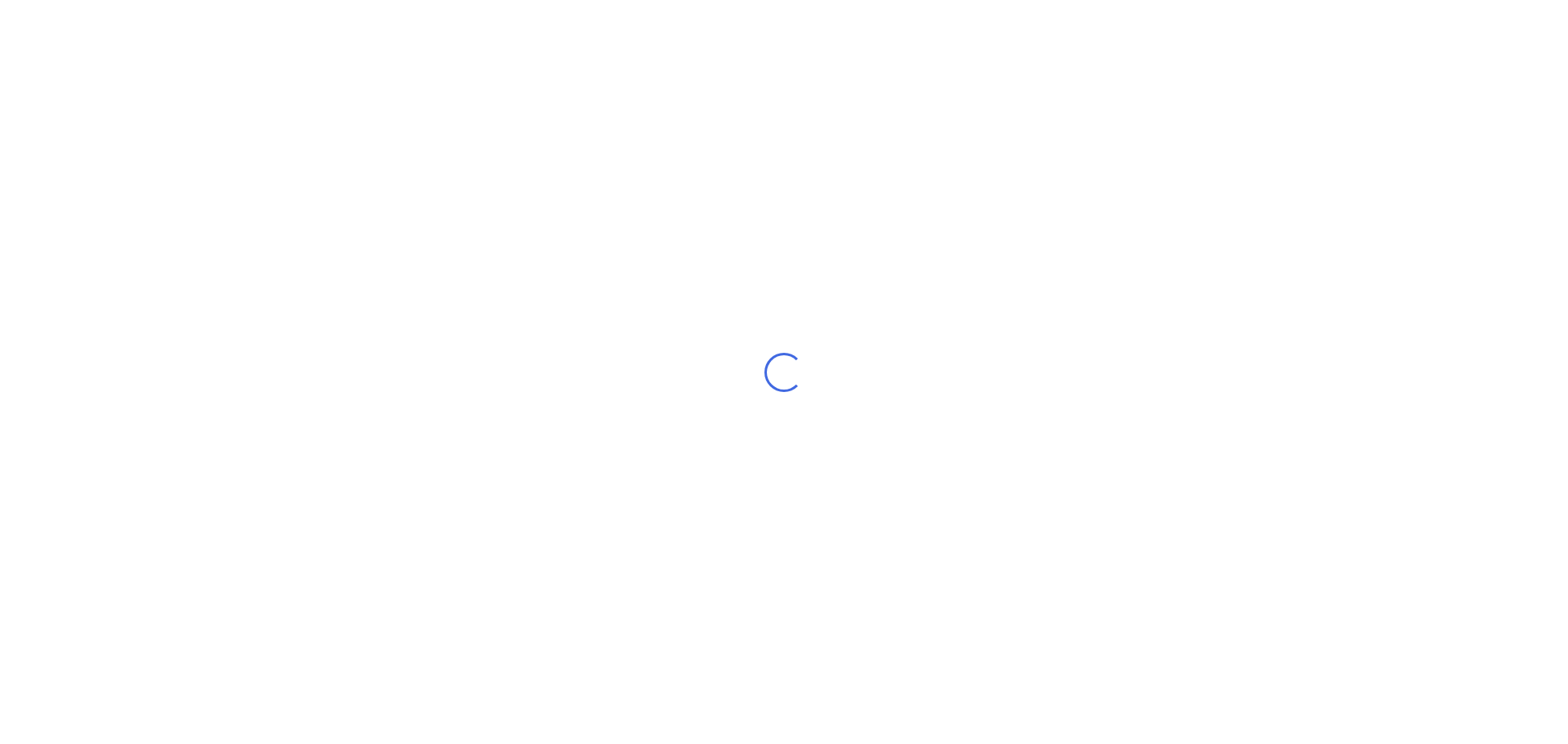
select select "GB"
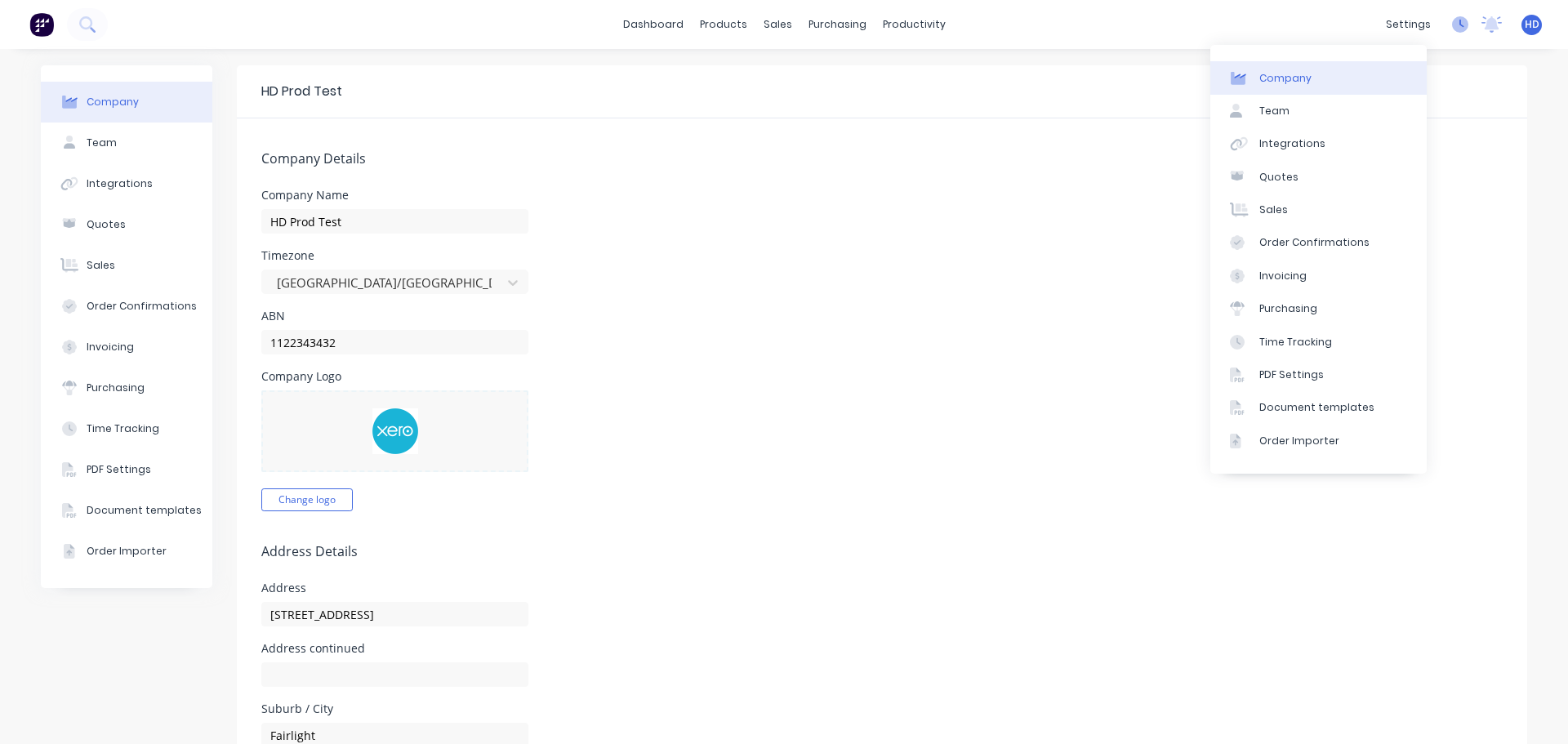
click at [1452, 21] on icon at bounding box center [1459, 24] width 17 height 17
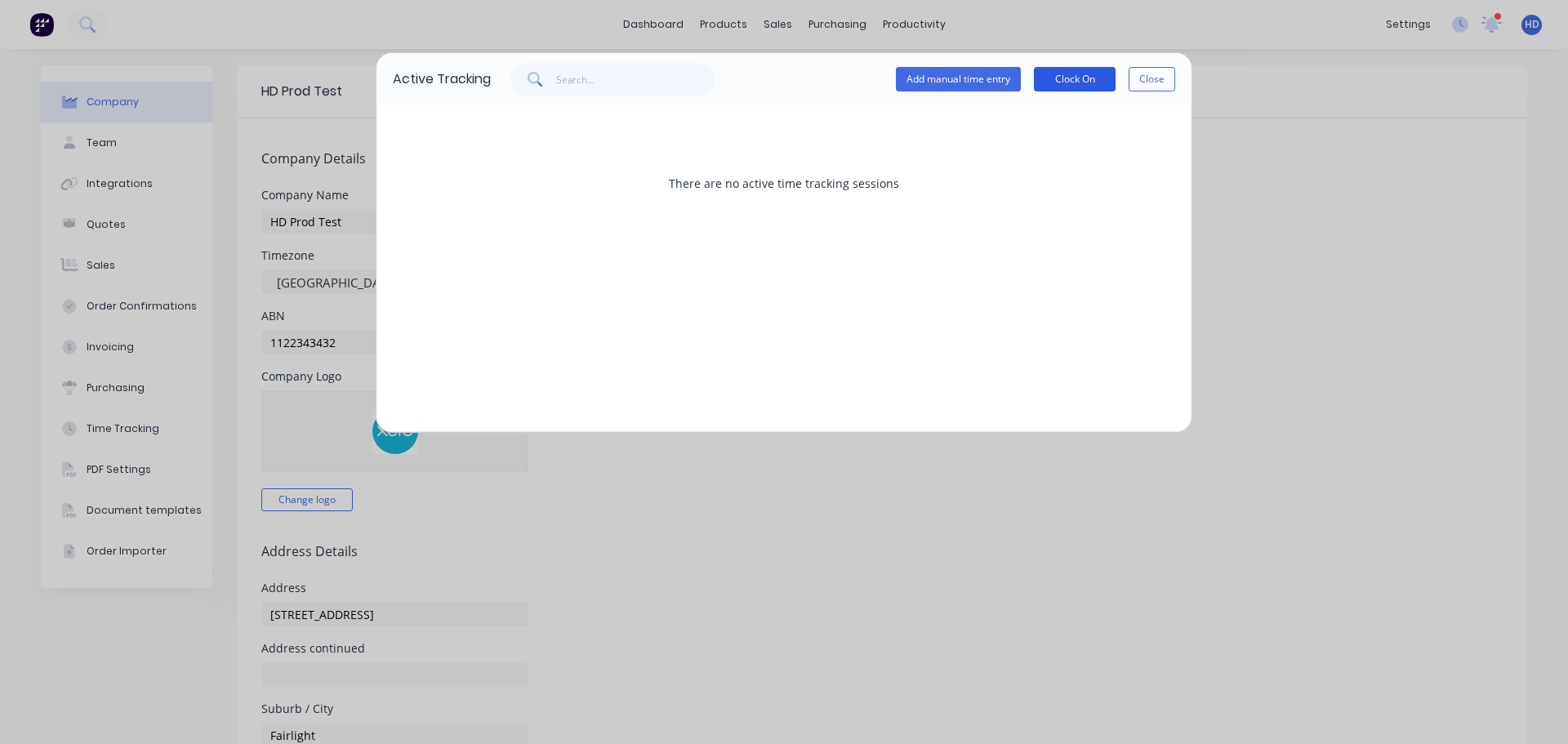
click at [1080, 75] on button "Clock On" at bounding box center [1074, 79] width 82 height 24
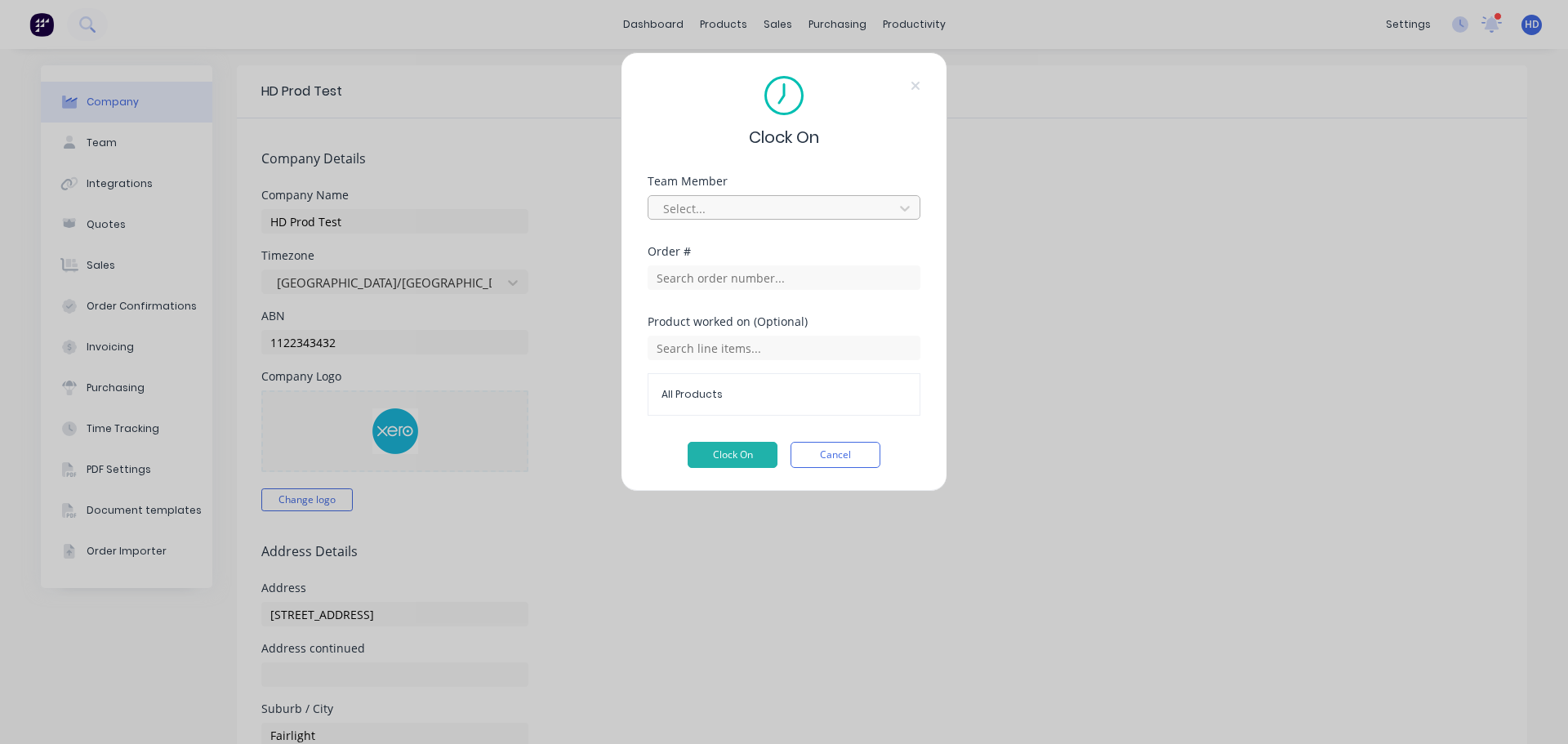
click at [787, 211] on div at bounding box center [773, 208] width 223 height 20
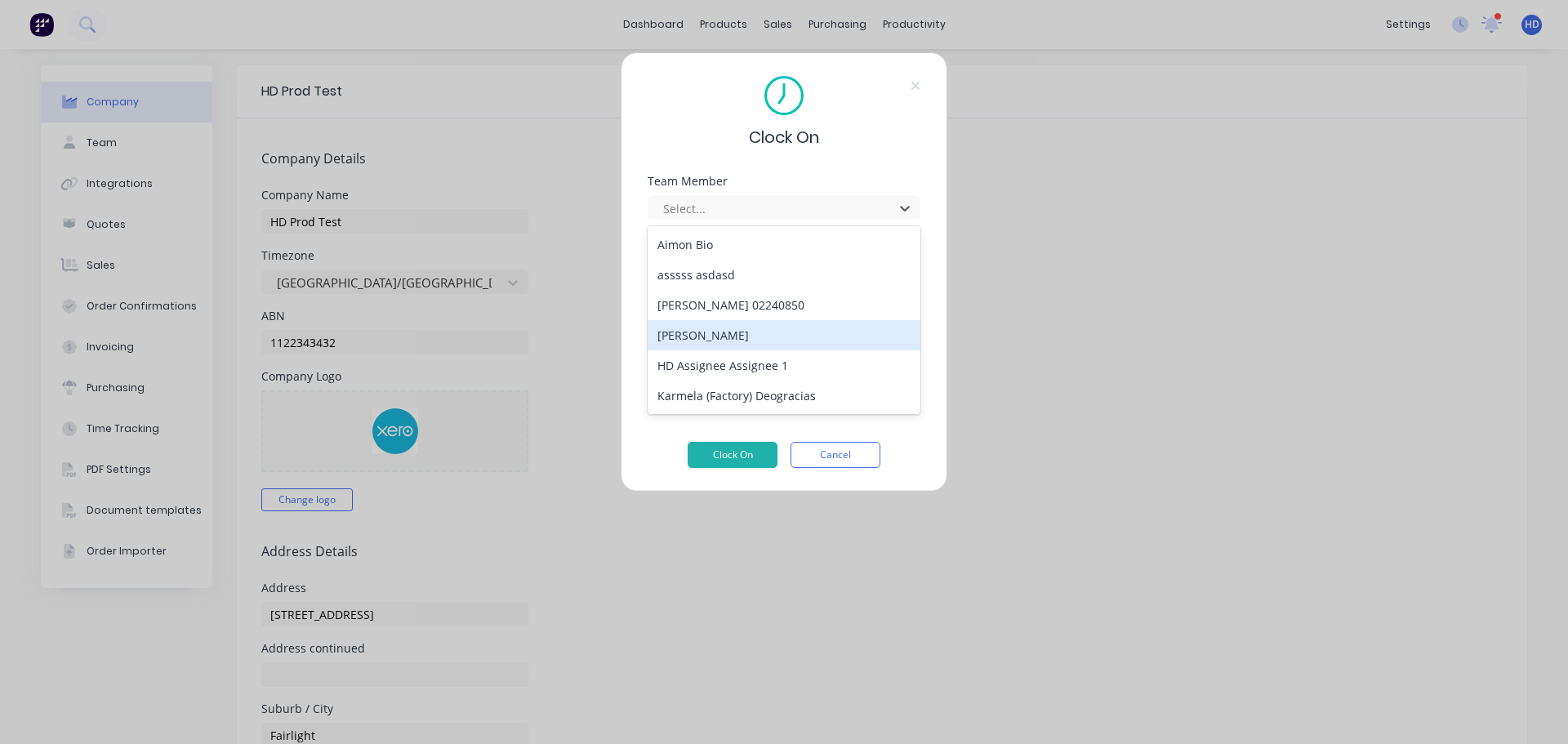
click at [721, 323] on div "[PERSON_NAME]" at bounding box center [784, 335] width 273 height 30
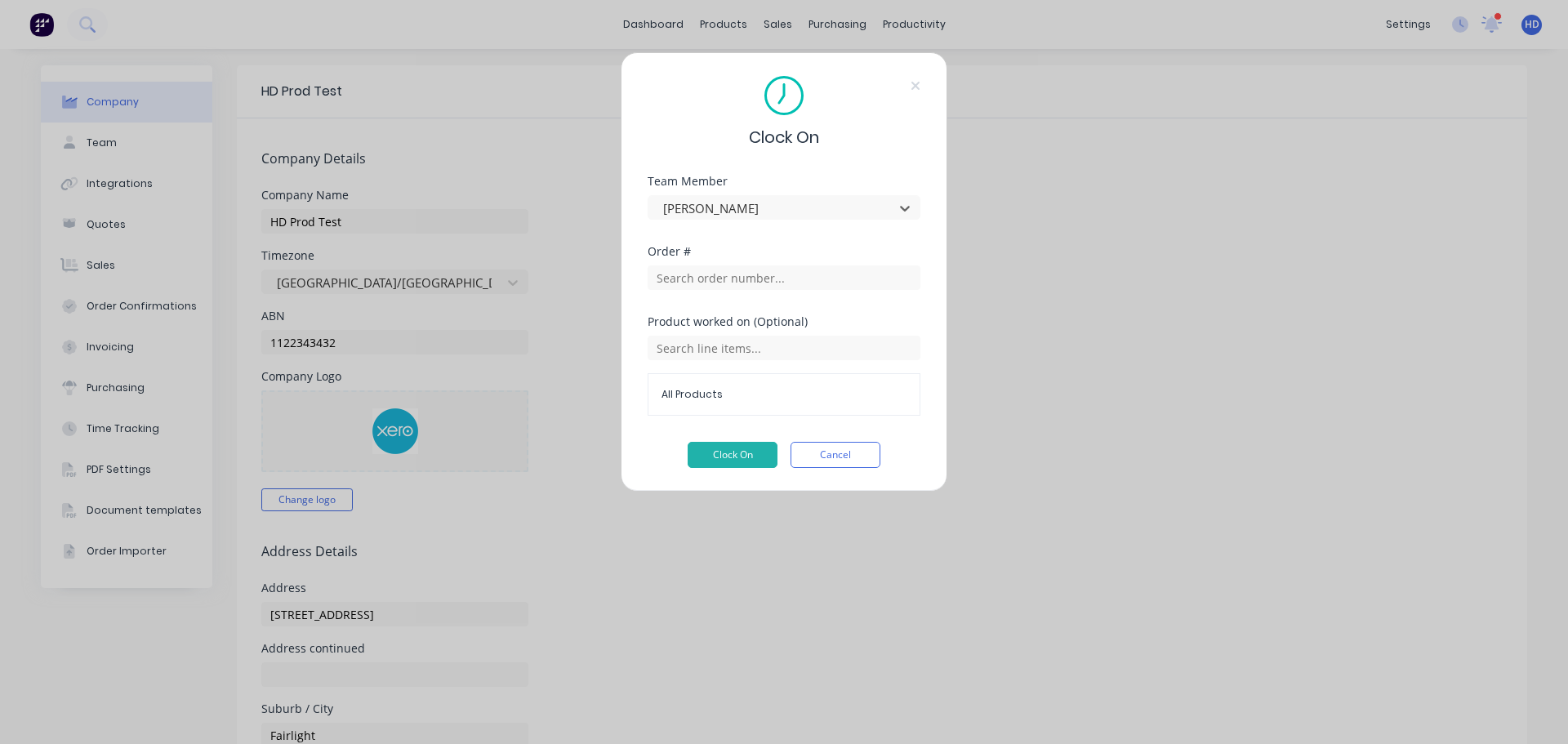
click at [722, 439] on div "Product worked on (Optional) All Products" at bounding box center [784, 379] width 273 height 126
click at [721, 459] on button "Clock On" at bounding box center [732, 455] width 90 height 26
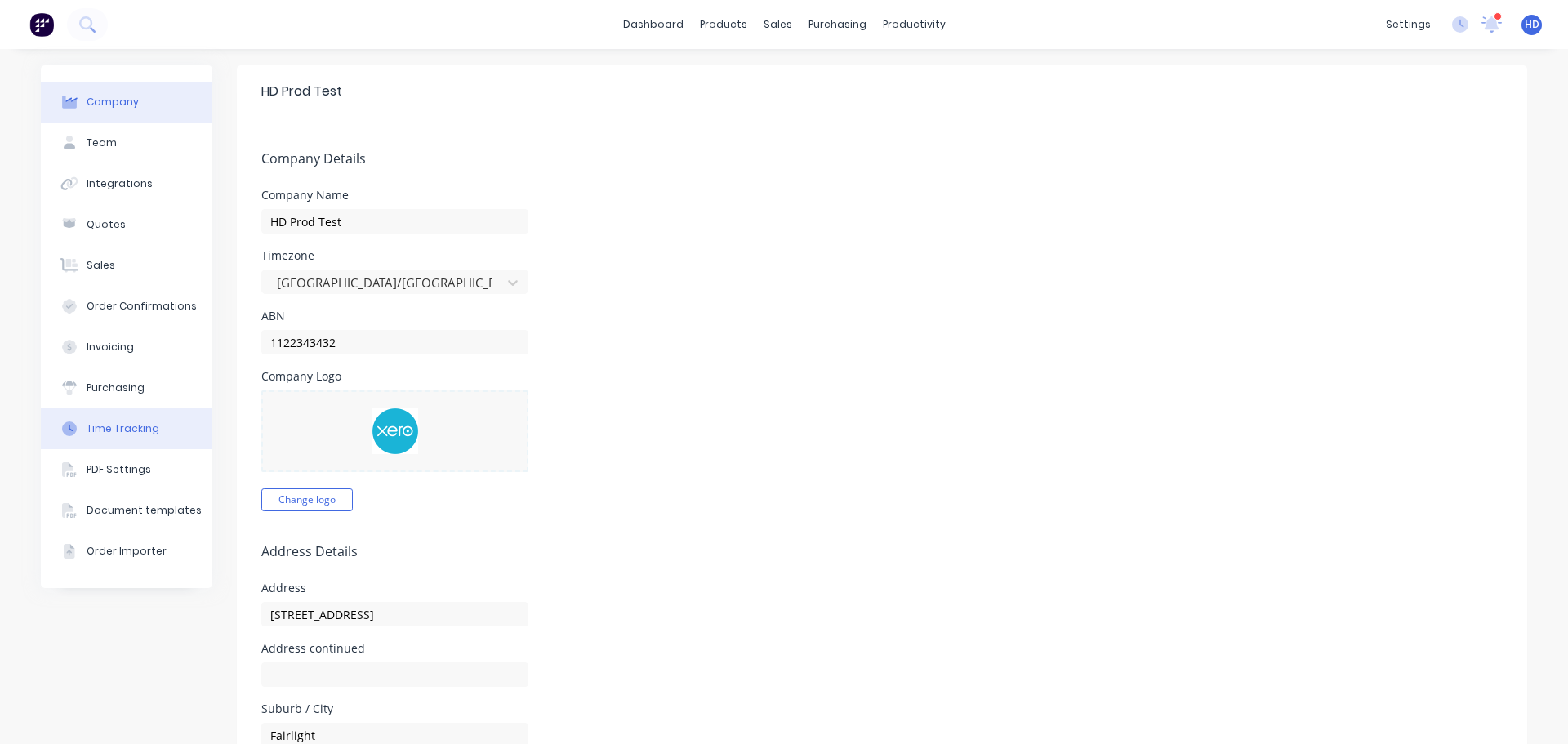
click at [132, 434] on div "Time Tracking" at bounding box center [123, 428] width 73 height 15
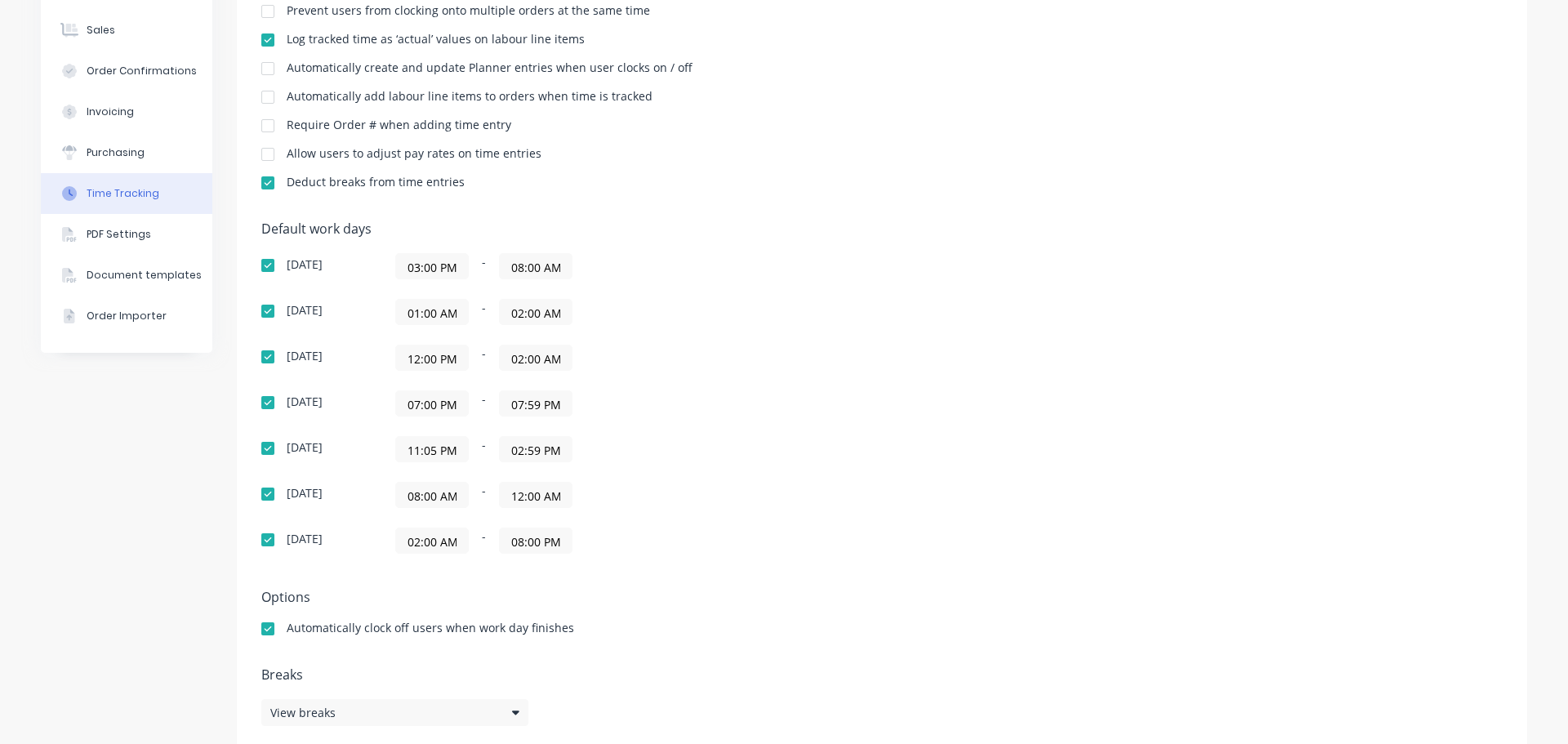
scroll to position [245, 0]
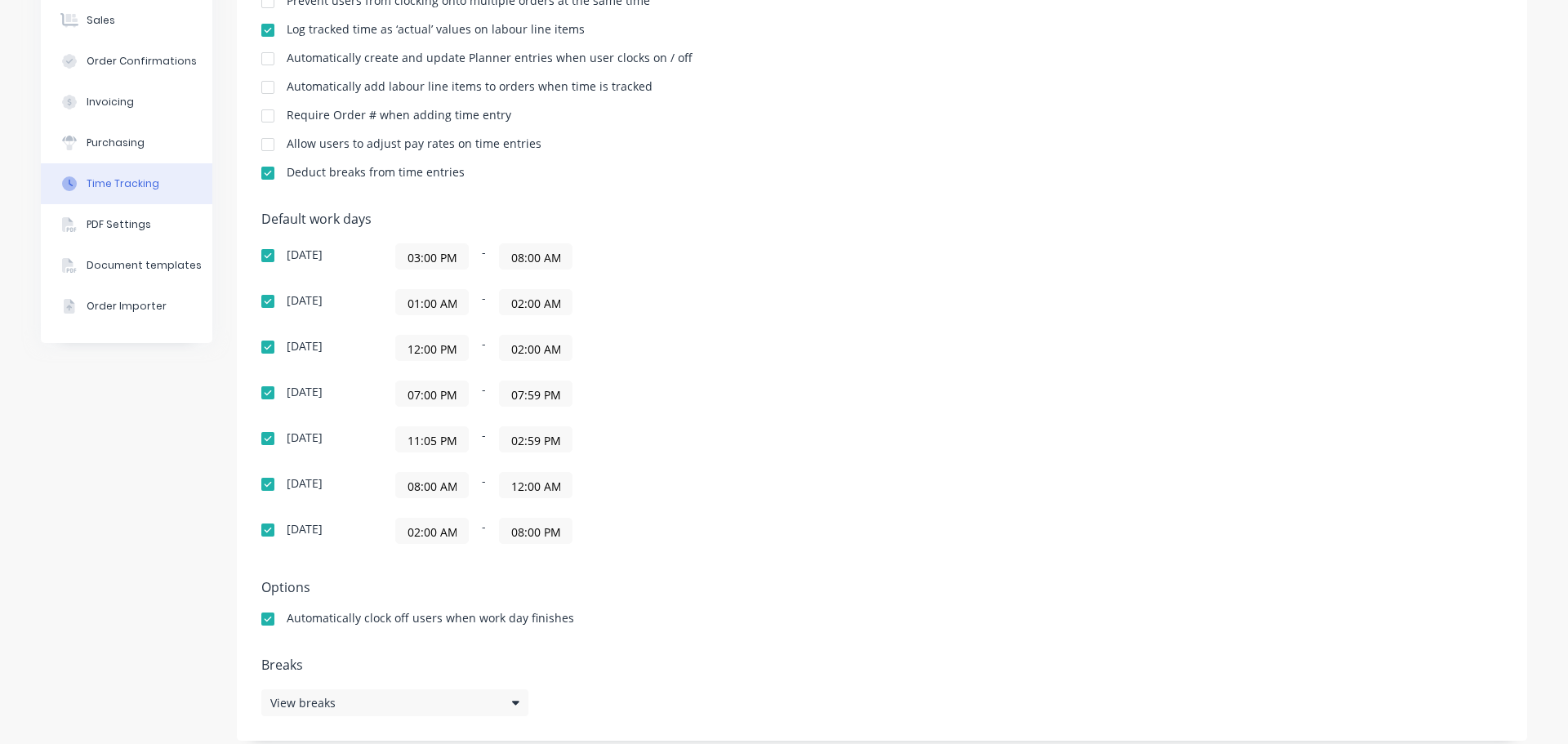
click at [440, 439] on input "11:05 PM" at bounding box center [432, 439] width 72 height 24
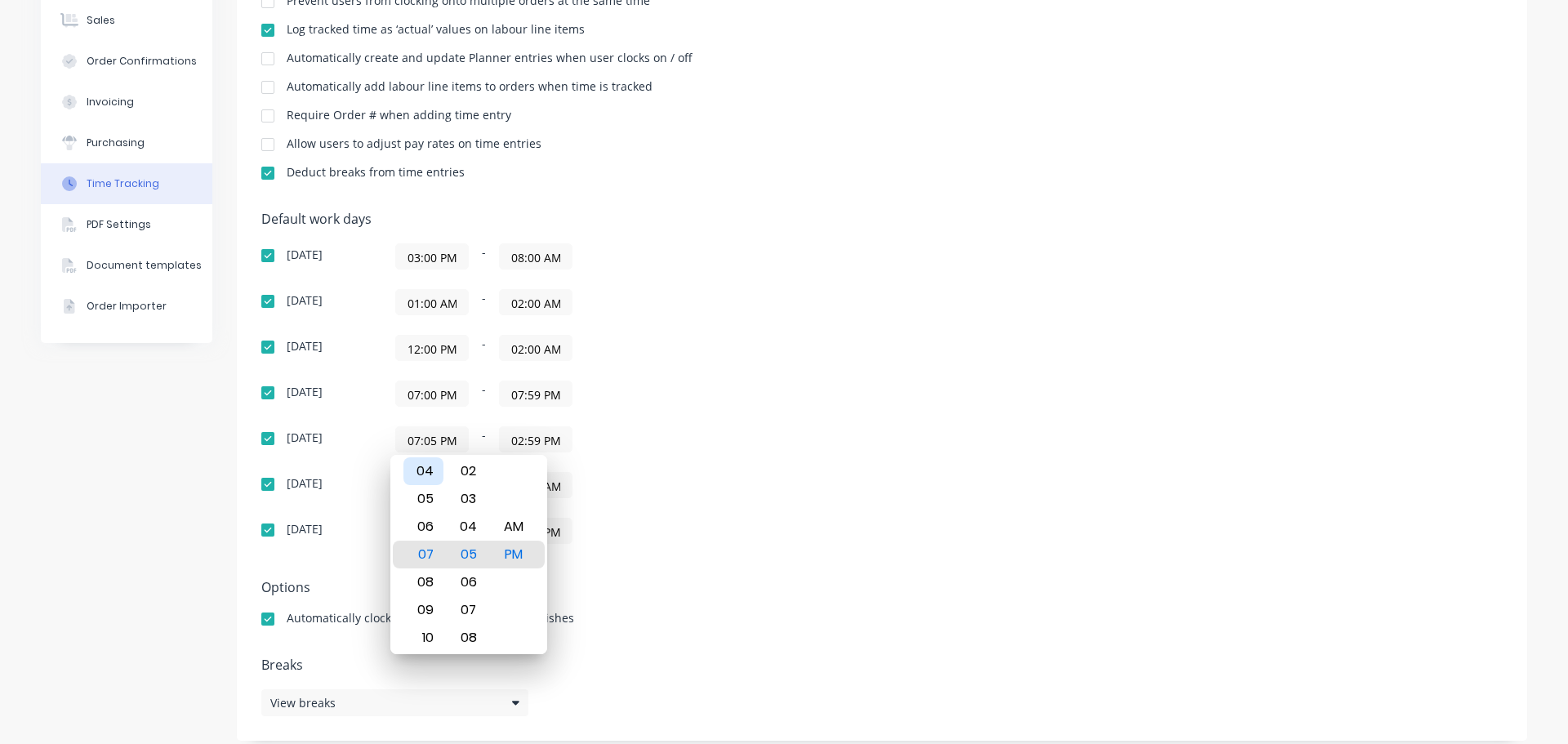
click at [418, 470] on div "04" at bounding box center [423, 471] width 40 height 28
click at [852, 418] on div "Default work days [DATE] 03:00 PM - 08:00 AM [DATE] 01:00 AM - 02:00 AM [DATE] …" at bounding box center [882, 387] width 1241 height 352
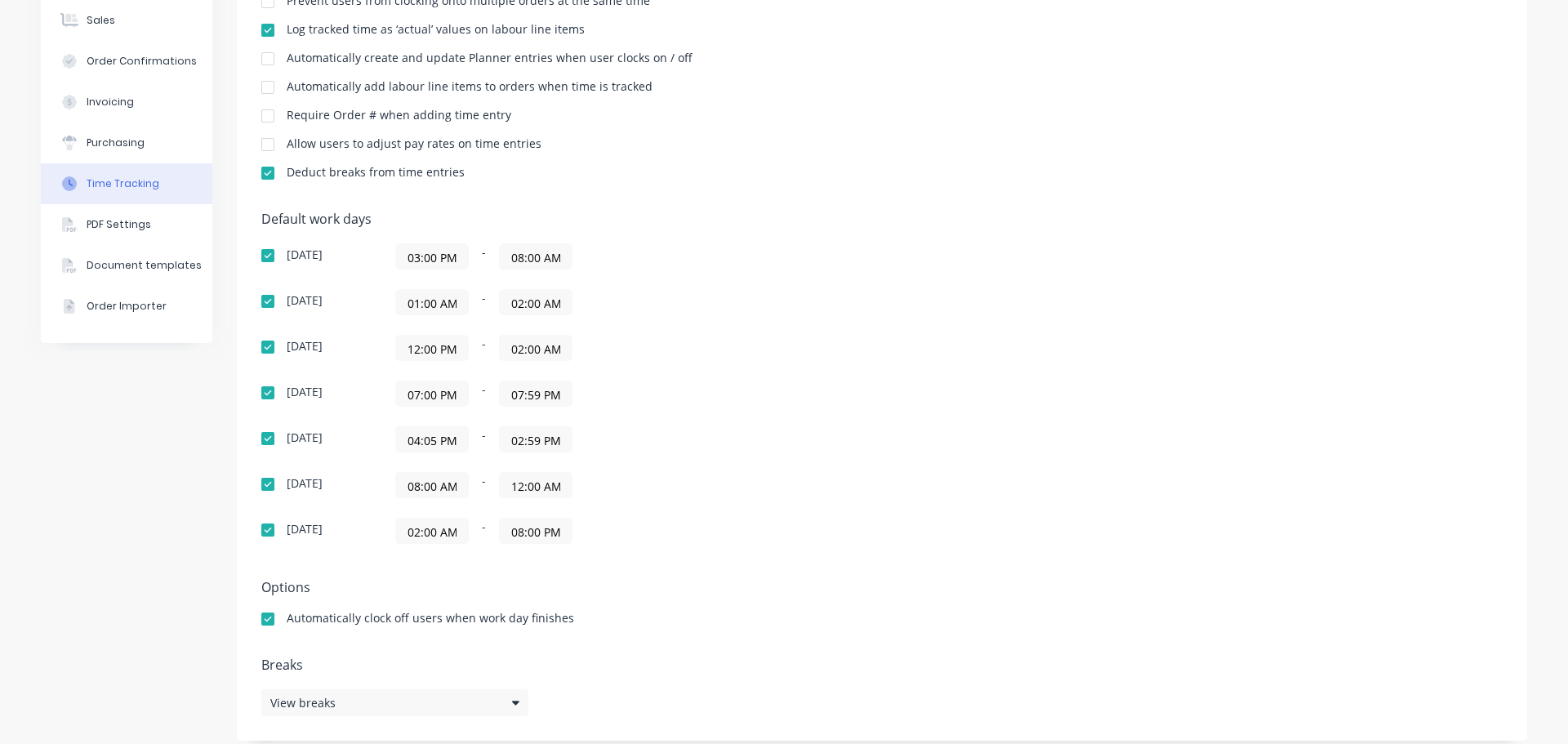
click at [530, 446] on input "02:59 PM" at bounding box center [535, 439] width 72 height 24
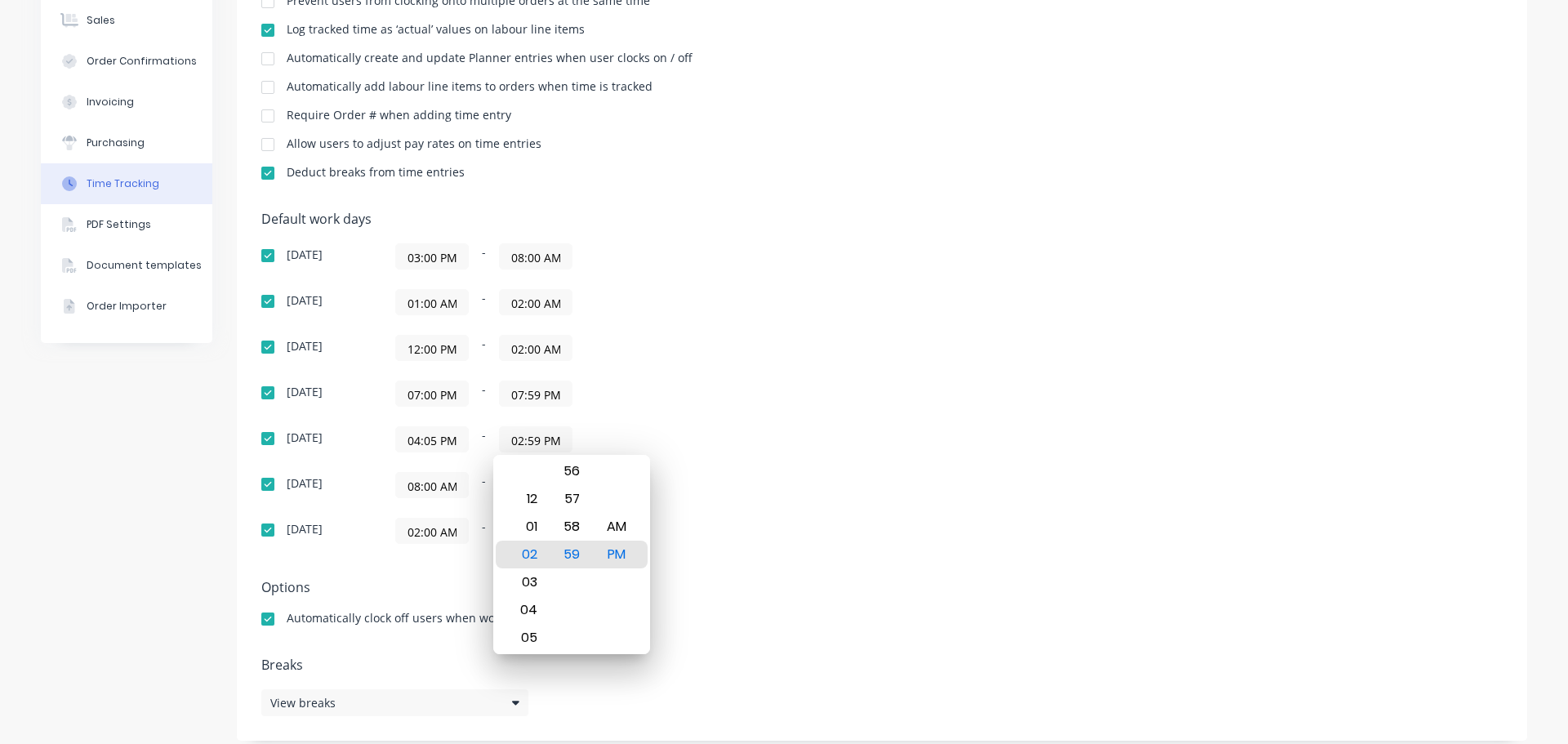
click at [442, 442] on input "04:05 PM" at bounding box center [432, 439] width 72 height 24
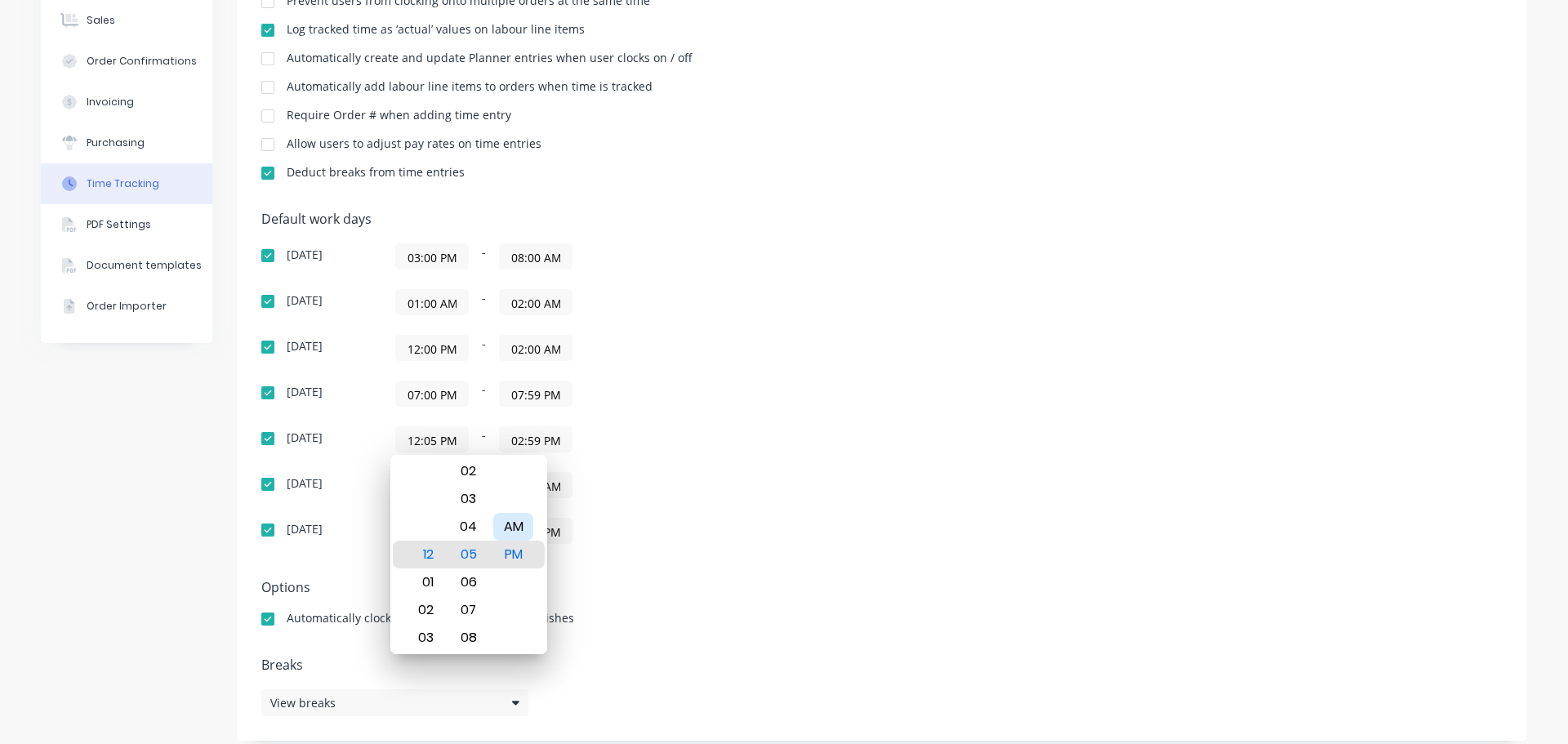
click at [504, 526] on div "AM" at bounding box center [513, 527] width 40 height 28
type input "12:05 AM"
drag, startPoint x: 906, startPoint y: 432, endPoint x: 922, endPoint y: 425, distance: 17.5
click at [922, 425] on div "Default work days [DATE] 03:00 PM - 08:00 AM [DATE] 01:00 AM - 02:00 AM [DATE] …" at bounding box center [882, 387] width 1241 height 352
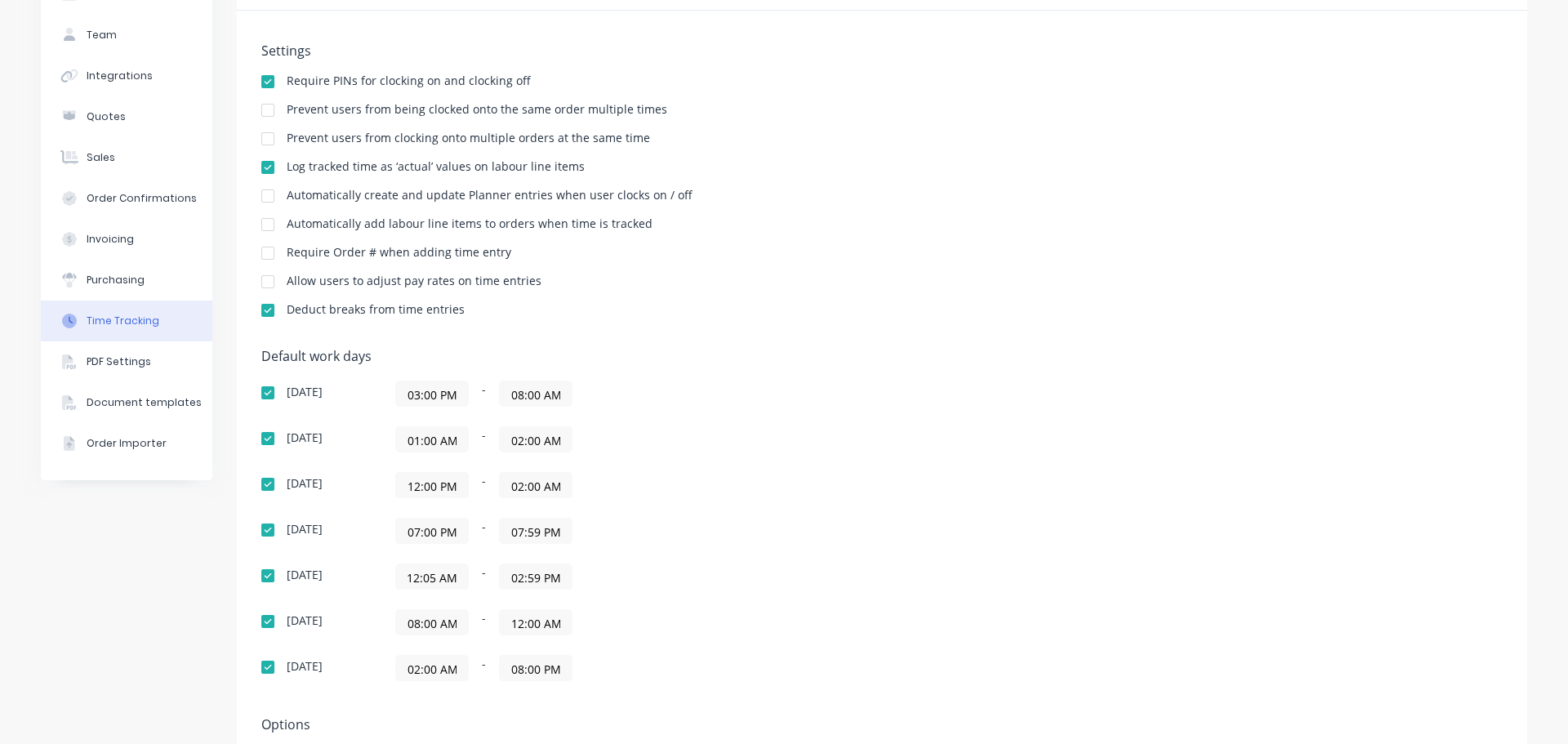
scroll to position [0, 0]
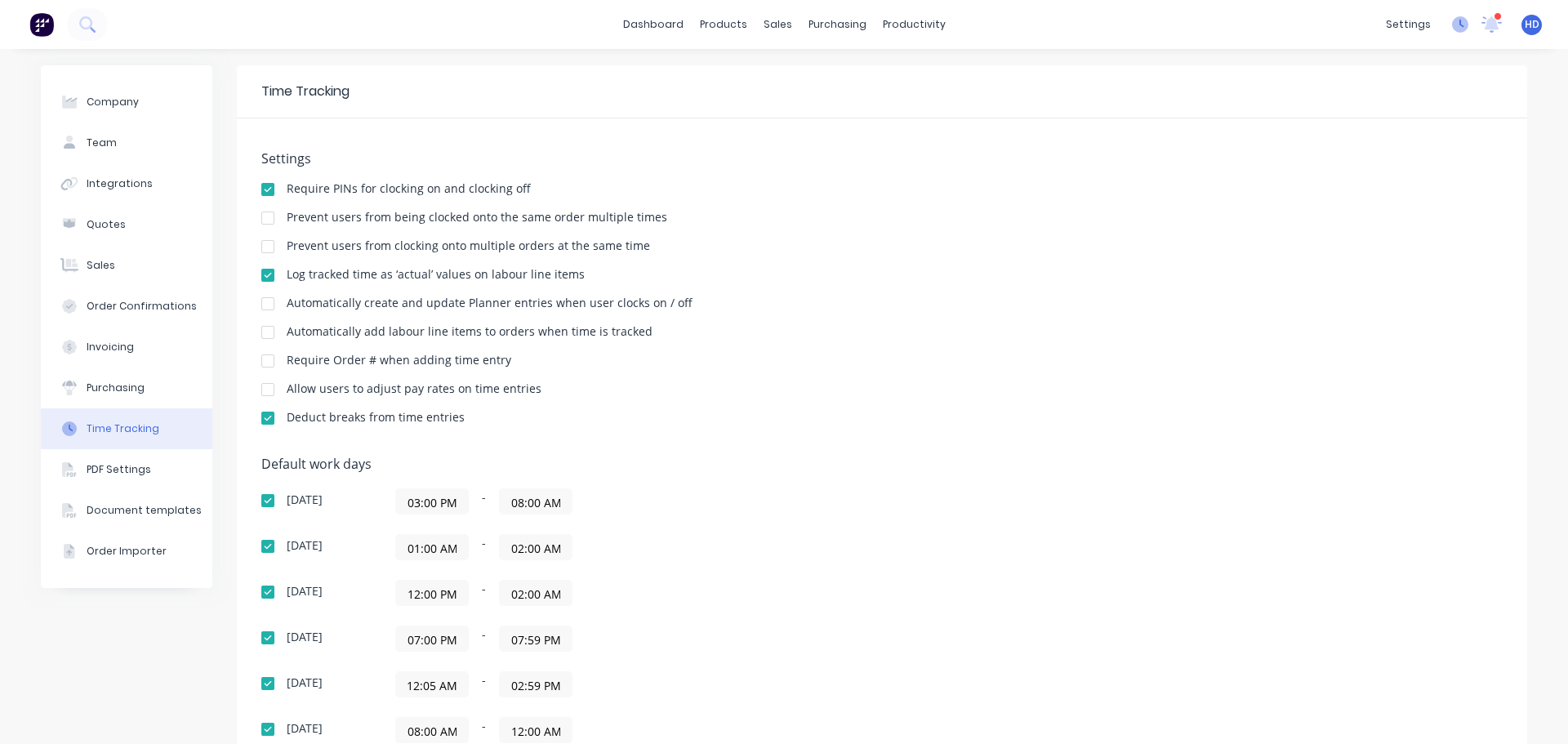
click at [1452, 28] on icon at bounding box center [1459, 24] width 17 height 17
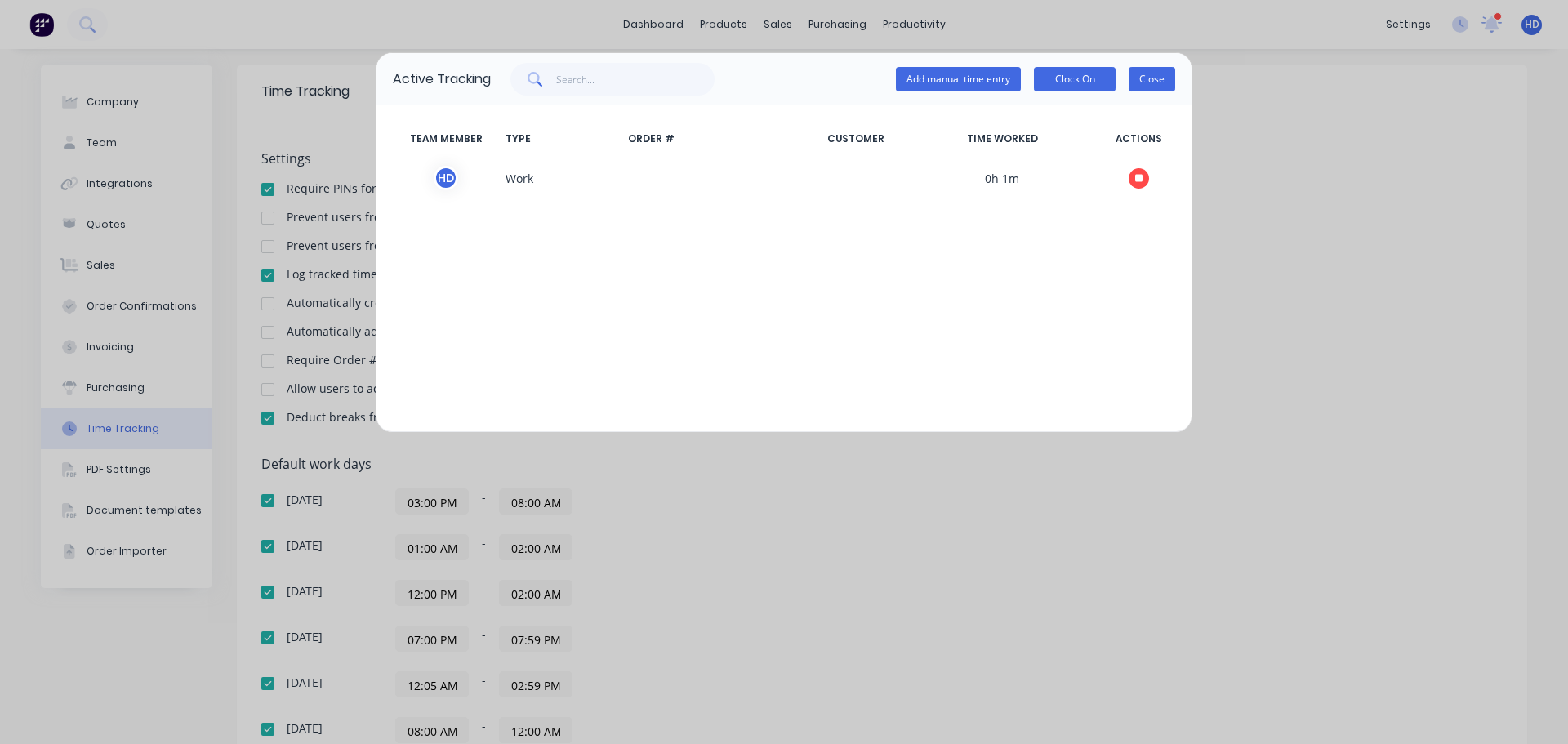
click at [1158, 79] on button "Close" at bounding box center [1152, 79] width 47 height 24
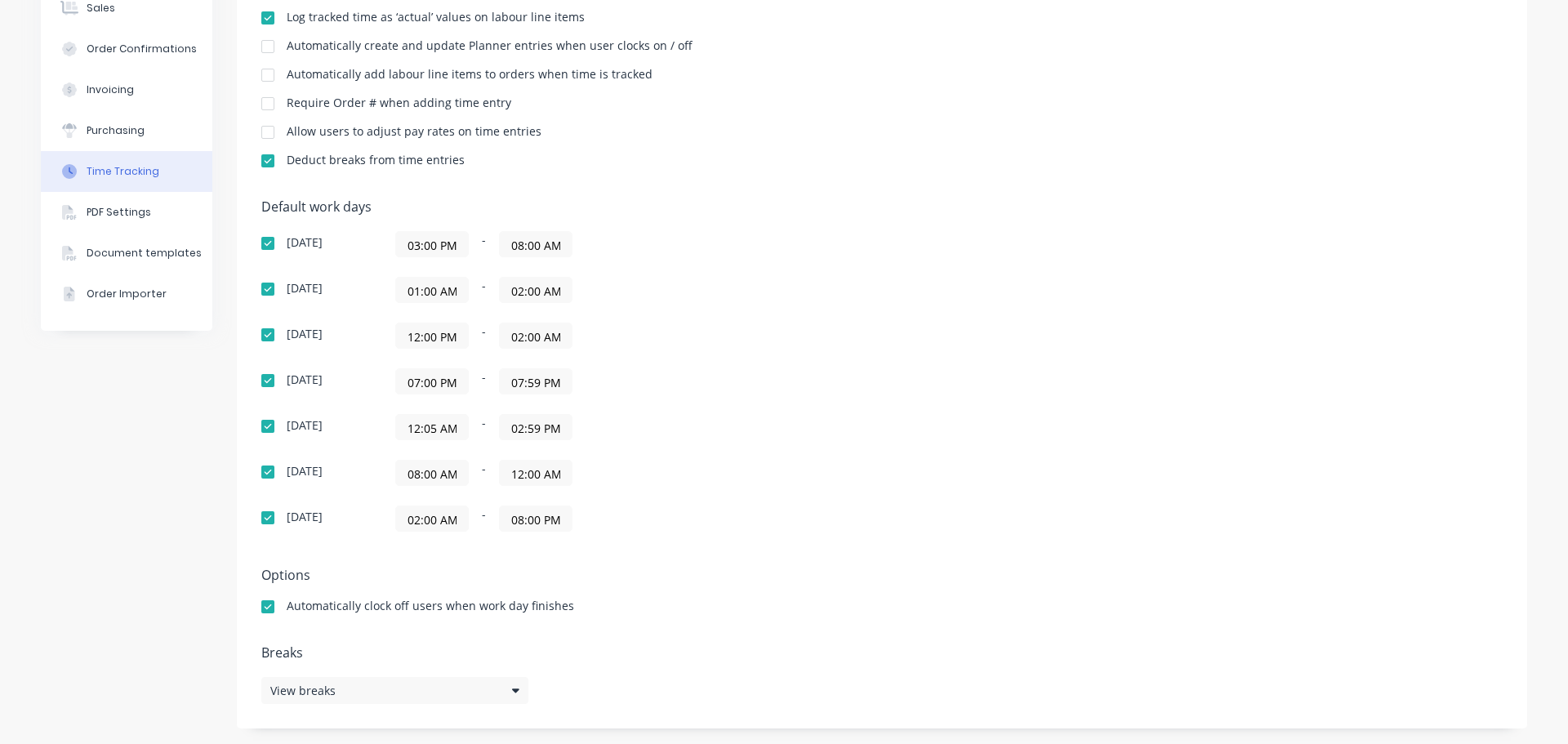
scroll to position [258, 0]
drag, startPoint x: 411, startPoint y: 426, endPoint x: 450, endPoint y: 423, distance: 39.1
click at [450, 423] on input "12:05 AM" at bounding box center [432, 426] width 72 height 24
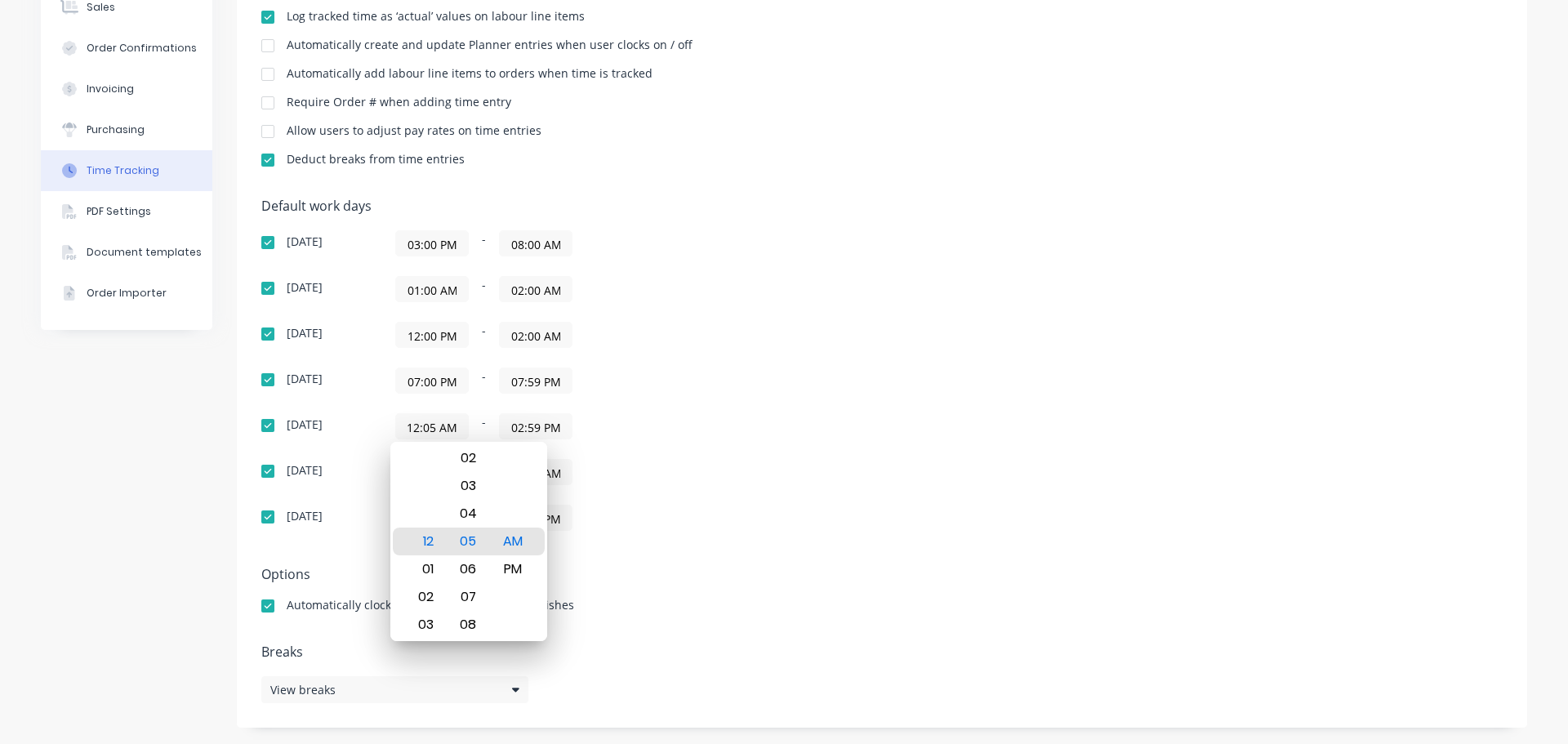
click at [822, 444] on div "[DATE] 03:00 PM - 08:00 AM [DATE] 01:00 AM - 02:00 AM [DATE] 12:00 PM - 02:00 A…" at bounding box center [548, 381] width 572 height 301
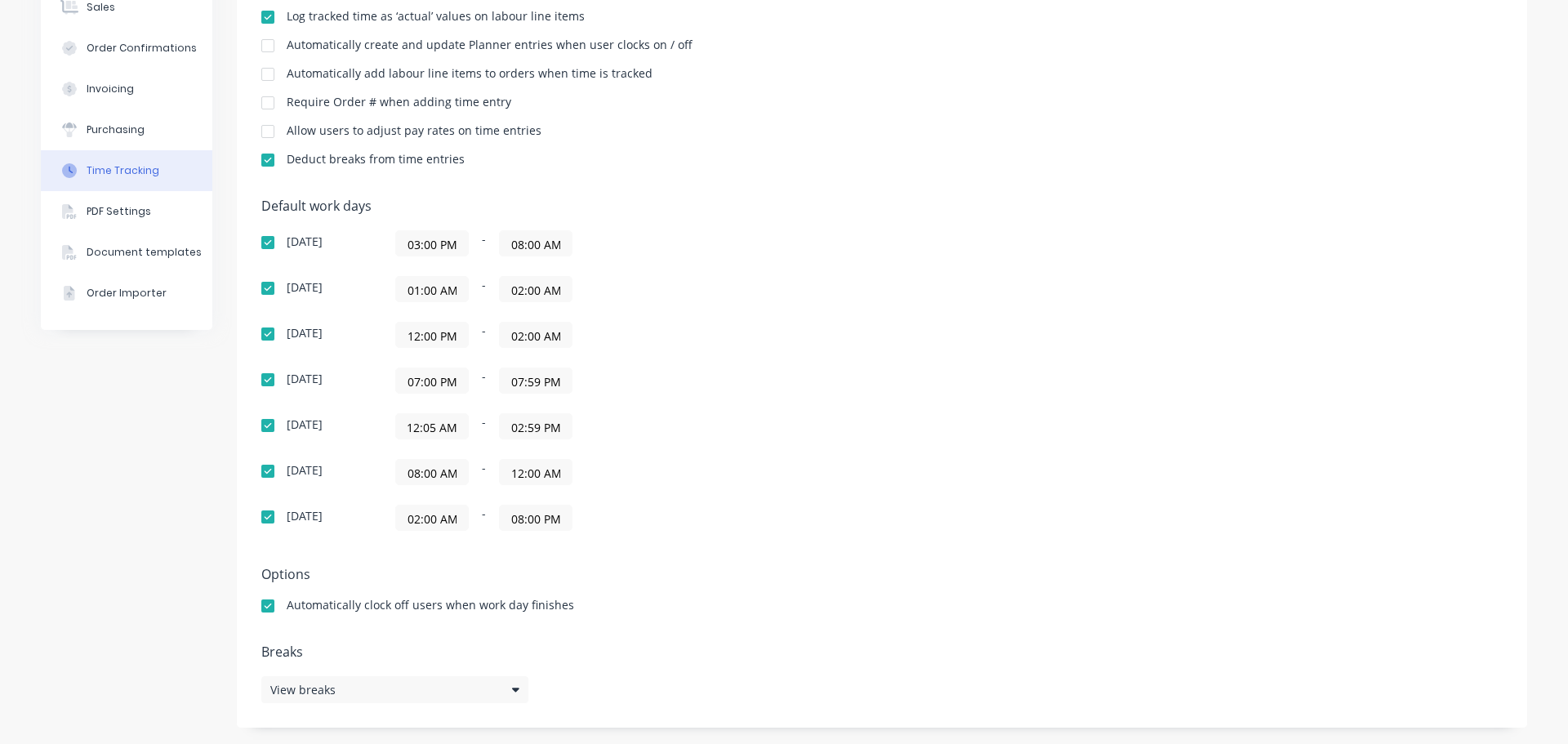
scroll to position [0, 0]
click at [516, 425] on input "02:59 PM" at bounding box center [535, 426] width 72 height 24
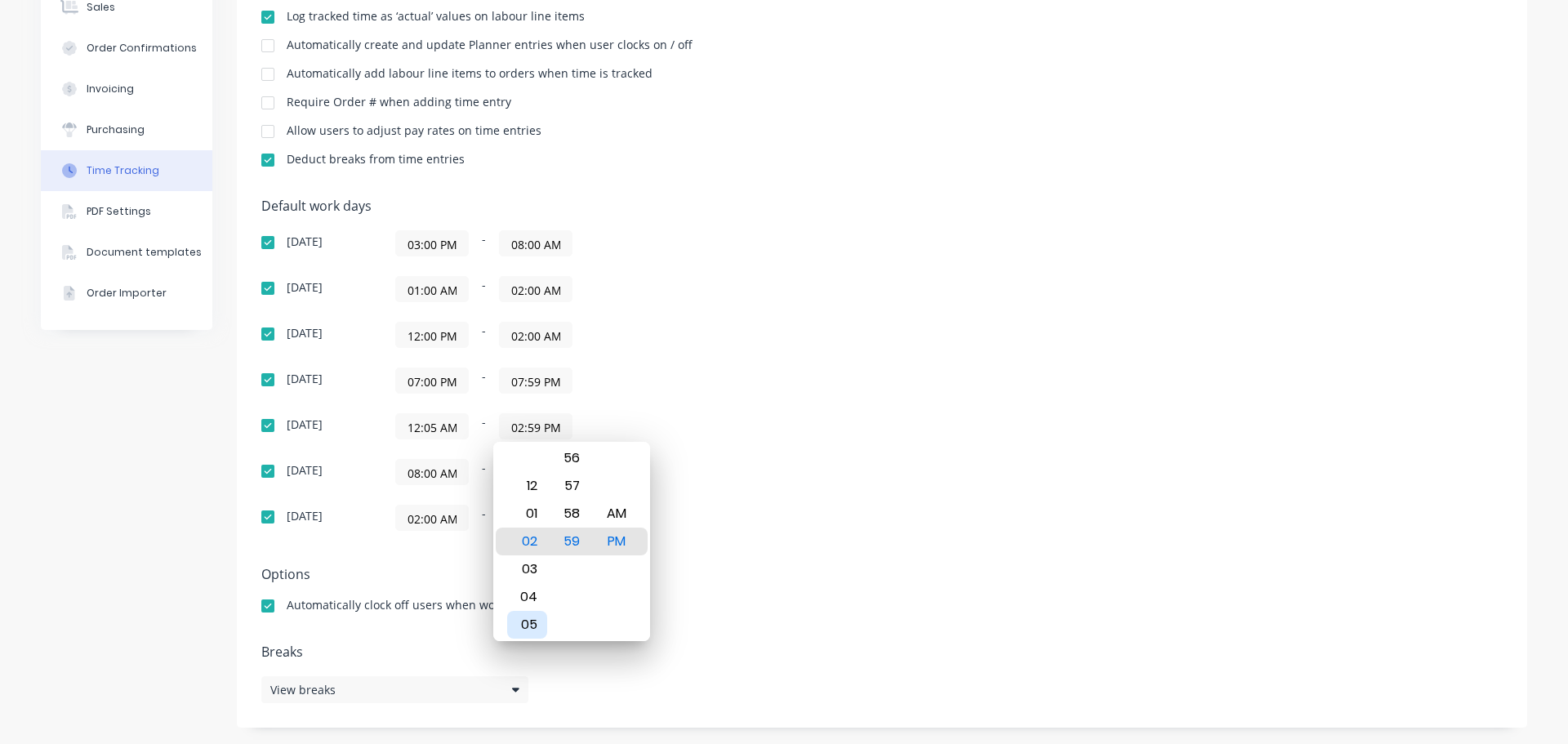
click at [535, 626] on div "05" at bounding box center [527, 625] width 40 height 28
type input "05:59 PM"
click at [765, 415] on div "12:05 AM - 05:59 PM" at bounding box center [600, 426] width 409 height 26
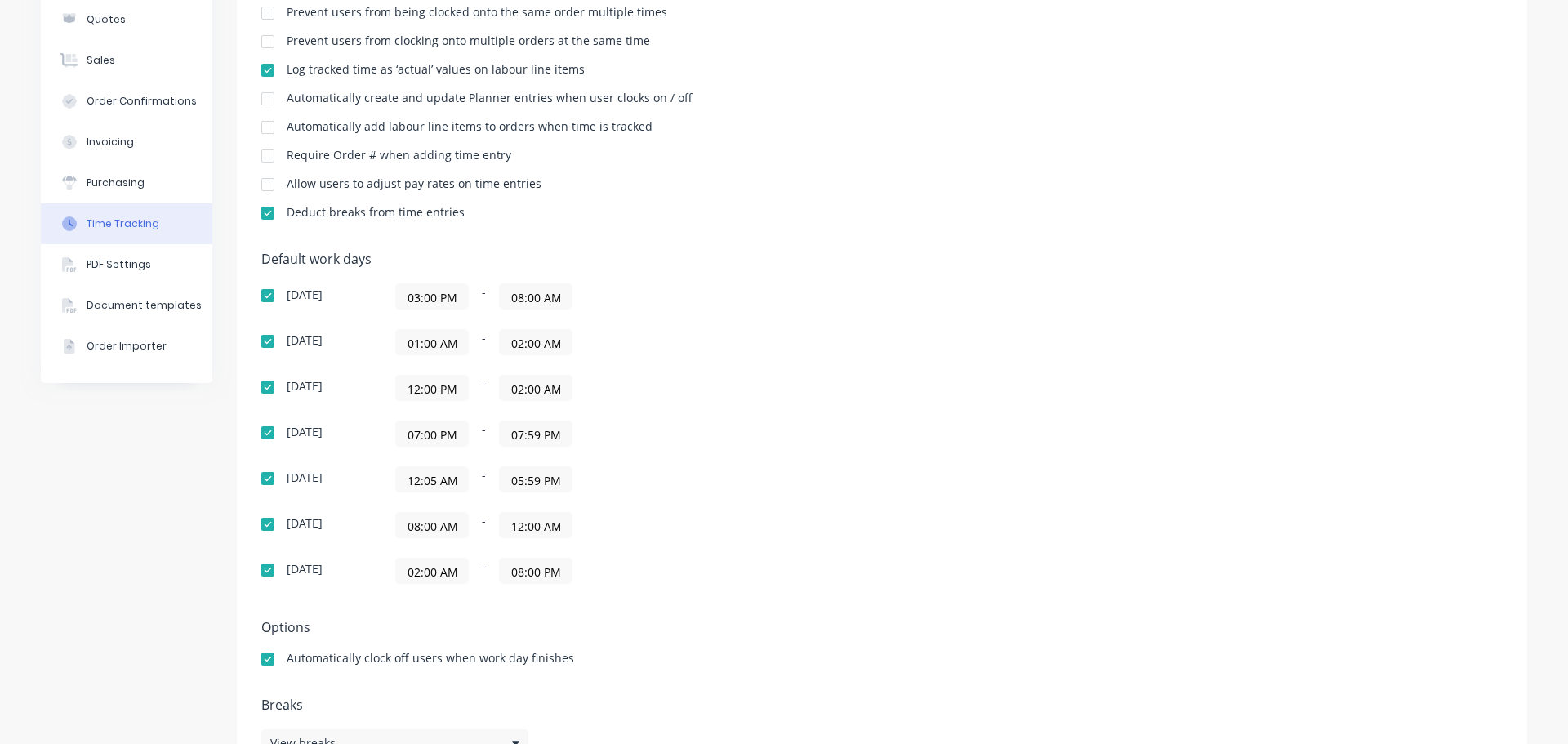
scroll to position [176, 0]
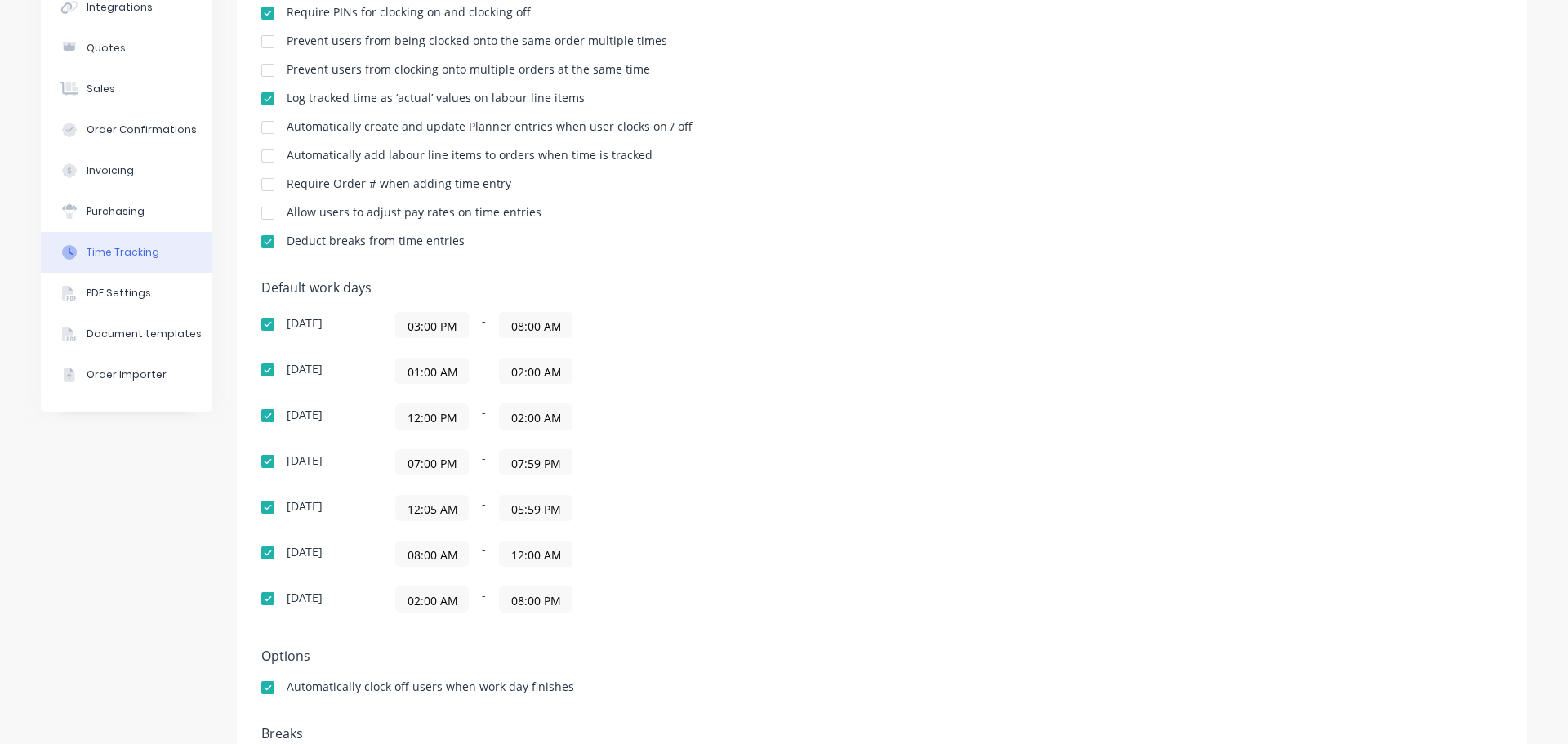
click at [914, 429] on div "Default work days [DATE] 03:00 PM - 08:00 AM [DATE] 01:00 AM - 02:00 AM [DATE] …" at bounding box center [882, 455] width 1241 height 352
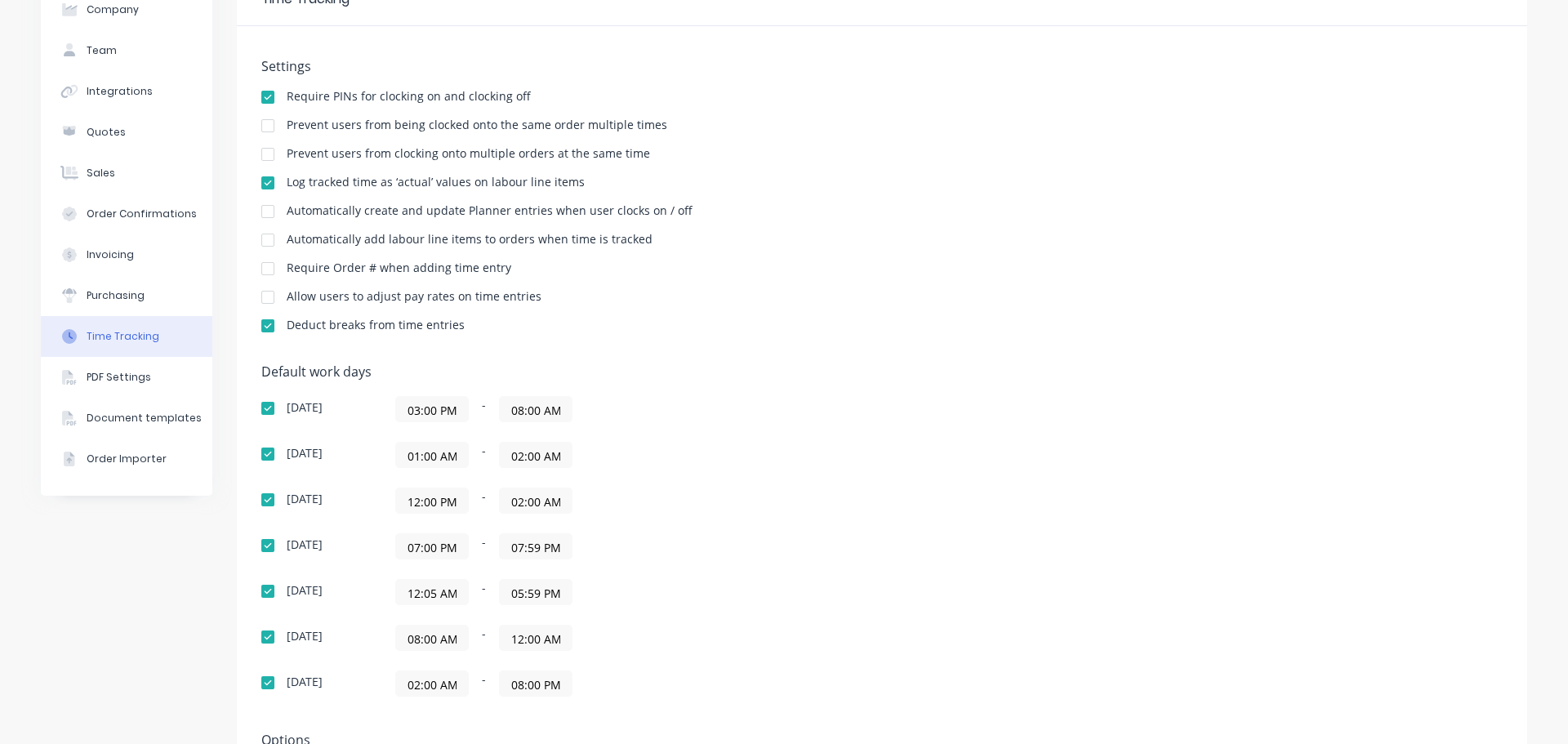
scroll to position [0, 0]
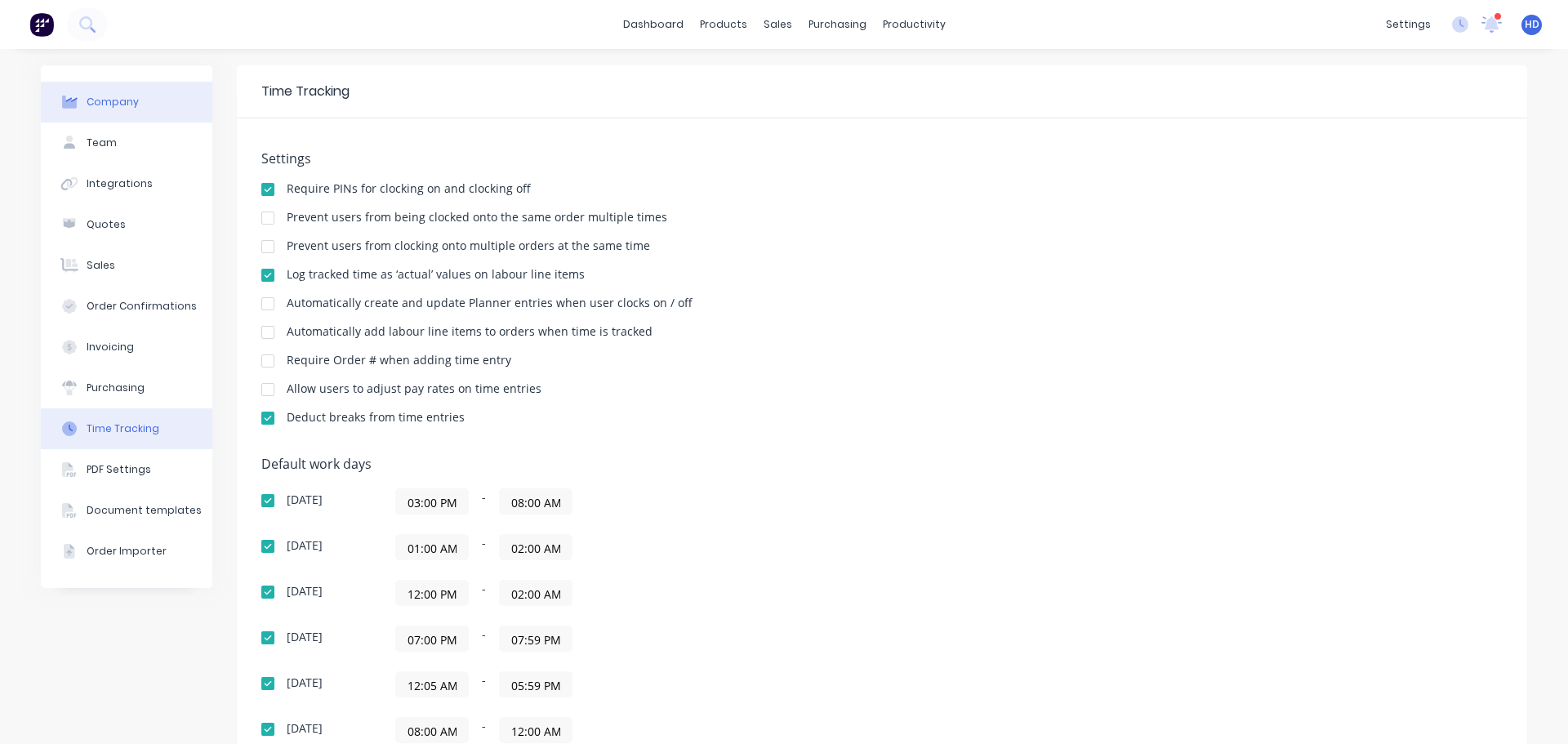
click at [127, 97] on div "Company" at bounding box center [113, 102] width 52 height 15
select select "GB"
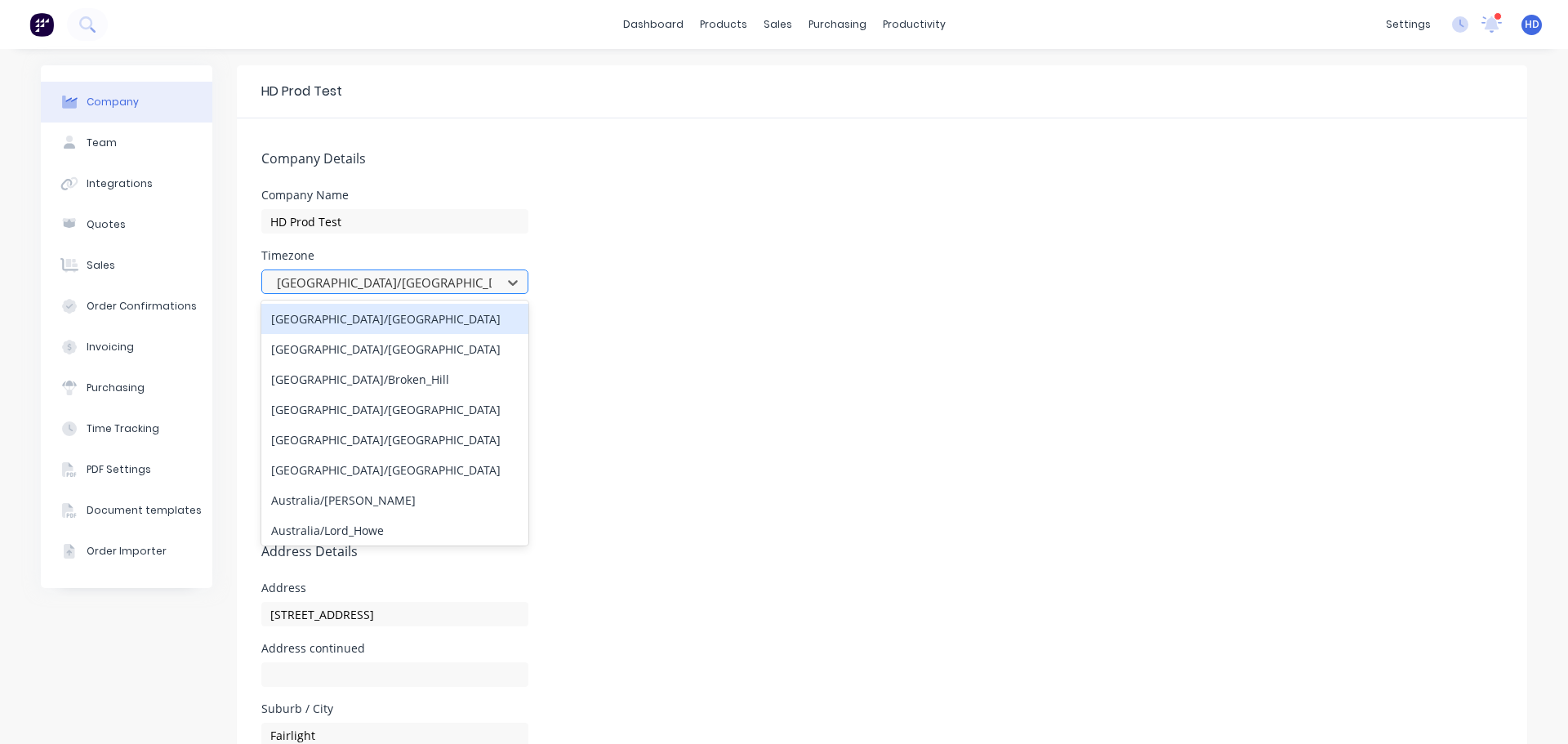
click at [399, 282] on div at bounding box center [384, 282] width 218 height 20
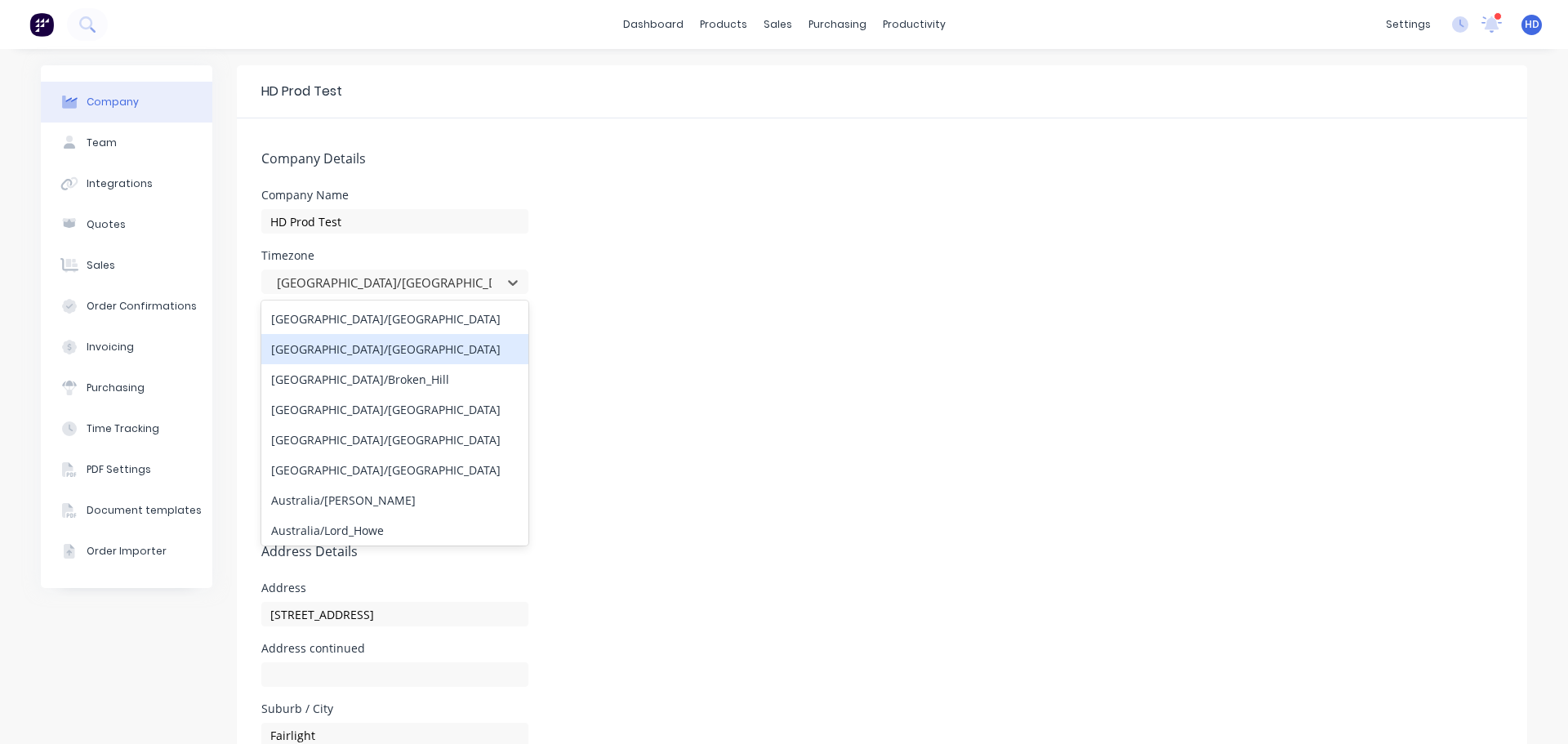
click at [402, 343] on div "[GEOGRAPHIC_DATA]/[GEOGRAPHIC_DATA]" at bounding box center [395, 349] width 267 height 30
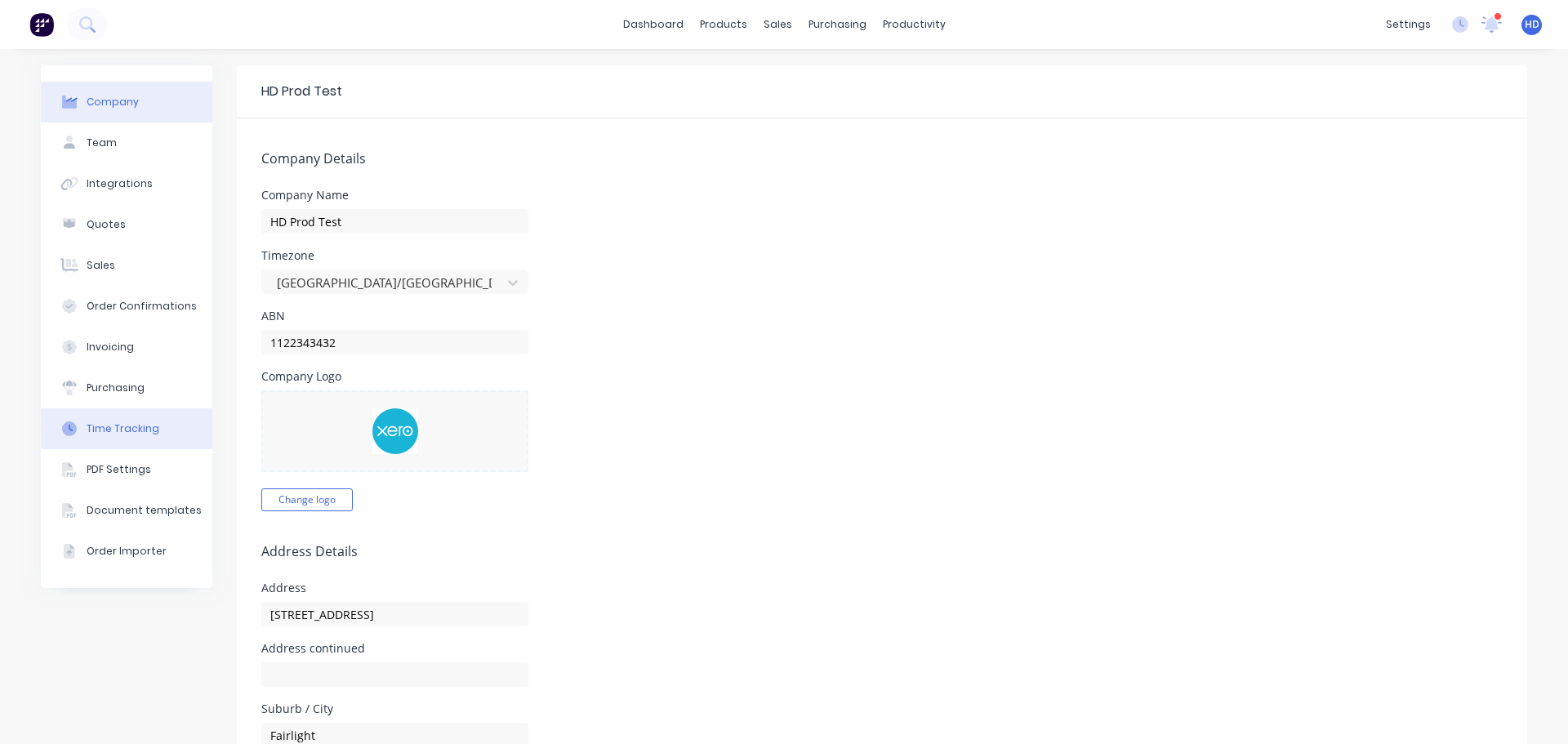
click at [126, 427] on div "Time Tracking" at bounding box center [123, 428] width 73 height 15
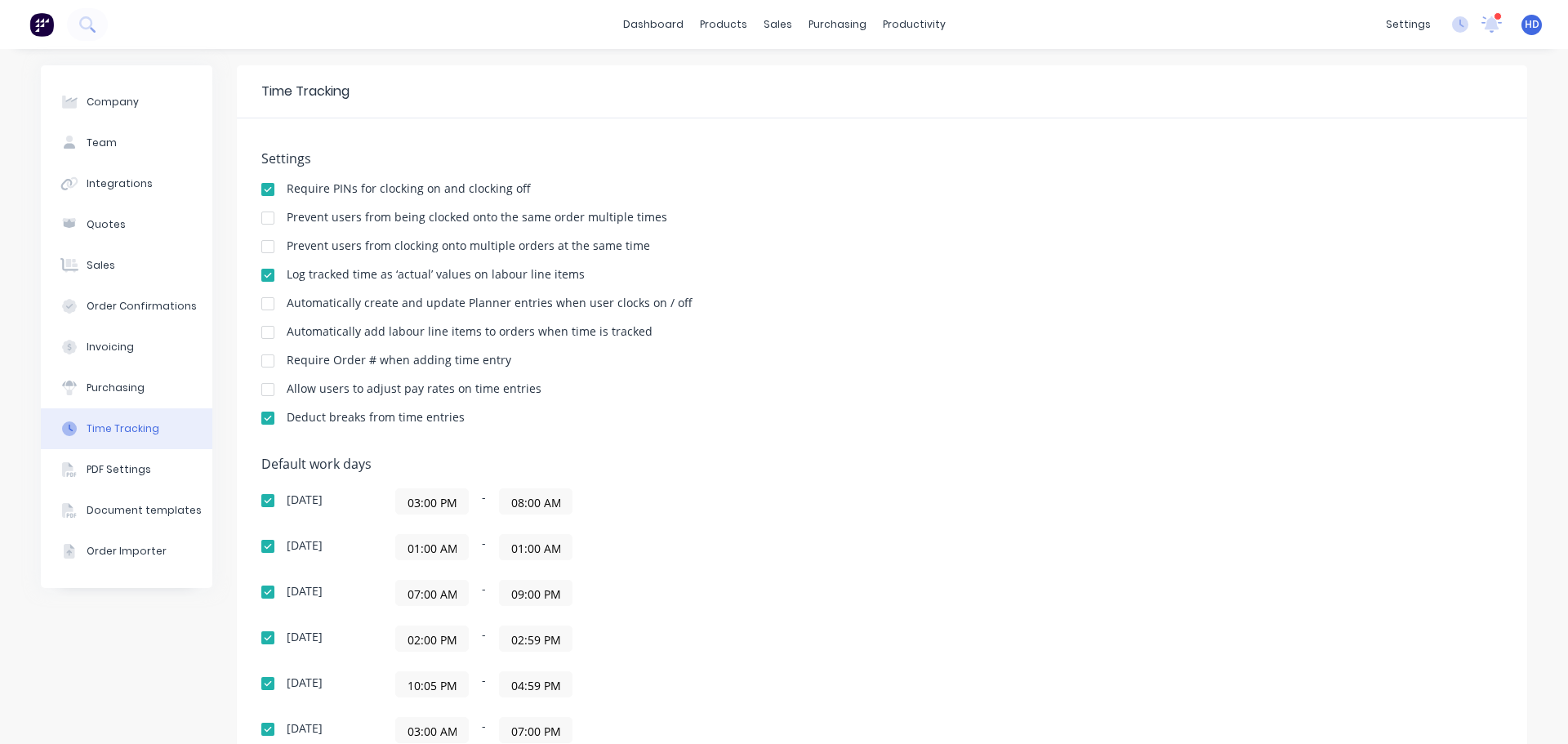
scroll to position [163, 0]
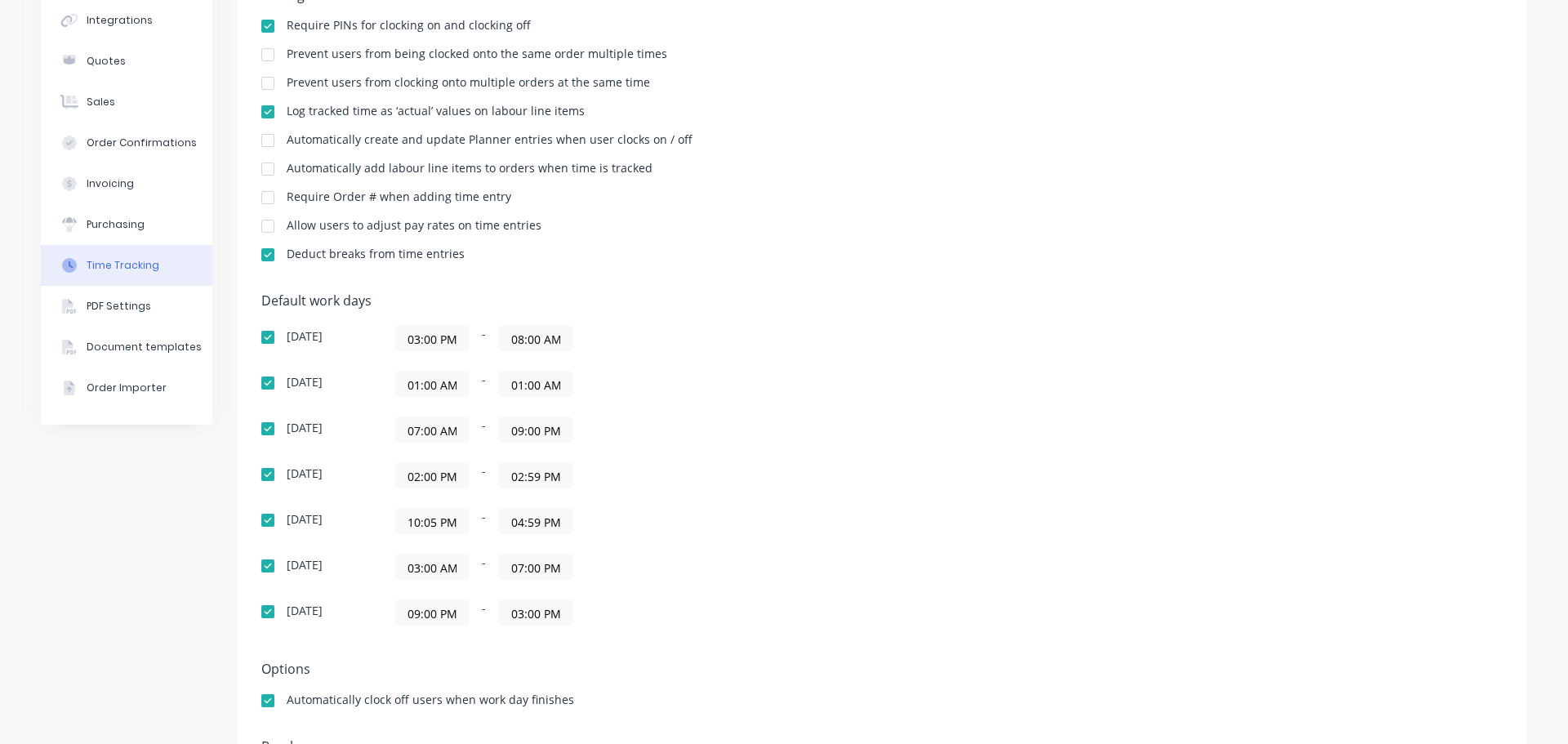
drag, startPoint x: 393, startPoint y: 515, endPoint x: 694, endPoint y: 506, distance: 301.1
click at [694, 506] on div "[DATE] 03:00 PM - 08:00 AM [DATE] 01:00 AM - 01:00 AM [DATE] 07:00 AM - 09:00 P…" at bounding box center [548, 475] width 572 height 301
click at [840, 484] on div "Default work days [DATE] 03:00 PM - 08:00 AM [DATE] 01:00 AM - 01:00 AM [DATE] …" at bounding box center [882, 468] width 1241 height 352
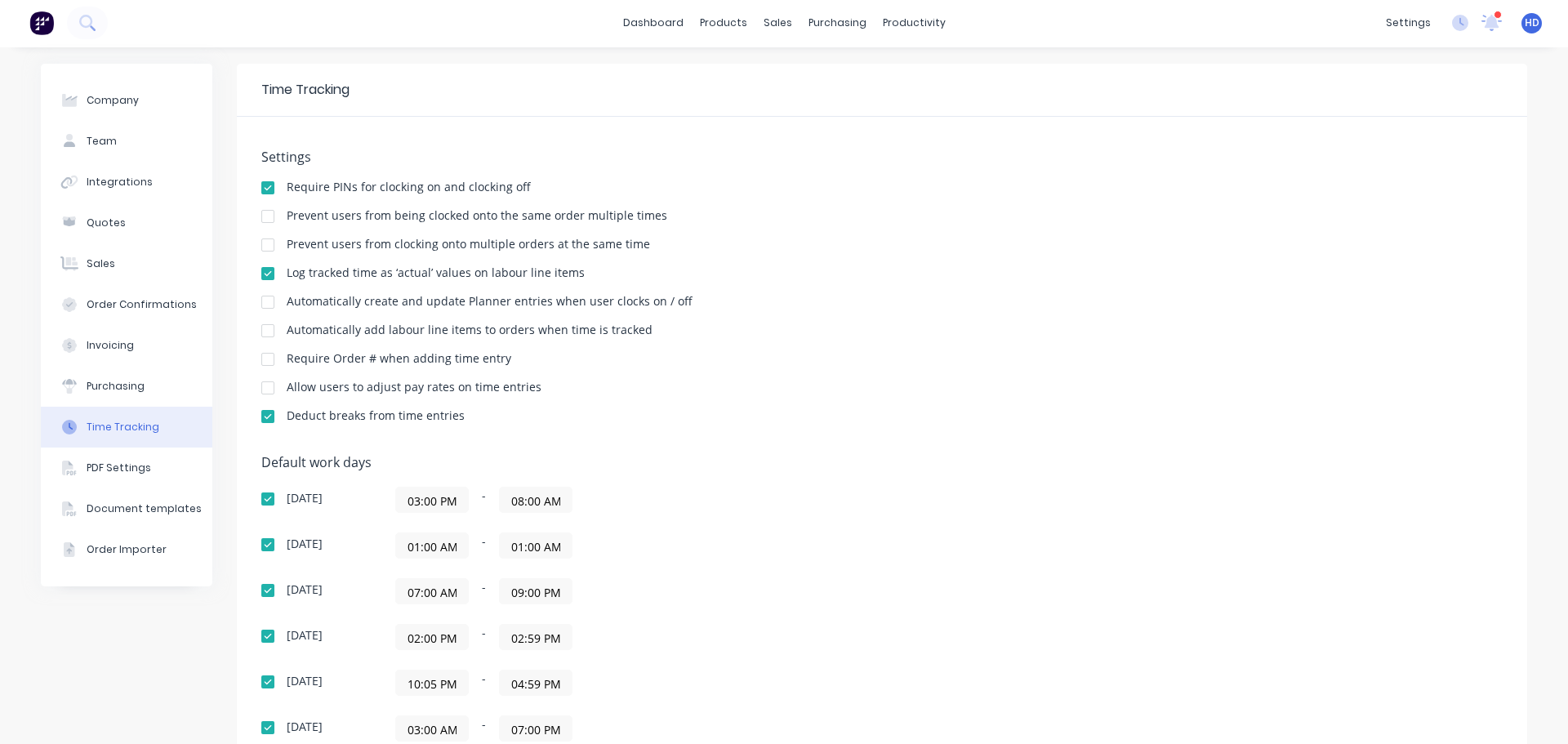
scroll to position [0, 0]
click at [114, 108] on div "Company" at bounding box center [113, 102] width 52 height 15
select select "GB"
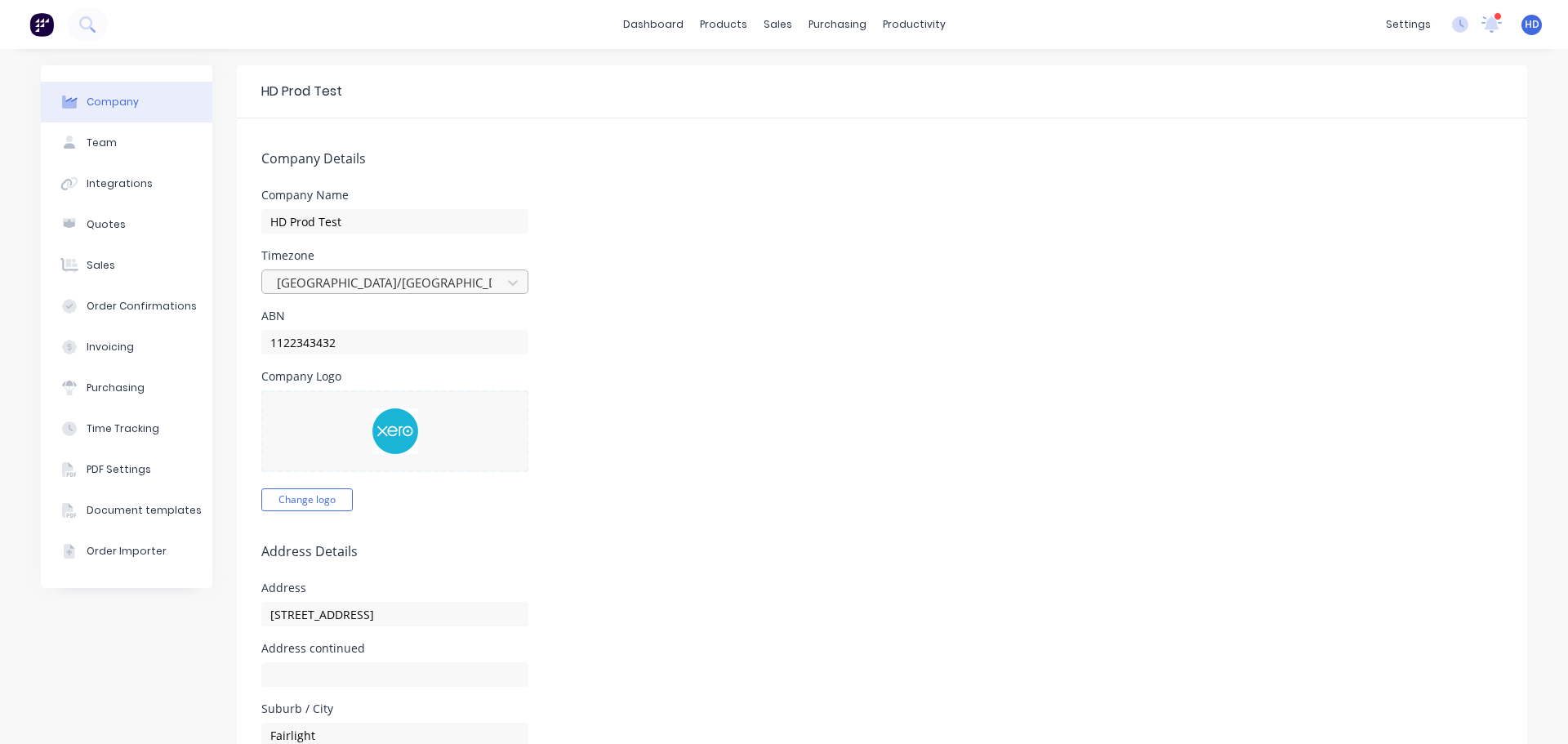
click at [423, 281] on div at bounding box center [384, 282] width 218 height 20
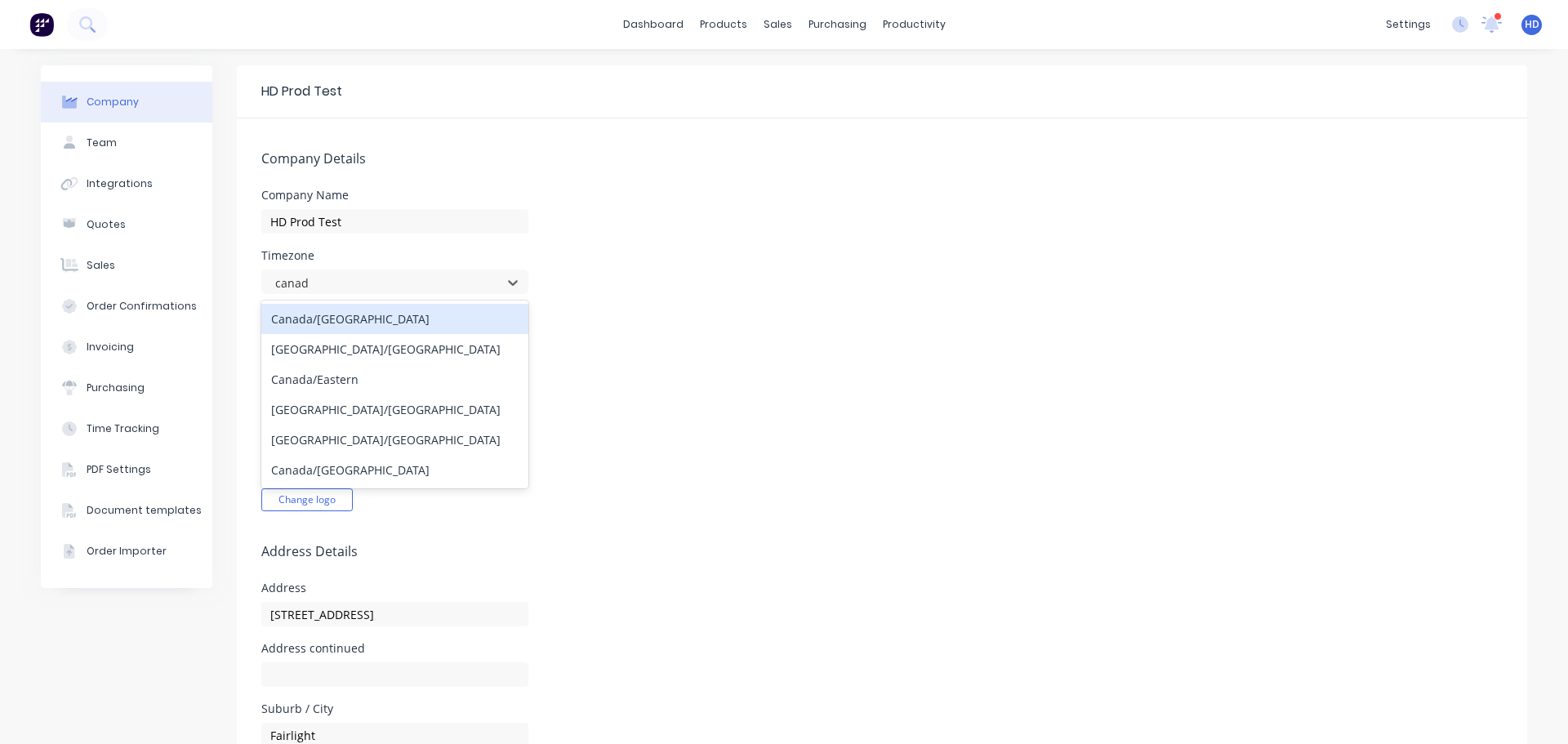
type input "[GEOGRAPHIC_DATA]"
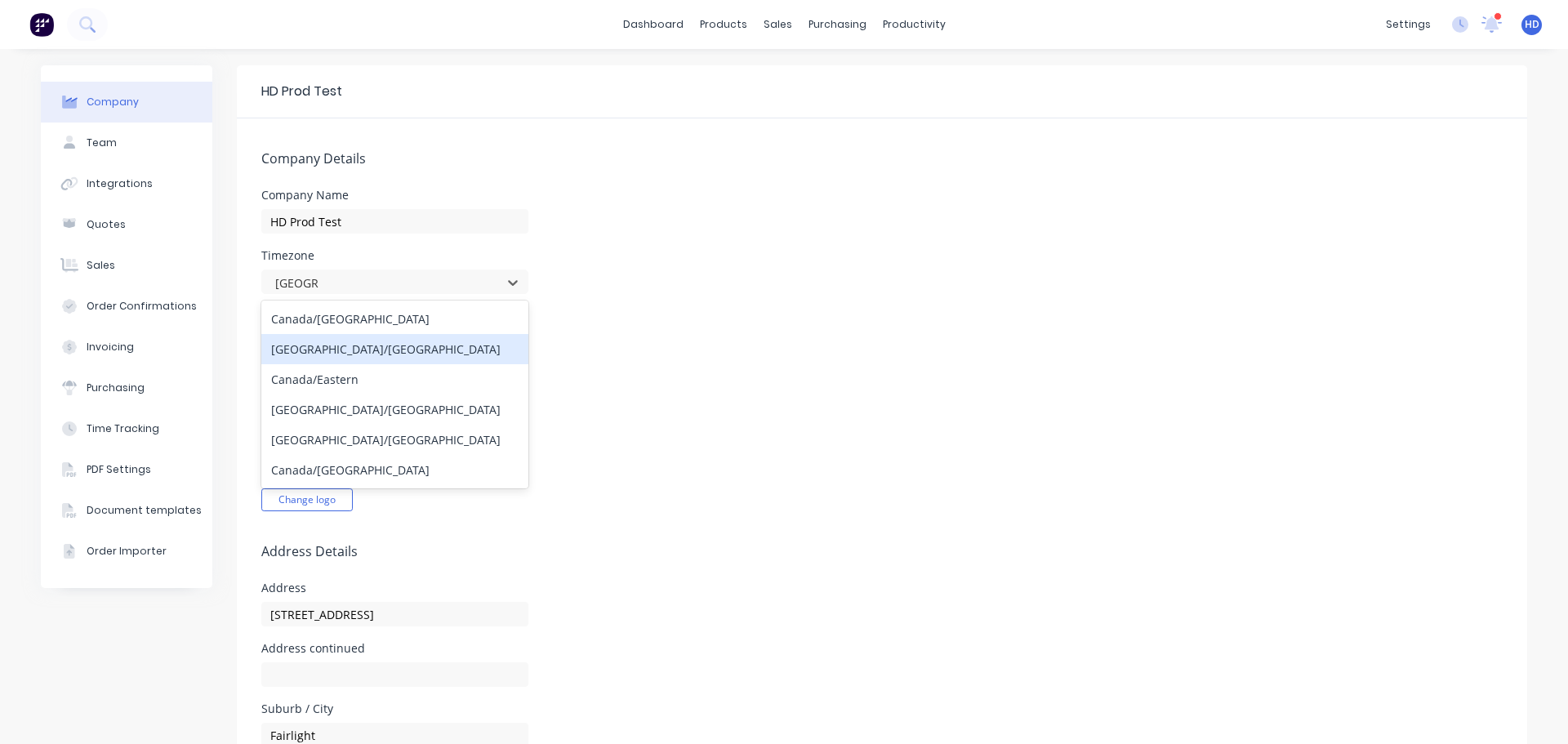
click at [345, 347] on div "[GEOGRAPHIC_DATA]/[GEOGRAPHIC_DATA]" at bounding box center [395, 349] width 267 height 30
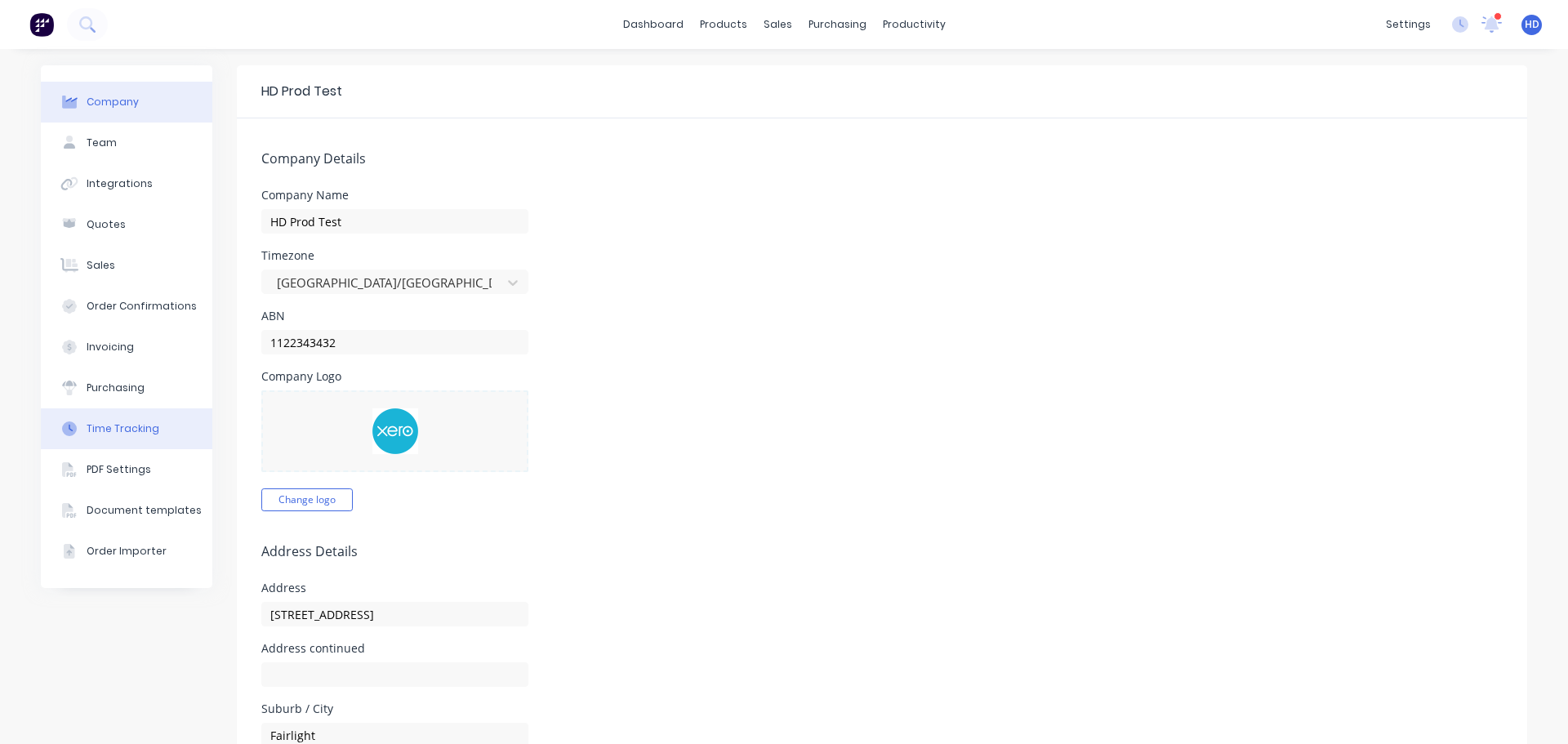
click at [148, 429] on div "Time Tracking" at bounding box center [123, 428] width 73 height 15
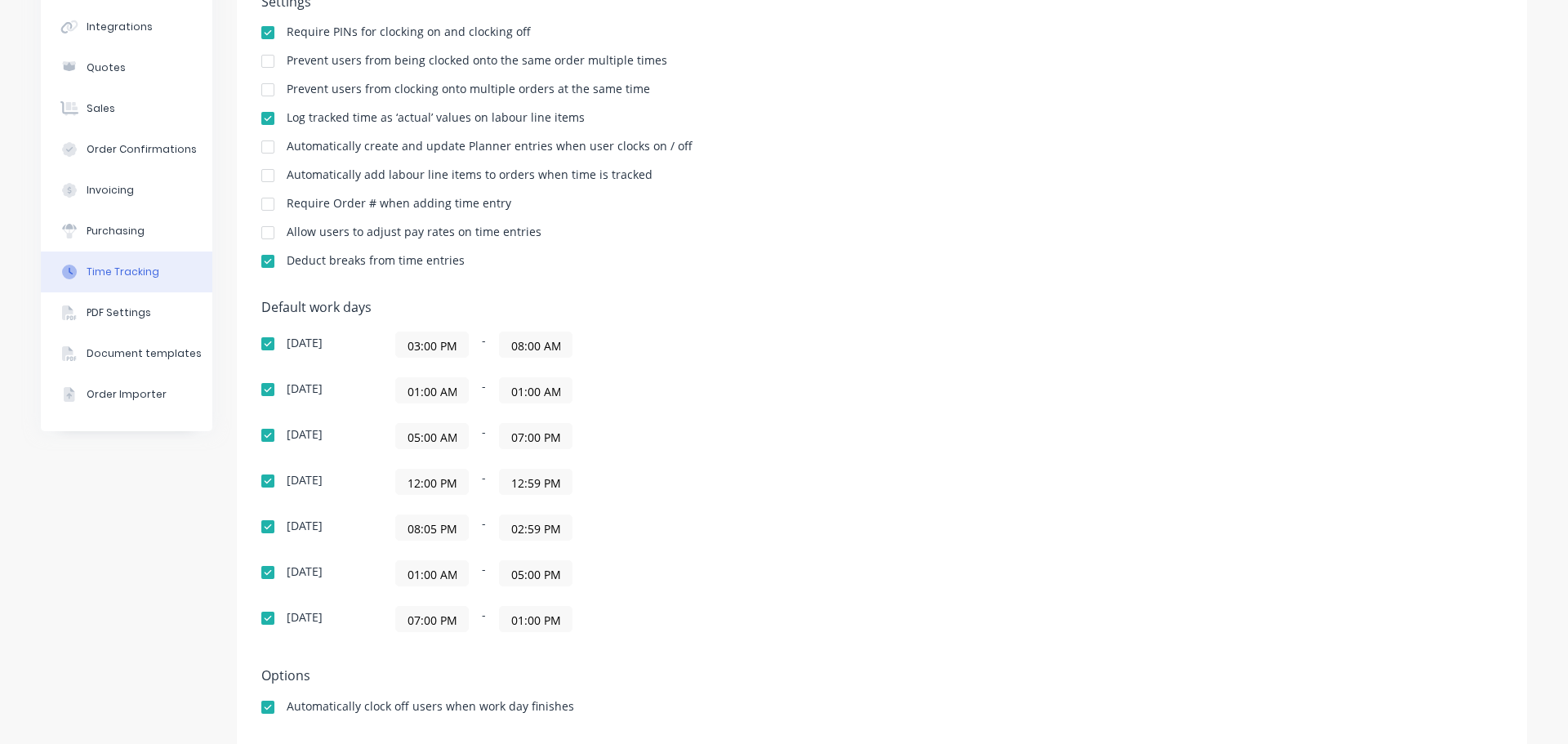
scroll to position [163, 0]
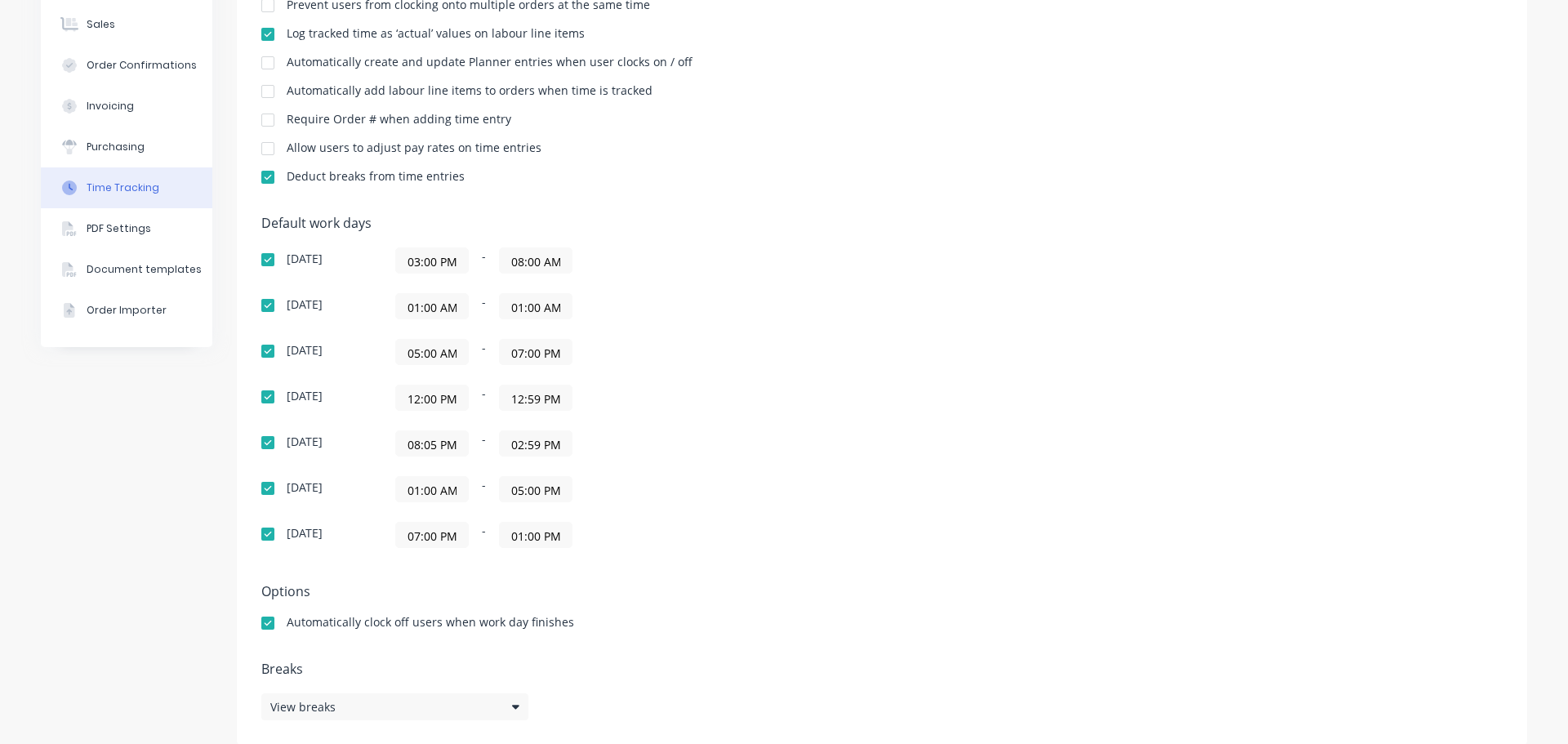
scroll to position [258, 0]
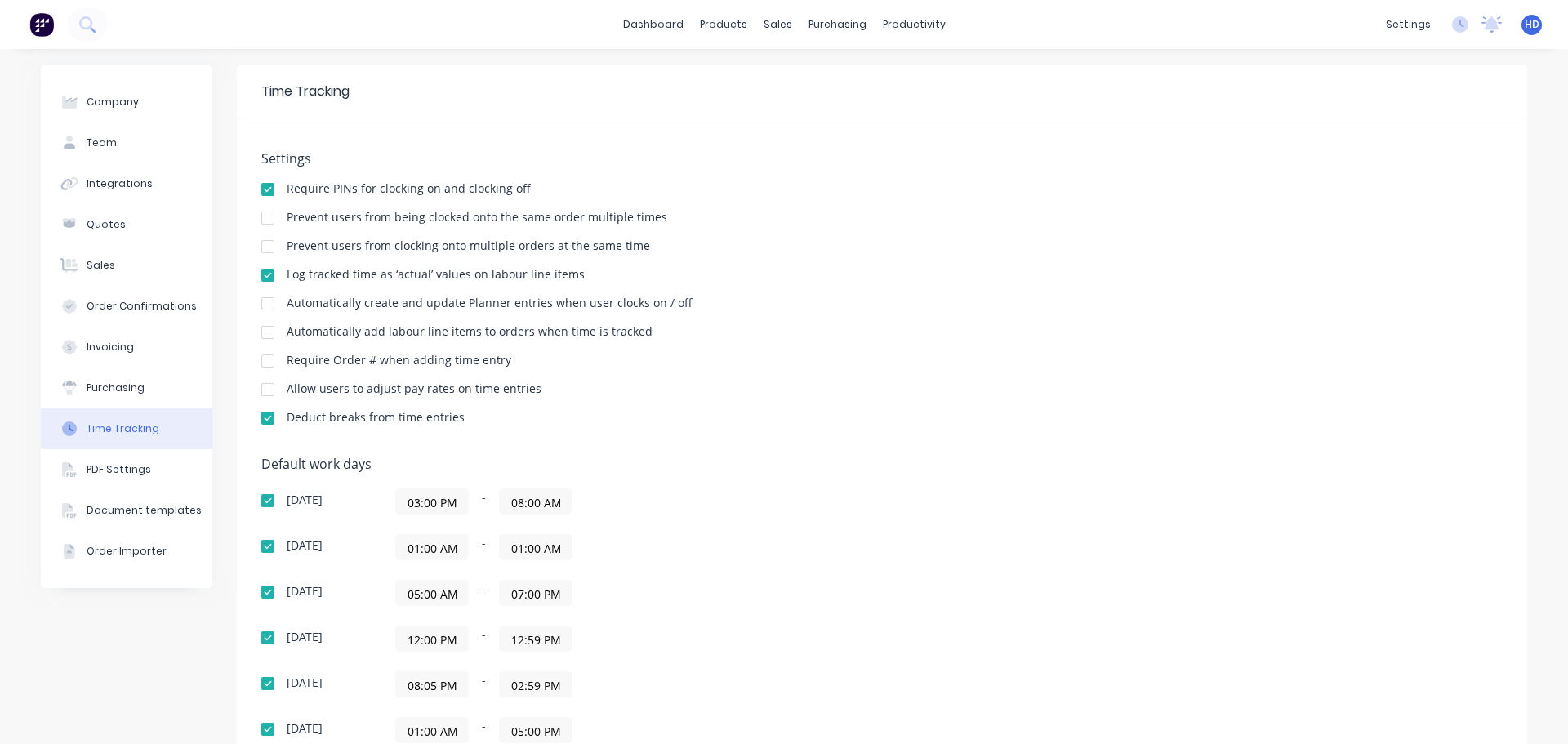
scroll to position [245, 0]
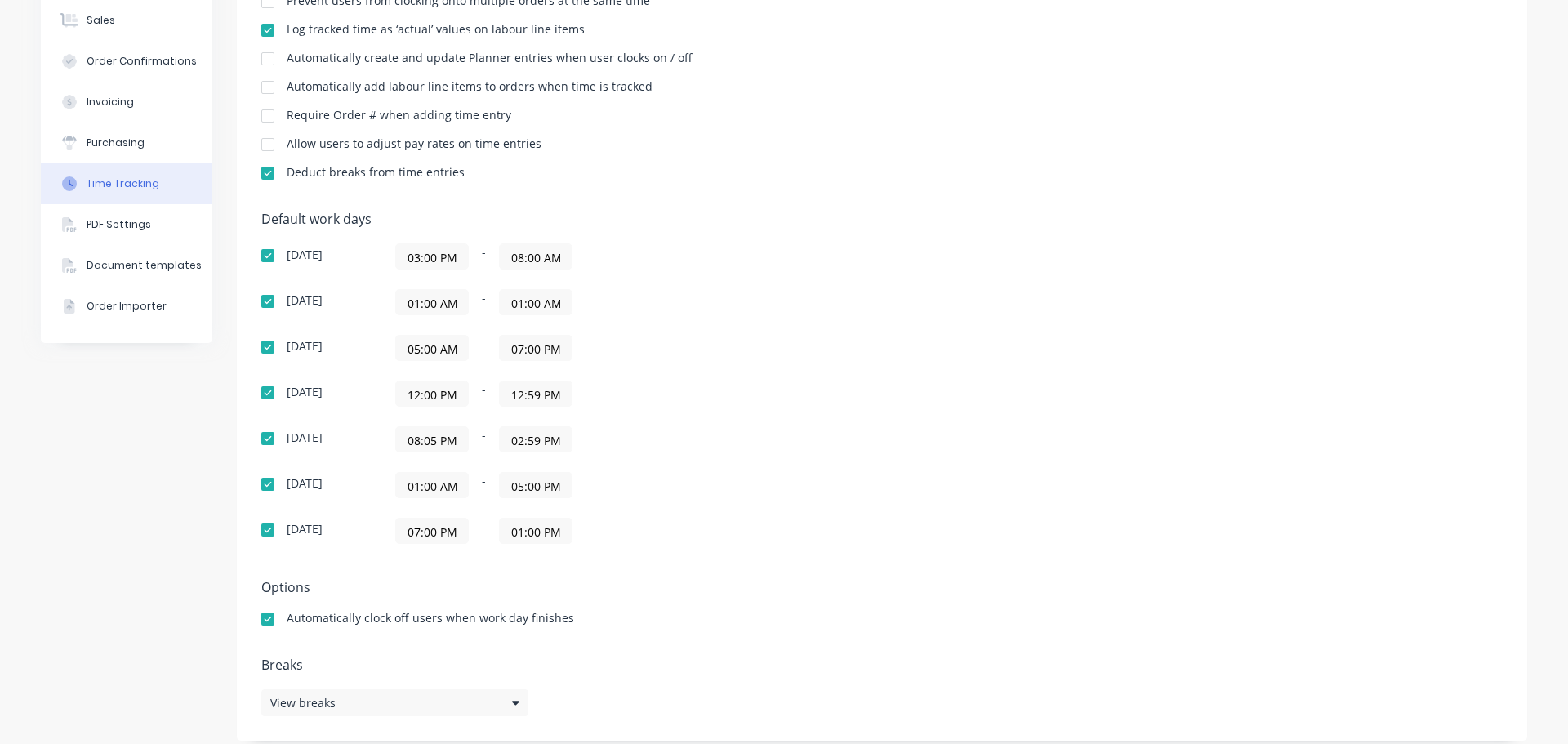
click at [414, 444] on input "08:05 PM" at bounding box center [432, 439] width 72 height 24
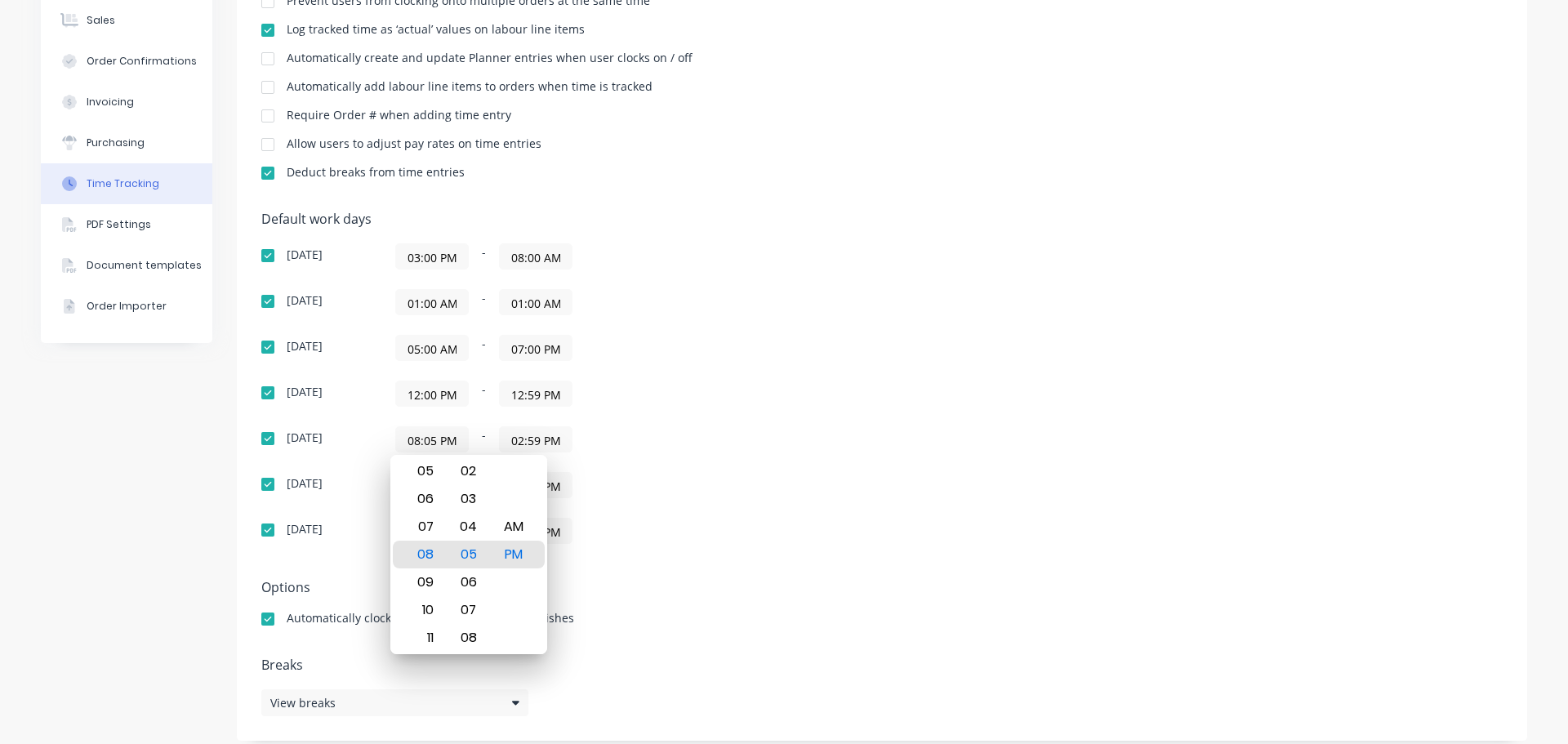
click at [981, 452] on div "Default work days [DATE] 03:00 PM - 08:00 AM [DATE] 01:00 AM - 01:00 AM [DATE] …" at bounding box center [882, 387] width 1241 height 352
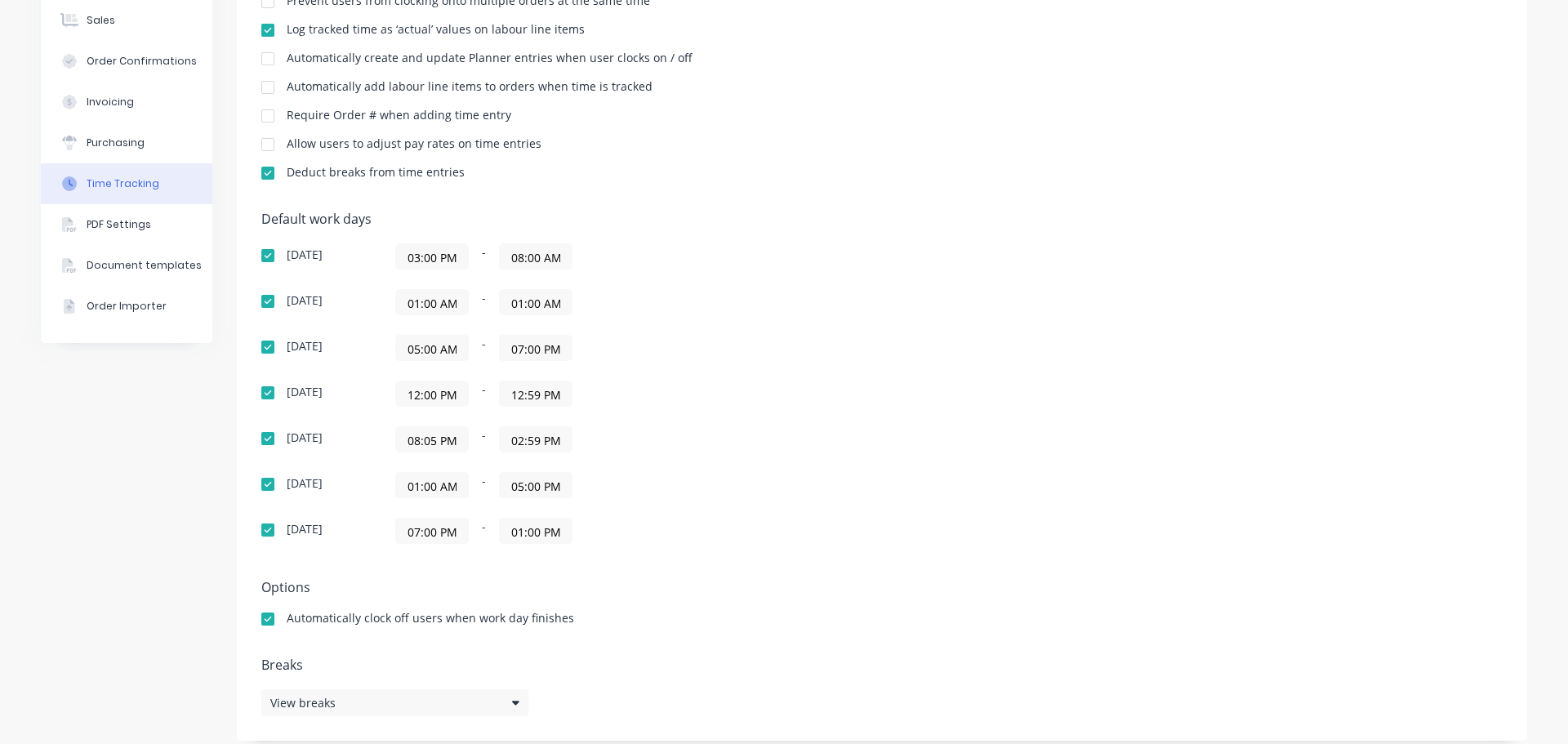
click at [424, 439] on input "08:05 PM" at bounding box center [432, 439] width 72 height 24
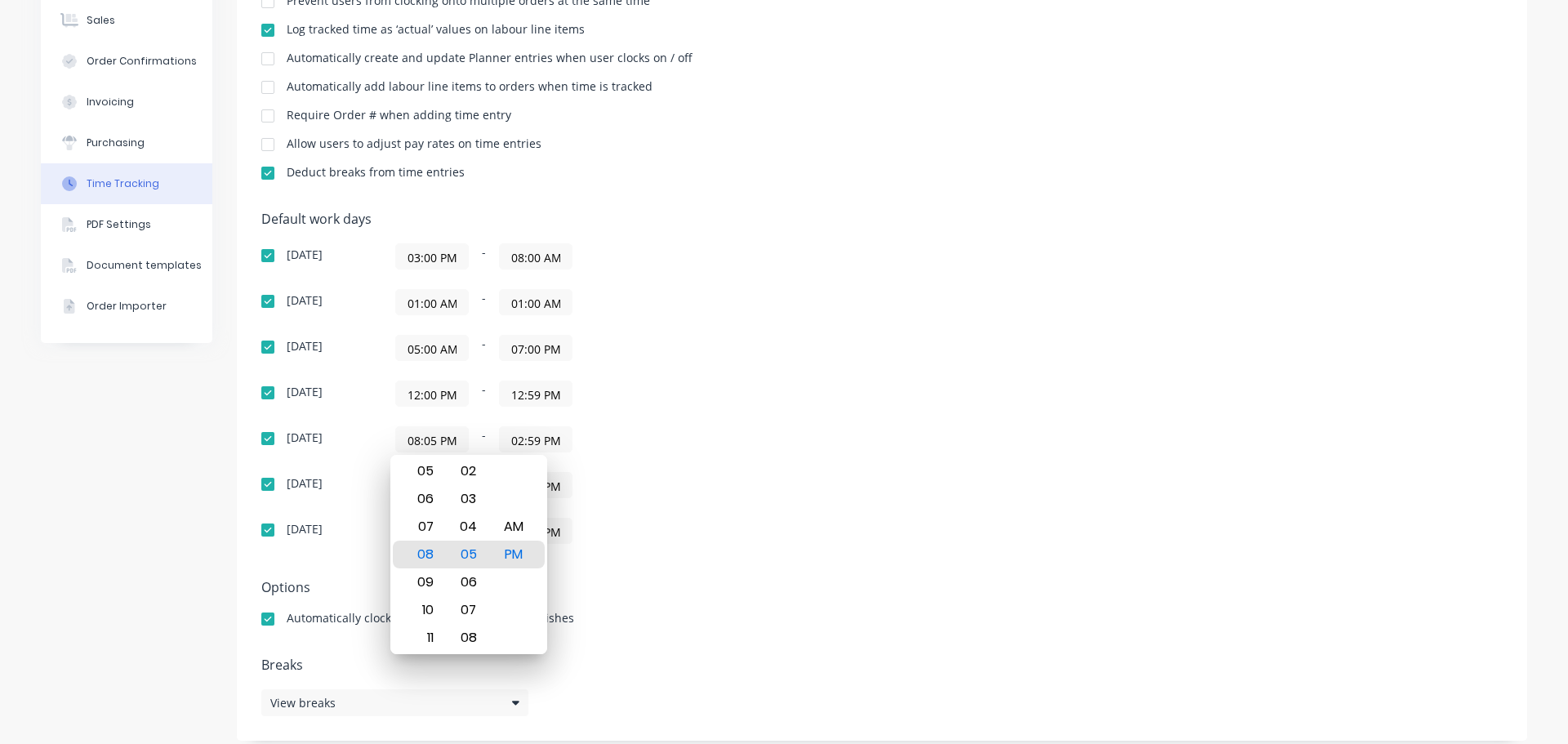
click at [827, 395] on div "[DATE] 12:00 PM - 12:59 PM" at bounding box center [548, 394] width 572 height 26
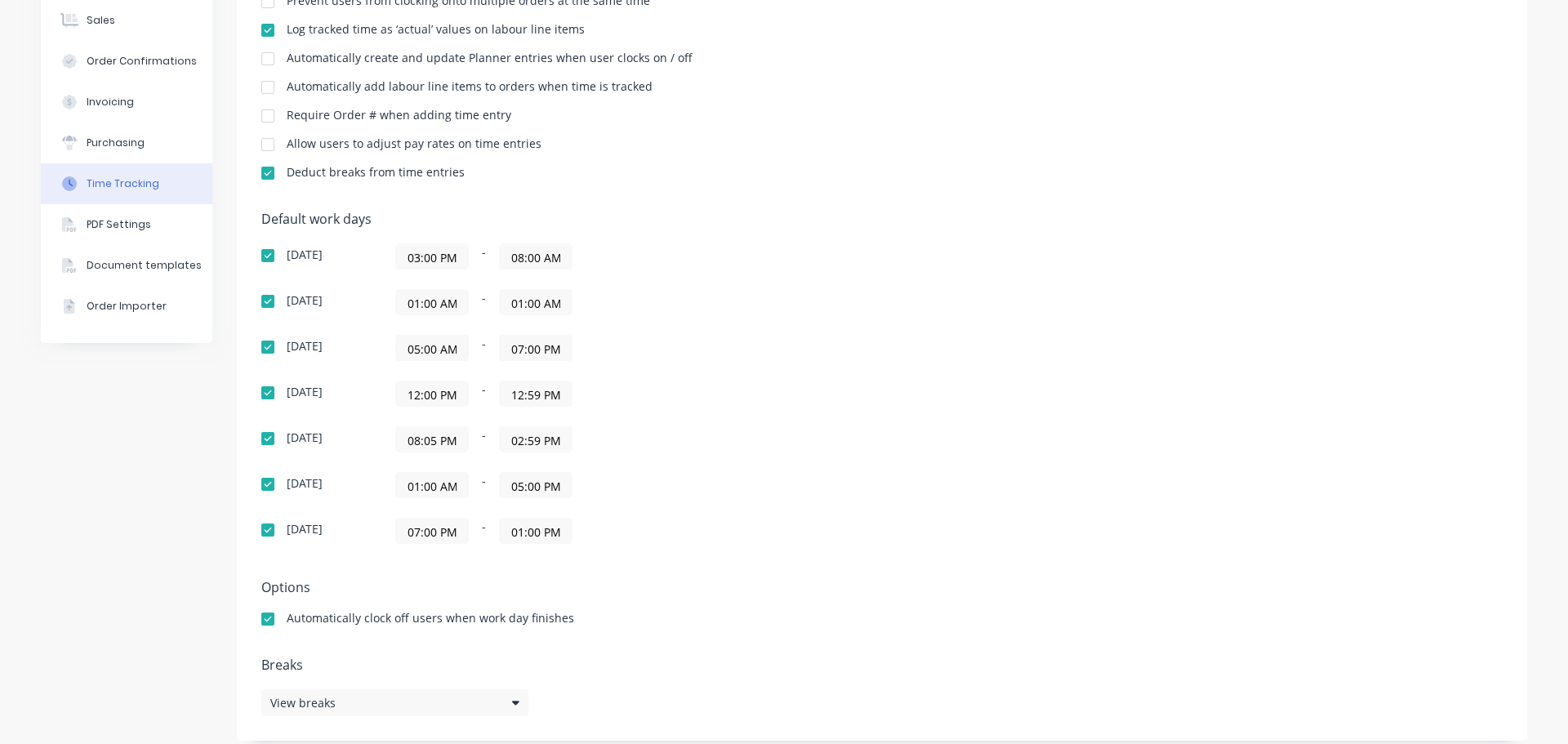
scroll to position [0, 0]
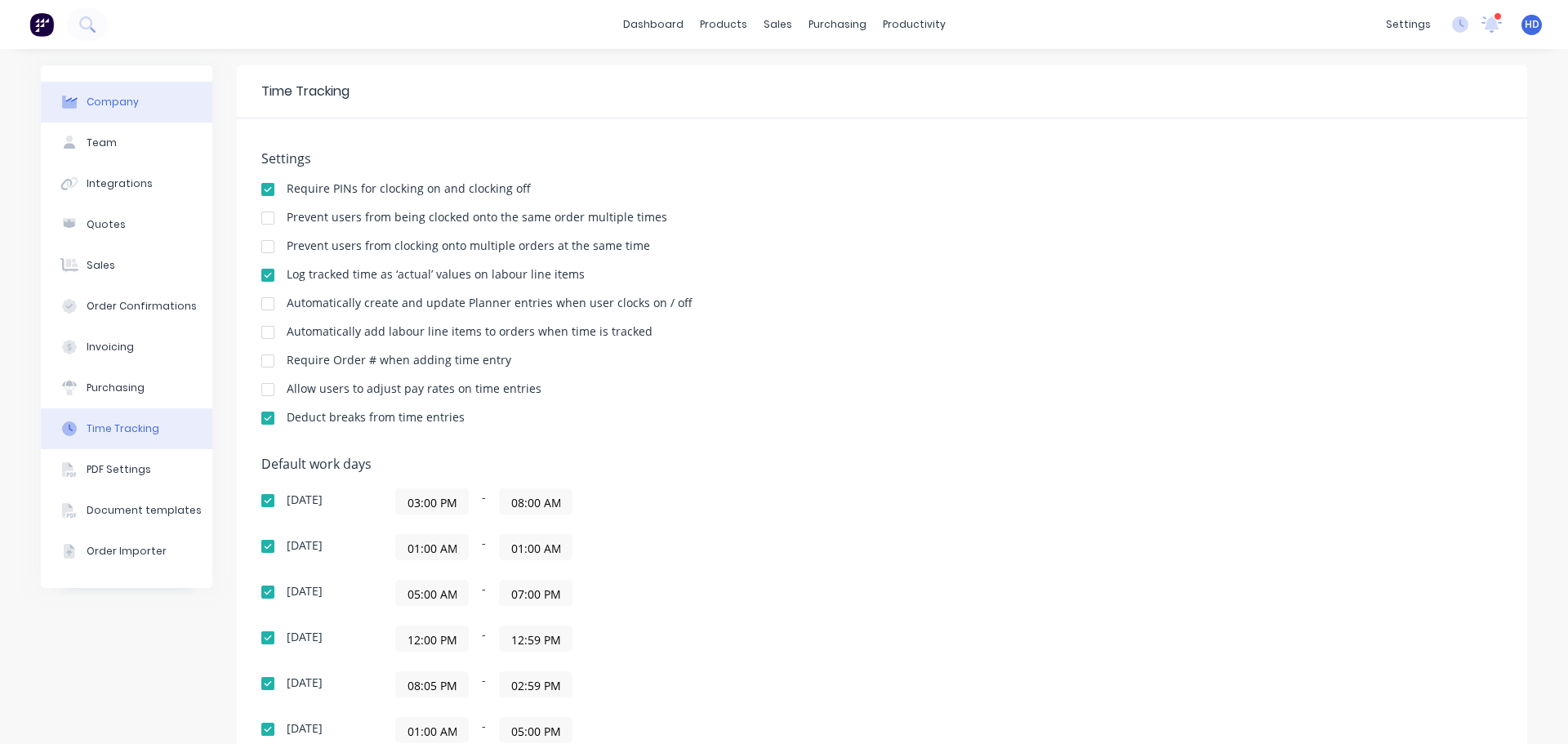
click at [150, 108] on button "Company" at bounding box center [126, 102] width 171 height 41
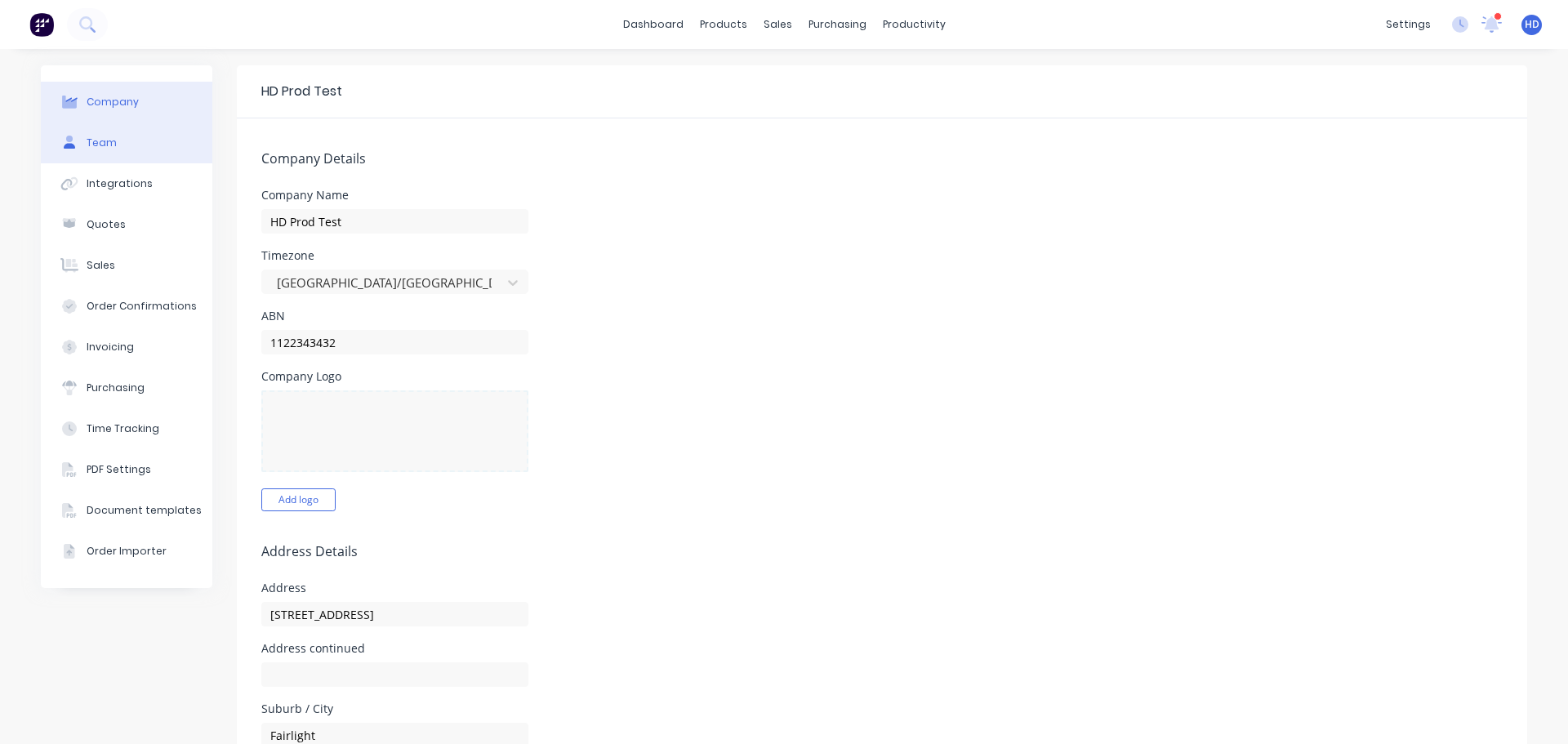
select select "GB"
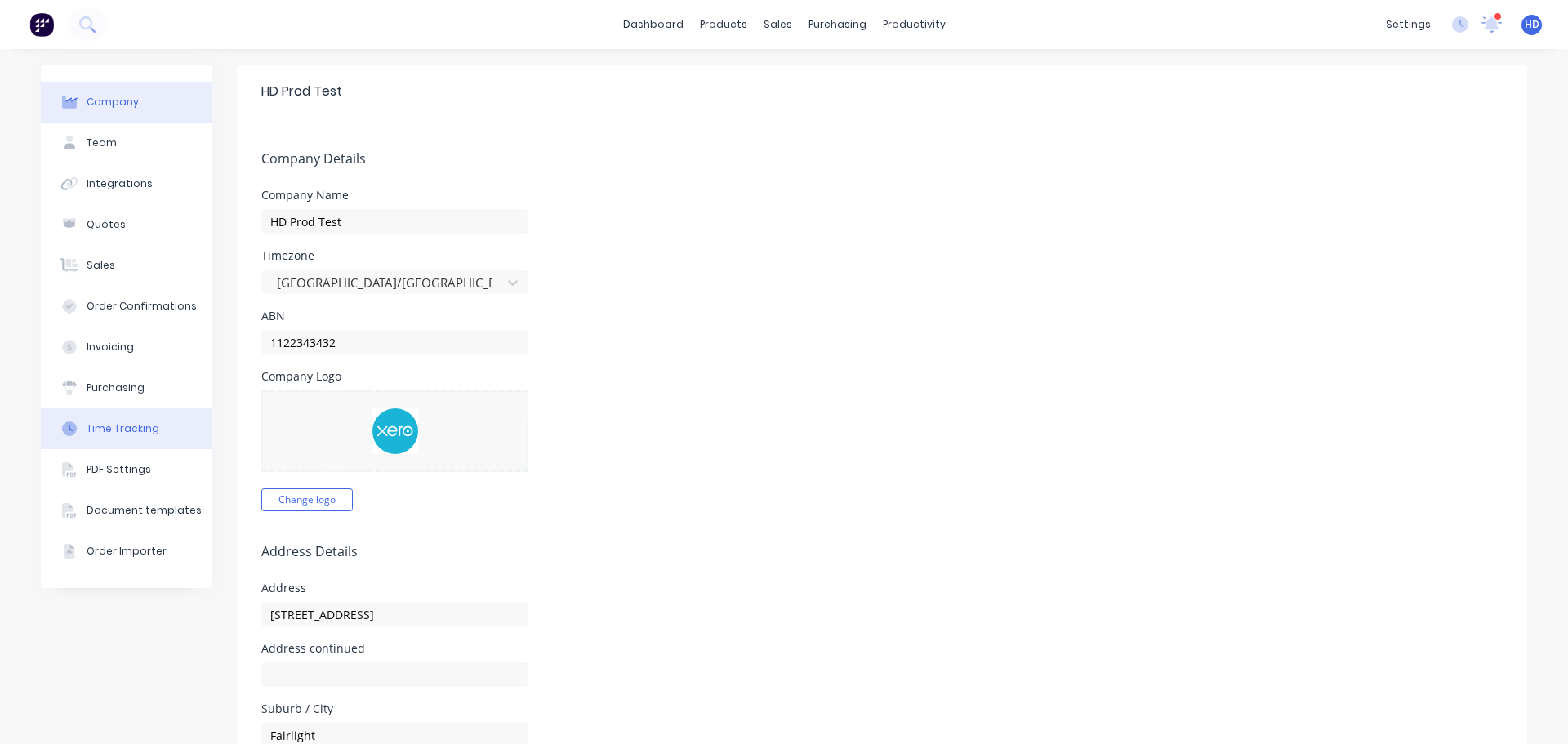
click at [126, 418] on button "Time Tracking" at bounding box center [126, 428] width 171 height 41
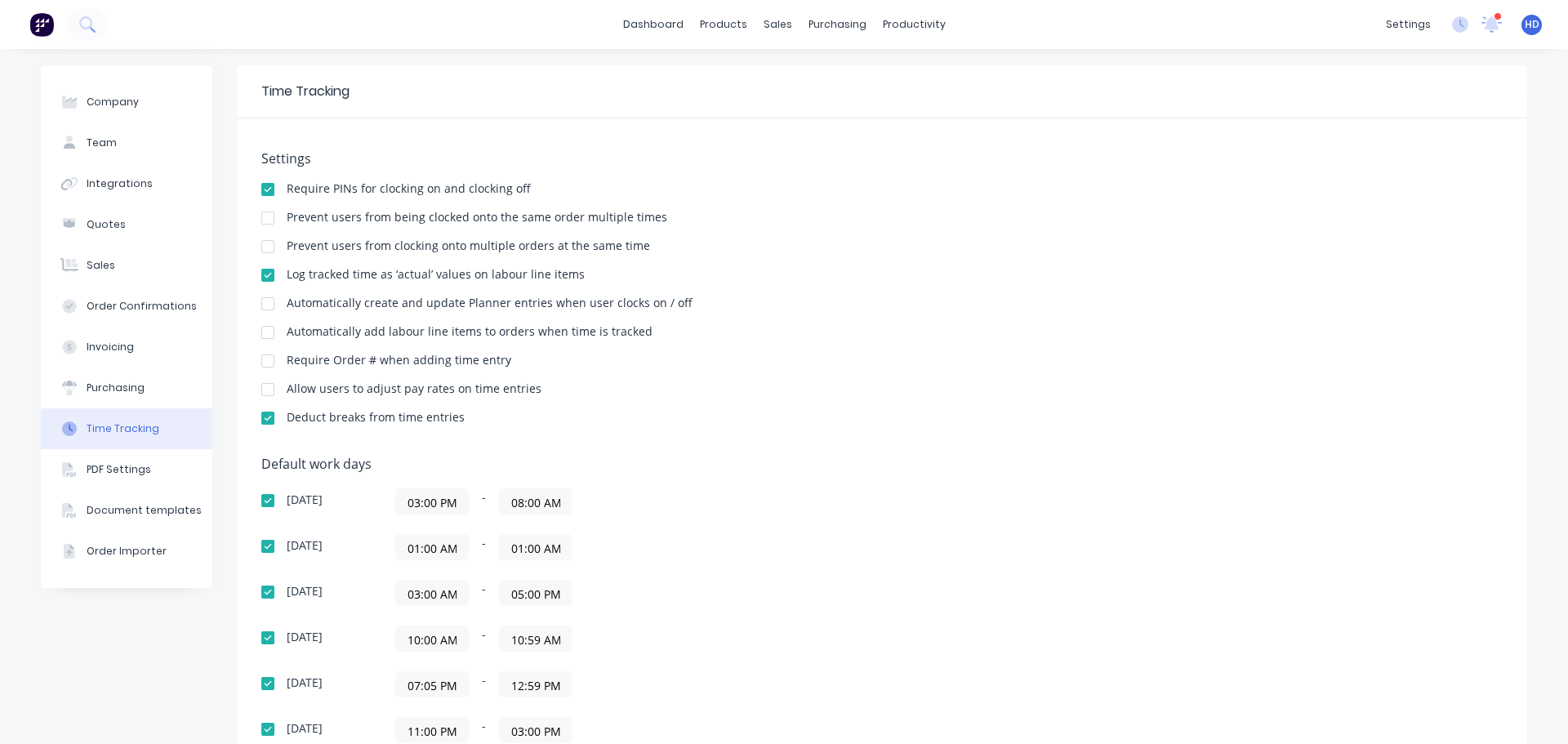
scroll to position [163, 0]
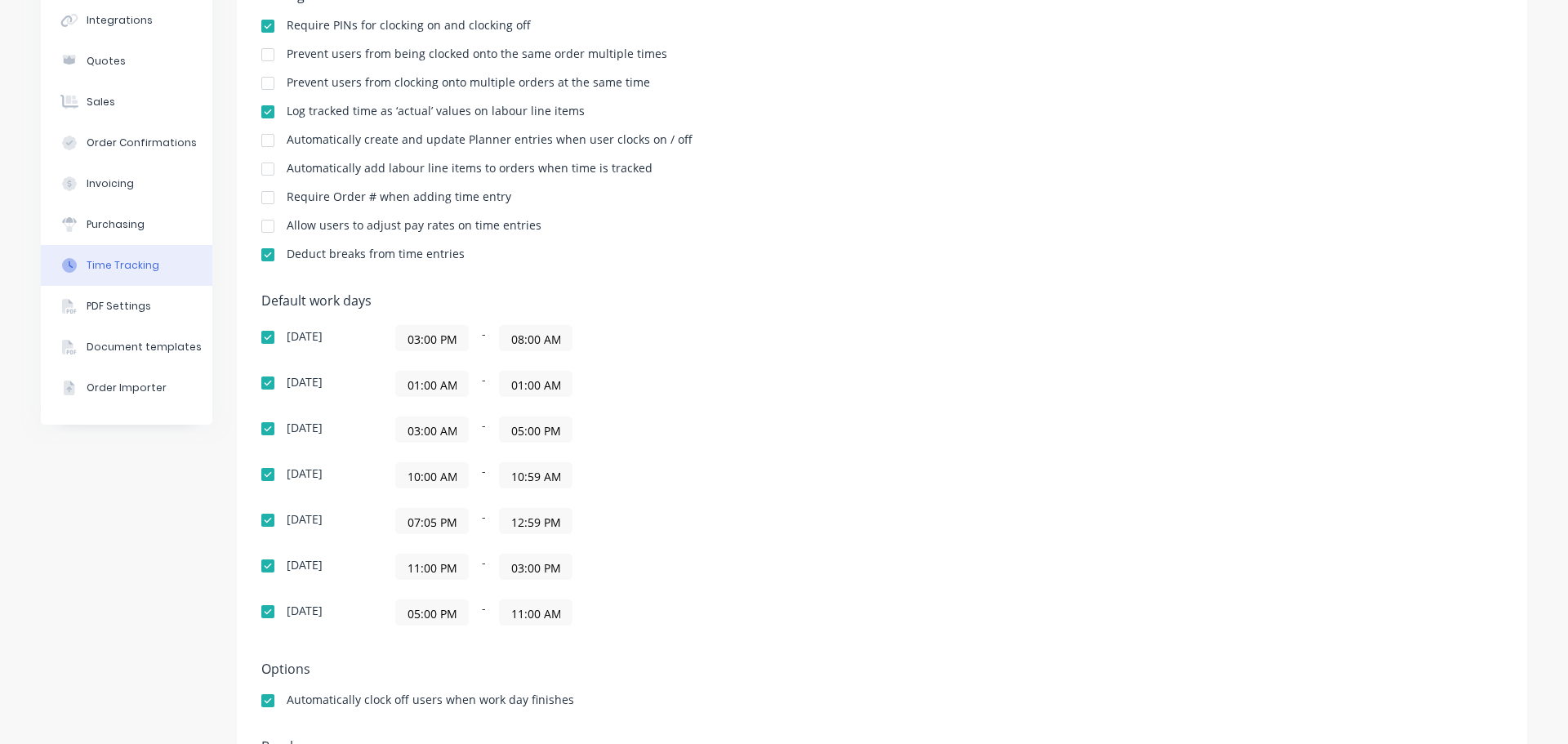
click at [420, 521] on input "07:05 PM" at bounding box center [432, 521] width 72 height 24
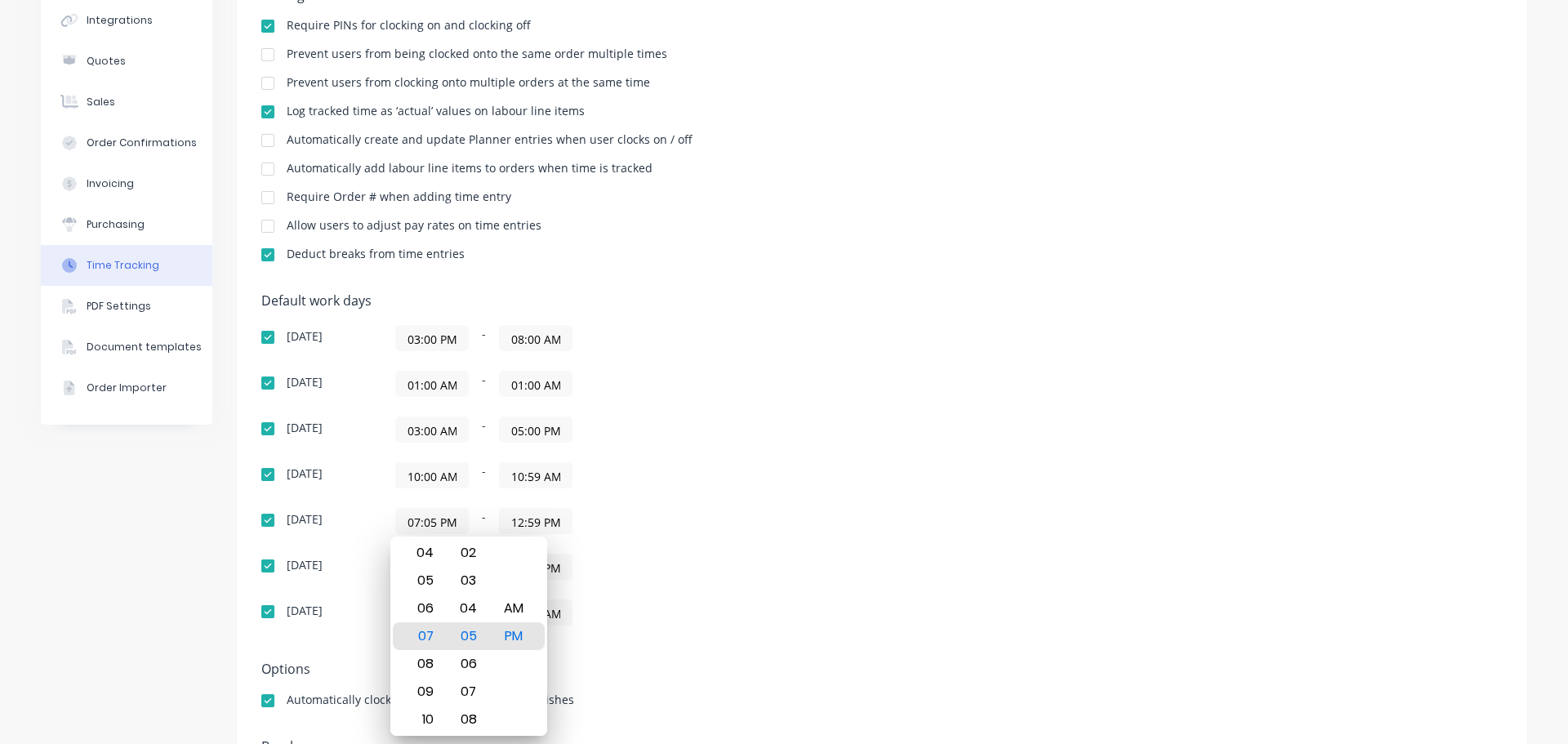
click at [814, 482] on div "[DATE] 10:00 AM - 10:59 AM" at bounding box center [548, 475] width 572 height 26
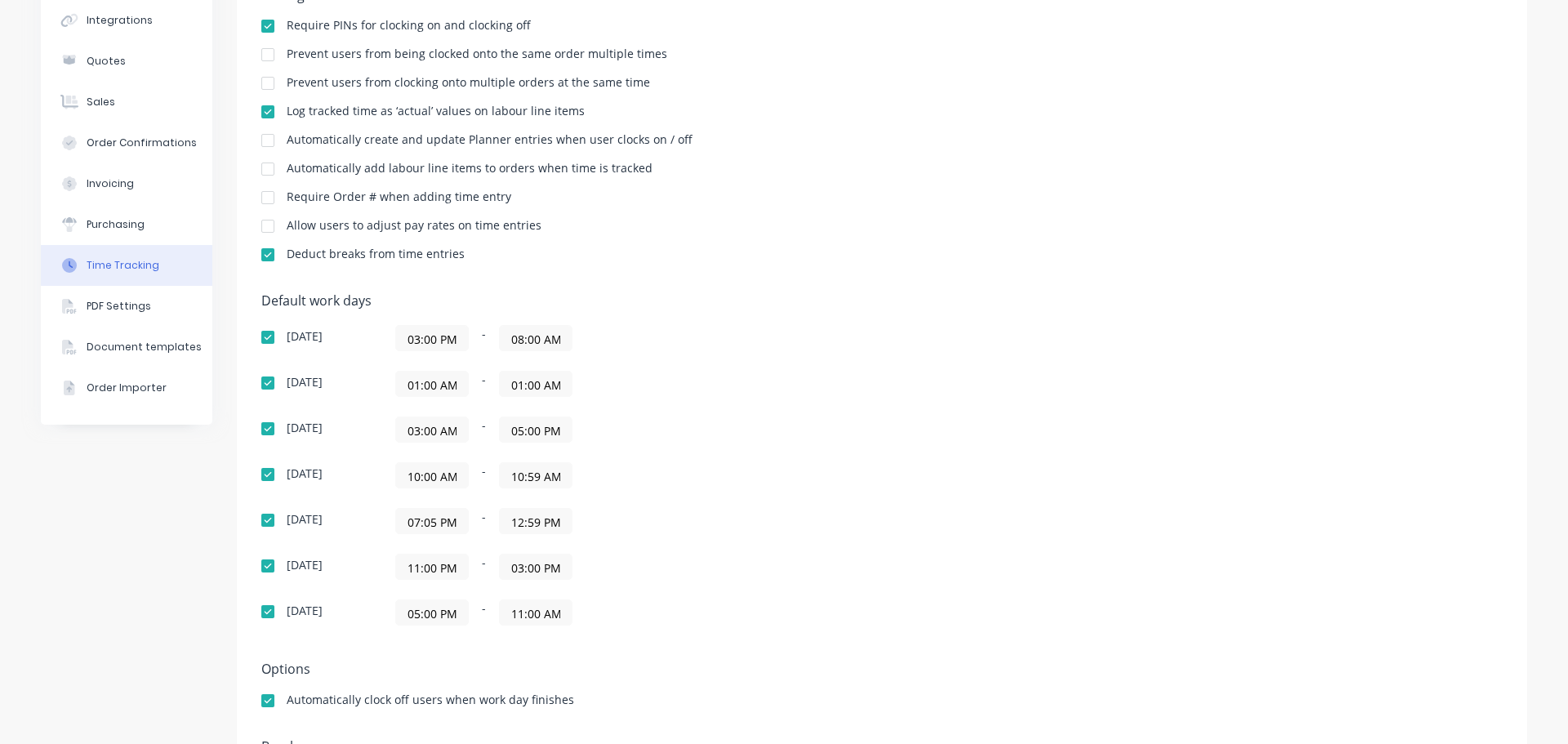
click at [439, 526] on input "07:05 PM" at bounding box center [432, 521] width 72 height 24
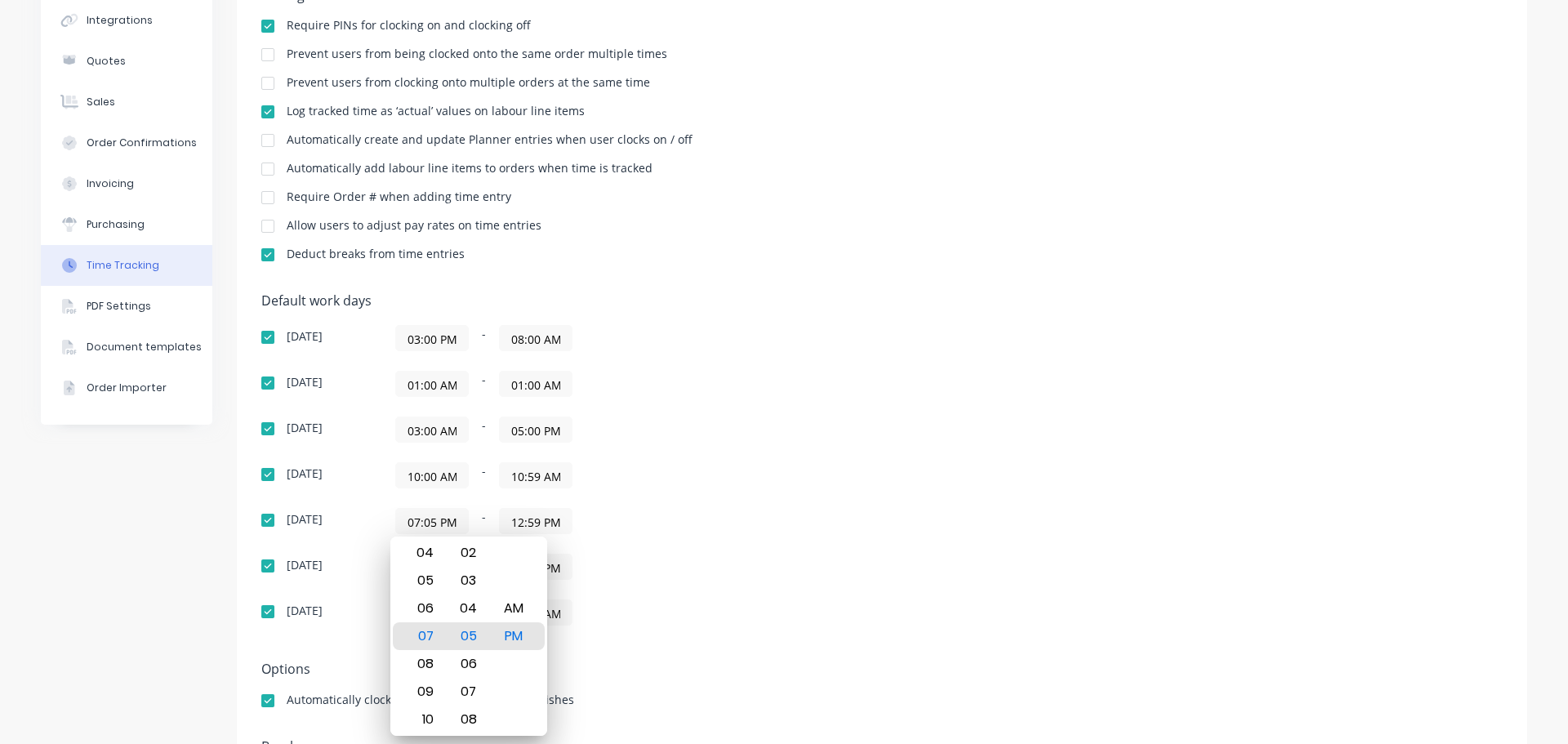
click at [902, 490] on div "Default work days [DATE] 03:00 PM - 08:00 AM [DATE] 01:00 AM - 01:00 AM [DATE] …" at bounding box center [882, 468] width 1241 height 352
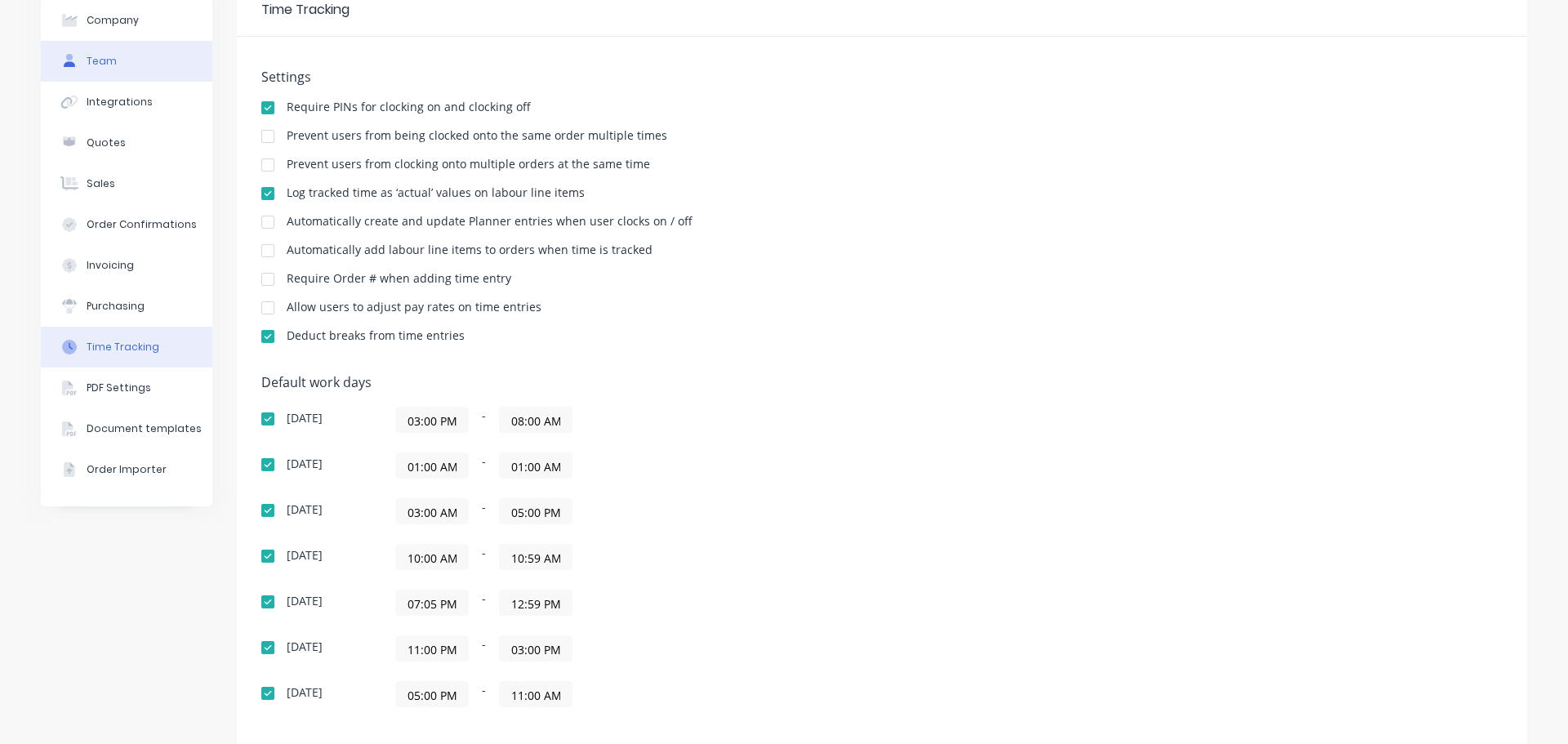
scroll to position [0, 0]
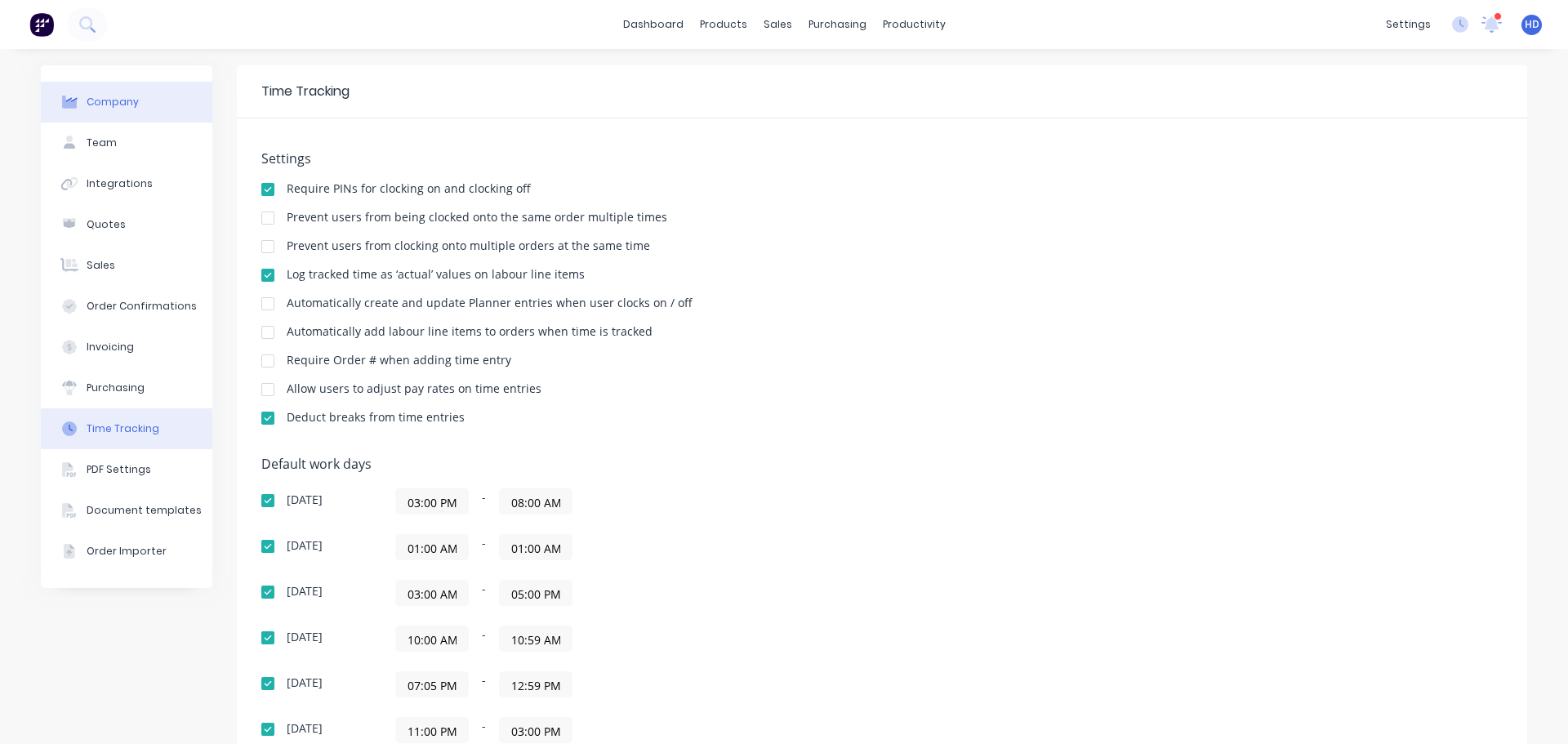
click at [102, 100] on div "Company" at bounding box center [113, 102] width 52 height 15
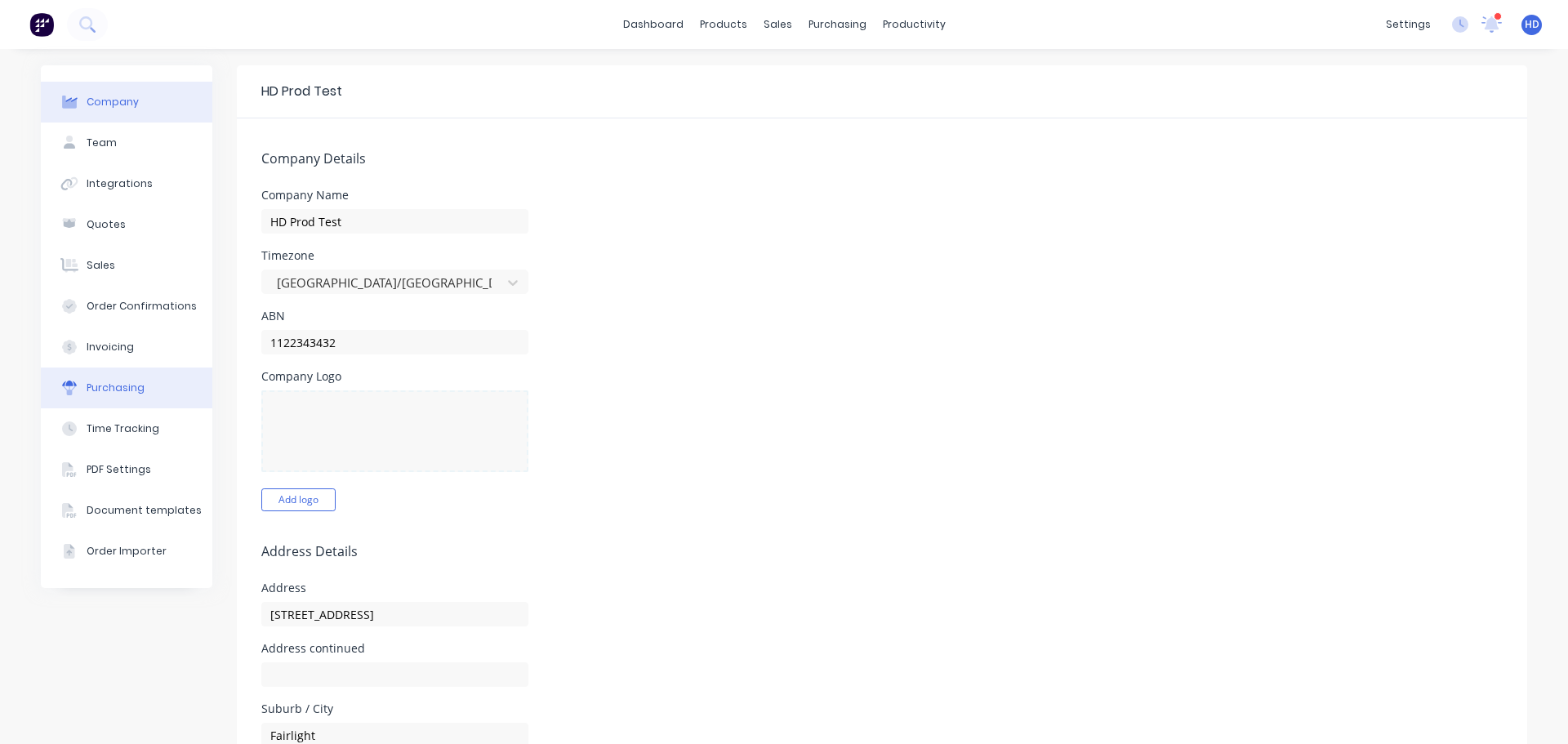
select select "GB"
click at [118, 423] on div "Time Tracking" at bounding box center [123, 428] width 73 height 15
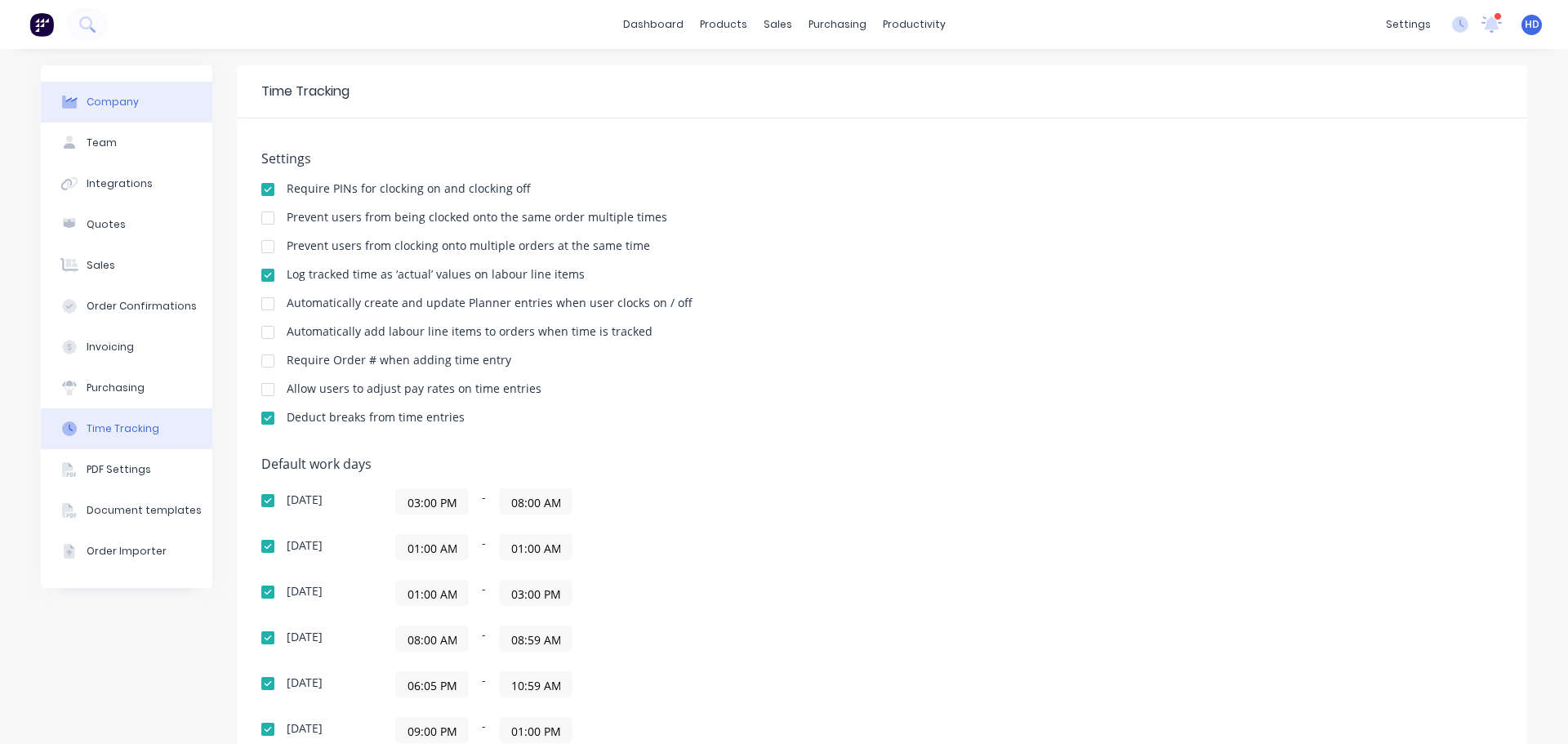
click at [152, 98] on button "Company" at bounding box center [126, 102] width 171 height 41
select select "GB"
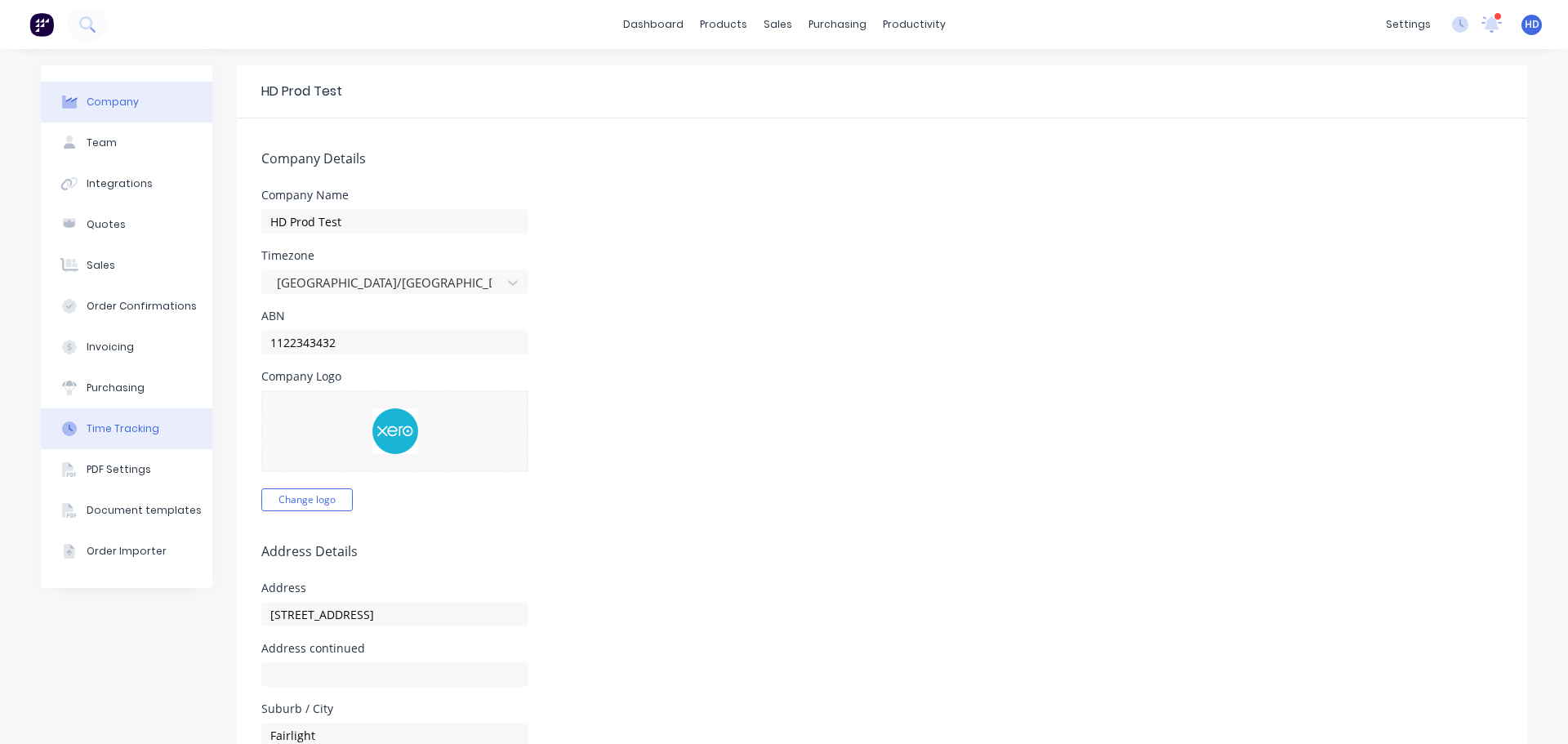
click at [128, 425] on div "Time Tracking" at bounding box center [123, 428] width 73 height 15
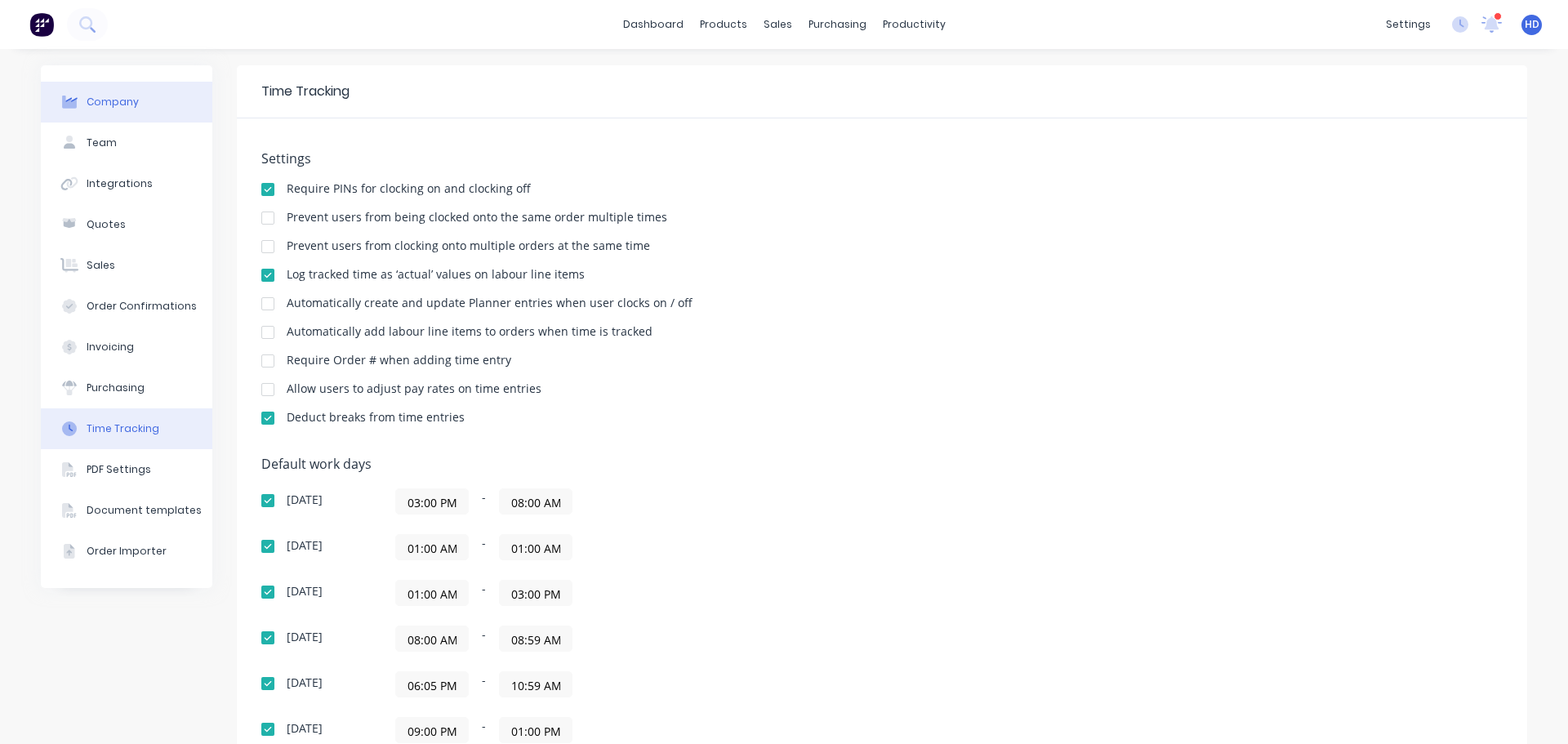
click at [142, 88] on button "Company" at bounding box center [126, 102] width 171 height 41
select select "GB"
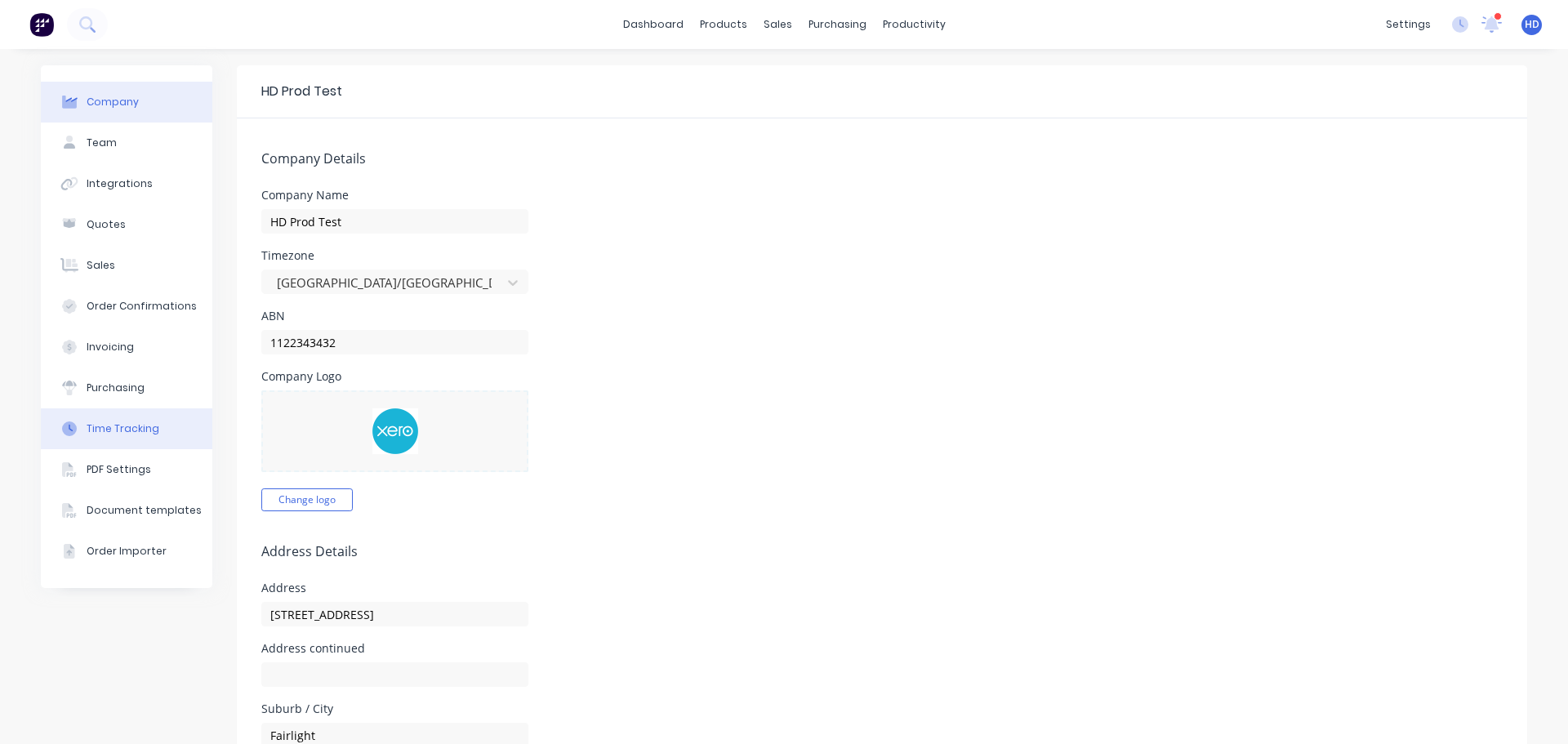
click at [126, 429] on div "Time Tracking" at bounding box center [123, 428] width 73 height 15
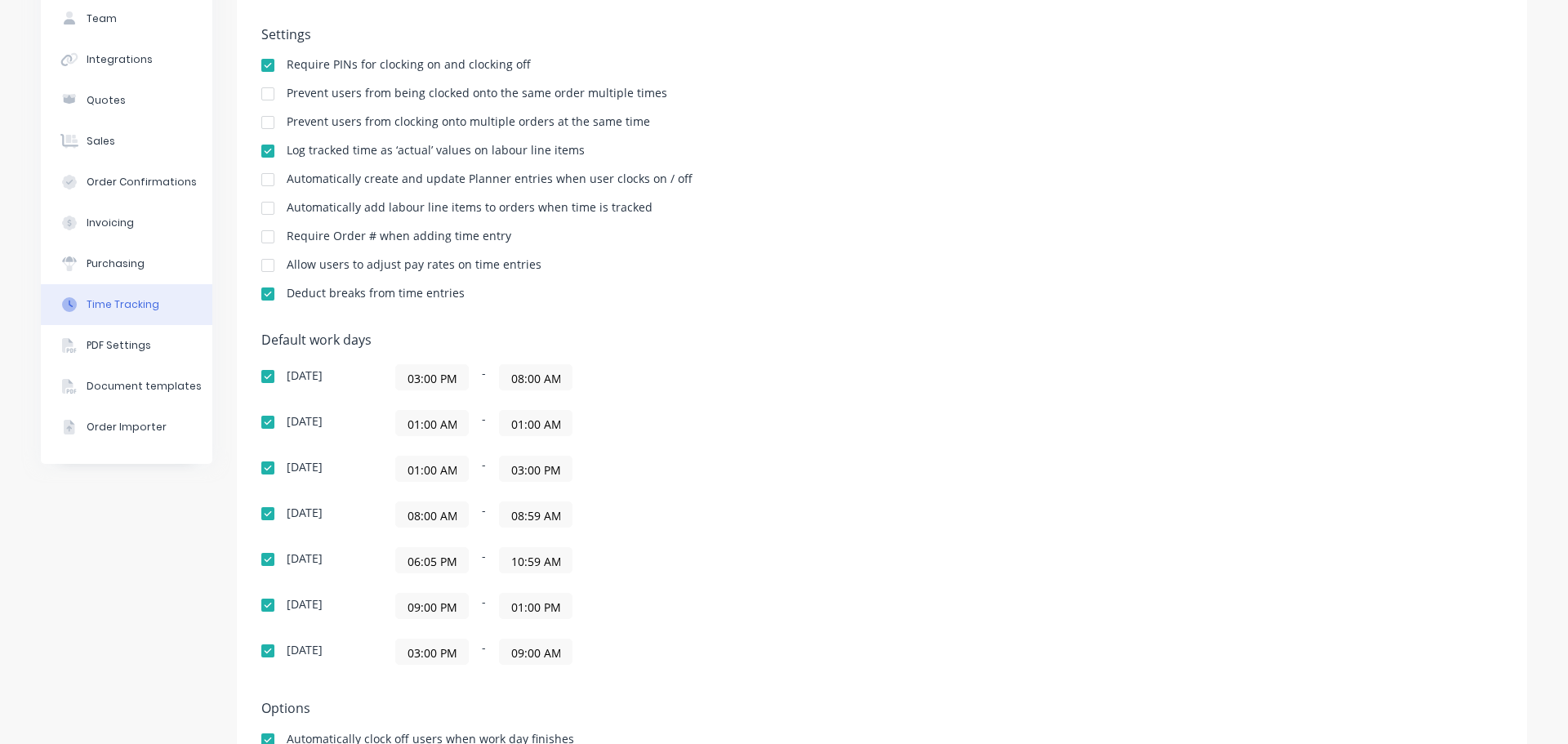
scroll to position [258, 0]
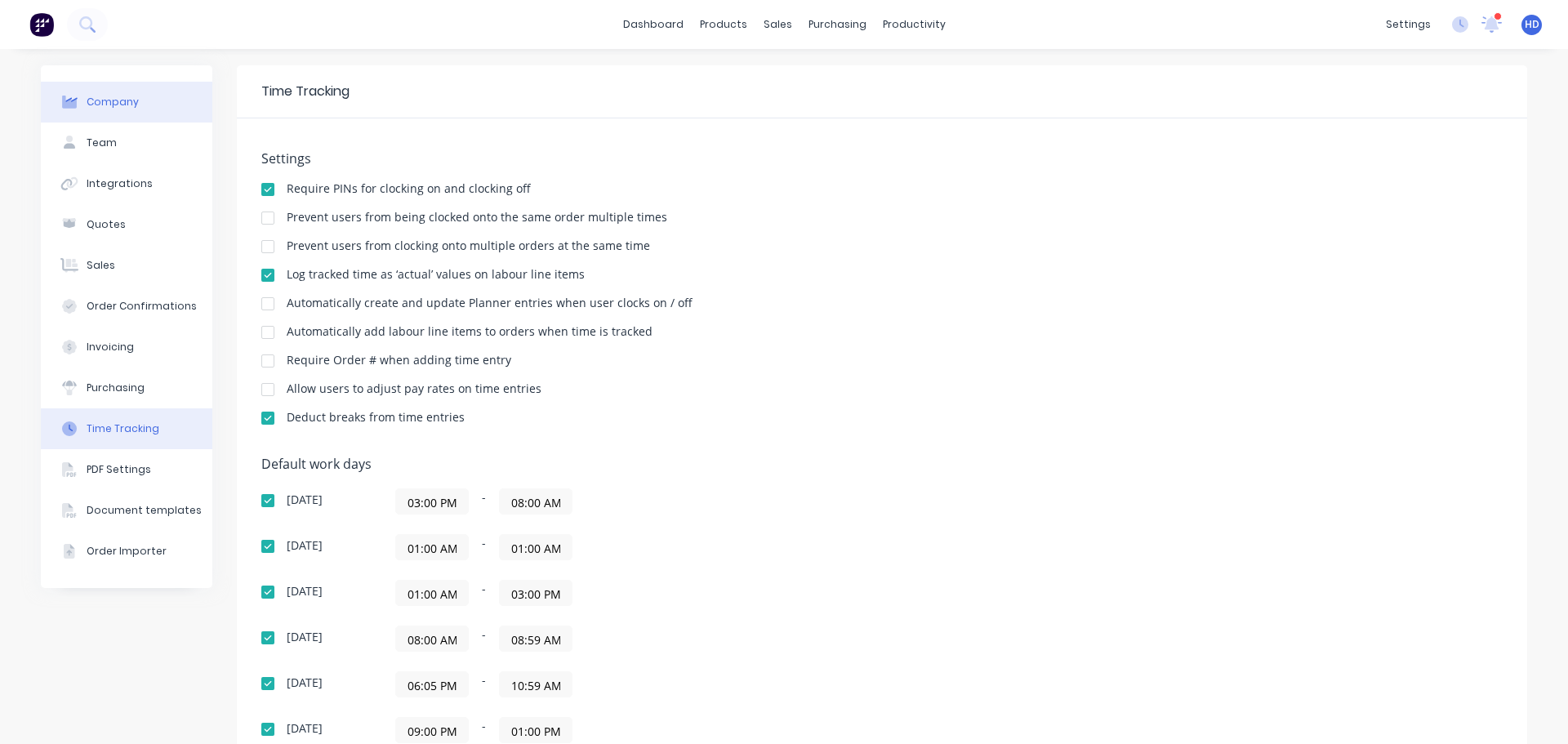
click at [149, 105] on button "Company" at bounding box center [126, 102] width 171 height 41
select select "GB"
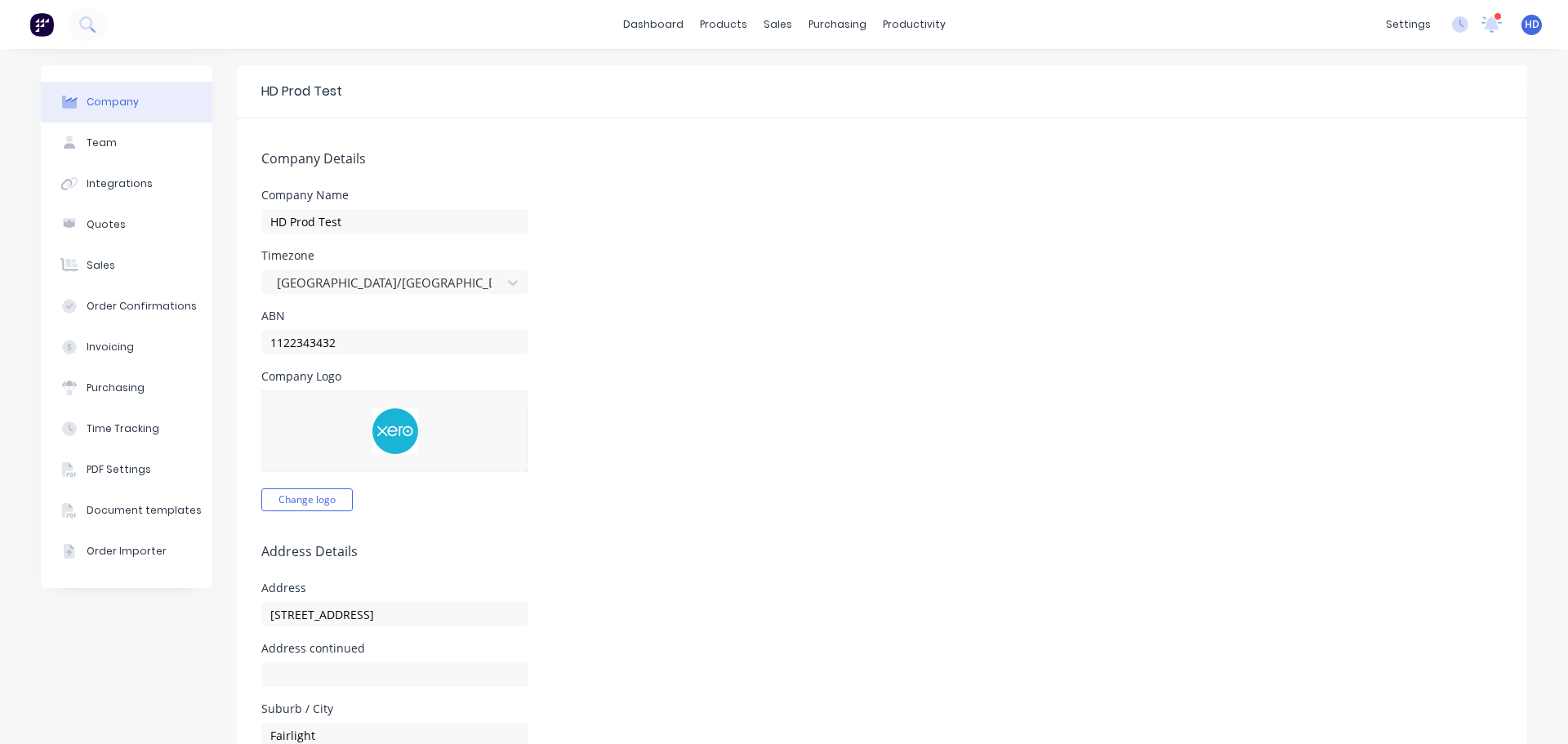
click at [1525, 17] on span "HD" at bounding box center [1531, 24] width 15 height 15
click at [1374, 163] on button "Profile" at bounding box center [1430, 172] width 216 height 33
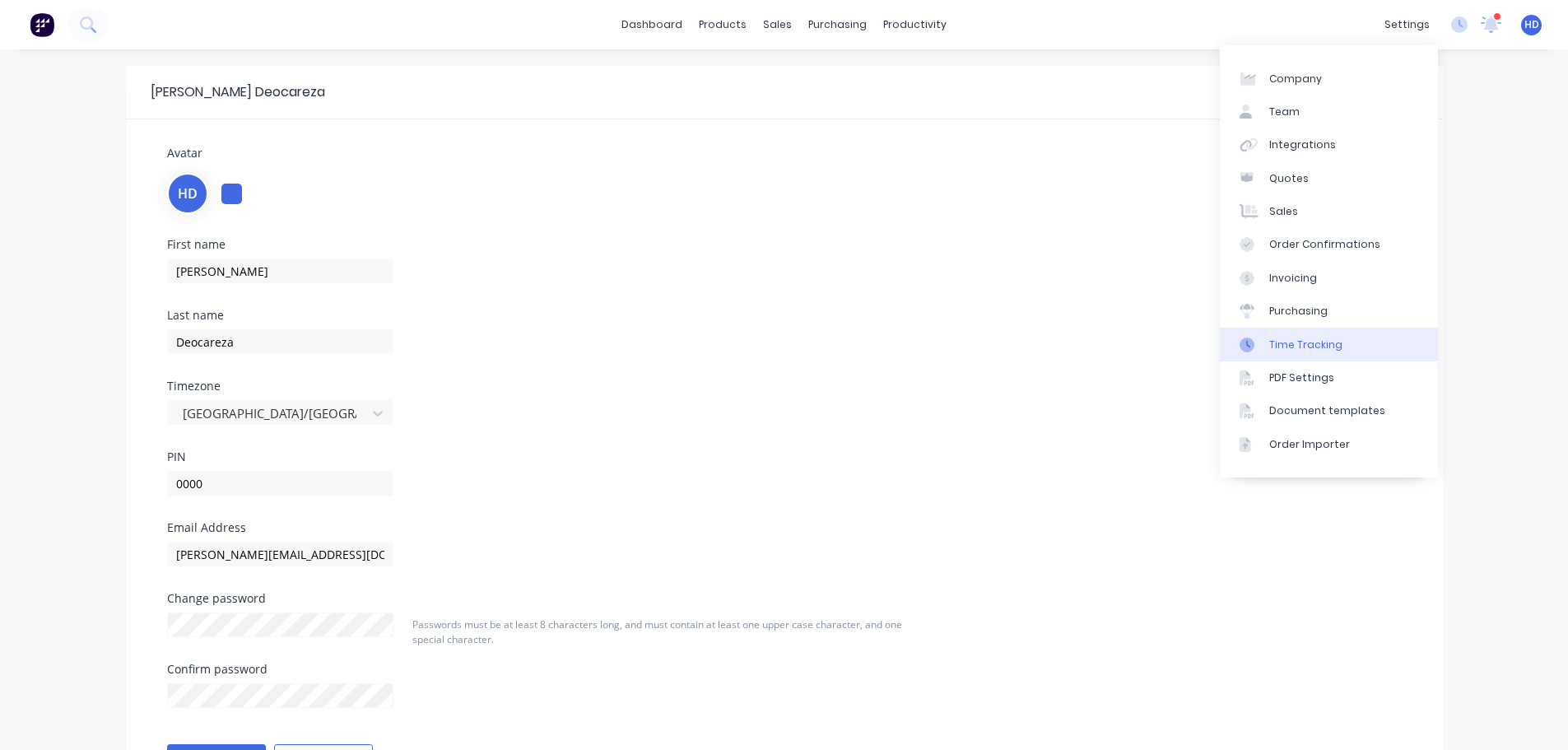
click at [1331, 347] on div "Time Tracking" at bounding box center [1306, 344] width 74 height 15
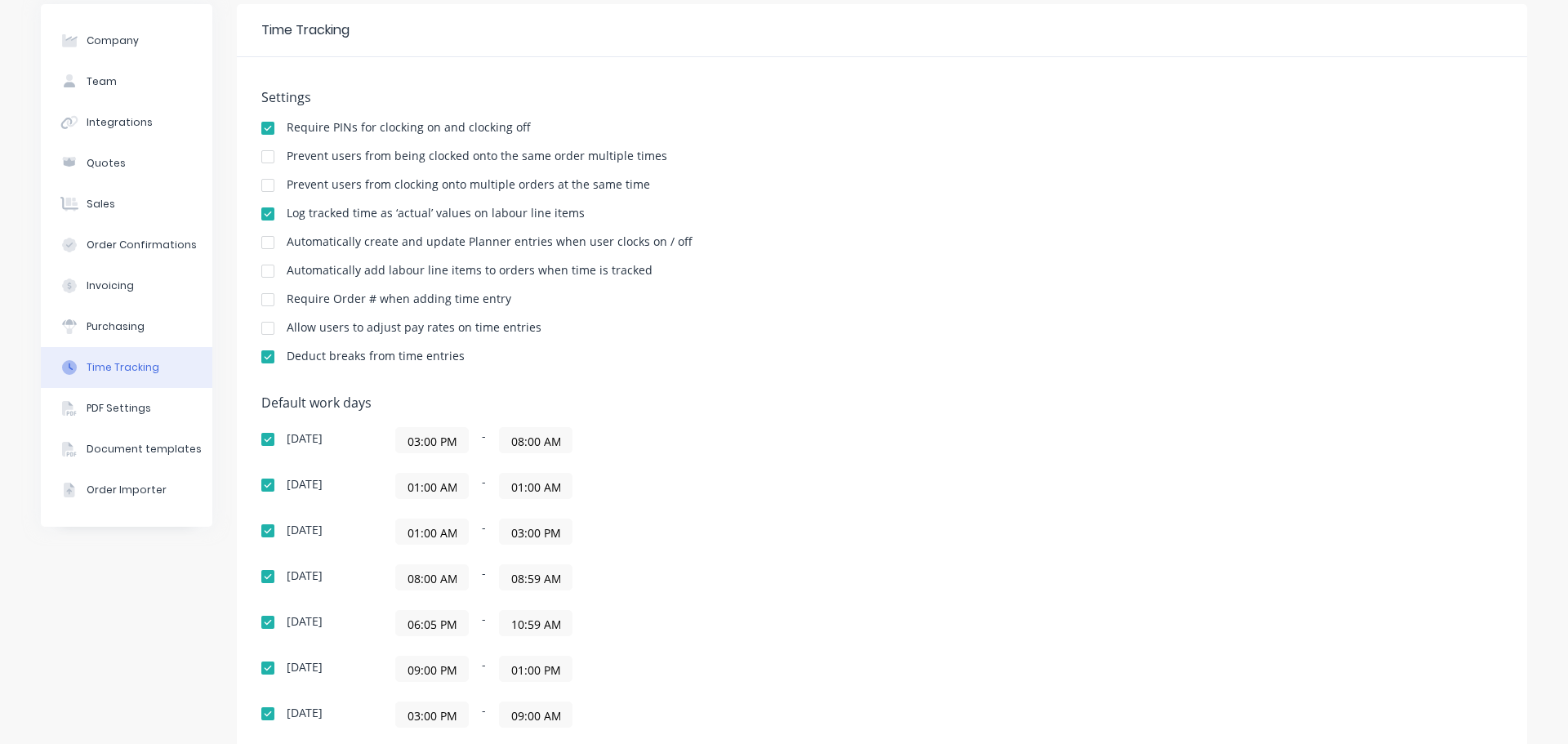
scroll to position [245, 0]
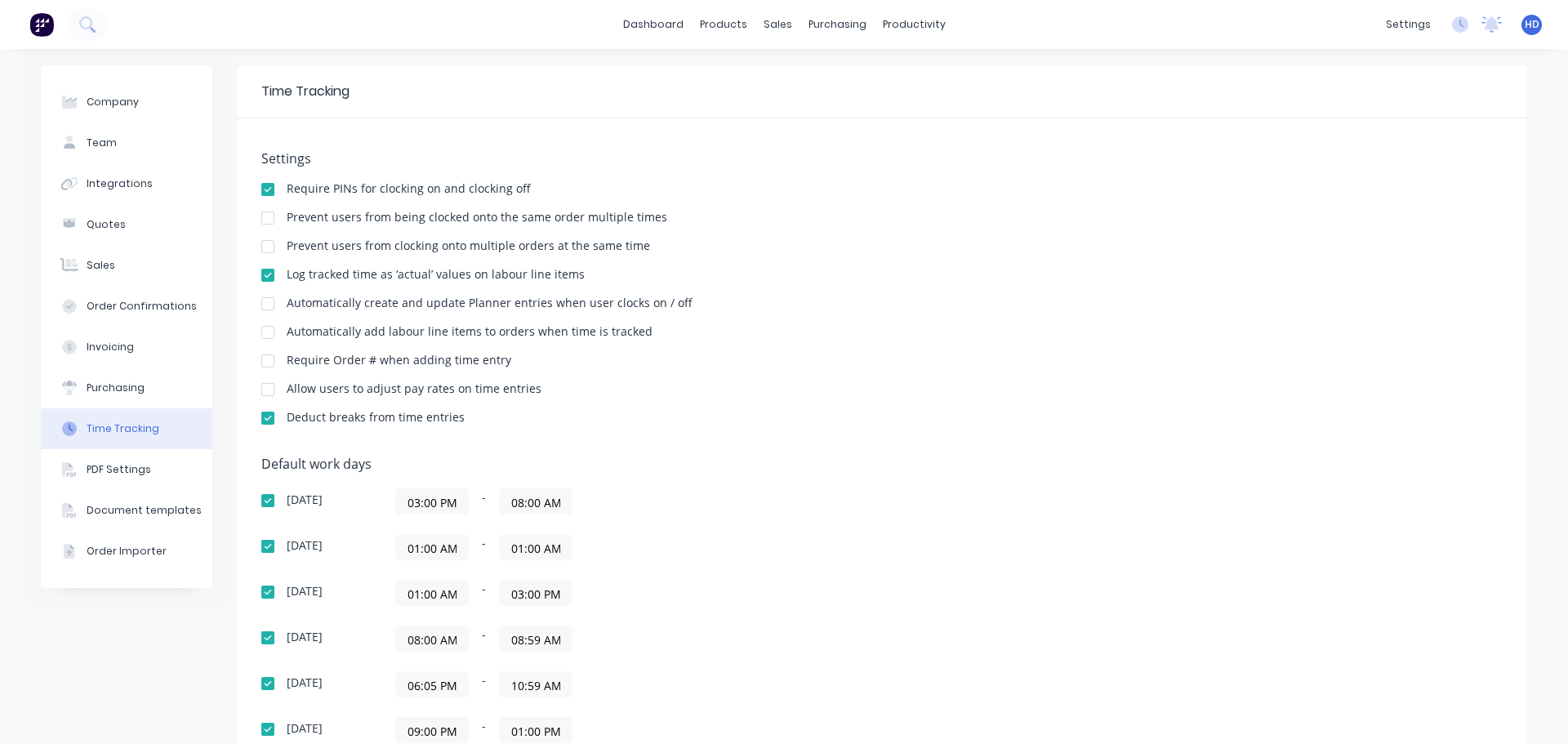
drag, startPoint x: 276, startPoint y: 8, endPoint x: 897, endPoint y: 270, distance: 674.0
click at [897, 270] on div "Log tracked time as ‘actual’ values on labour line items" at bounding box center [882, 276] width 1241 height 16
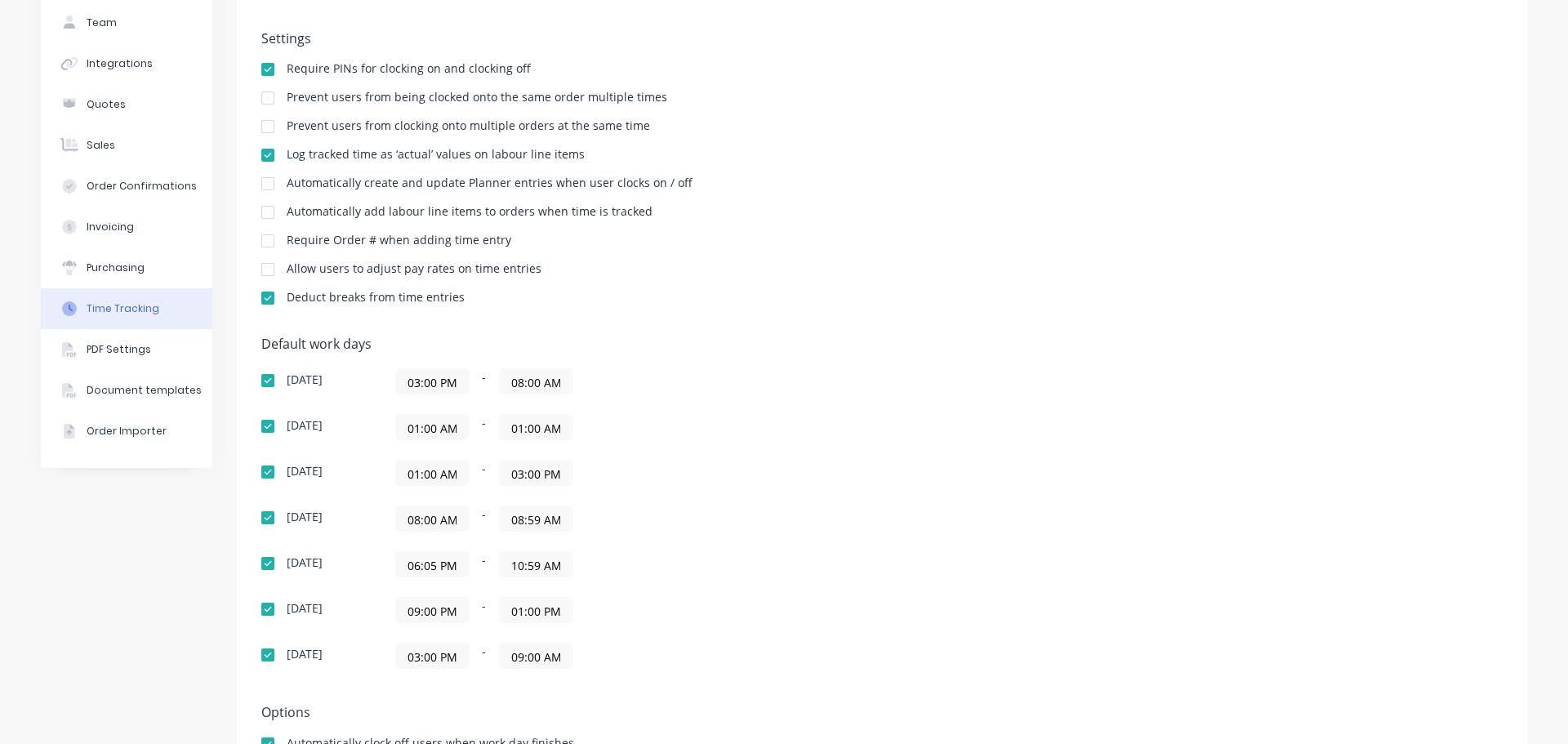
scroll to position [258, 0]
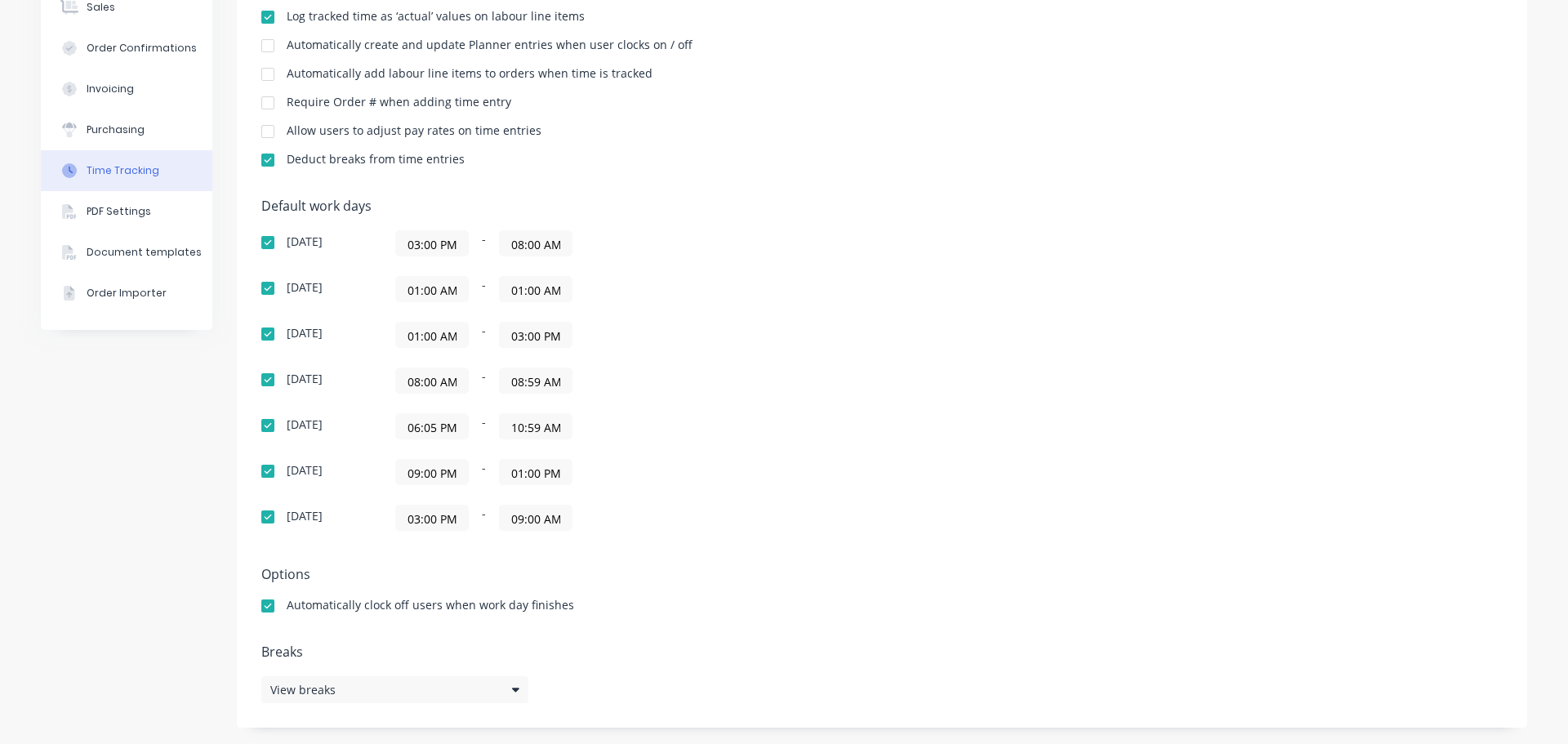
click at [419, 428] on input "06:05 PM" at bounding box center [432, 426] width 72 height 24
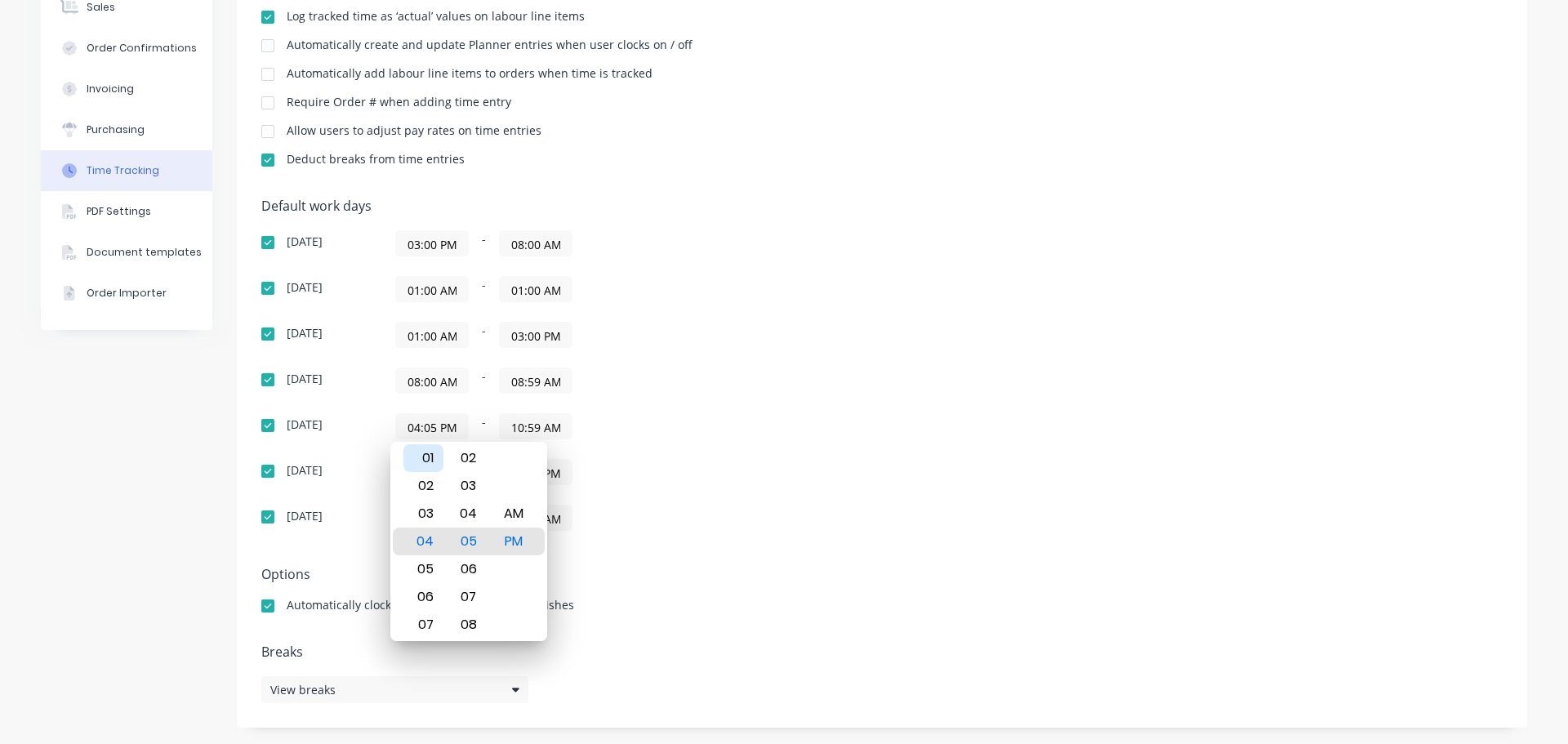
click at [435, 452] on div "01" at bounding box center [423, 458] width 40 height 28
click at [829, 408] on div "Default work days [DATE] 03:00 PM - 08:00 AM [DATE] 01:00 AM - 01:00 AM [DATE] …" at bounding box center [882, 374] width 1241 height 352
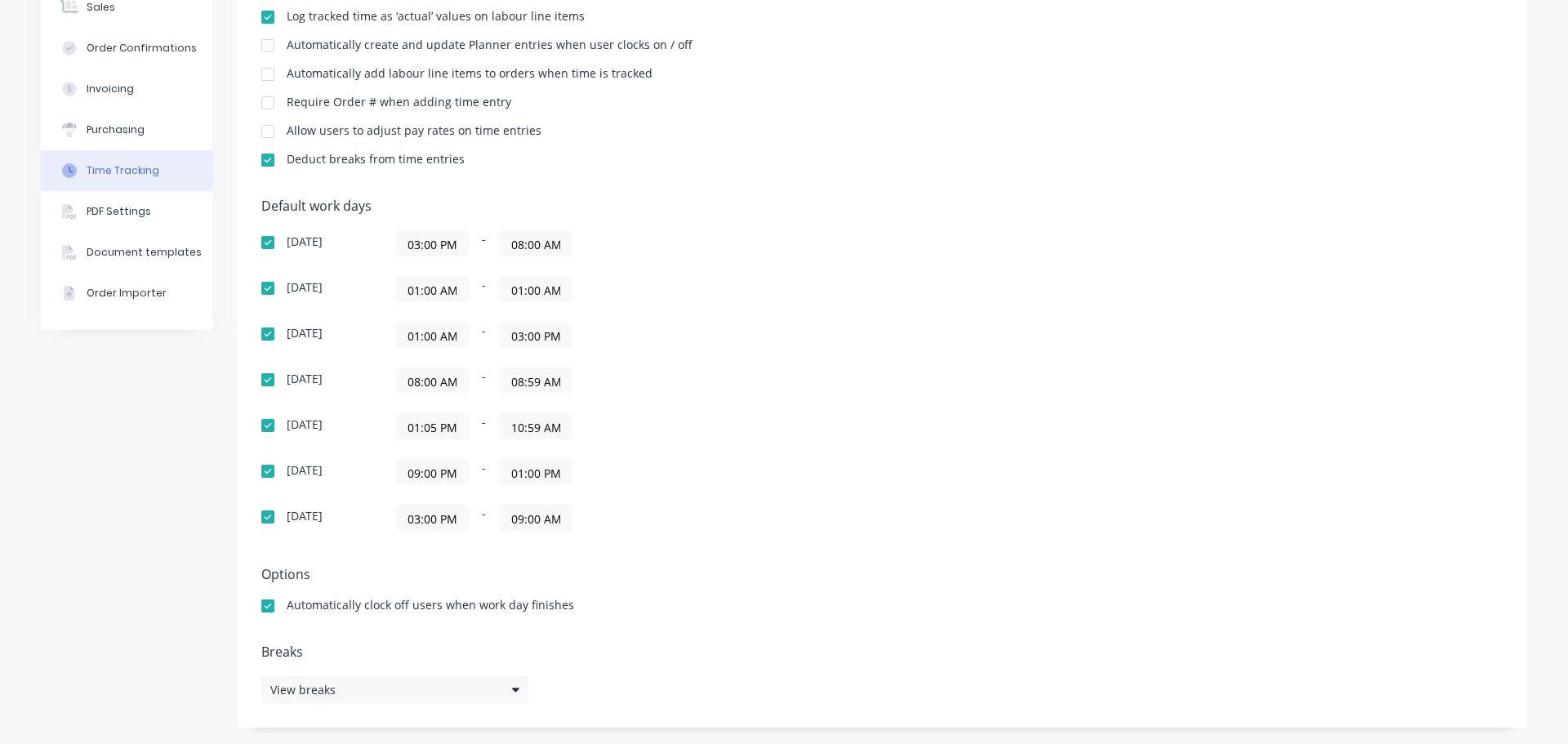
click at [425, 424] on input "01:05 PM" at bounding box center [432, 426] width 72 height 24
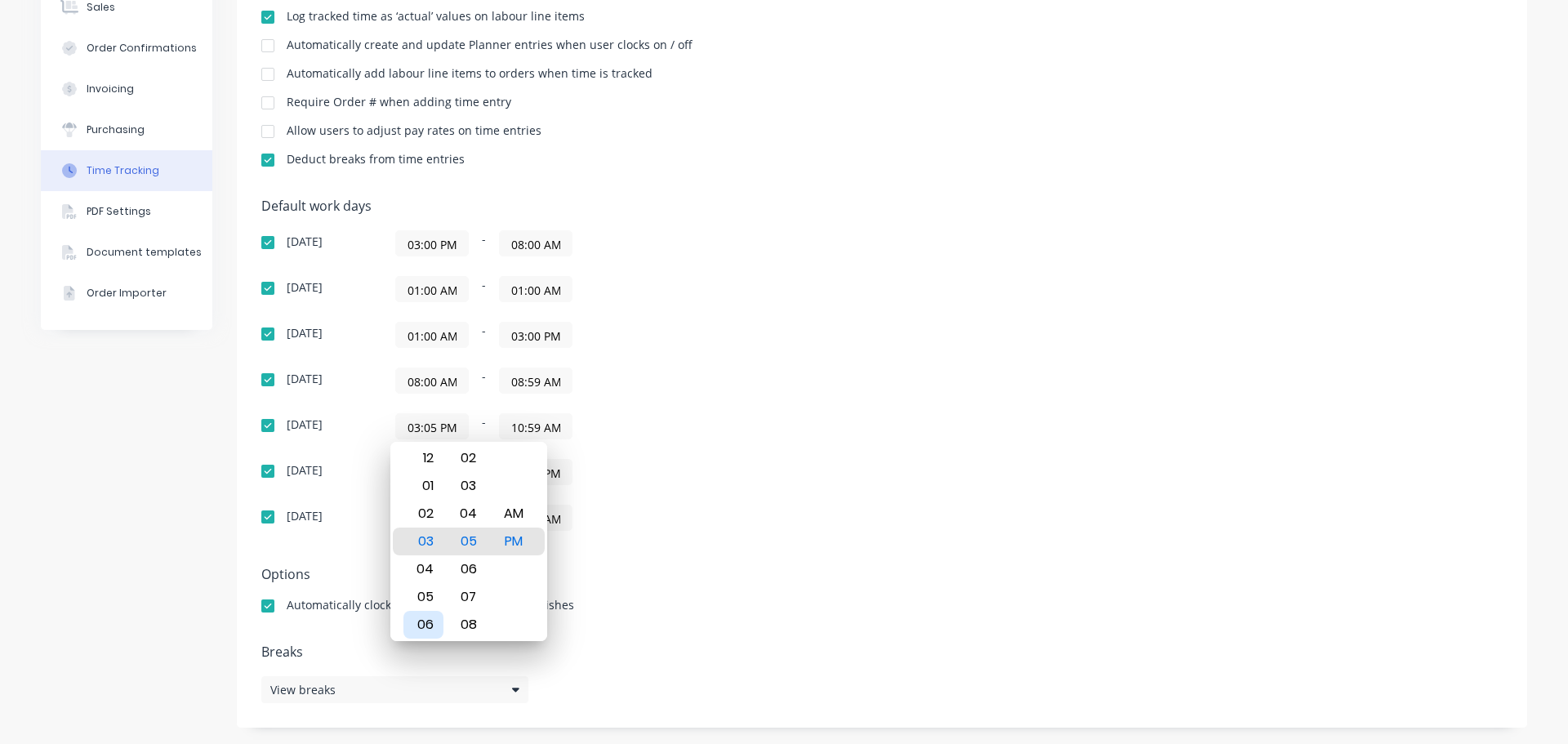
drag, startPoint x: 429, startPoint y: 629, endPoint x: 450, endPoint y: 605, distance: 31.9
click at [430, 629] on div "06" at bounding box center [423, 625] width 40 height 28
click at [515, 512] on div "AM" at bounding box center [513, 514] width 40 height 28
type input "06:05 AM"
click at [809, 410] on div "Sunday 03:00 PM - 08:00 AM Monday 01:00 AM - 01:00 AM Tuesday 01:00 AM - 03:00 …" at bounding box center [548, 381] width 572 height 301
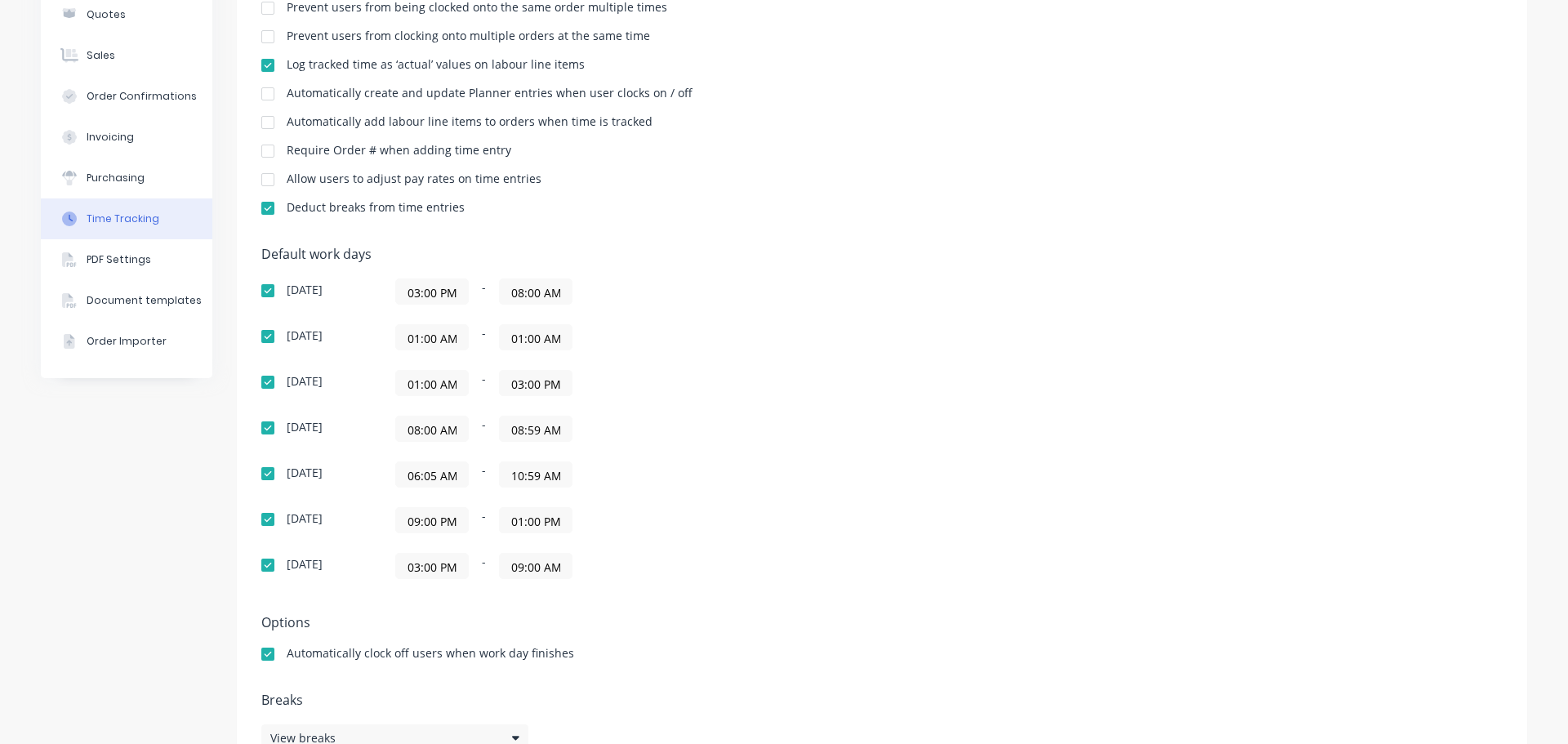
scroll to position [95, 0]
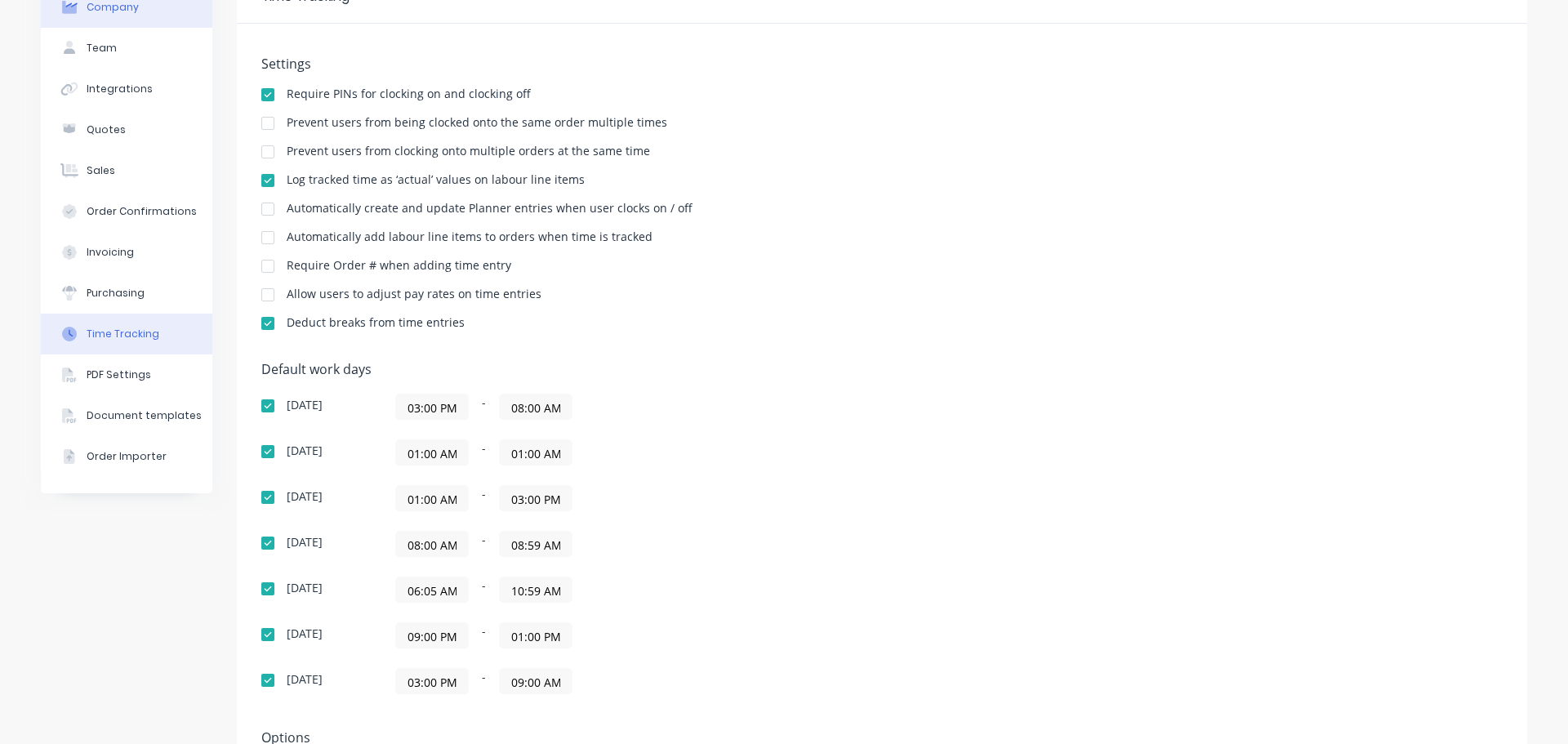
click at [171, 14] on button "Company" at bounding box center [126, 7] width 171 height 41
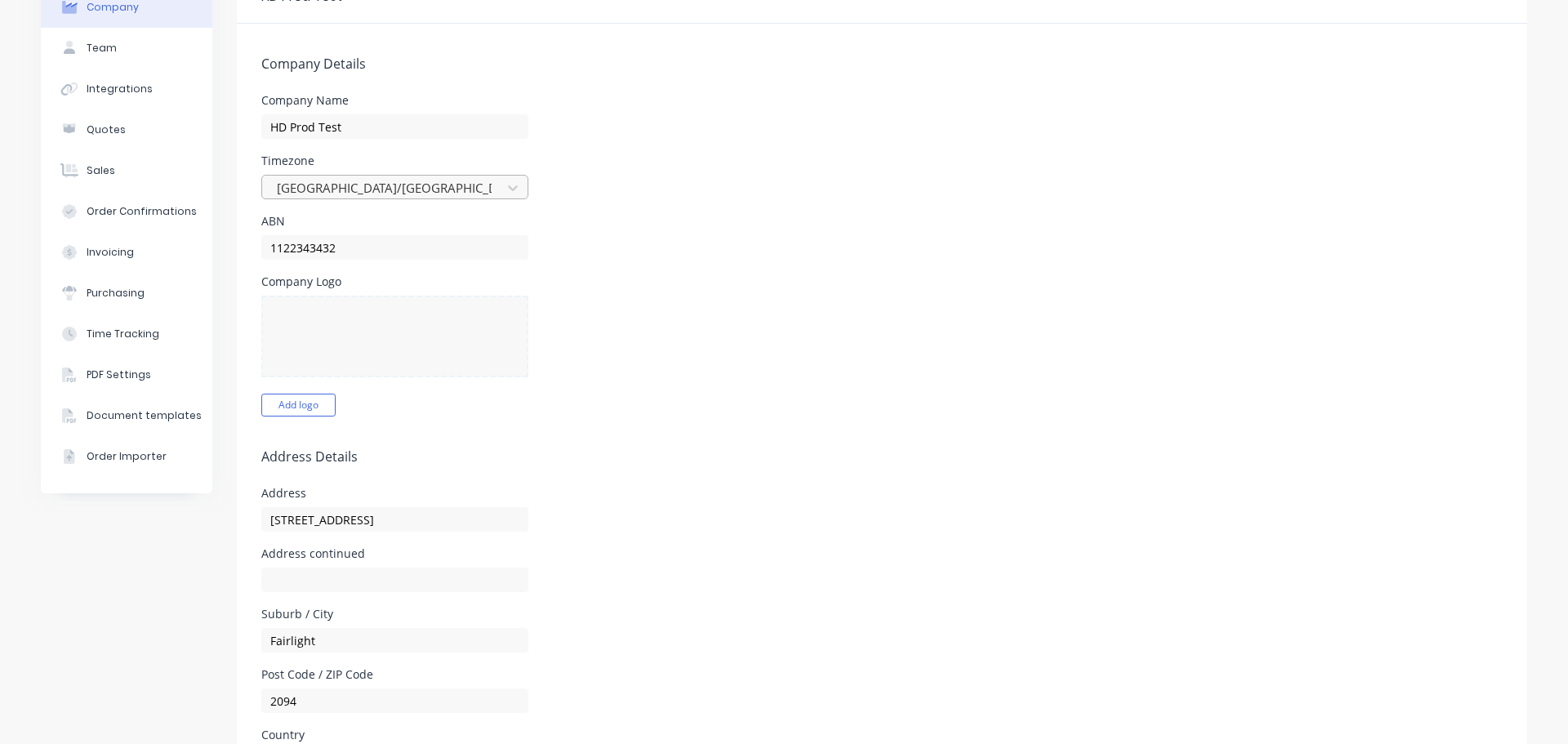
select select "GB"
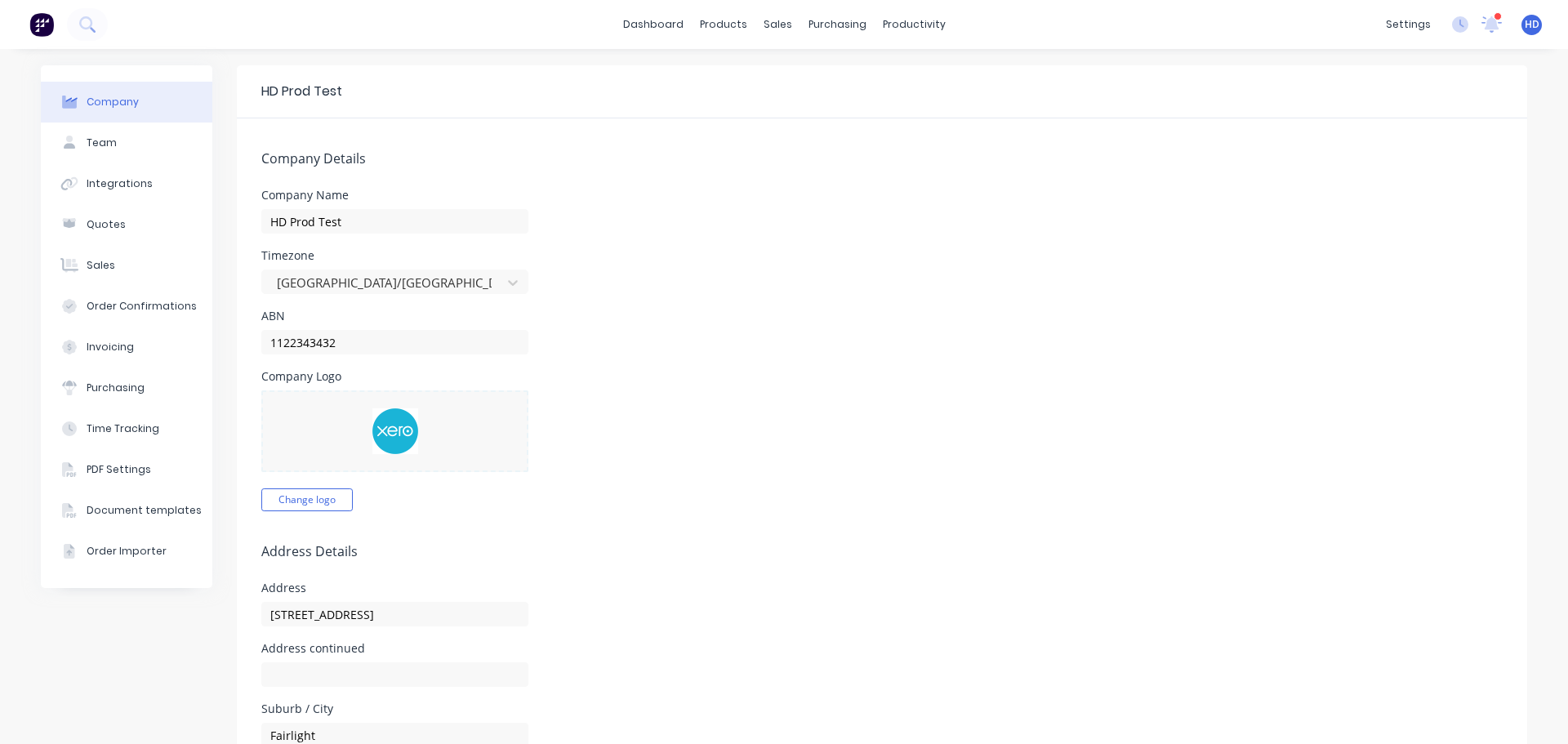
click at [1525, 18] on span "HD" at bounding box center [1531, 24] width 15 height 15
click at [1385, 162] on button "Profile" at bounding box center [1430, 172] width 216 height 33
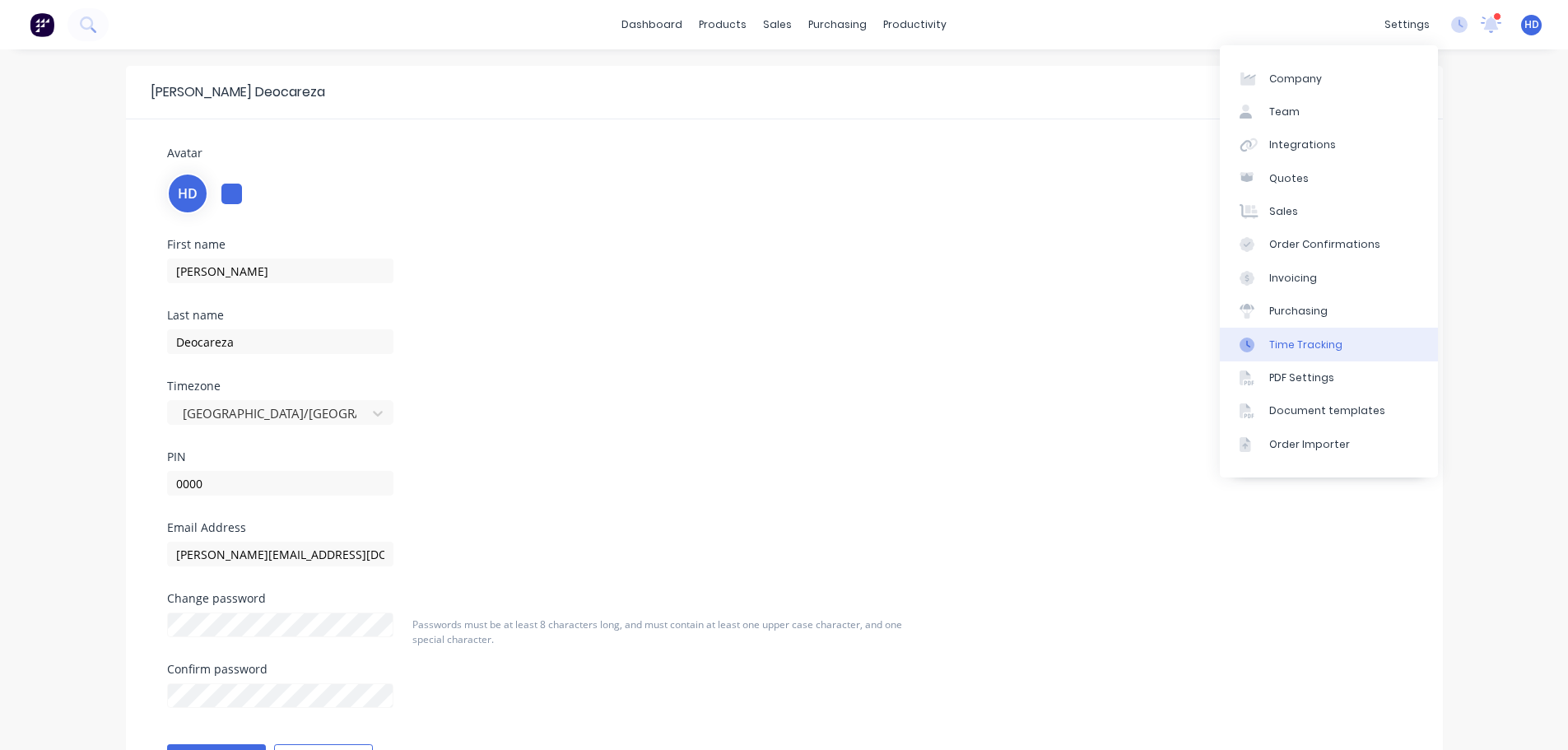
click at [1323, 349] on div "Time Tracking" at bounding box center [1306, 344] width 74 height 15
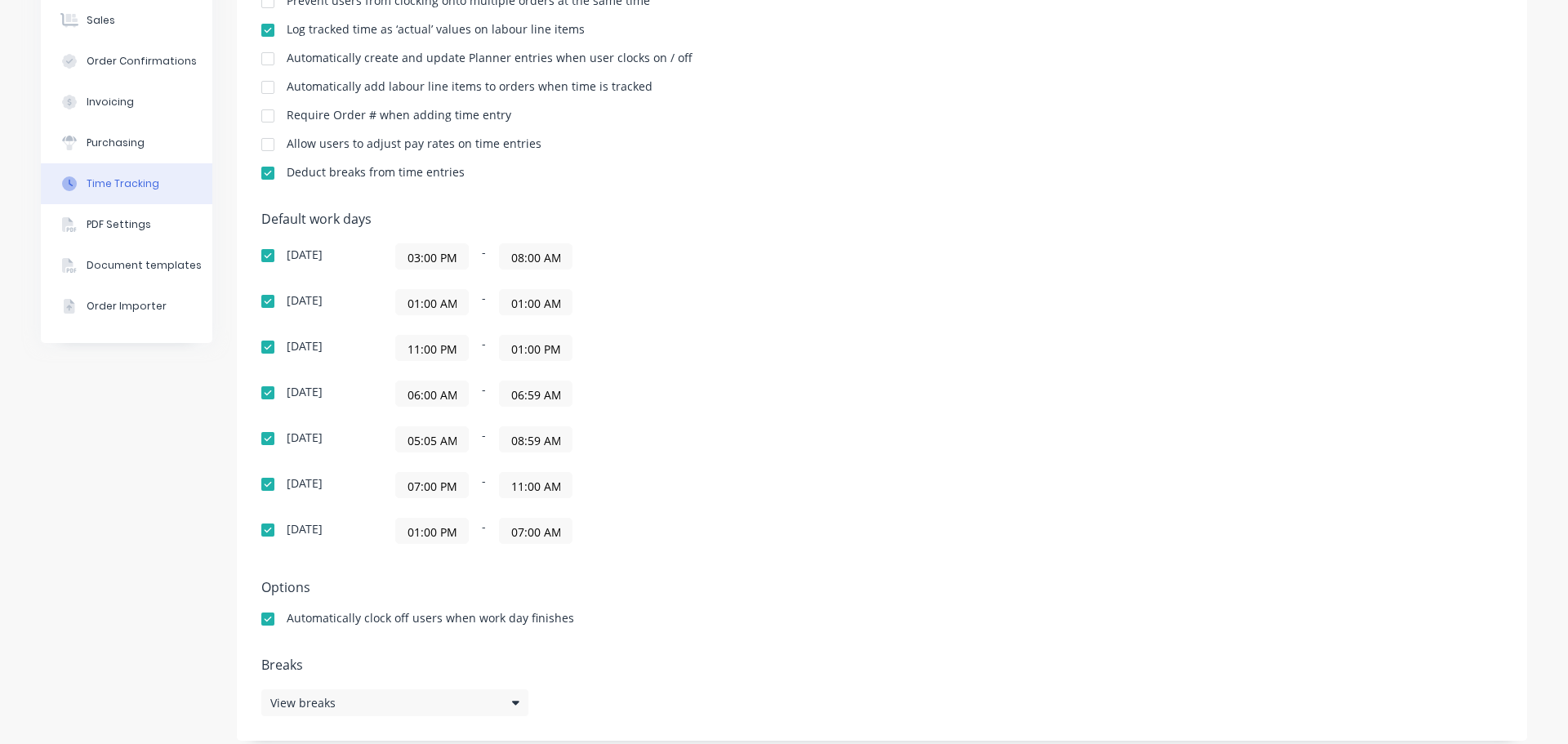
scroll to position [0, 1]
drag, startPoint x: 402, startPoint y: 441, endPoint x: 721, endPoint y: 421, distance: 319.6
click at [656, 431] on div "05:05 AM - 08:59 AM" at bounding box center [600, 439] width 409 height 26
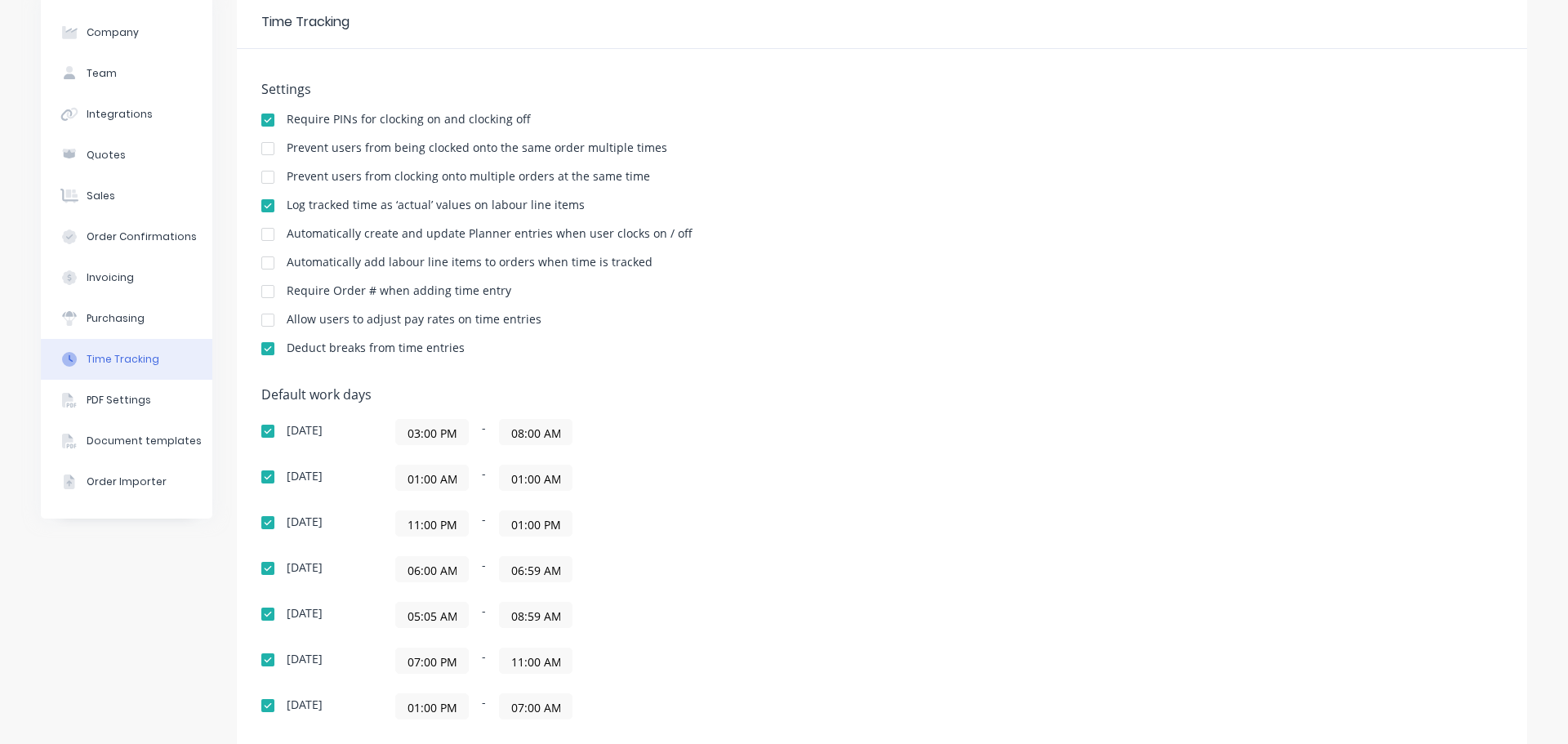
scroll to position [0, 0]
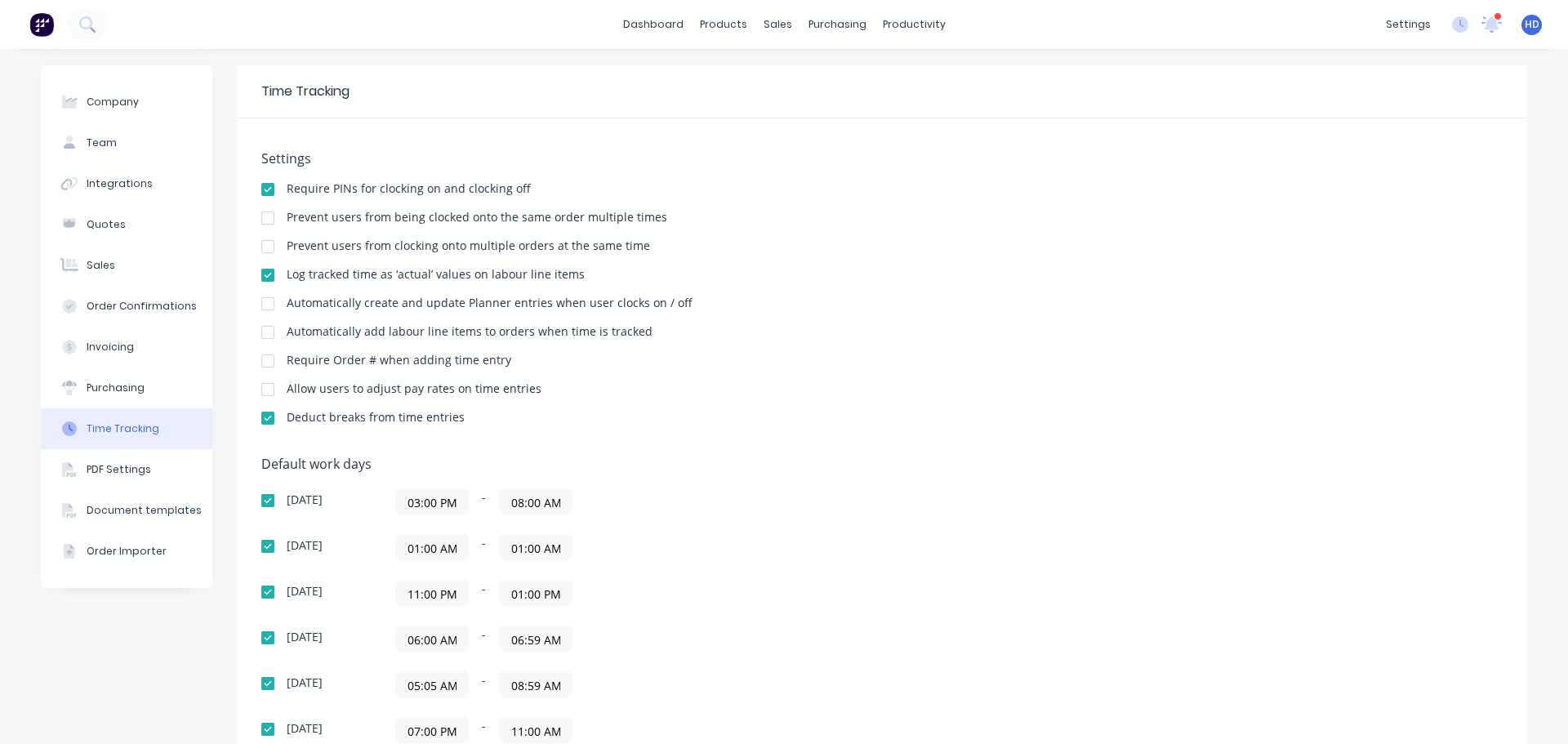
click at [1525, 20] on span "HD" at bounding box center [1531, 24] width 15 height 15
click at [1382, 170] on div "Profile" at bounding box center [1387, 172] width 33 height 15
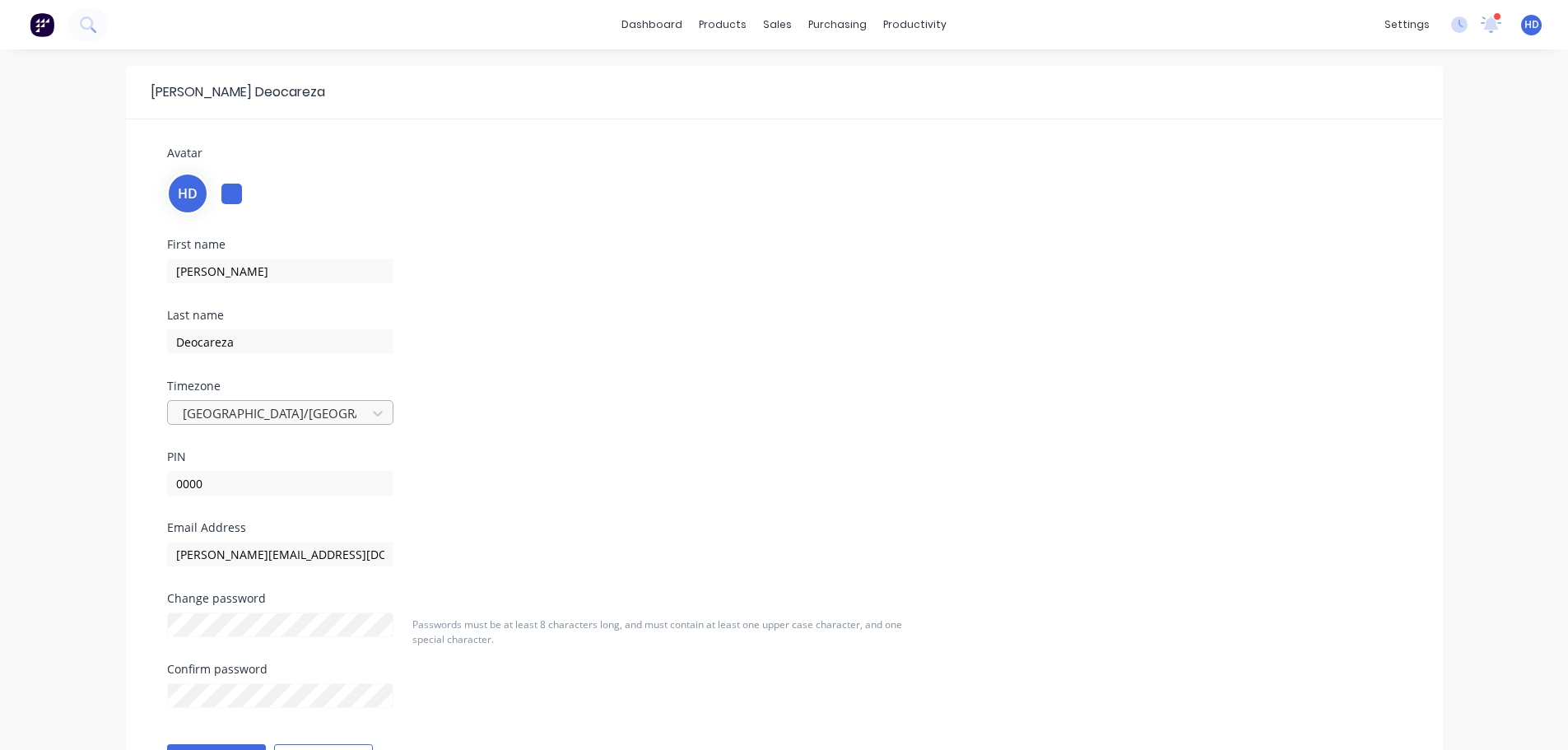
click at [236, 418] on div at bounding box center [270, 413] width 177 height 20
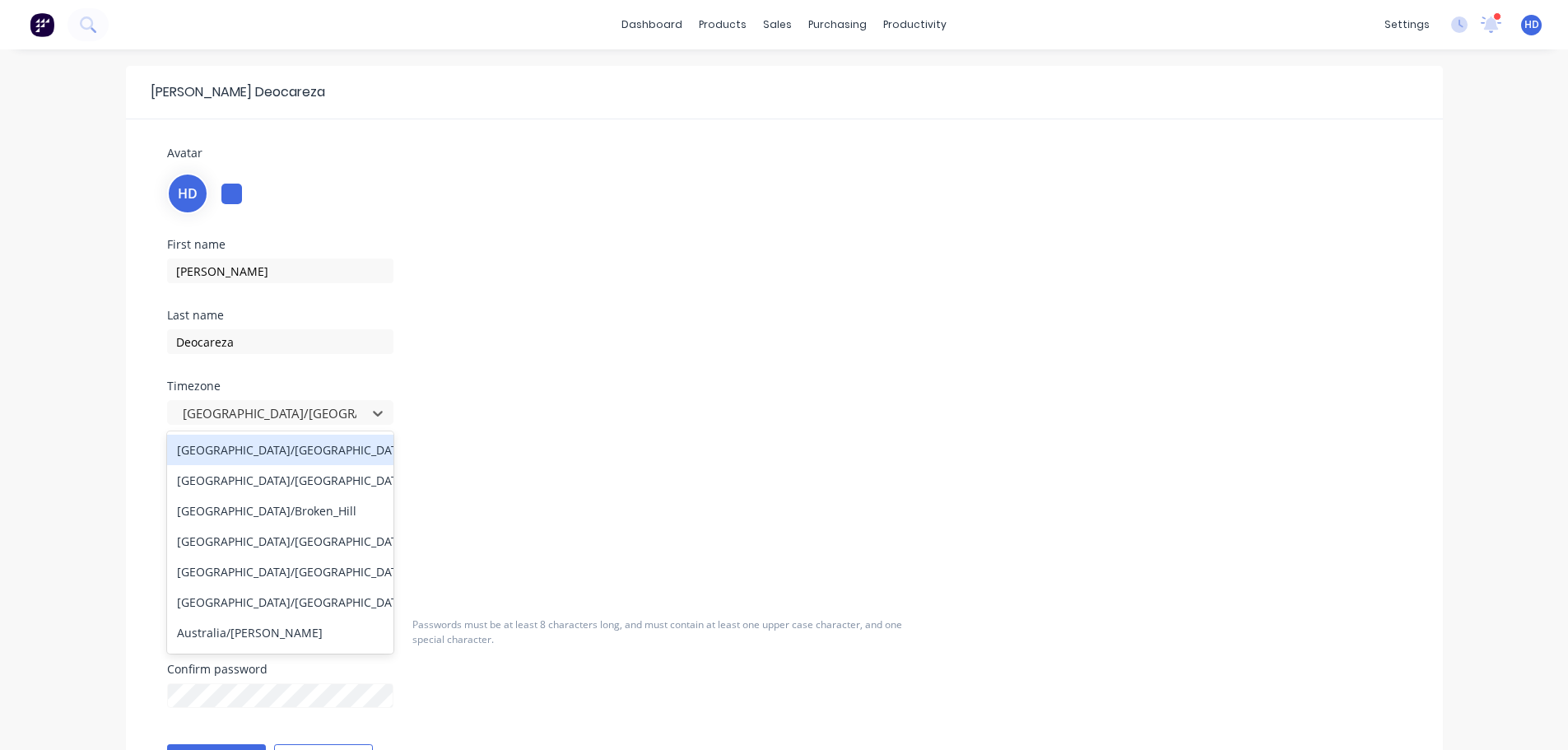
click at [651, 294] on div "First name Harry Last name Deocareza Timezone 432 results available. Use Up and…" at bounding box center [784, 379] width 1259 height 283
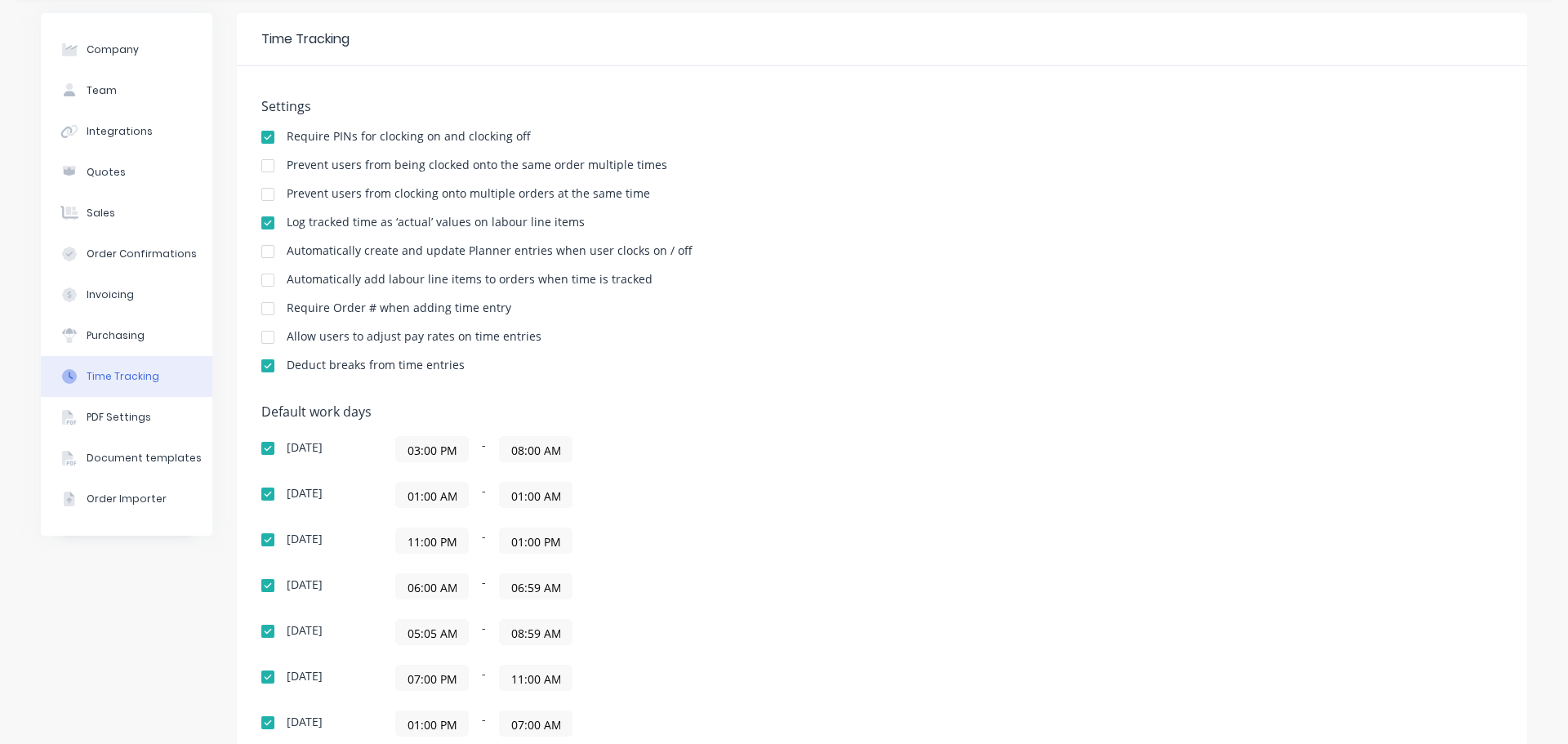
scroll to position [82, 0]
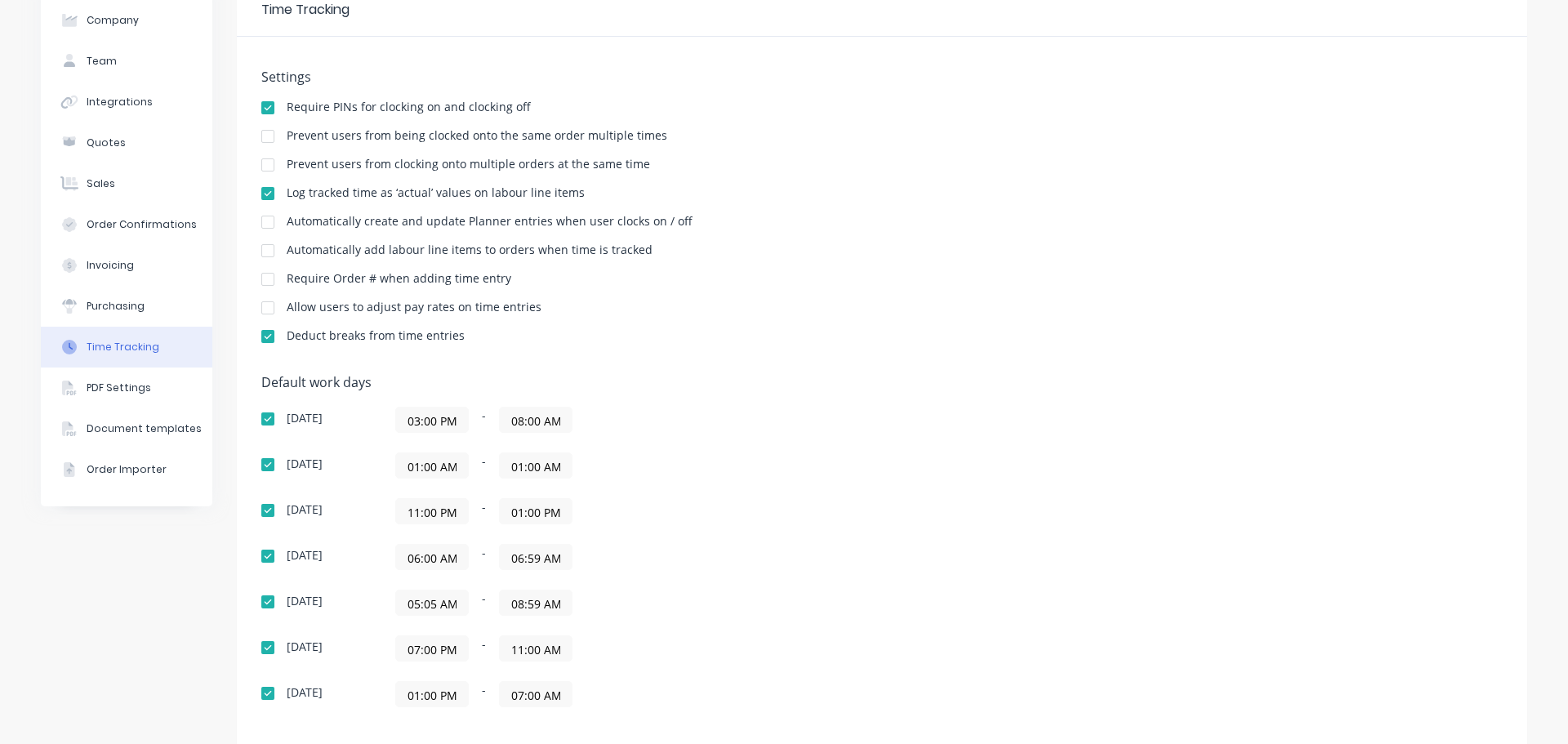
click at [429, 600] on input "05:05 AM" at bounding box center [432, 602] width 72 height 24
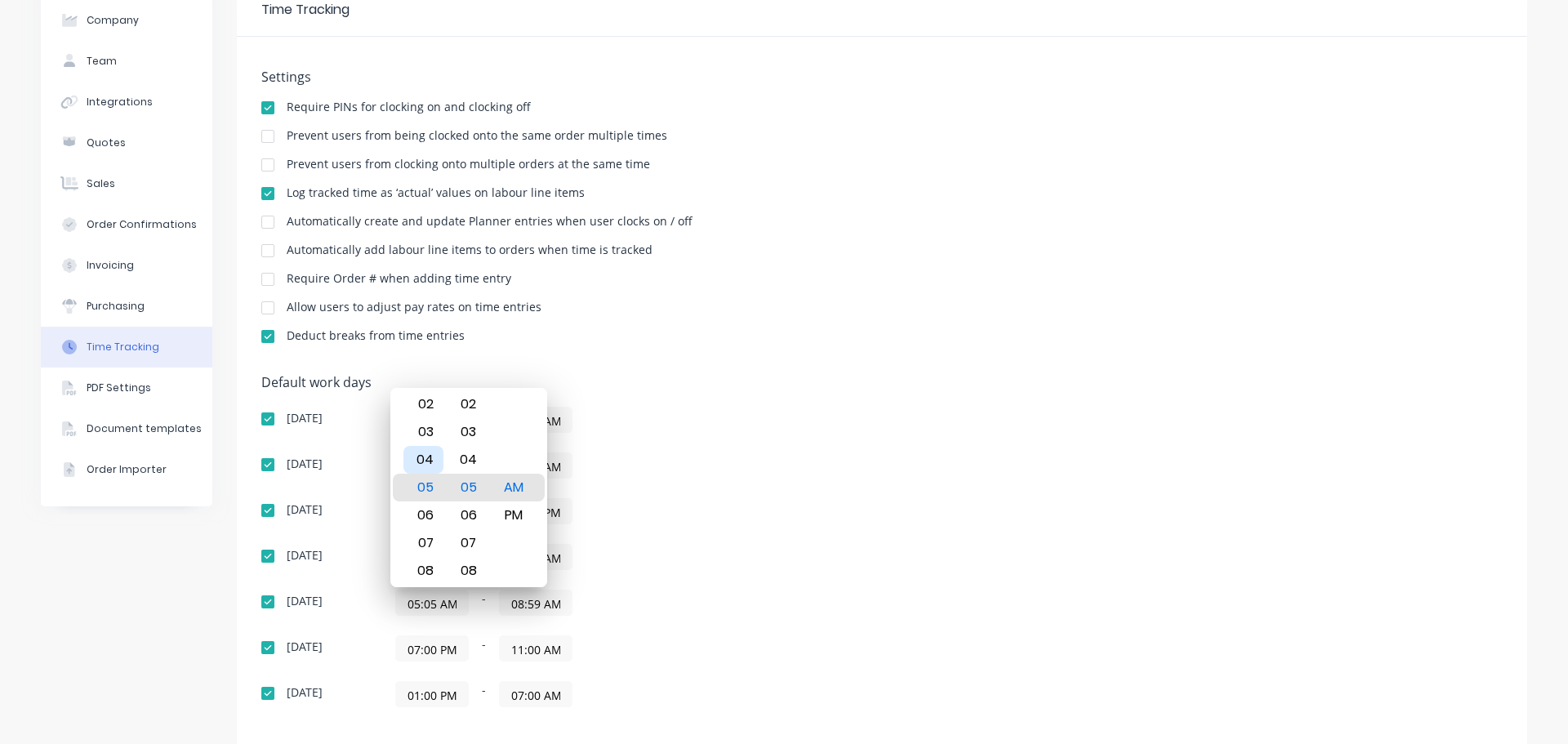
click at [432, 458] on div "04" at bounding box center [423, 460] width 40 height 28
type input "04:05 AM"
click at [1150, 435] on div "Default work days Sunday 03:00 PM - 08:00 AM Monday 01:00 AM - 01:00 AM Tuesday…" at bounding box center [882, 550] width 1241 height 352
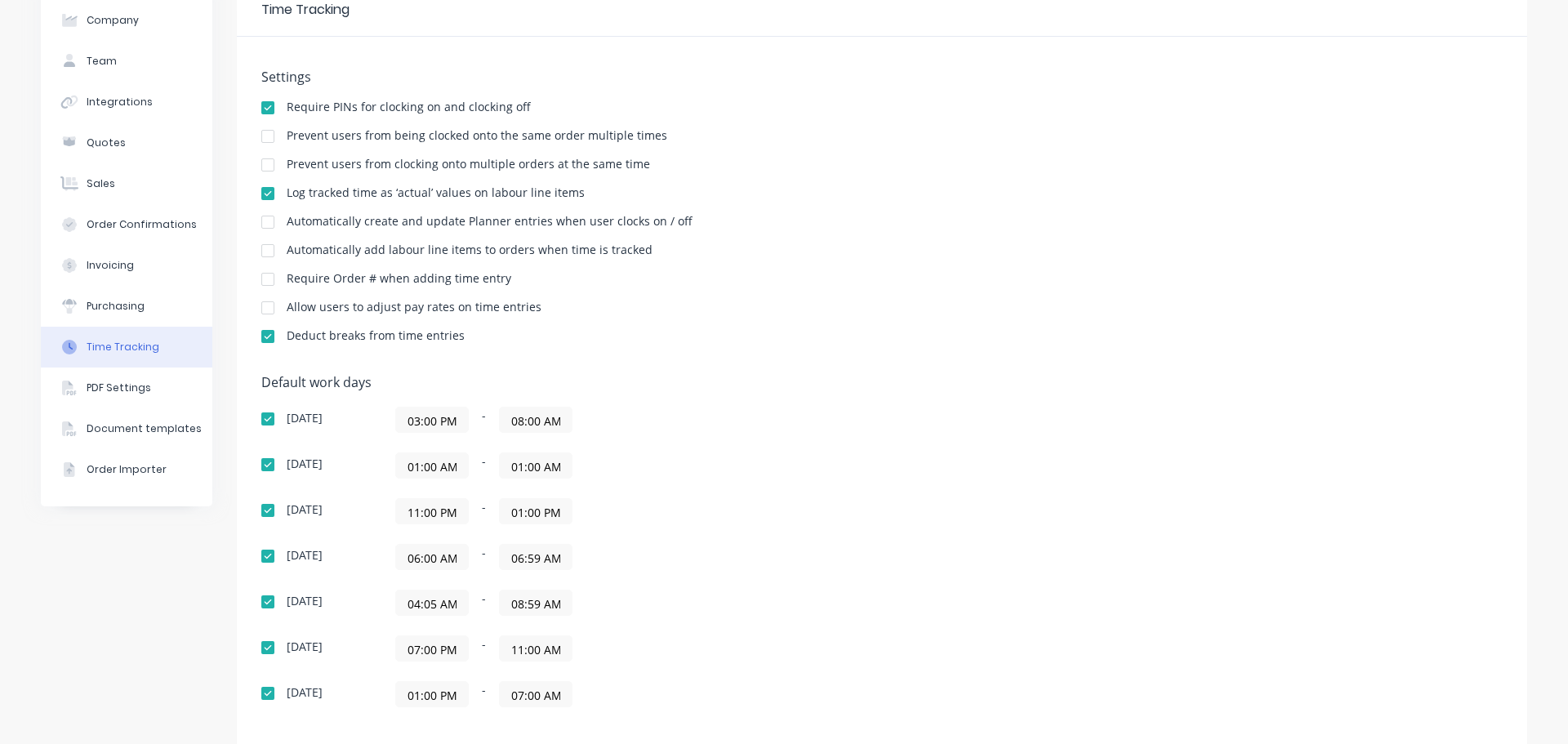
scroll to position [0, 0]
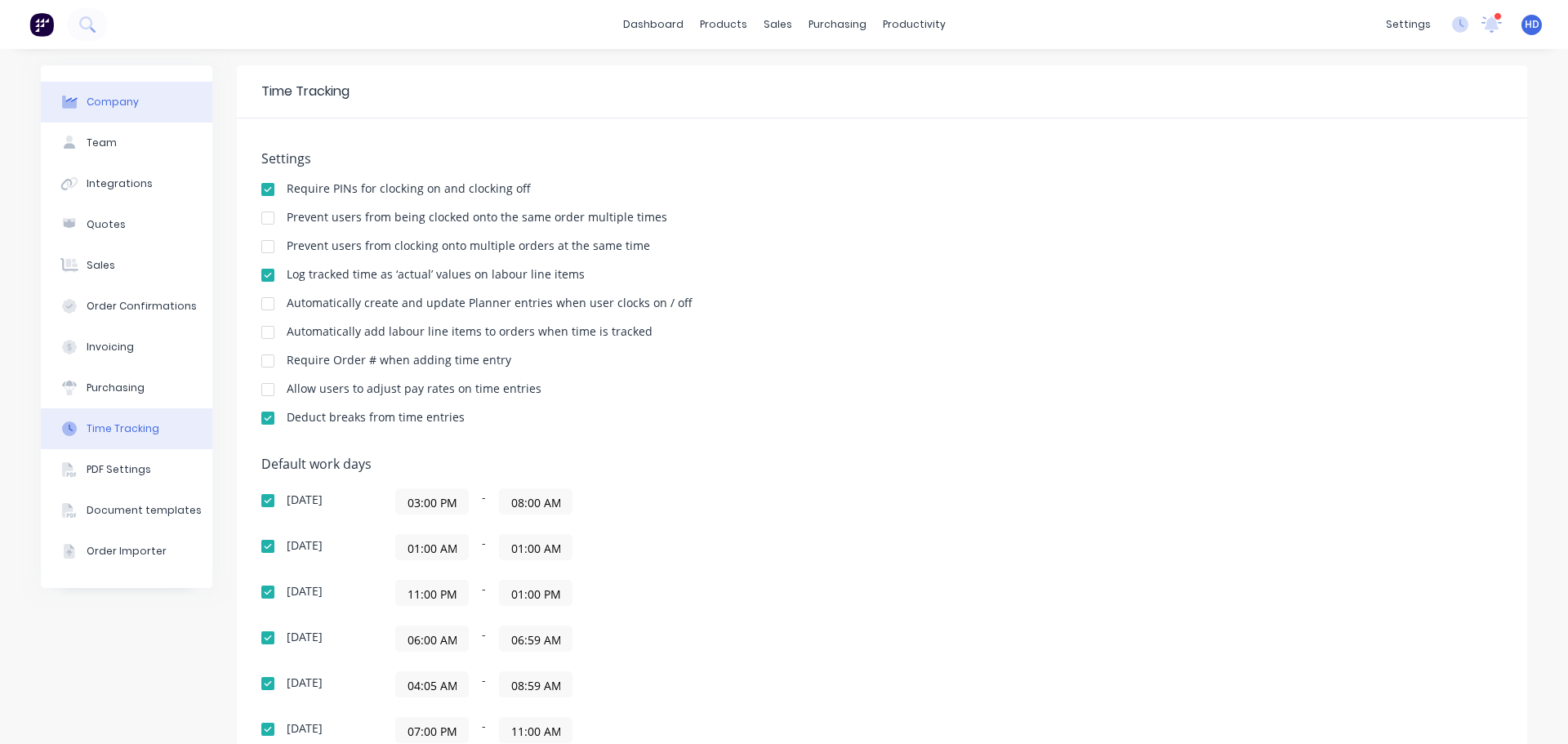
click at [123, 90] on button "Company" at bounding box center [126, 102] width 171 height 41
select select "GB"
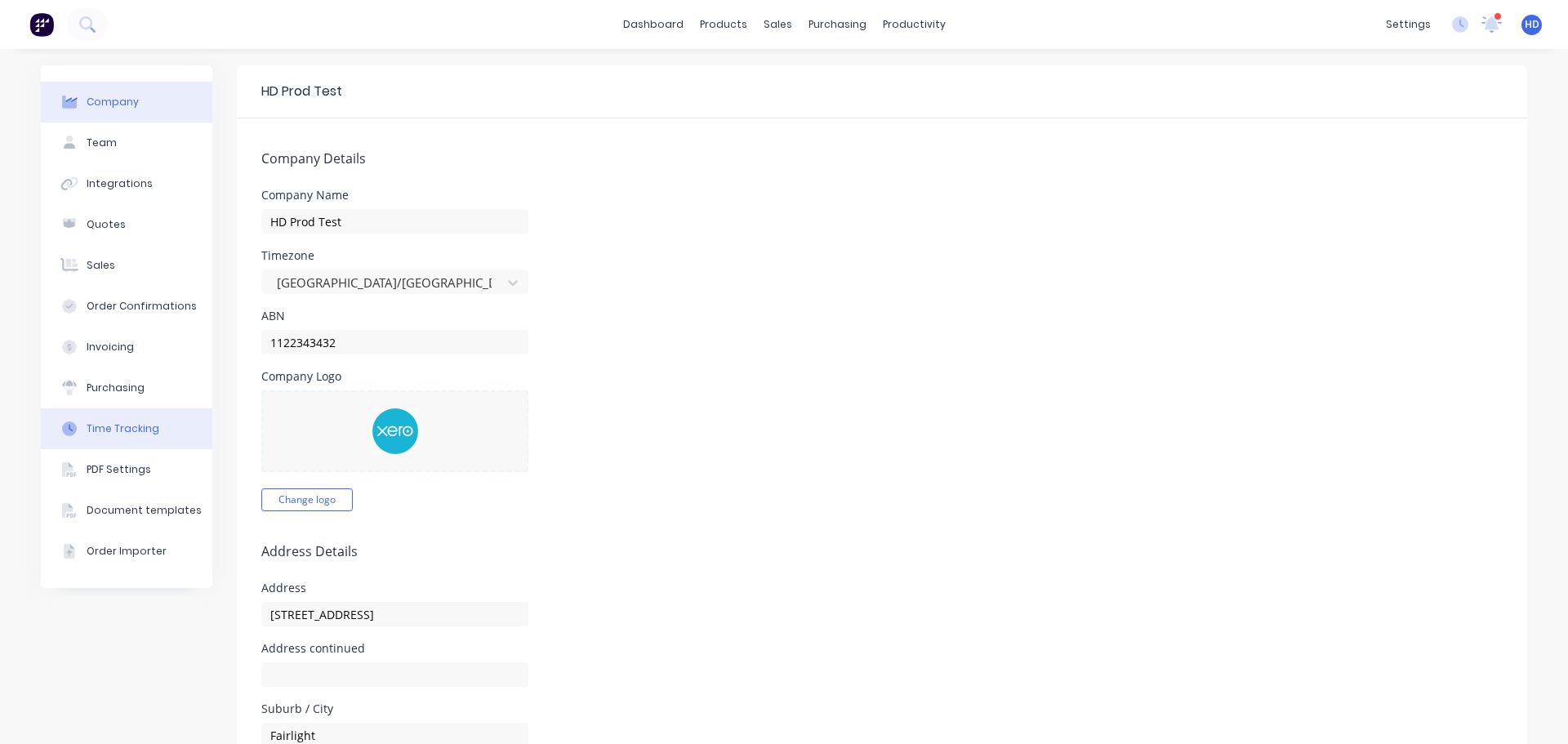
click at [142, 434] on div "Time Tracking" at bounding box center [123, 428] width 73 height 15
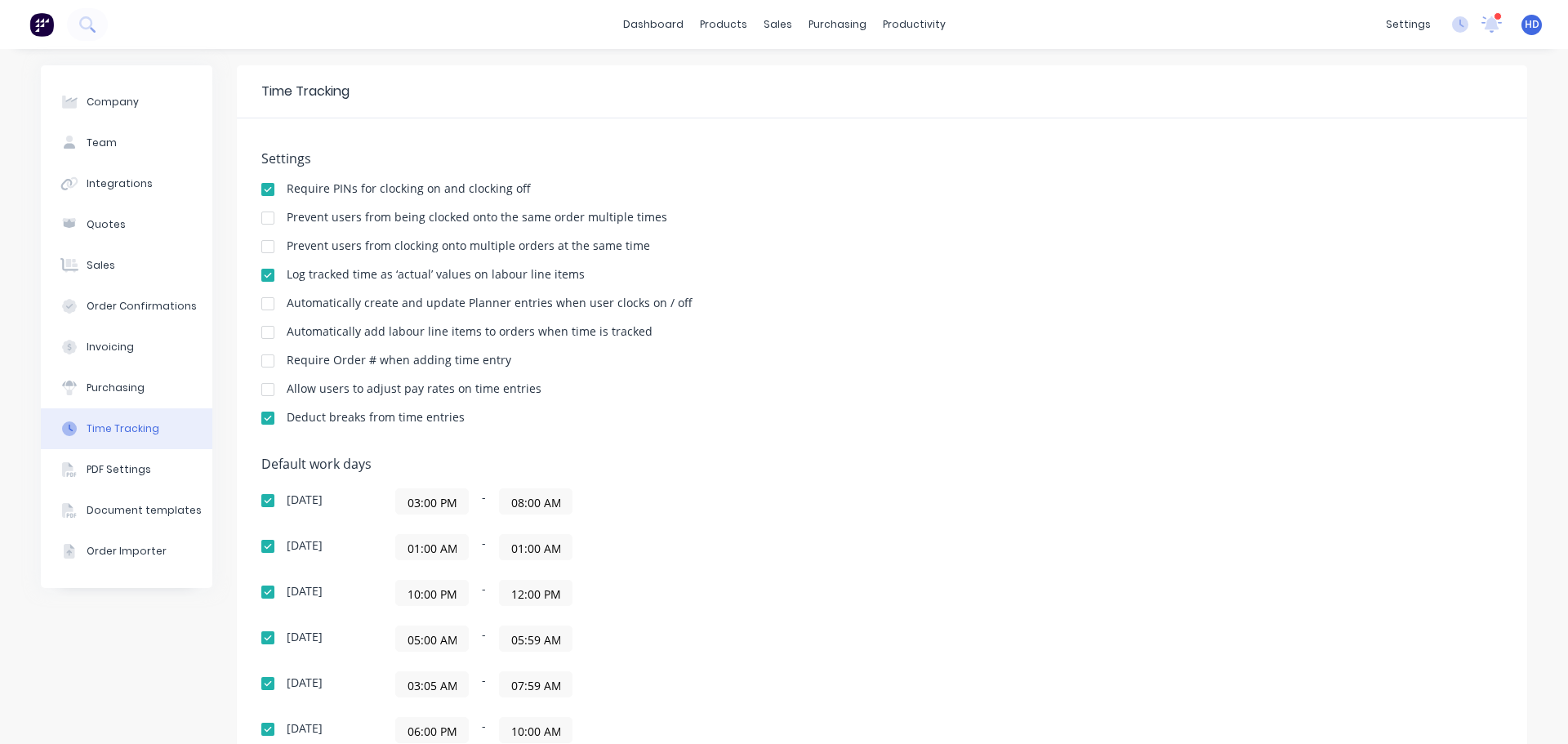
scroll to position [163, 0]
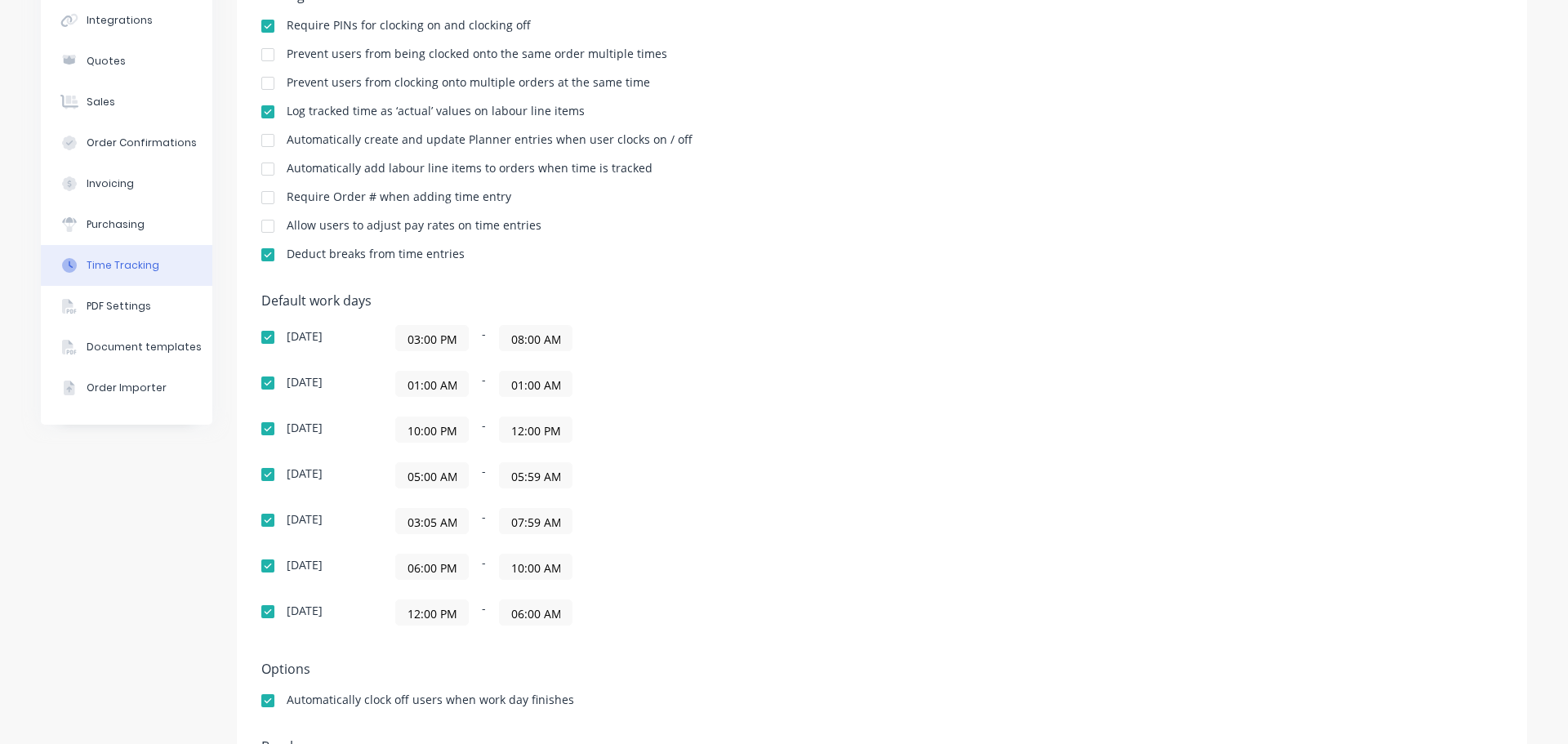
click at [438, 517] on input "03:05 AM" at bounding box center [432, 521] width 72 height 24
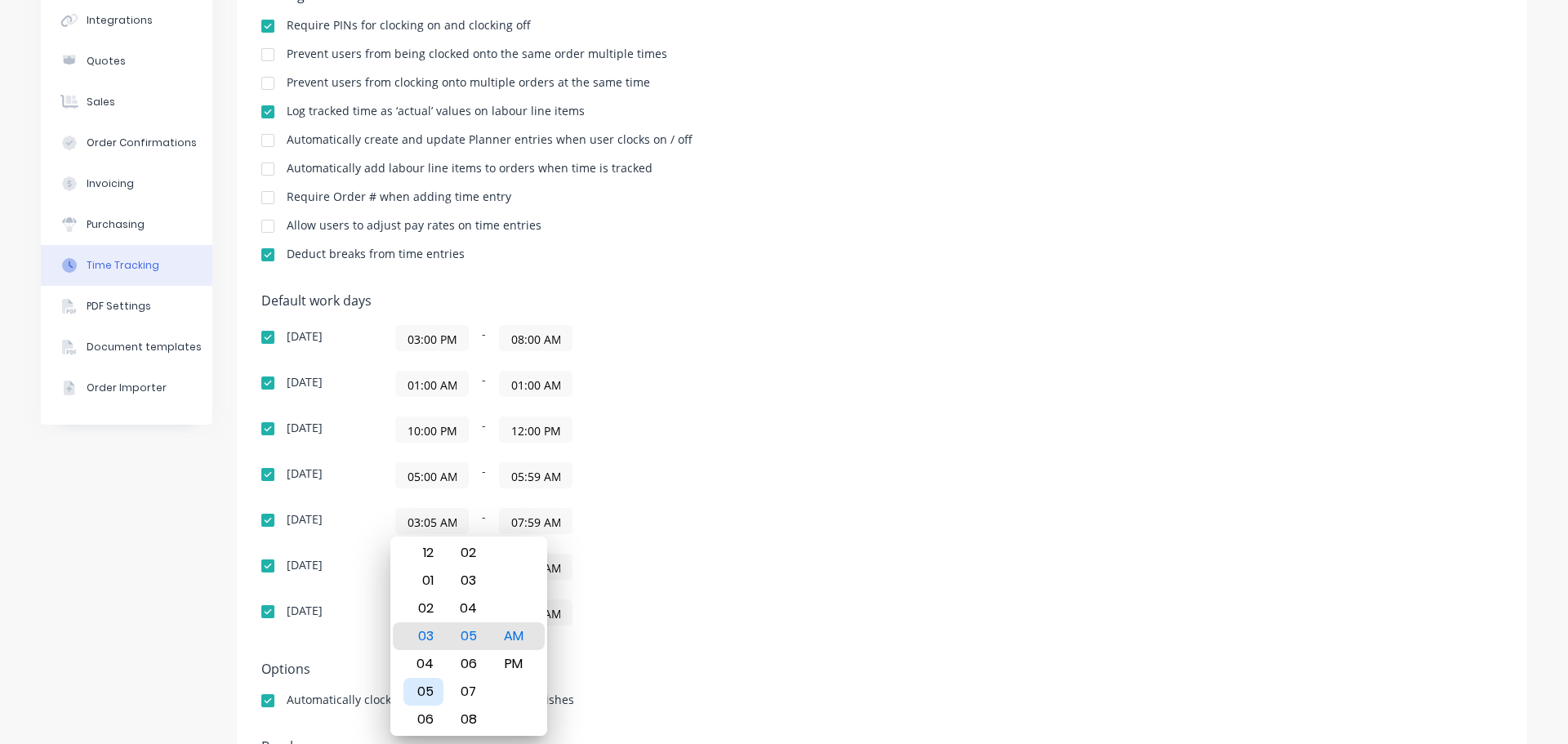
click at [428, 689] on div "05" at bounding box center [423, 692] width 40 height 28
click at [777, 420] on div "10:00 PM - 12:00 PM" at bounding box center [600, 429] width 409 height 26
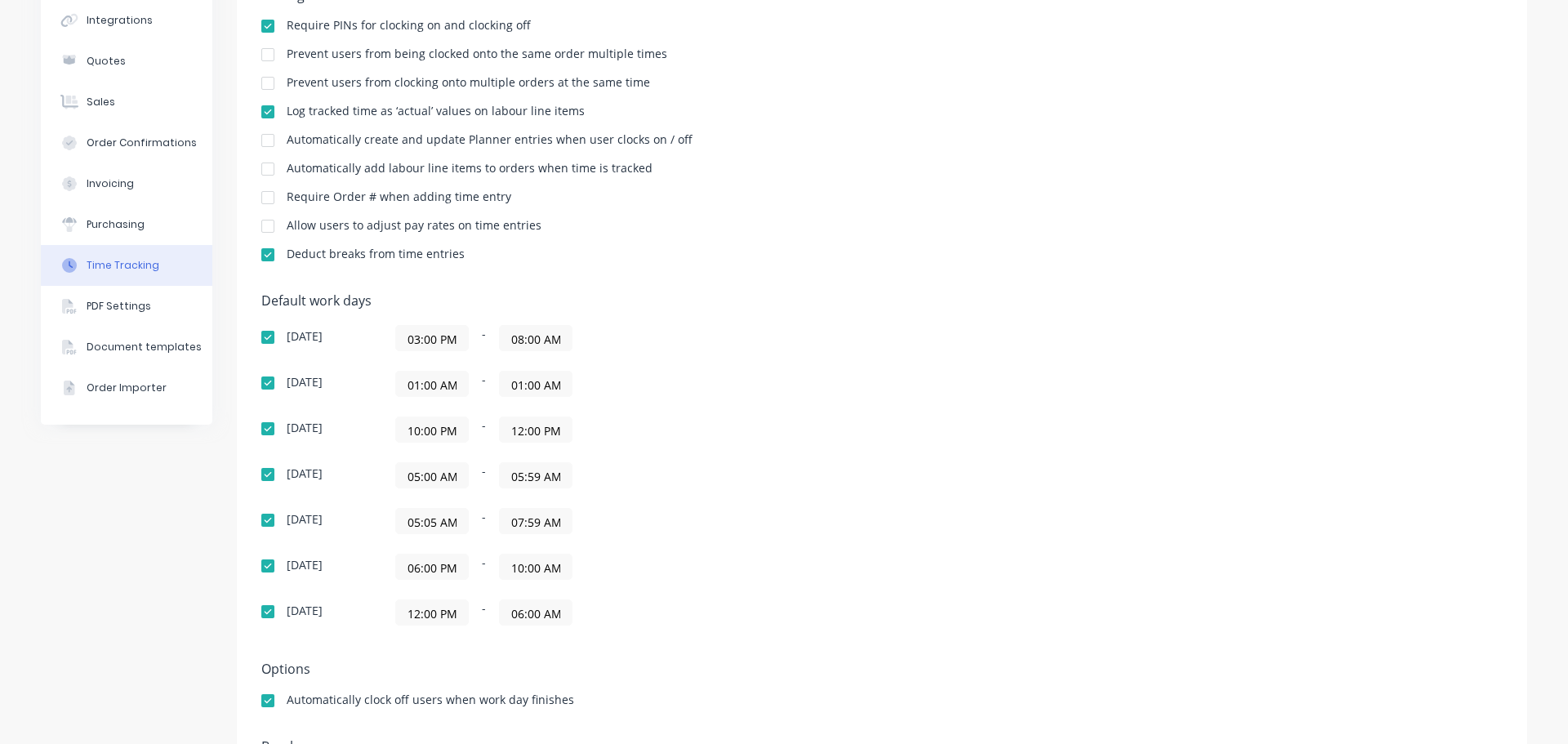
click at [425, 527] on input "05:05 AM" at bounding box center [432, 521] width 72 height 24
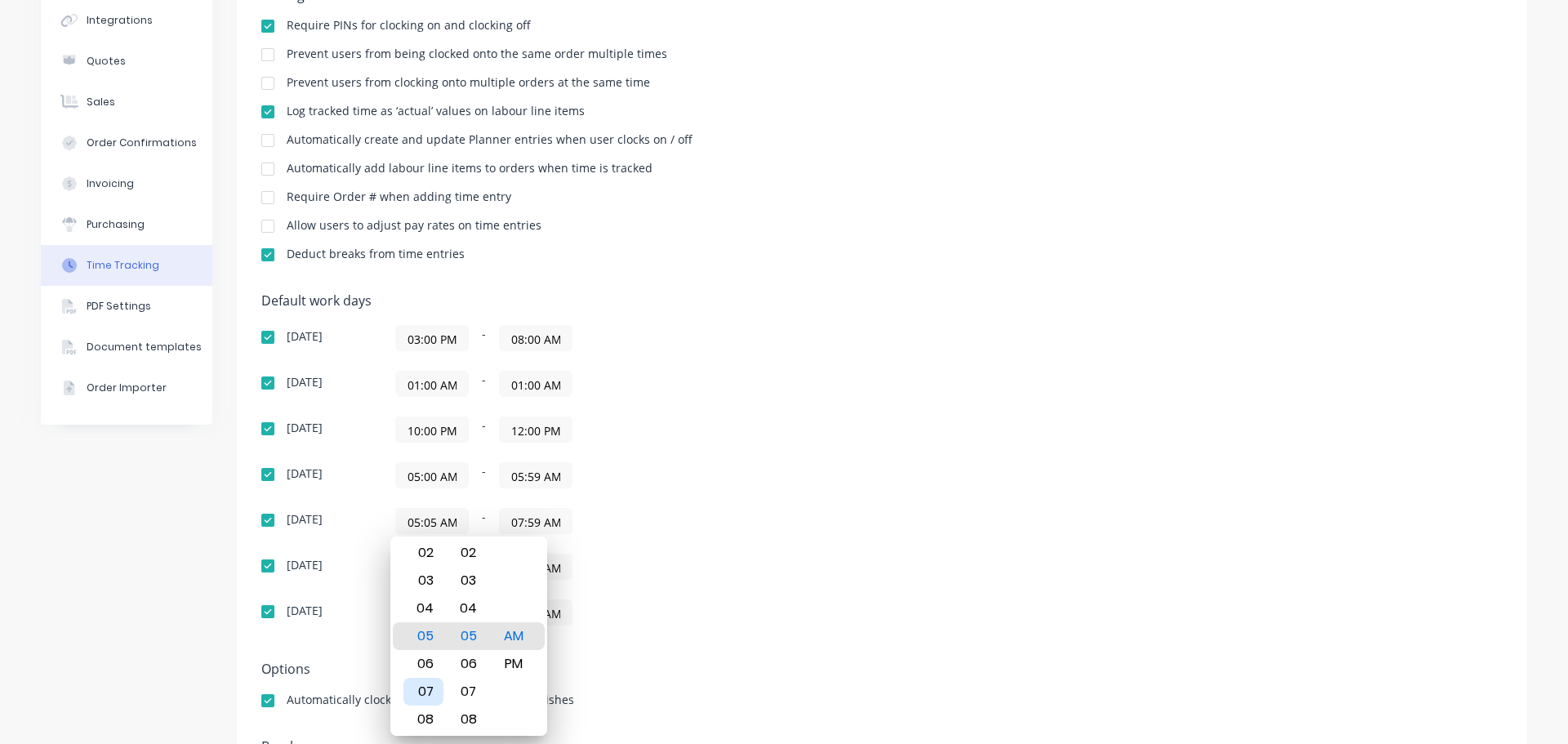
click at [435, 689] on div "07" at bounding box center [423, 692] width 40 height 28
type input "07:05 AM"
click at [812, 448] on div "Sunday 03:00 PM - 08:00 AM Monday 01:00 AM - 01:00 AM Tuesday 10:00 PM - 12:00 …" at bounding box center [548, 475] width 572 height 301
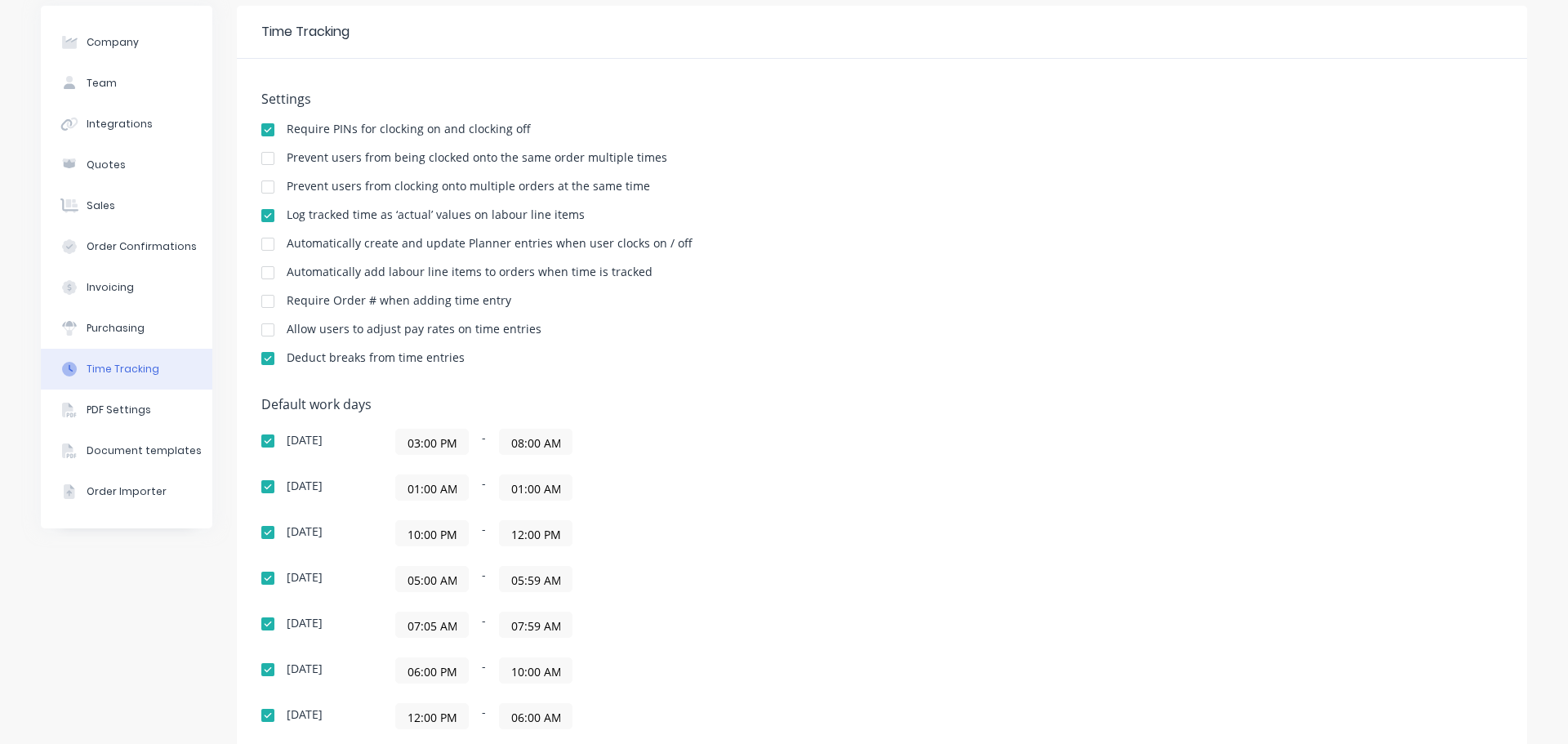
scroll to position [0, 0]
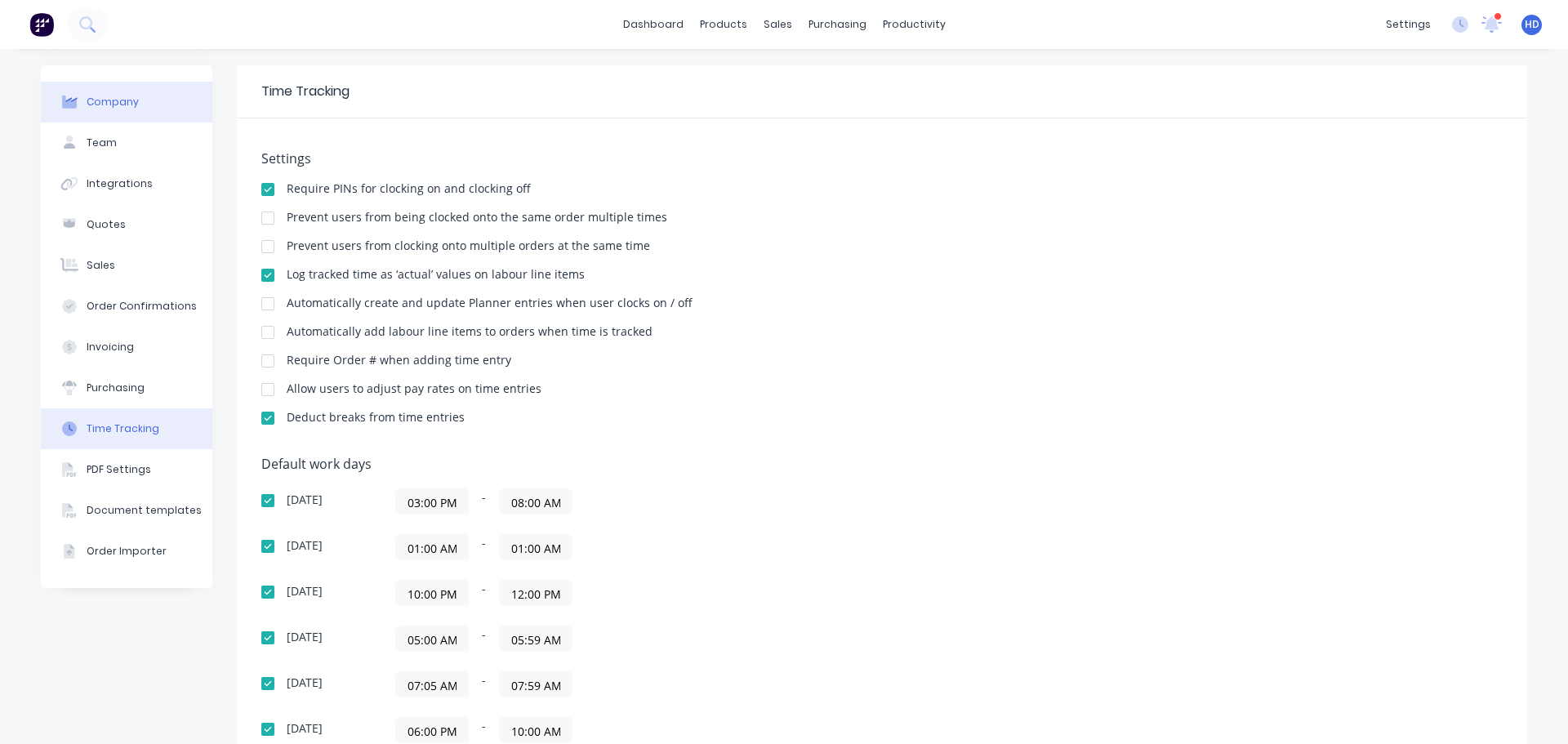
click at [115, 98] on div "Company" at bounding box center [113, 102] width 52 height 15
select select "GB"
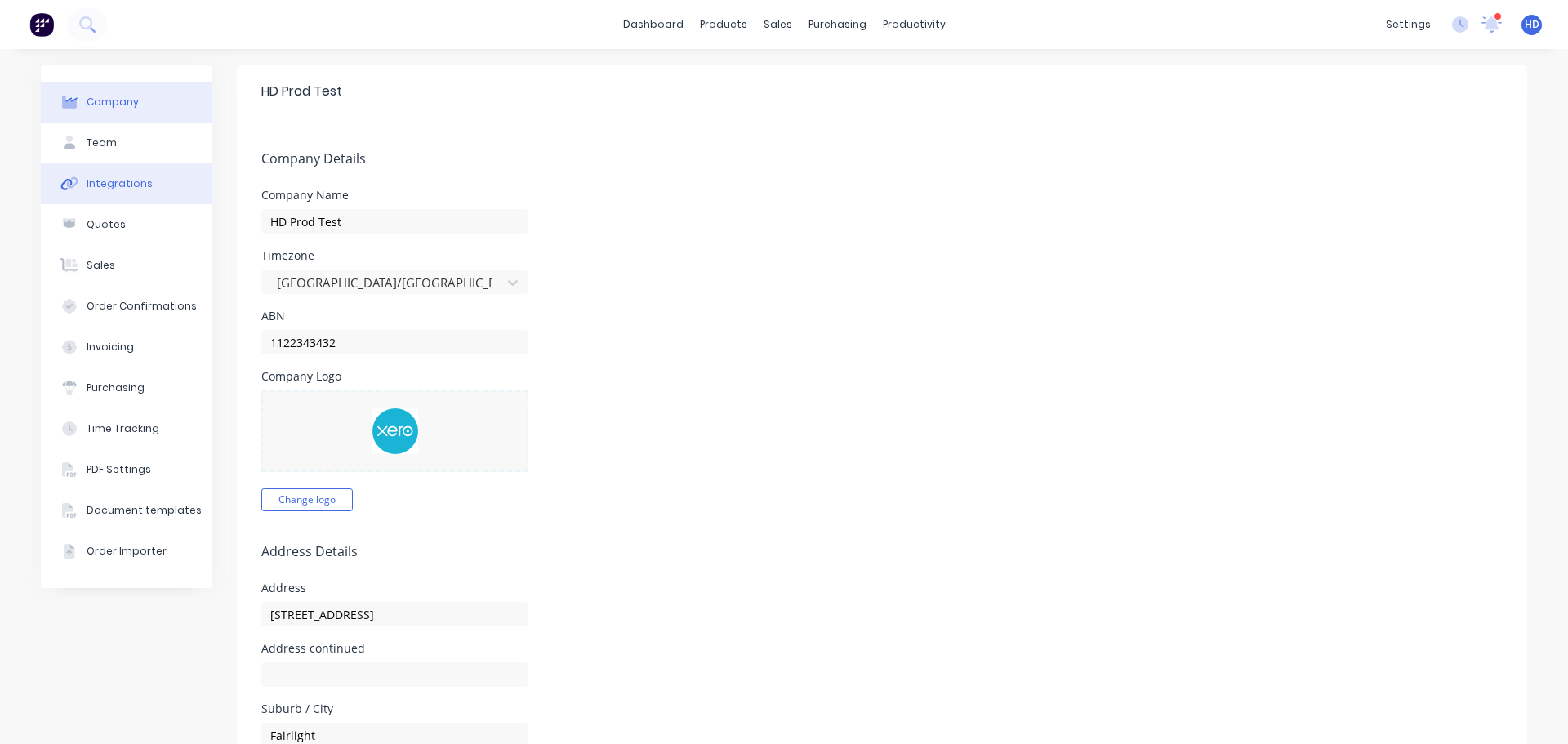
click at [144, 168] on button "Integrations" at bounding box center [126, 183] width 171 height 41
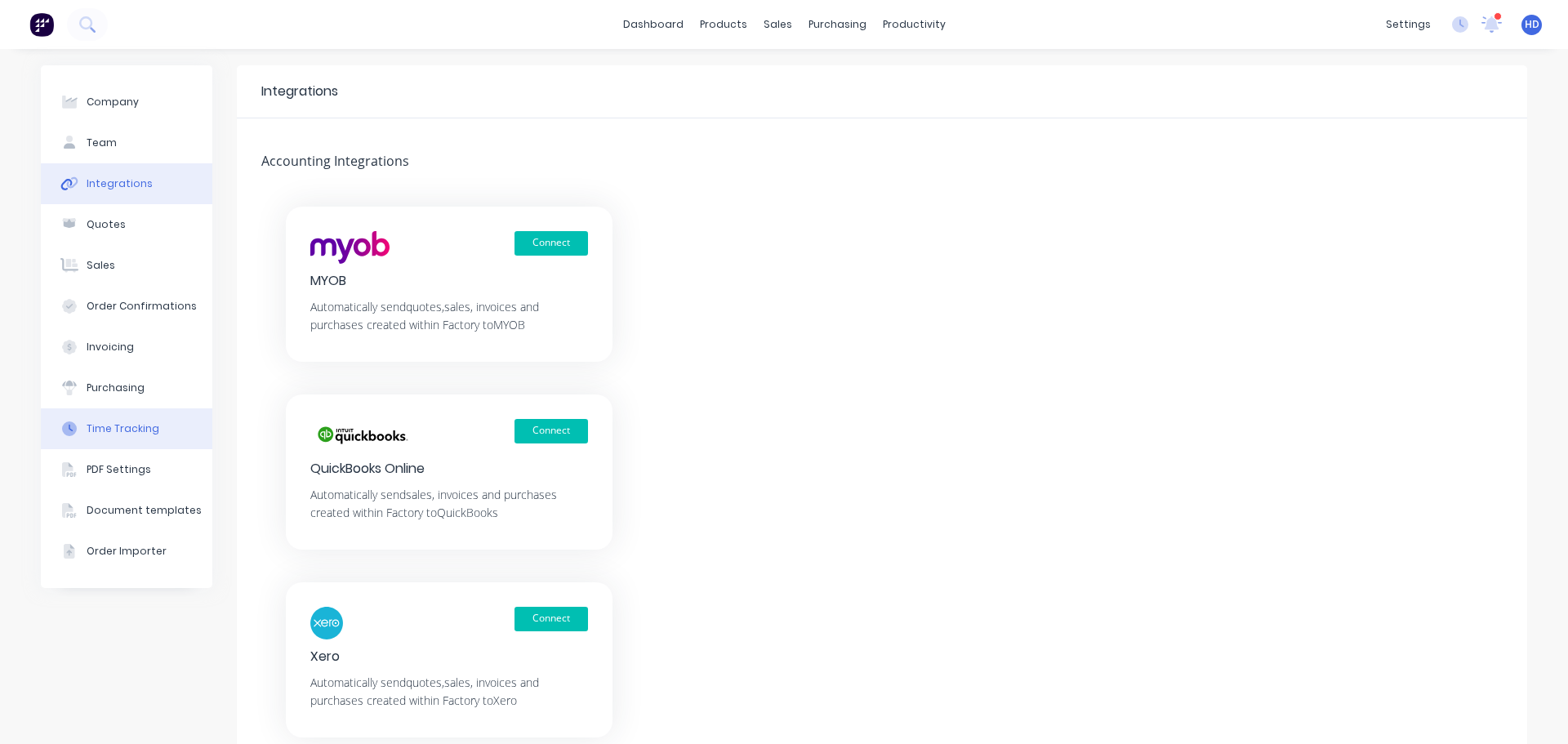
click at [161, 435] on button "Time Tracking" at bounding box center [126, 428] width 171 height 41
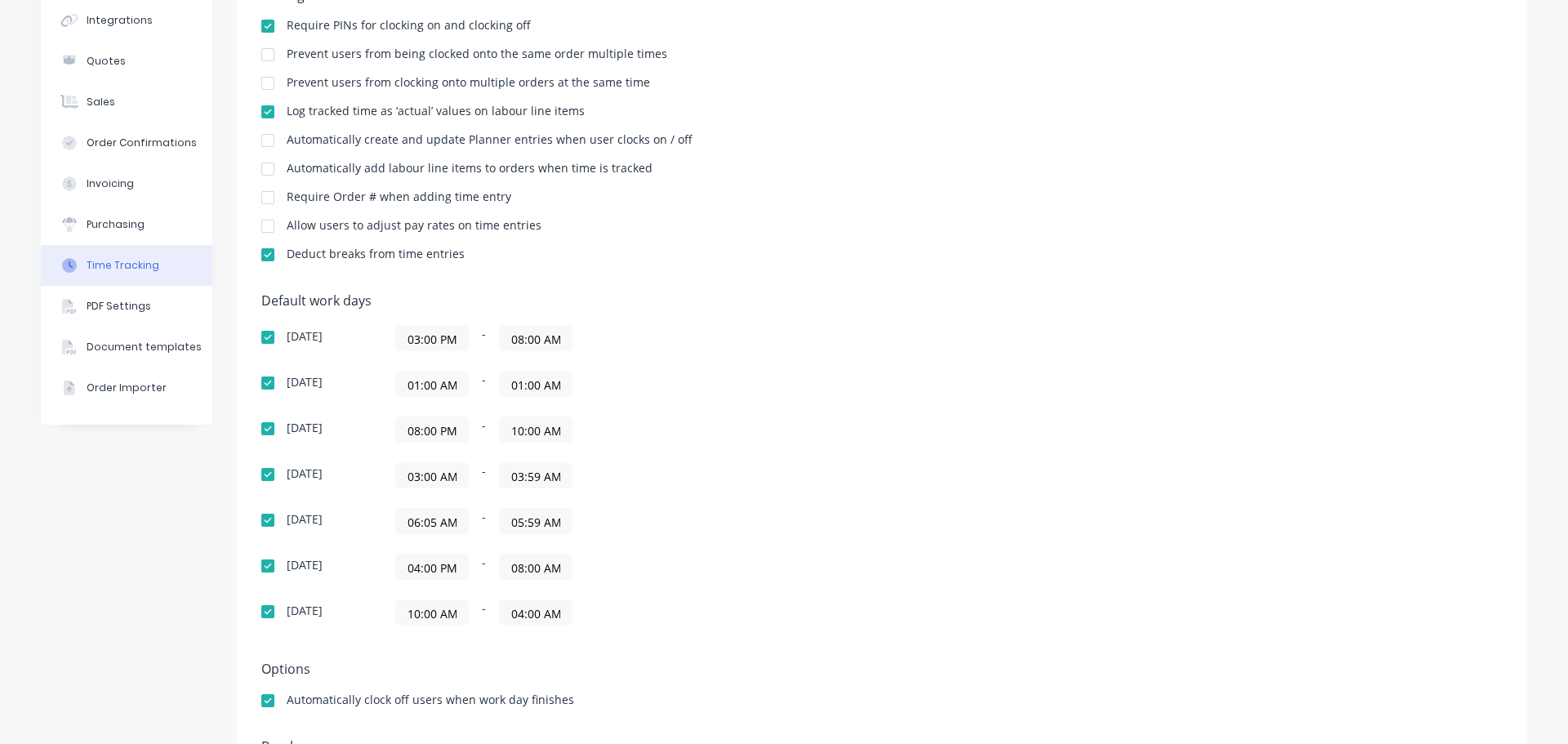
scroll to position [0, 1]
drag, startPoint x: 403, startPoint y: 523, endPoint x: 489, endPoint y: 515, distance: 86.4
click at [489, 515] on div "06:05 AM - 05:59 AM" at bounding box center [600, 521] width 409 height 26
click at [984, 553] on div "Default work days Sunday 03:00 PM - 08:00 AM Monday 01:00 AM - 01:00 AM Tuesday…" at bounding box center [882, 468] width 1241 height 352
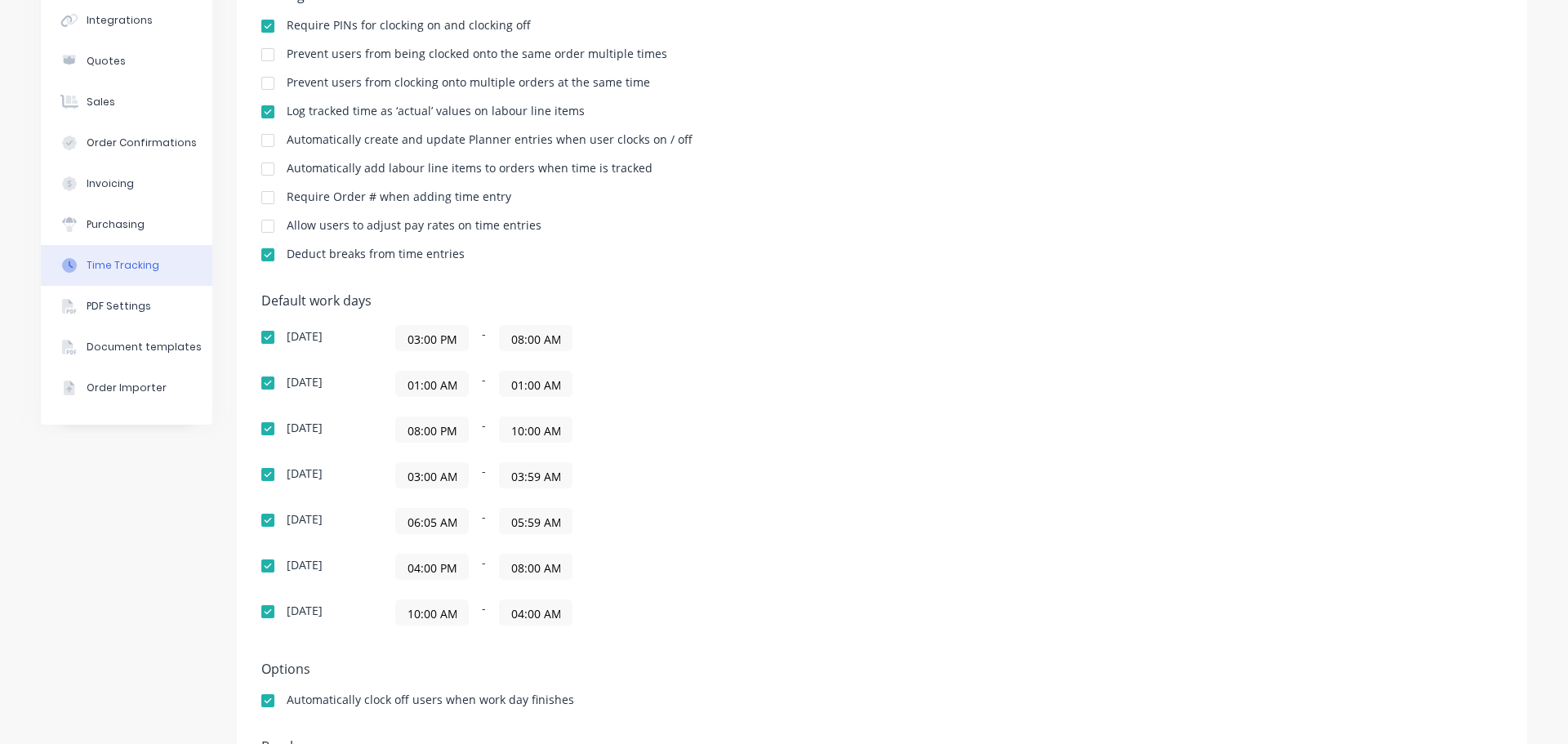
click at [423, 522] on input "06:05 AM" at bounding box center [432, 521] width 72 height 24
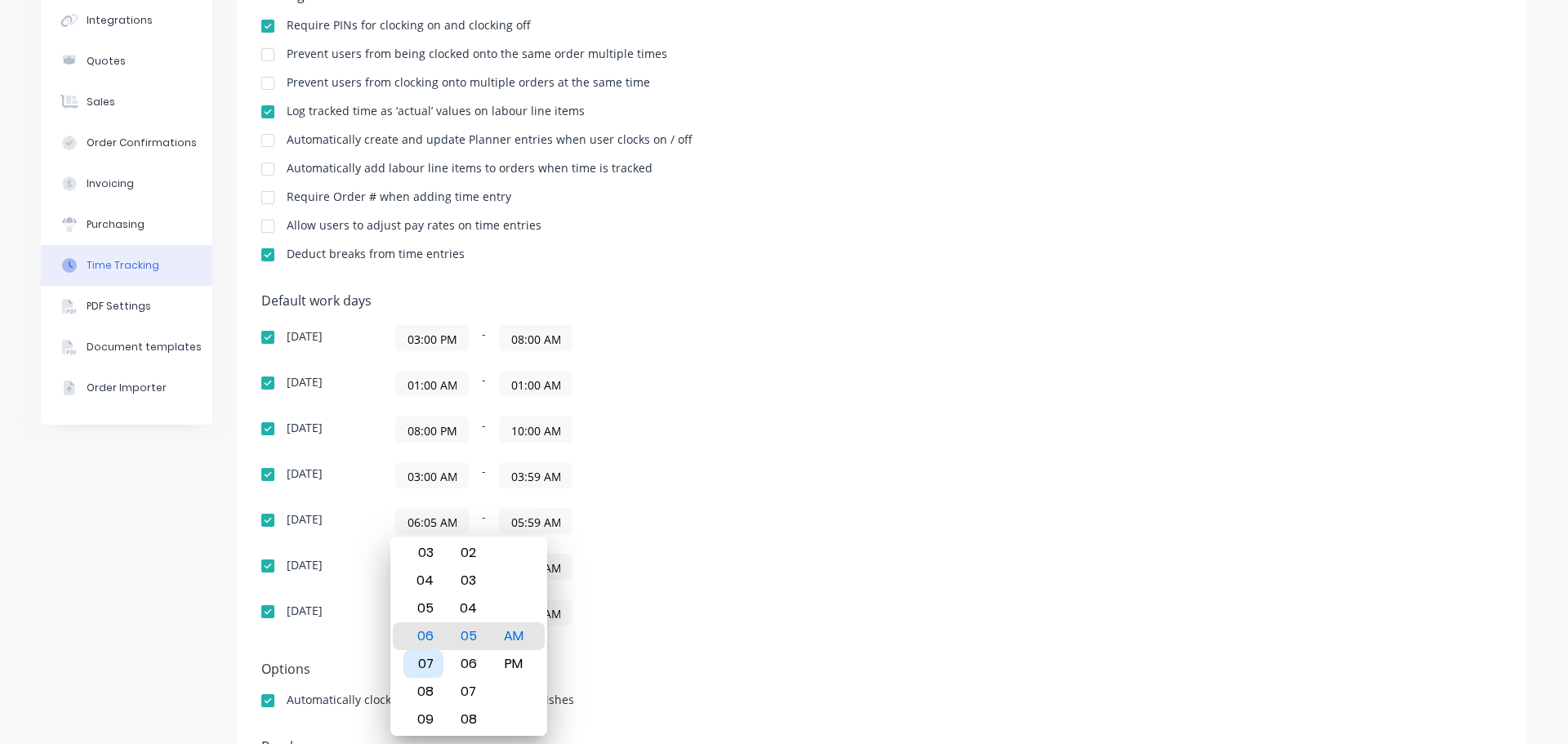
click at [423, 661] on div "07" at bounding box center [423, 664] width 40 height 28
type input "07:05 AM"
click at [871, 370] on div "Default work days Sunday 03:00 PM - 08:00 AM Monday 01:00 AM - 01:00 AM Tuesday…" at bounding box center [882, 468] width 1241 height 352
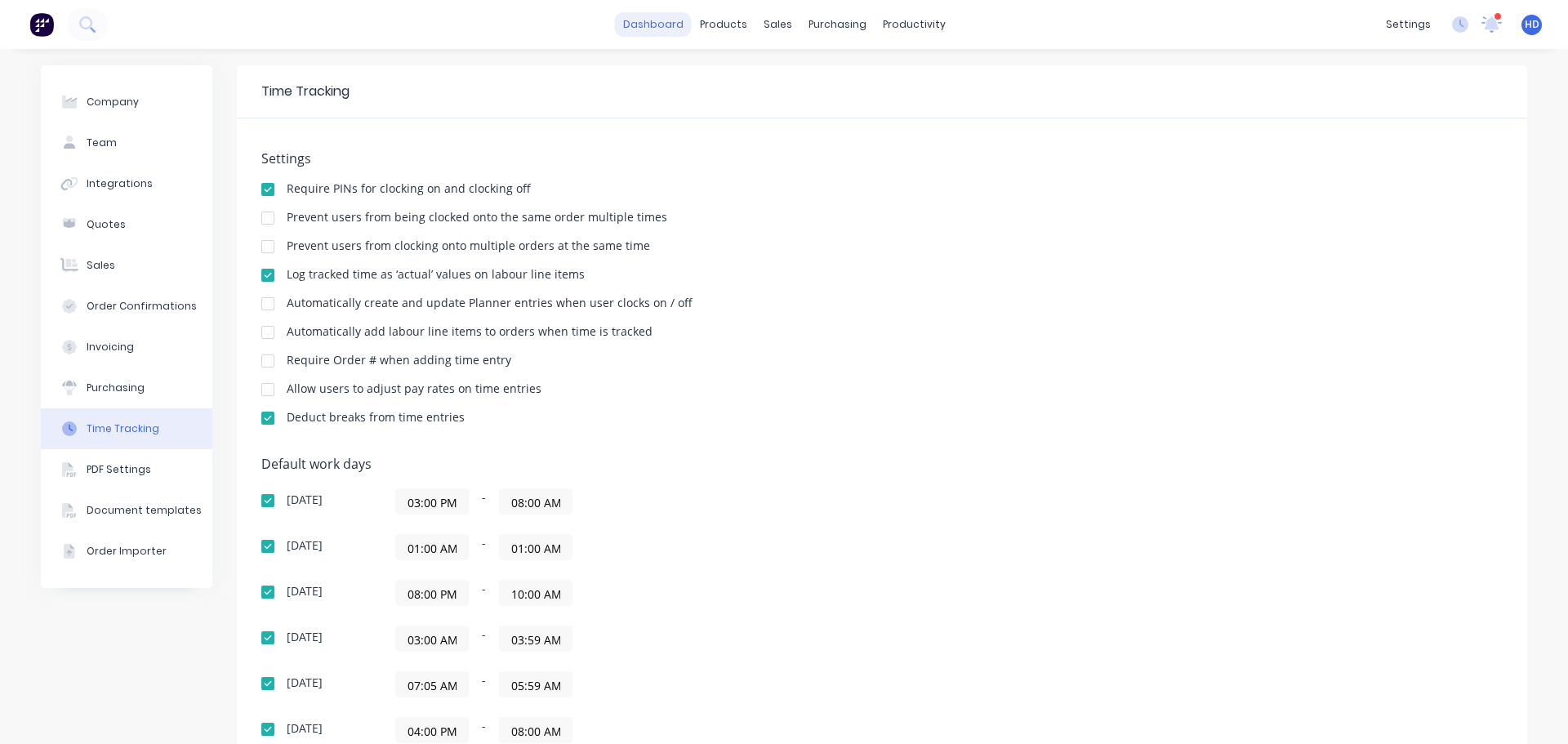
click at [661, 30] on link "dashboard" at bounding box center [653, 24] width 76 height 24
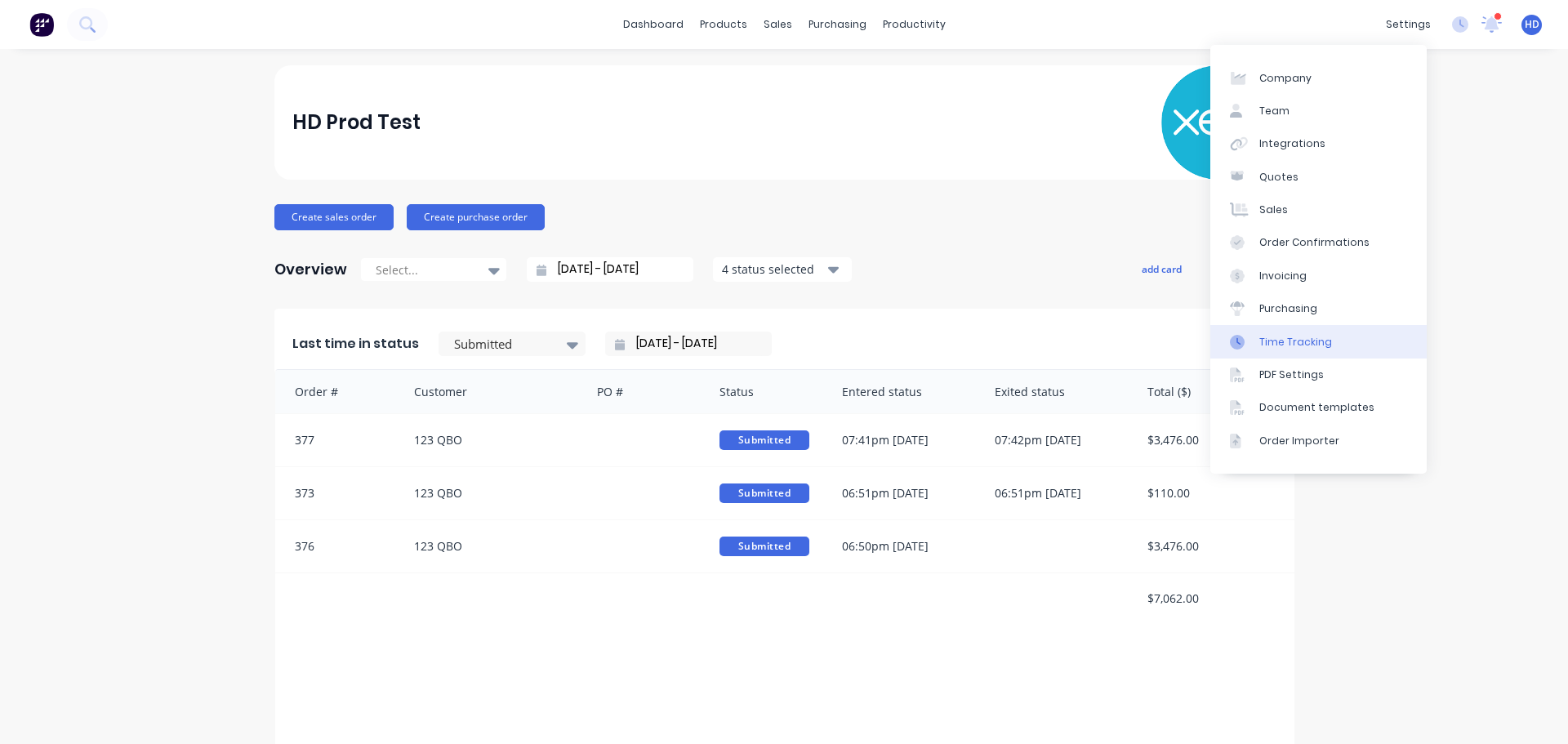
click at [1337, 339] on link "Time Tracking" at bounding box center [1318, 342] width 216 height 33
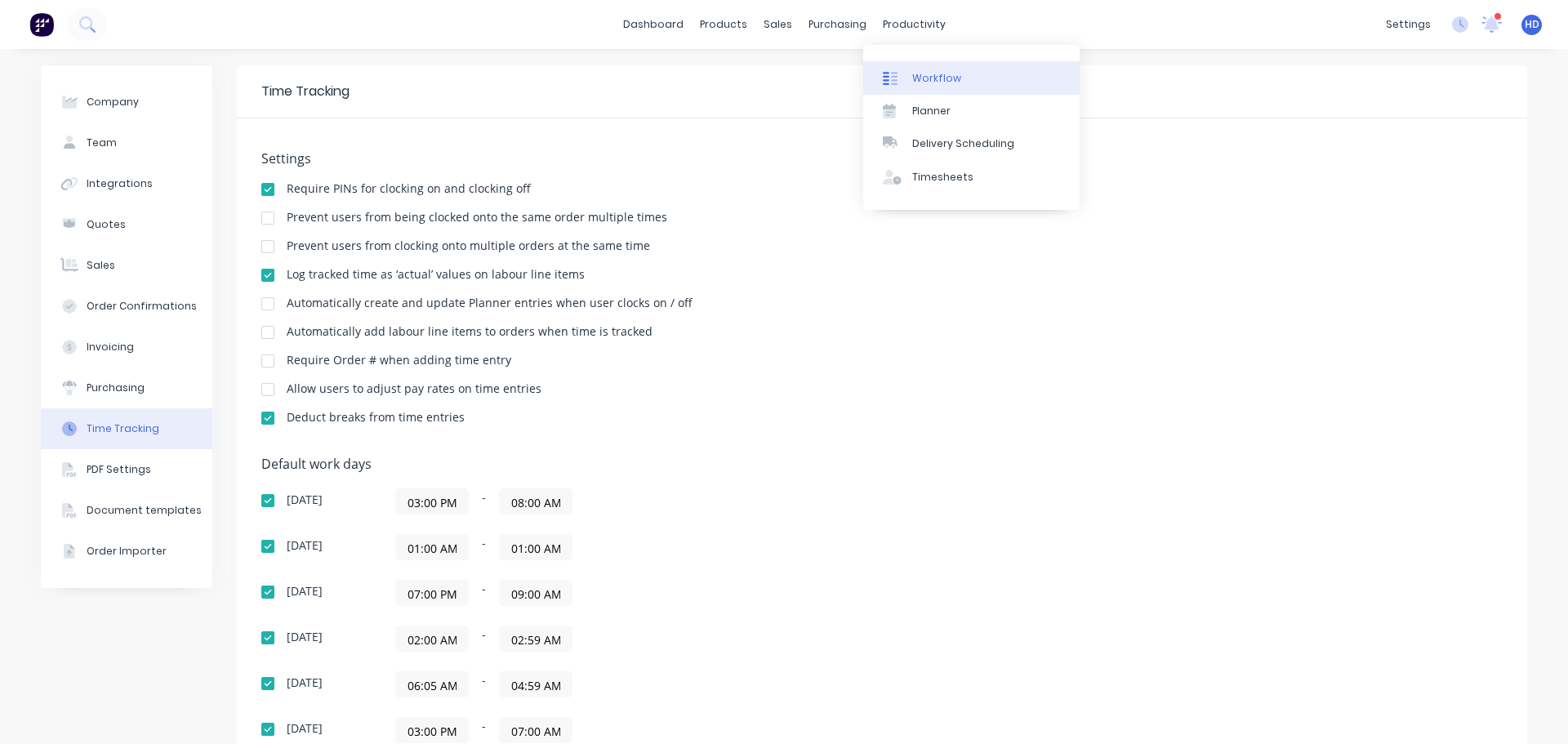
click at [929, 77] on div "Workflow" at bounding box center [936, 78] width 49 height 15
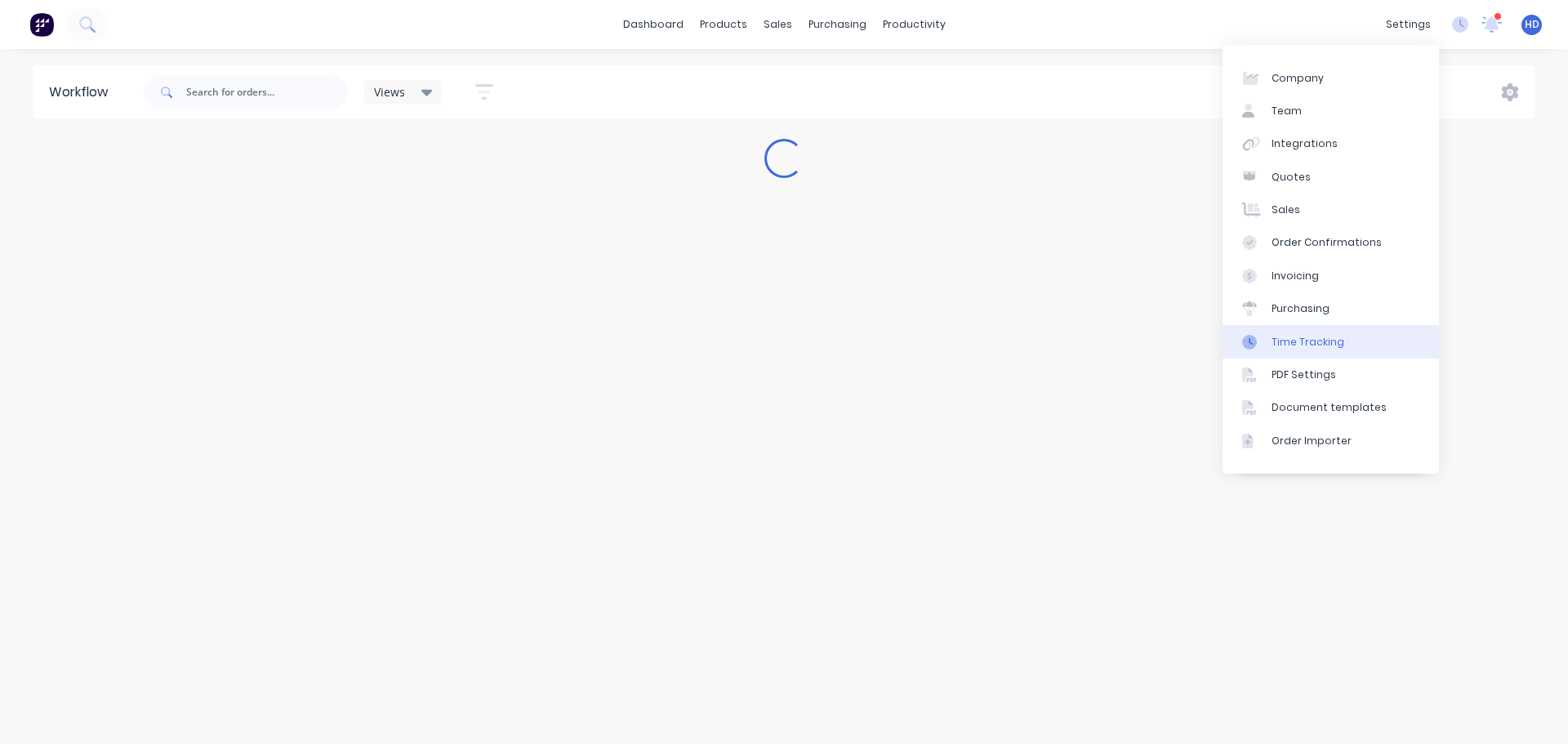
click at [1328, 341] on div "Time Tracking" at bounding box center [1308, 342] width 73 height 15
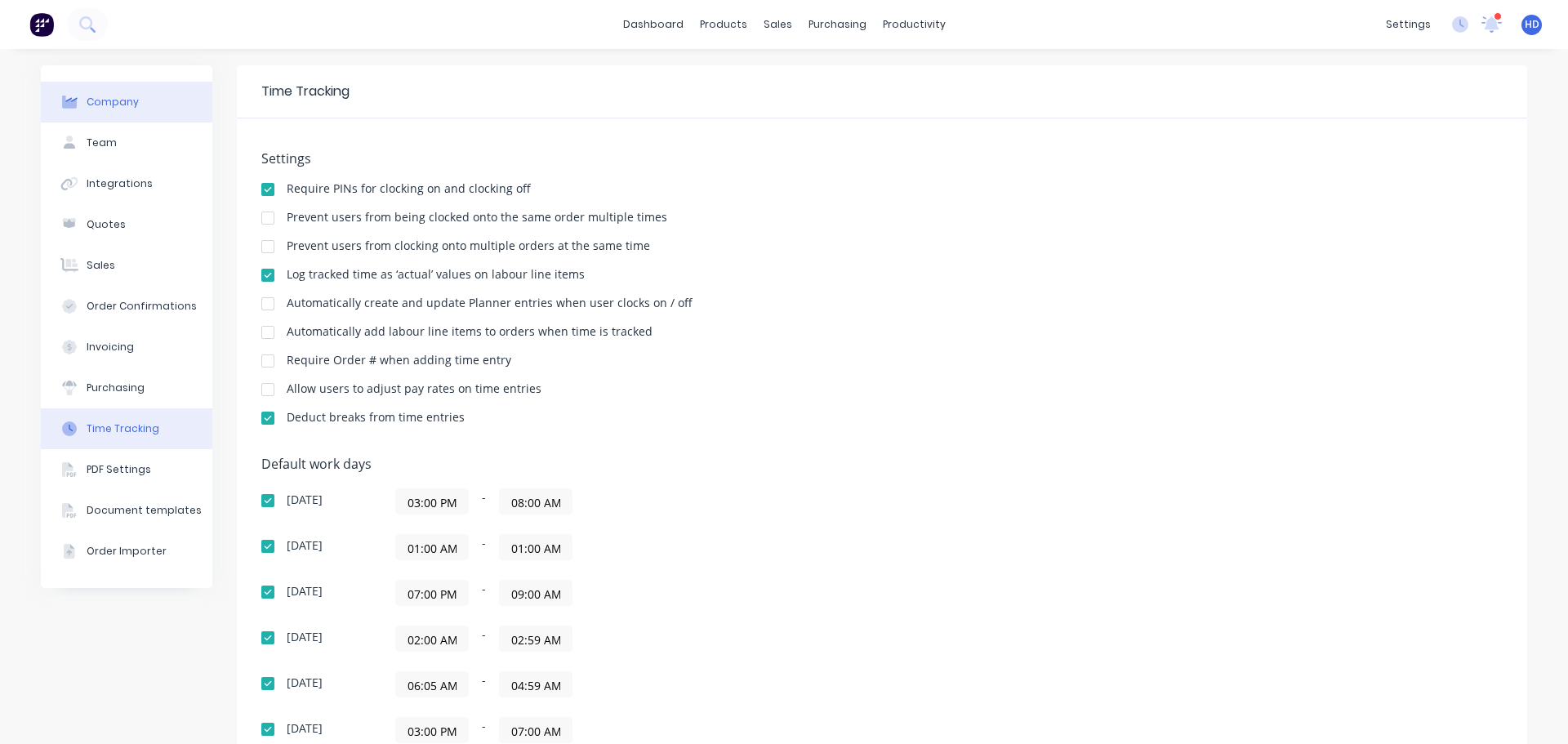
click at [139, 109] on button "Company" at bounding box center [126, 102] width 171 height 41
select select "GB"
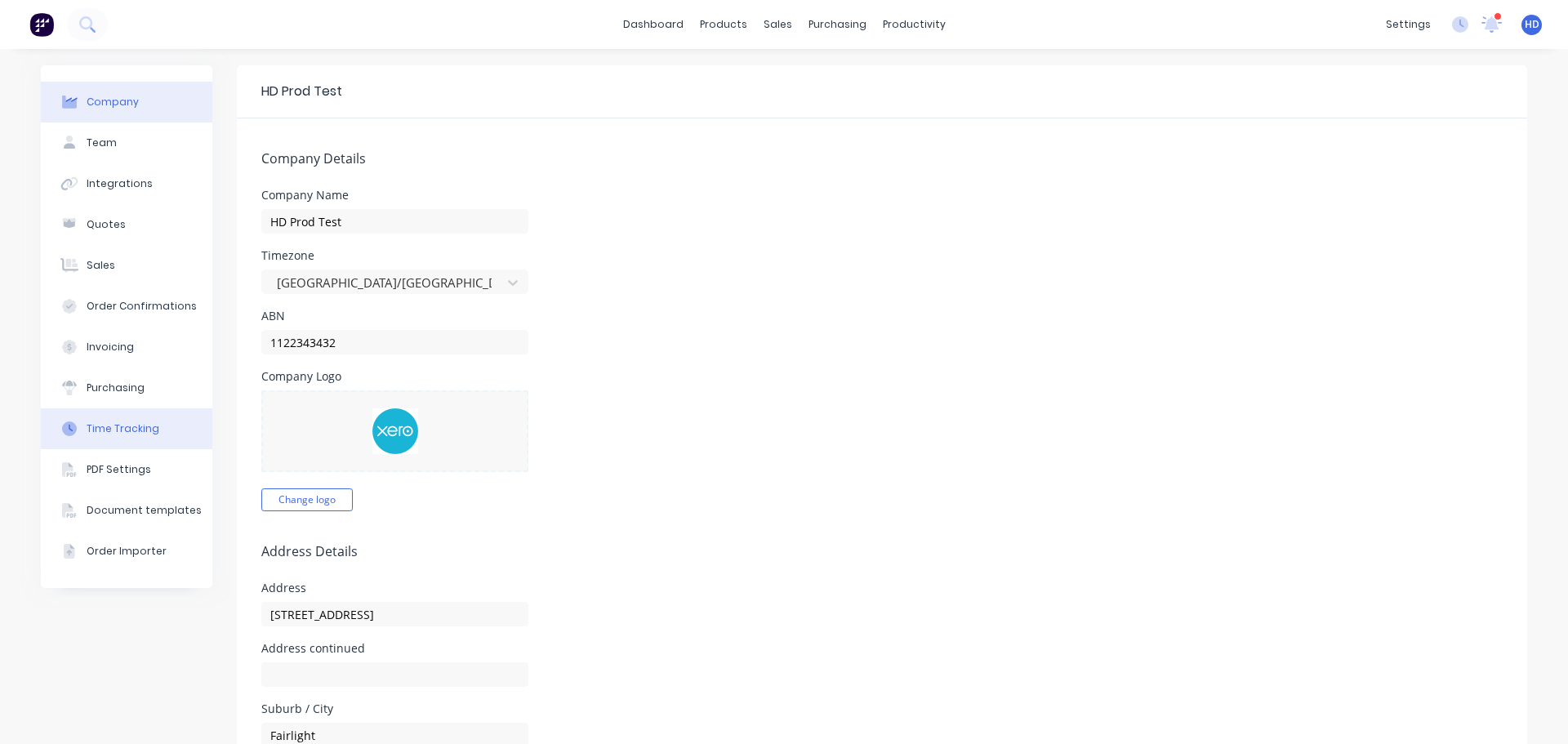
click at [154, 442] on button "Time Tracking" at bounding box center [126, 428] width 171 height 41
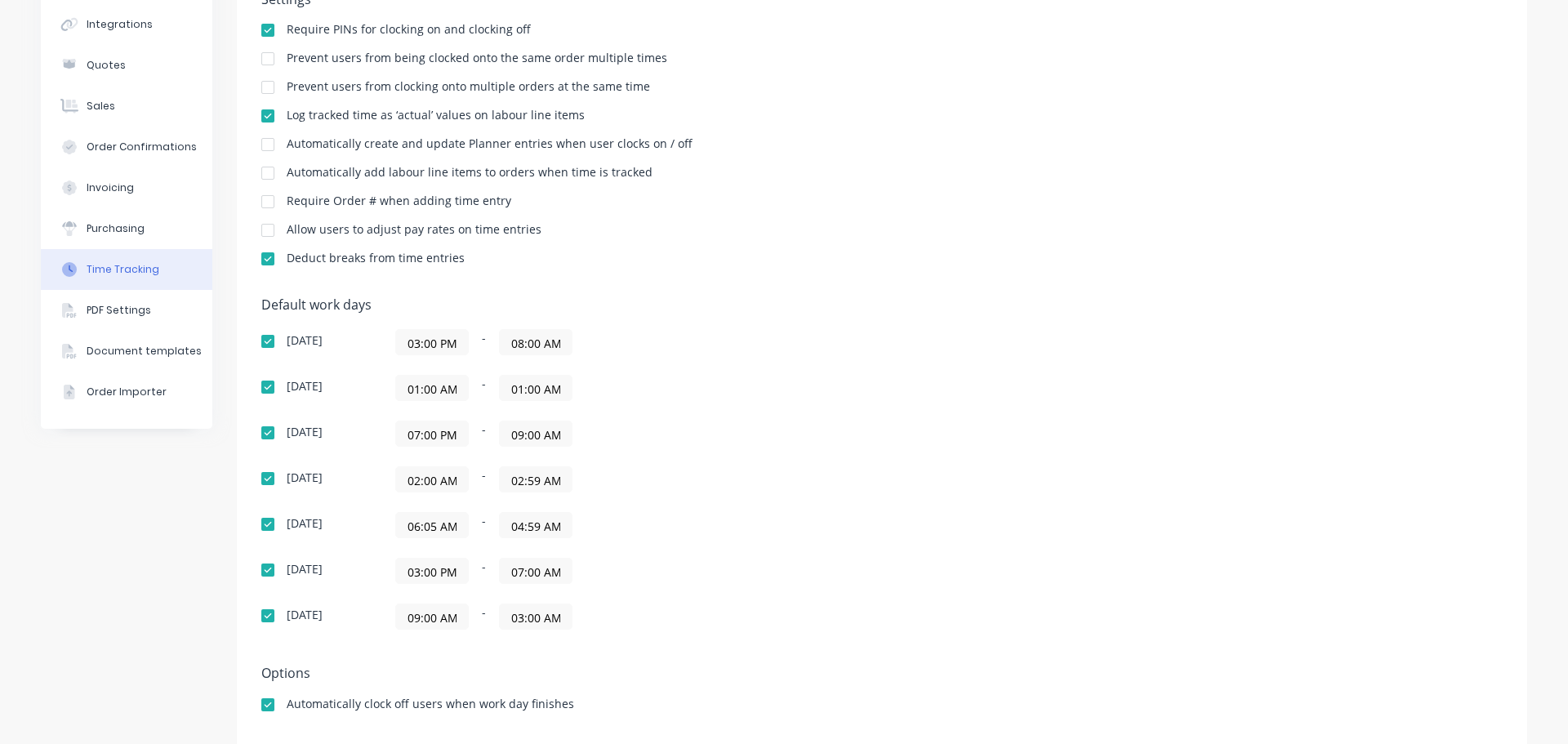
scroll to position [163, 0]
click at [431, 521] on input "06:05 AM" at bounding box center [432, 521] width 72 height 24
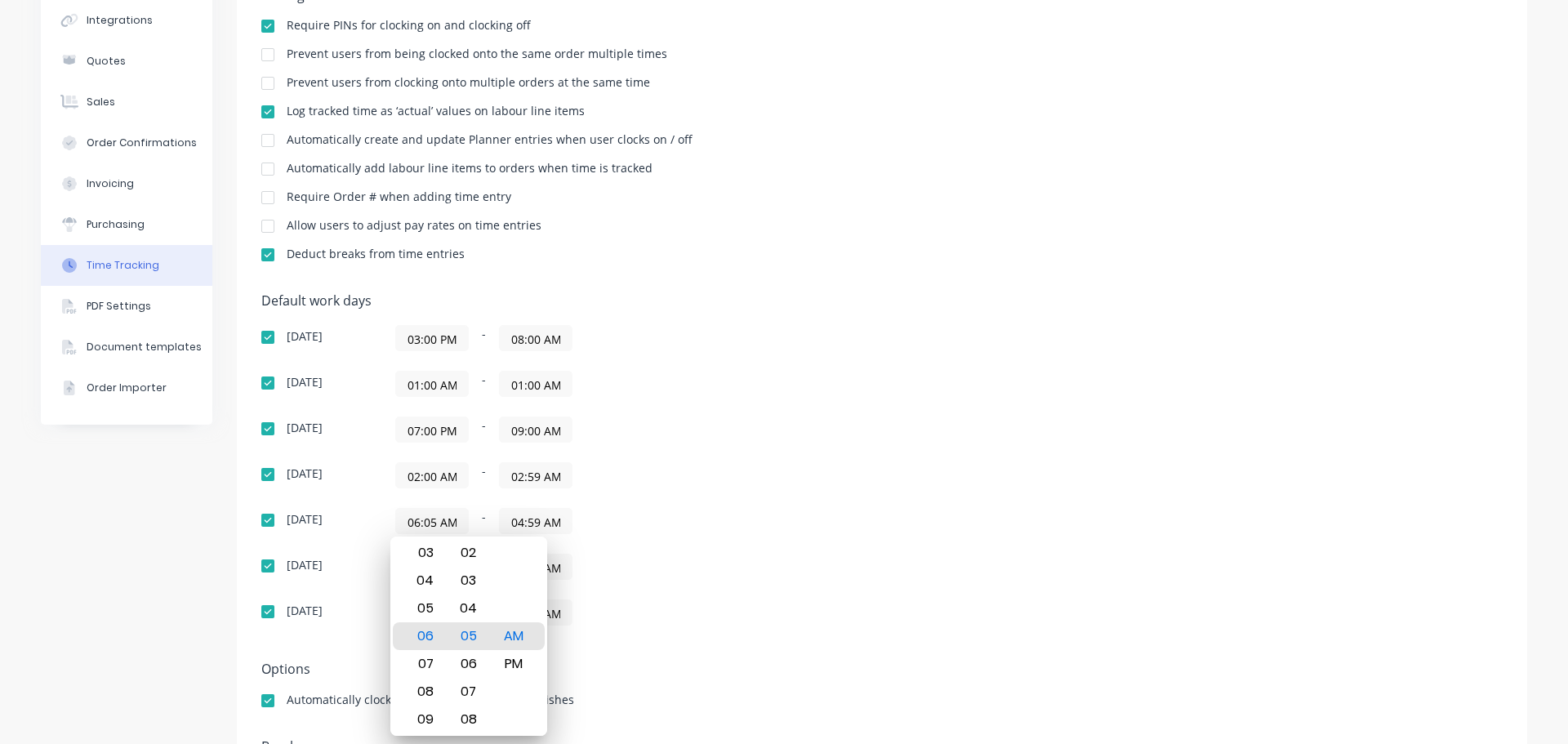
click at [848, 442] on div "Default work days Sunday 03:00 PM - 08:00 AM Monday 01:00 AM - 01:00 AM Tuesday…" at bounding box center [882, 468] width 1241 height 352
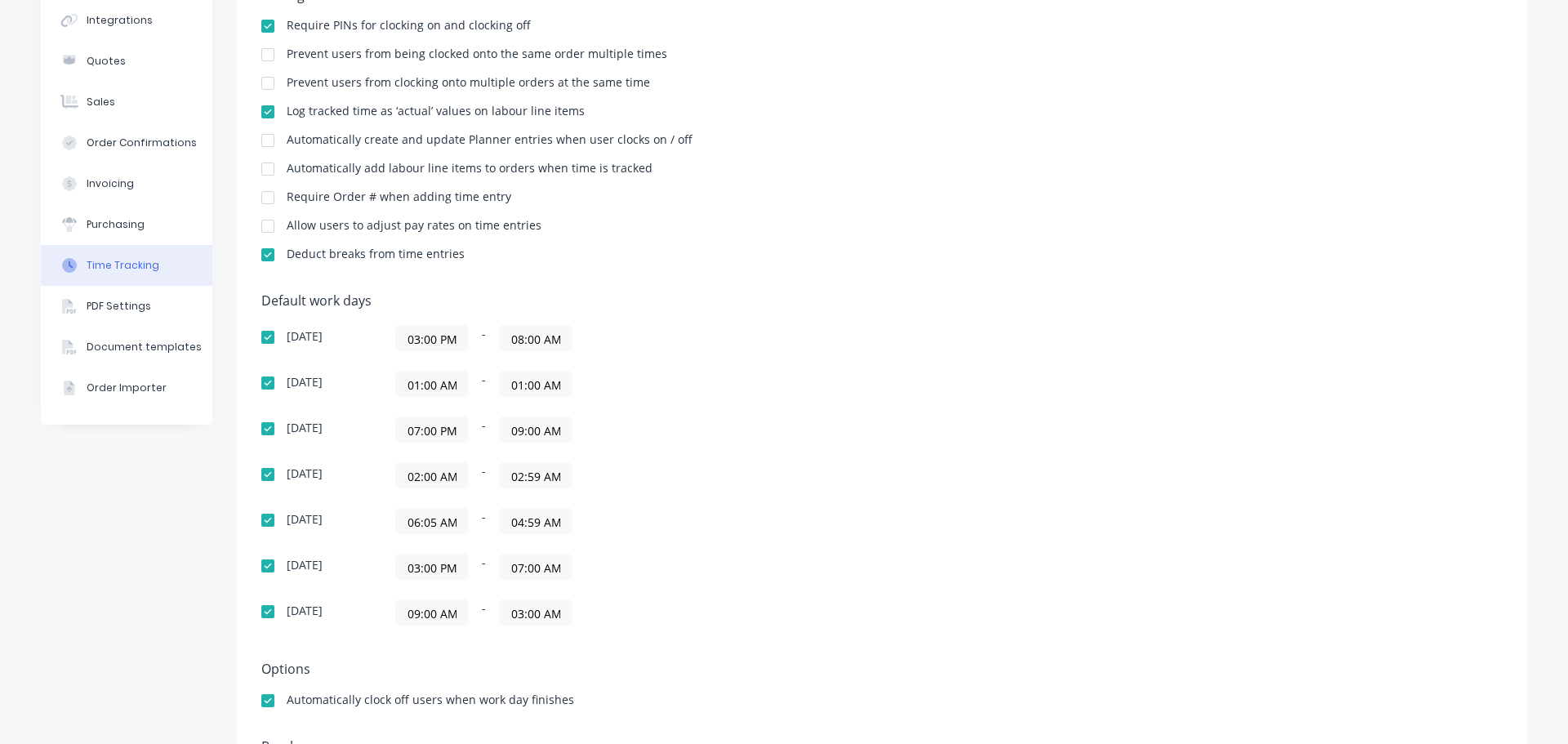
click at [416, 519] on input "06:05 AM" at bounding box center [432, 521] width 72 height 24
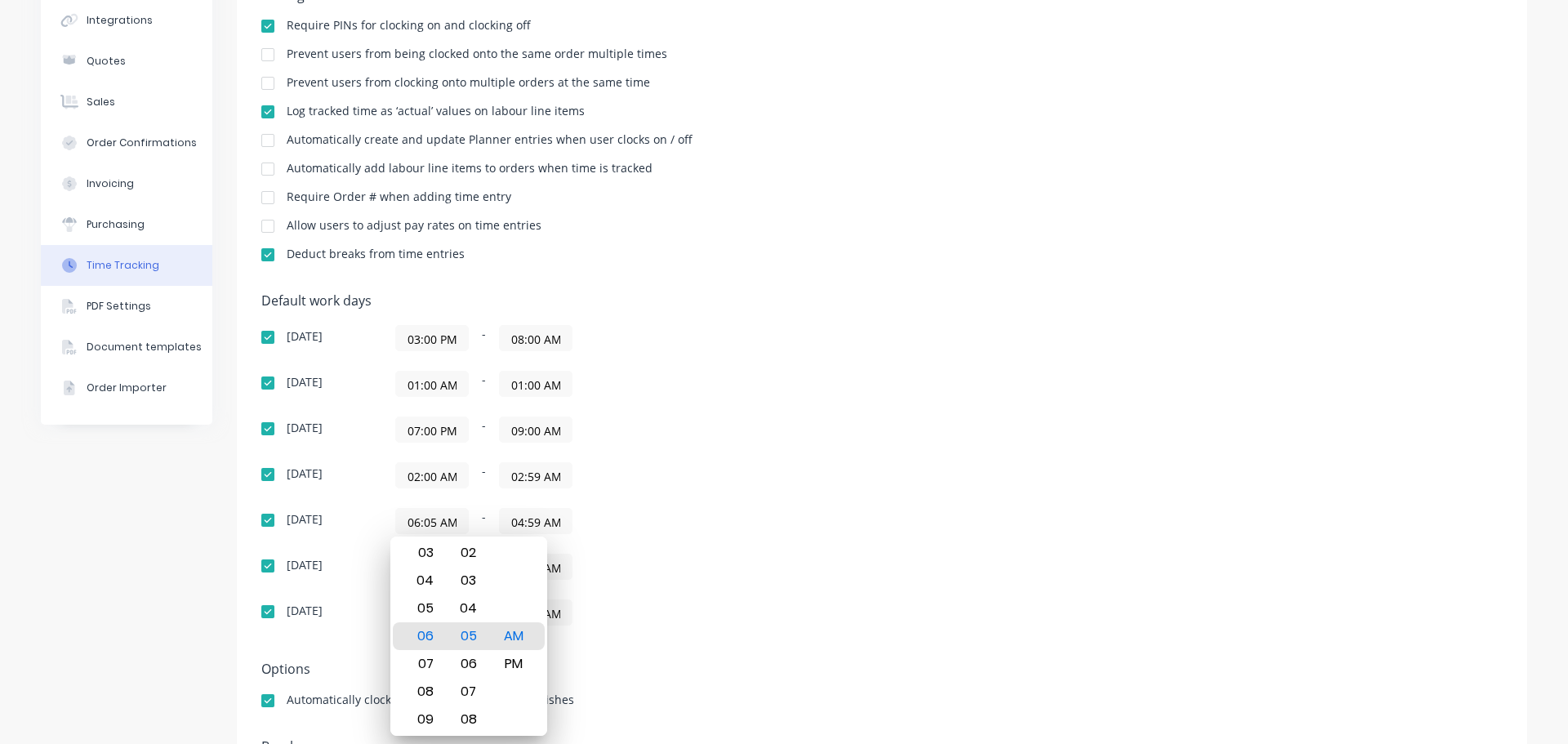
click at [1077, 240] on div "Settings Require PINs for clocking on and clocking off Prevent users from being…" at bounding box center [882, 132] width 1241 height 289
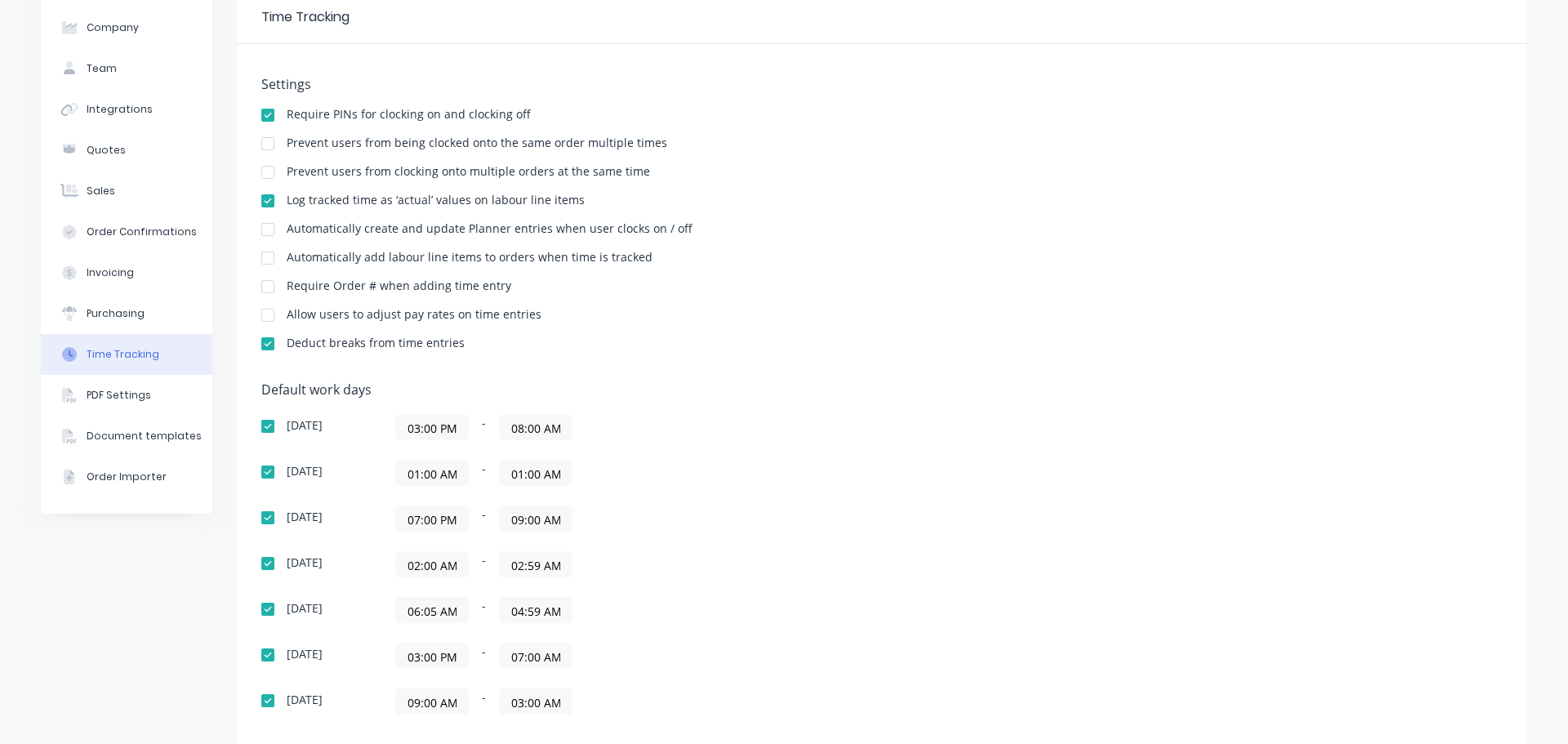
scroll to position [0, 0]
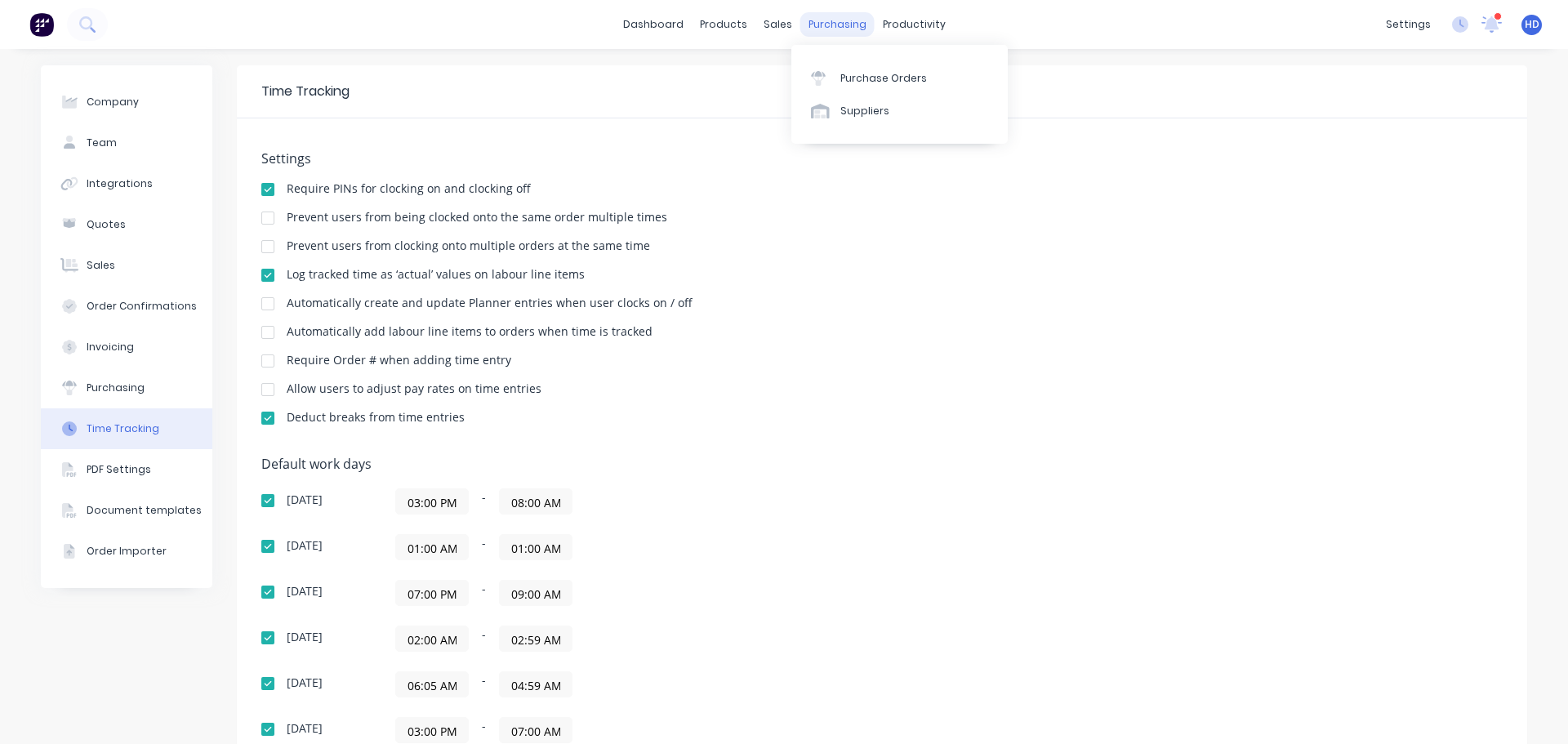
click at [827, 26] on div "purchasing" at bounding box center [837, 24] width 74 height 24
click at [862, 85] on div "Purchase Orders" at bounding box center [884, 78] width 87 height 15
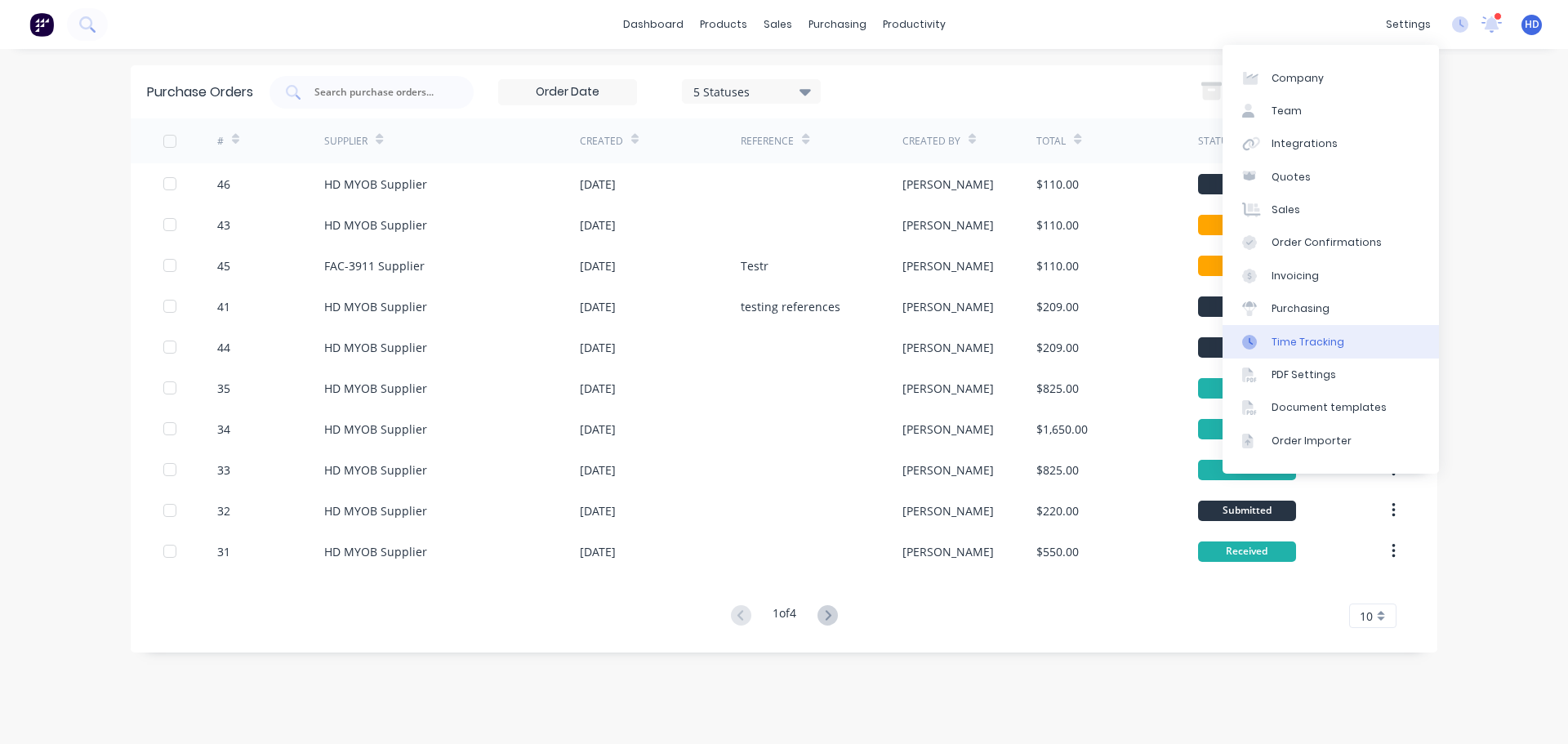
click at [1336, 340] on div "Time Tracking" at bounding box center [1308, 342] width 73 height 15
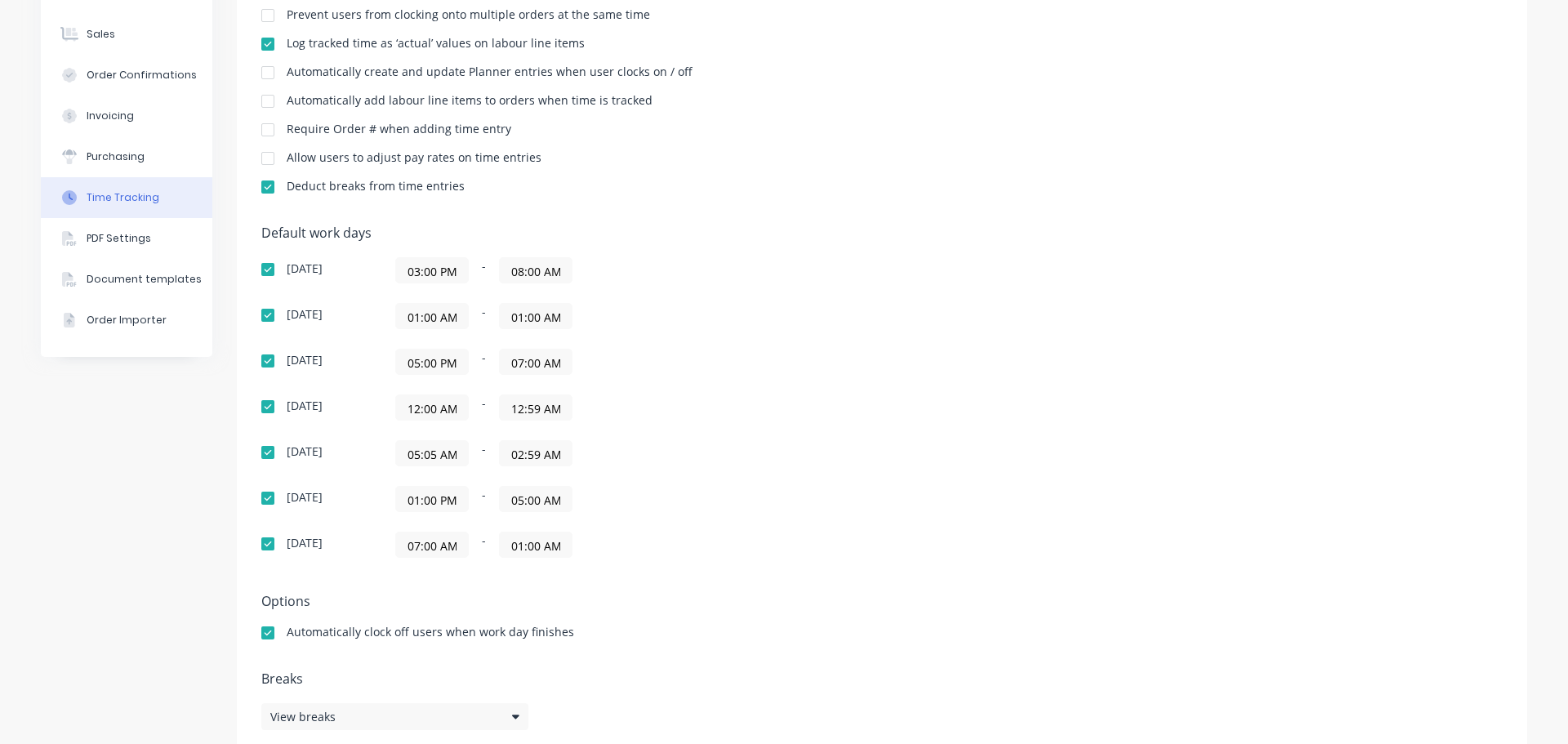
scroll to position [245, 0]
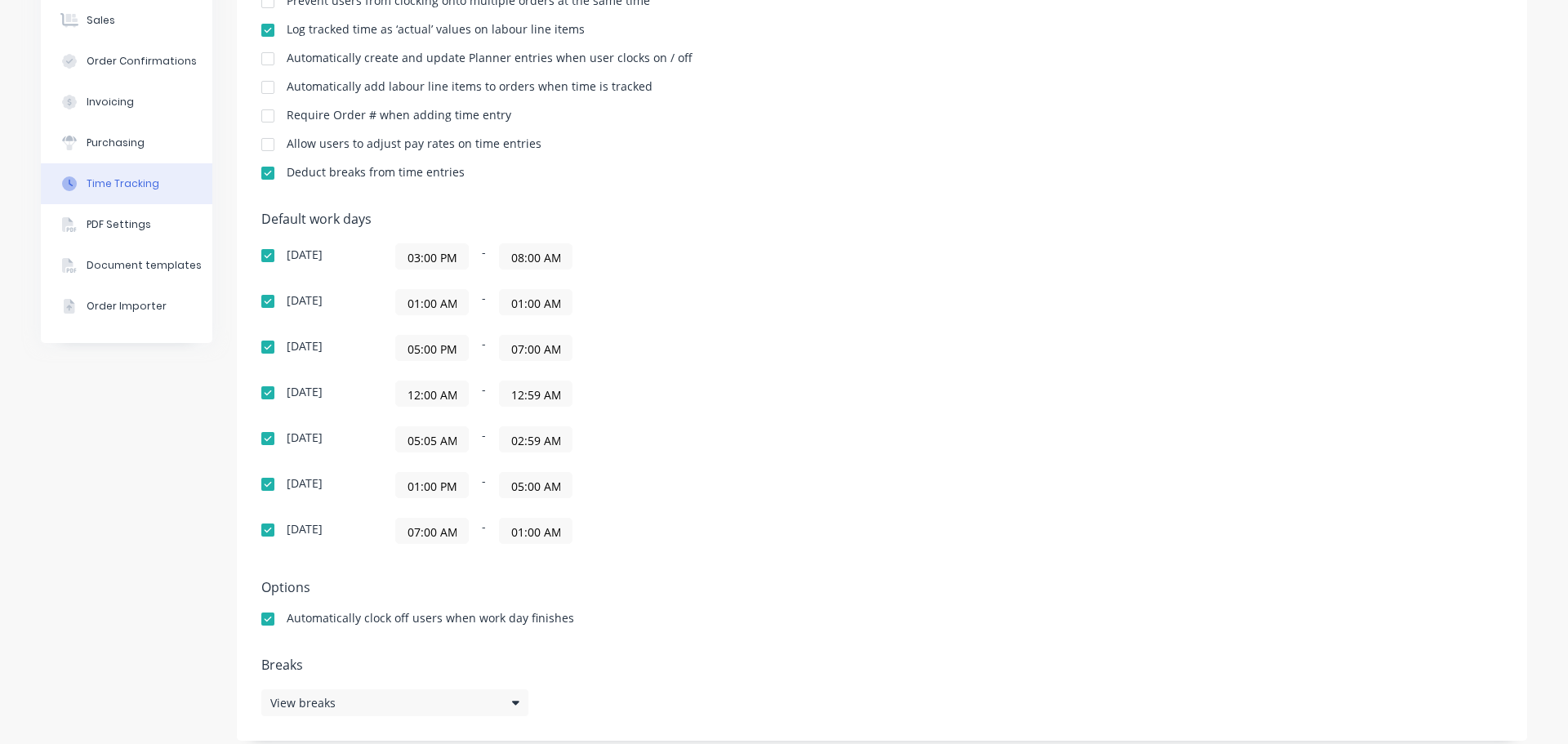
click at [421, 447] on input "05:05 AM" at bounding box center [432, 439] width 72 height 24
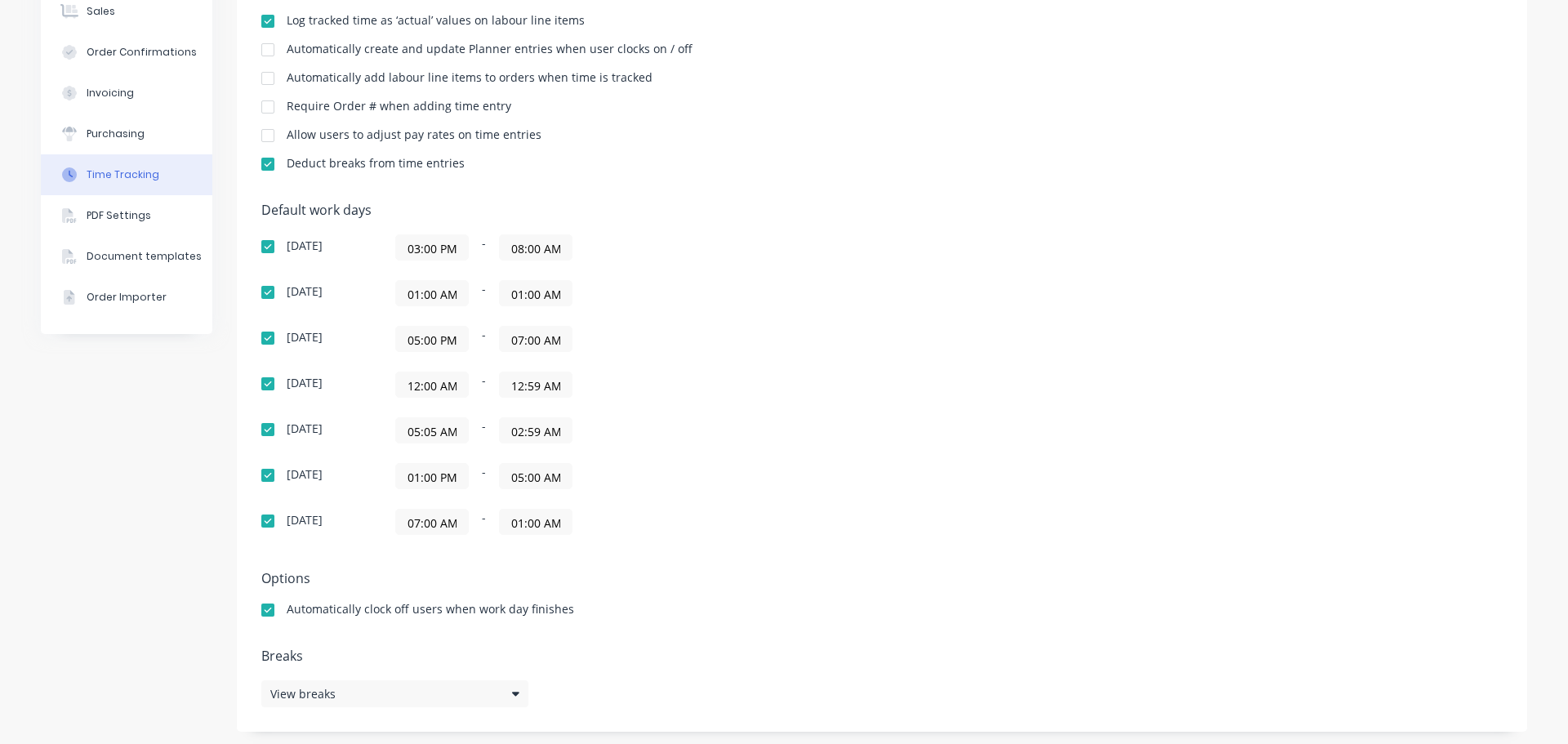
scroll to position [258, 0]
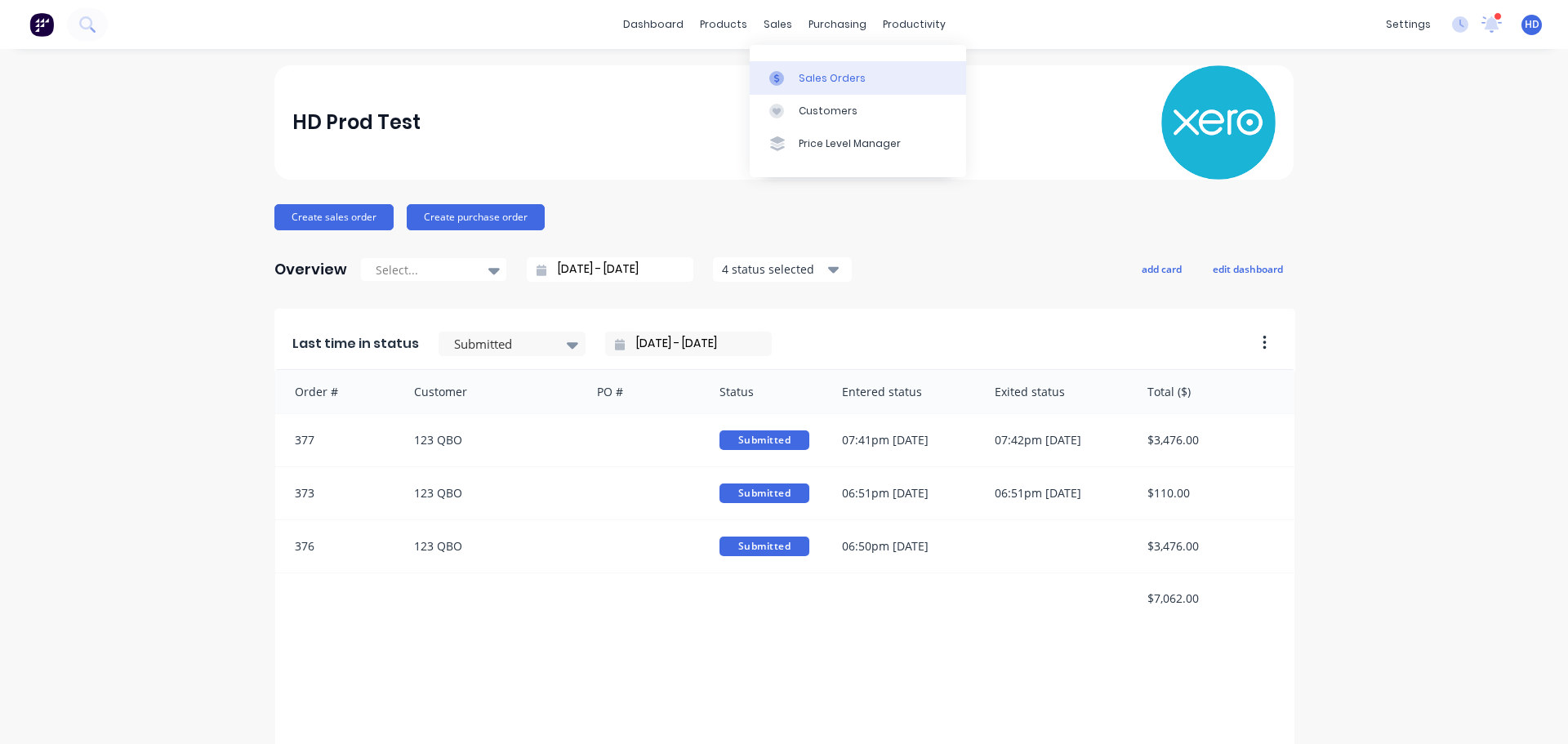
click at [823, 82] on div "Sales Orders" at bounding box center [832, 78] width 67 height 15
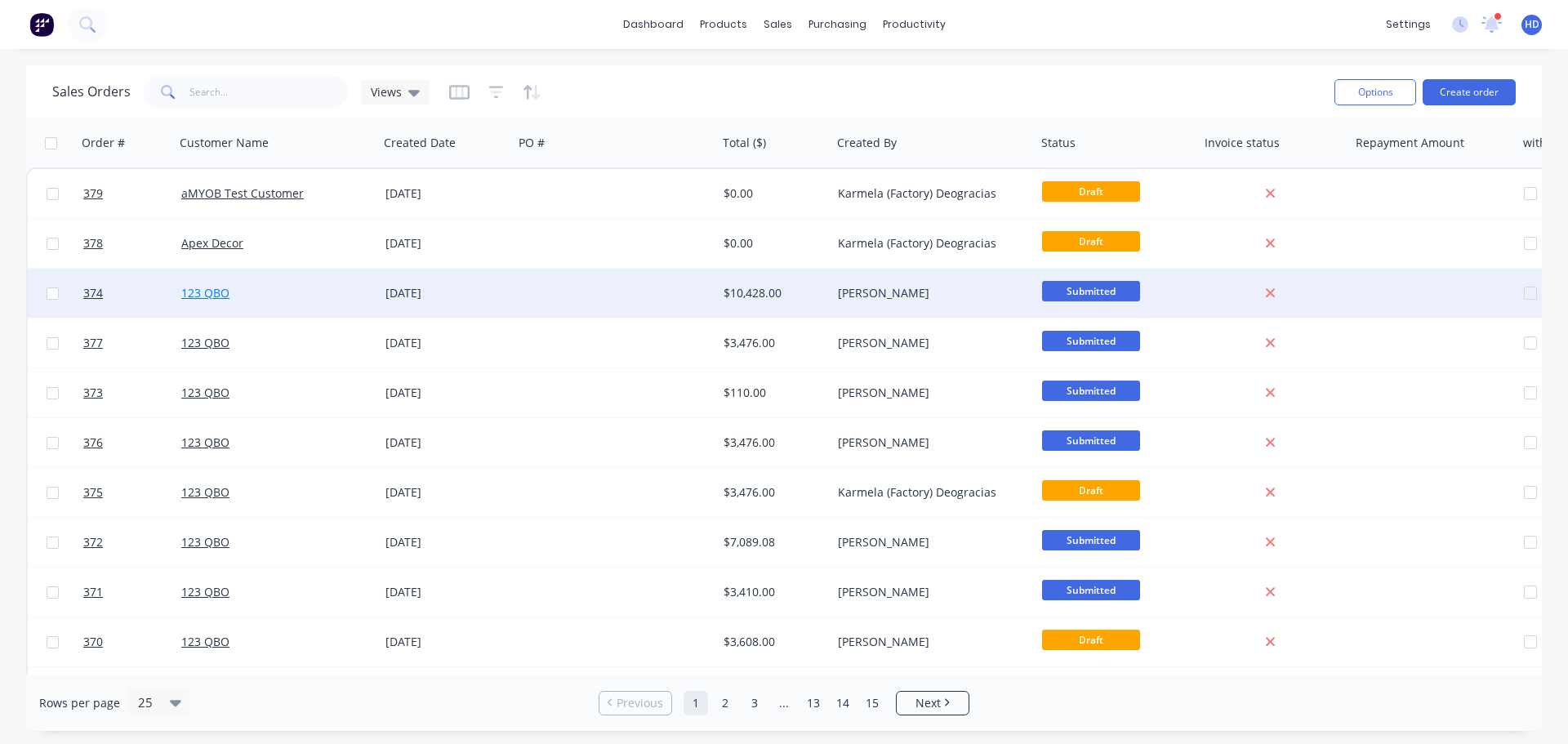
click at [196, 290] on link "123 QBO" at bounding box center [205, 293] width 48 height 16
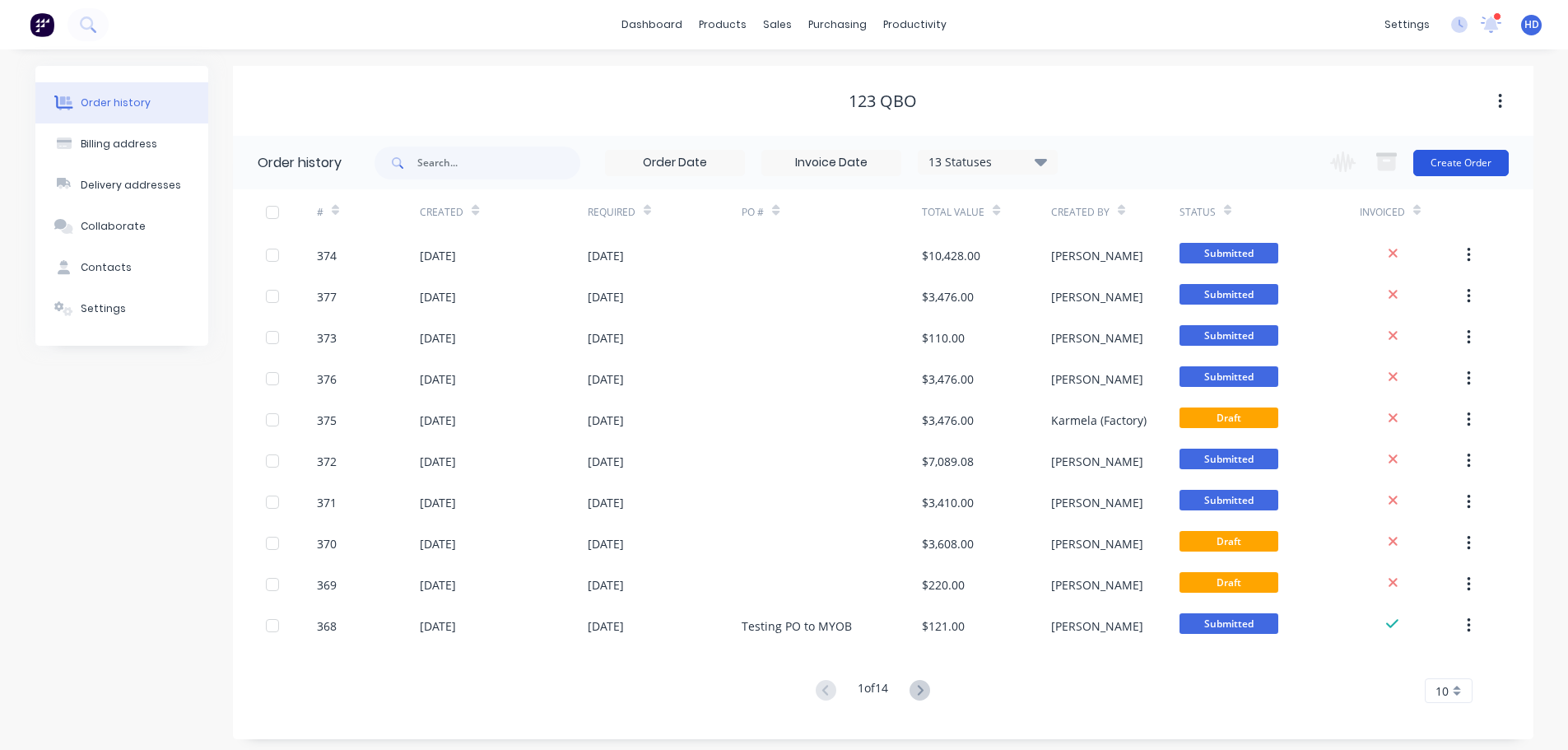
click at [1451, 157] on button "Create Order" at bounding box center [1460, 163] width 95 height 26
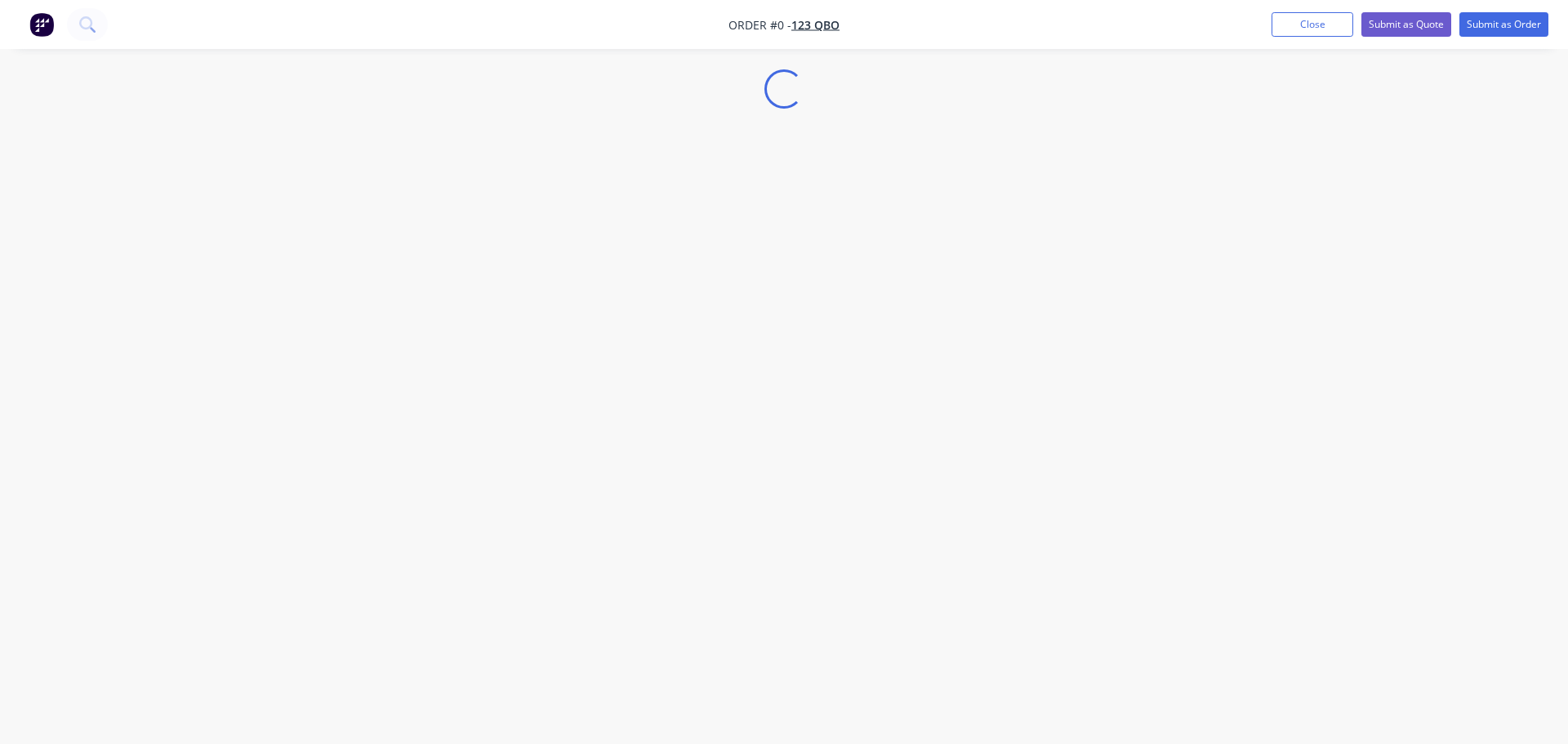
select select "GB"
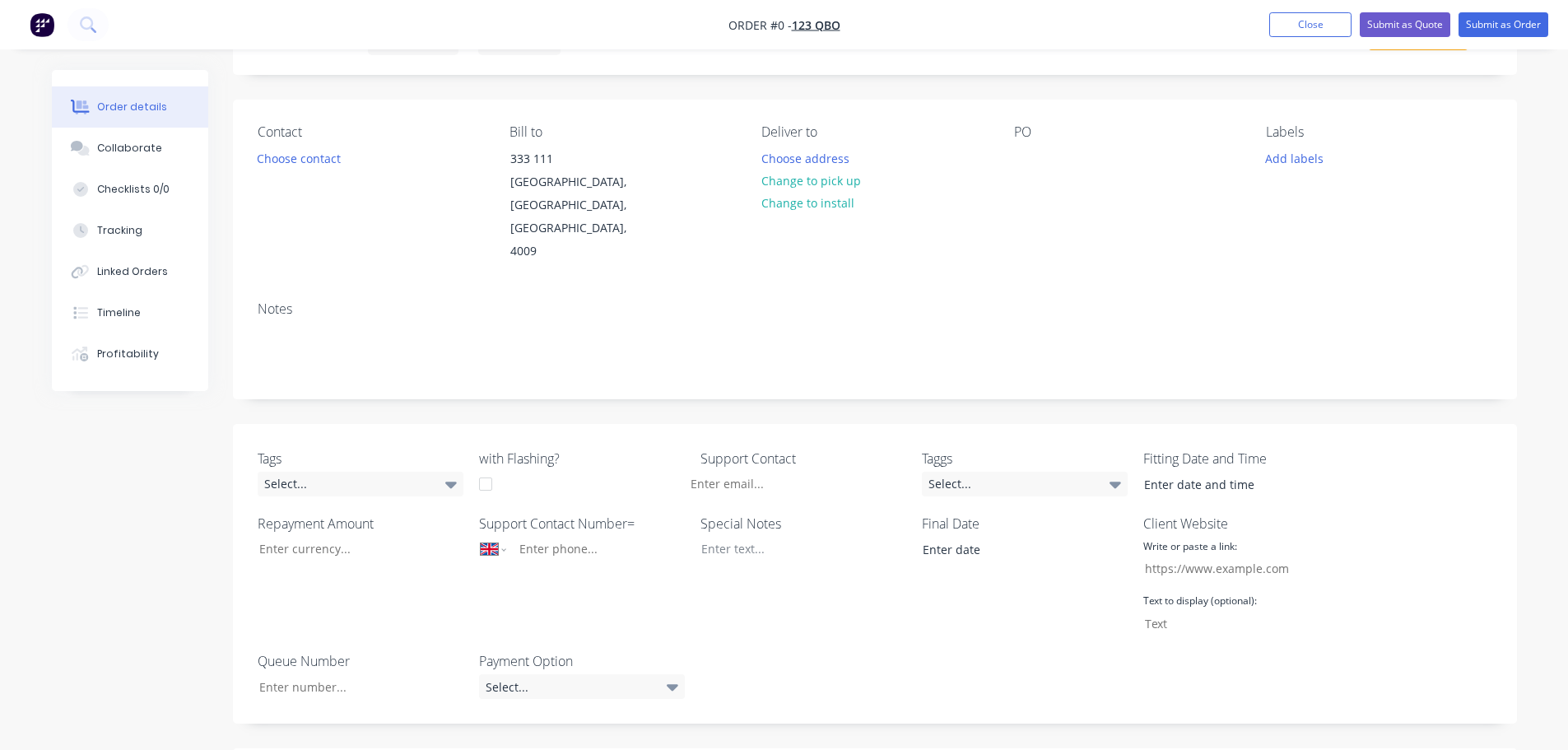
scroll to position [247, 0]
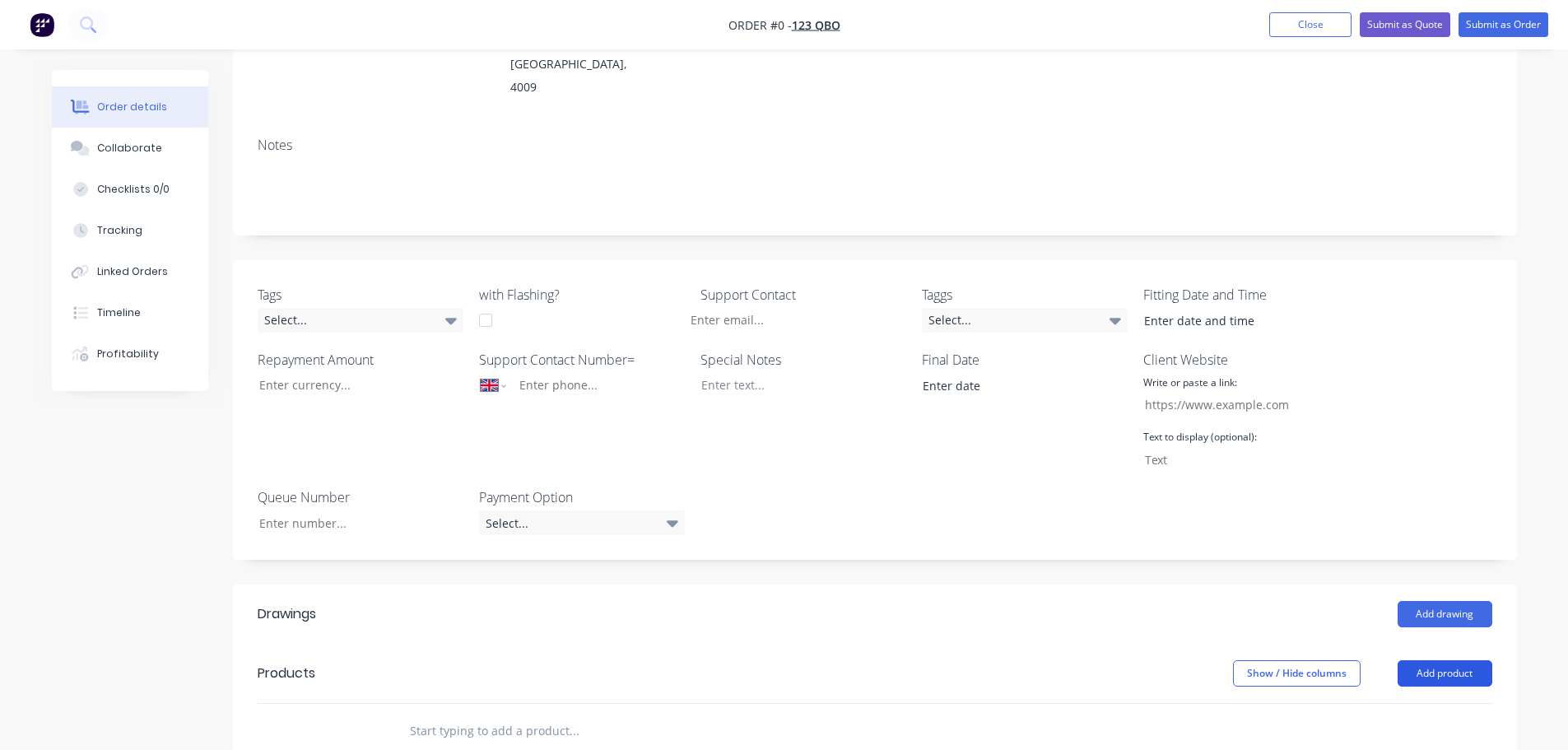
click at [1459, 660] on button "Add product" at bounding box center [1444, 673] width 95 height 26
click at [1392, 704] on div "Product catalogue" at bounding box center [1414, 715] width 127 height 24
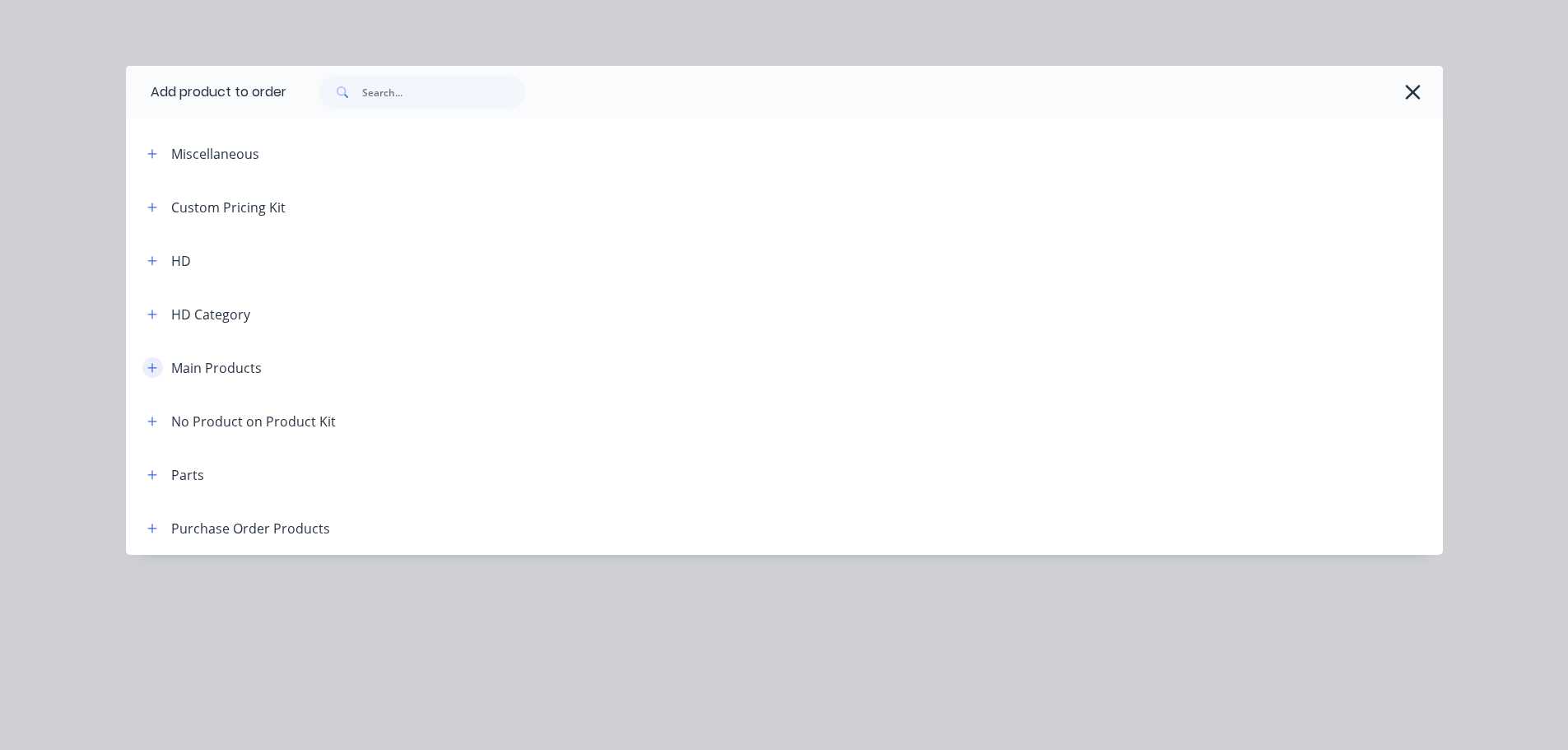
click at [154, 361] on button "button" at bounding box center [152, 367] width 20 height 20
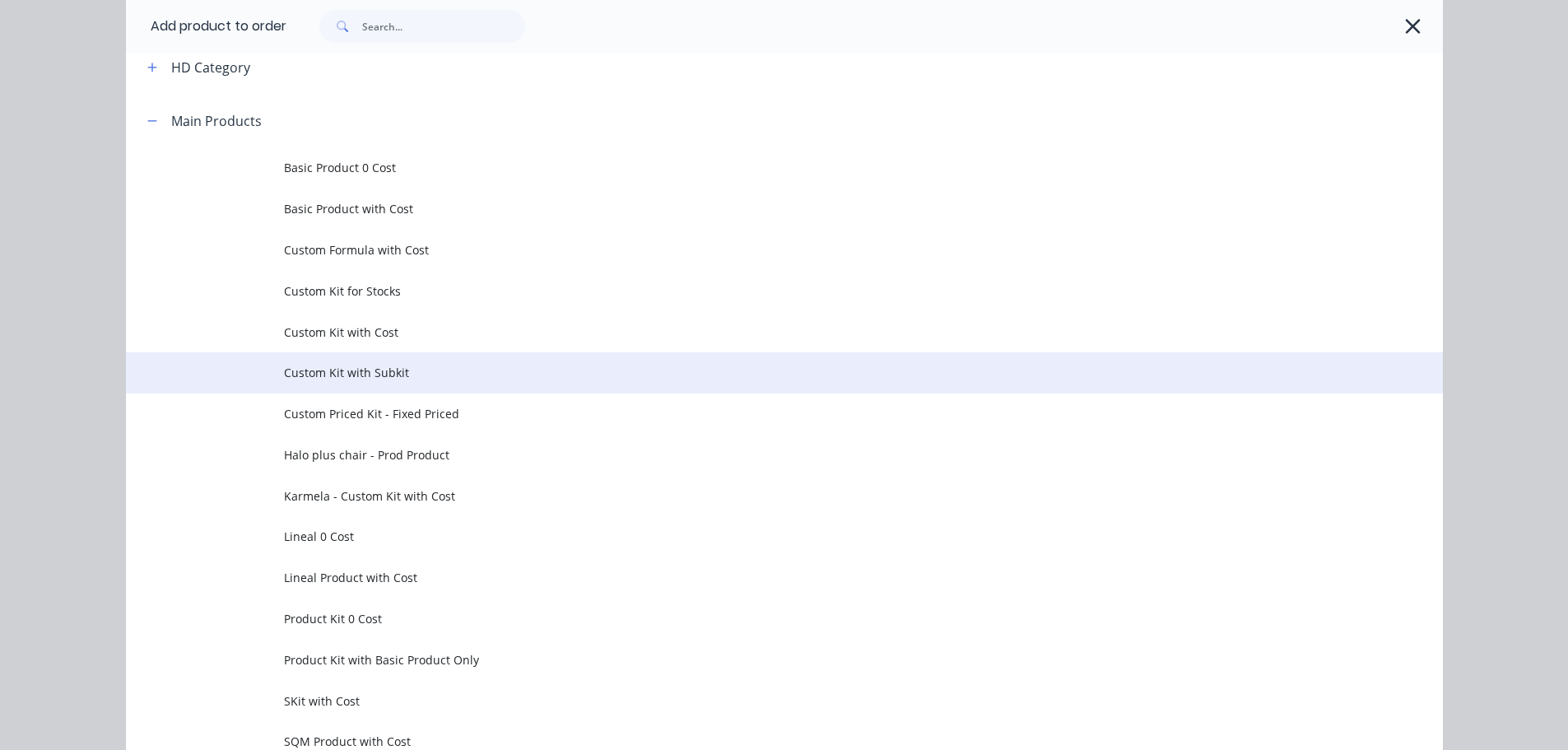
click at [357, 359] on td "Custom Kit with Subkit" at bounding box center [863, 372] width 1159 height 41
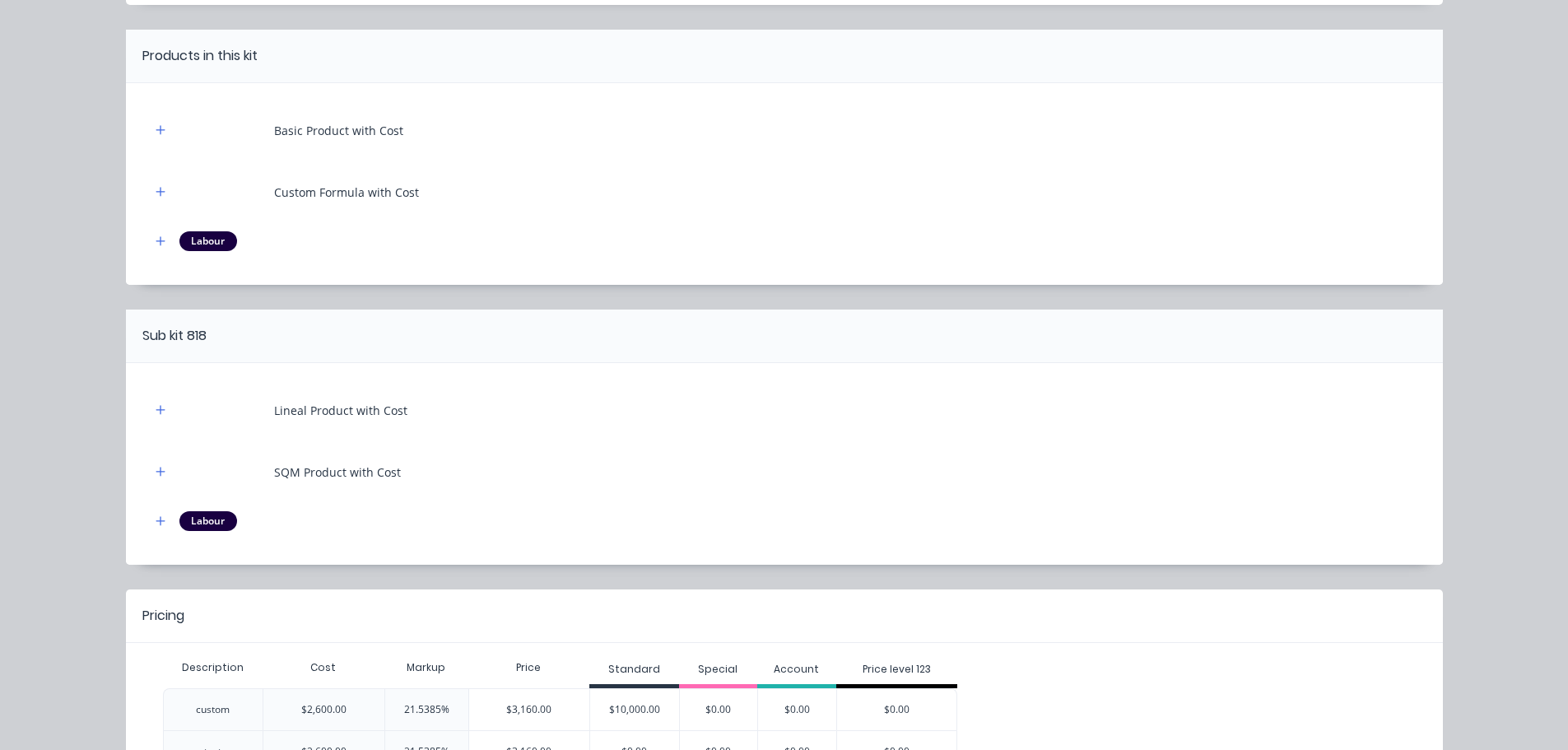
scroll to position [245, 0]
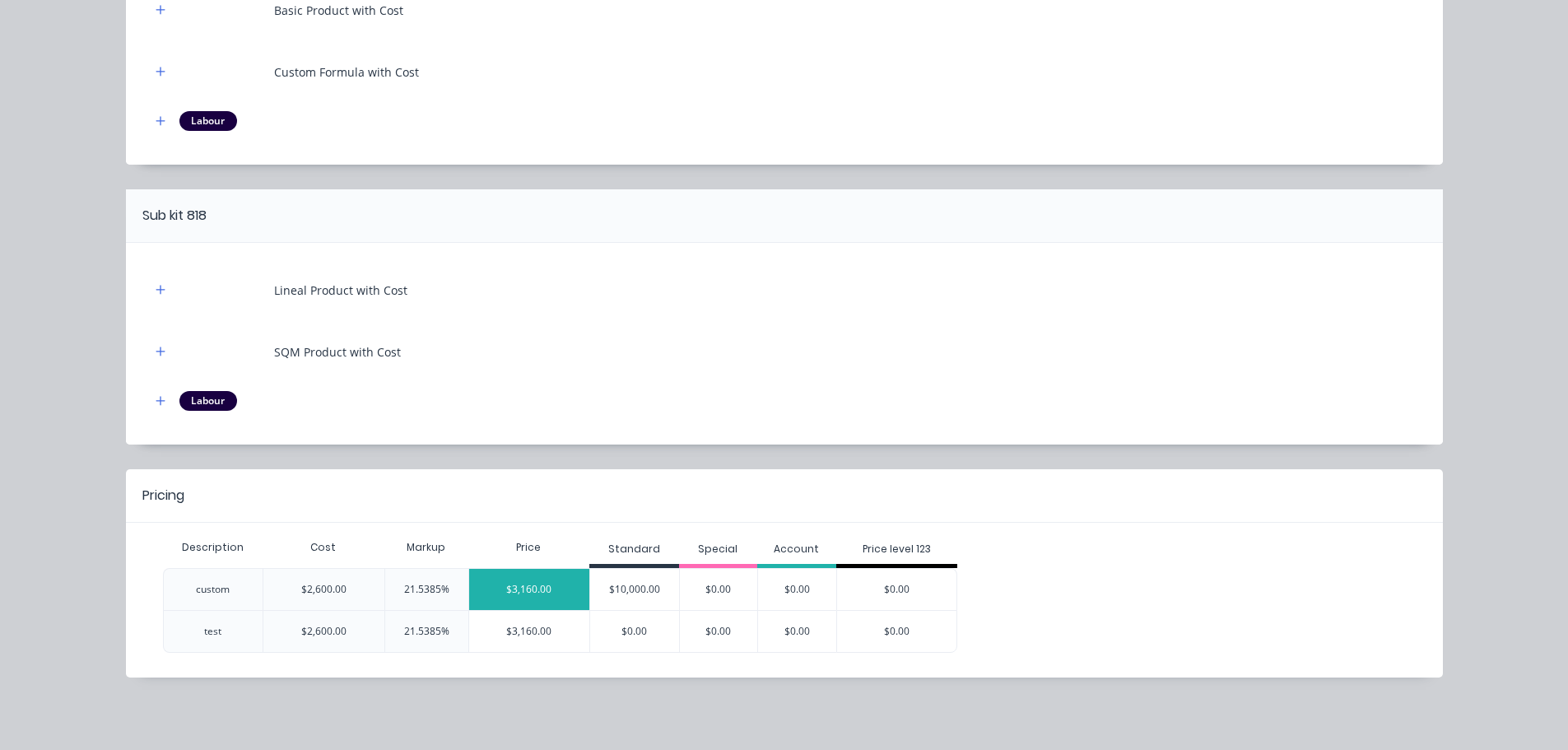
click at [498, 580] on div "$3,160.00" at bounding box center [530, 589] width 121 height 41
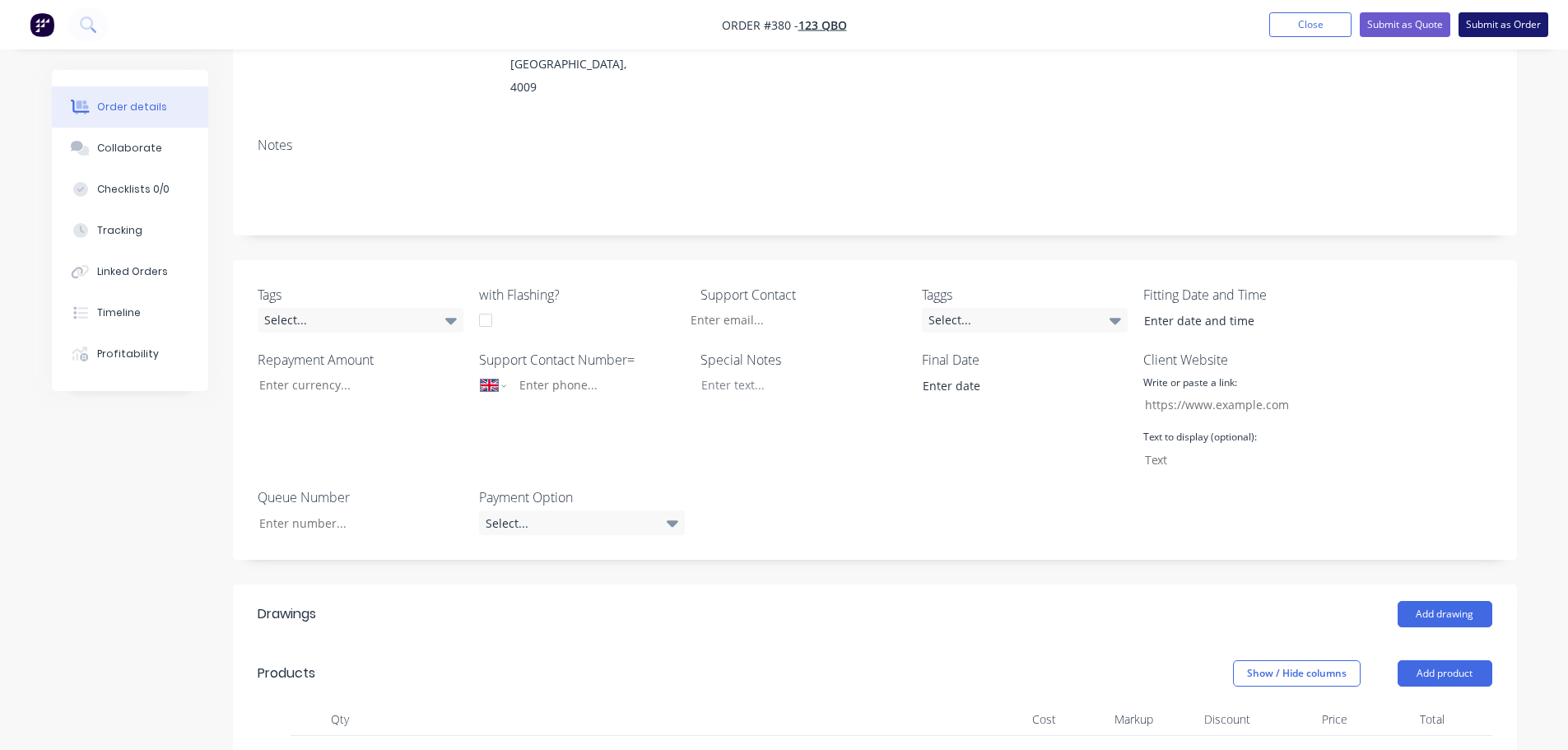
click at [1497, 26] on button "Submit as Order" at bounding box center [1503, 25] width 89 height 25
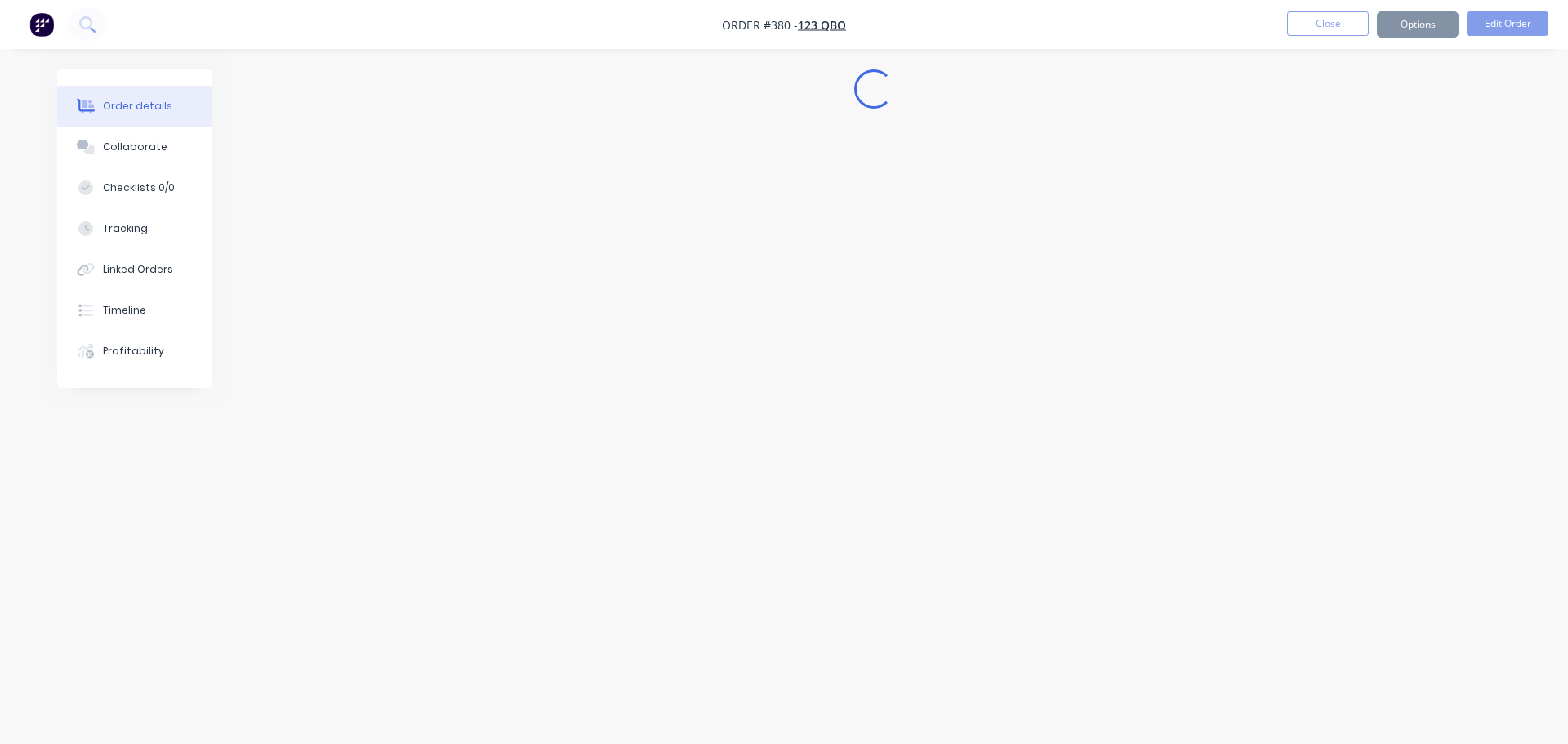
select select "GB"
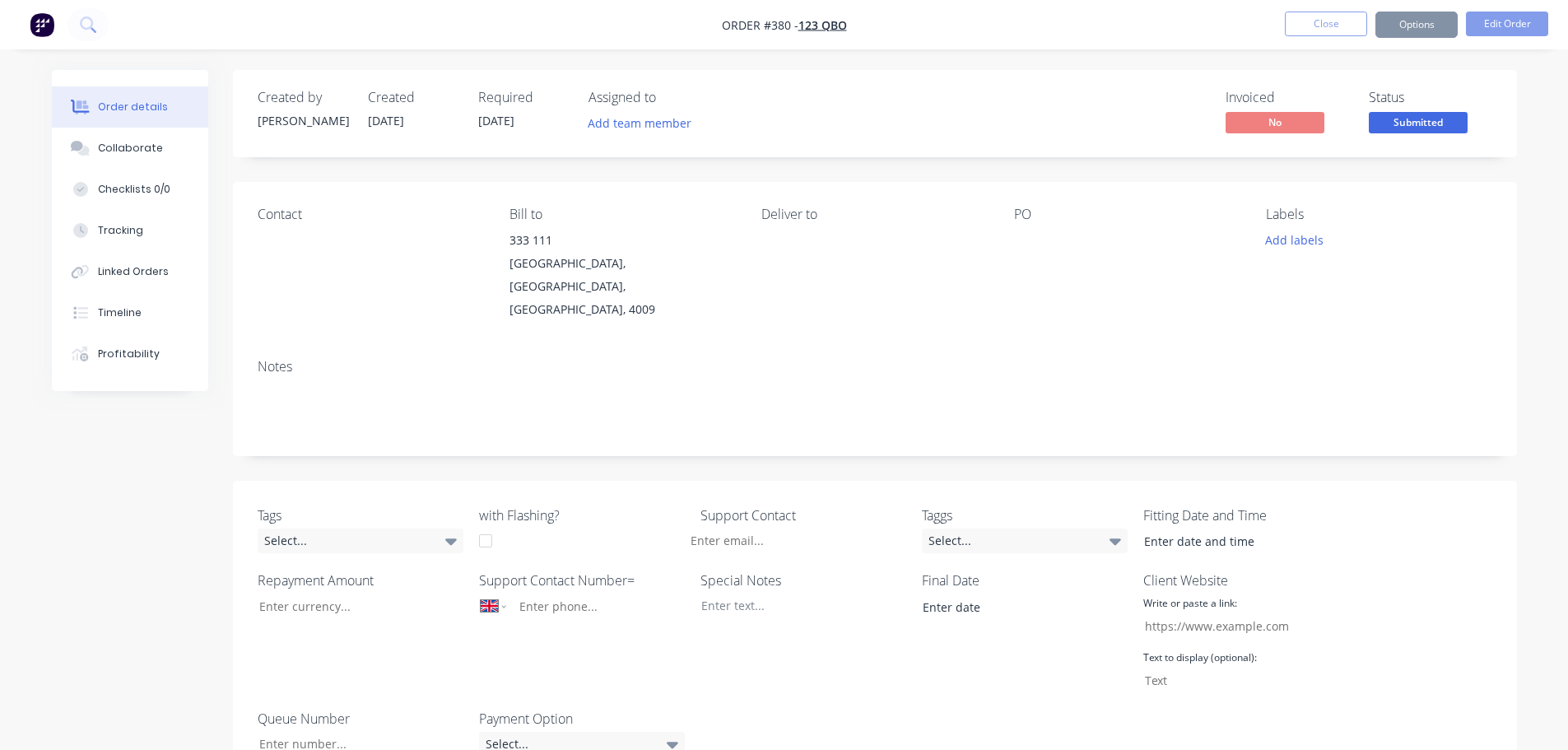
scroll to position [494, 0]
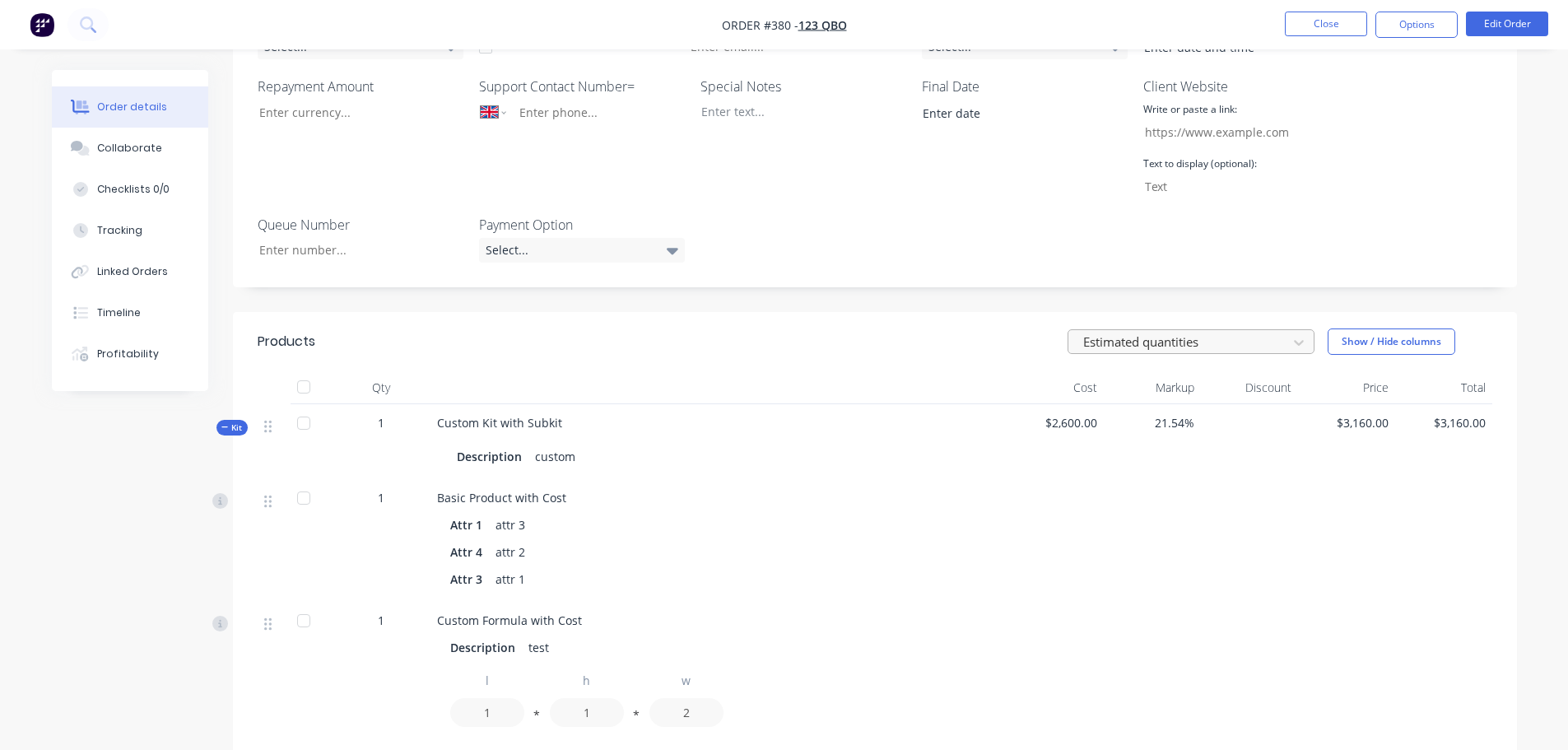
click at [1218, 330] on div "Estimated quantities" at bounding box center [1180, 343] width 208 height 25
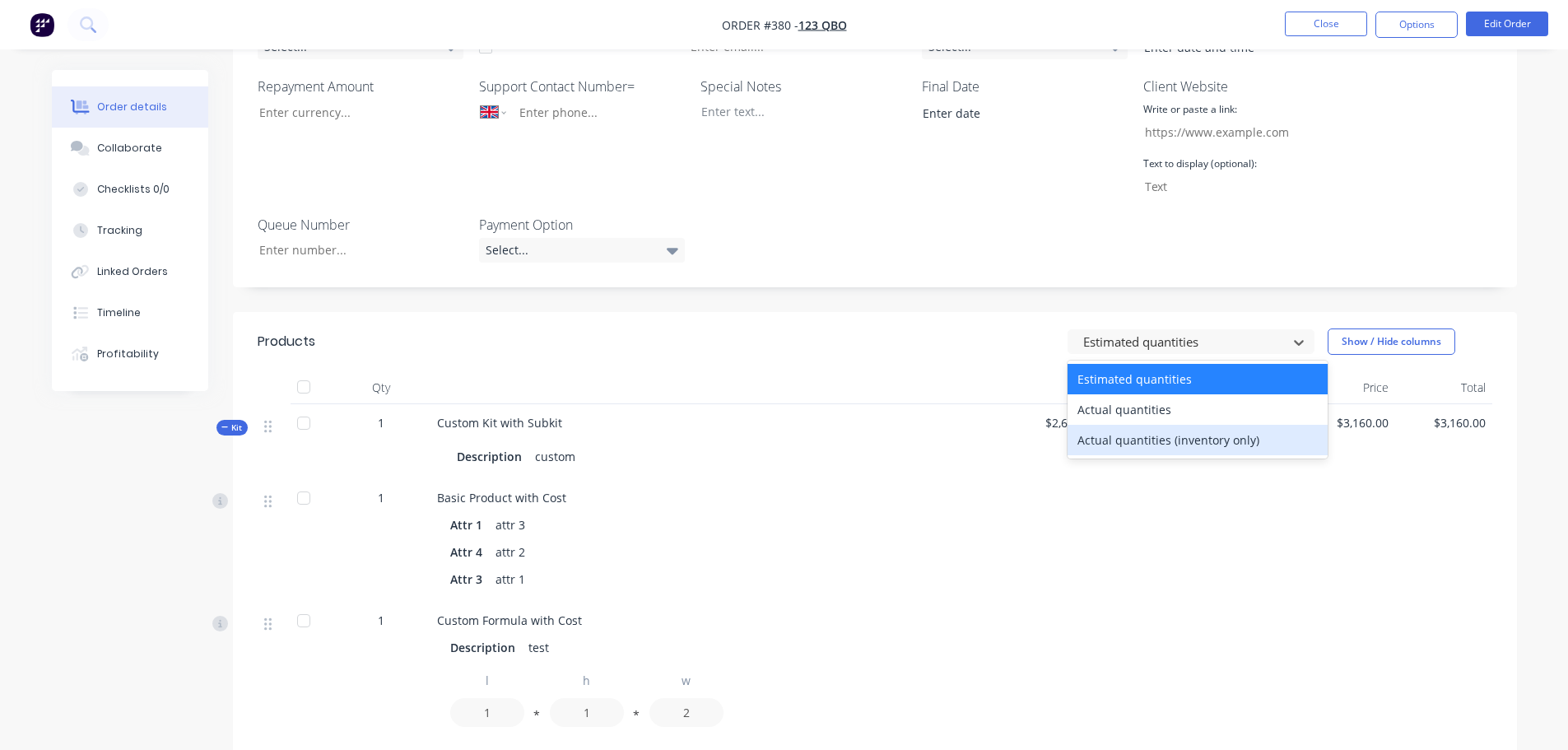
click at [1155, 425] on div "Actual quantities (inventory only)" at bounding box center [1197, 440] width 260 height 31
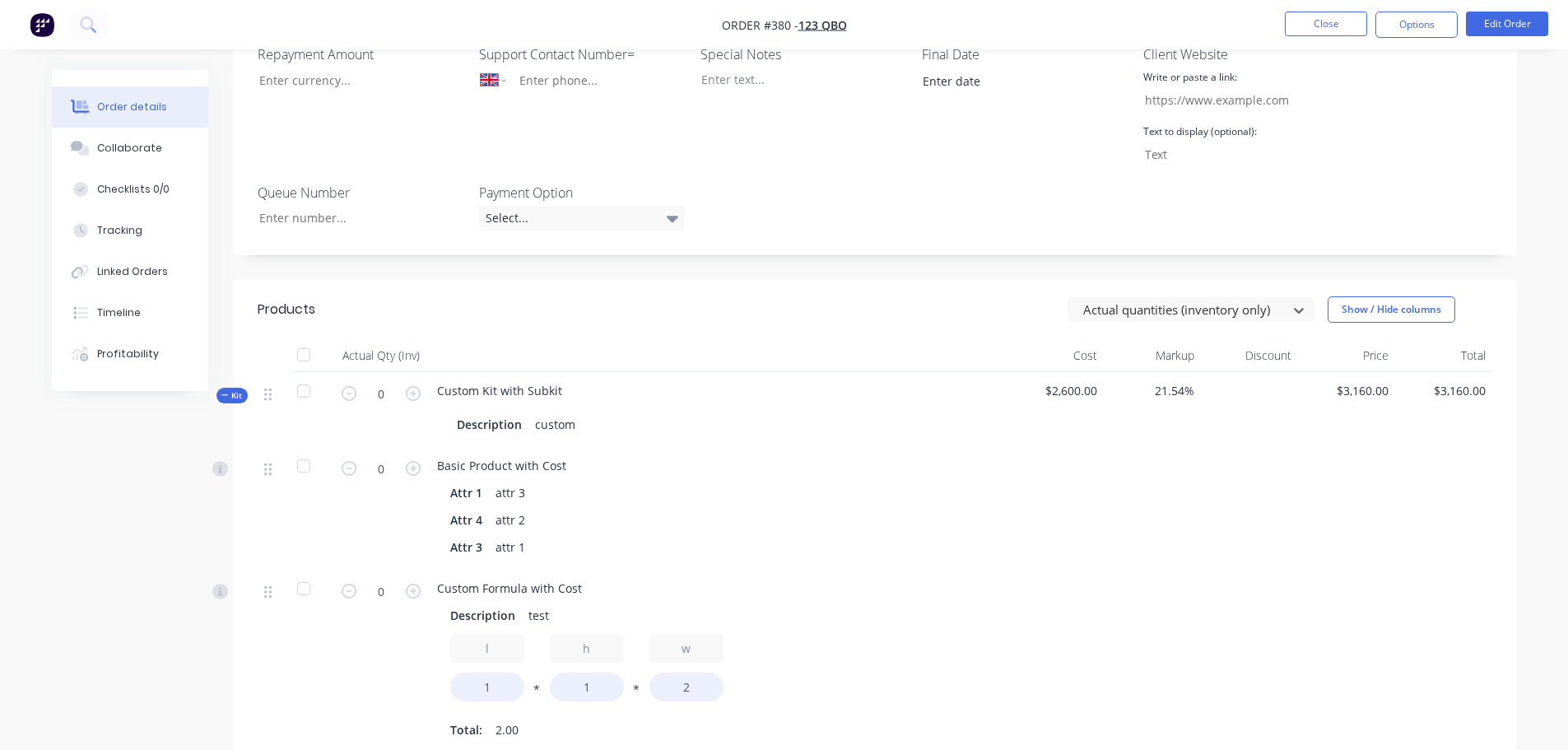
scroll to position [987, 0]
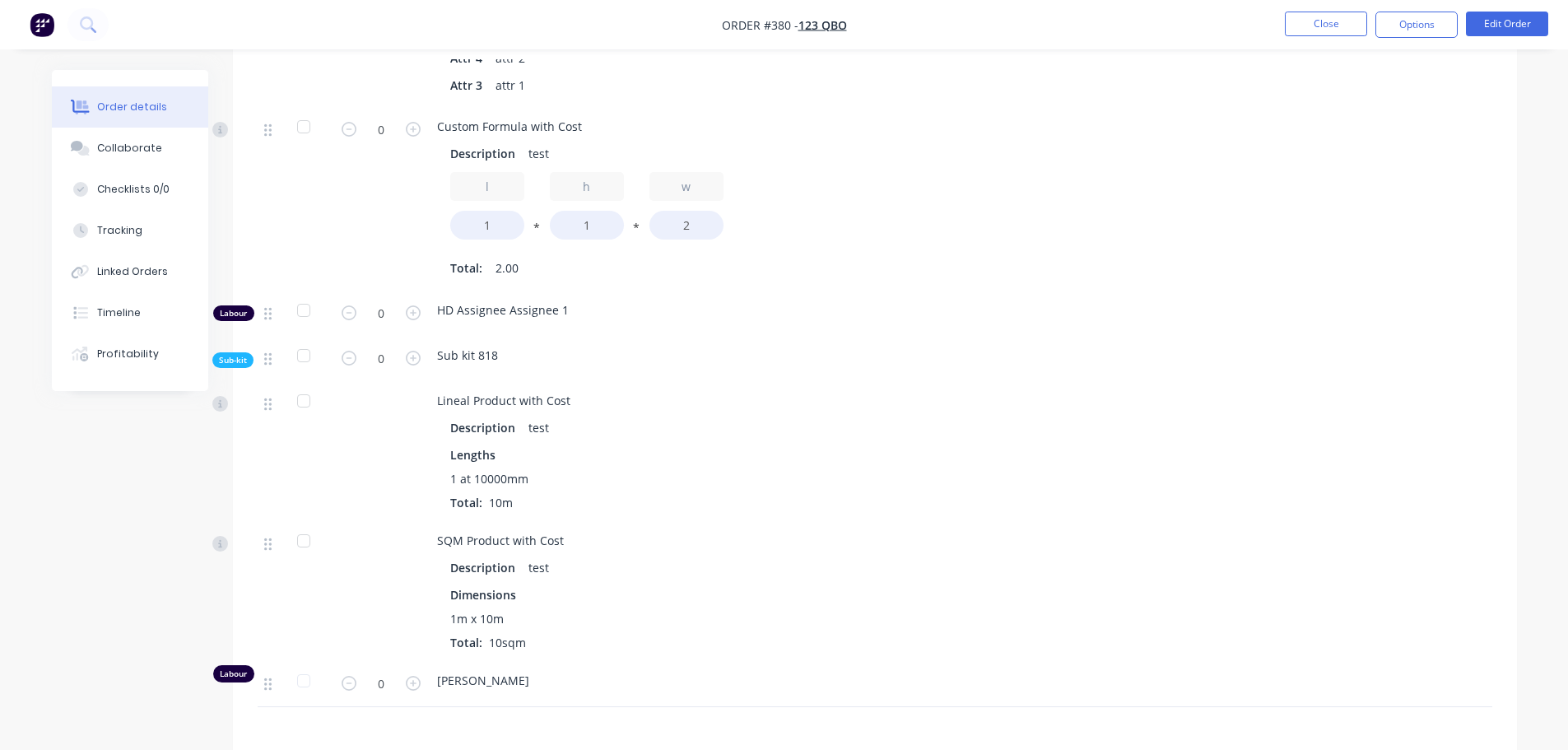
click at [416, 670] on form "0" at bounding box center [381, 683] width 86 height 25
click at [413, 676] on icon "button" at bounding box center [413, 683] width 15 height 15
click at [414, 676] on icon "button" at bounding box center [413, 683] width 15 height 15
click at [415, 676] on icon "button" at bounding box center [413, 683] width 15 height 15
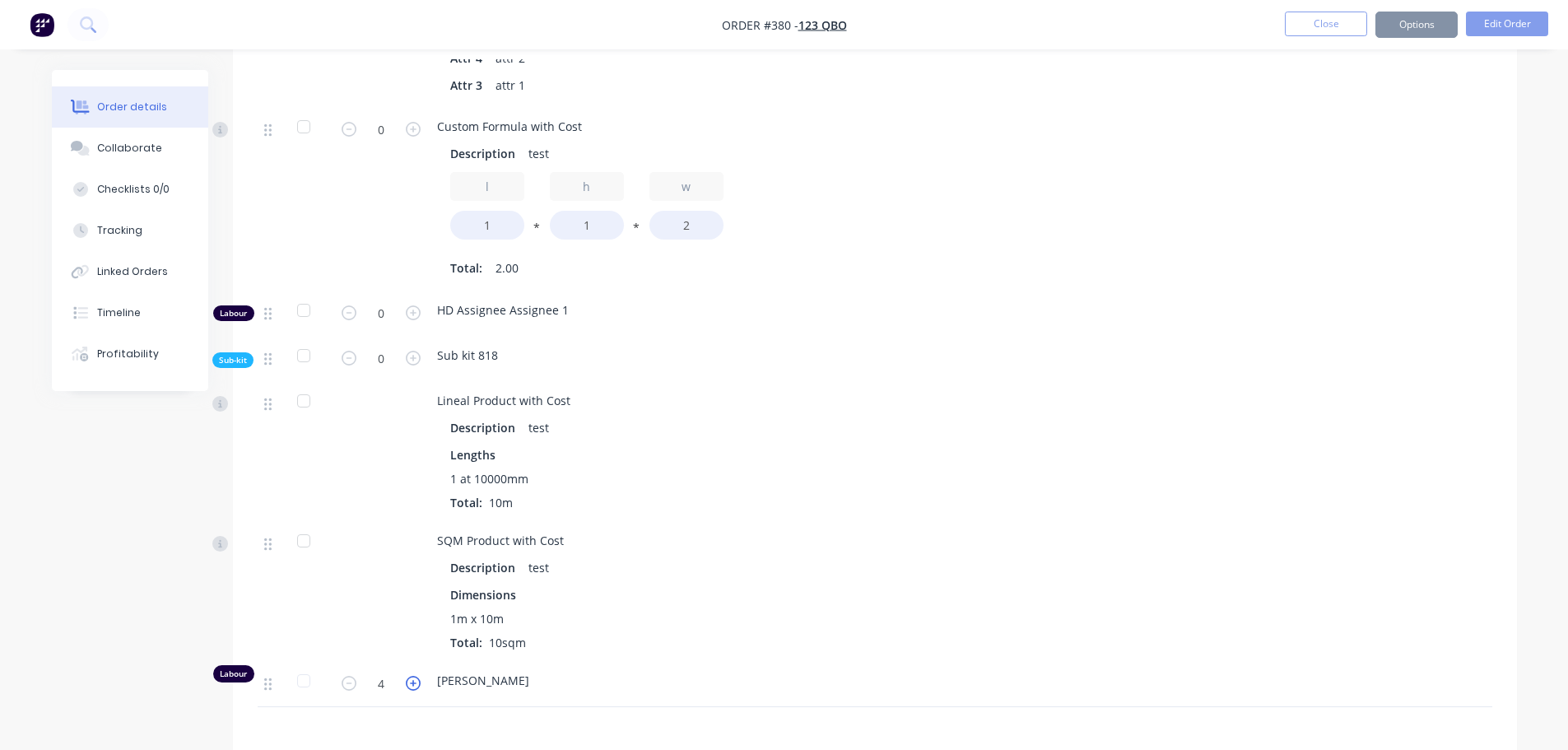
click at [415, 676] on icon "button" at bounding box center [413, 683] width 15 height 15
type input "5"
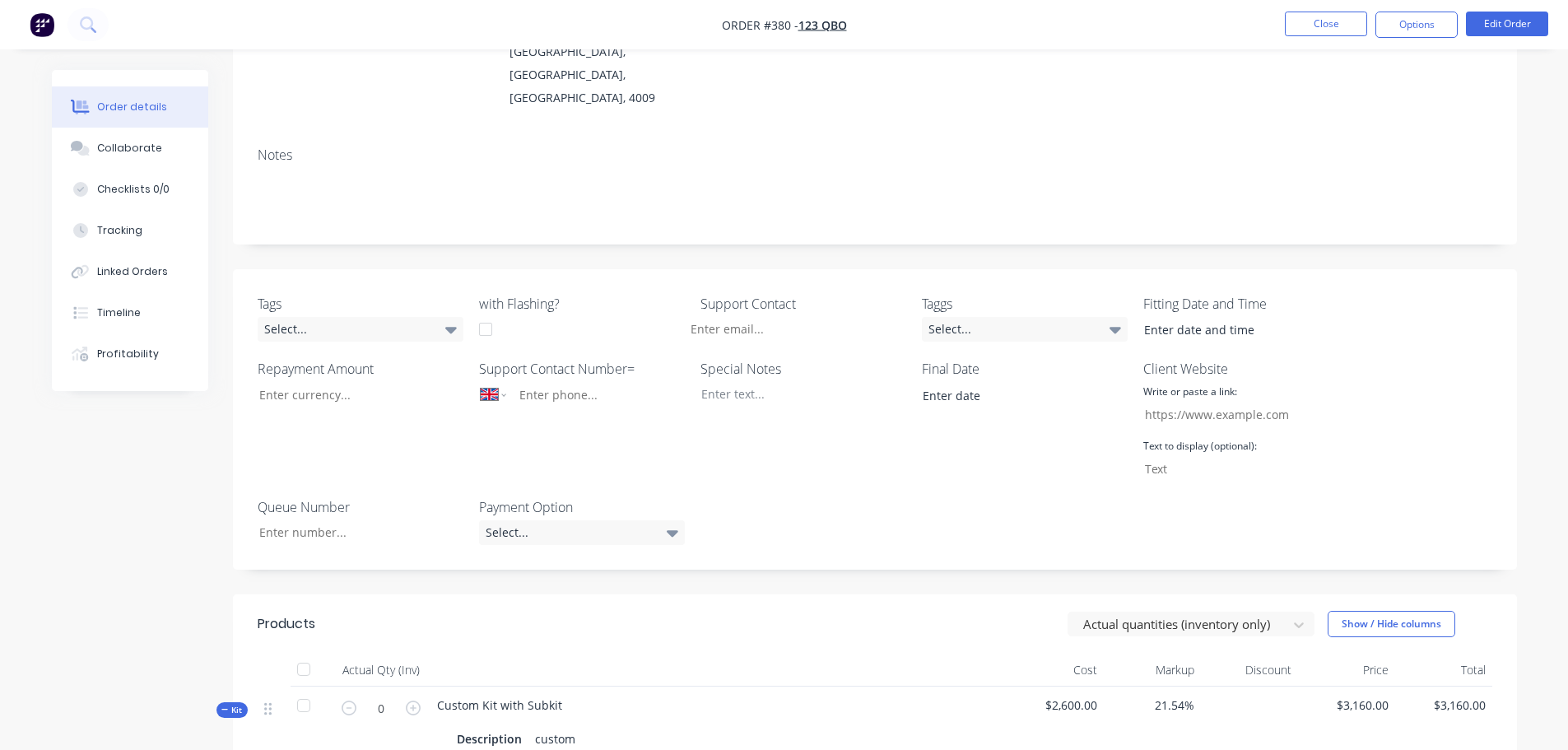
scroll to position [211, 0]
click at [1522, 14] on button "Edit Order" at bounding box center [1507, 24] width 82 height 25
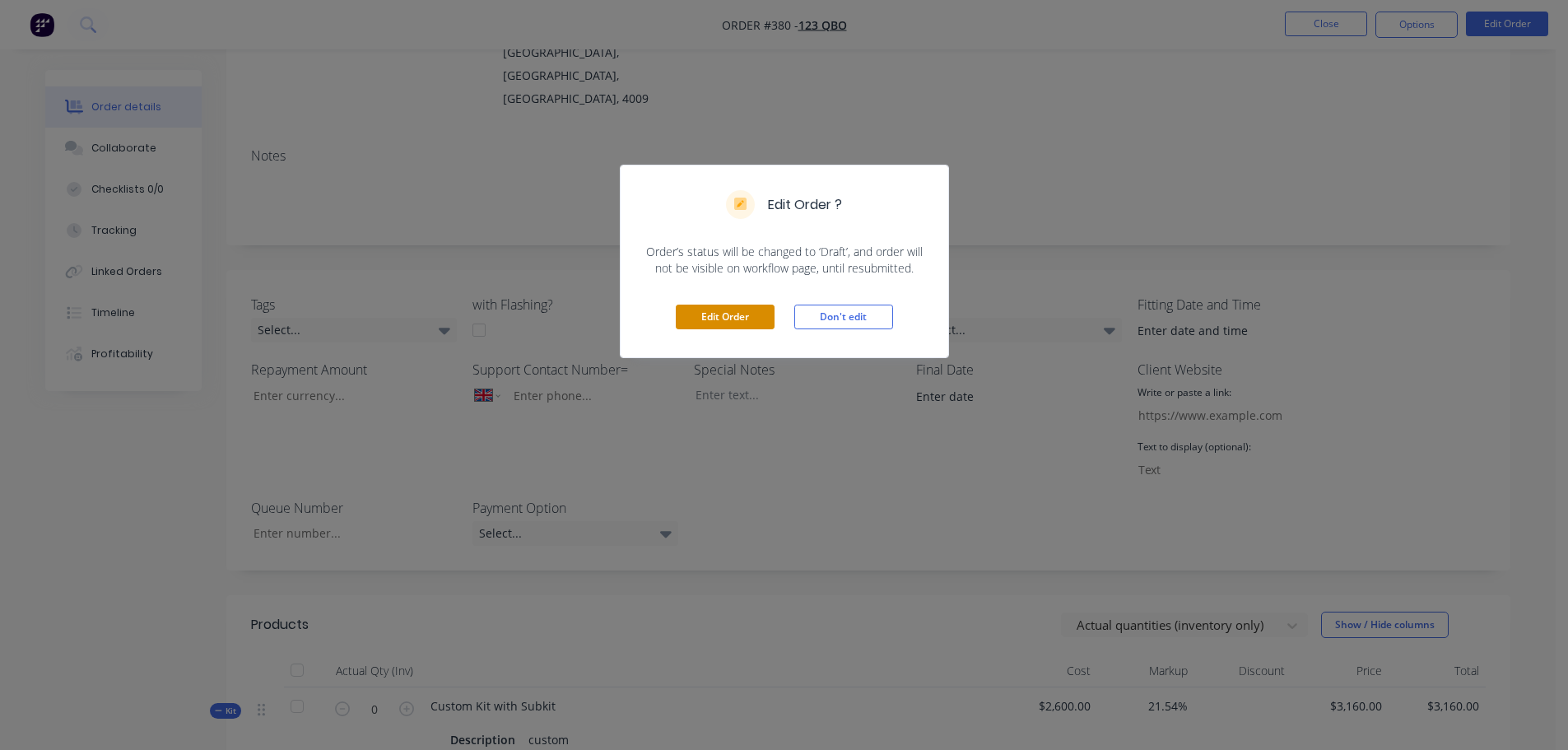
click at [714, 315] on button "Edit Order" at bounding box center [724, 317] width 99 height 25
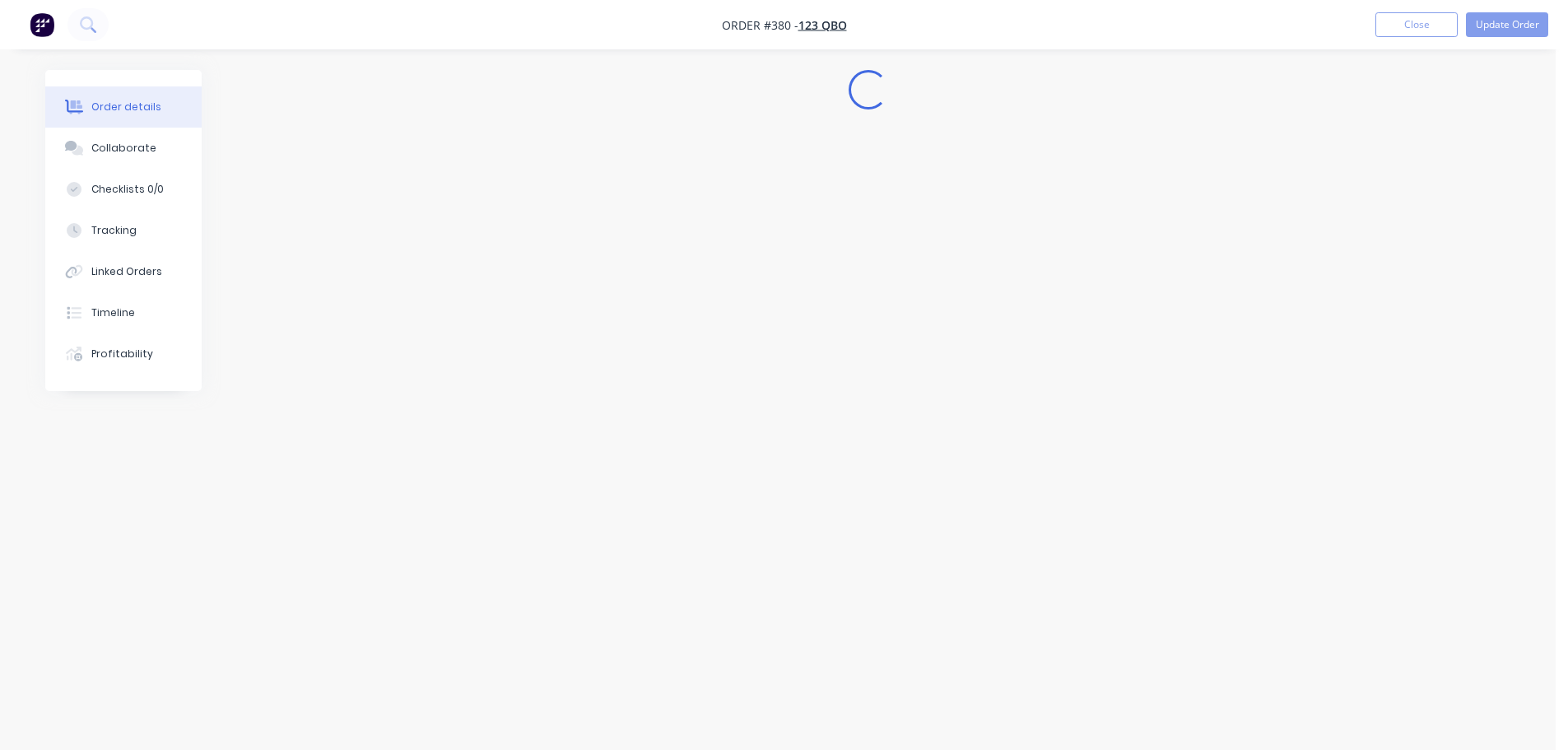
scroll to position [0, 0]
select select "GB"
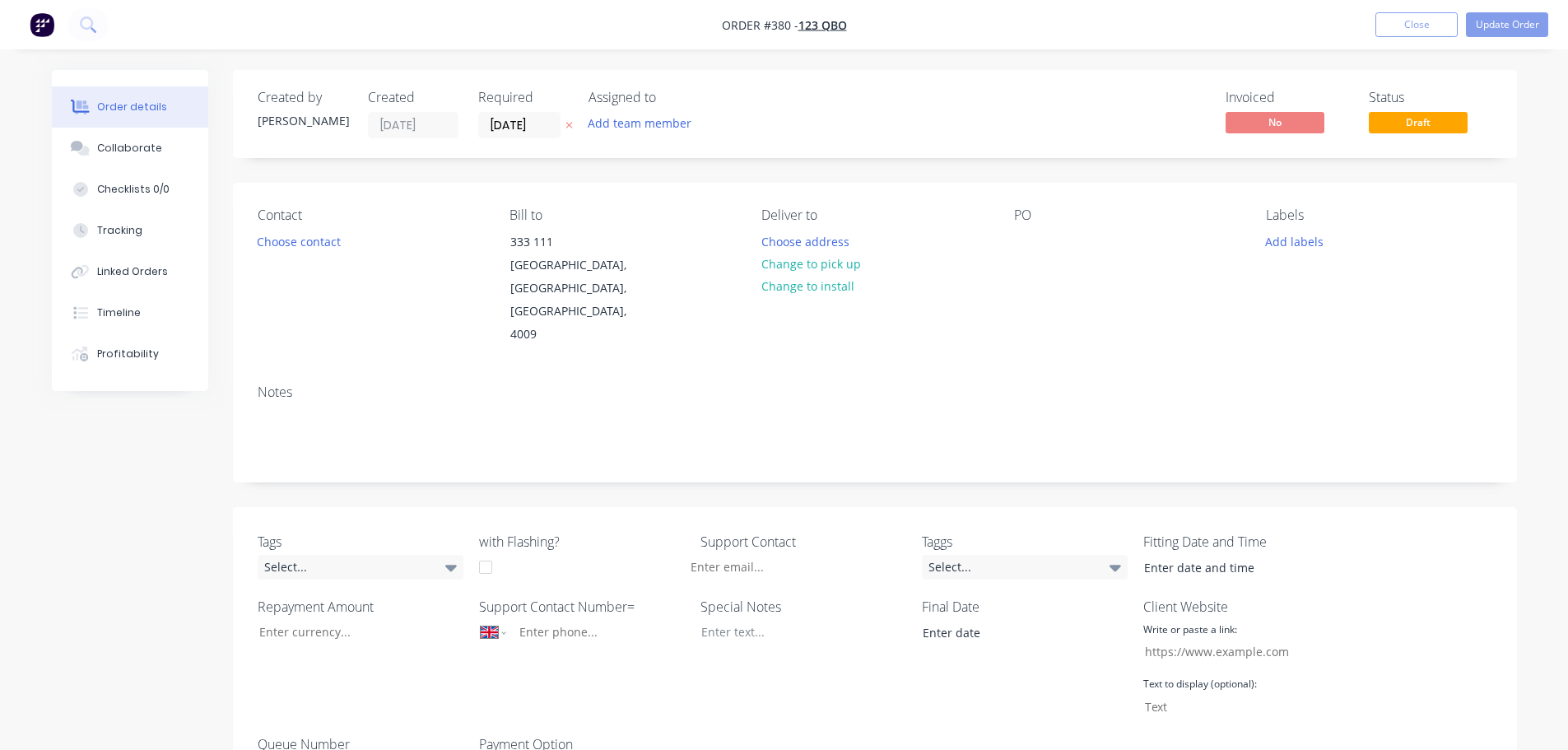
type input "07/10/25"
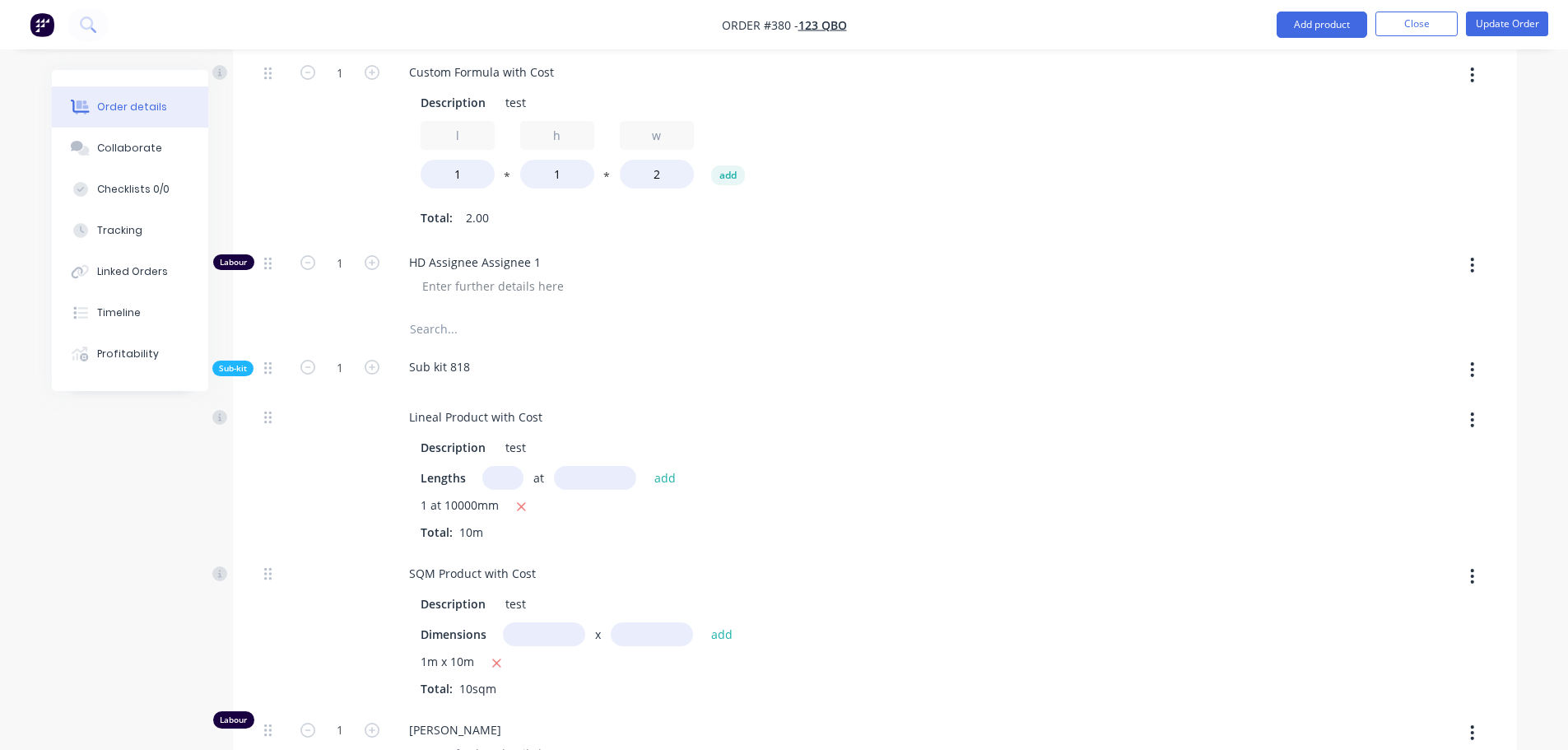
scroll to position [1152, 0]
click at [1473, 367] on icon "button" at bounding box center [1473, 374] width 4 height 15
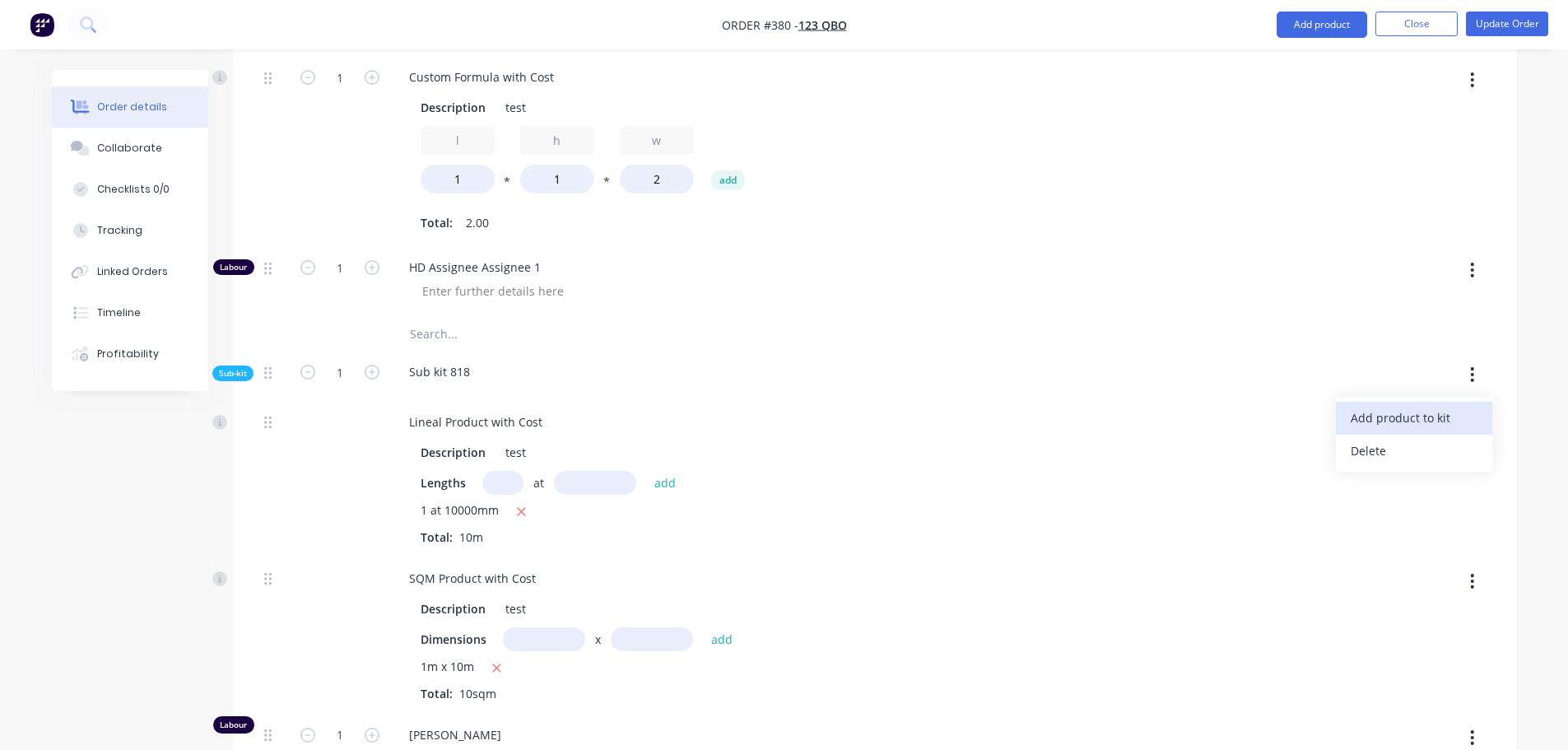
click at [1426, 406] on div "Add product to kit" at bounding box center [1414, 417] width 127 height 24
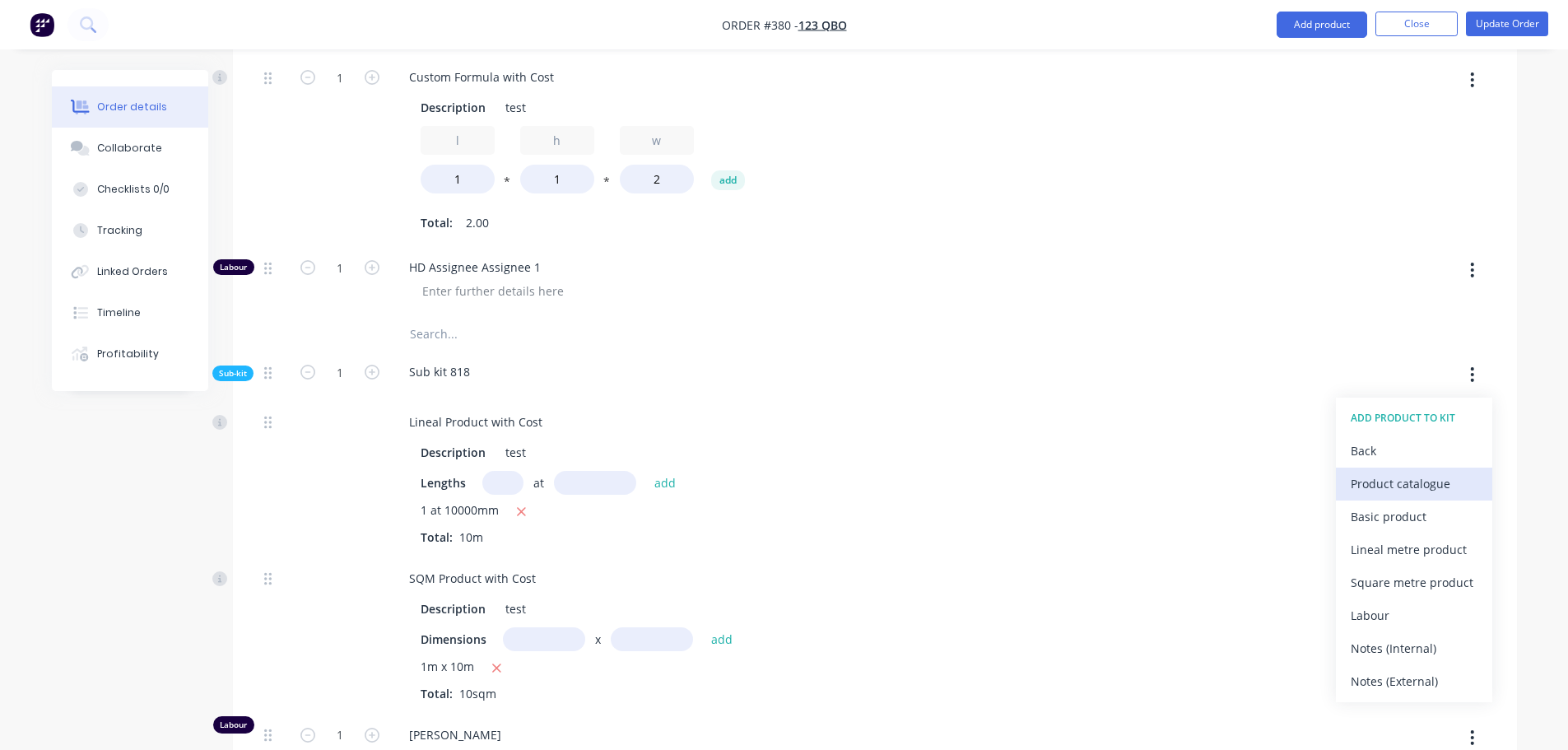
click at [1404, 471] on div "Product catalogue" at bounding box center [1414, 483] width 127 height 24
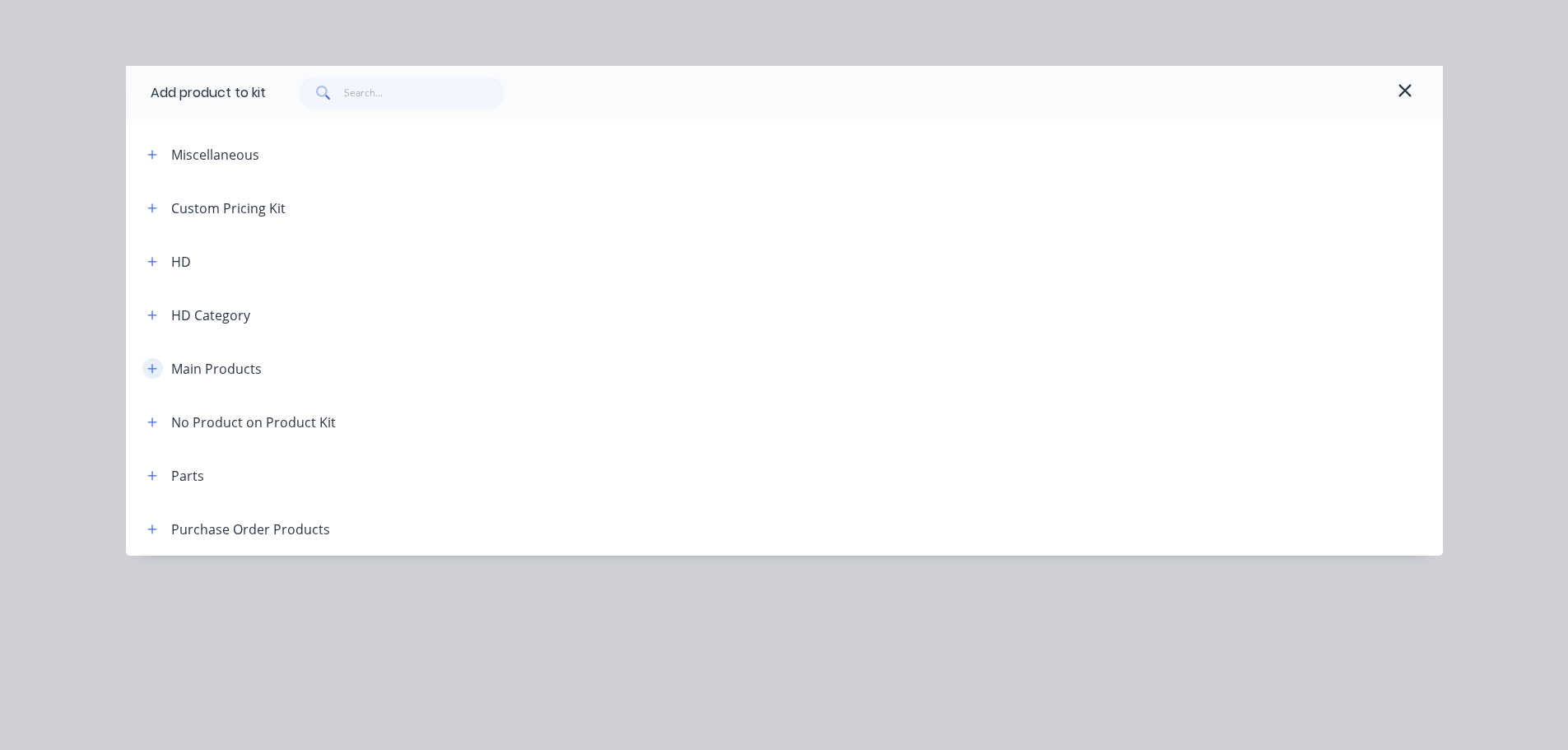
click at [150, 371] on icon "button" at bounding box center [152, 368] width 10 height 11
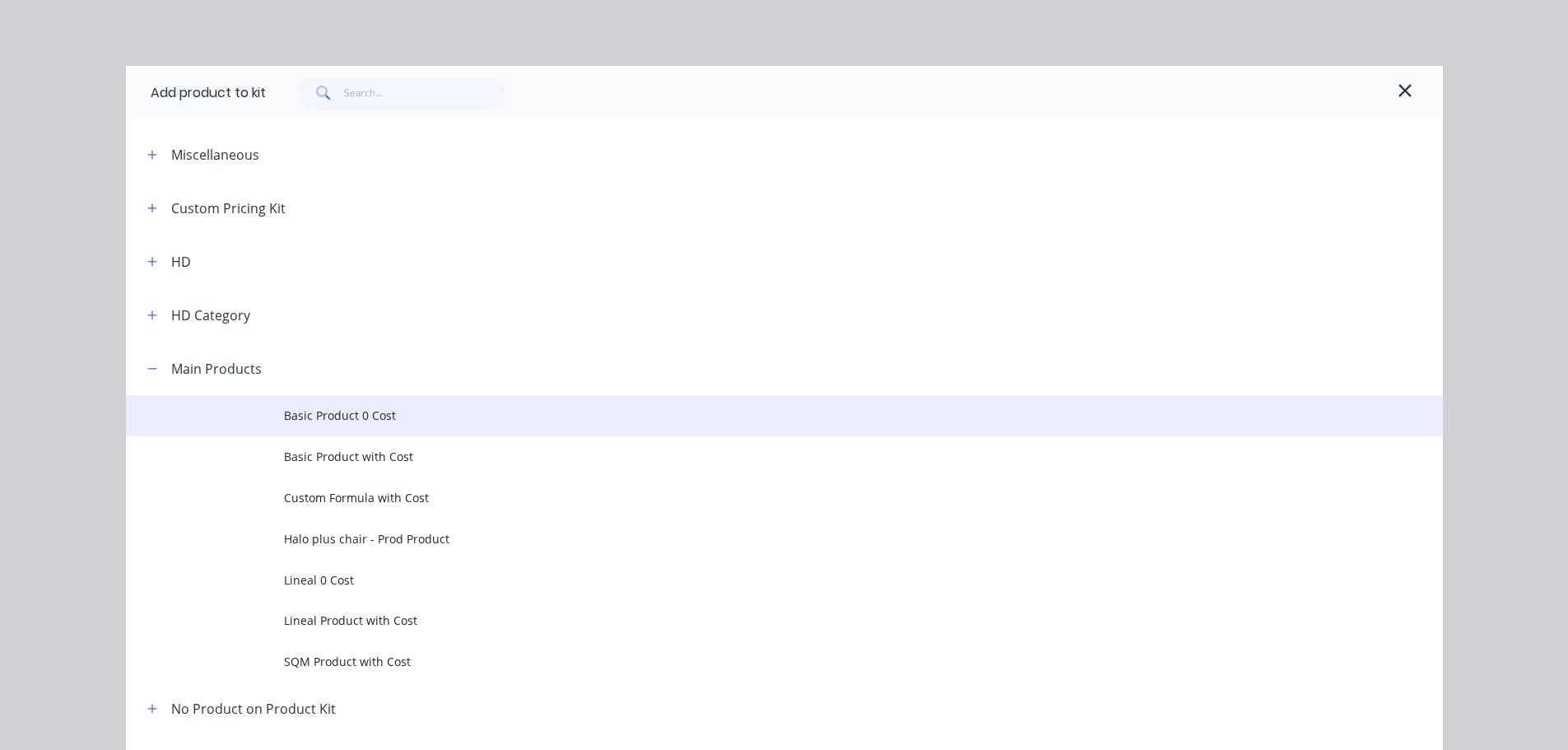
click at [357, 406] on td "Basic Product 0 Cost" at bounding box center [863, 415] width 1159 height 41
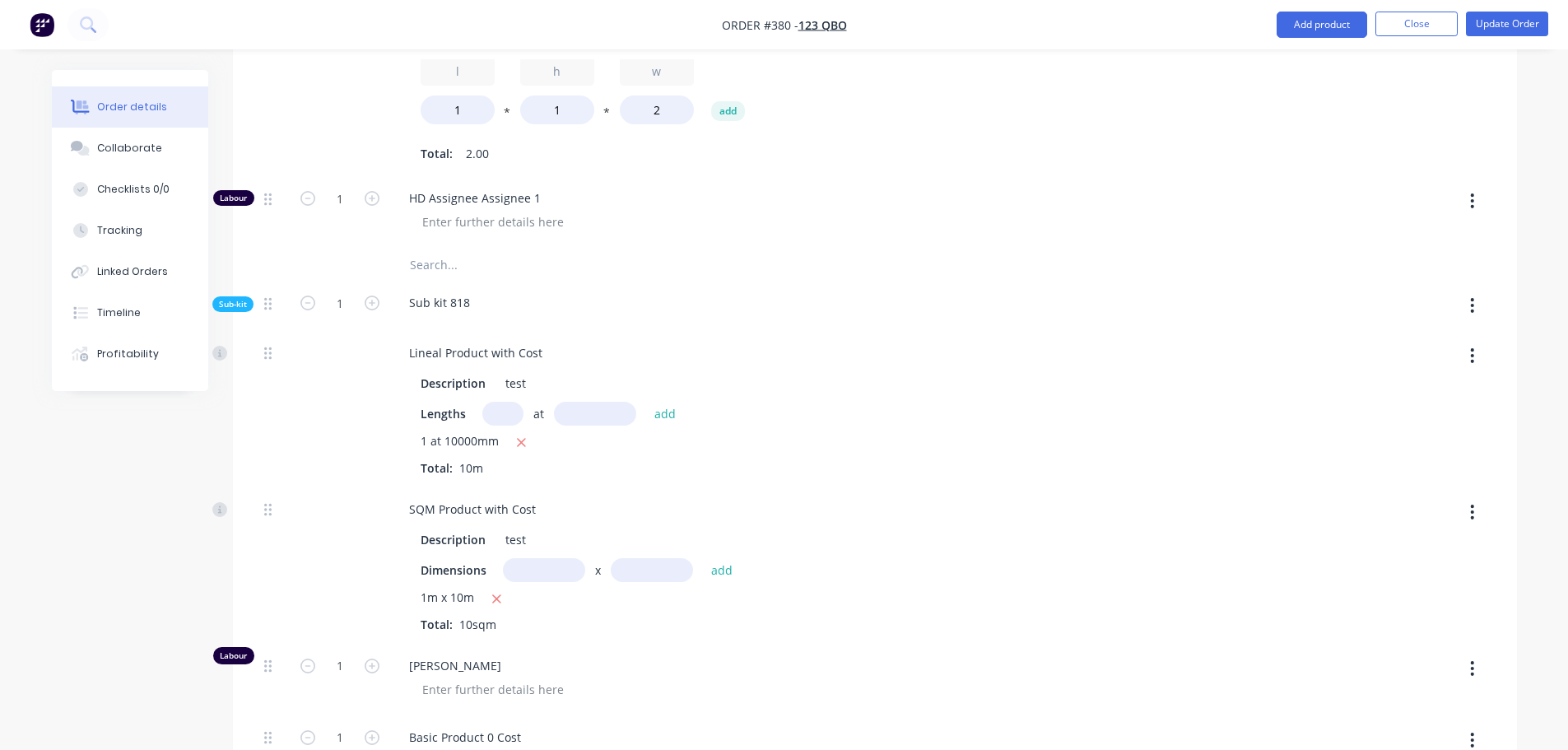
scroll to position [1317, 0]
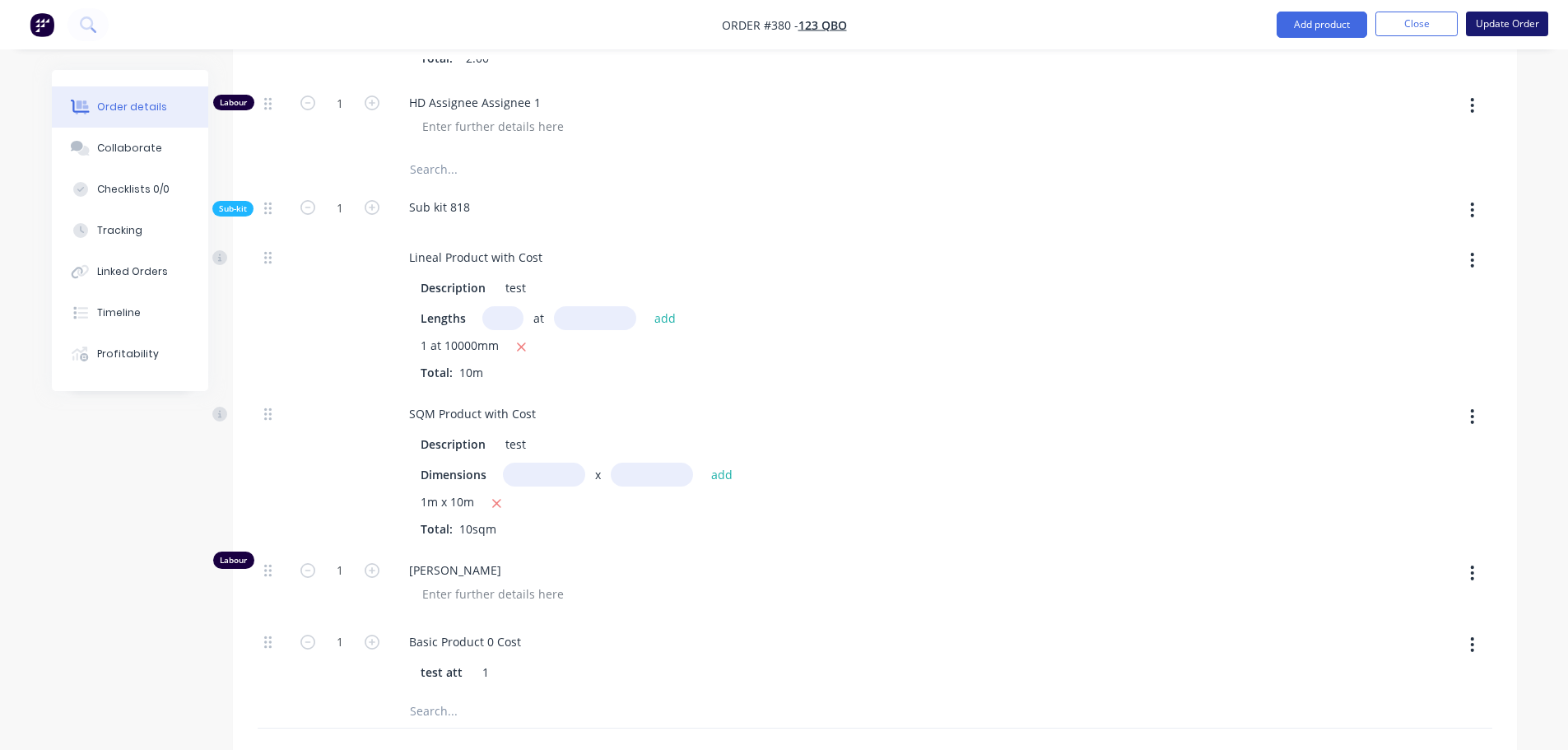
click at [1521, 25] on button "Update Order" at bounding box center [1507, 24] width 82 height 25
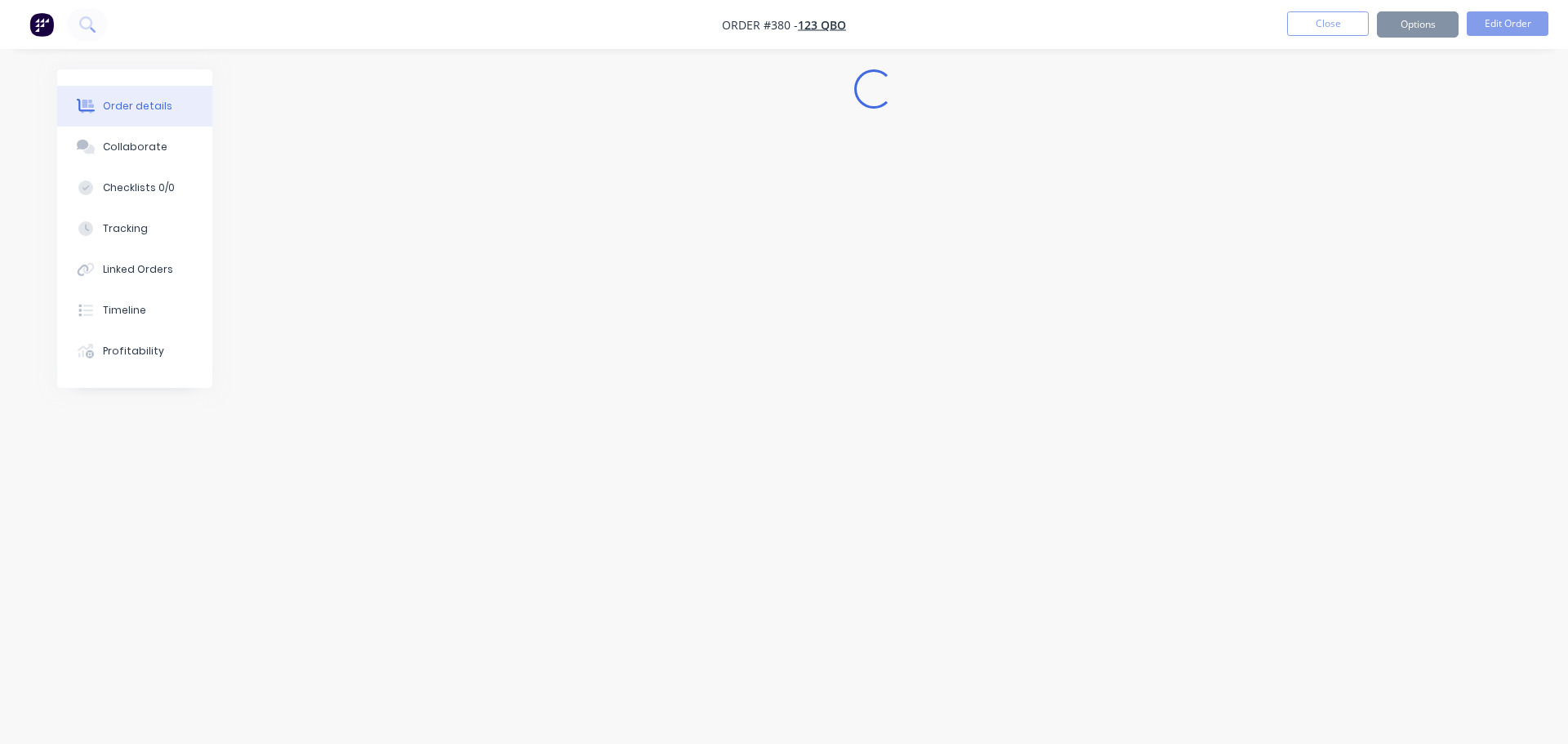
select select "GB"
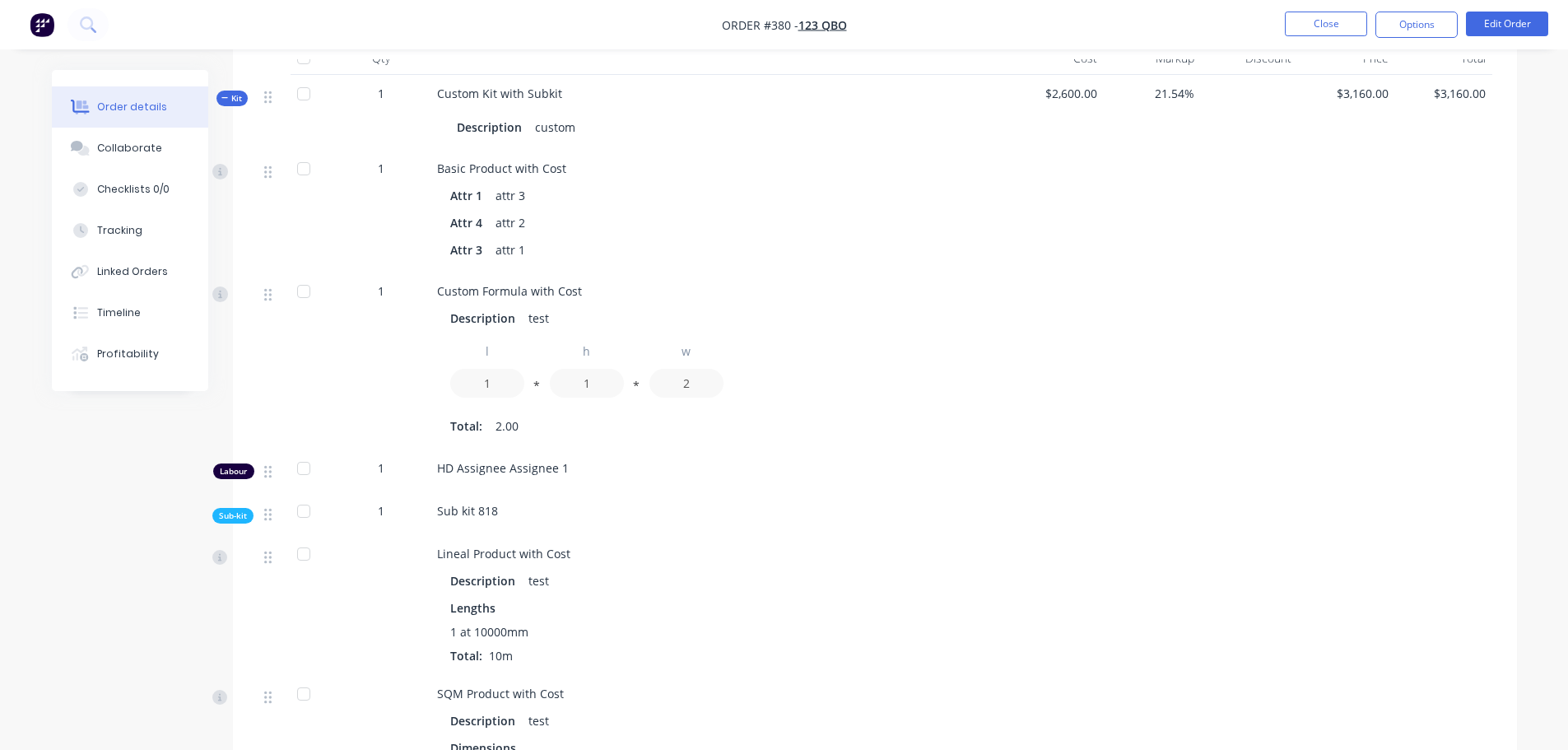
scroll to position [412, 0]
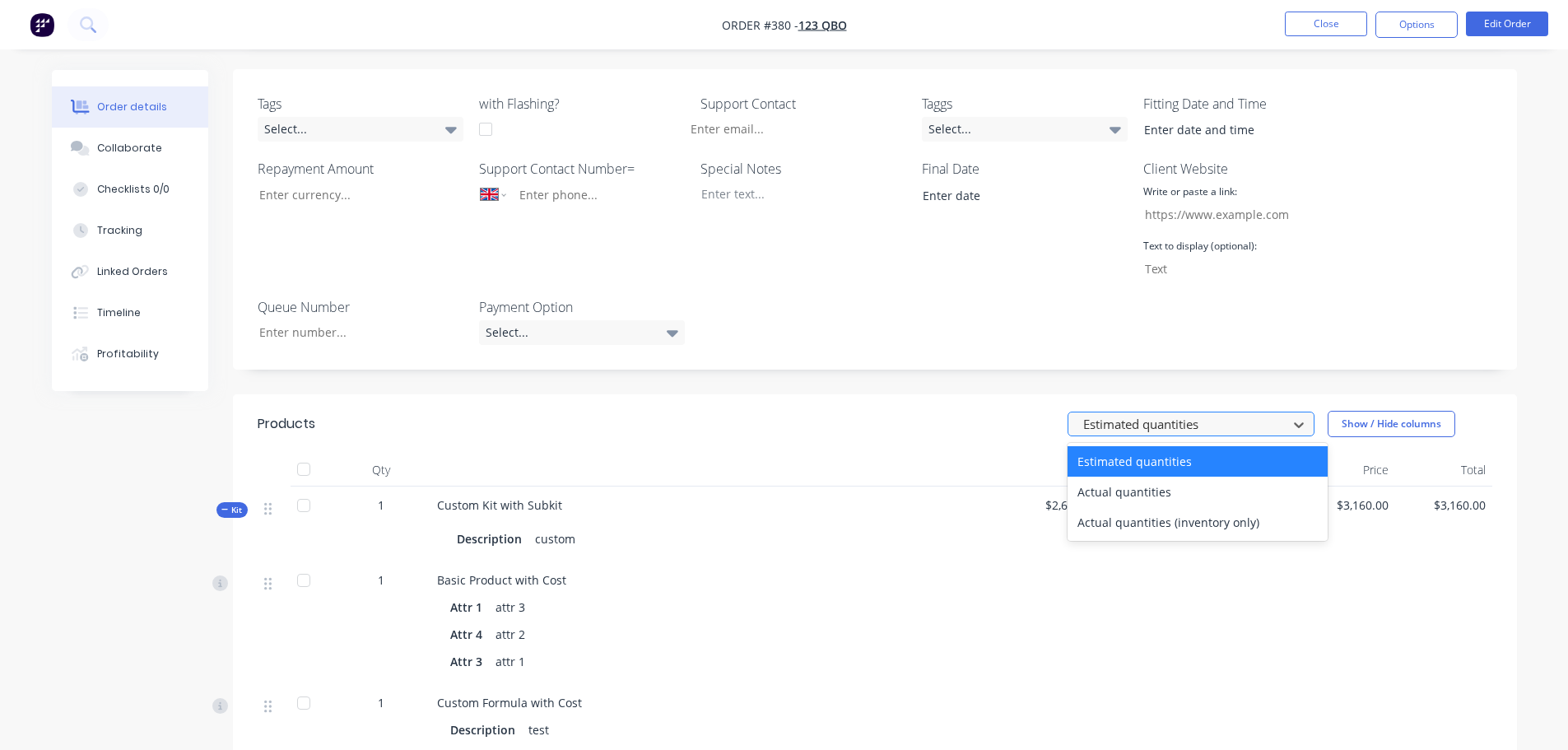
click at [1190, 413] on div "Estimated quantities" at bounding box center [1180, 425] width 208 height 25
click at [1156, 507] on div "Actual quantities (inventory only)" at bounding box center [1197, 522] width 260 height 31
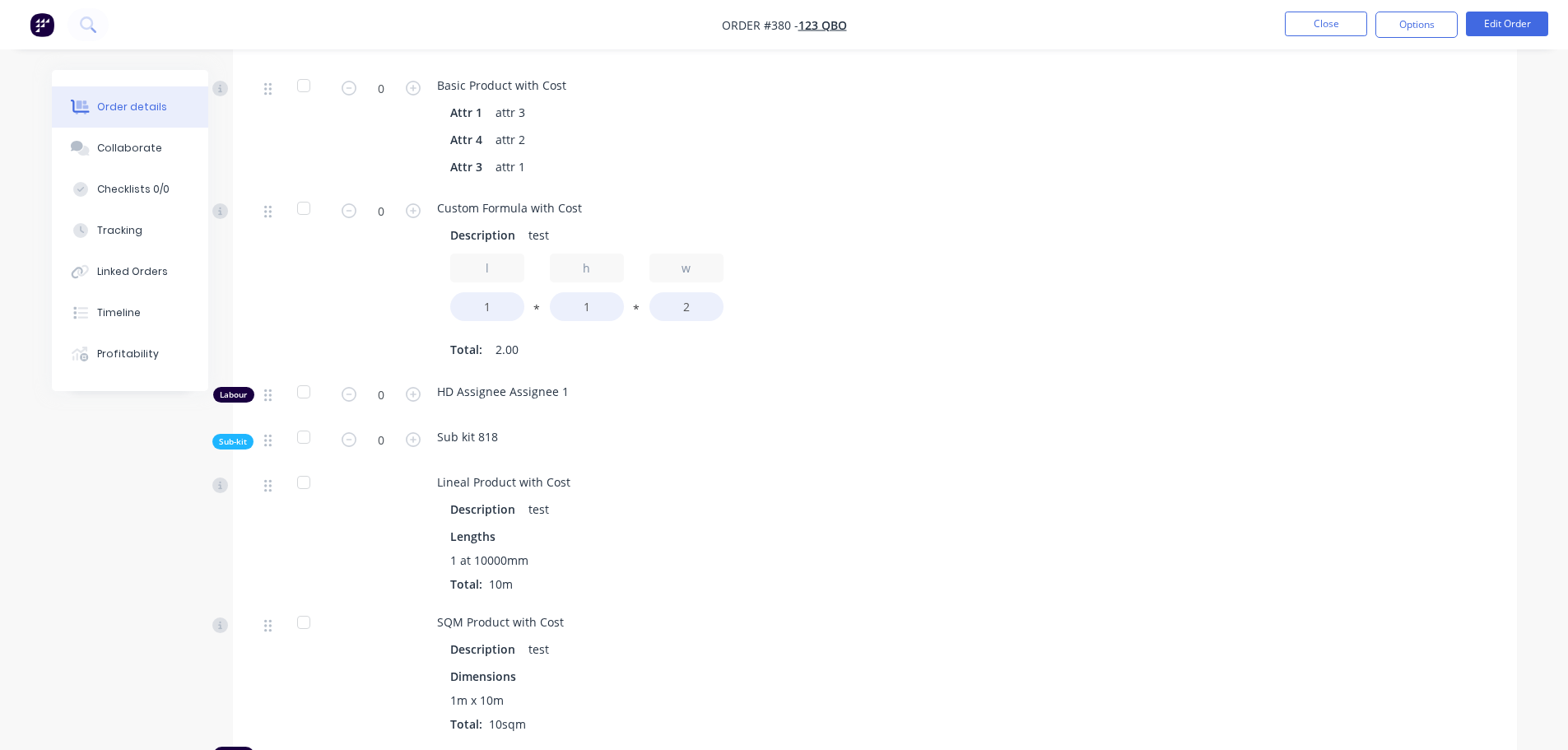
scroll to position [1267, 0]
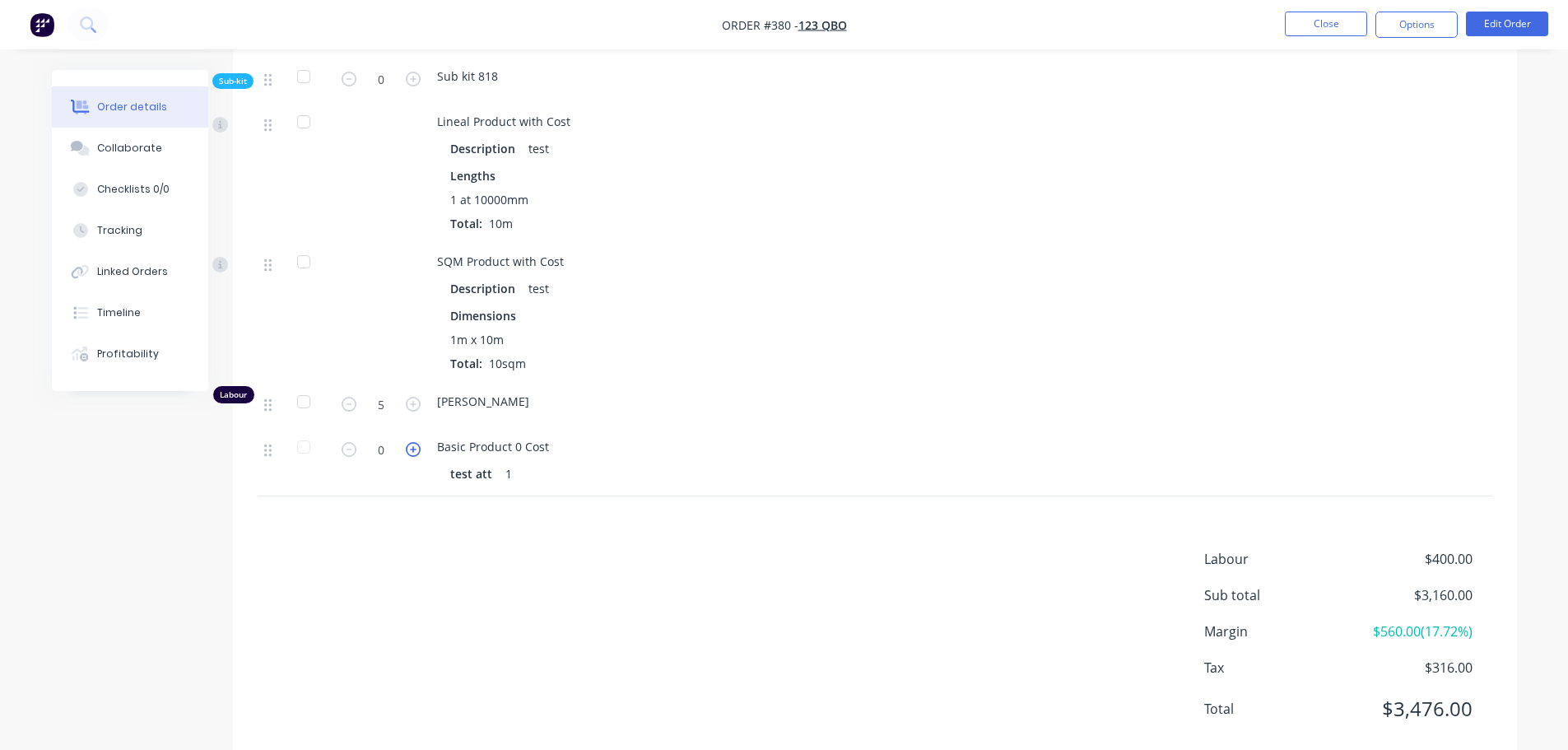
click at [416, 442] on icon "button" at bounding box center [413, 449] width 15 height 15
type input "4"
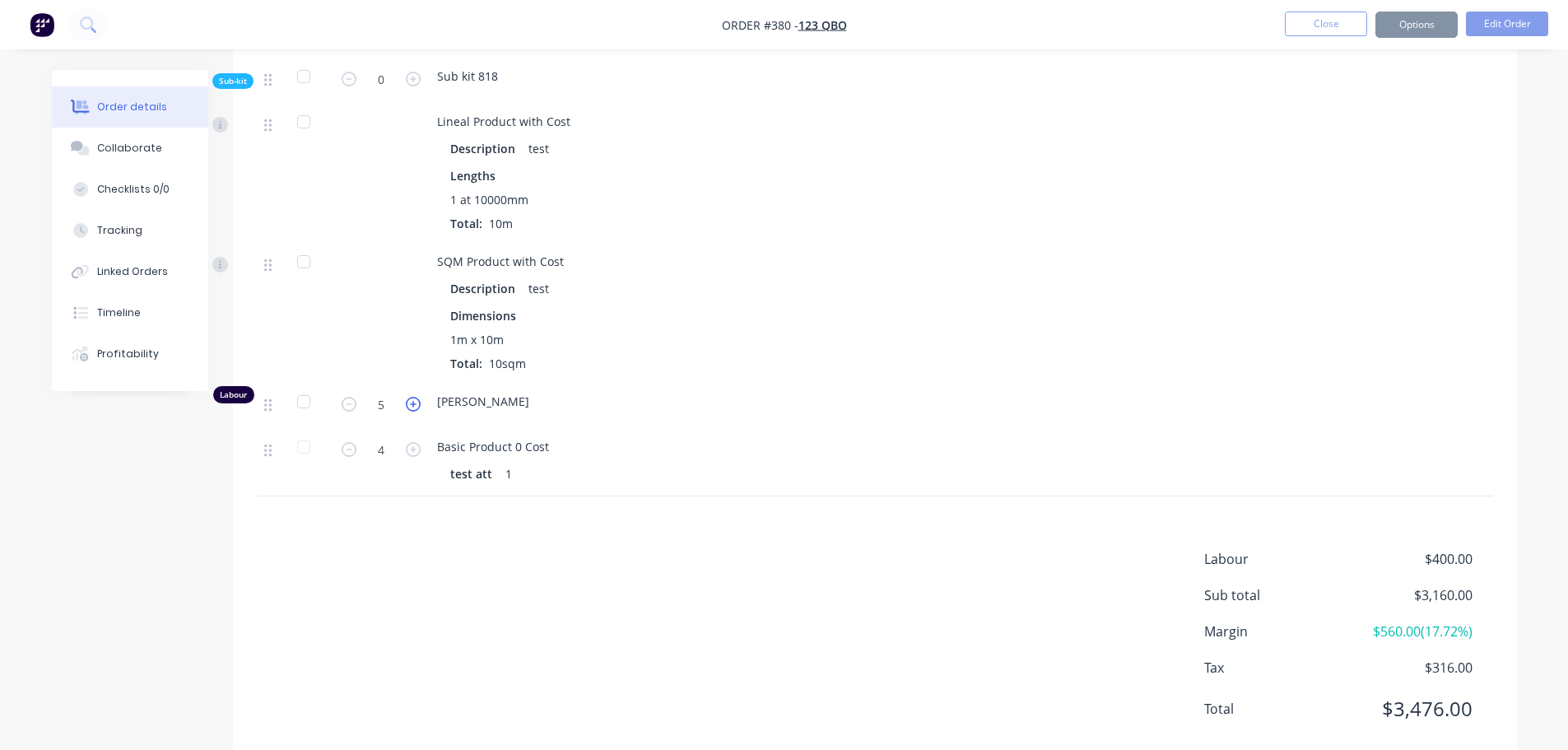
click at [418, 397] on icon "button" at bounding box center [413, 404] width 15 height 15
type input "8"
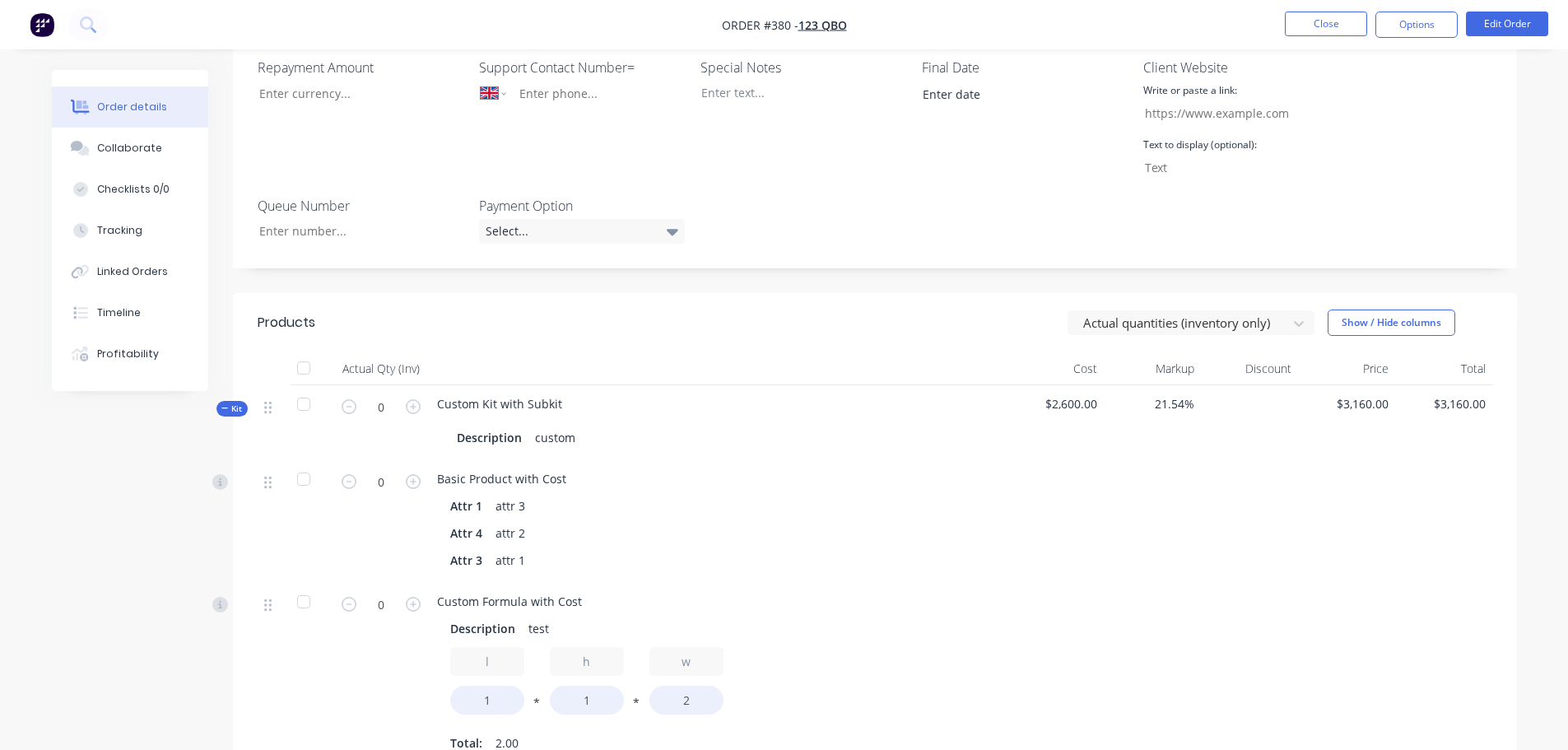
scroll to position [361, 0]
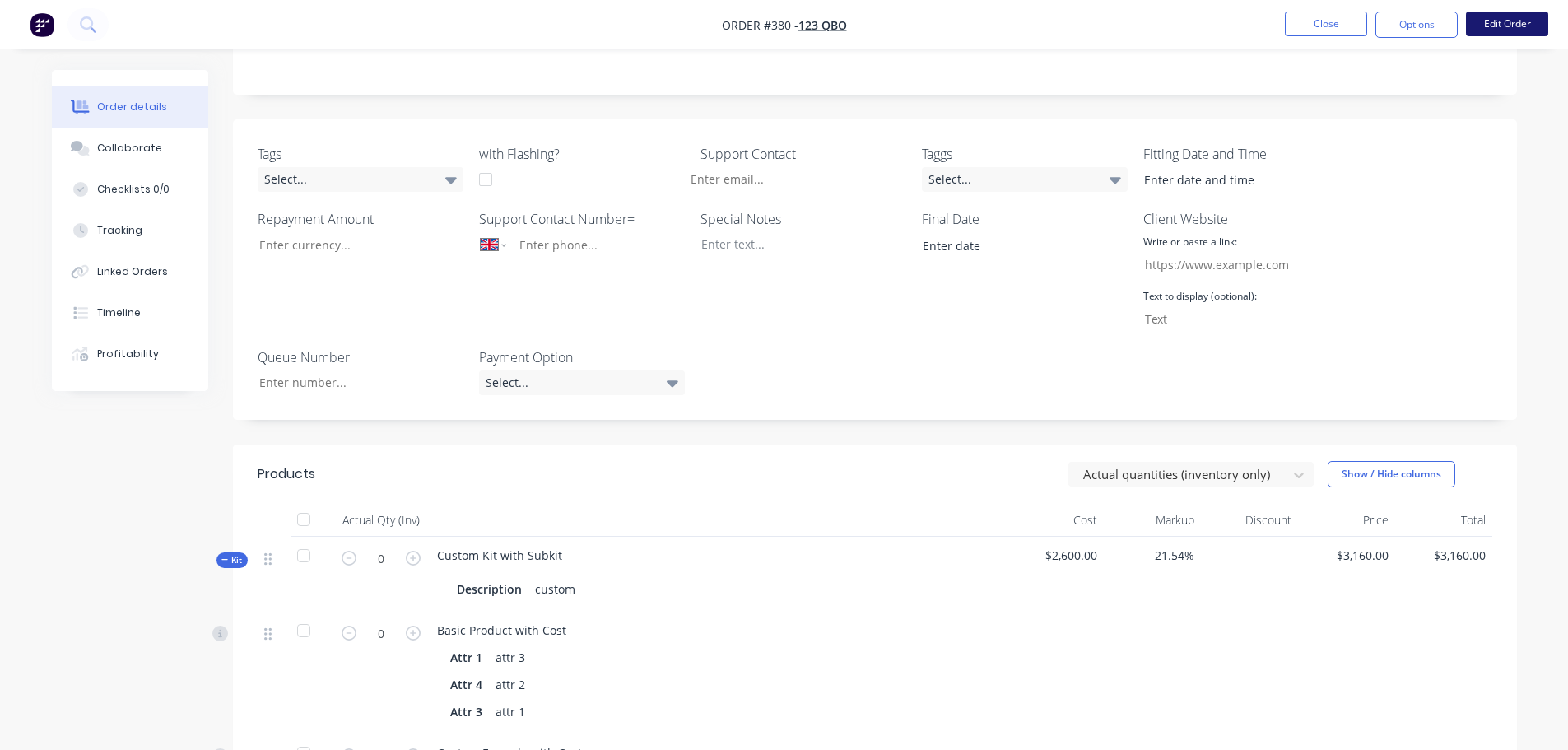
click at [1513, 26] on button "Edit Order" at bounding box center [1507, 24] width 82 height 25
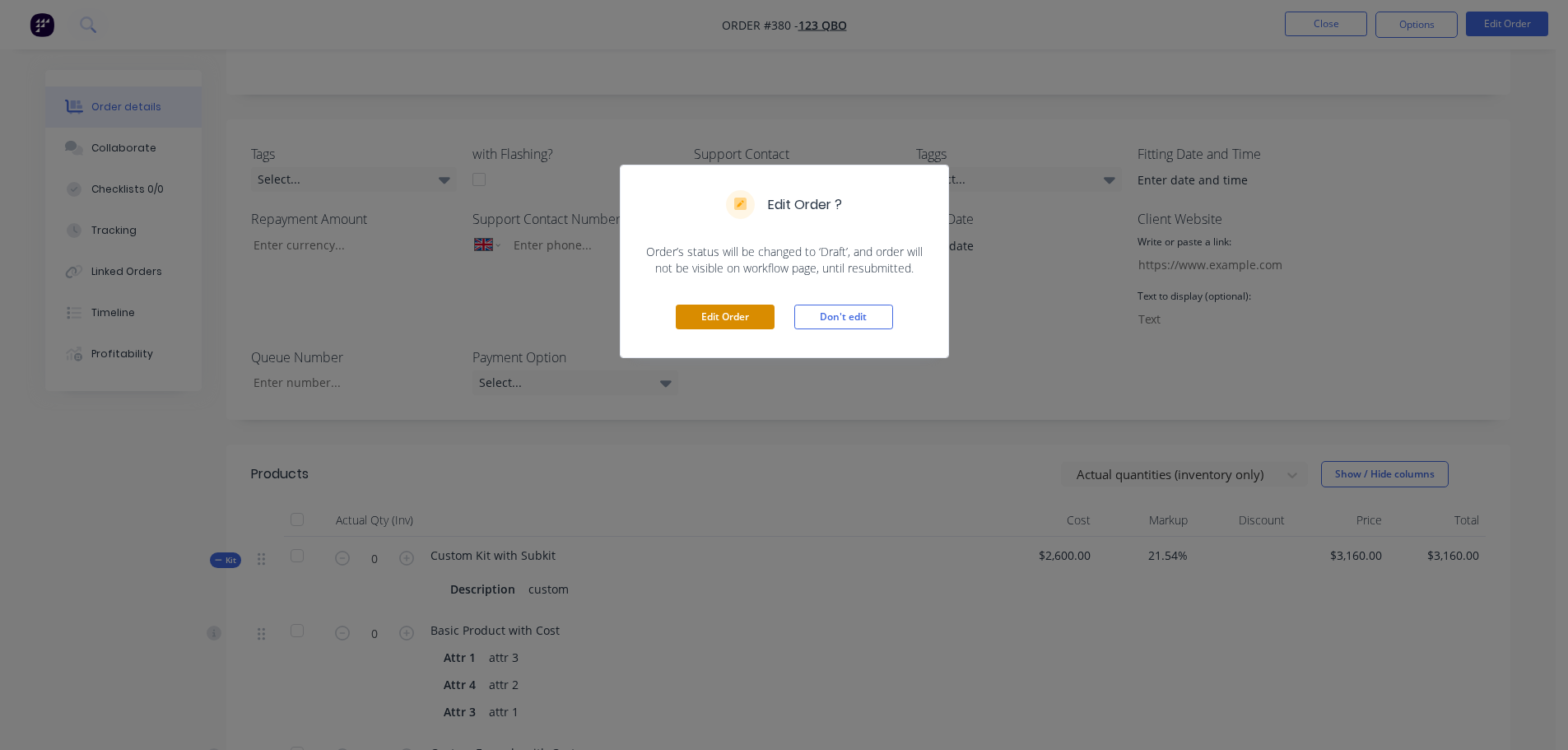
click at [724, 311] on button "Edit Order" at bounding box center [724, 317] width 99 height 25
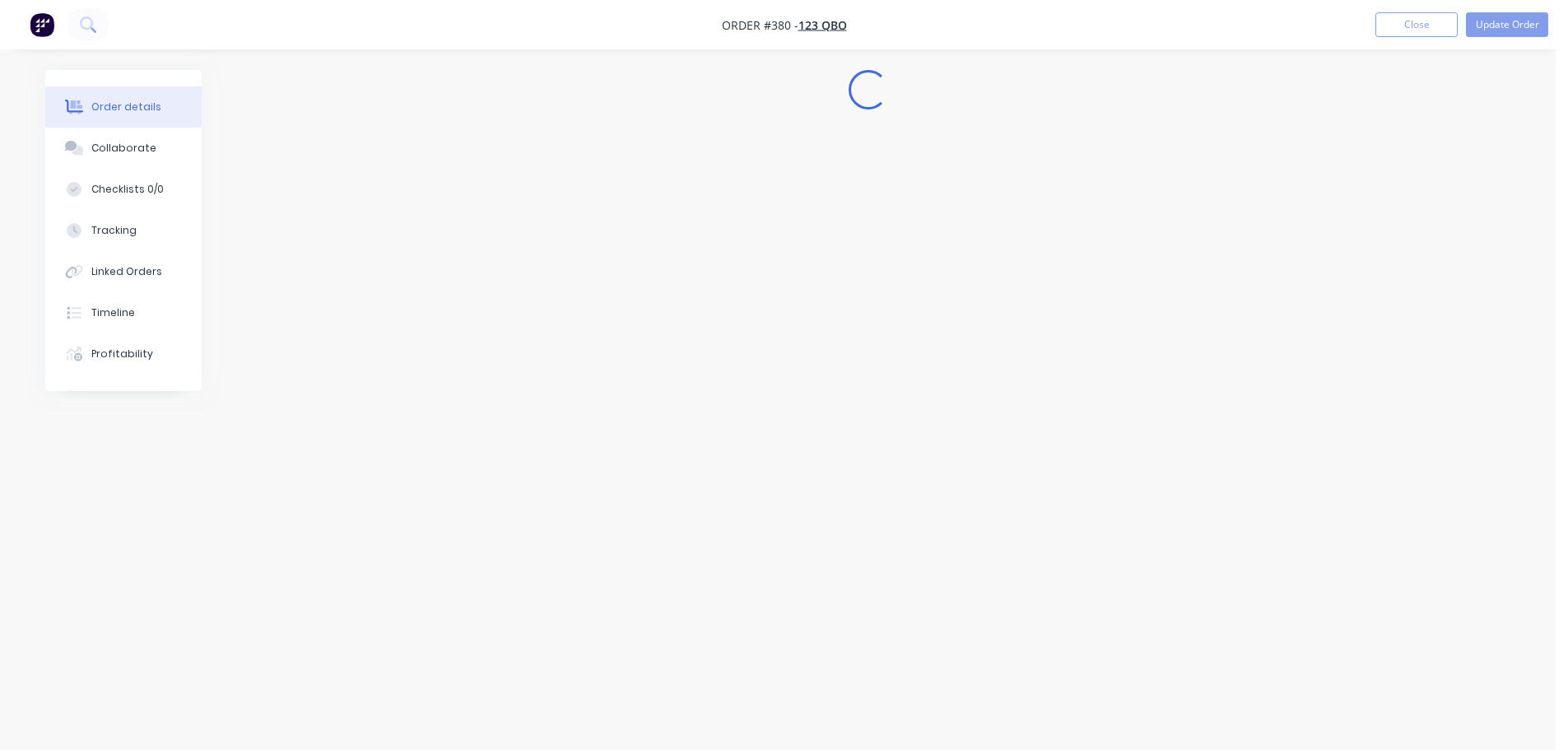
scroll to position [0, 0]
select select "GB"
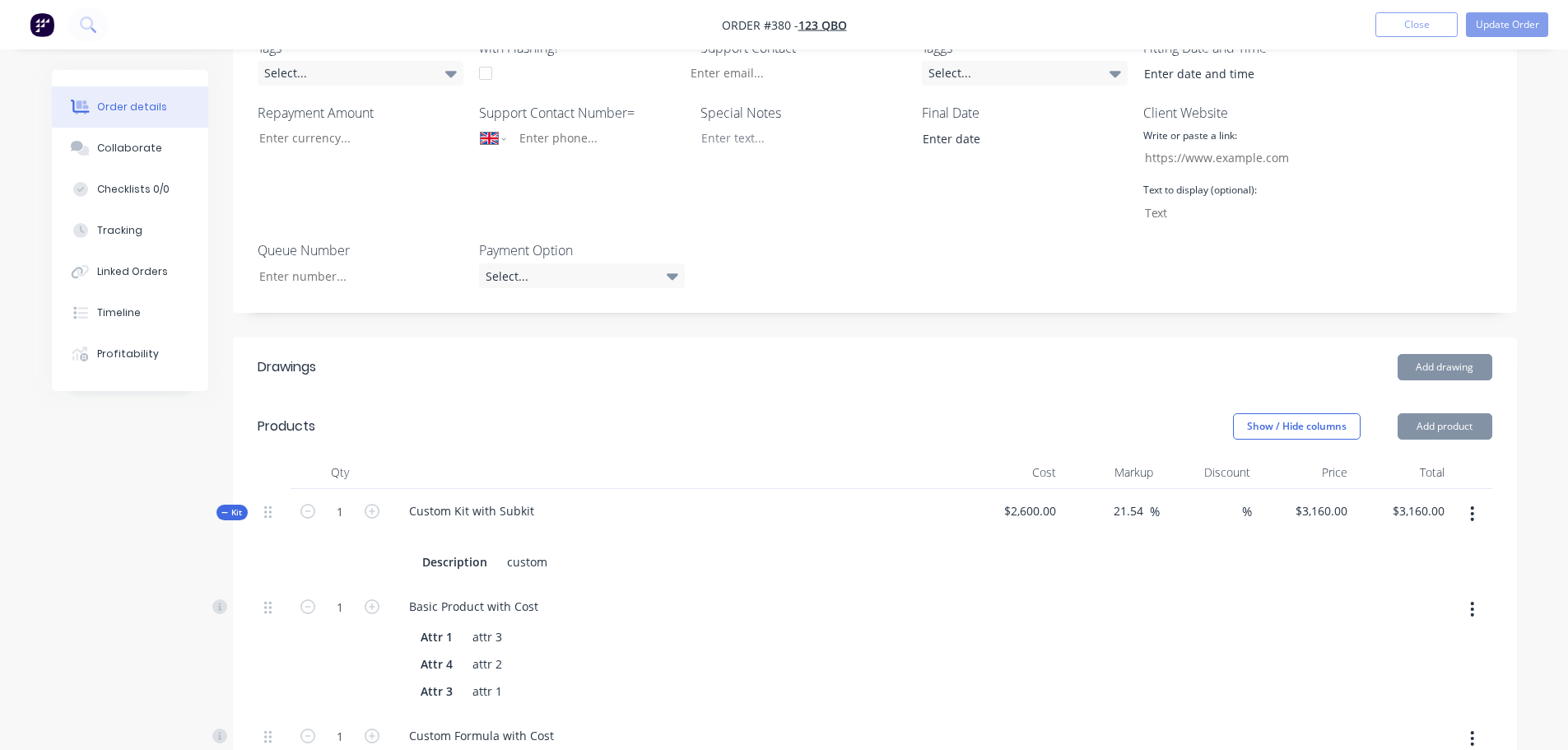
type input "05/10/25"
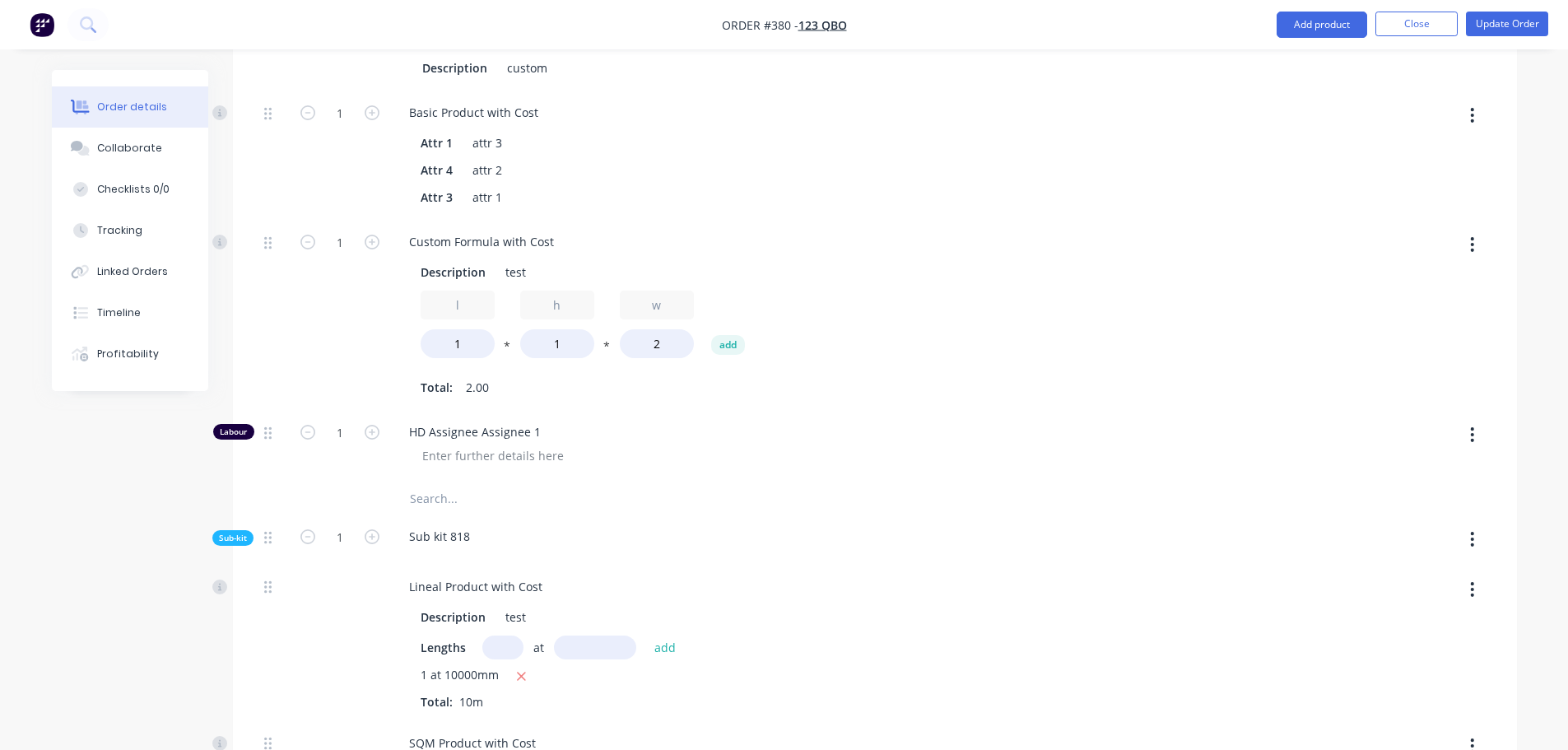
scroll to position [577, 0]
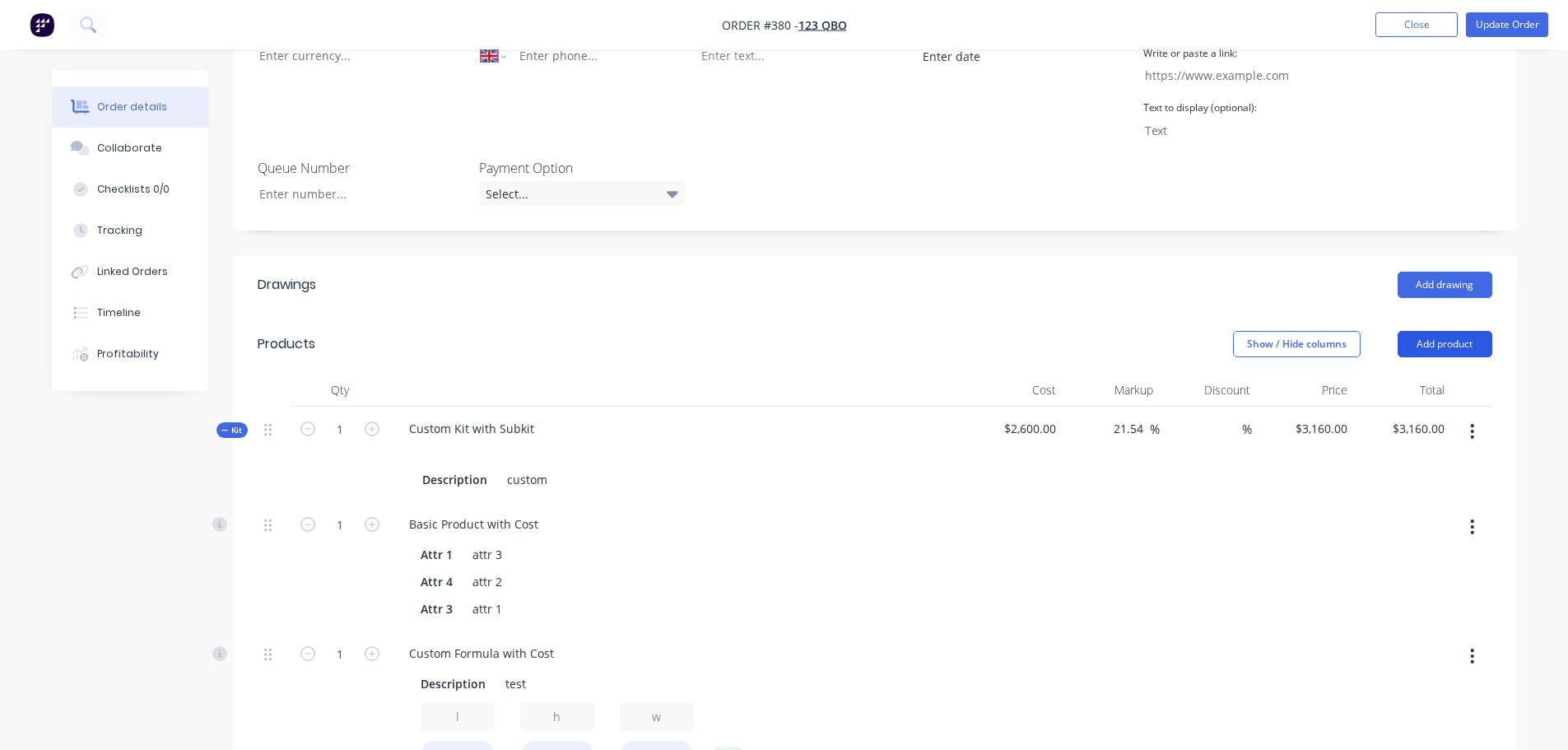
click at [1475, 331] on button "Add product" at bounding box center [1444, 344] width 95 height 26
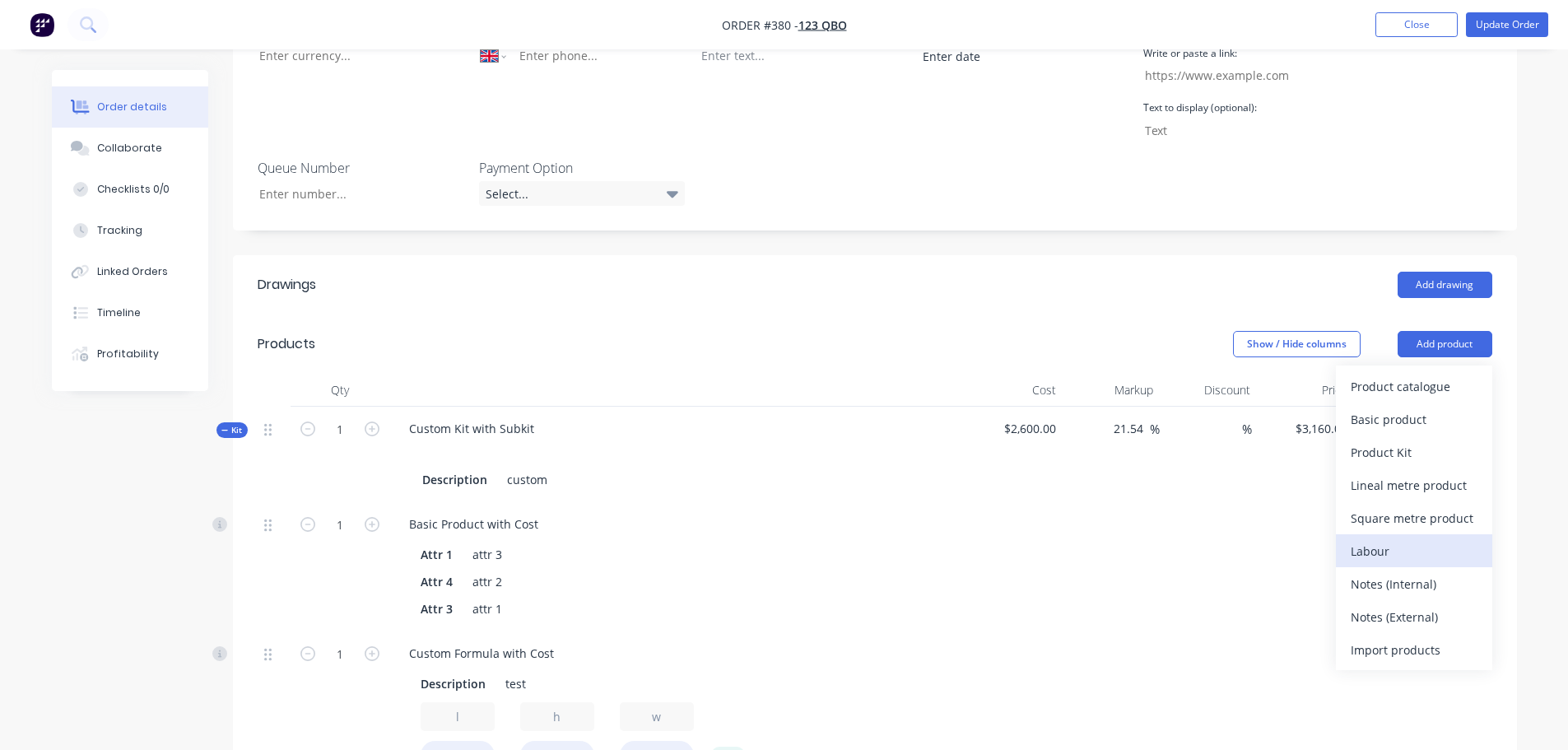
click at [1388, 539] on div "Labour" at bounding box center [1414, 550] width 127 height 24
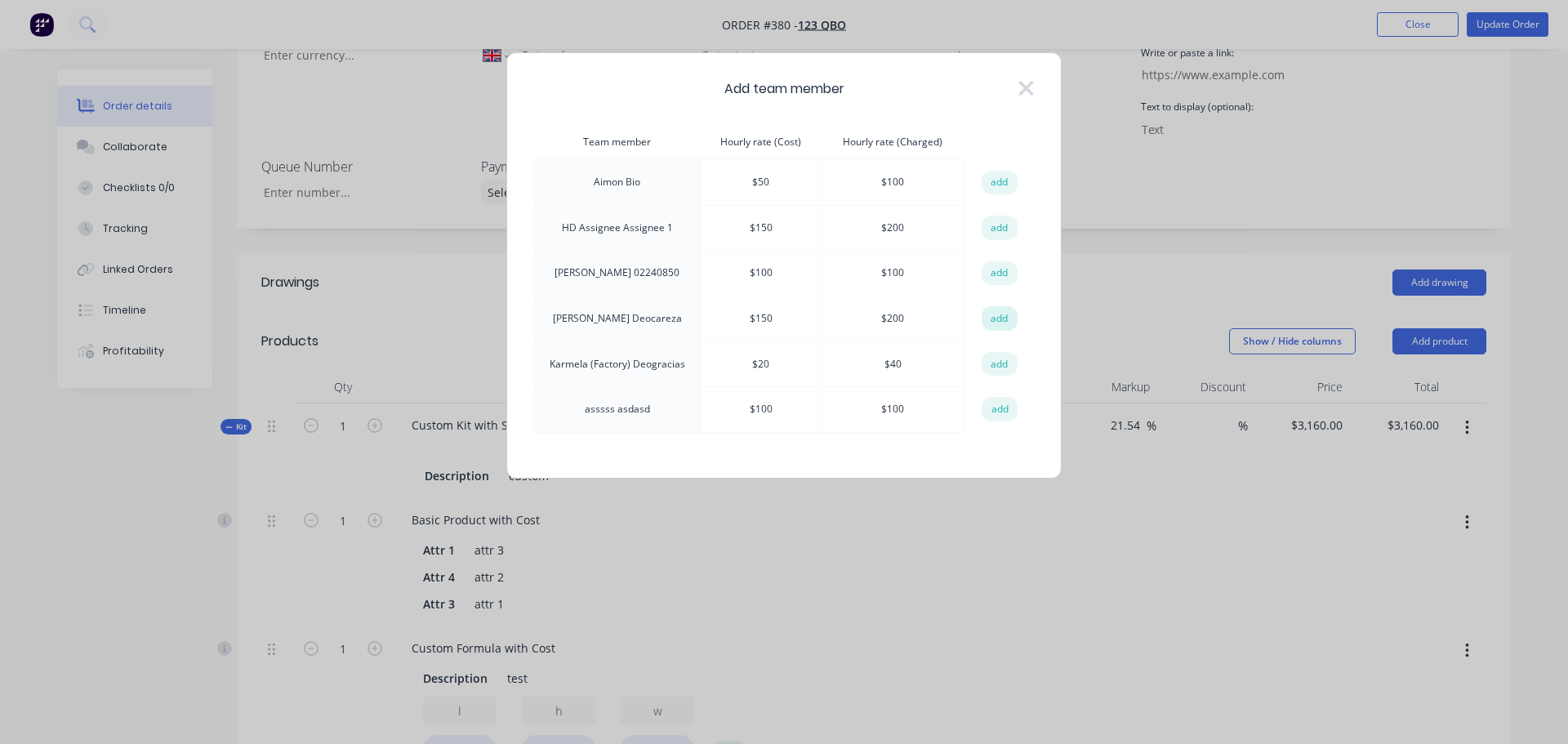
click at [1013, 322] on button "add" at bounding box center [999, 318] width 36 height 24
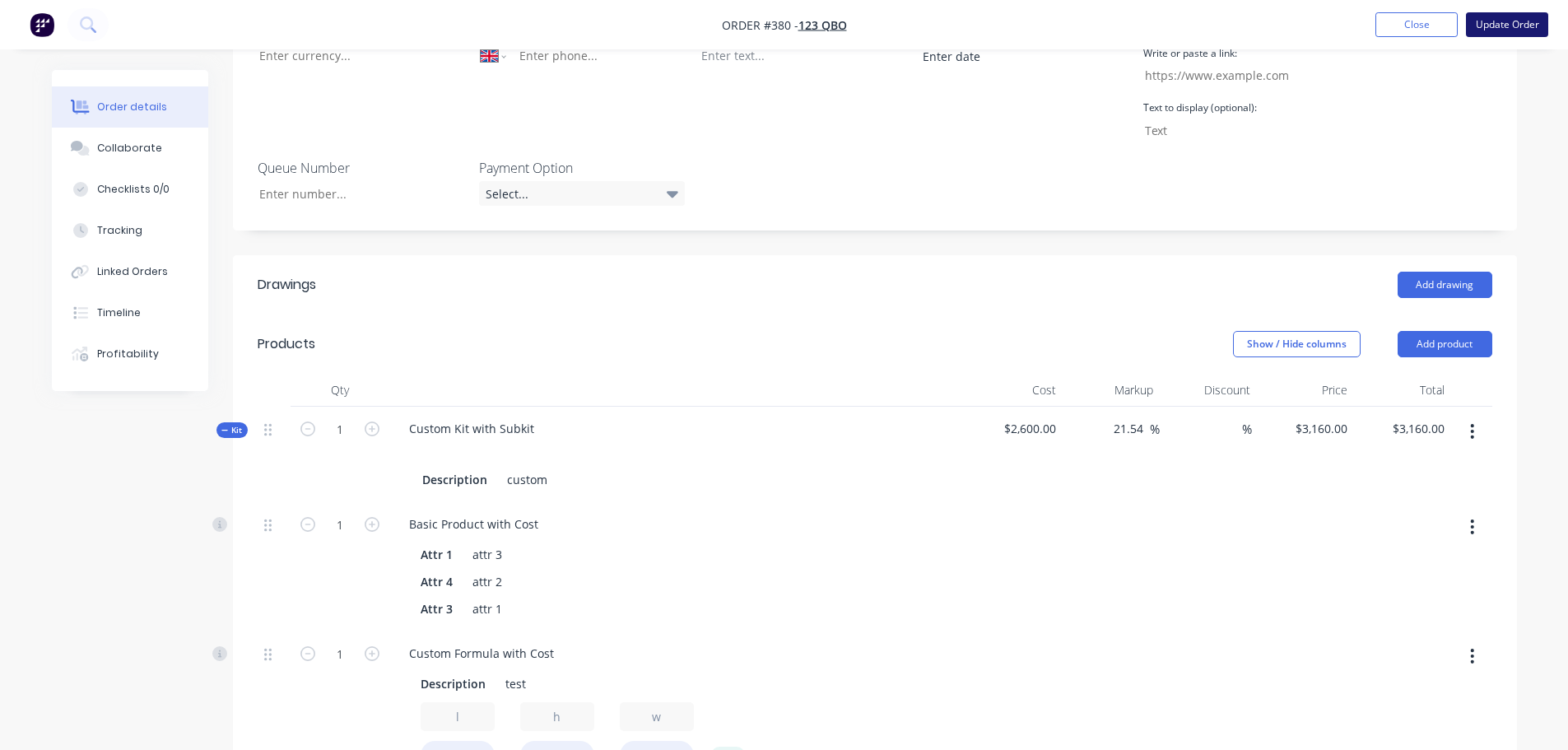
click at [1518, 23] on button "Update Order" at bounding box center [1507, 25] width 82 height 25
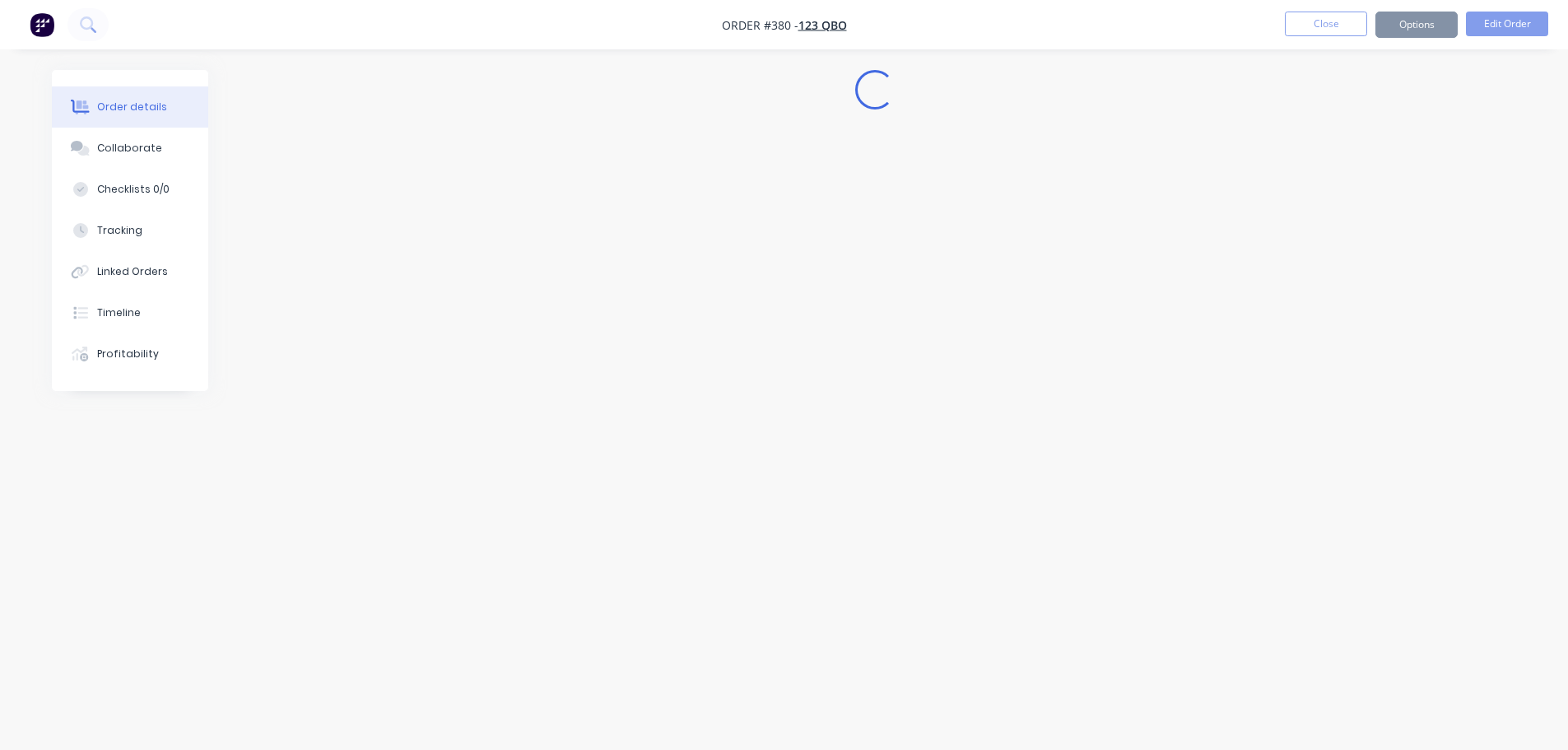
scroll to position [0, 0]
select select "GB"
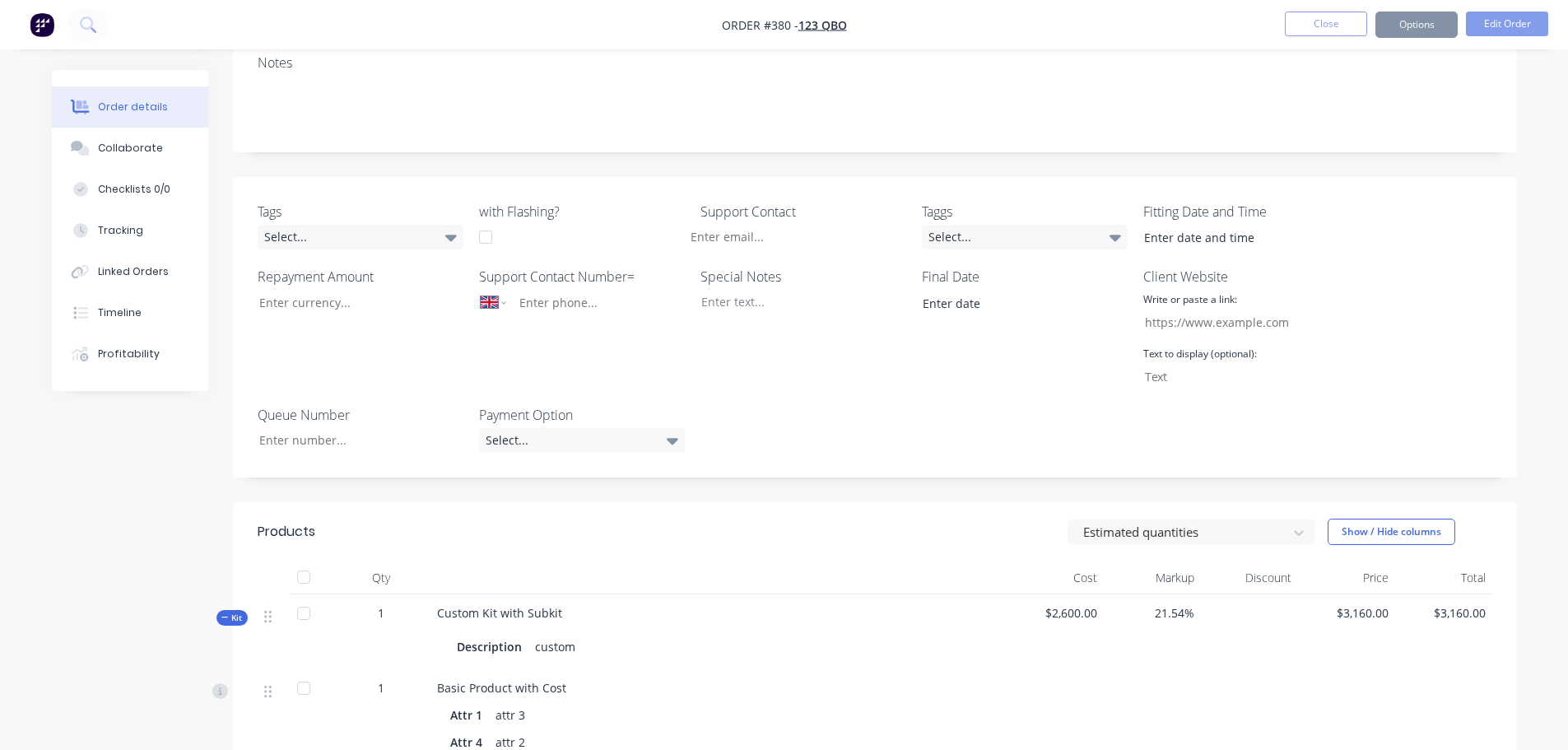
scroll to position [494, 0]
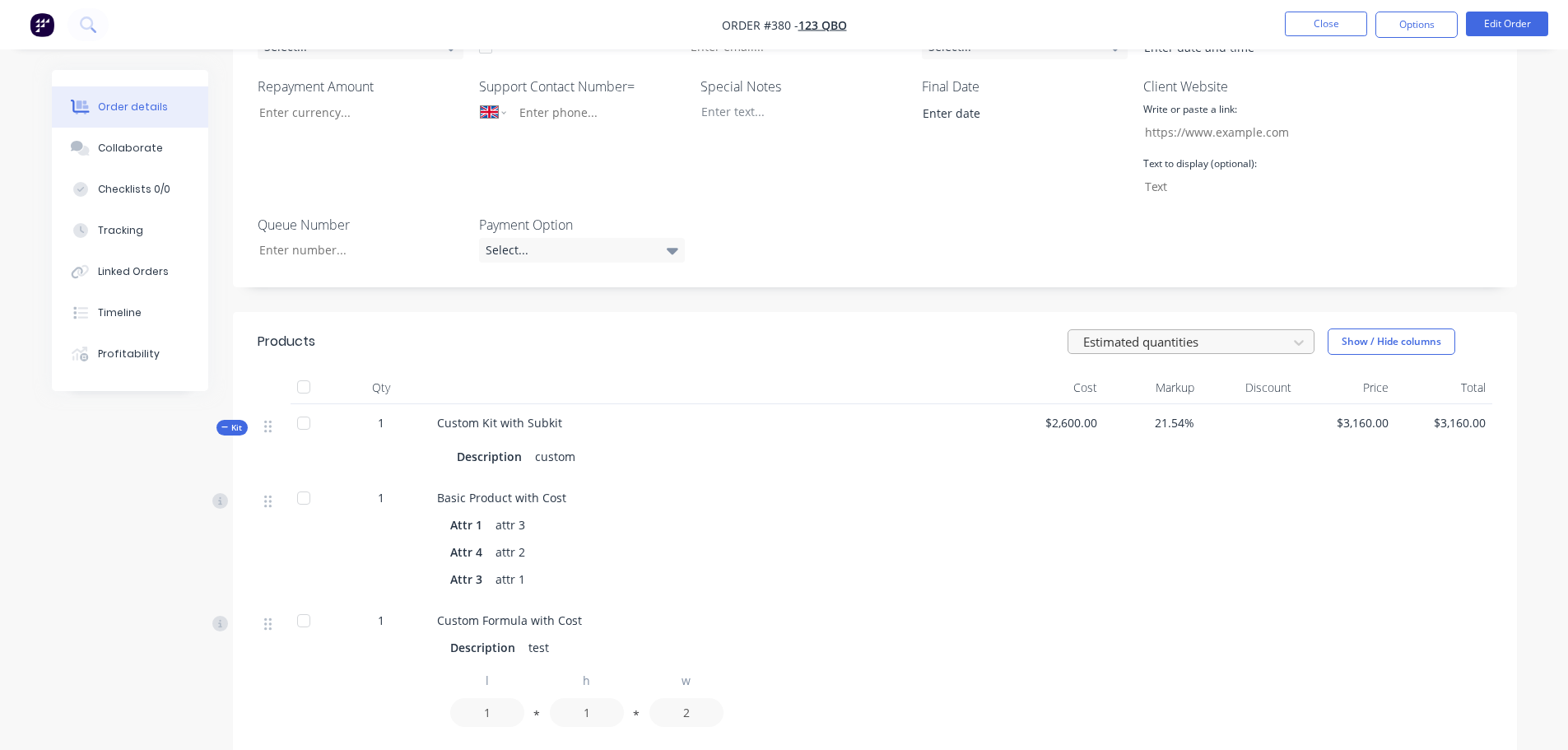
click at [1175, 332] on div at bounding box center [1180, 342] width 197 height 20
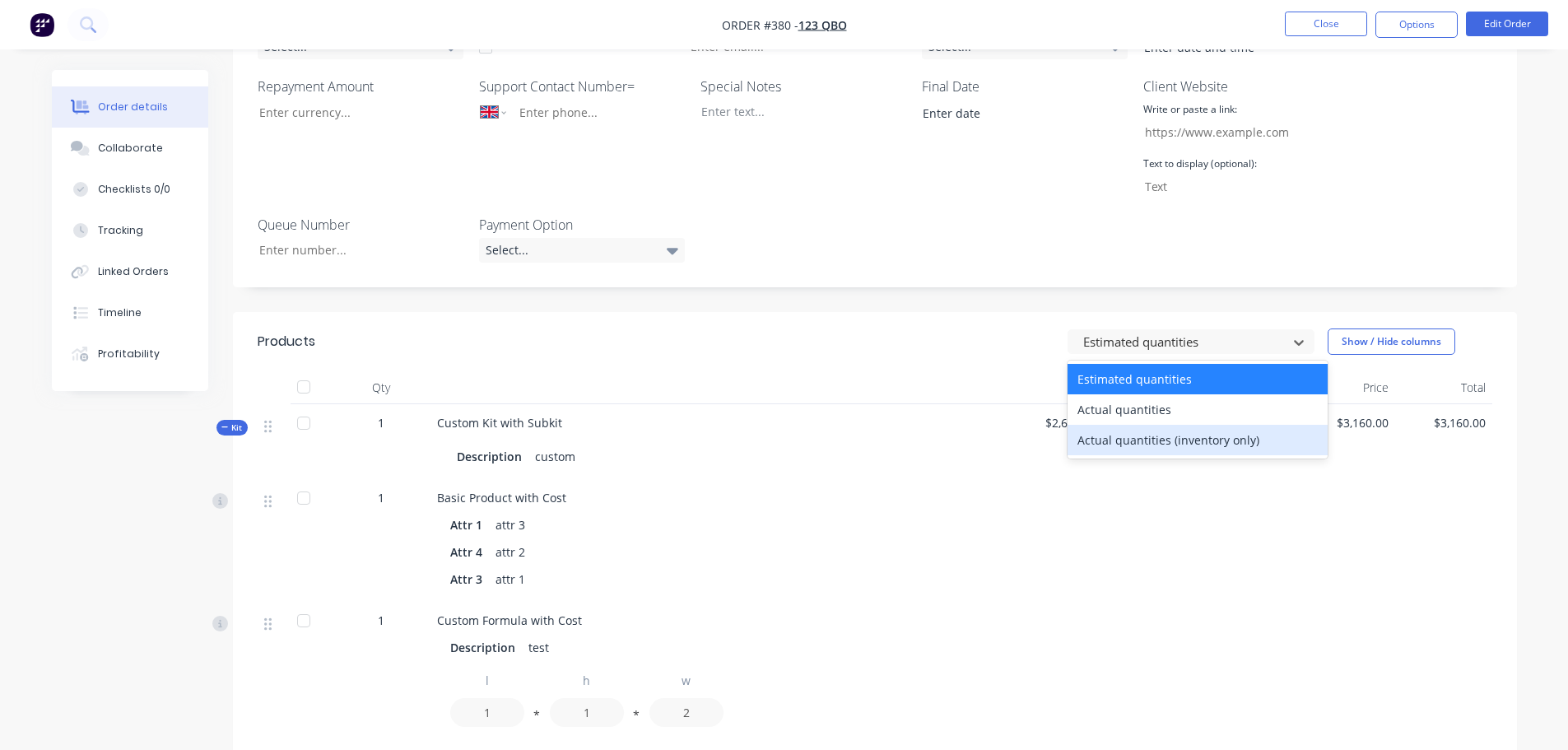
click at [1158, 425] on div "Actual quantities (inventory only)" at bounding box center [1197, 440] width 260 height 31
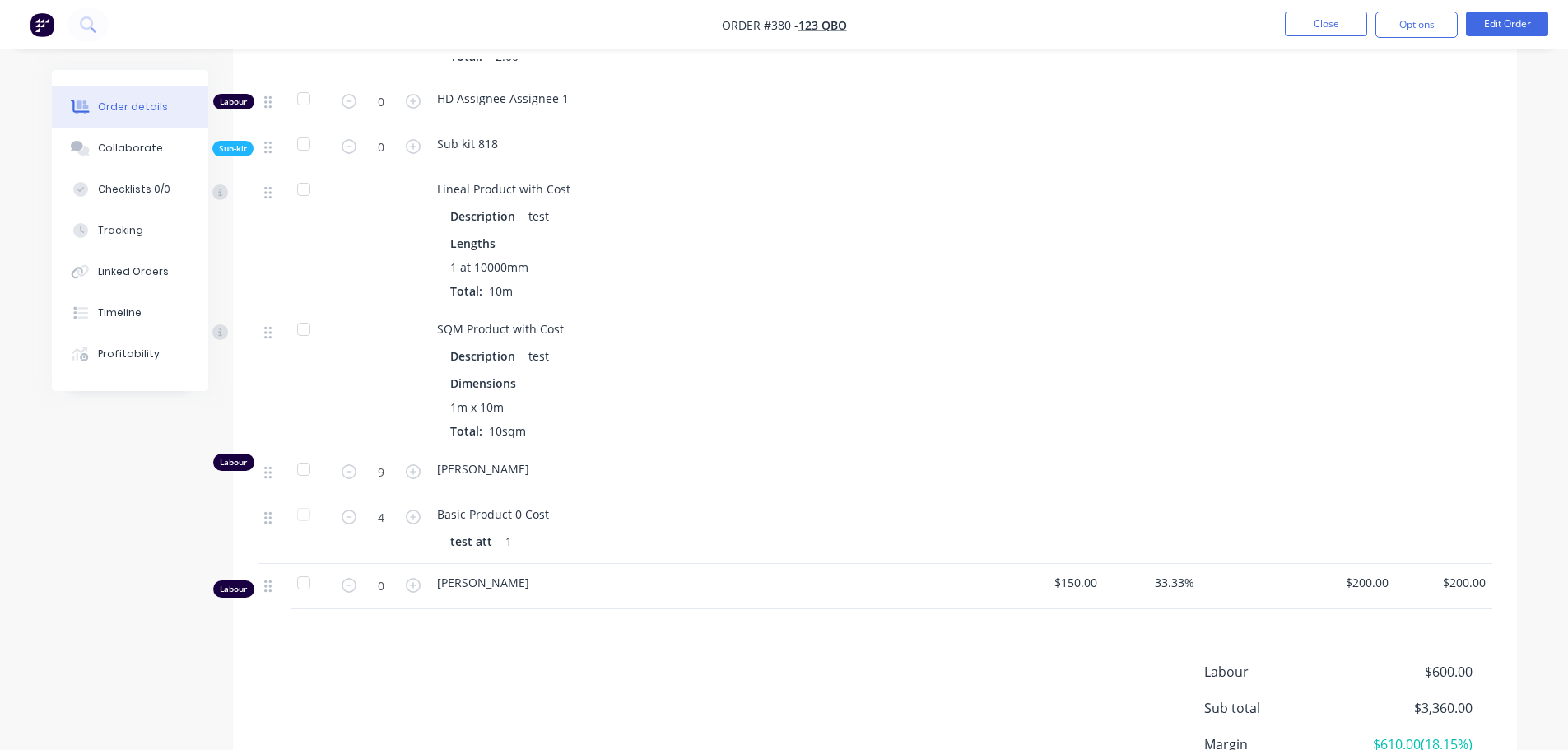
scroll to position [1312, 0]
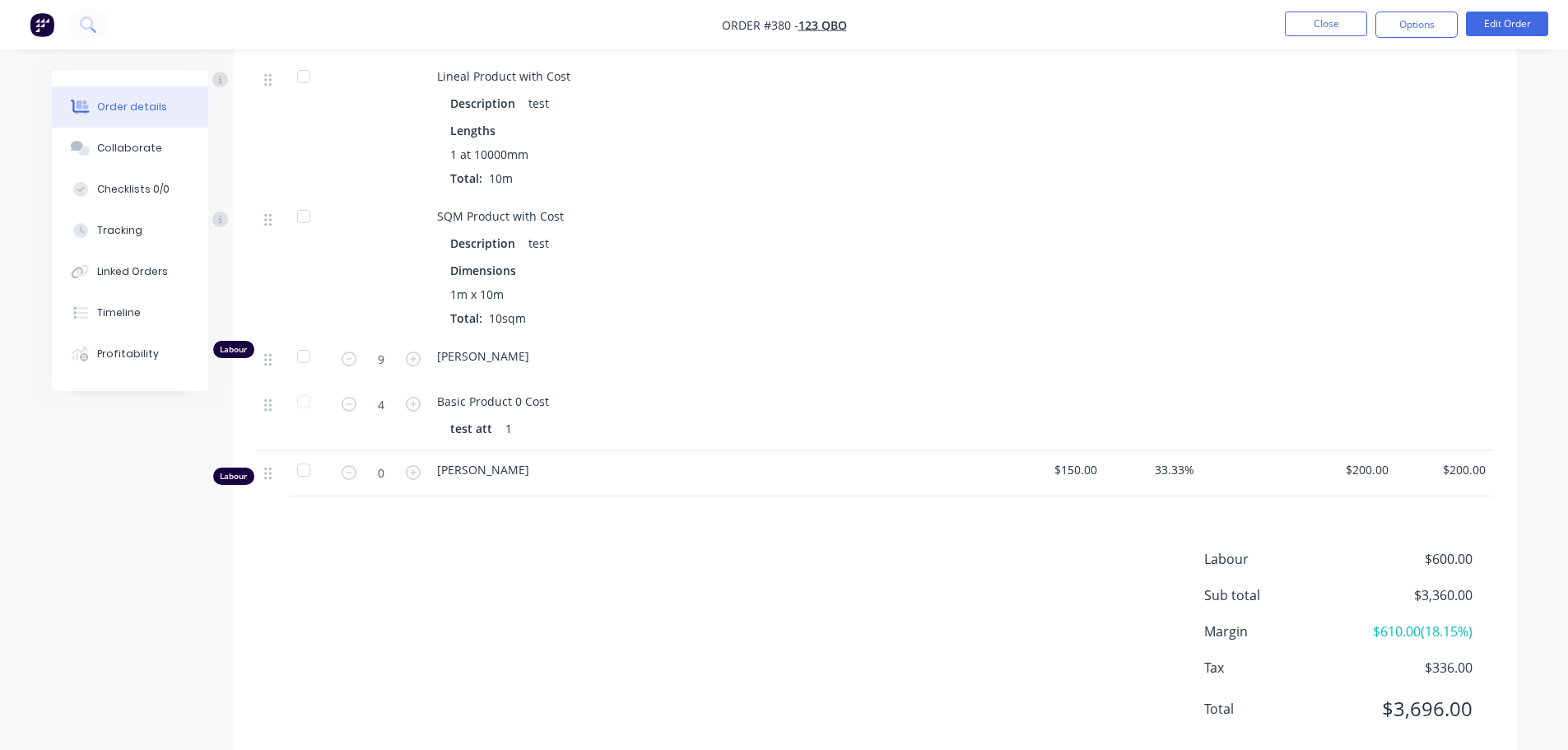
click at [1109, 197] on div at bounding box center [1152, 267] width 97 height 140
click at [1296, 22] on button "Close" at bounding box center [1326, 24] width 82 height 25
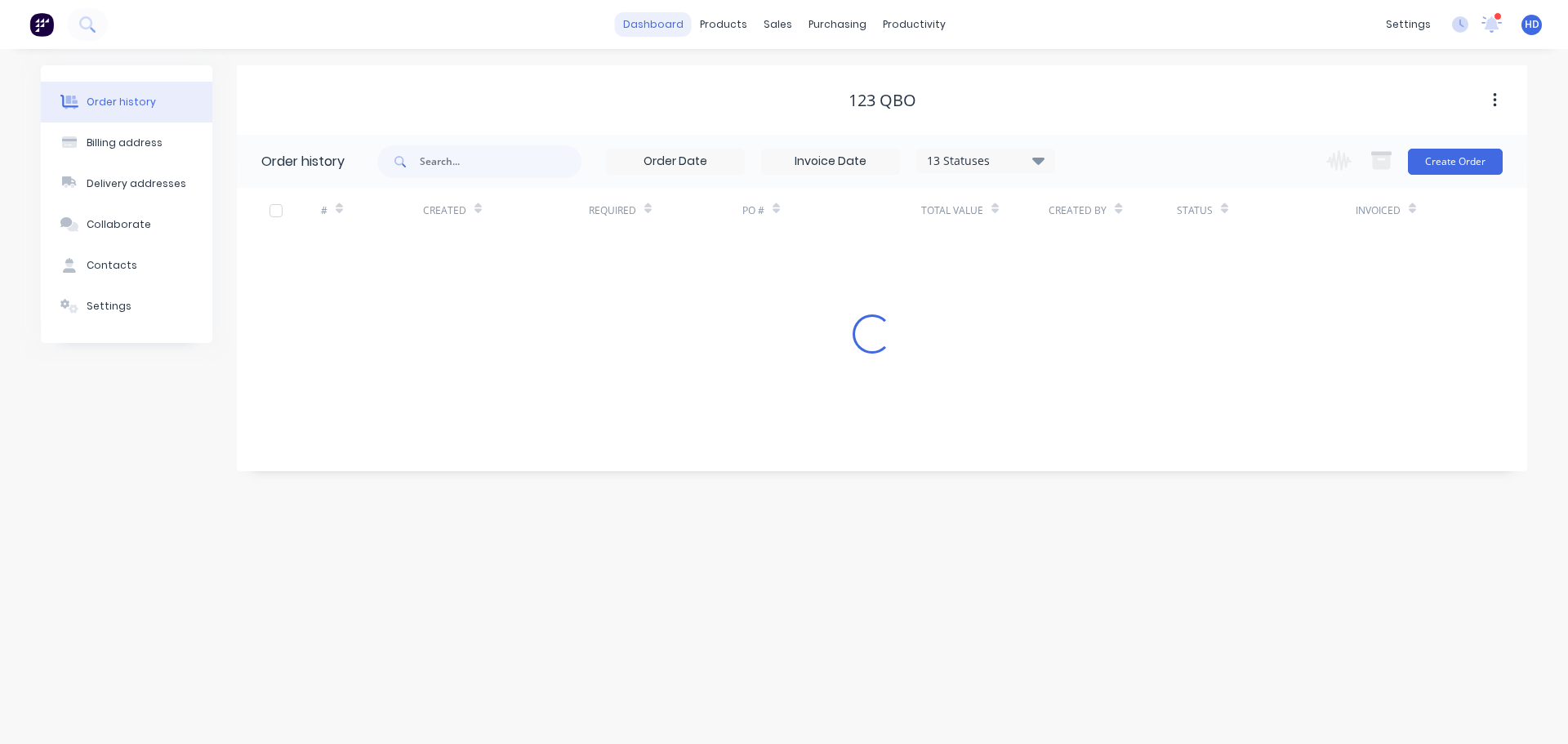
click at [641, 12] on link "dashboard" at bounding box center [653, 24] width 76 height 24
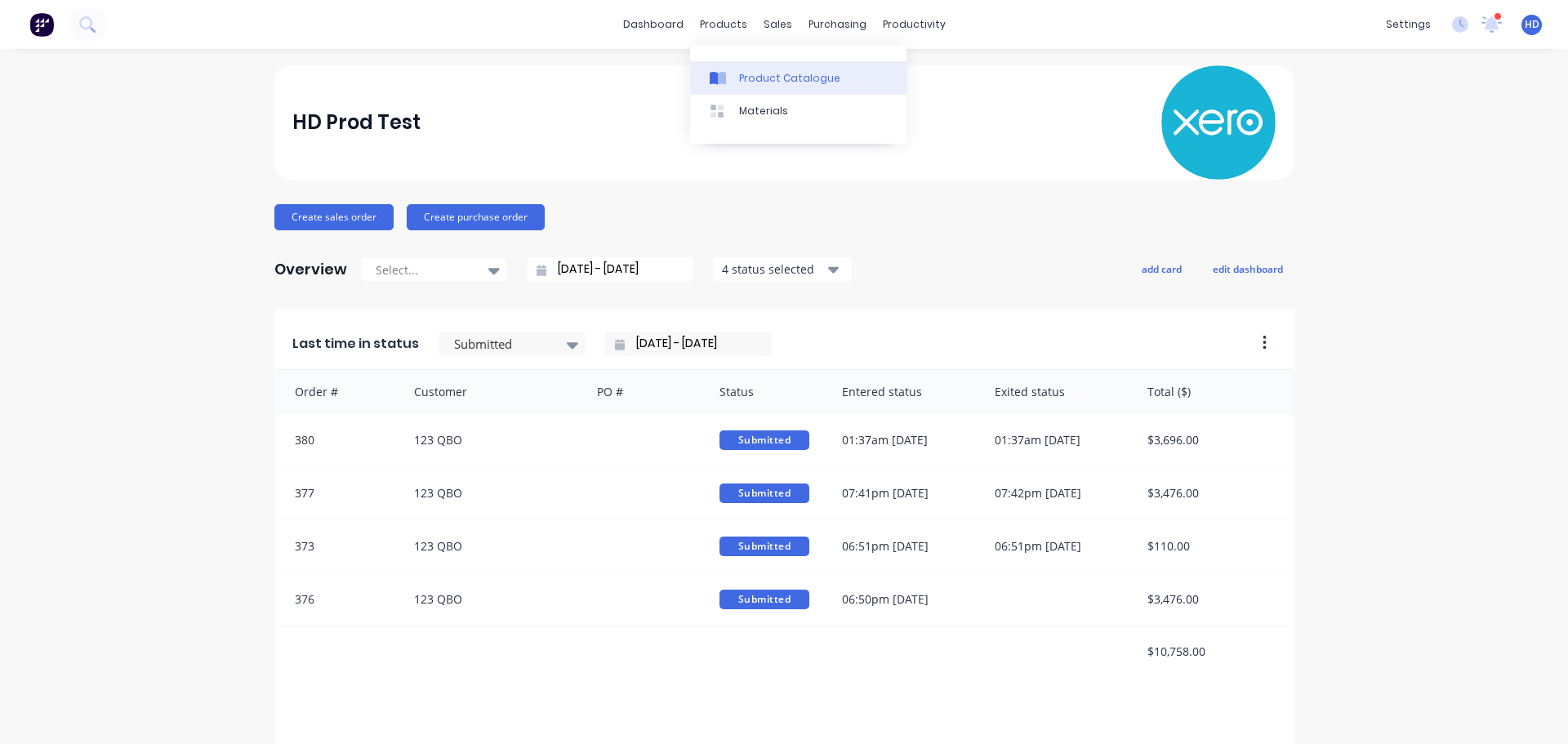
click at [782, 81] on div "Product Catalogue" at bounding box center [789, 78] width 101 height 15
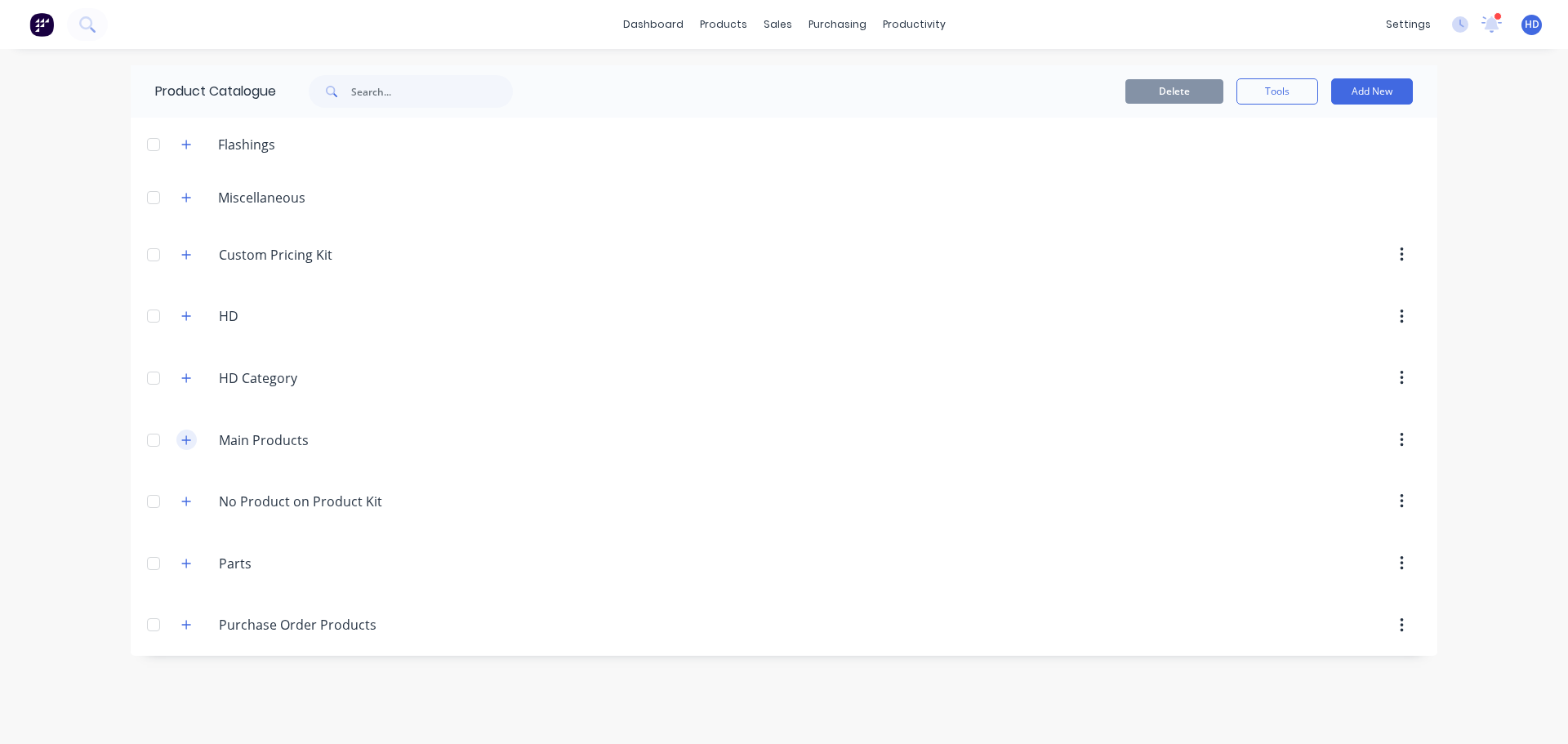
click at [182, 436] on icon "button" at bounding box center [186, 440] width 10 height 11
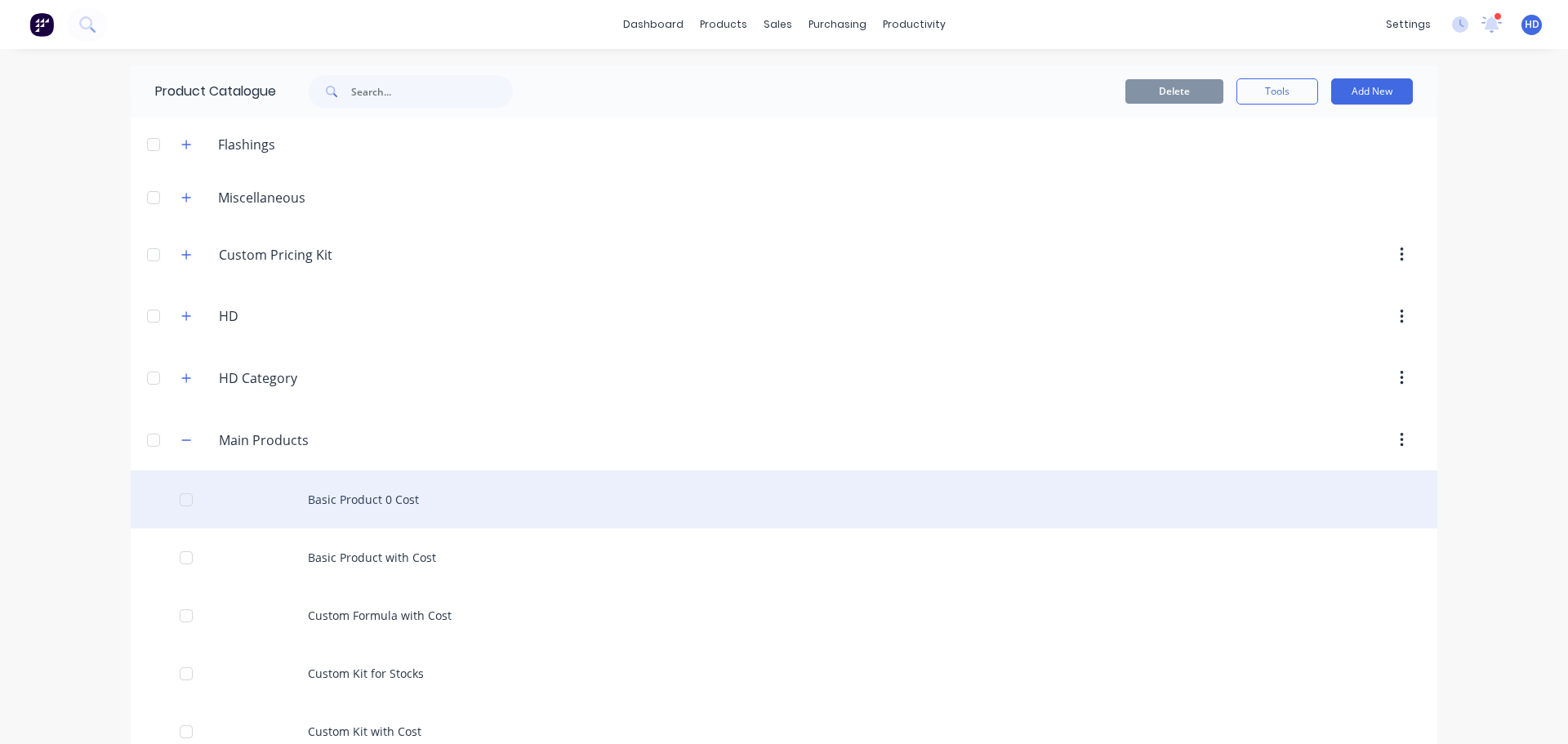
click at [534, 508] on div "Basic Product 0 Cost" at bounding box center [783, 499] width 1306 height 58
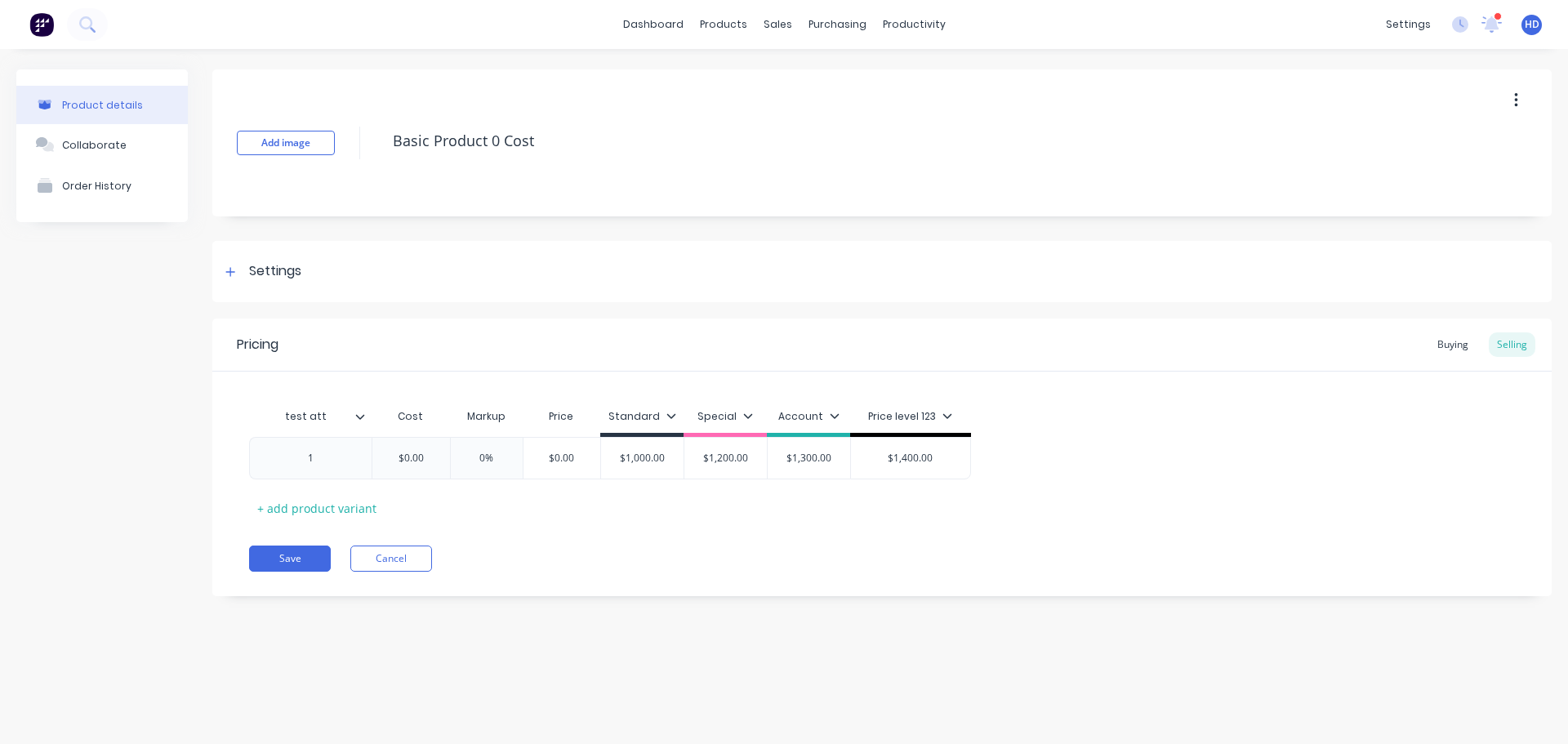
click at [360, 415] on icon at bounding box center [360, 416] width 10 height 10
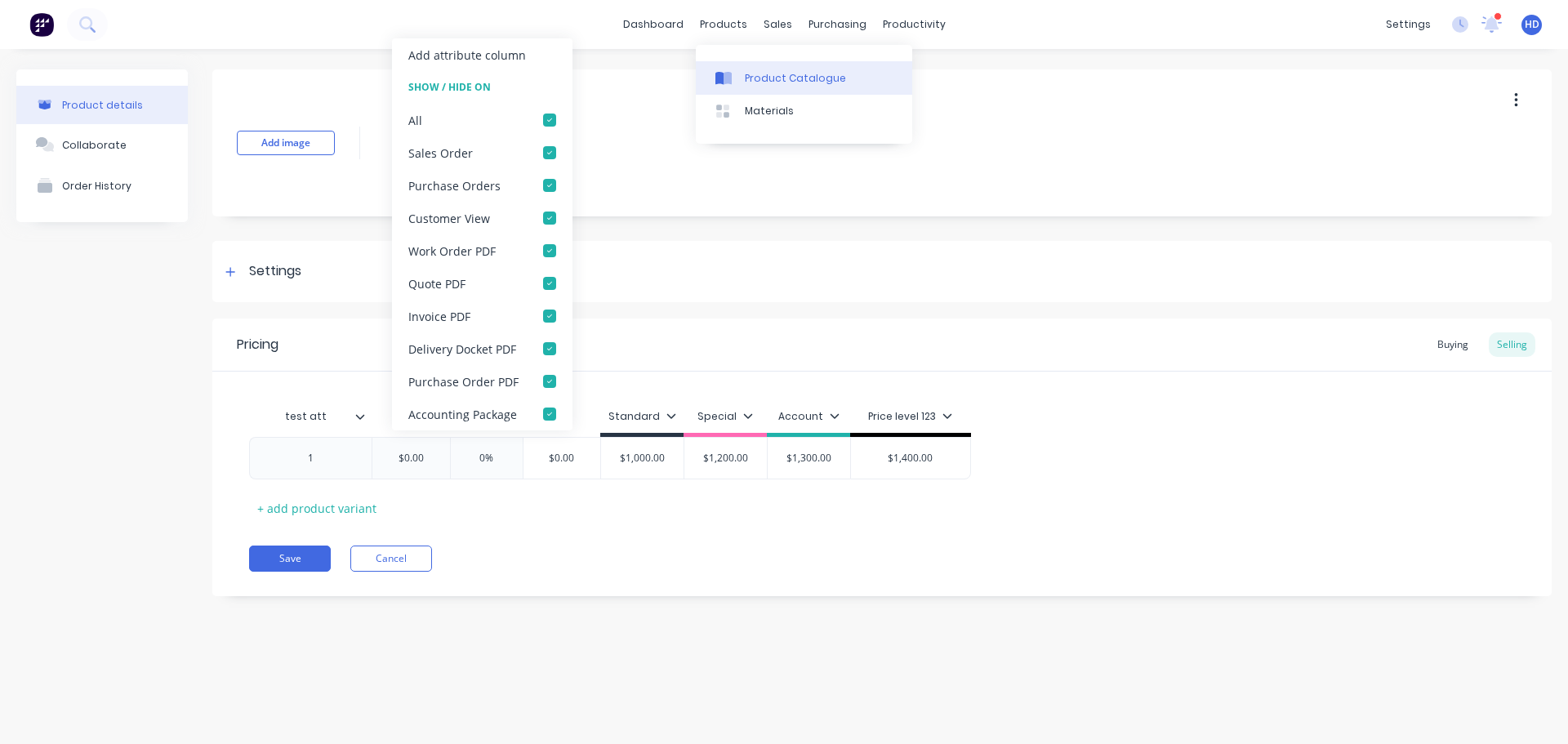
type textarea "x"
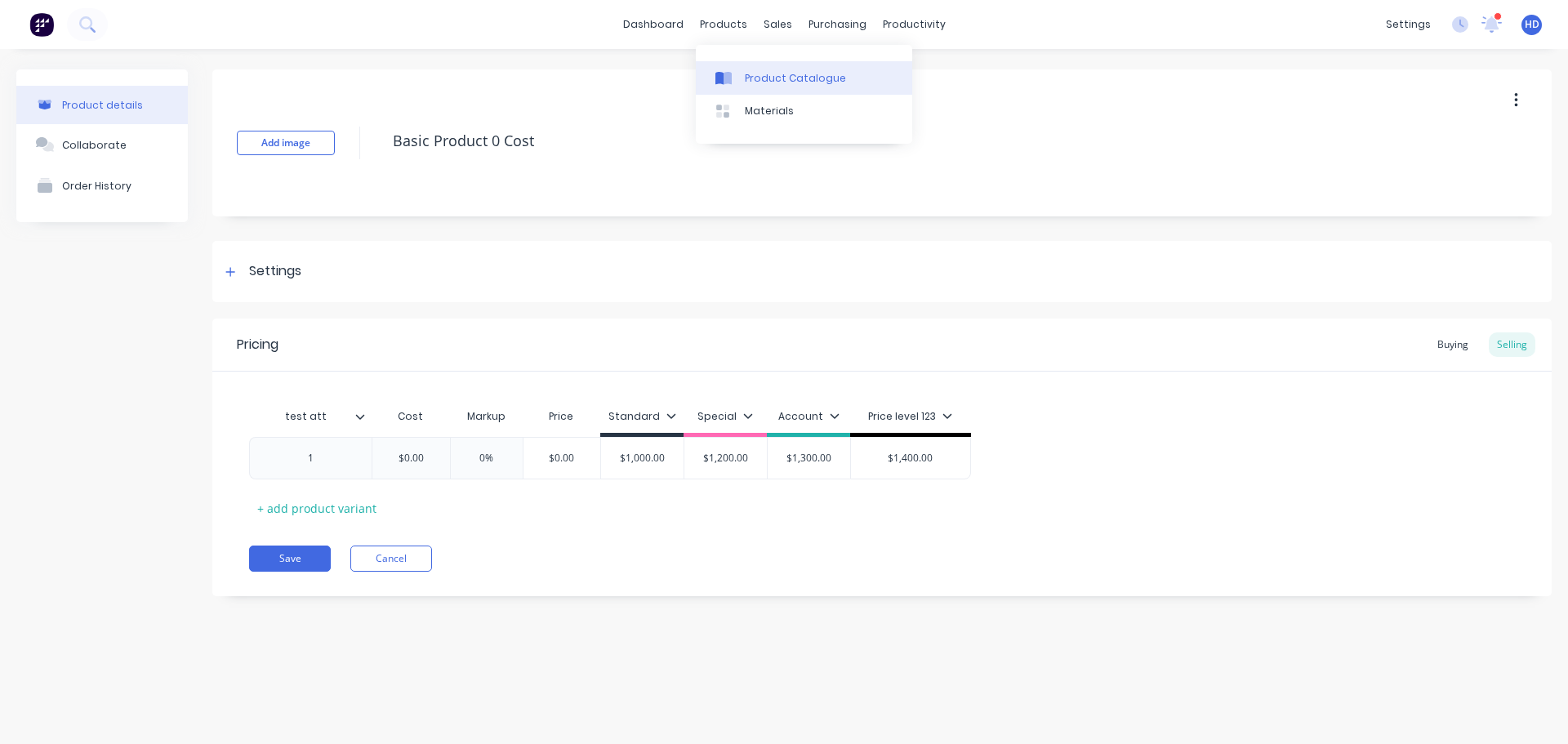
click at [749, 77] on div "Product Catalogue" at bounding box center [795, 78] width 101 height 15
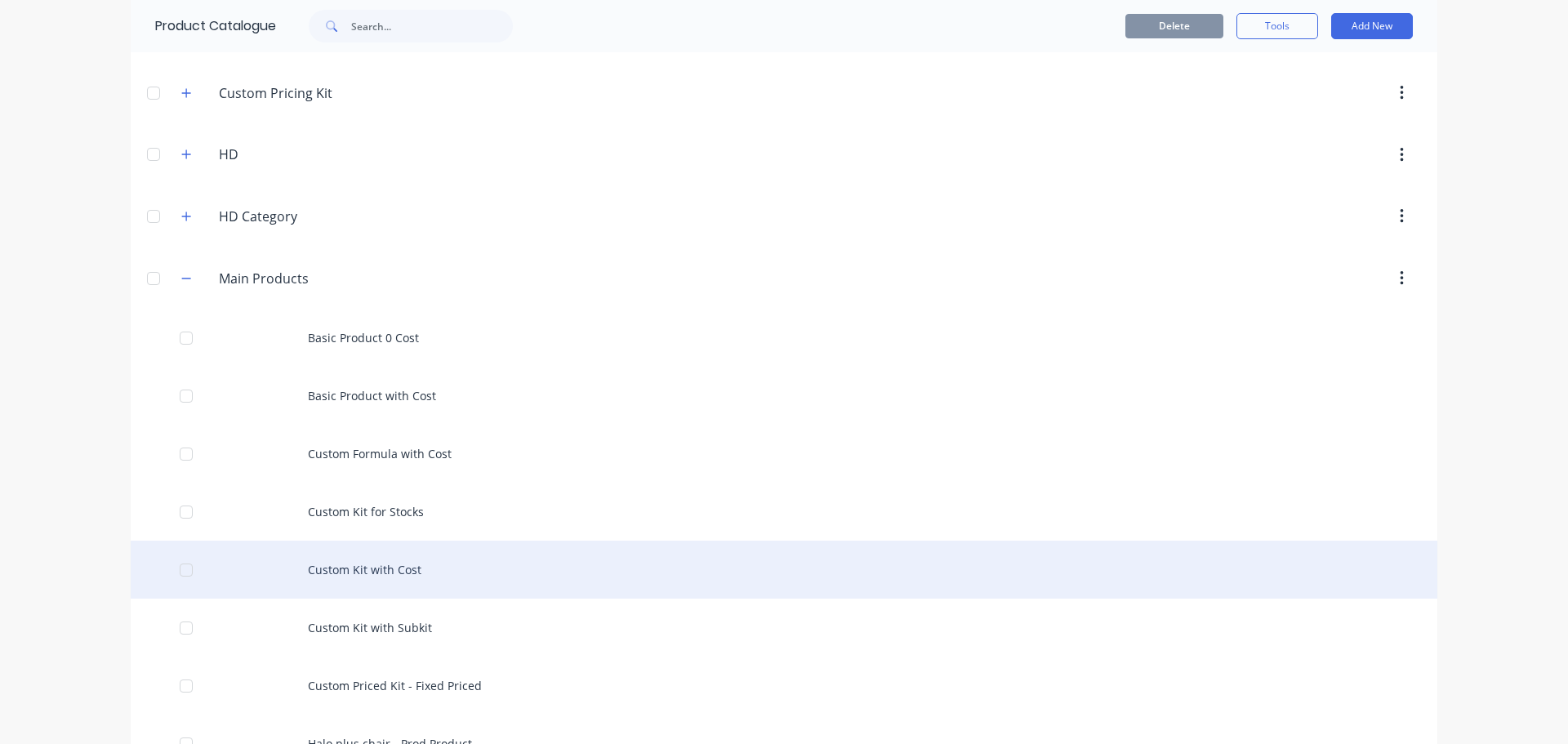
scroll to position [163, 0]
click at [410, 570] on div "Custom Kit with Cost" at bounding box center [783, 568] width 1306 height 58
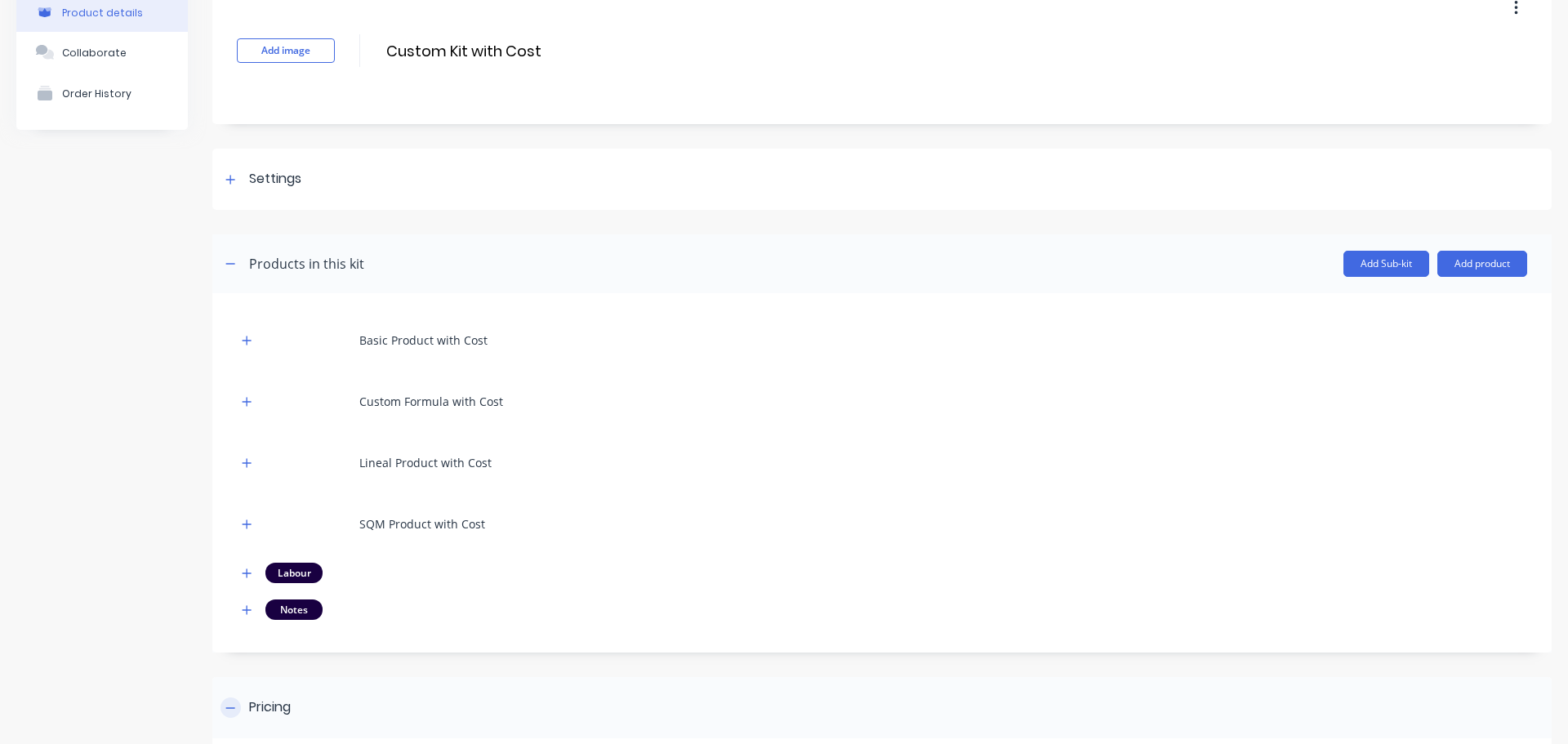
scroll to position [163, 0]
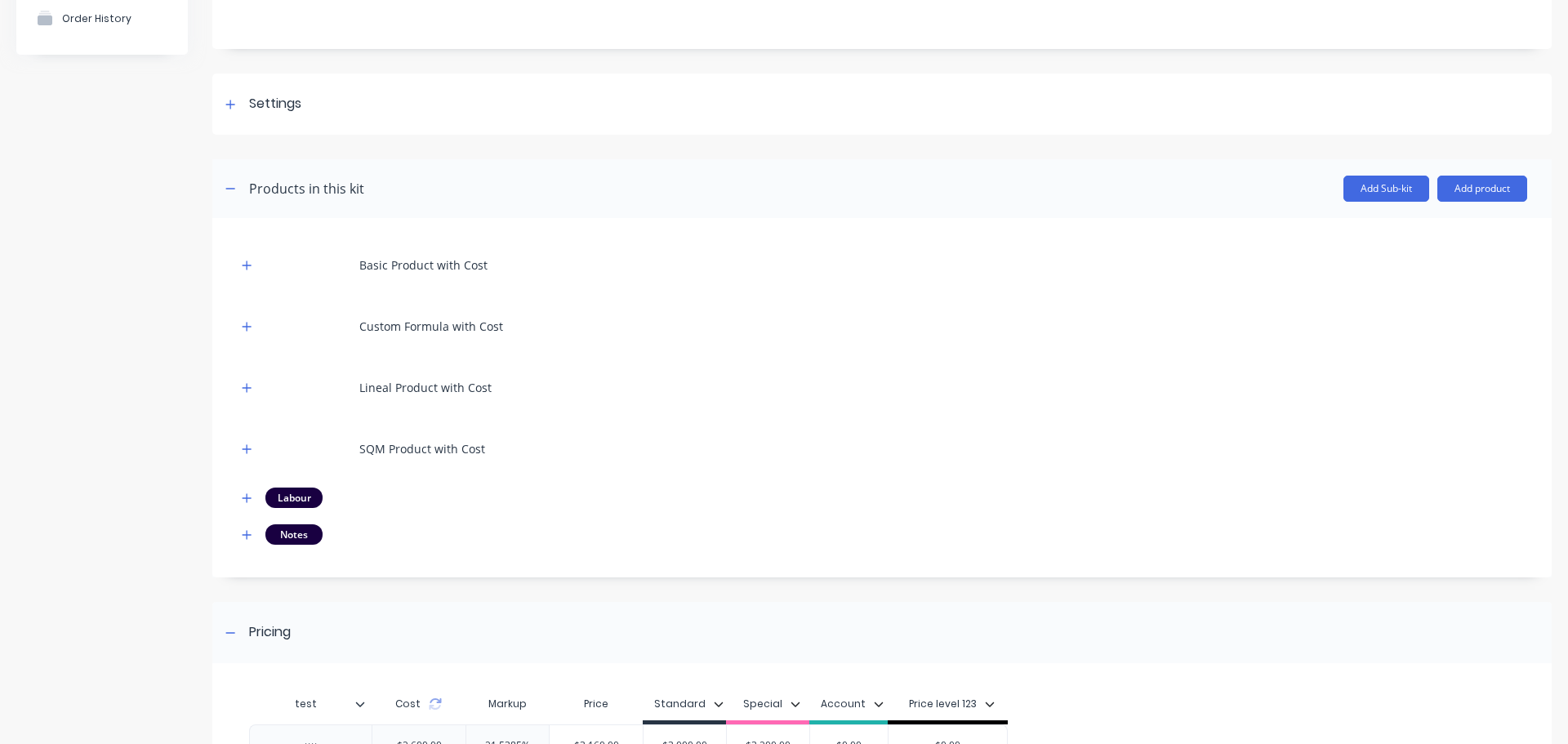
click at [259, 535] on div "Notes" at bounding box center [881, 534] width 1290 height 20
click at [245, 535] on icon "button" at bounding box center [246, 535] width 10 height 11
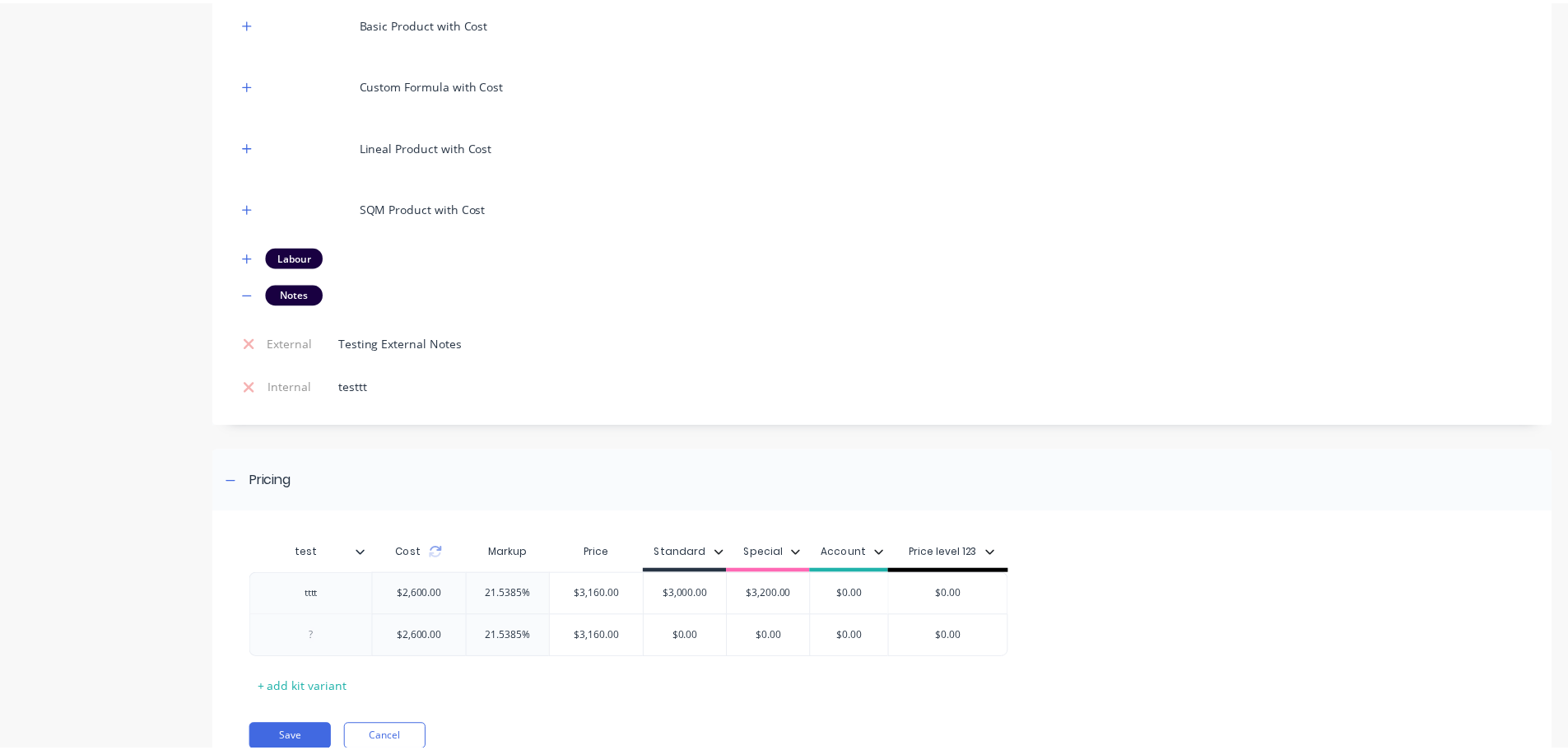
scroll to position [0, 0]
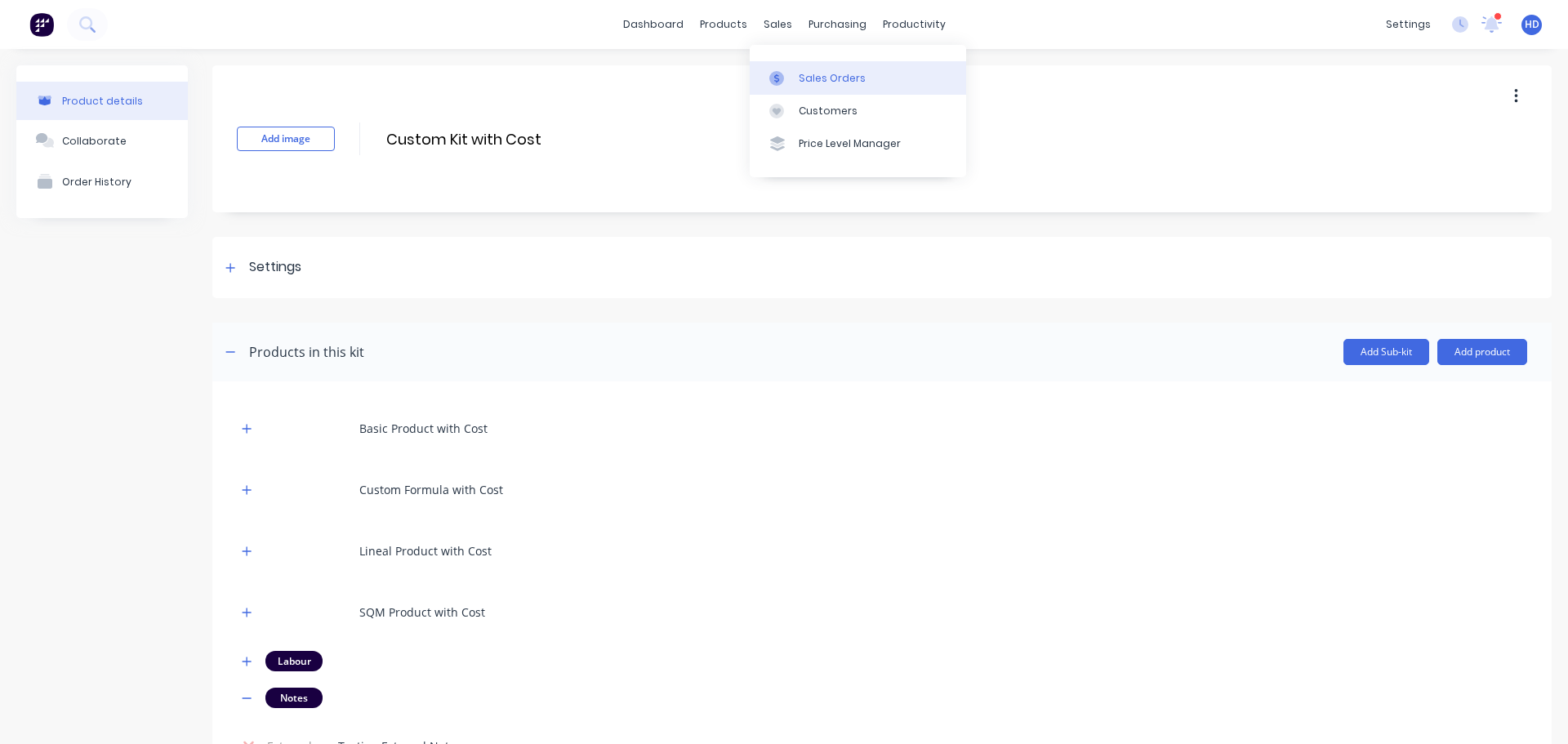
click at [827, 71] on div "Sales Orders" at bounding box center [832, 78] width 67 height 15
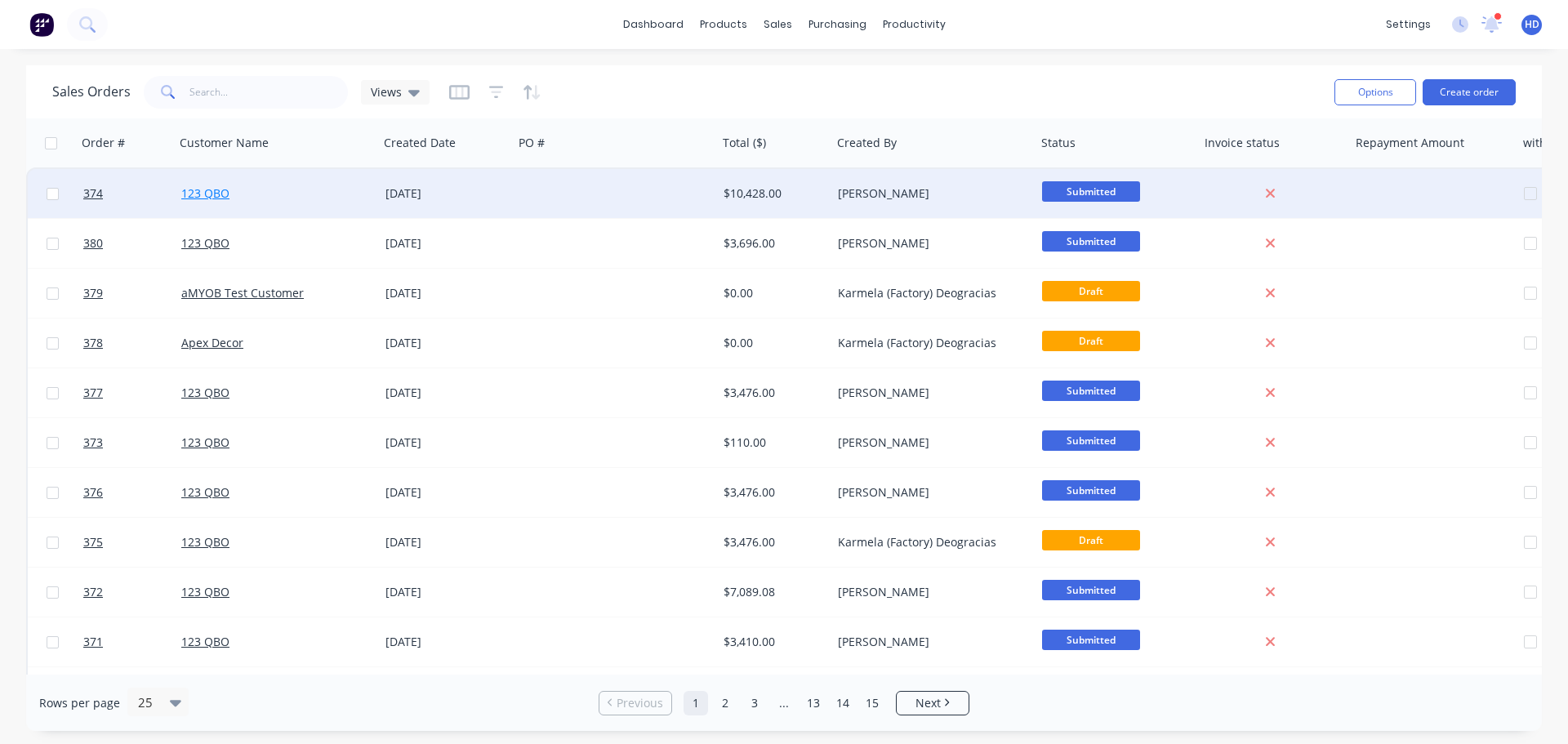
click at [217, 186] on link "123 QBO" at bounding box center [205, 193] width 48 height 16
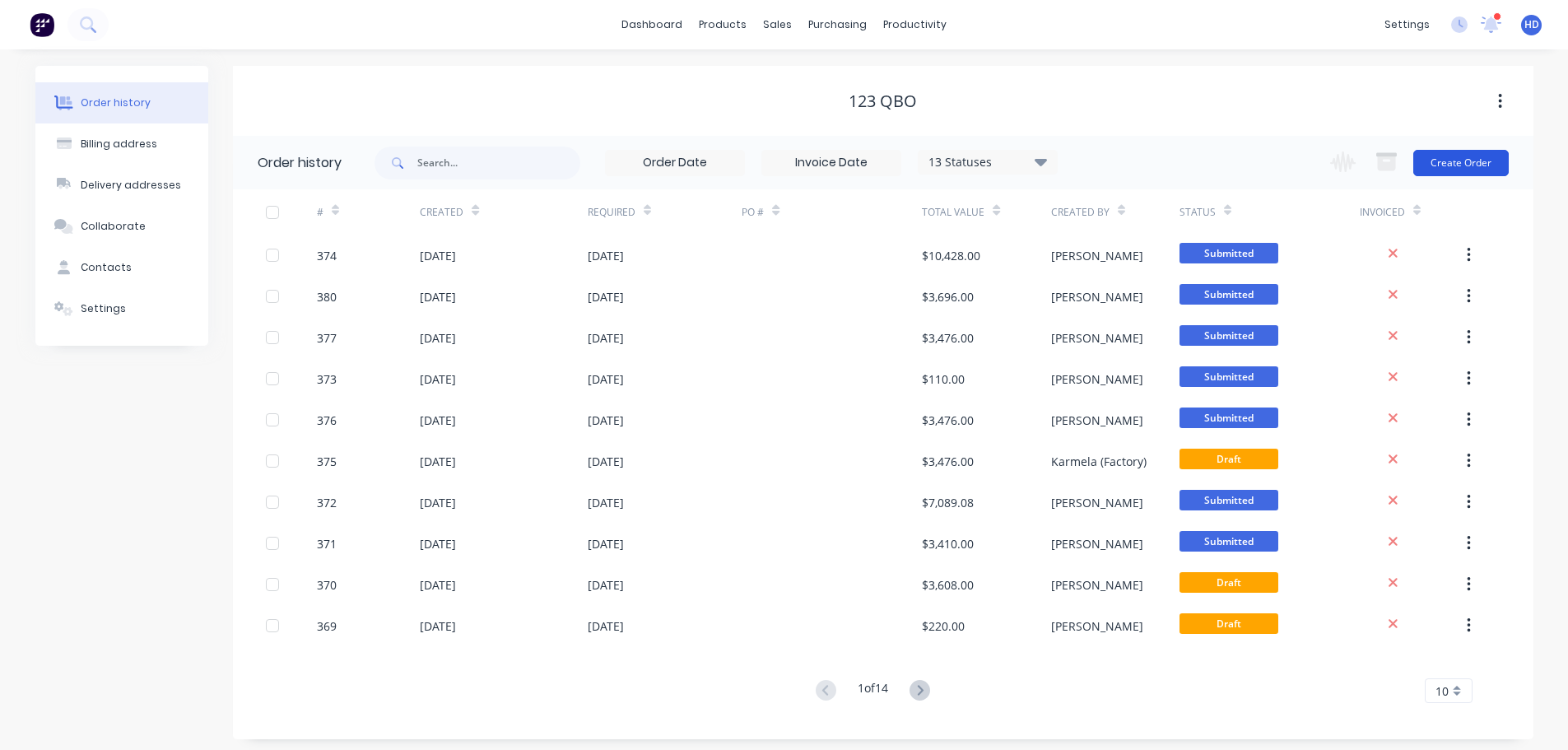
click at [1437, 159] on button "Create Order" at bounding box center [1460, 163] width 95 height 26
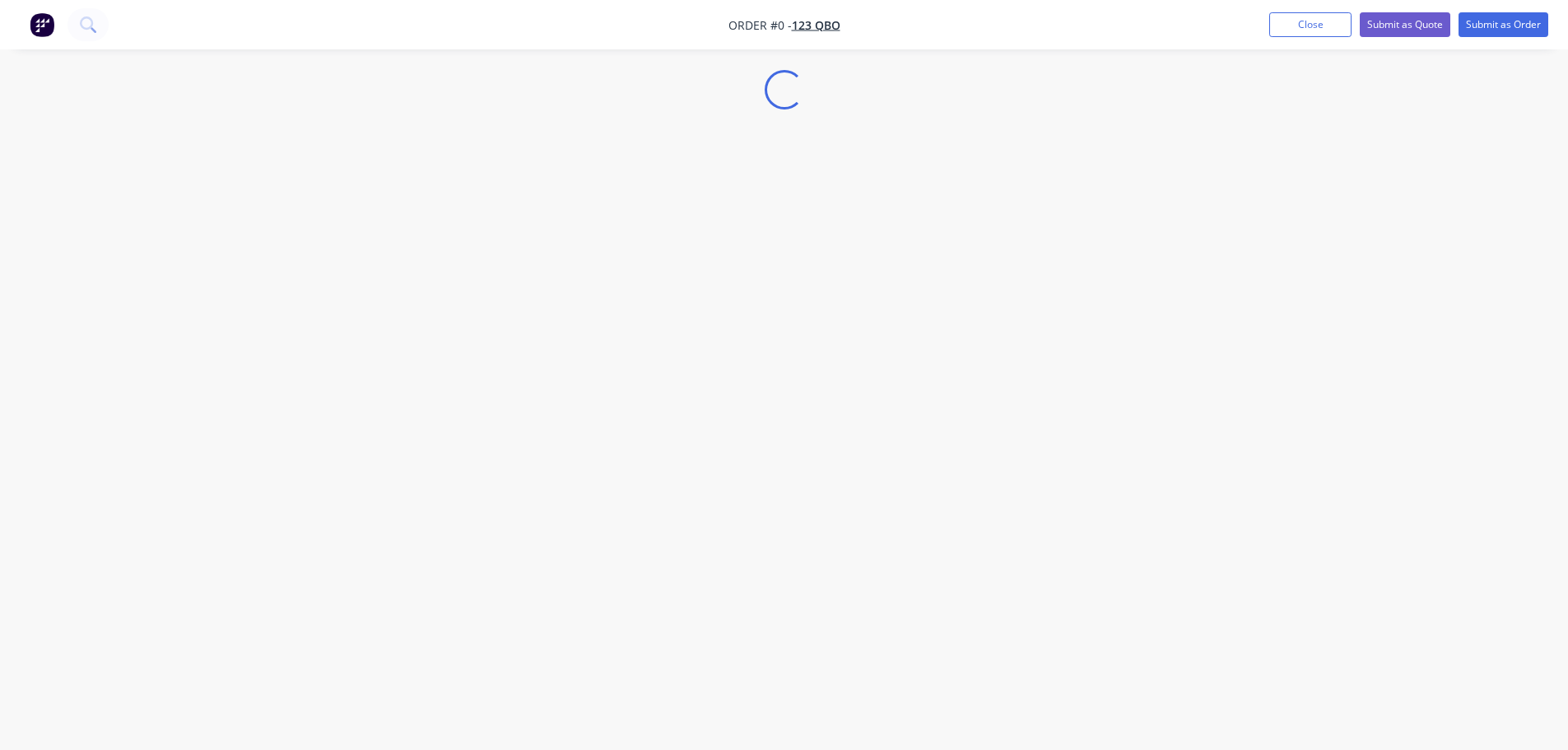
select select "GB"
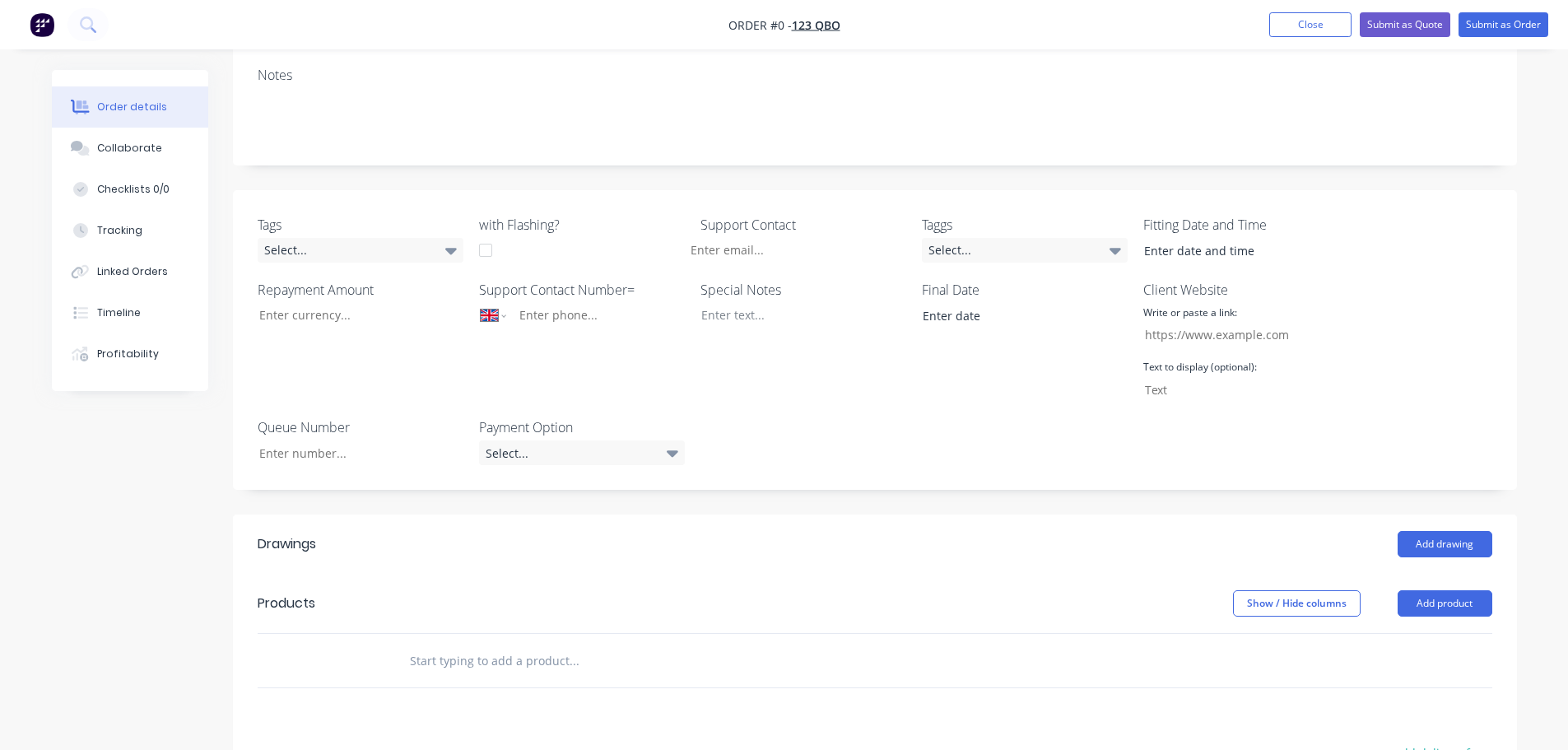
scroll to position [412, 0]
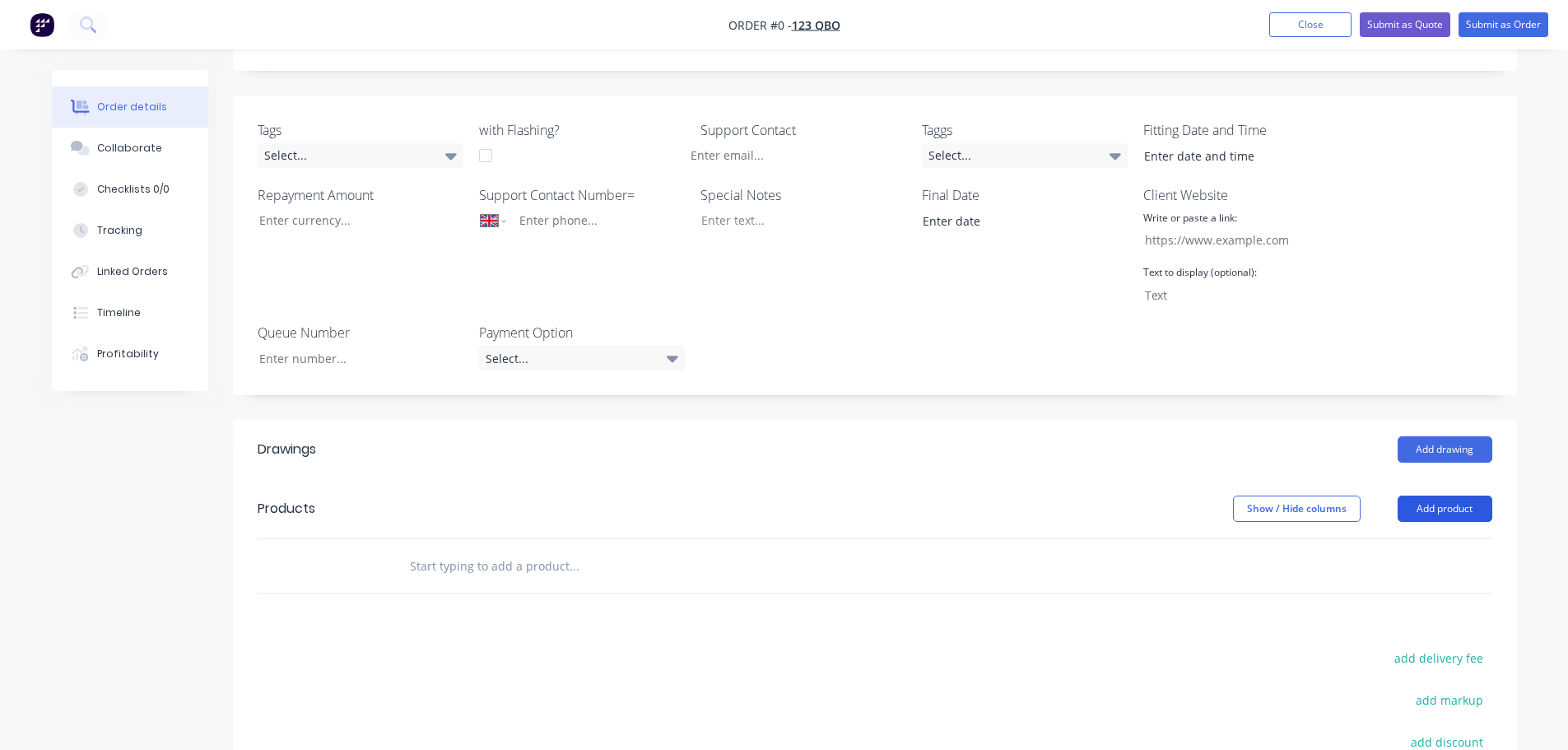
click at [1441, 496] on button "Add product" at bounding box center [1444, 509] width 95 height 26
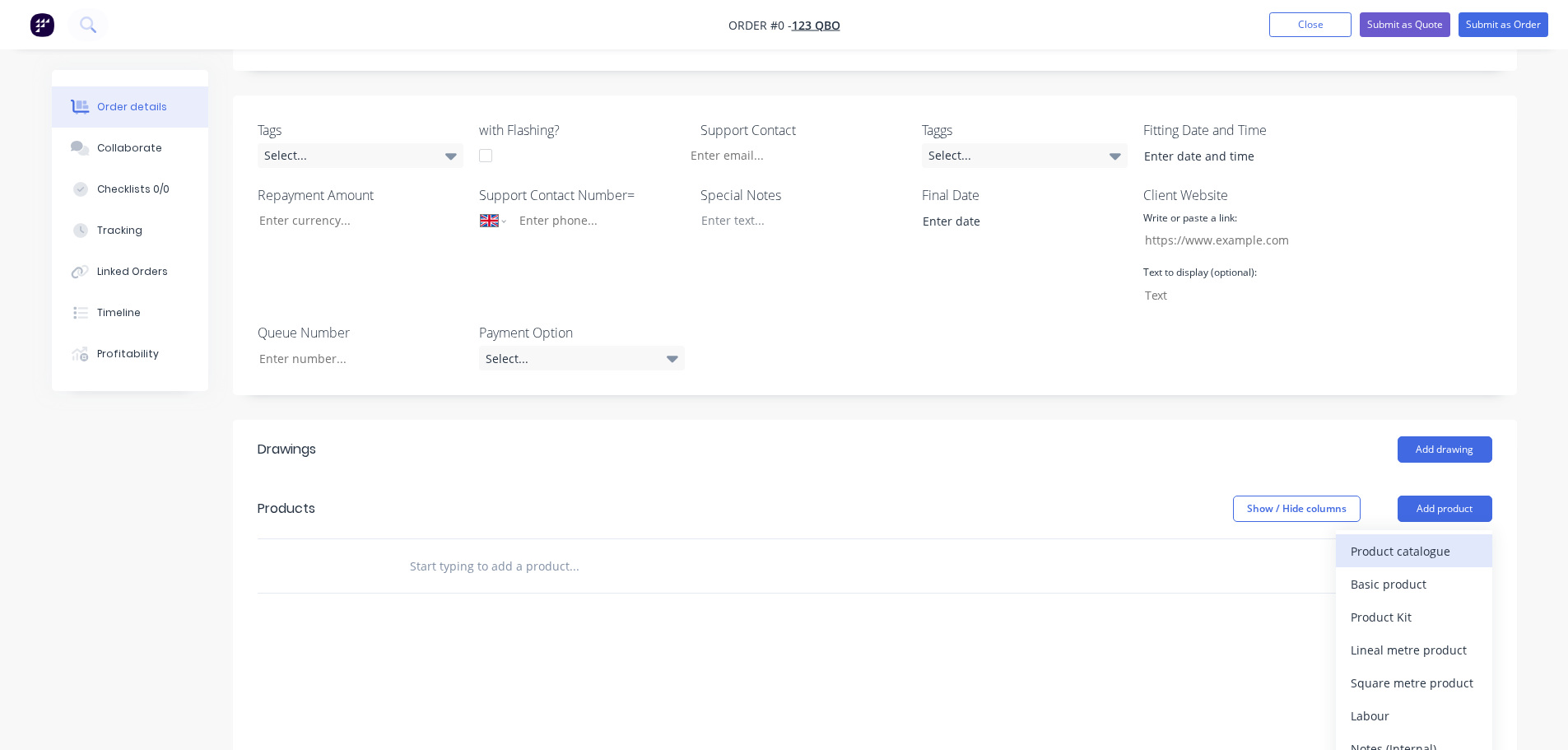
click at [1395, 539] on div "Product catalogue" at bounding box center [1414, 550] width 127 height 24
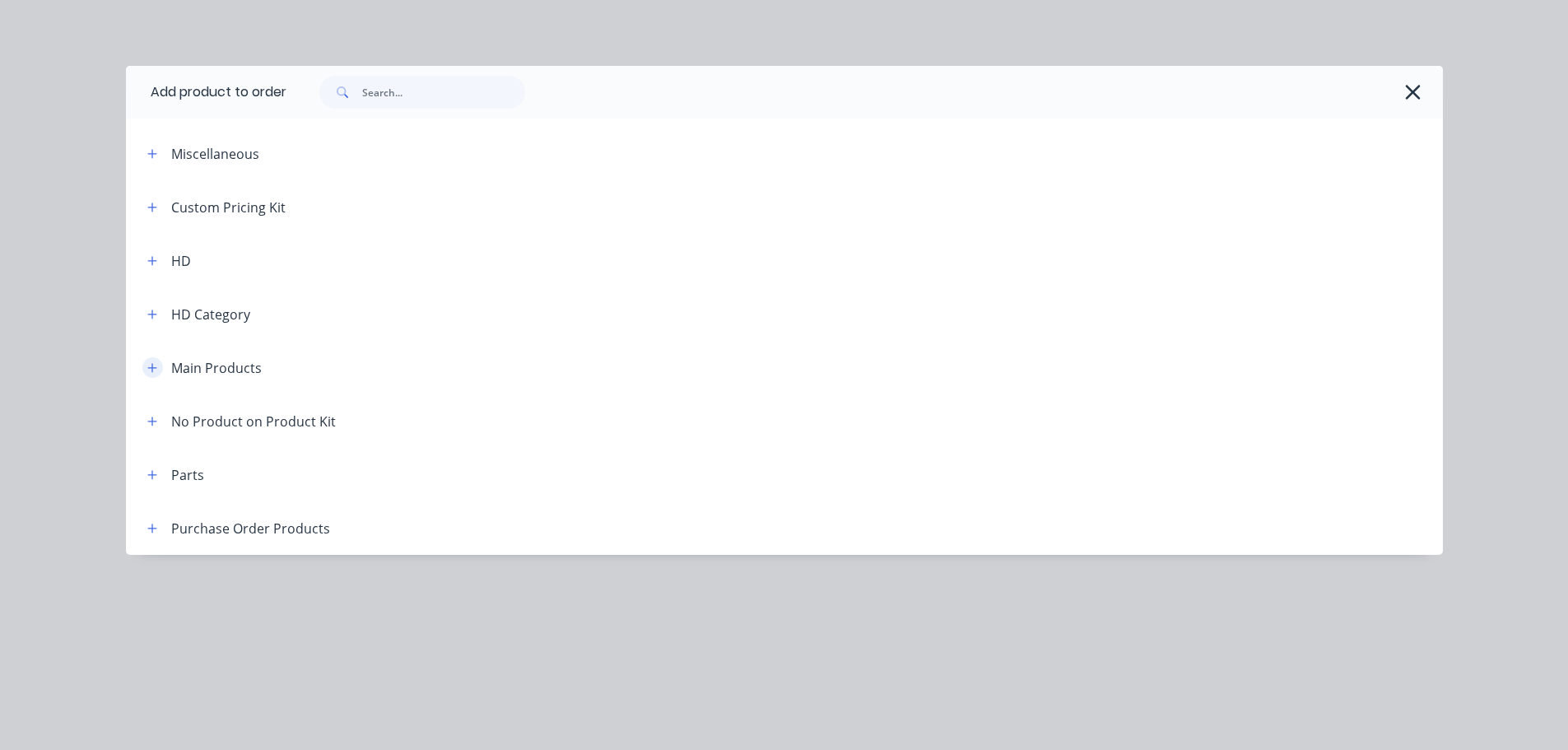
click at [161, 367] on button "button" at bounding box center [152, 367] width 20 height 20
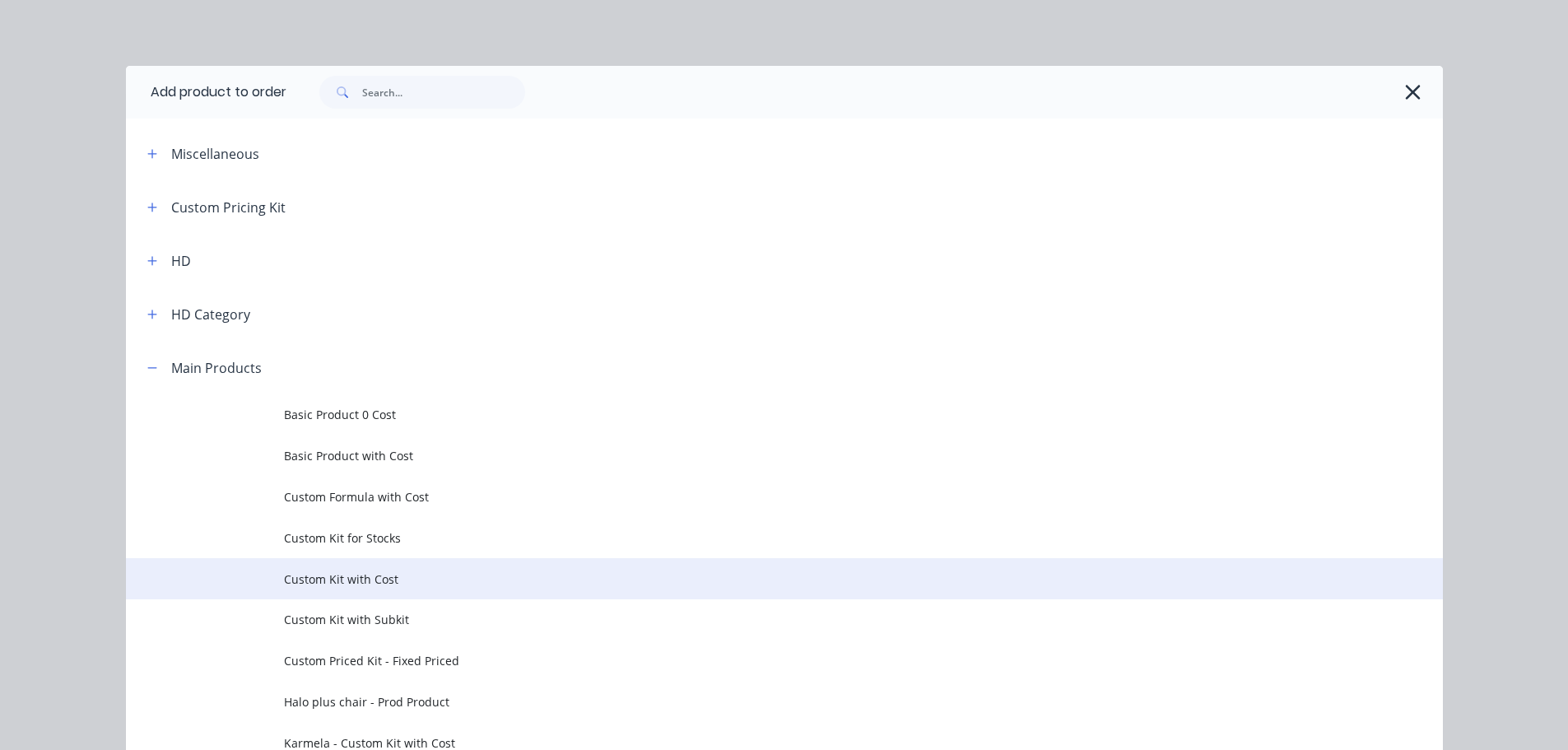
click at [356, 583] on span "Custom Kit with Cost" at bounding box center [747, 579] width 927 height 18
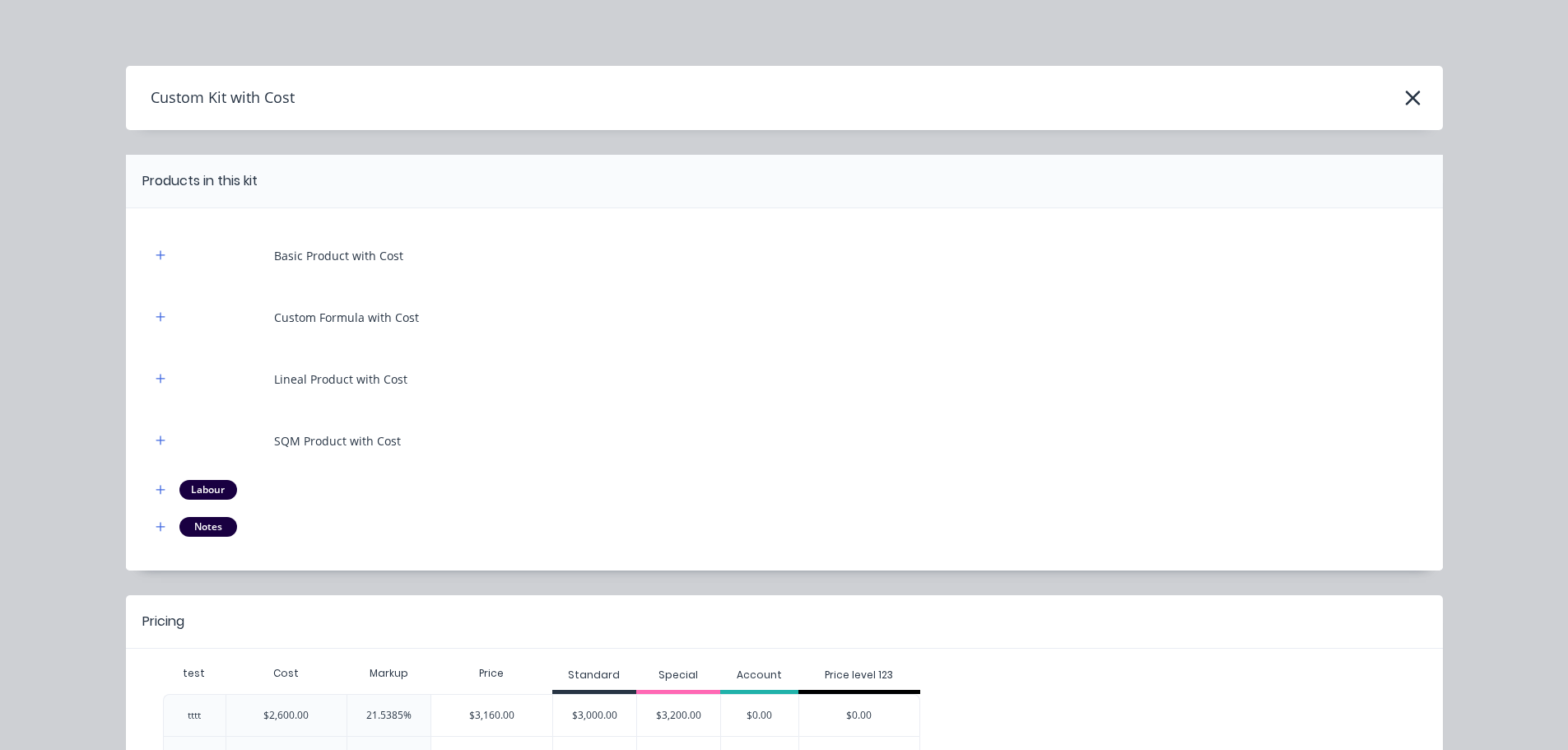
scroll to position [126, 0]
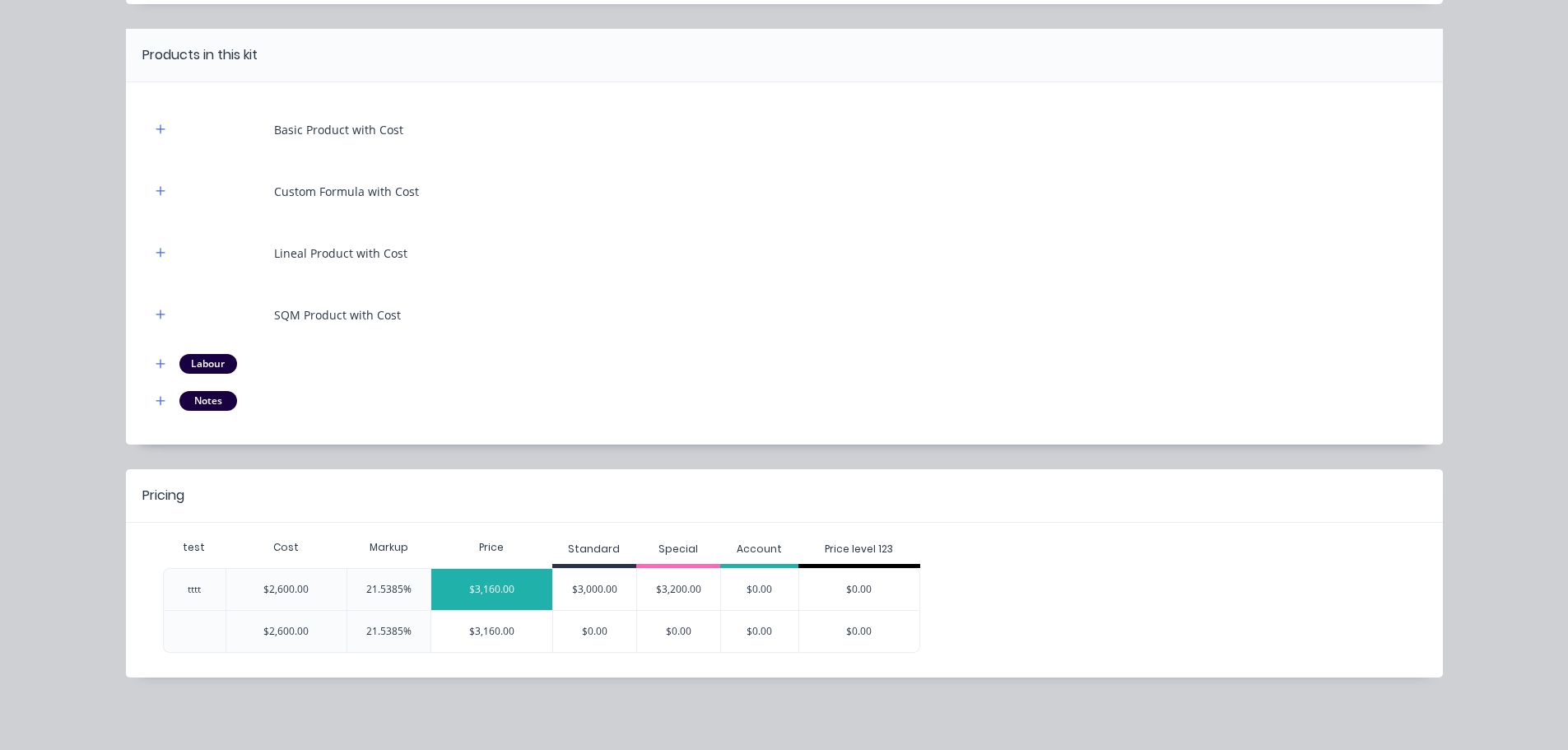
click at [486, 593] on div "$3,160.00" at bounding box center [491, 589] width 121 height 41
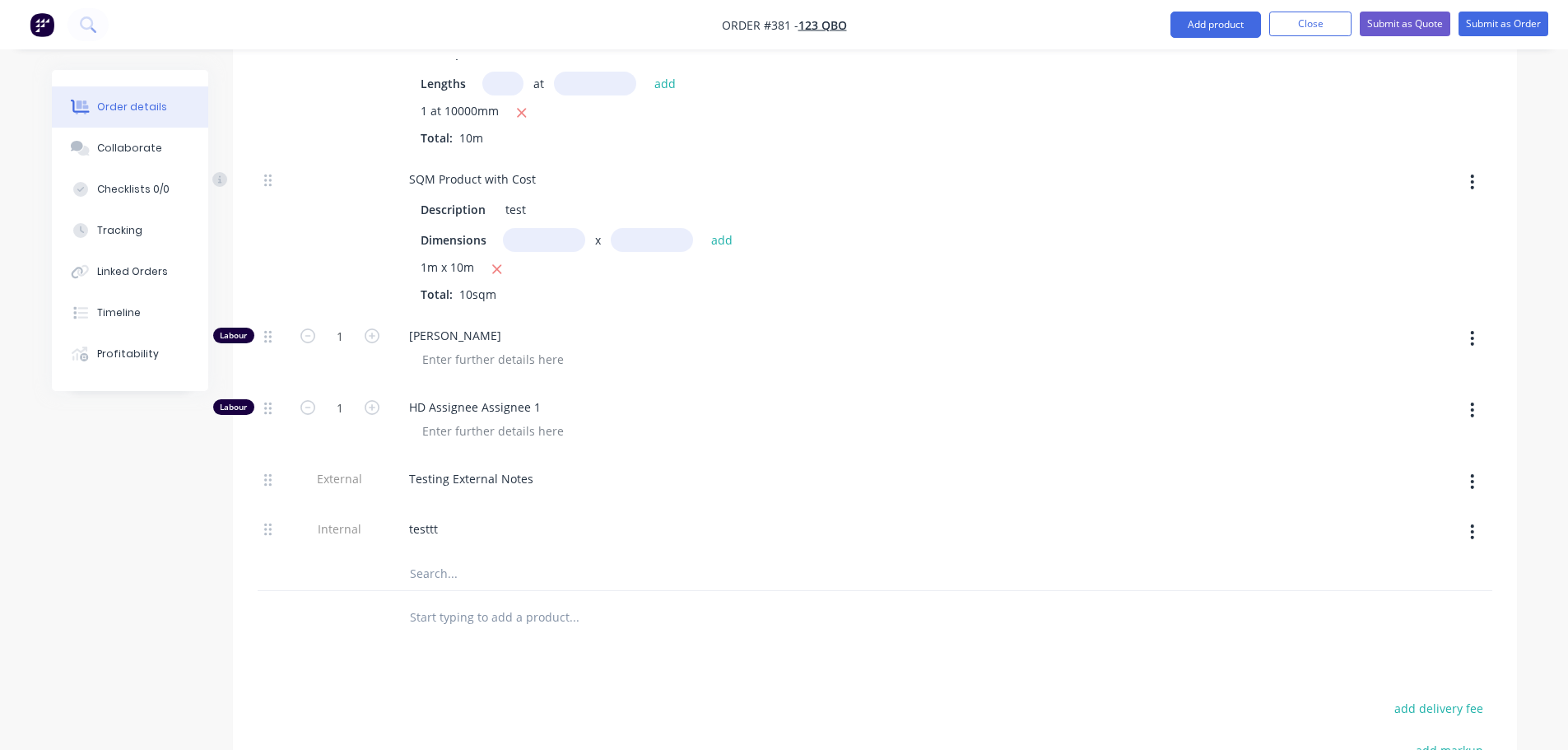
scroll to position [1399, 0]
drag, startPoint x: 1487, startPoint y: 42, endPoint x: 1489, endPoint y: 32, distance: 10.2
click at [1487, 41] on nav "Order #381 - 123 QBO Add product Close Submit as Quote Submit as Order" at bounding box center [784, 25] width 1568 height 49
click at [1501, 15] on button "Submit as Order" at bounding box center [1503, 24] width 89 height 25
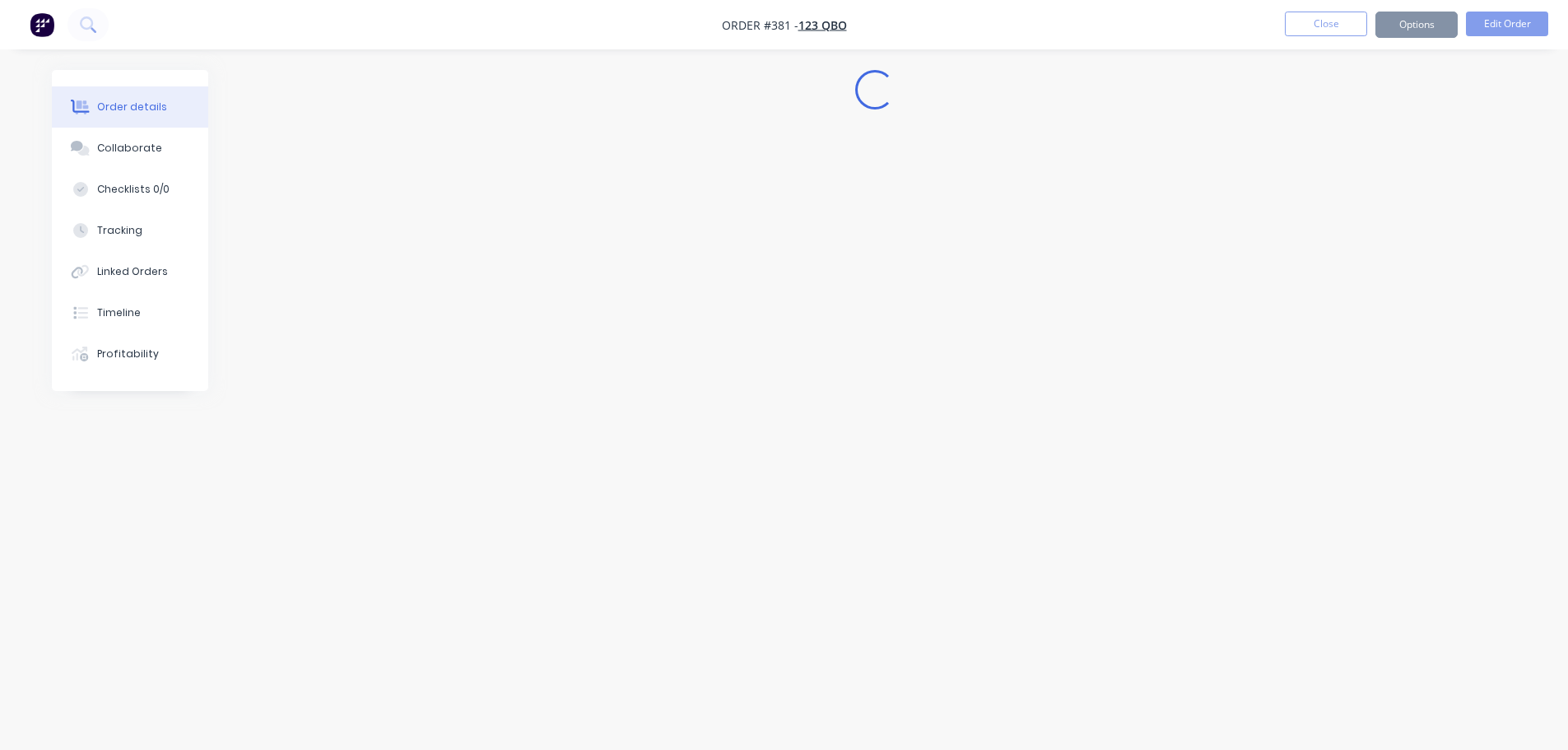
select select "GB"
